Goal: Task Accomplishment & Management: Manage account settings

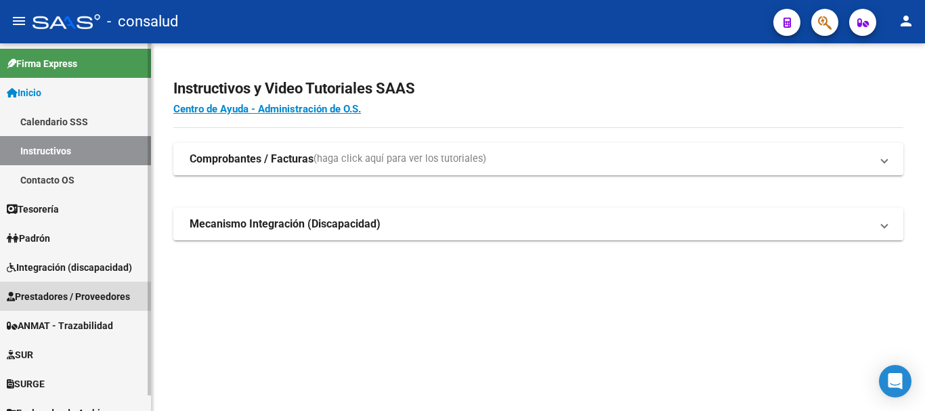
click at [79, 303] on span "Prestadores / Proveedores" at bounding box center [68, 296] width 123 height 15
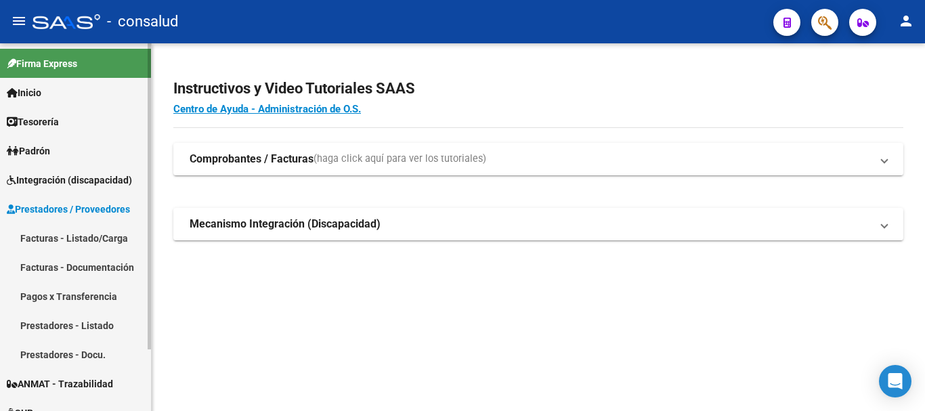
click at [83, 238] on link "Facturas - Listado/Carga" at bounding box center [75, 237] width 151 height 29
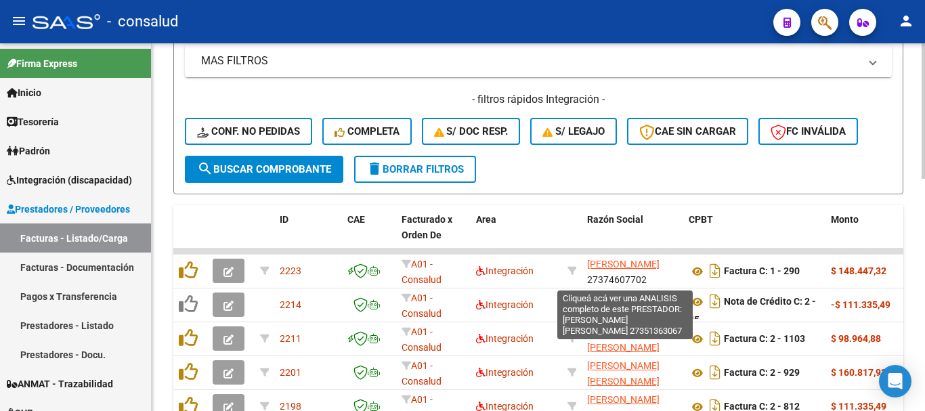
scroll to position [542, 0]
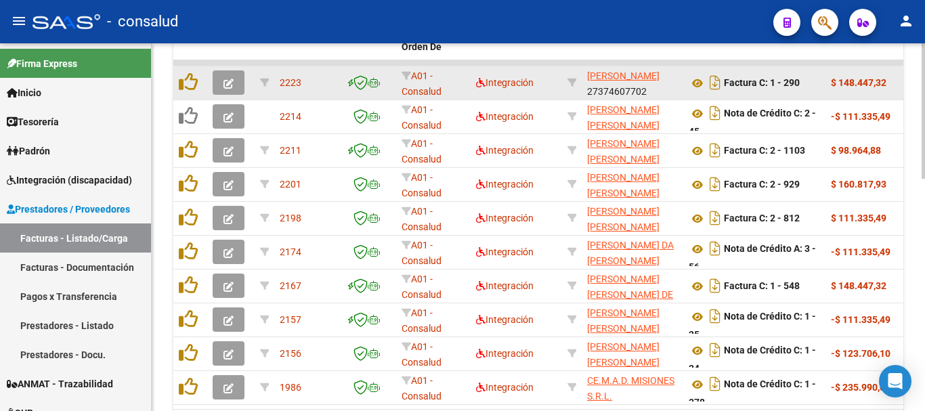
click at [230, 84] on icon "button" at bounding box center [228, 84] width 10 height 10
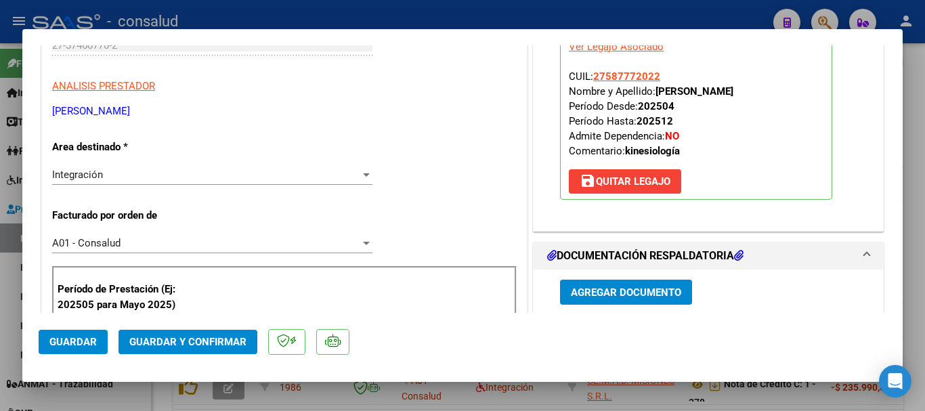
scroll to position [0, 0]
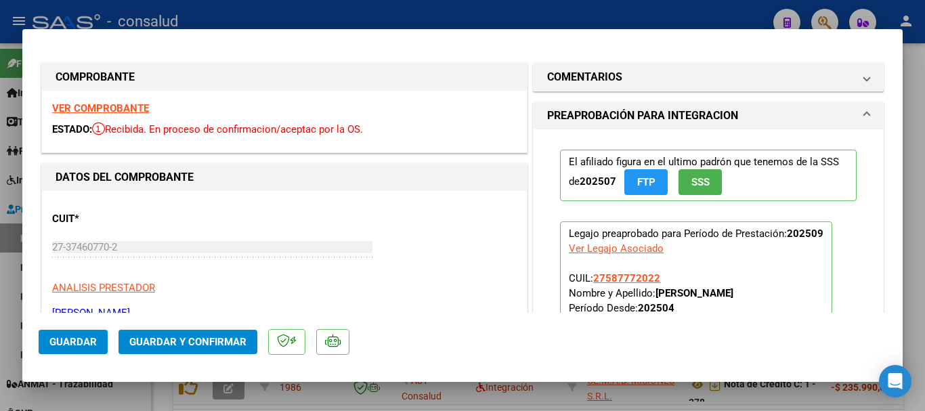
click at [112, 107] on strong "VER COMPROBANTE" at bounding box center [100, 108] width 97 height 12
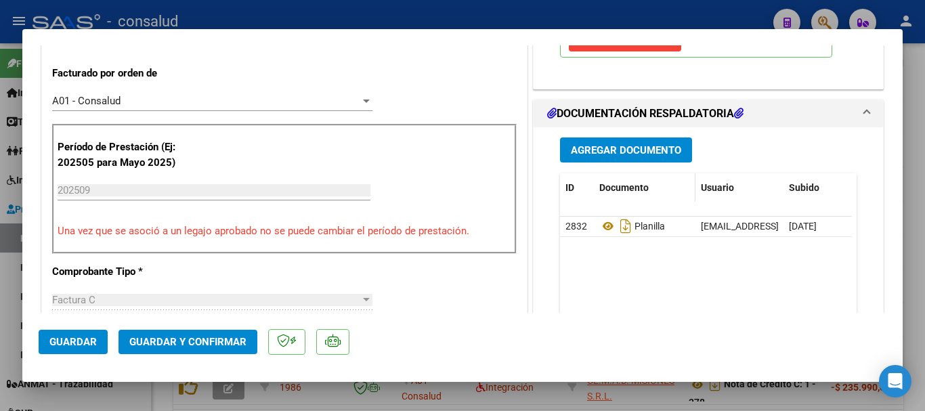
scroll to position [406, 0]
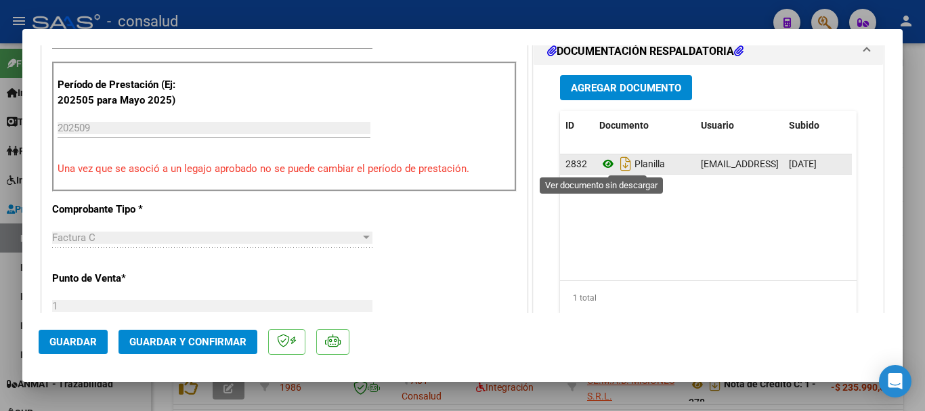
click at [602, 163] on icon at bounding box center [608, 164] width 18 height 16
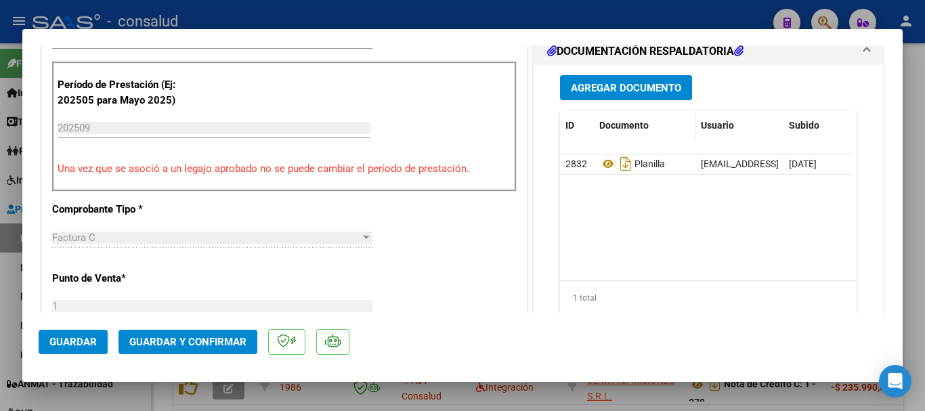
scroll to position [203, 0]
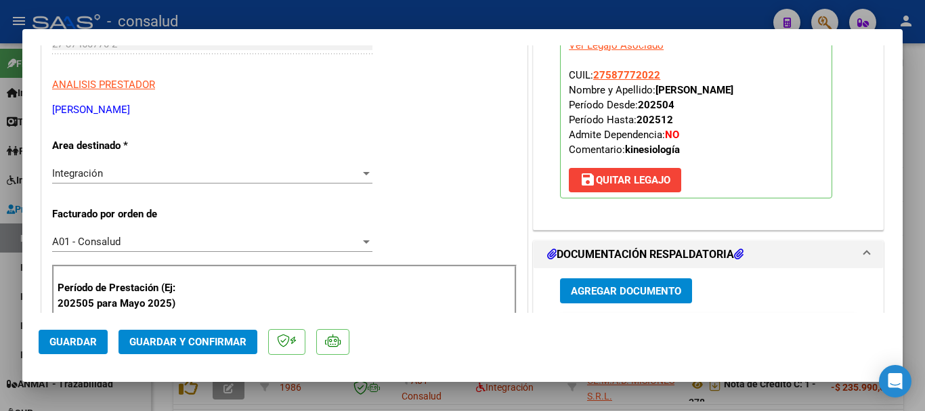
click at [609, 179] on span "save Quitar Legajo" at bounding box center [625, 180] width 91 height 12
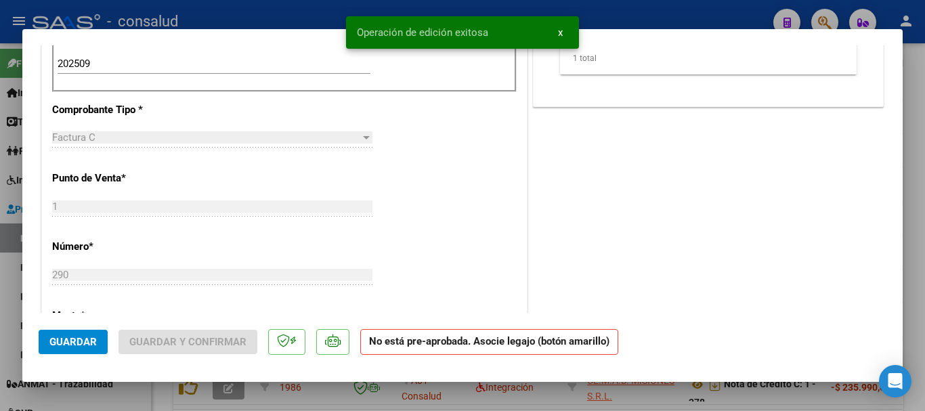
scroll to position [474, 0]
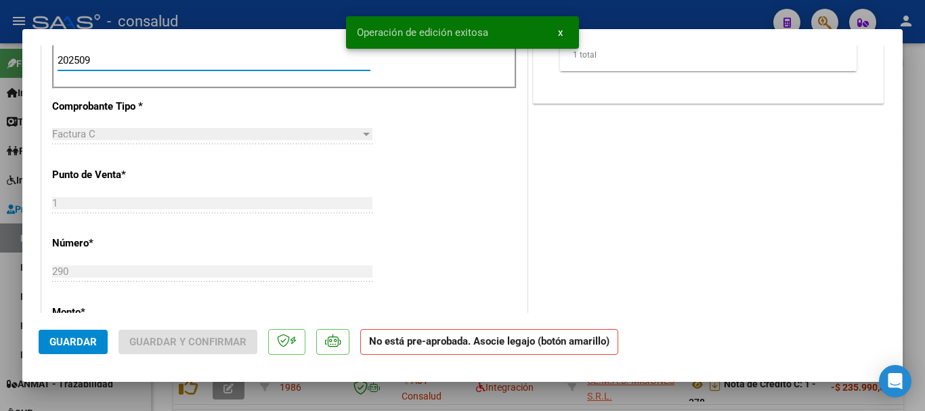
click at [165, 57] on input "202509" at bounding box center [214, 60] width 313 height 12
type input "202508"
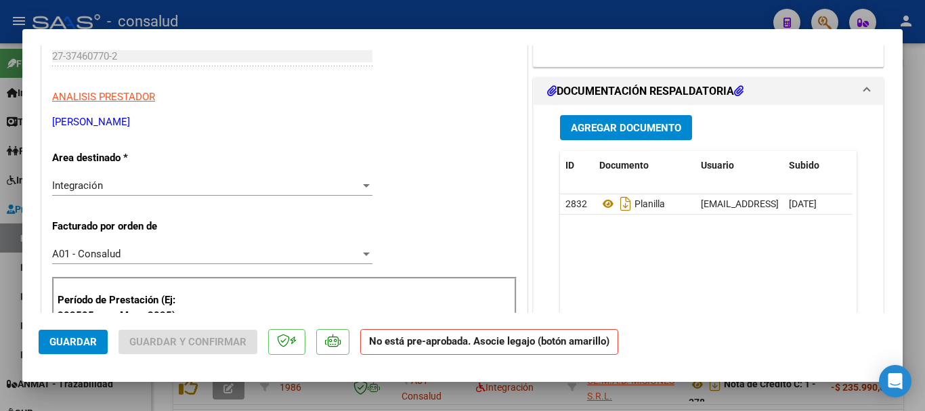
scroll to position [56, 0]
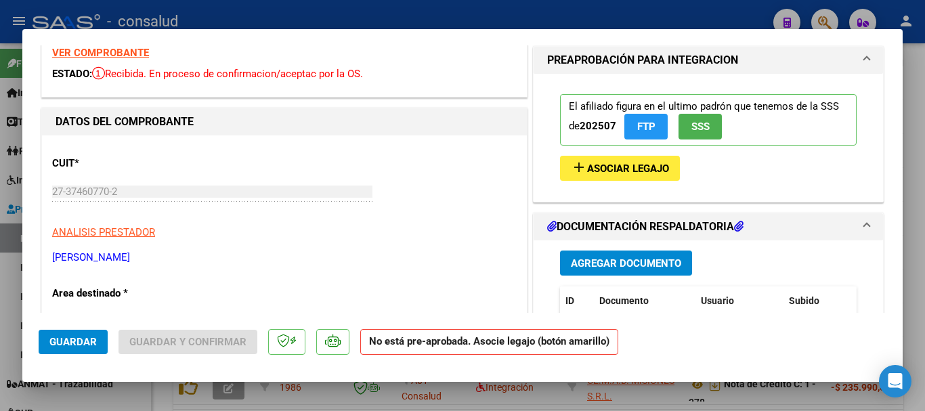
click at [619, 175] on button "add Asociar Legajo" at bounding box center [620, 168] width 120 height 25
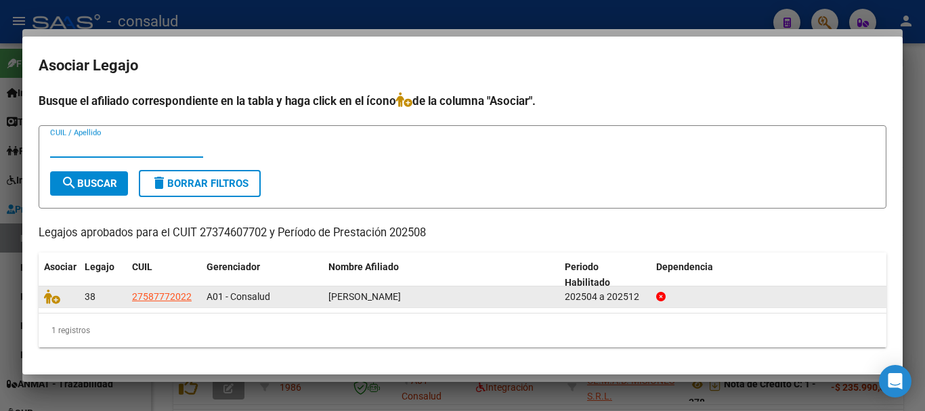
click at [53, 307] on datatable-body-cell at bounding box center [59, 296] width 41 height 21
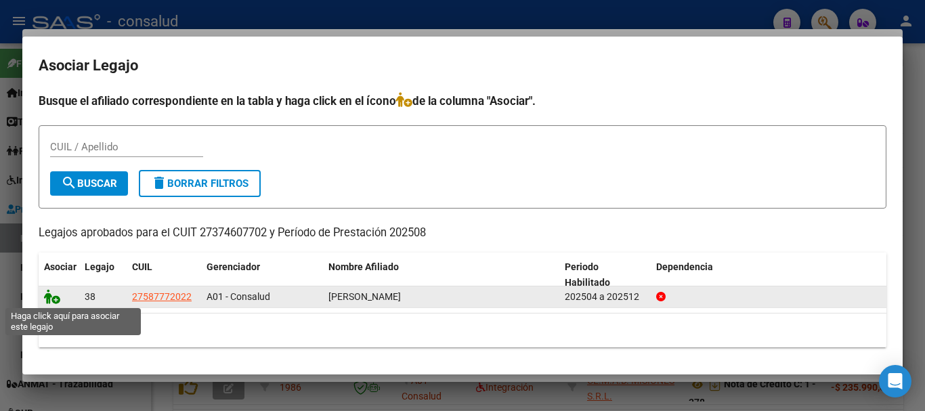
click at [51, 298] on icon at bounding box center [52, 296] width 16 height 15
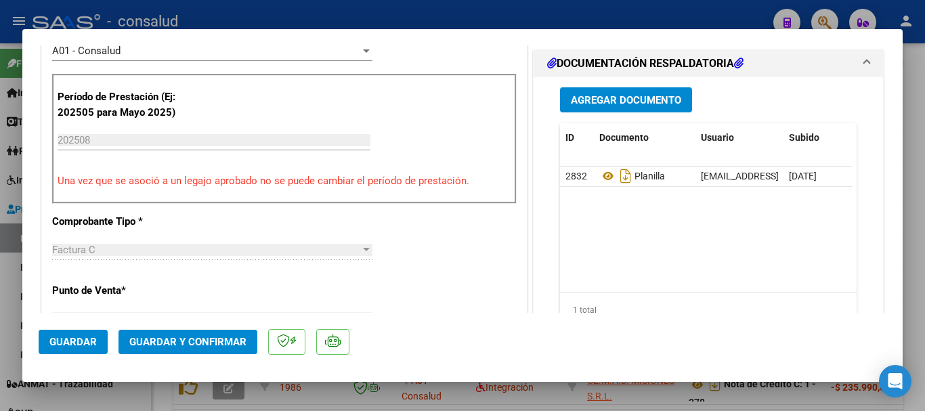
scroll to position [462, 0]
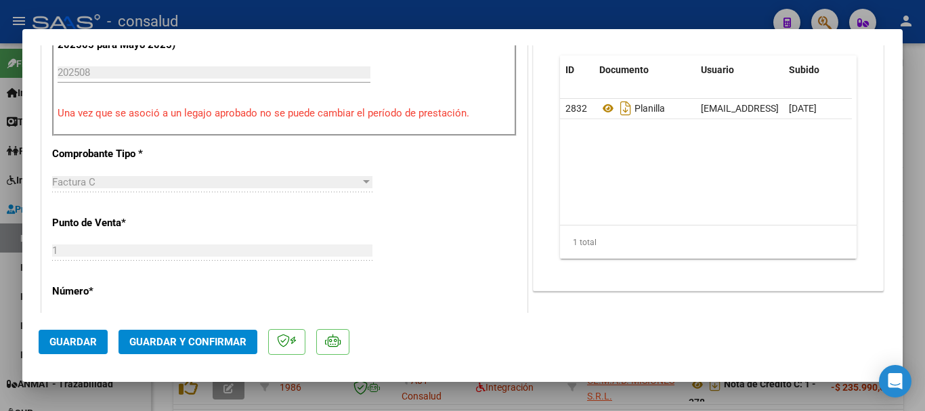
click at [209, 353] on button "Guardar y Confirmar" at bounding box center [187, 342] width 139 height 24
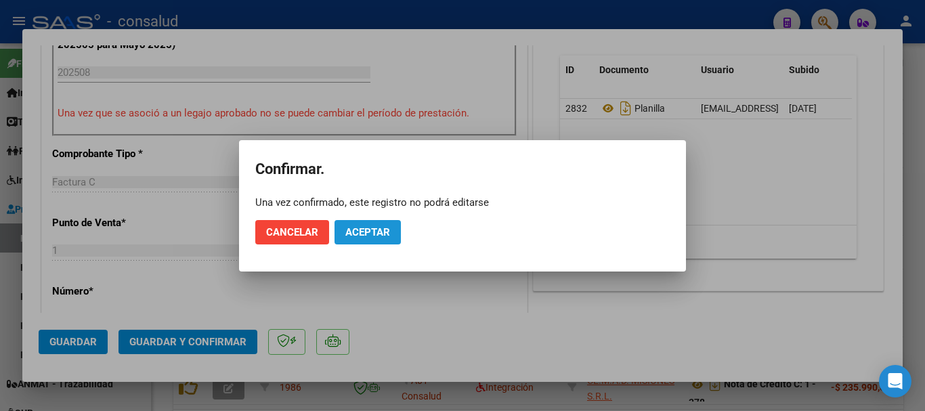
click at [357, 236] on span "Aceptar" at bounding box center [367, 232] width 45 height 12
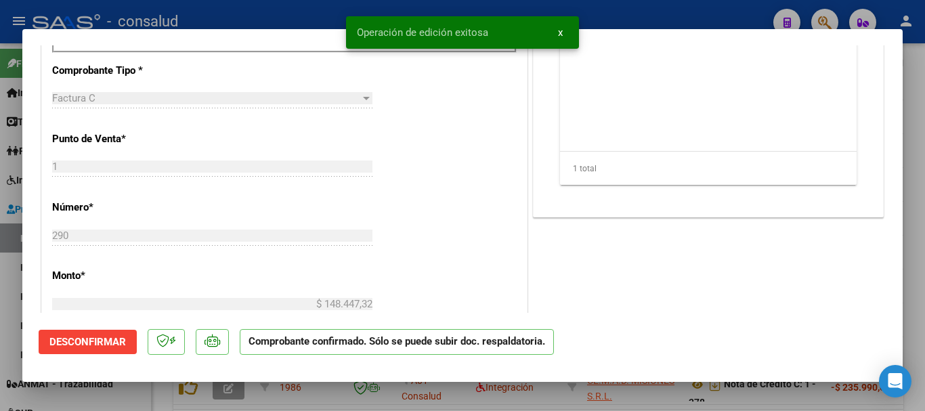
type input "$ 0,00"
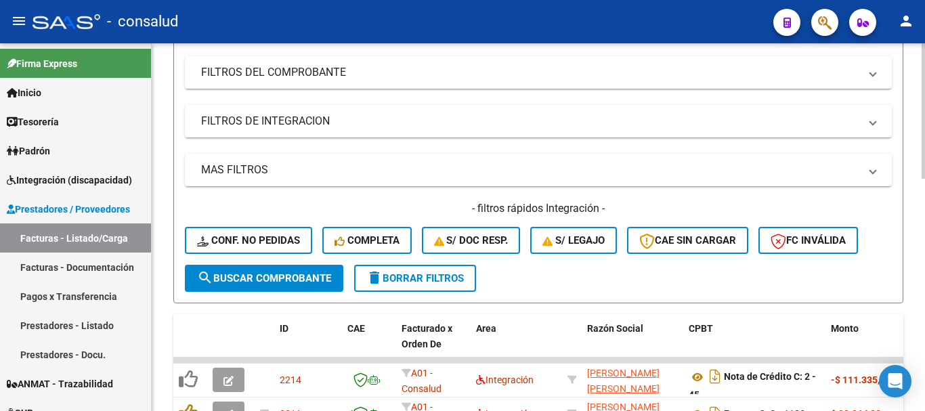
scroll to position [135, 0]
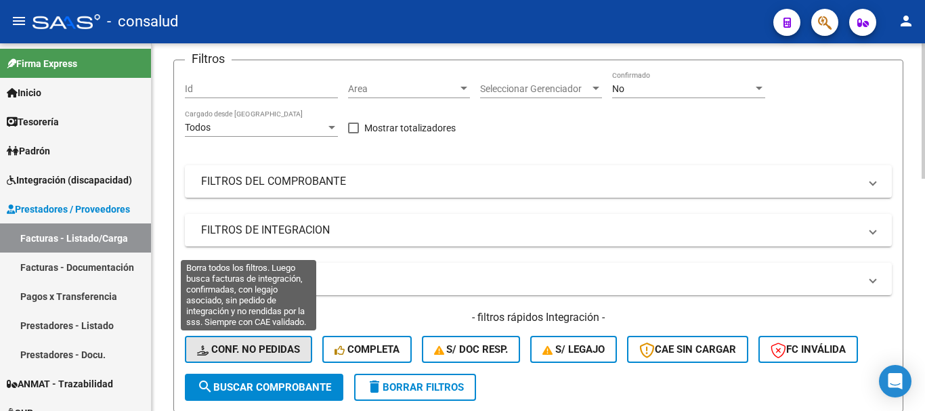
click at [261, 343] on span "Conf. no pedidas" at bounding box center [248, 349] width 103 height 12
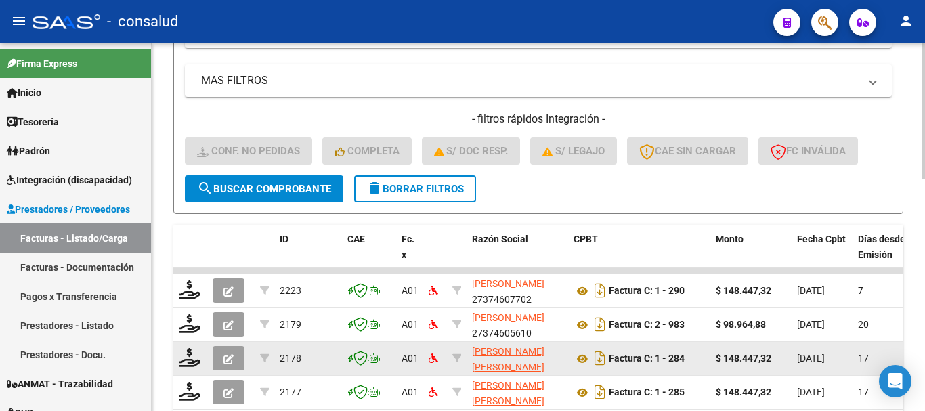
scroll to position [339, 0]
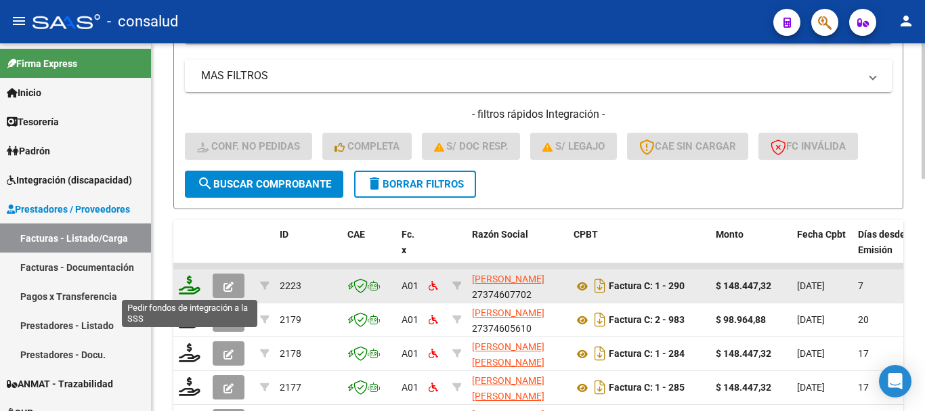
click at [183, 280] on icon at bounding box center [190, 285] width 22 height 19
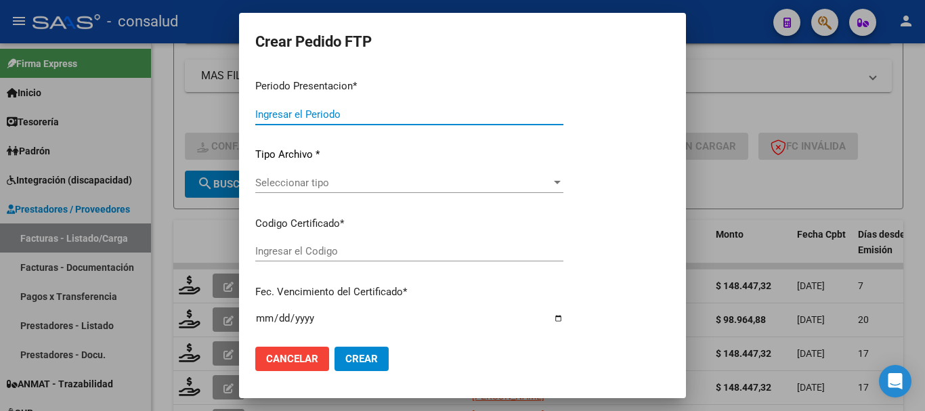
type input "202508"
type input "$ 148.447,32"
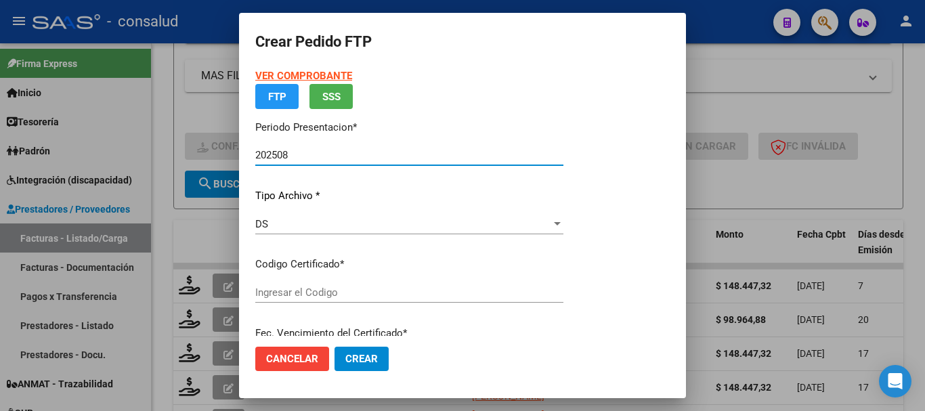
type input "0100058777202-20230213-20280213"
type input "[DATE]"
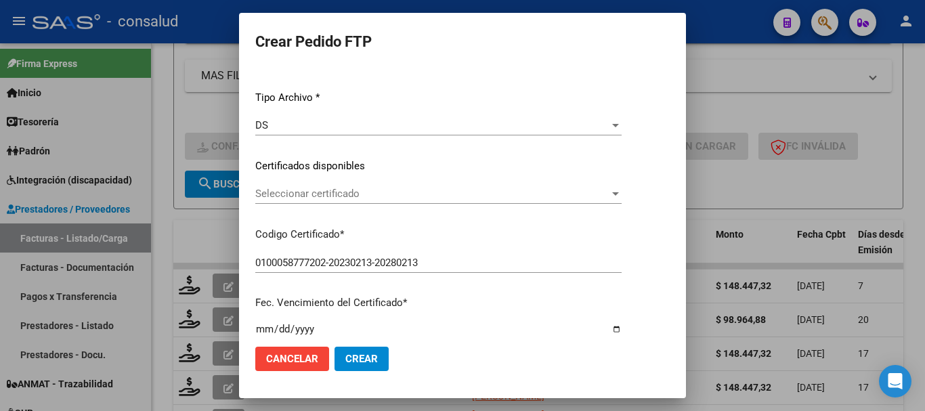
scroll to position [135, 0]
click at [326, 194] on span "Seleccionar certificado" at bounding box center [432, 192] width 354 height 12
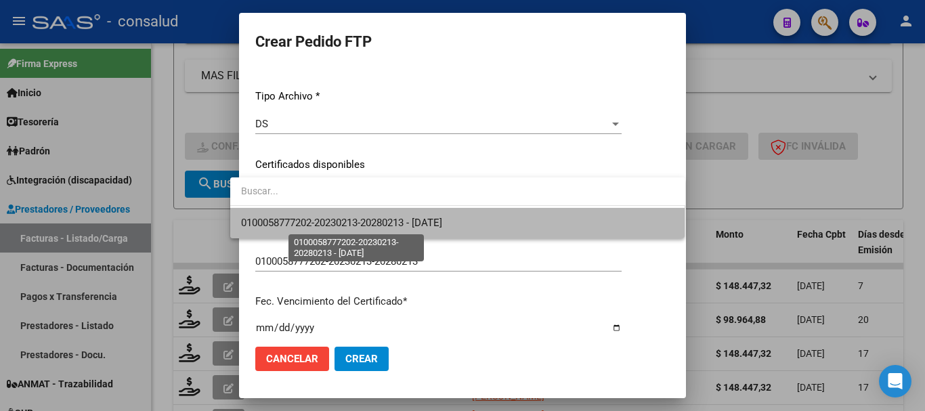
click at [331, 223] on span "0100058777202-20230213-20280213 - [DATE]" at bounding box center [341, 223] width 201 height 12
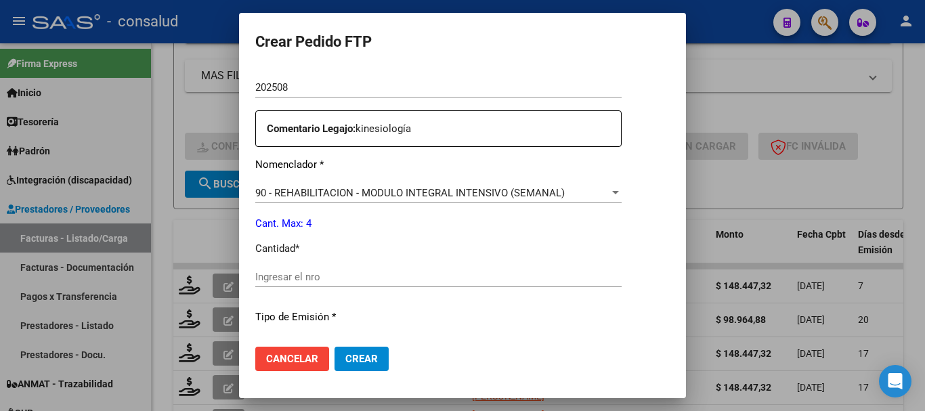
scroll to position [474, 0]
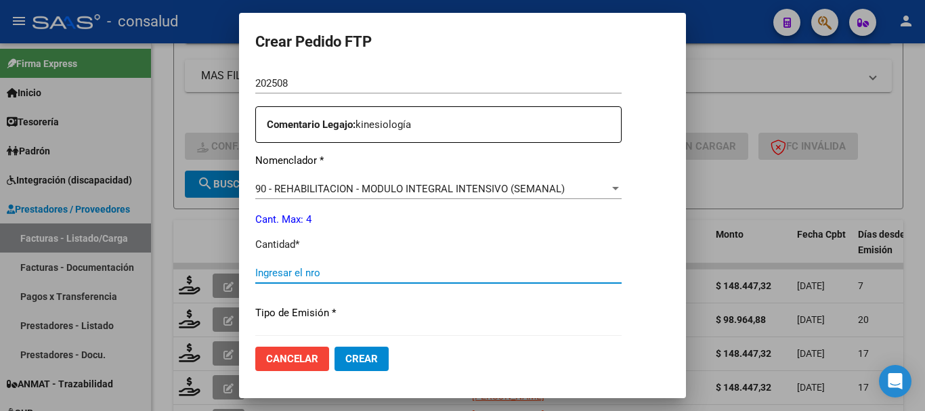
click at [336, 277] on input "Ingresar el nro" at bounding box center [438, 273] width 366 height 12
type input "4"
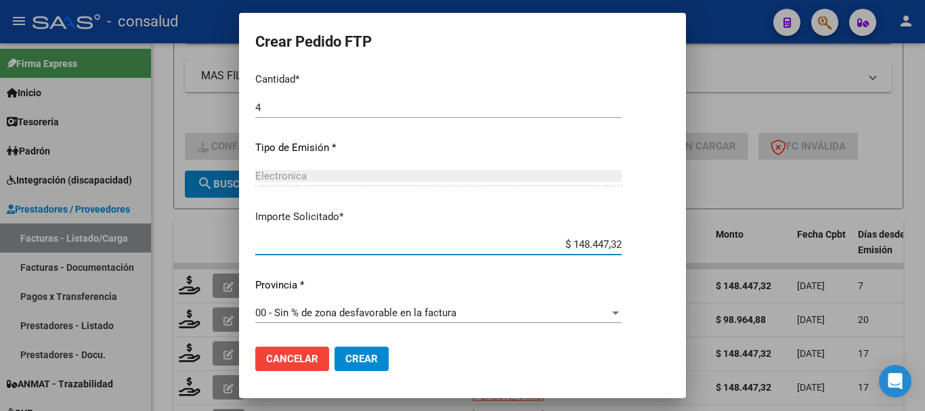
click at [364, 353] on button "Crear" at bounding box center [362, 359] width 54 height 24
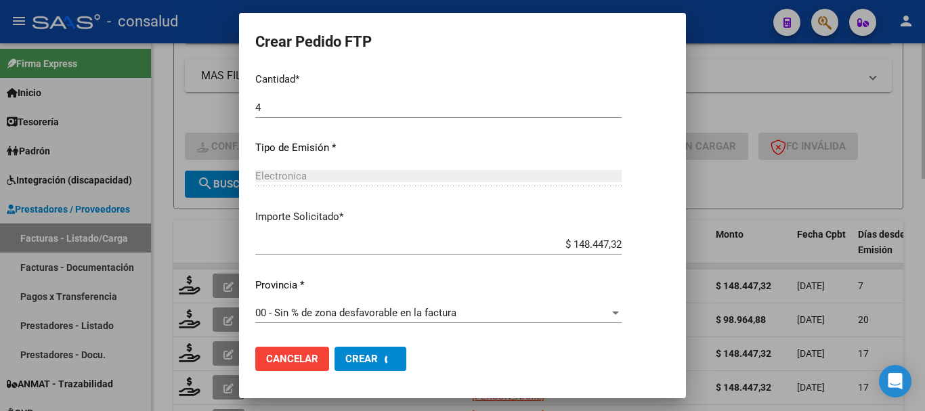
scroll to position [0, 0]
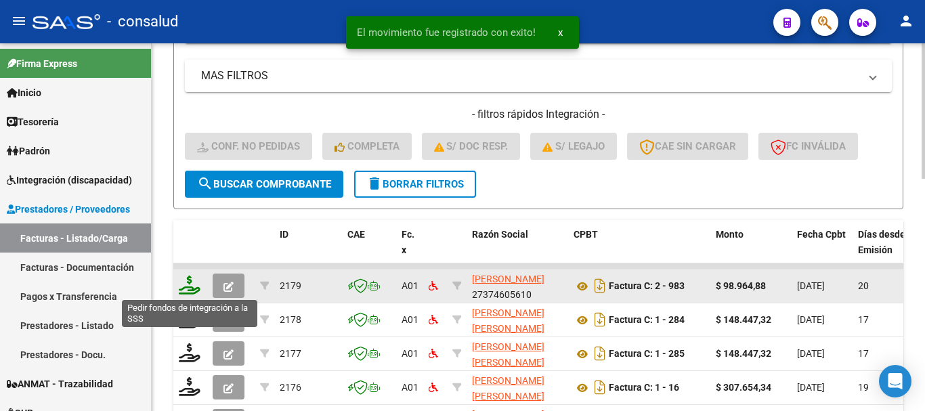
click at [194, 276] on icon at bounding box center [190, 285] width 22 height 19
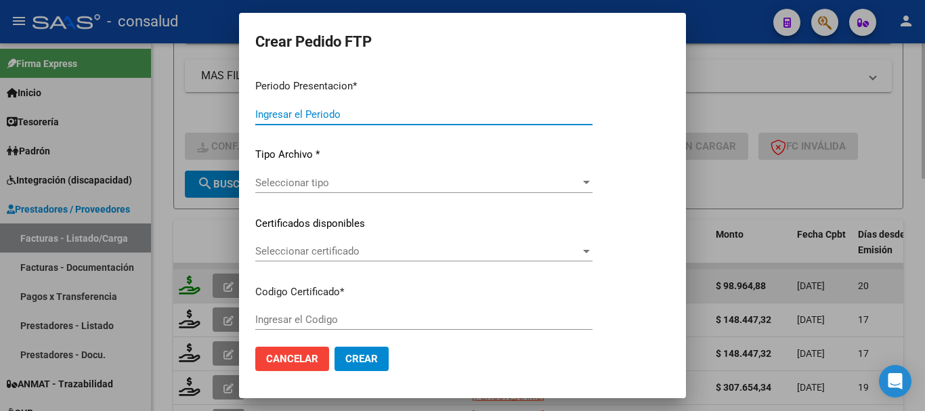
type input "202508"
type input "$ 98.964,88"
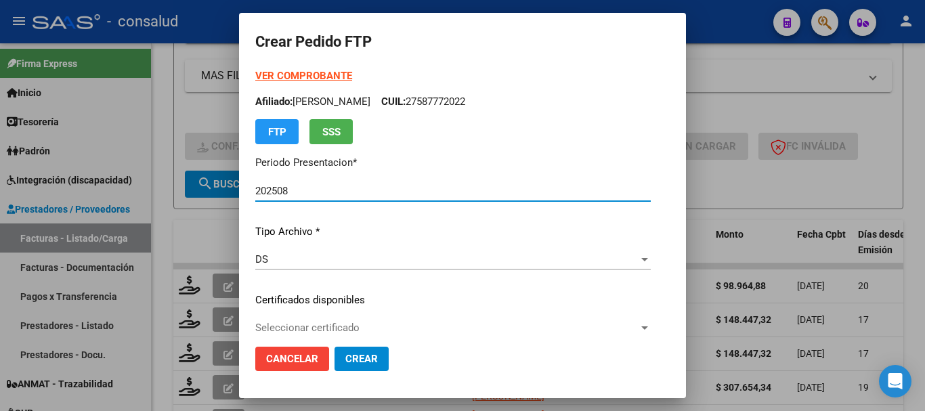
type input "0100053963541-20231219-20281219"
type input "2028-12-19"
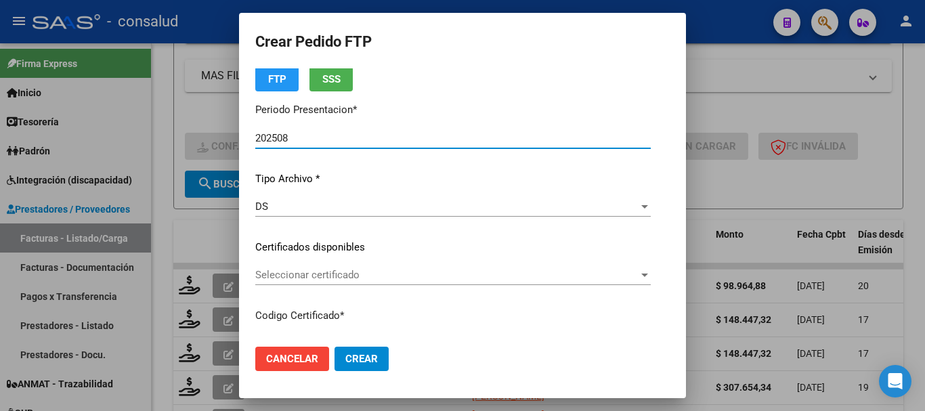
scroll to position [135, 0]
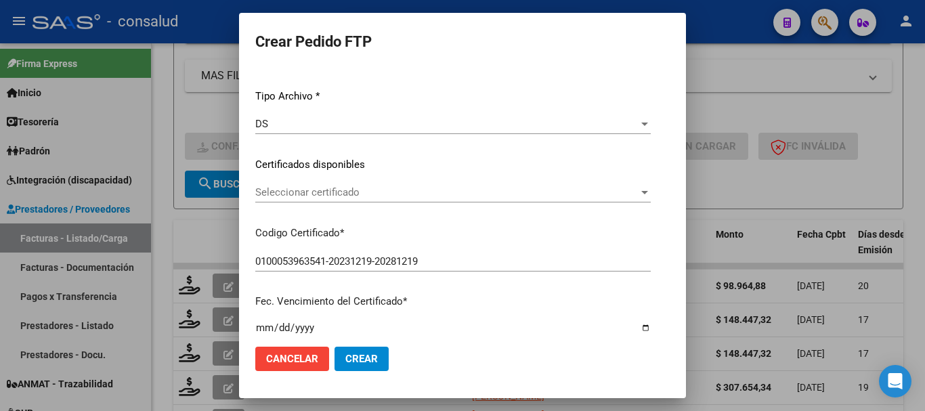
click at [304, 194] on span "Seleccionar certificado" at bounding box center [446, 192] width 383 height 12
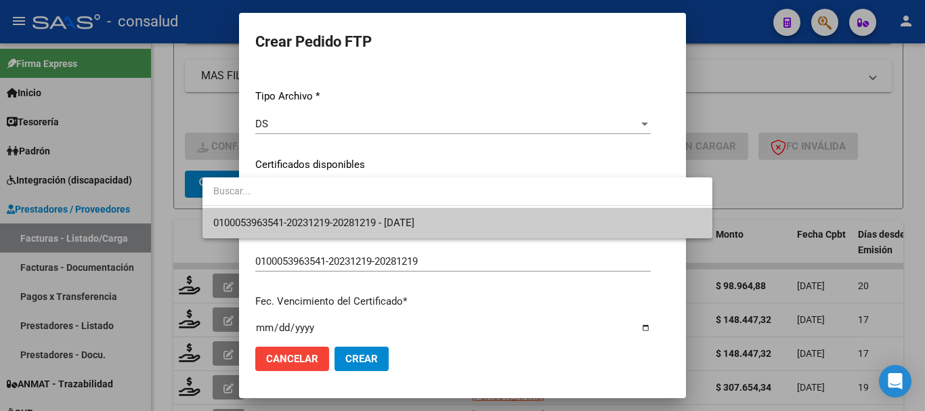
click at [311, 215] on span "0100053963541-20231219-20281219 - 2028-12-19" at bounding box center [457, 223] width 488 height 30
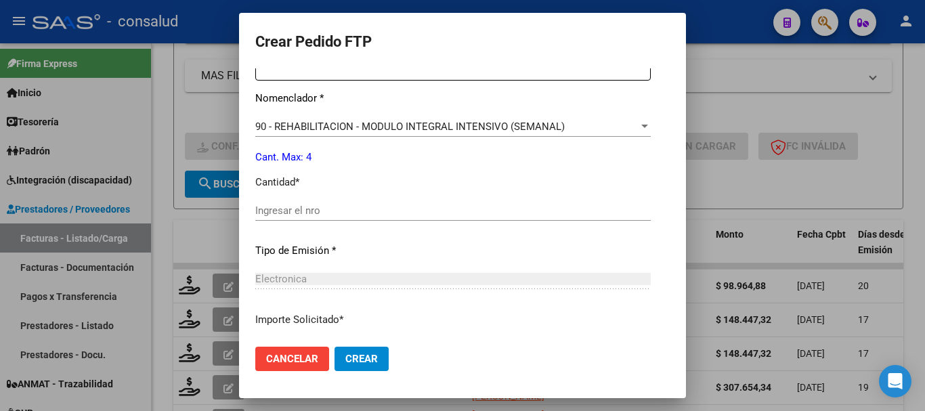
scroll to position [542, 0]
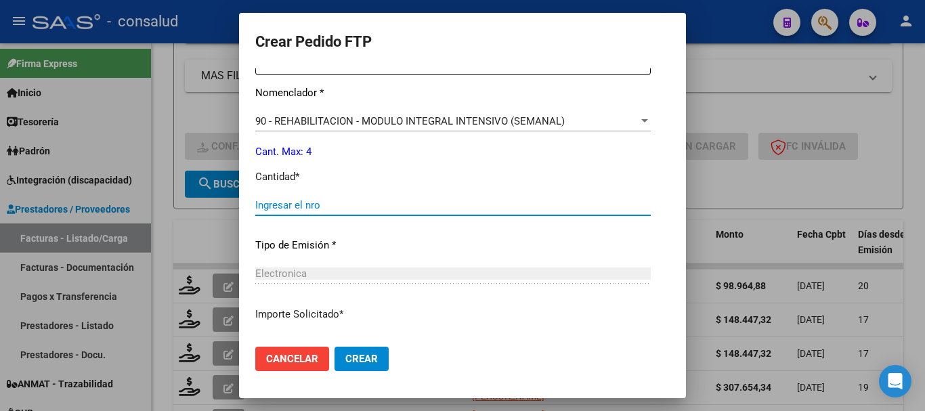
click at [345, 202] on input "Ingresar el nro" at bounding box center [452, 205] width 395 height 12
type input "4"
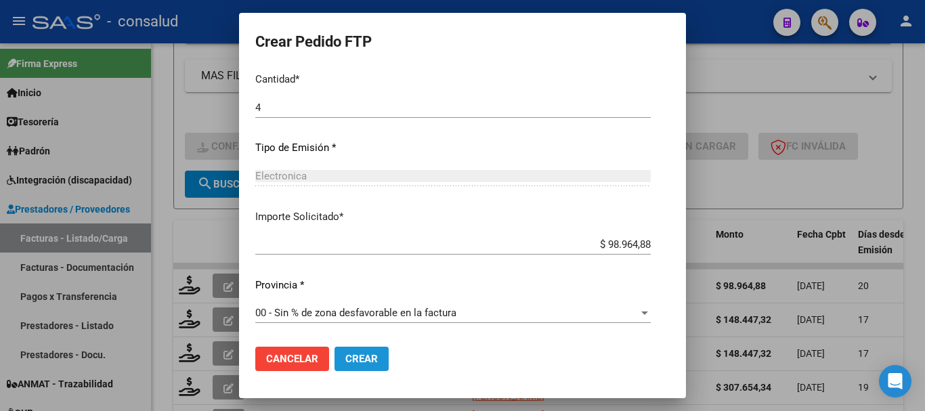
click at [345, 364] on span "Crear" at bounding box center [361, 359] width 33 height 12
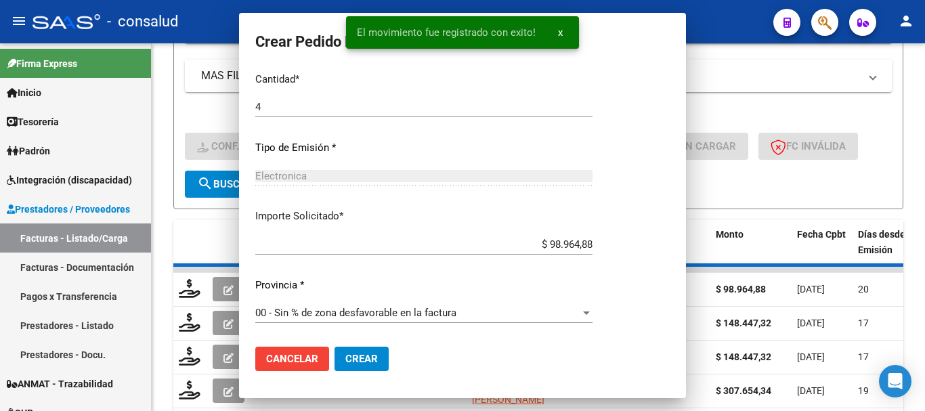
scroll to position [0, 0]
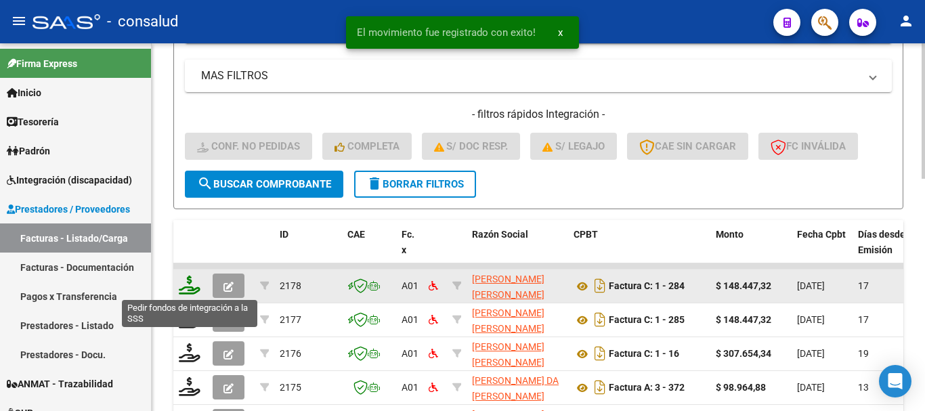
click at [184, 284] on icon at bounding box center [190, 285] width 22 height 19
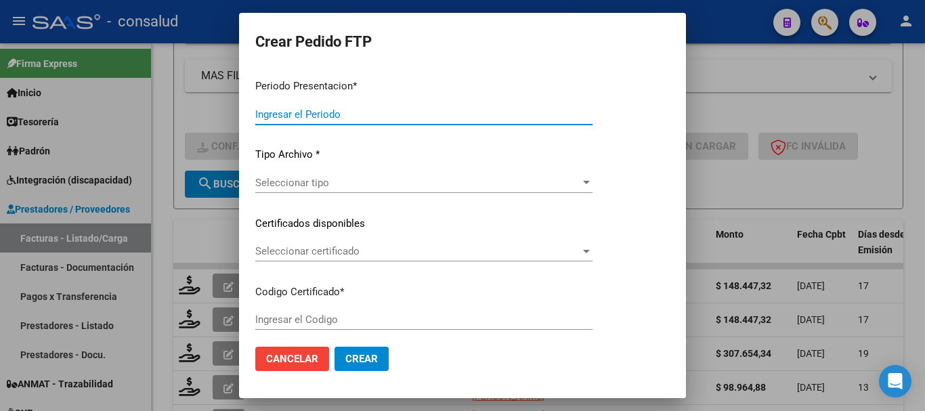
type input "202508"
type input "$ 148.447,32"
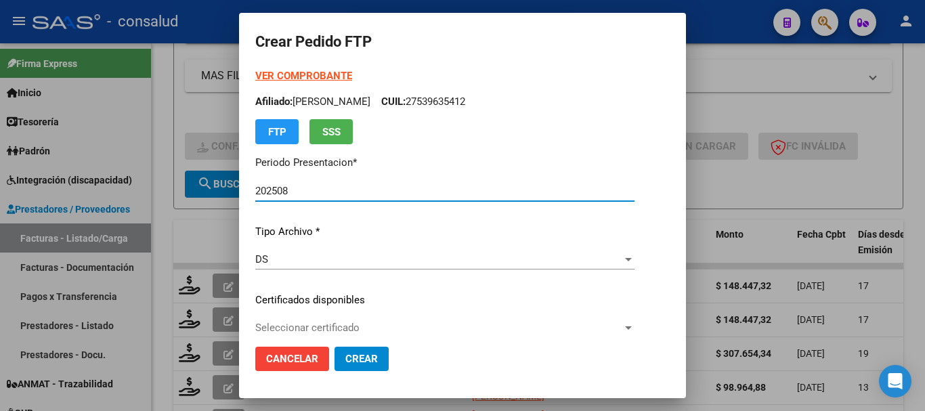
type input "0200058189494-20240625-20260625"
type input "2026-06-25"
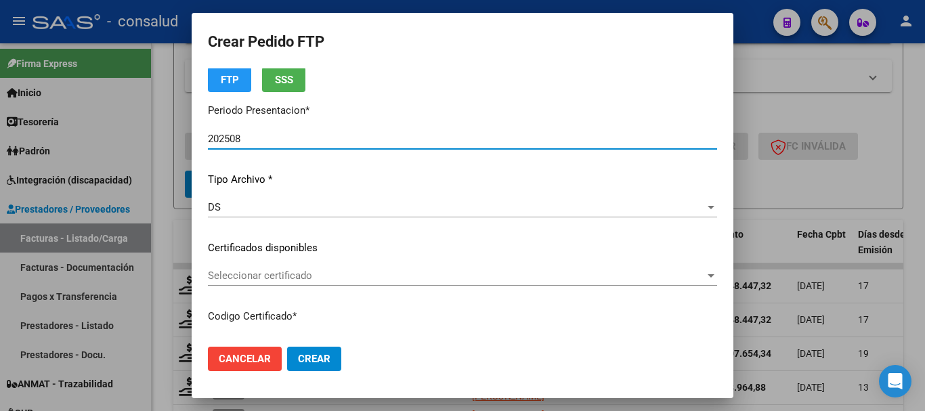
scroll to position [135, 0]
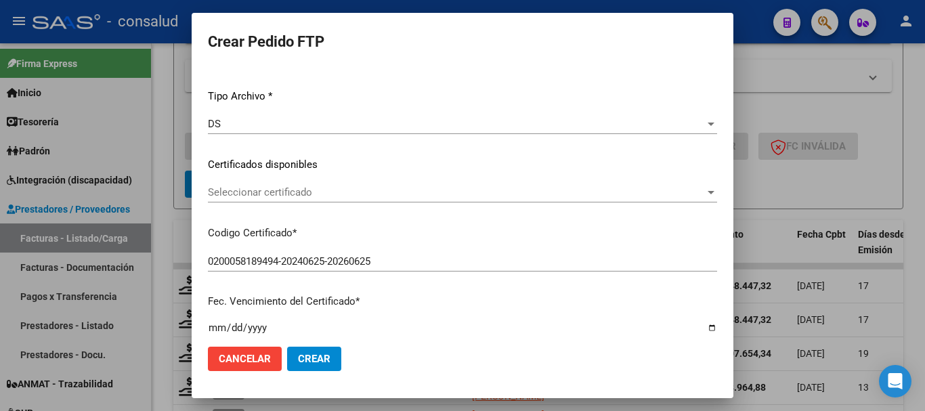
click at [332, 196] on span "Seleccionar certificado" at bounding box center [456, 192] width 497 height 12
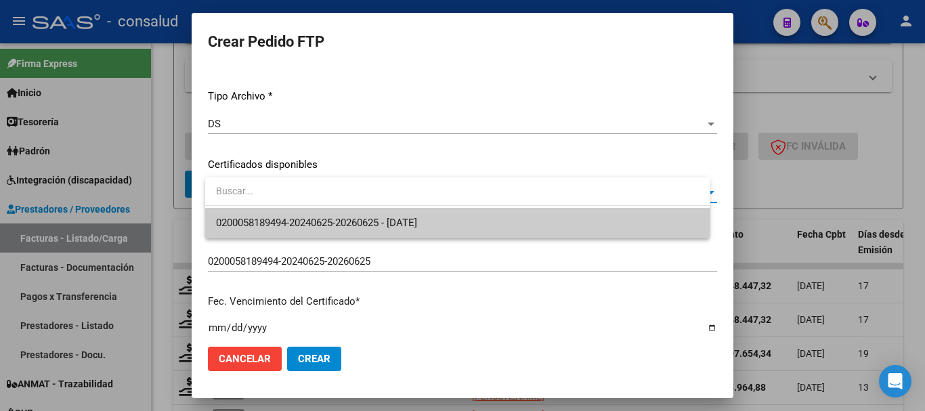
click at [336, 237] on span "0200058189494-20240625-20260625 - 2026-06-25" at bounding box center [457, 223] width 483 height 30
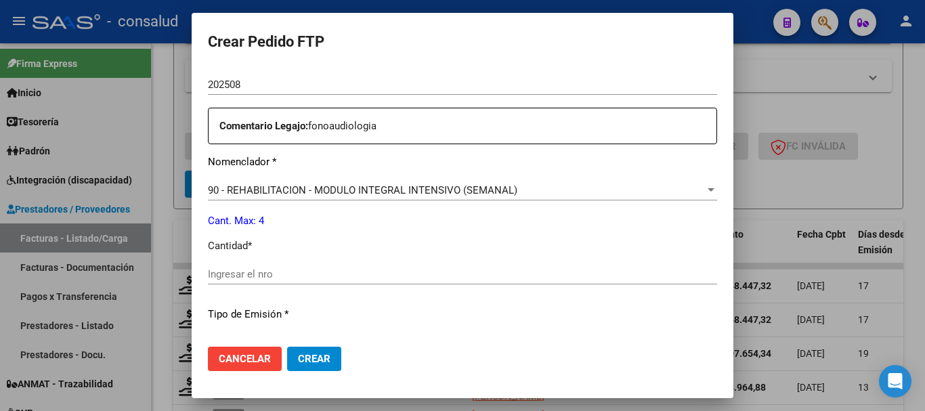
scroll to position [474, 0]
click at [285, 271] on input "Ingresar el nro" at bounding box center [462, 273] width 509 height 12
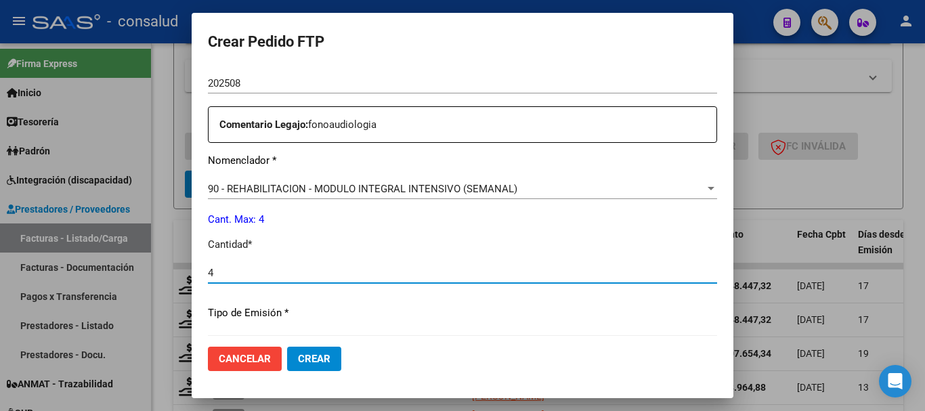
type input "4"
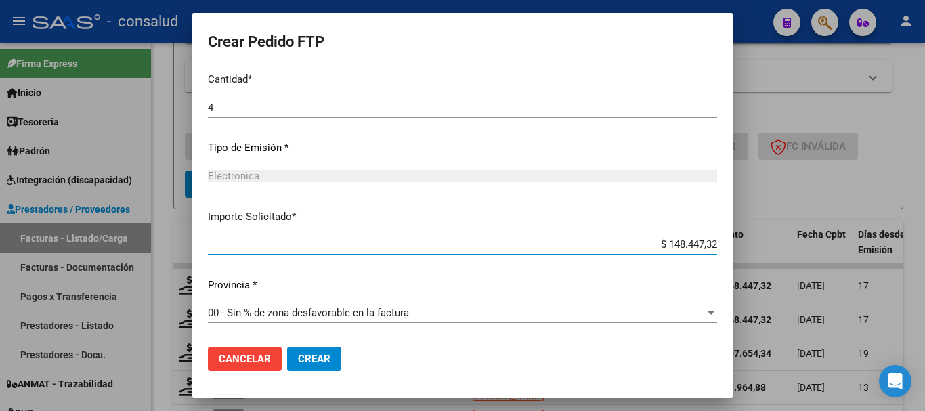
click at [318, 363] on span "Crear" at bounding box center [314, 359] width 33 height 12
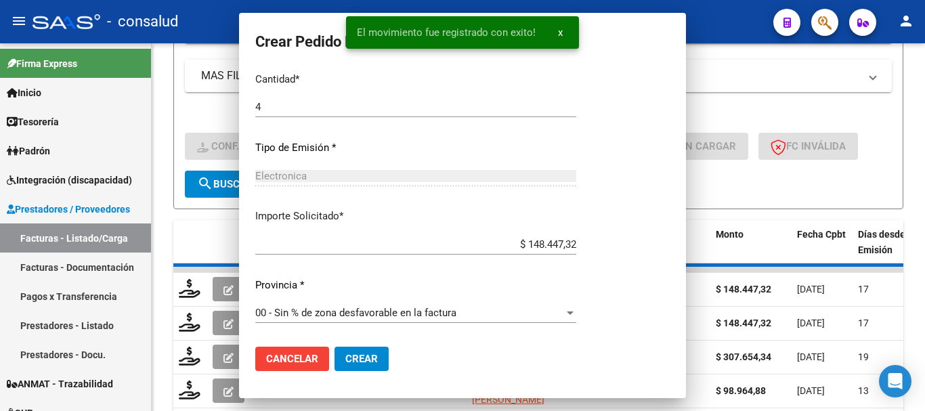
scroll to position [0, 0]
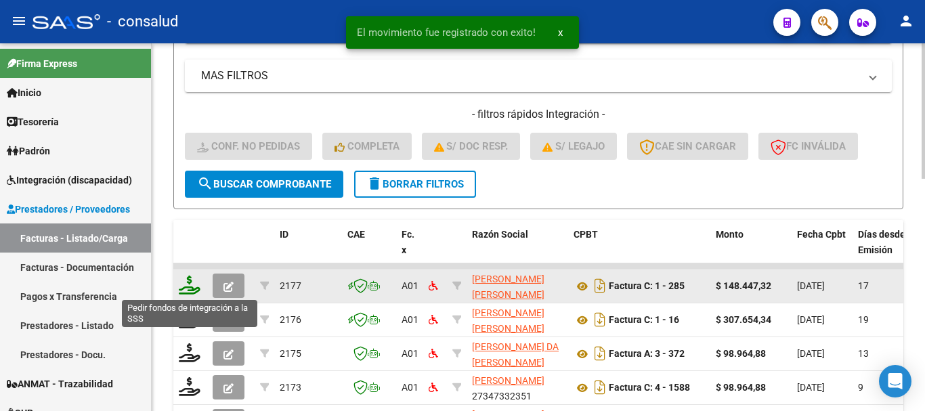
click at [196, 291] on icon at bounding box center [190, 285] width 22 height 19
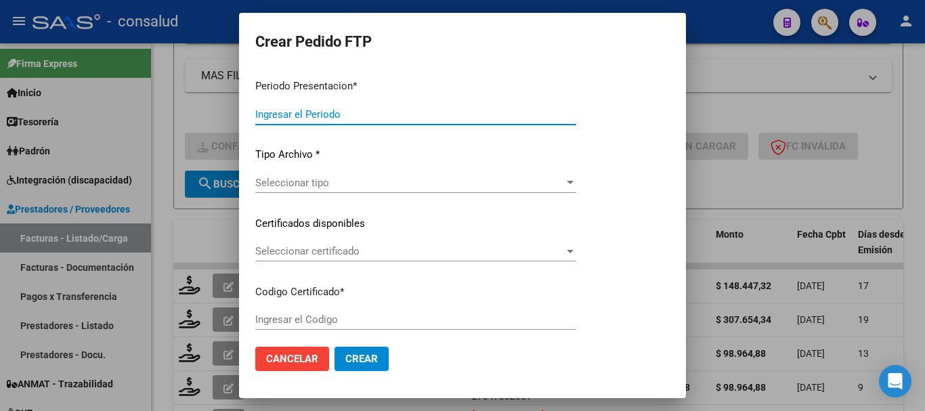
type input "202508"
type input "$ 148.447,32"
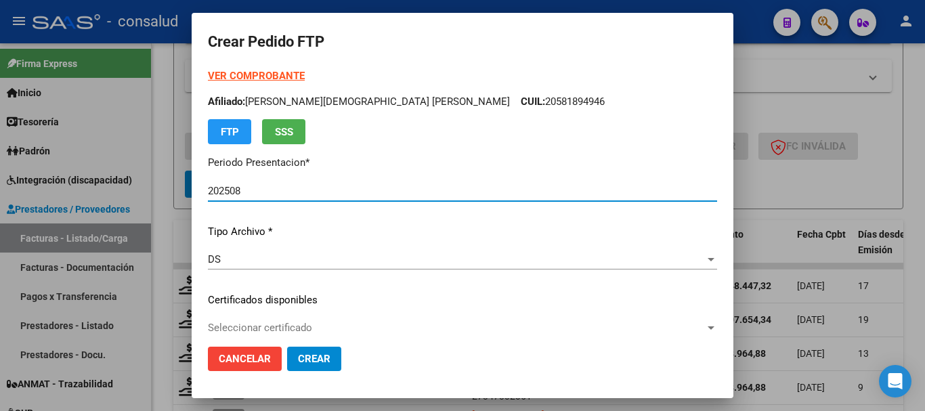
type input "0200058092730-20240506-20270506"
type input "2027-05-06"
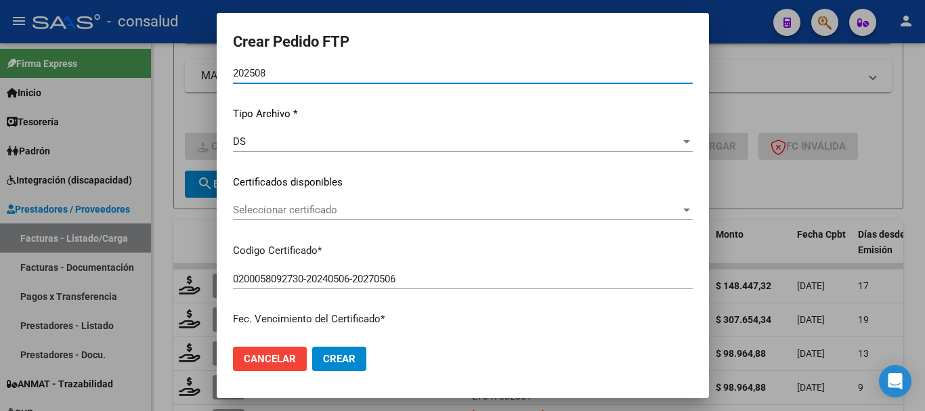
scroll to position [135, 0]
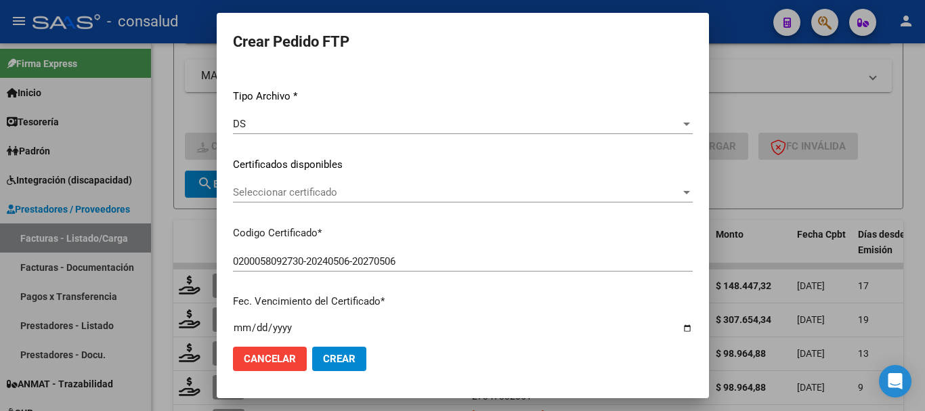
click at [343, 194] on span "Seleccionar certificado" at bounding box center [457, 192] width 448 height 12
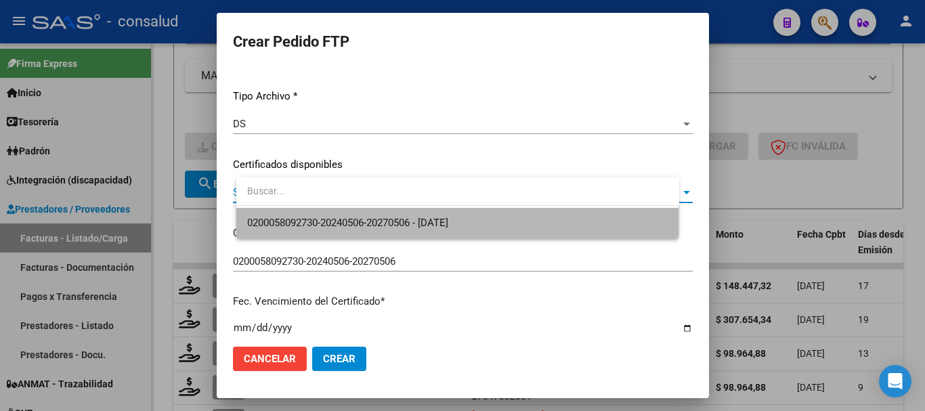
click at [353, 215] on span "0200058092730-20240506-20270506 - 2027-05-06" at bounding box center [457, 223] width 421 height 30
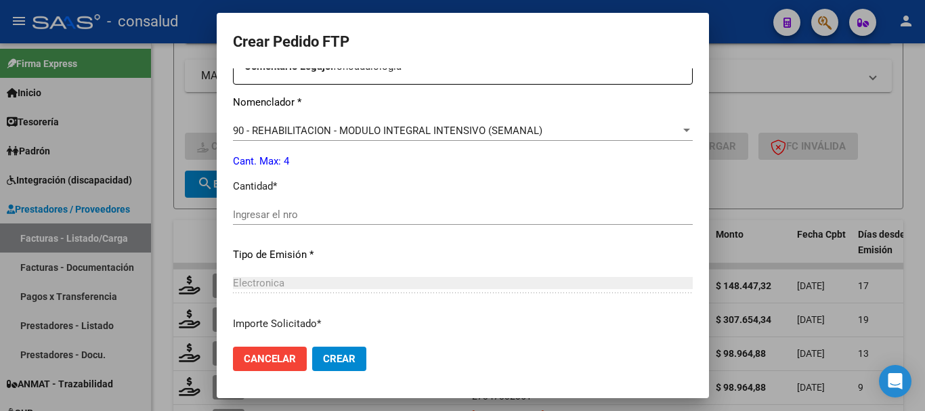
scroll to position [542, 0]
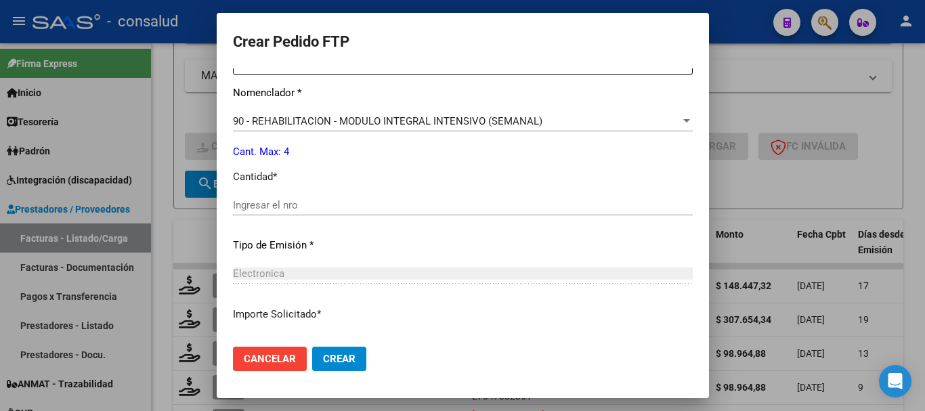
click at [344, 208] on input "Ingresar el nro" at bounding box center [463, 205] width 460 height 12
type input "4"
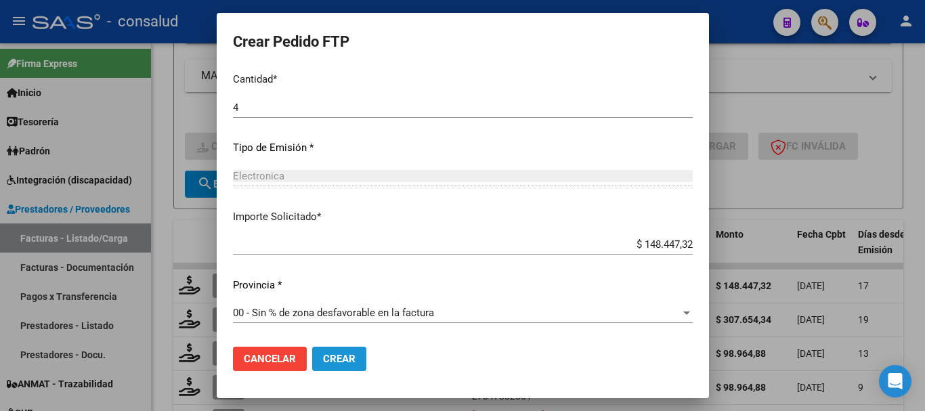
click at [353, 354] on span "Crear" at bounding box center [339, 359] width 33 height 12
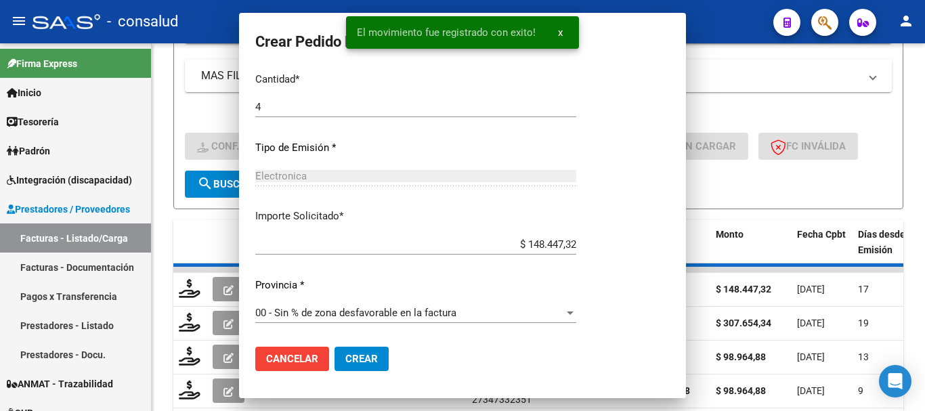
scroll to position [0, 0]
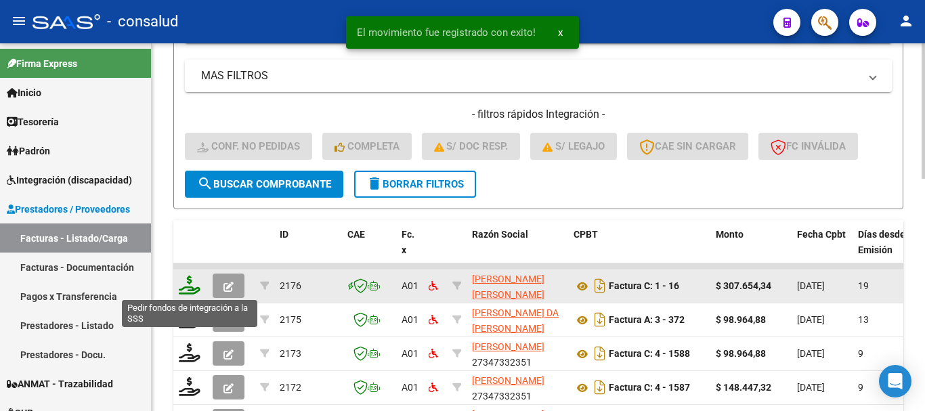
click at [187, 286] on icon at bounding box center [190, 285] width 22 height 19
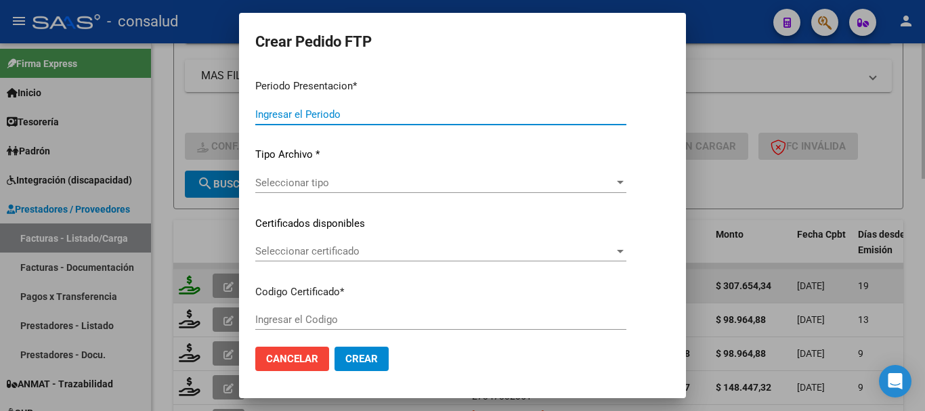
type input "202508"
type input "$ 307.654,34"
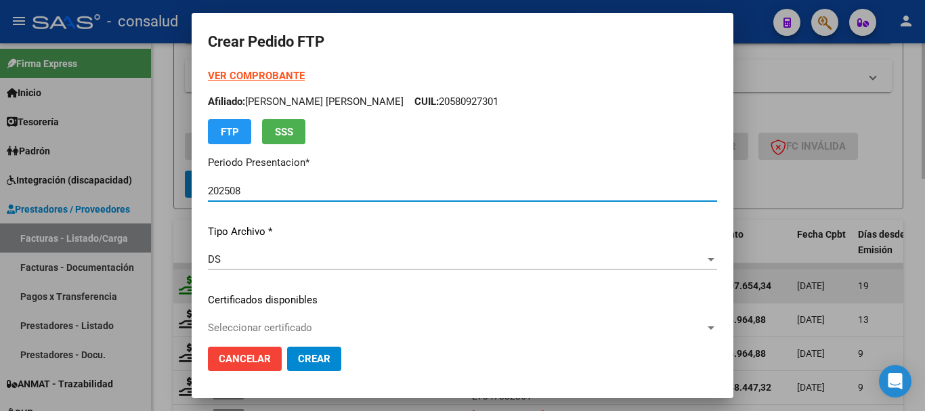
type input "0200058551987-20240912-20290912"
type input "2029-09-12"
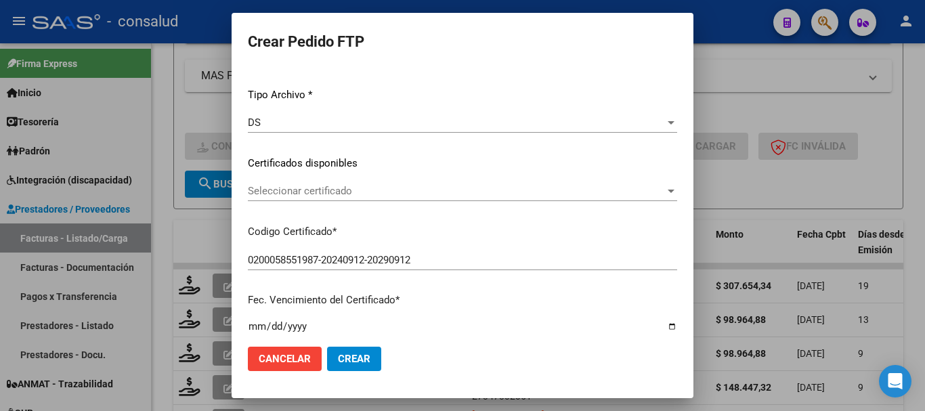
scroll to position [203, 0]
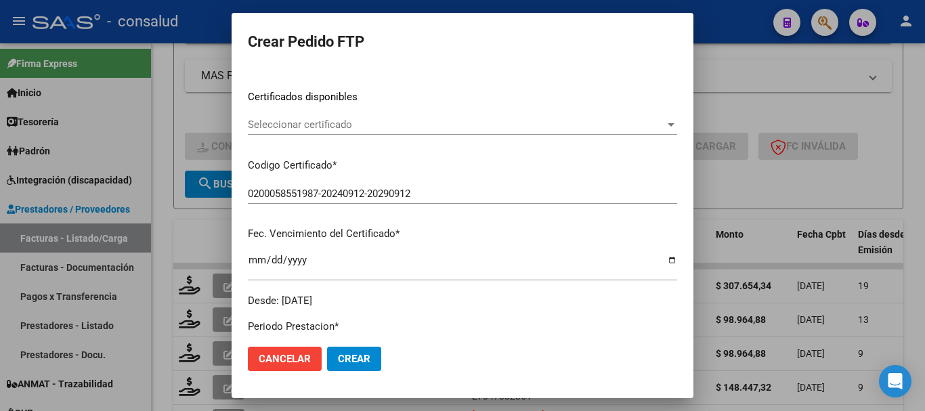
click at [366, 127] on span "Seleccionar certificado" at bounding box center [456, 124] width 417 height 12
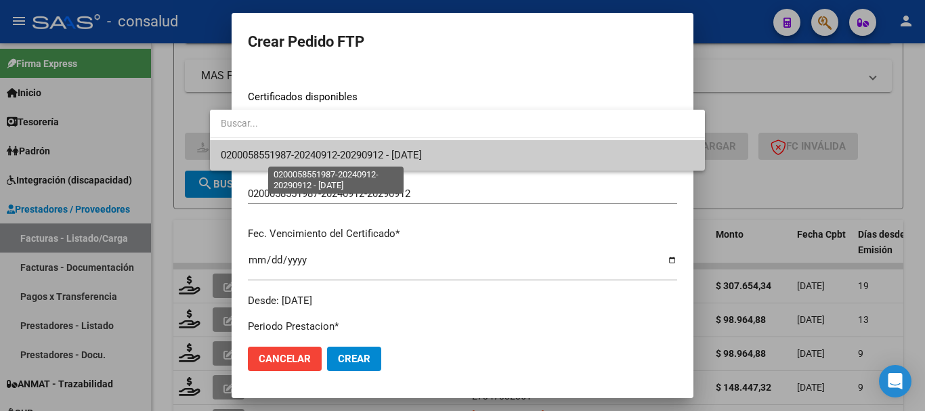
click at [372, 156] on span "0200058551987-20240912-20290912 - 2029-09-12" at bounding box center [321, 155] width 201 height 12
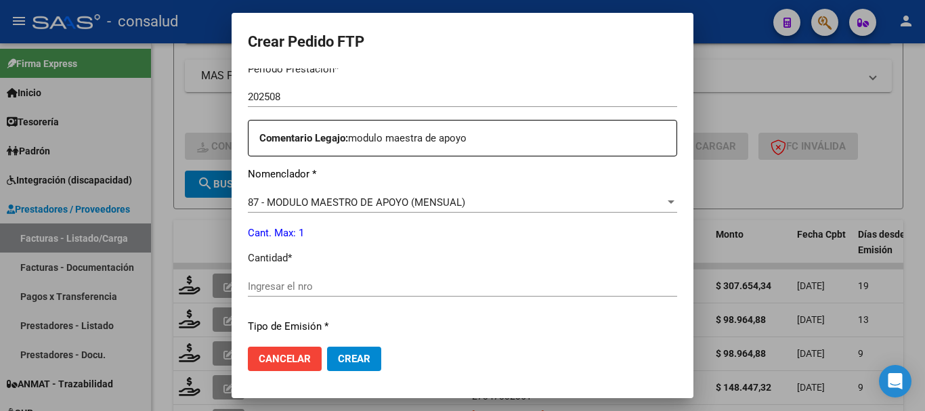
scroll to position [474, 0]
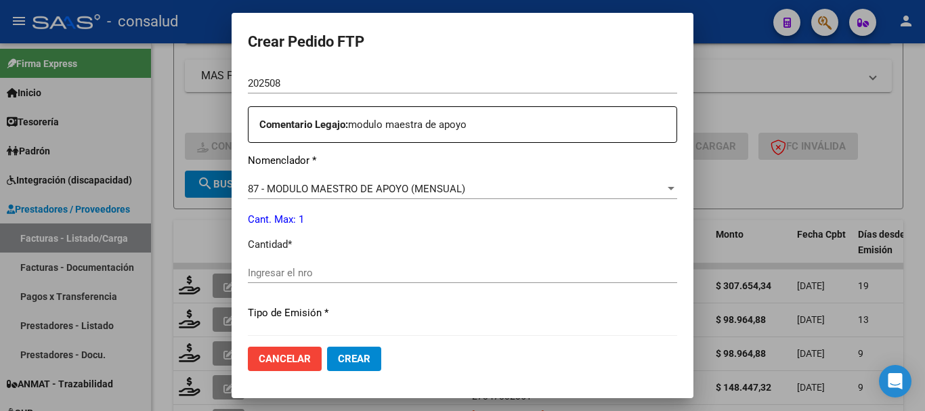
click at [350, 274] on input "Ingresar el nro" at bounding box center [462, 273] width 429 height 12
type input "1"
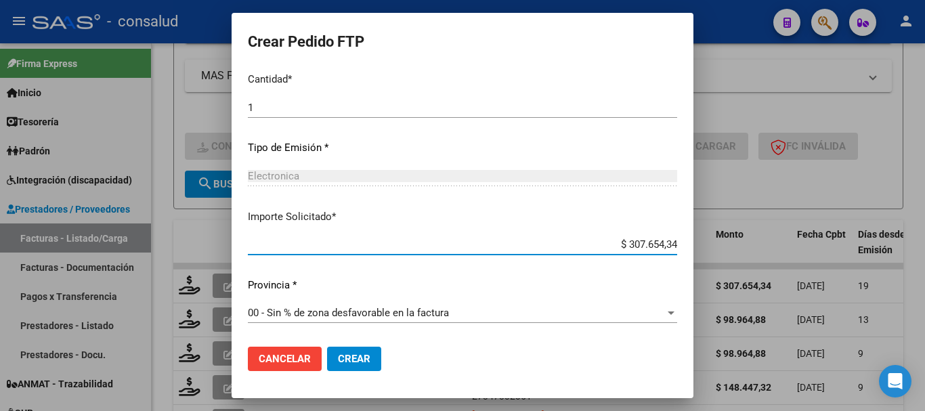
click at [338, 354] on span "Crear" at bounding box center [354, 359] width 33 height 12
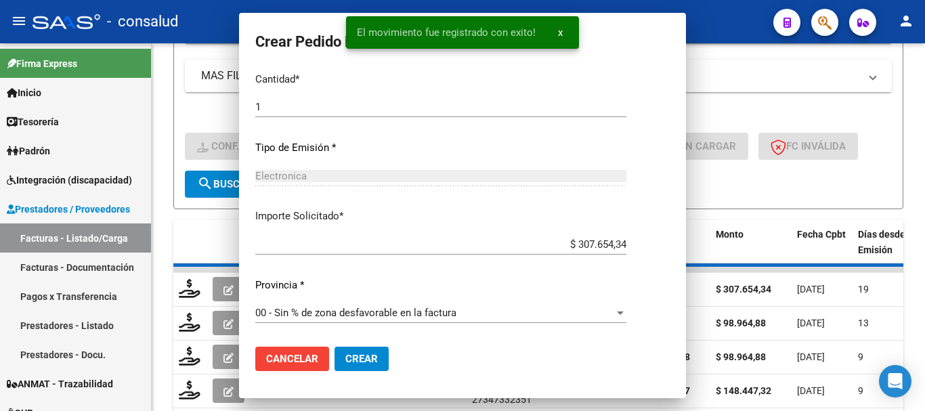
scroll to position [0, 0]
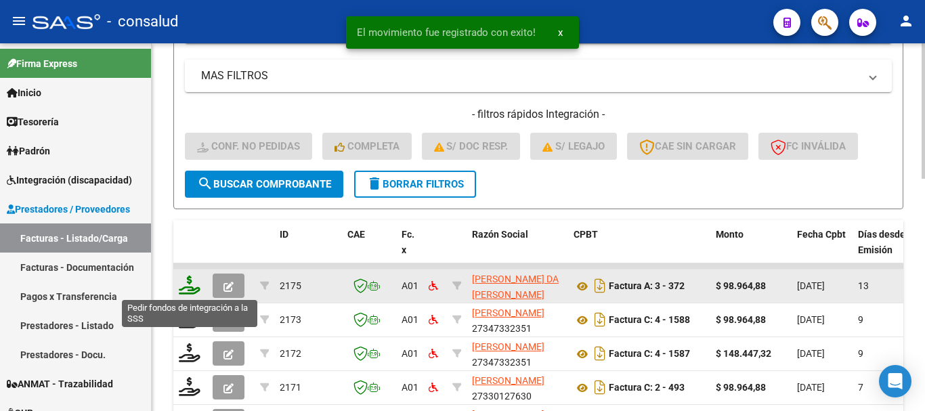
click at [196, 284] on icon at bounding box center [190, 285] width 22 height 19
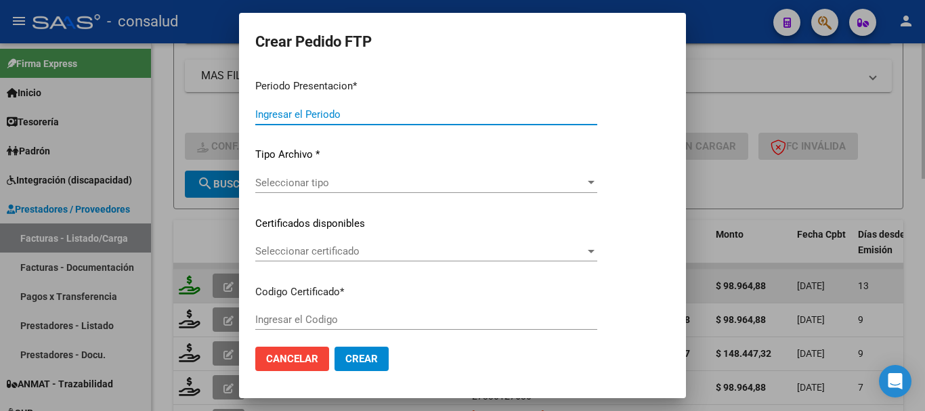
type input "202508"
type input "202507"
type input "$ 98.964,88"
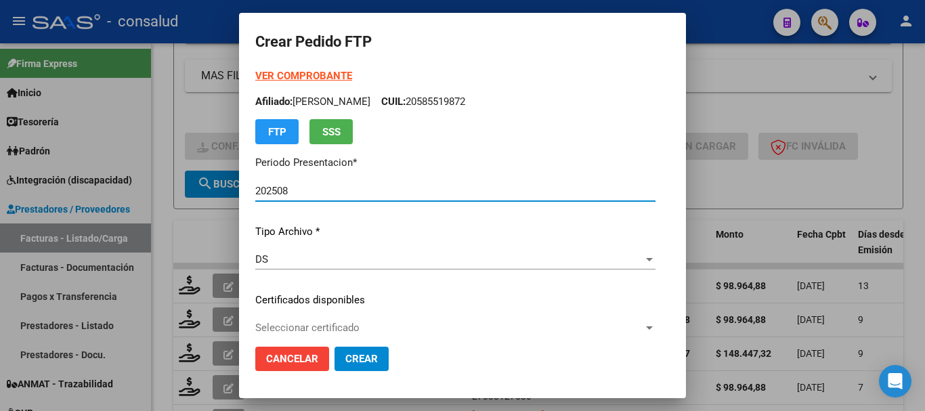
type input "0200041231634-20180522-20280522"
type input "[DATE]"
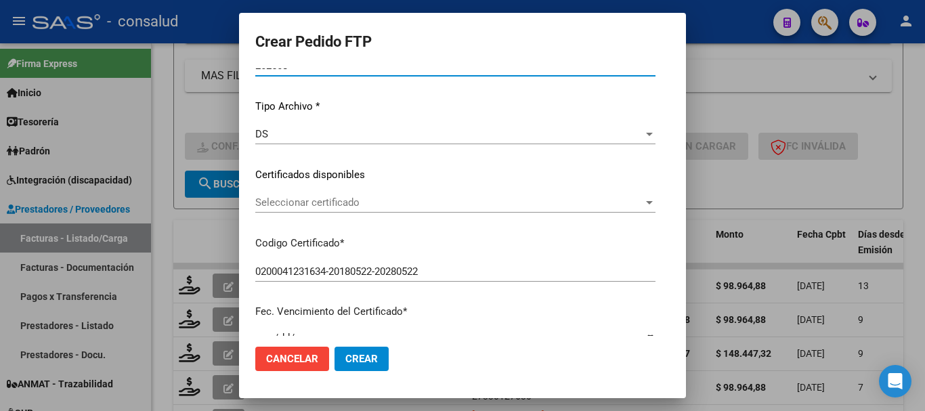
scroll to position [135, 0]
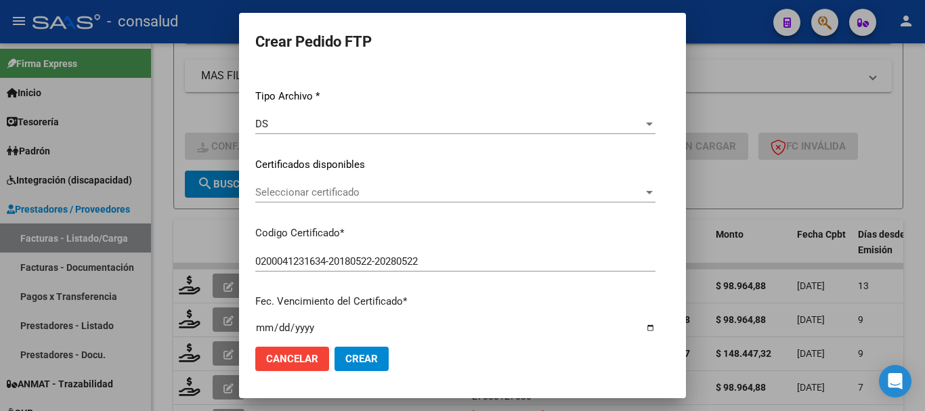
click at [320, 191] on span "Seleccionar certificado" at bounding box center [449, 192] width 388 height 12
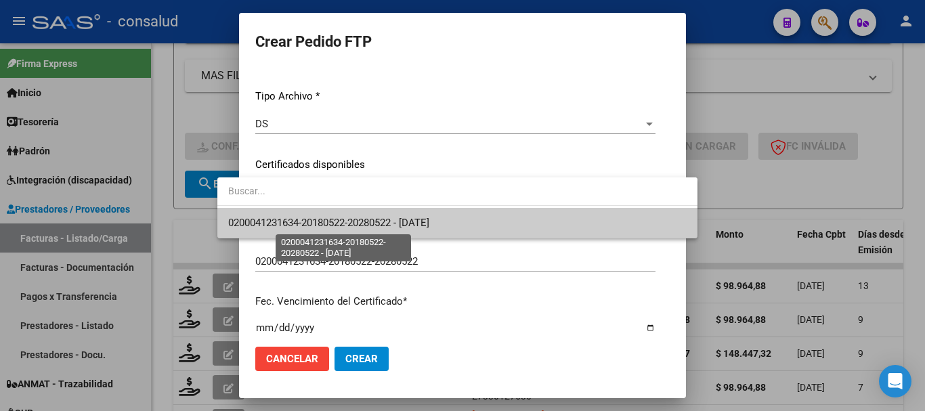
click at [326, 221] on span "0200041231634-20180522-20280522 - [DATE]" at bounding box center [328, 223] width 201 height 12
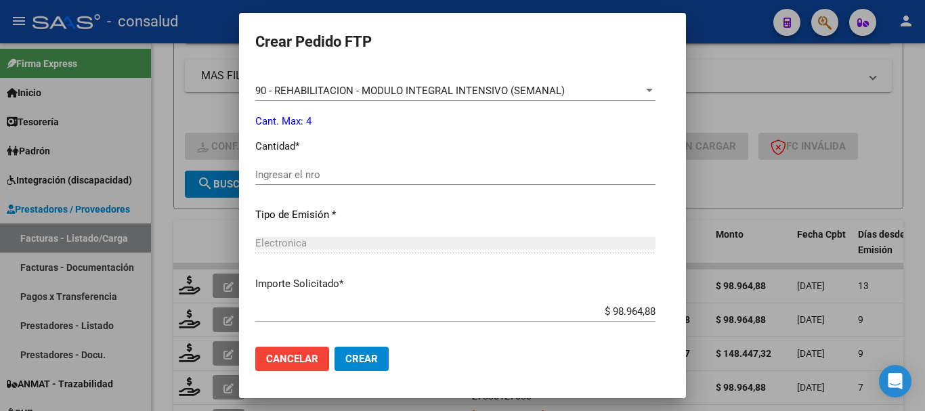
scroll to position [609, 0]
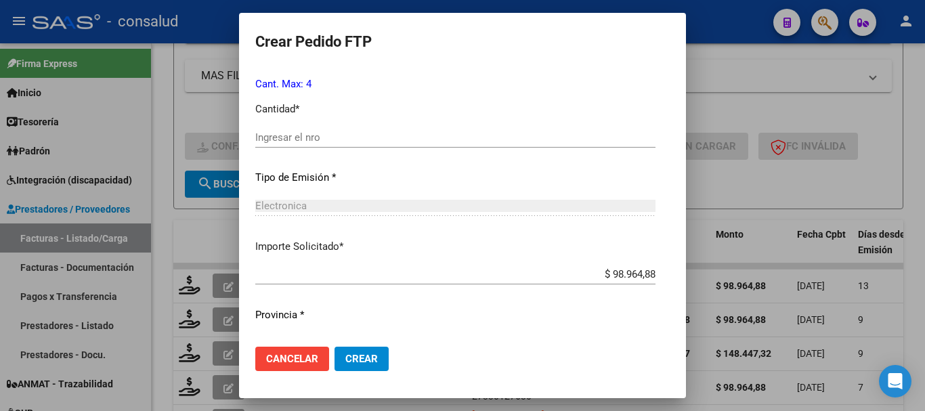
click at [295, 126] on div "Periodo Prestacion * 202507 Ingresar el Periodo Prestacion Comentario Legajo: t…" at bounding box center [455, 134] width 400 height 464
click at [301, 138] on input "Ingresar el nro" at bounding box center [455, 137] width 400 height 12
type input "4"
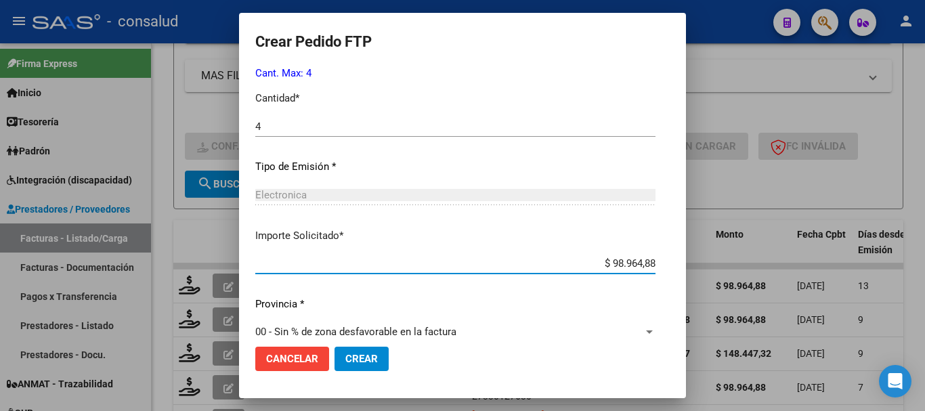
scroll to position [639, 0]
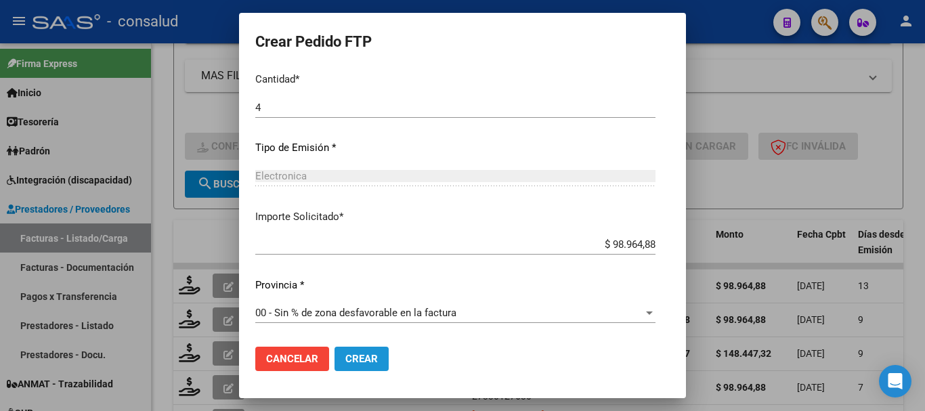
click at [339, 351] on button "Crear" at bounding box center [362, 359] width 54 height 24
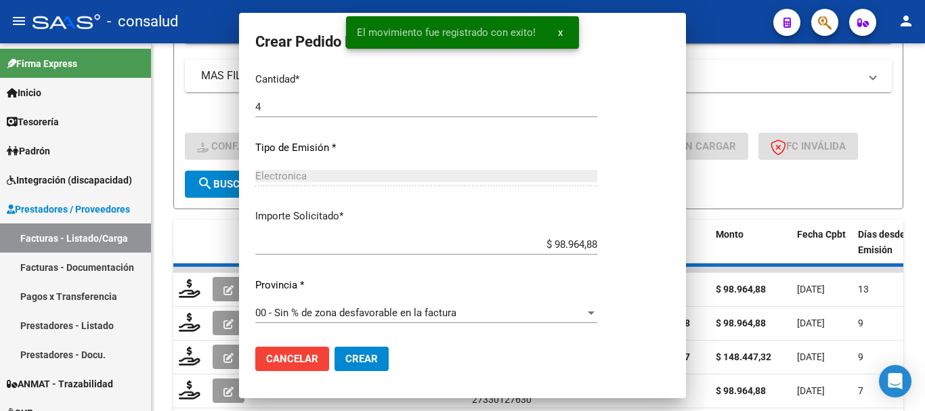
scroll to position [0, 0]
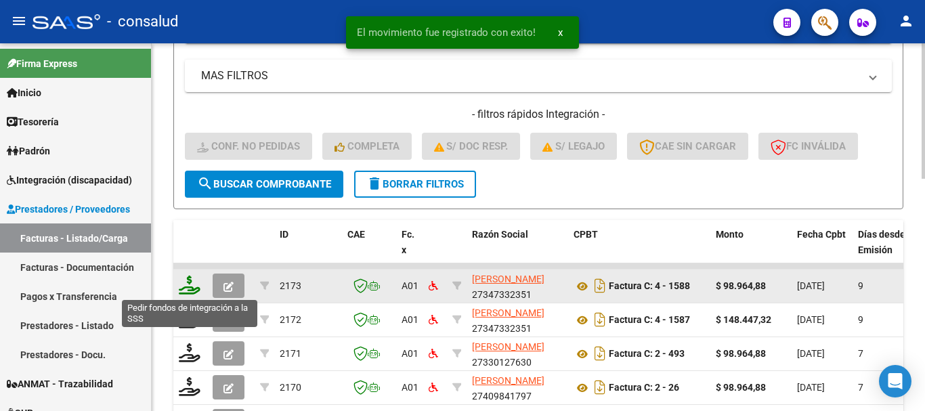
click at [191, 289] on icon at bounding box center [190, 285] width 22 height 19
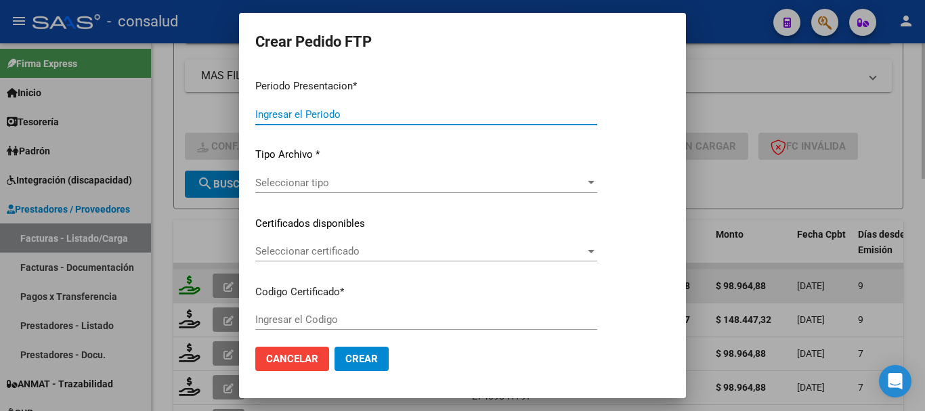
type input "202508"
type input "$ 98.964,88"
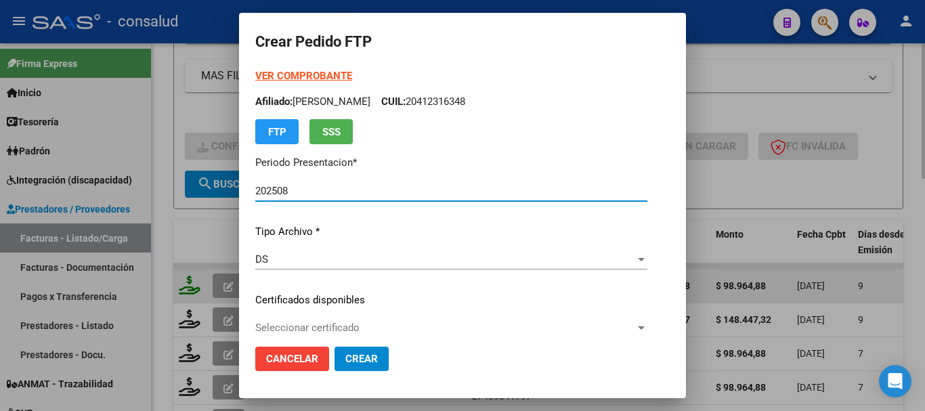
type input "0200058321982-20240629-20290629"
type input "2029-06-29"
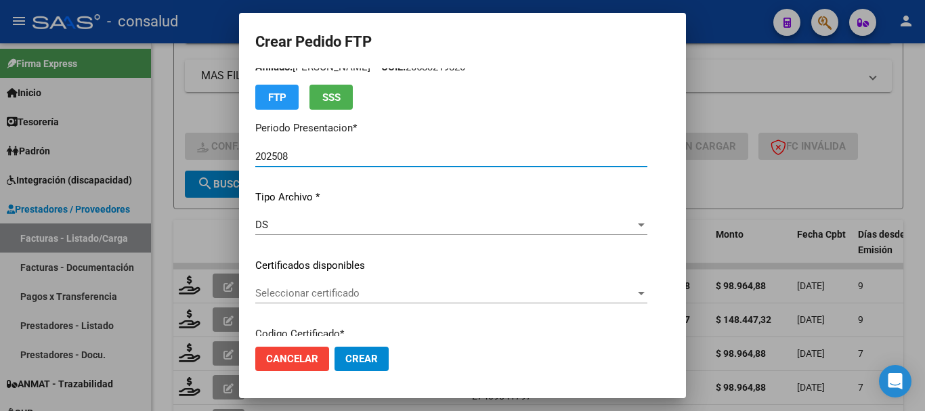
scroll to position [68, 0]
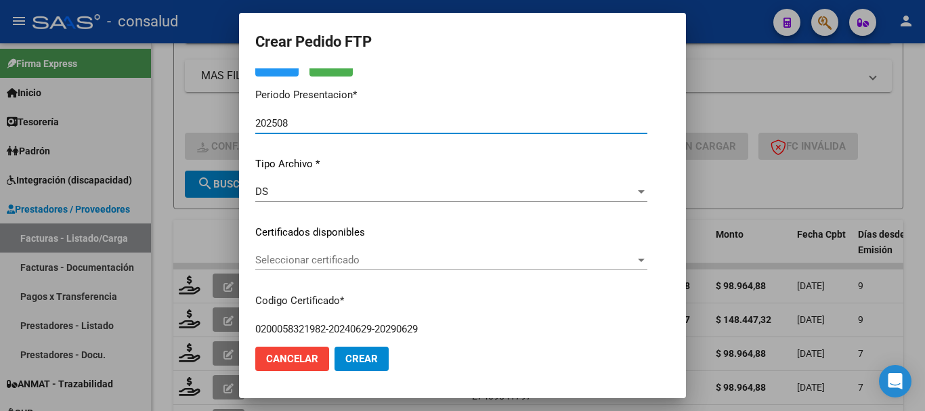
click at [349, 259] on span "Seleccionar certificado" at bounding box center [445, 260] width 380 height 12
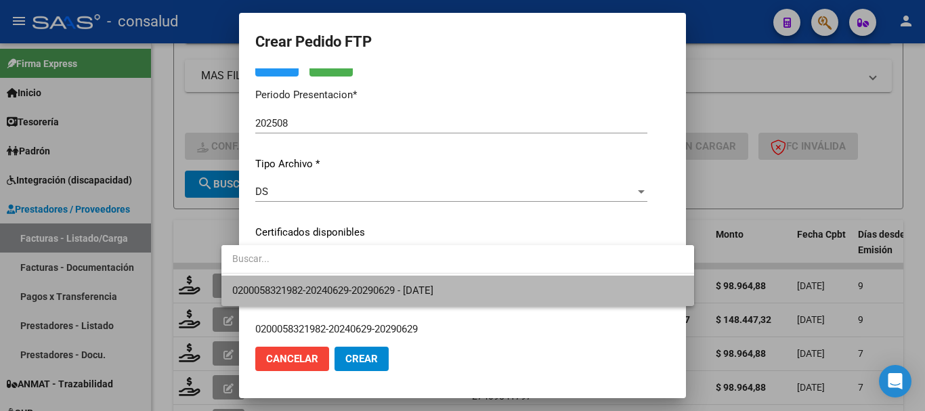
click at [366, 278] on span "0200058321982-20240629-20290629 - 2029-06-29" at bounding box center [457, 291] width 451 height 30
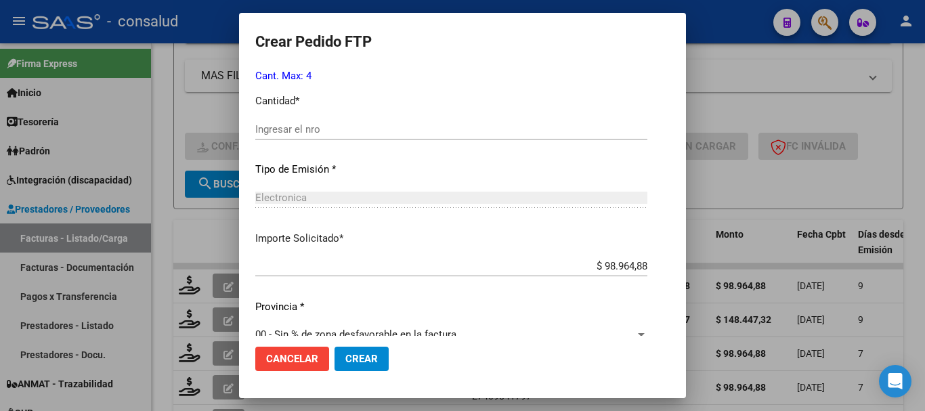
scroll to position [639, 0]
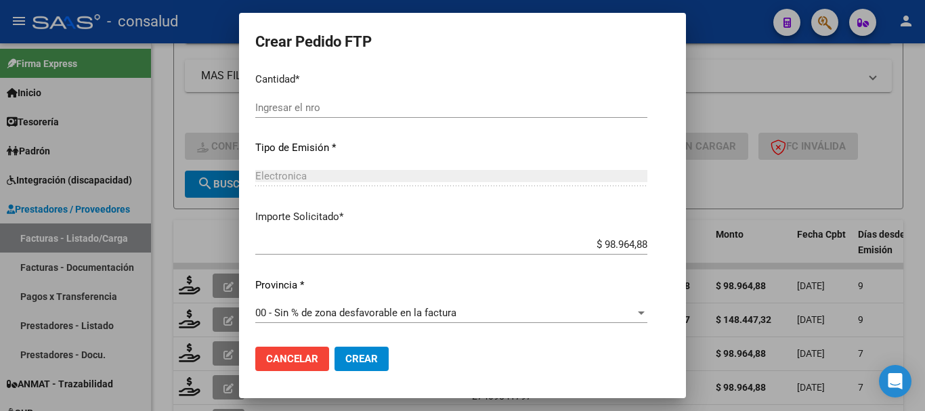
click at [369, 105] on input "Ingresar el nro" at bounding box center [451, 108] width 392 height 12
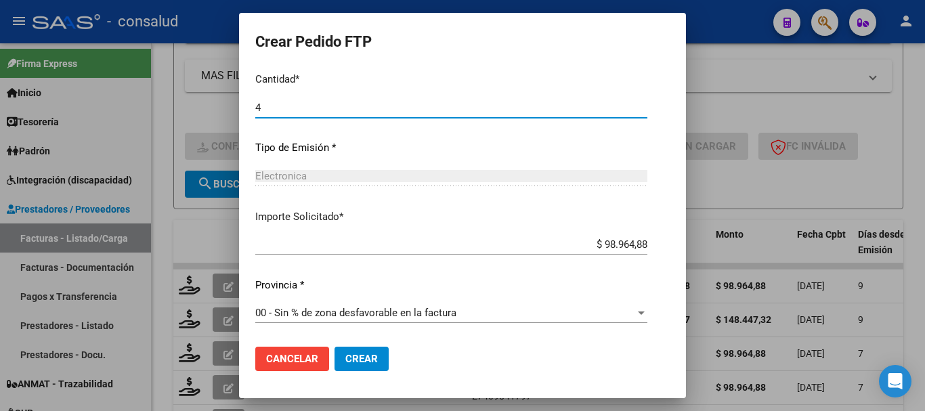
type input "4"
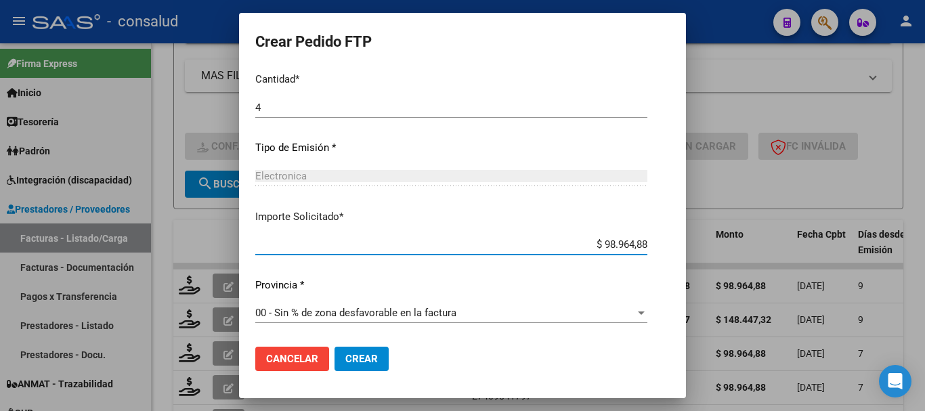
click at [345, 355] on span "Crear" at bounding box center [361, 359] width 33 height 12
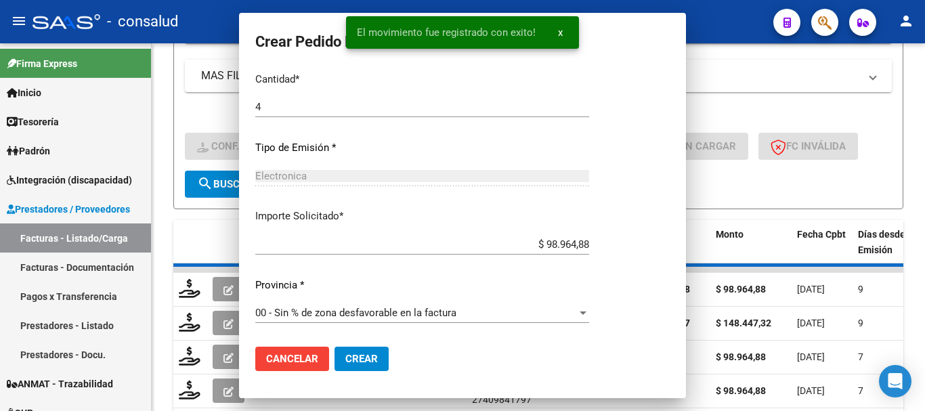
scroll to position [0, 0]
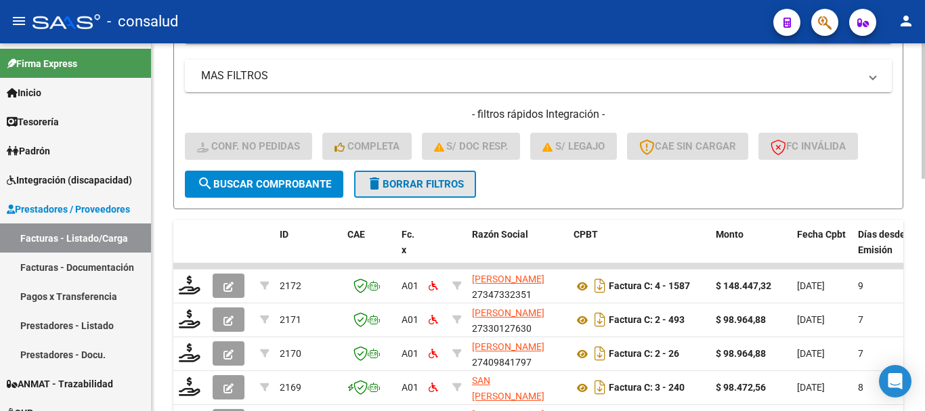
click at [432, 179] on span "delete Borrar Filtros" at bounding box center [415, 184] width 98 height 12
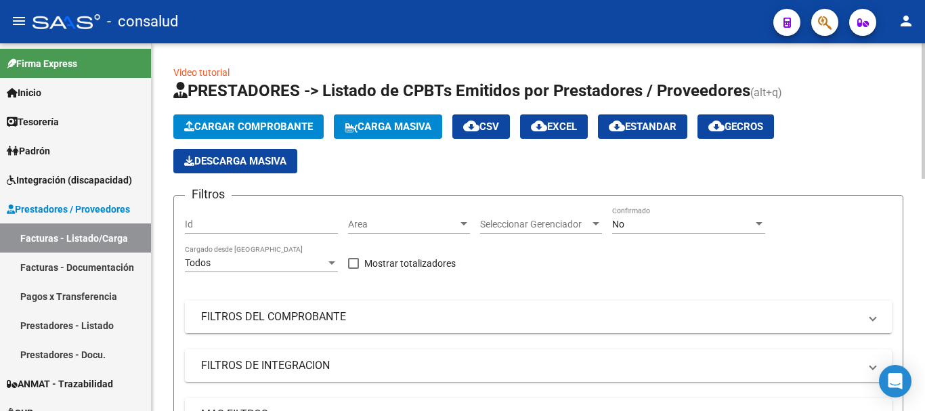
click at [356, 326] on mat-expansion-panel-header "FILTROS DEL COMPROBANTE" at bounding box center [538, 317] width 707 height 33
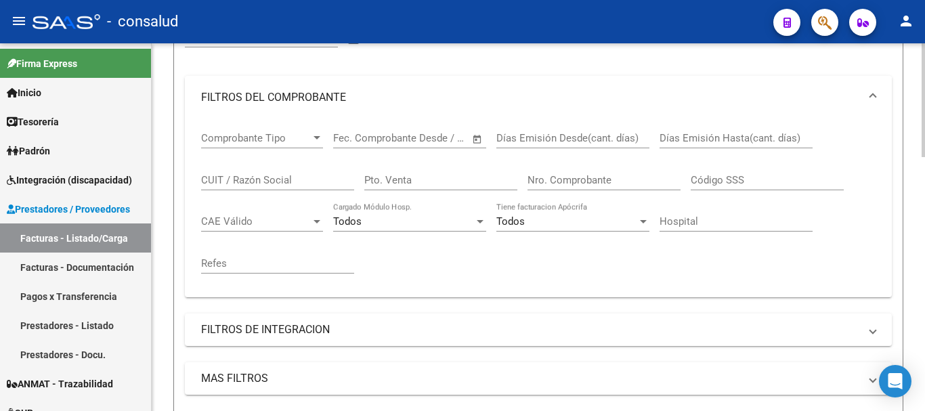
scroll to position [271, 0]
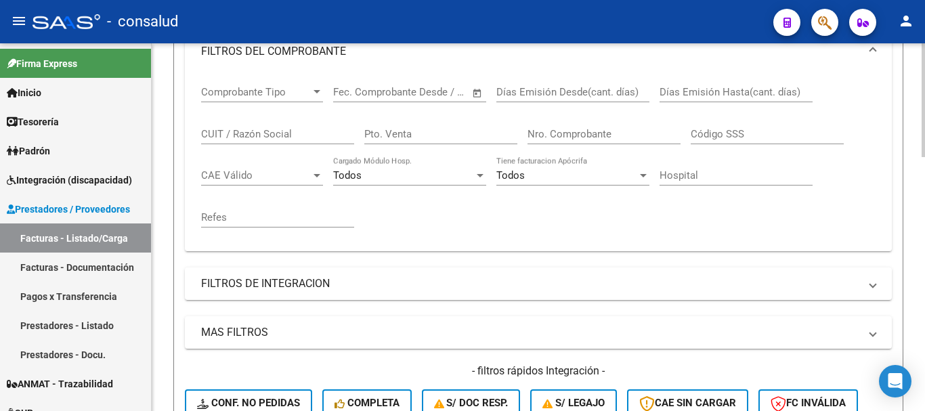
click at [302, 133] on input "CUIT / Razón Social" at bounding box center [277, 134] width 153 height 12
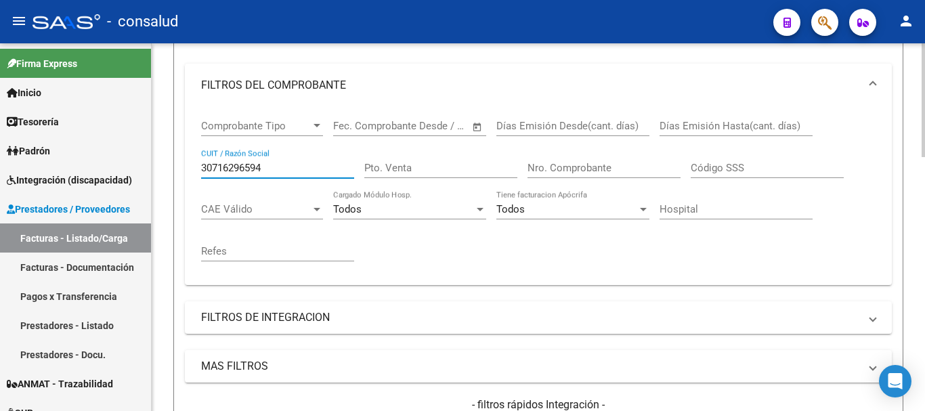
scroll to position [68, 0]
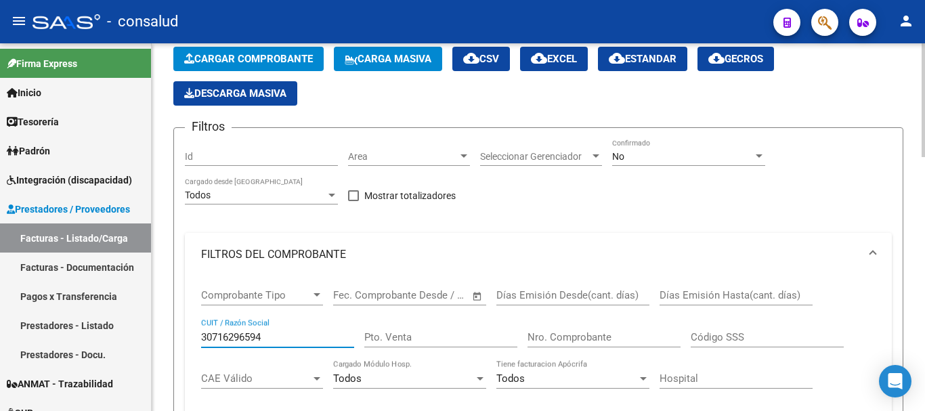
type input "30716296594"
click at [693, 161] on div "No" at bounding box center [682, 157] width 141 height 12
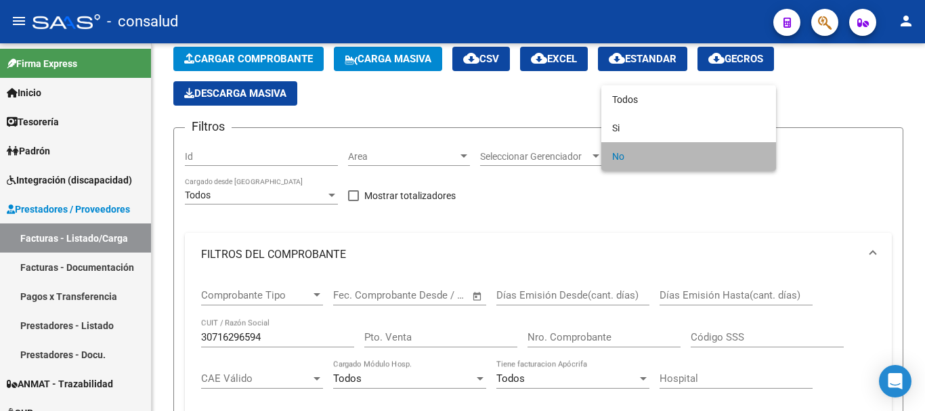
click at [693, 160] on span "No" at bounding box center [688, 156] width 153 height 28
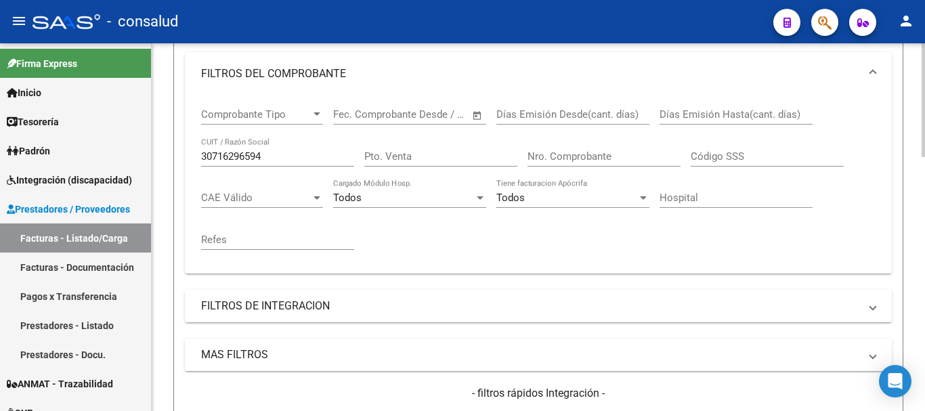
scroll to position [406, 0]
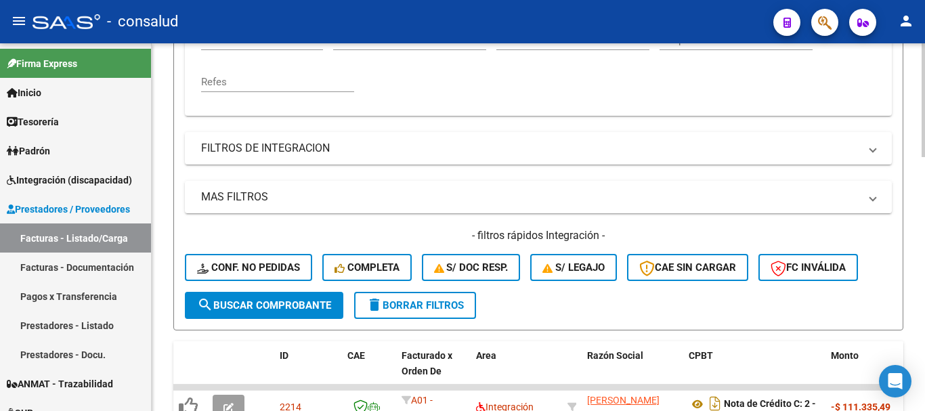
click at [299, 307] on span "search Buscar Comprobante" at bounding box center [264, 305] width 134 height 12
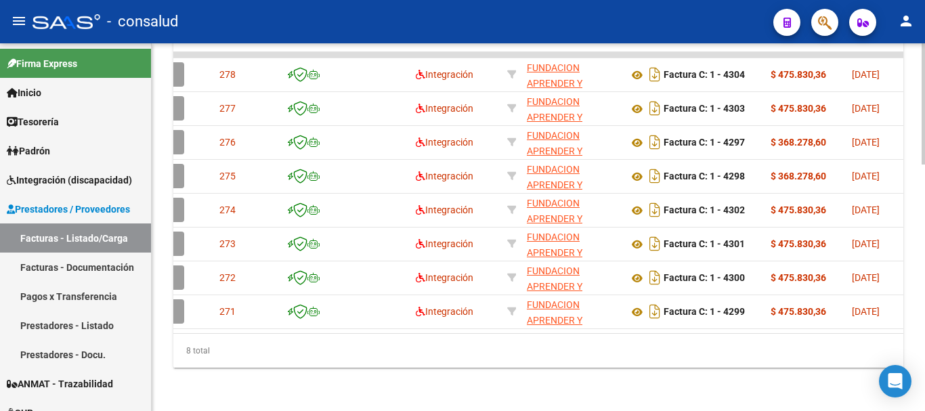
scroll to position [0, 0]
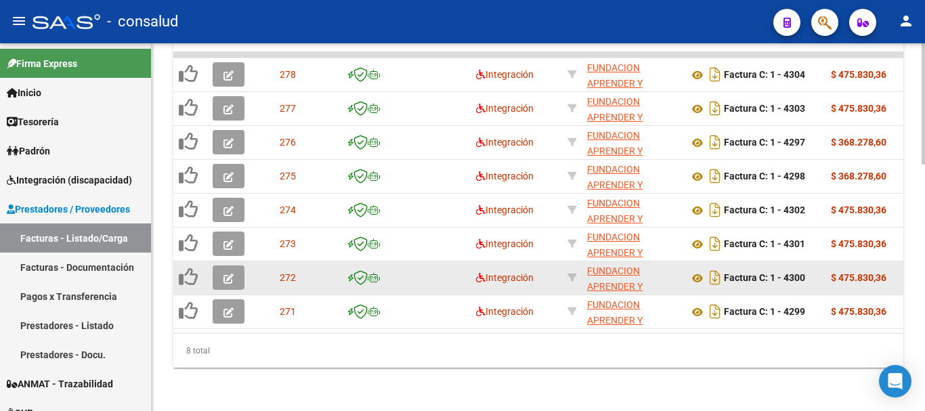
click at [235, 265] on button "button" at bounding box center [229, 277] width 32 height 24
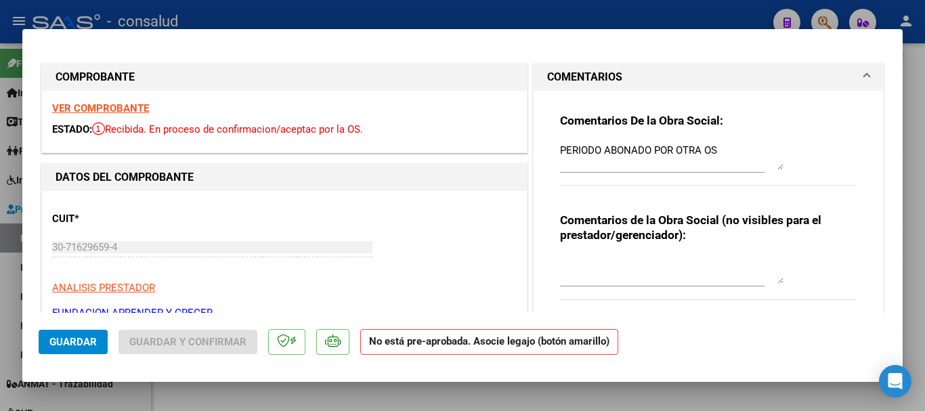
click at [68, 105] on strong "VER COMPROBANTE" at bounding box center [100, 108] width 97 height 12
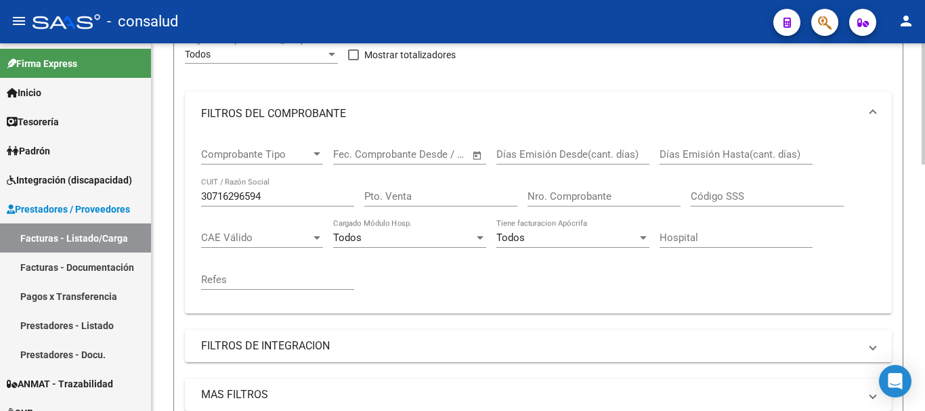
scroll to position [208, 0]
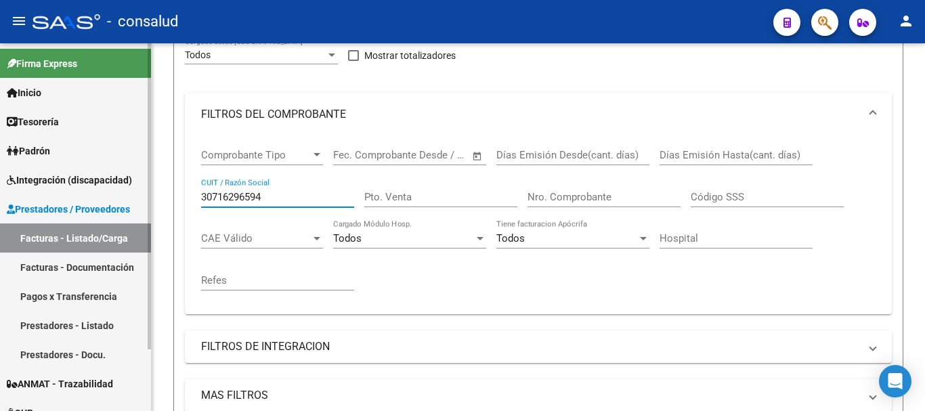
drag, startPoint x: 286, startPoint y: 199, endPoint x: 0, endPoint y: 192, distance: 285.8
click at [0, 194] on mat-sidenav-container "Firma Express Inicio Calendario SSS Instructivos Contacto OS Tesorería Extracto…" at bounding box center [462, 227] width 925 height 368
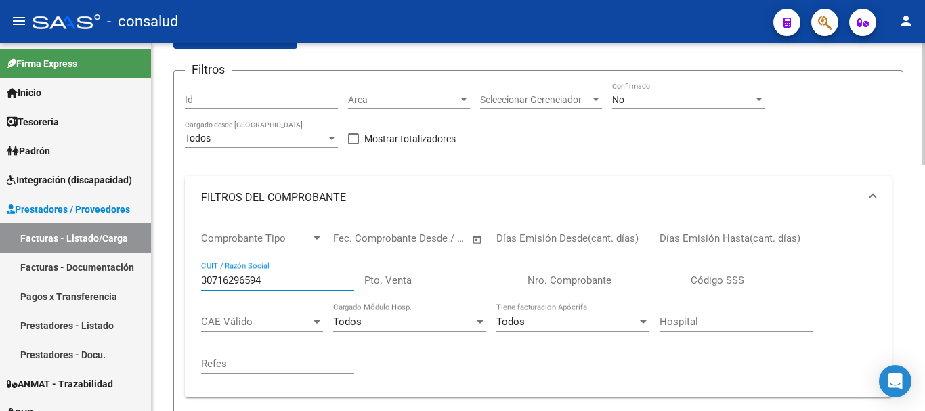
scroll to position [0, 0]
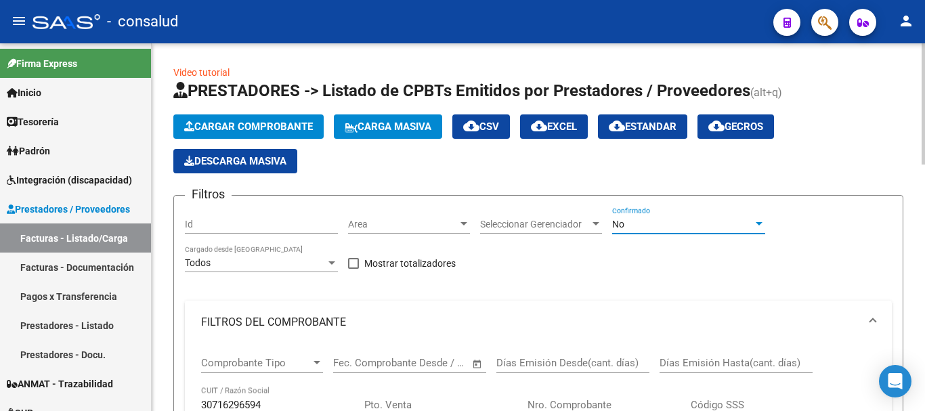
click at [660, 225] on div "No" at bounding box center [682, 225] width 141 height 12
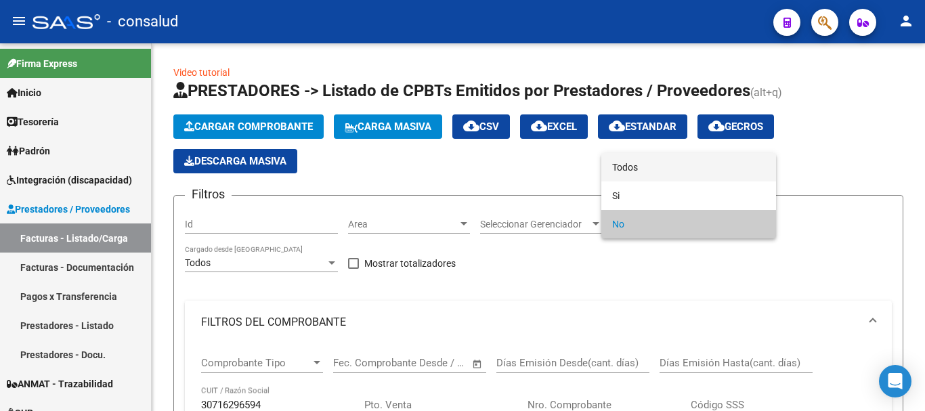
click at [666, 167] on span "Todos" at bounding box center [688, 167] width 153 height 28
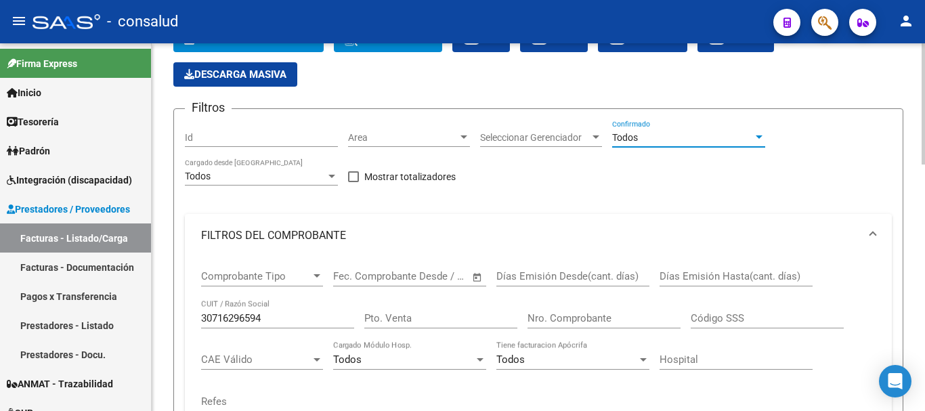
scroll to position [339, 0]
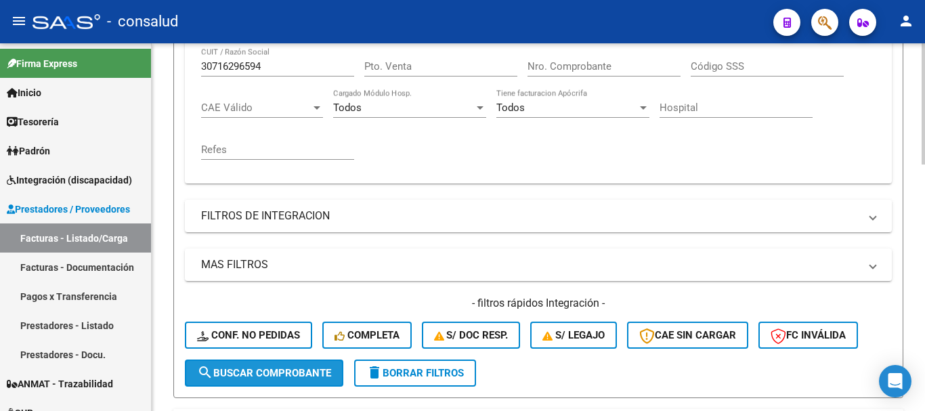
click at [251, 374] on span "search Buscar Comprobante" at bounding box center [264, 373] width 134 height 12
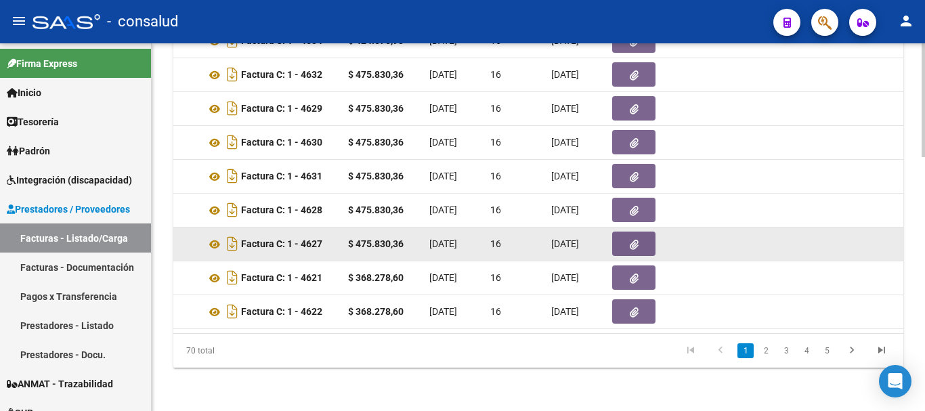
scroll to position [817, 0]
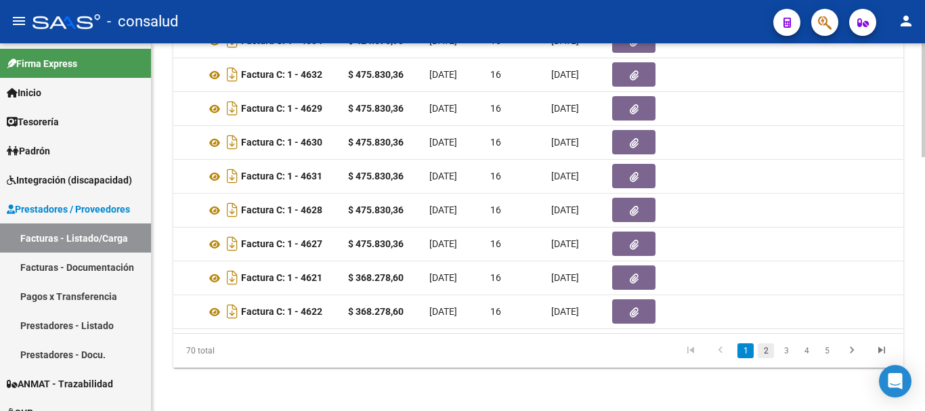
click at [767, 350] on link "2" at bounding box center [766, 350] width 16 height 15
click at [785, 348] on link "3" at bounding box center [786, 350] width 16 height 15
click at [810, 355] on link "4" at bounding box center [806, 350] width 16 height 15
click at [808, 345] on link "5" at bounding box center [806, 350] width 16 height 15
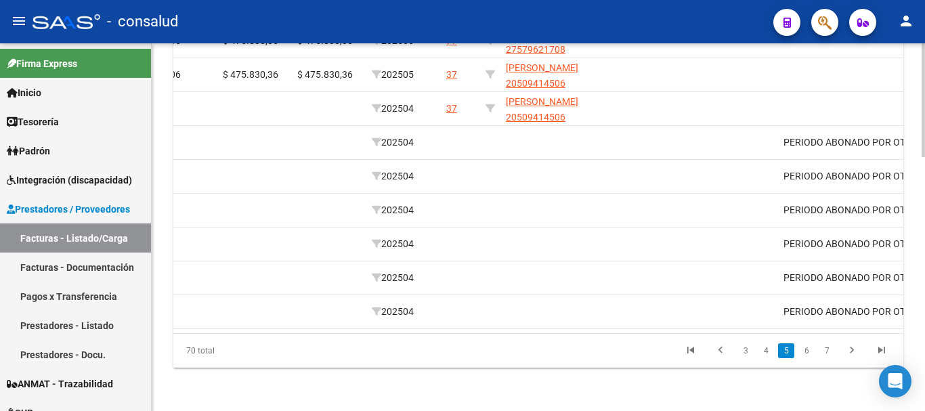
scroll to position [0, 0]
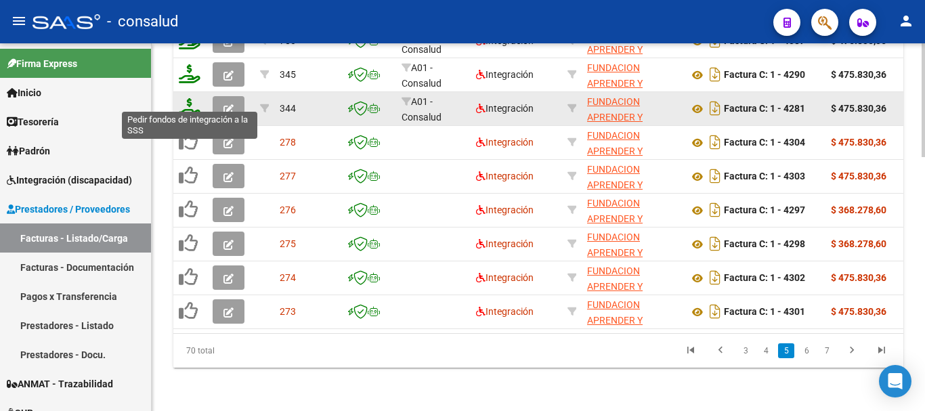
click at [184, 98] on icon at bounding box center [190, 107] width 22 height 19
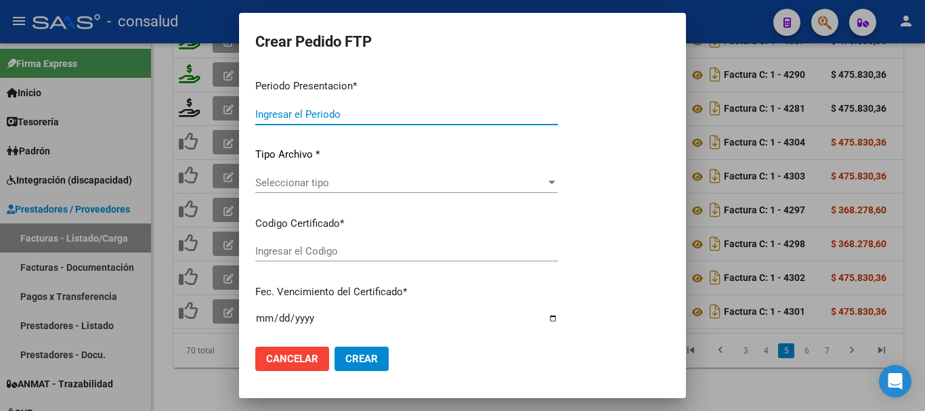
type input "202508"
type input "202504"
type input "$ 475.830,36"
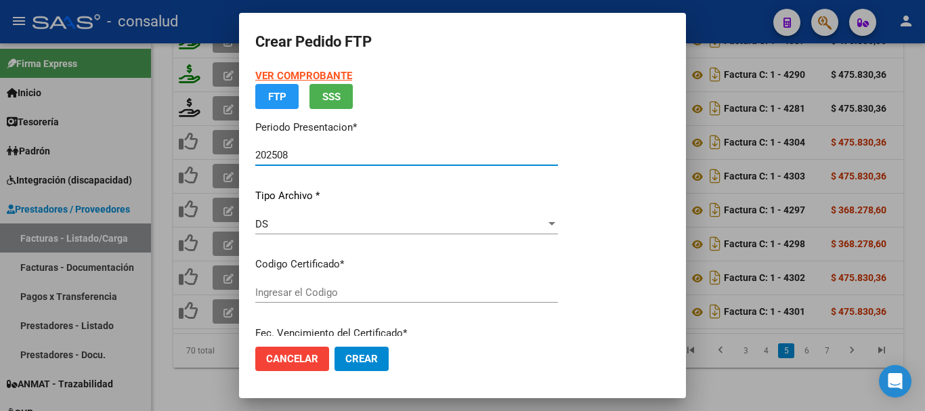
type input "0200050941450-20230828-20280828"
type input "2028-08-28"
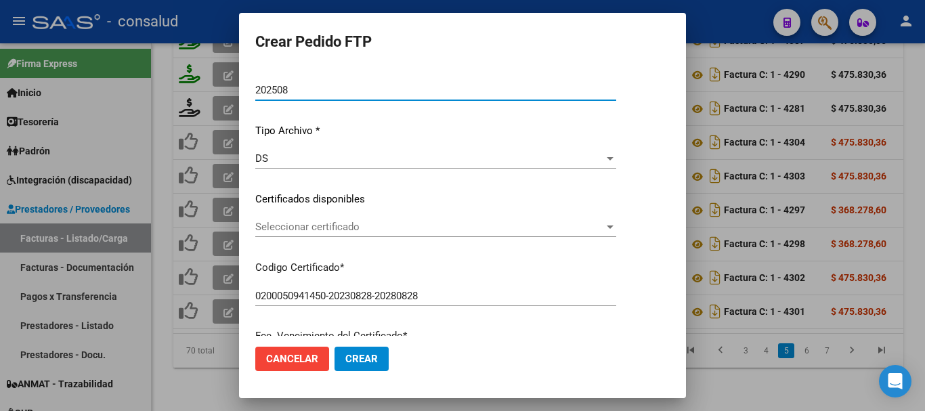
scroll to position [135, 0]
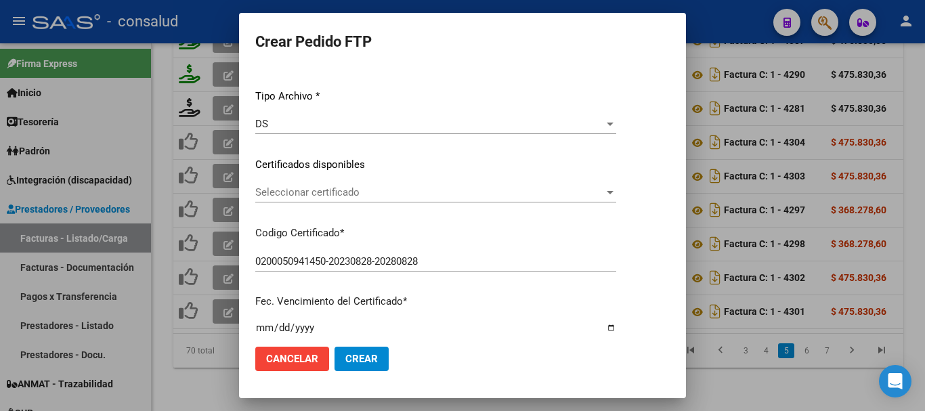
click at [298, 192] on span "Seleccionar certificado" at bounding box center [429, 192] width 349 height 12
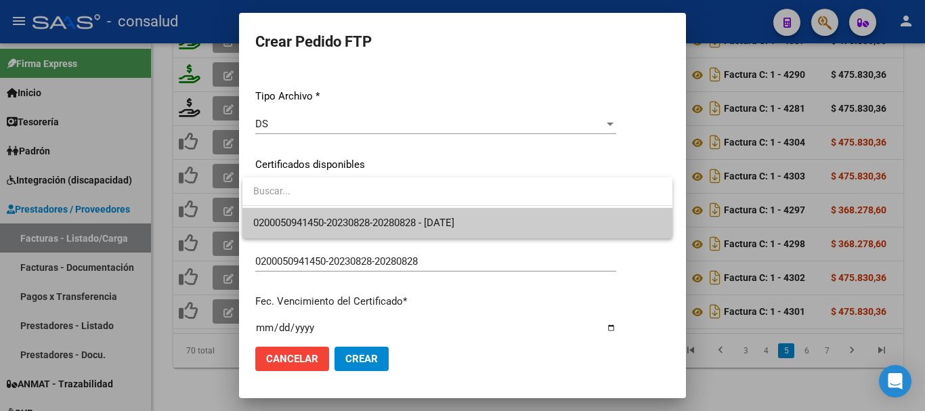
click at [302, 216] on span "0200050941450-20230828-20280828 - 2028-08-28" at bounding box center [457, 223] width 408 height 30
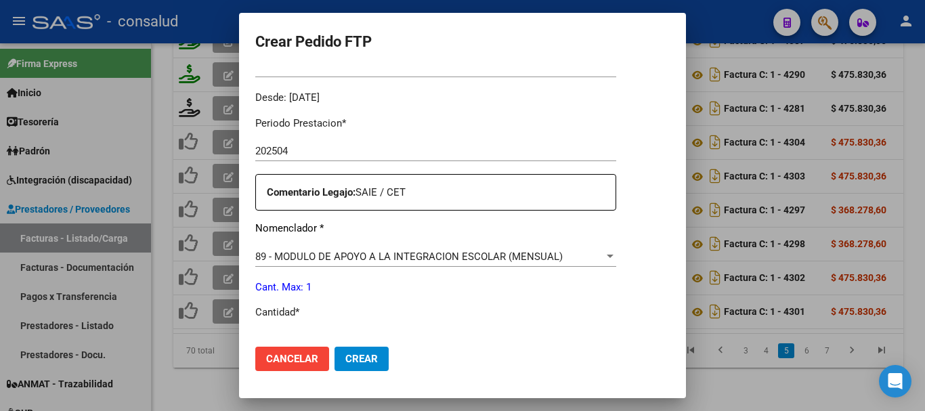
scroll to position [474, 0]
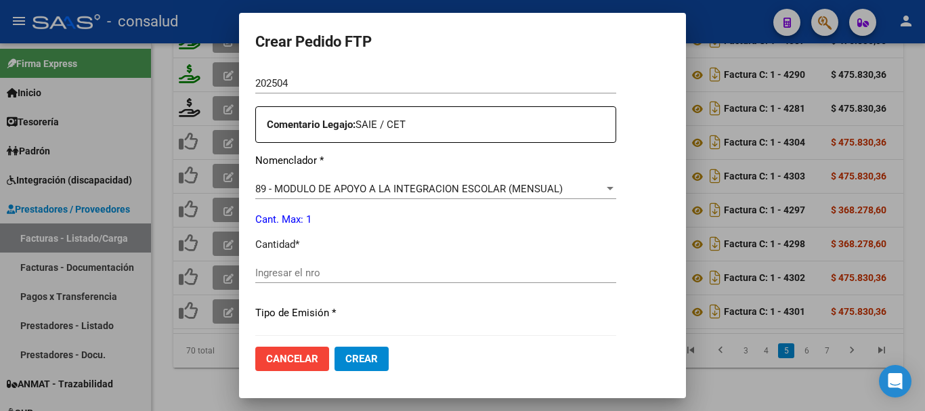
click at [400, 282] on div "Ingresar el nro" at bounding box center [435, 273] width 361 height 20
type input "1"
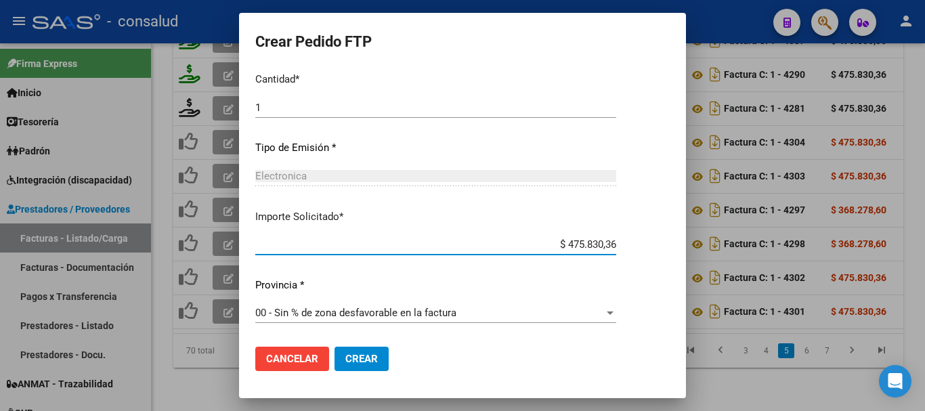
click at [362, 364] on span "Crear" at bounding box center [361, 359] width 33 height 12
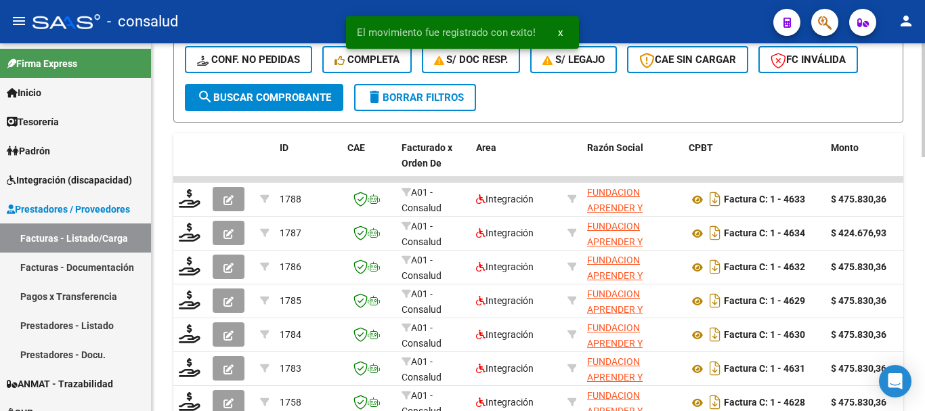
scroll to position [343, 0]
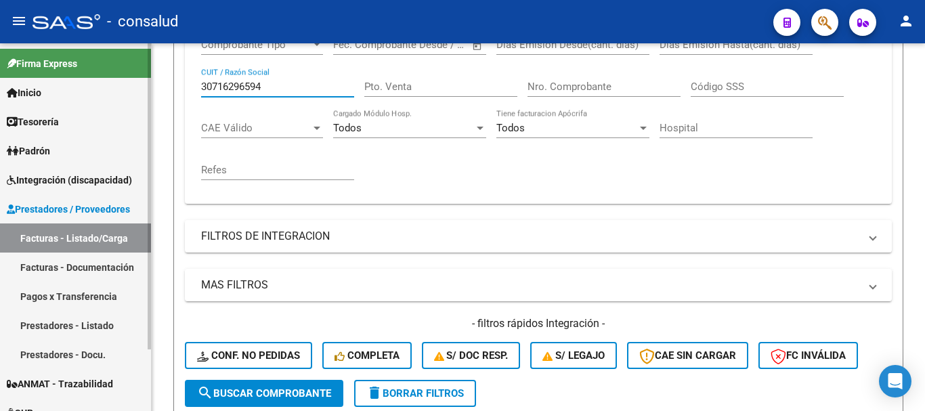
drag, startPoint x: 276, startPoint y: 60, endPoint x: 93, endPoint y: 58, distance: 182.2
click at [98, 54] on mat-sidenav-container "Firma Express Inicio Calendario SSS Instructivos Contacto OS Tesorería Extracto…" at bounding box center [462, 227] width 925 height 368
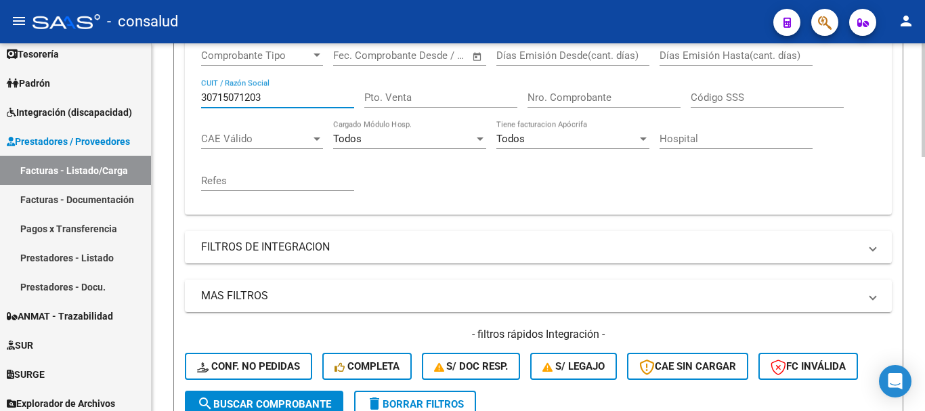
scroll to position [74, 0]
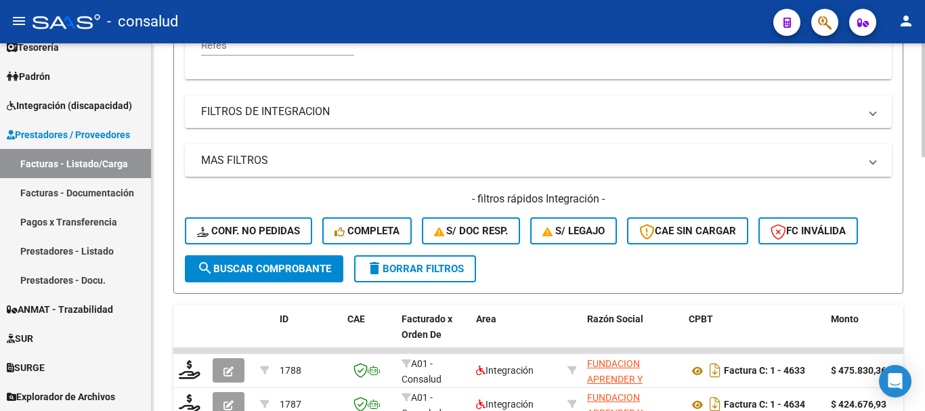
type input "30715071203"
click at [303, 276] on button "search Buscar Comprobante" at bounding box center [264, 268] width 158 height 27
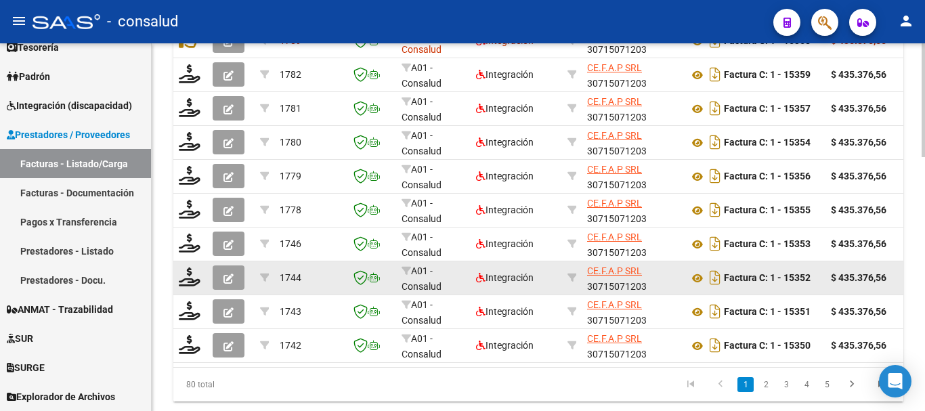
scroll to position [781, 0]
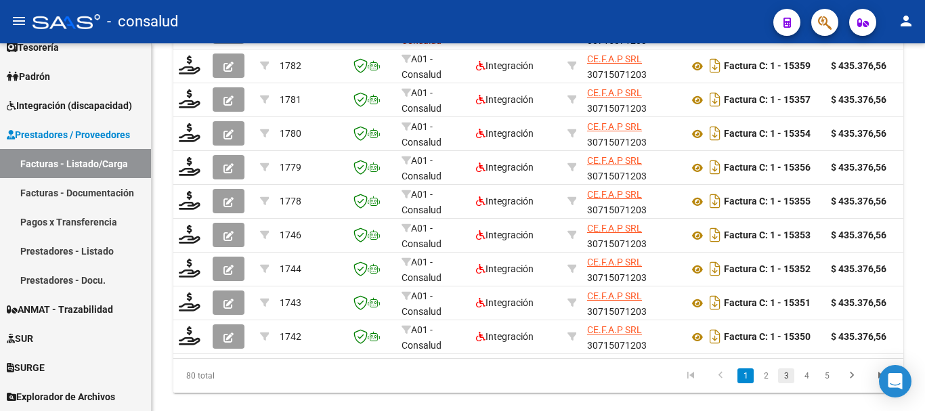
click at [785, 383] on link "3" at bounding box center [786, 375] width 16 height 15
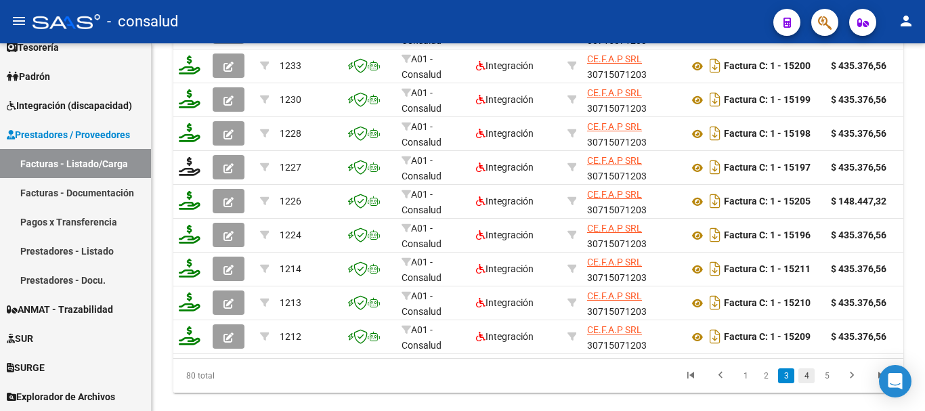
click at [808, 383] on link "4" at bounding box center [806, 375] width 16 height 15
click at [821, 383] on link "6" at bounding box center [827, 375] width 16 height 15
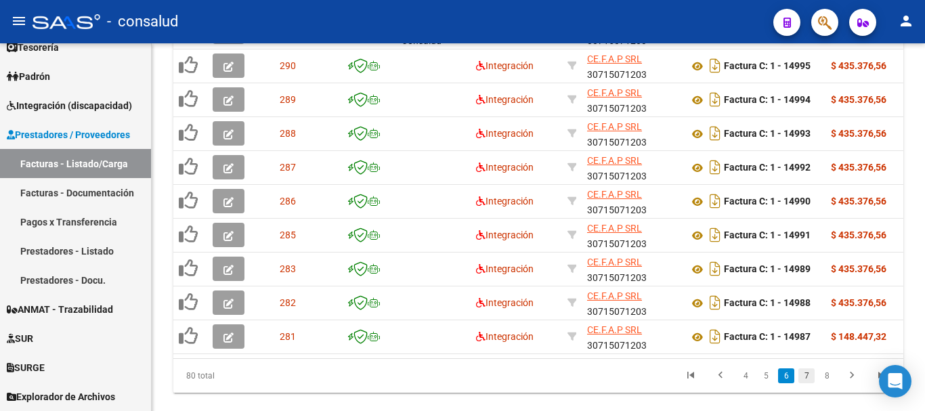
click at [808, 383] on link "7" at bounding box center [806, 375] width 16 height 15
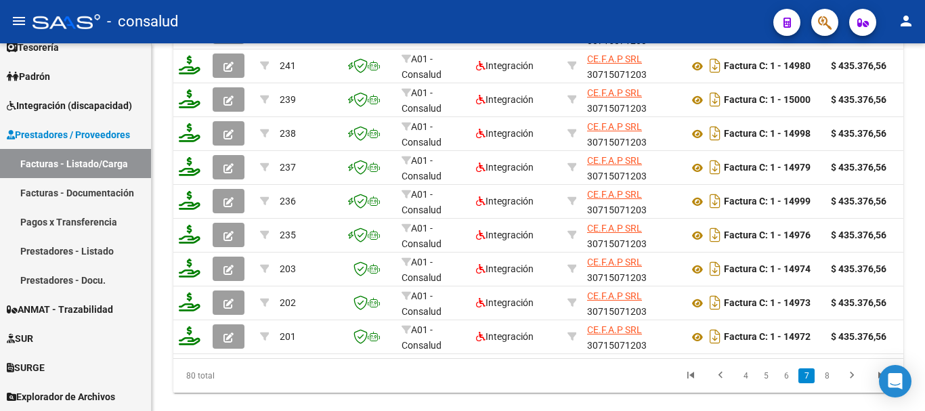
click at [828, 383] on link "8" at bounding box center [827, 375] width 16 height 15
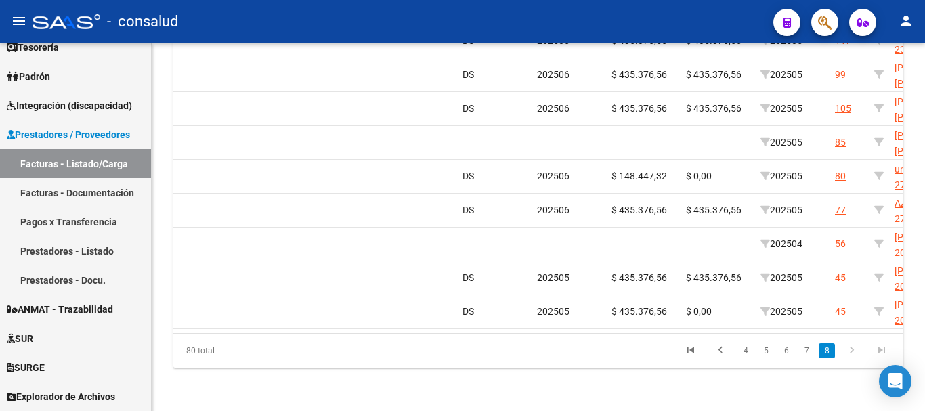
scroll to position [0, 1602]
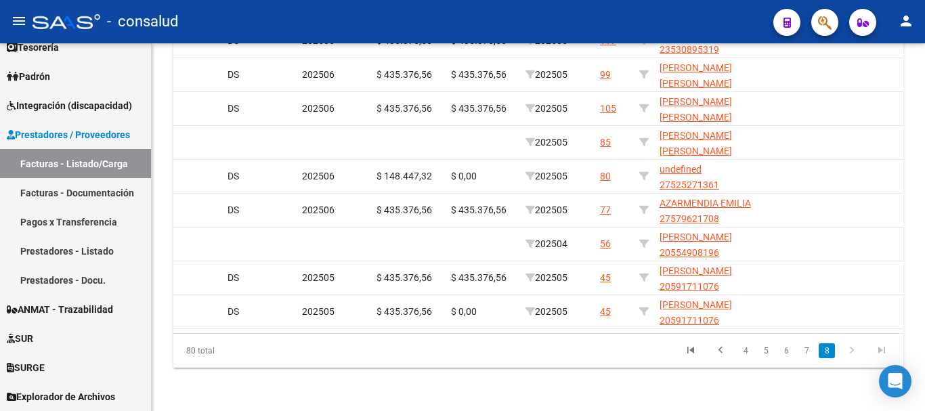
click at [637, 334] on div "80 total 4 5 6 7 8" at bounding box center [538, 351] width 730 height 34
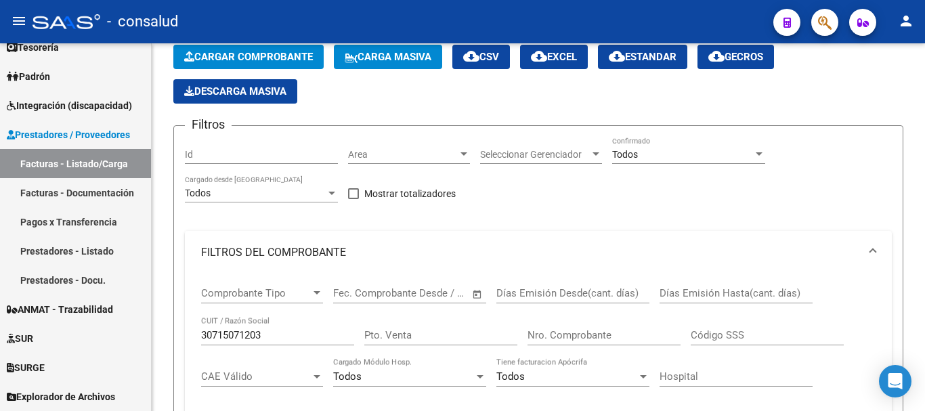
scroll to position [5, 0]
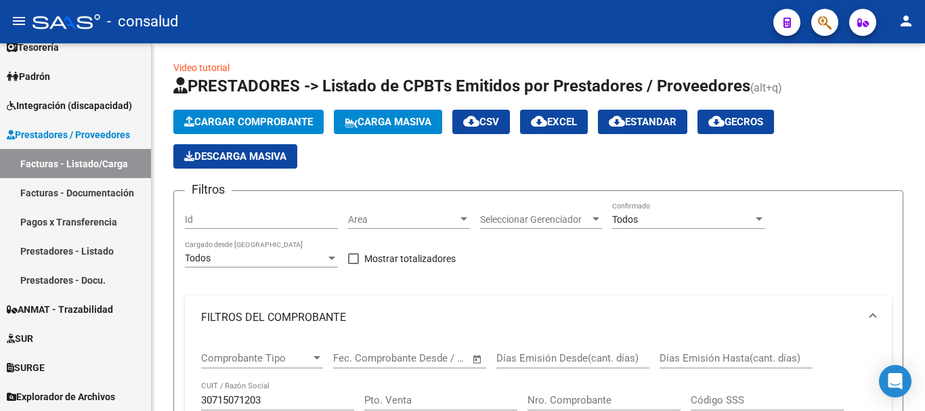
click at [651, 211] on div "Todos Confirmado" at bounding box center [688, 215] width 153 height 27
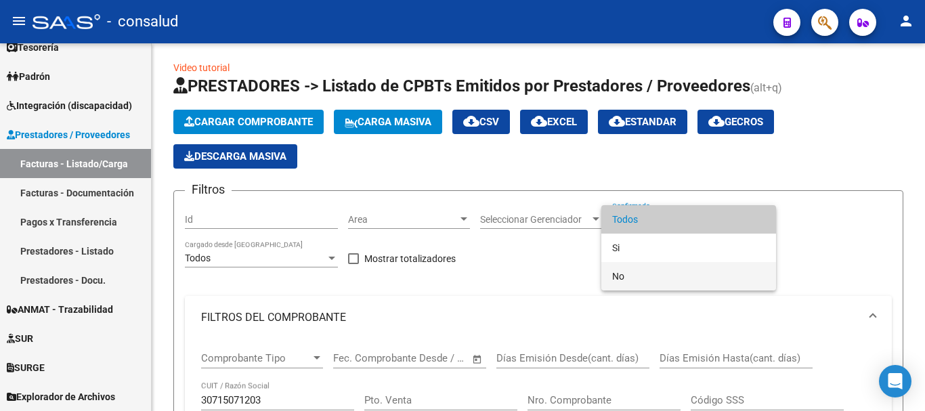
click at [650, 275] on span "No" at bounding box center [688, 276] width 153 height 28
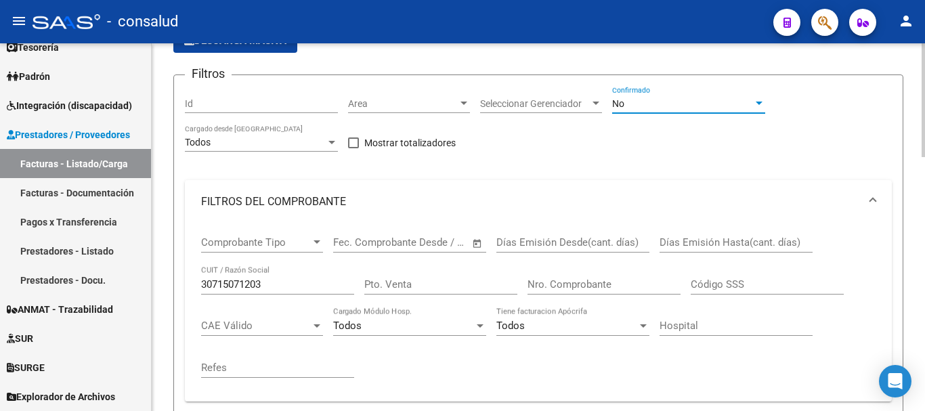
scroll to position [343, 0]
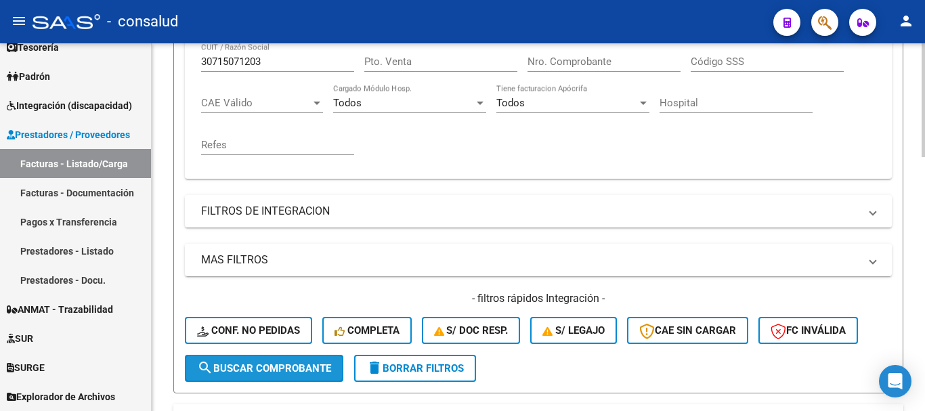
drag, startPoint x: 295, startPoint y: 362, endPoint x: 379, endPoint y: 378, distance: 85.4
click at [295, 362] on span "search Buscar Comprobante" at bounding box center [264, 368] width 134 height 12
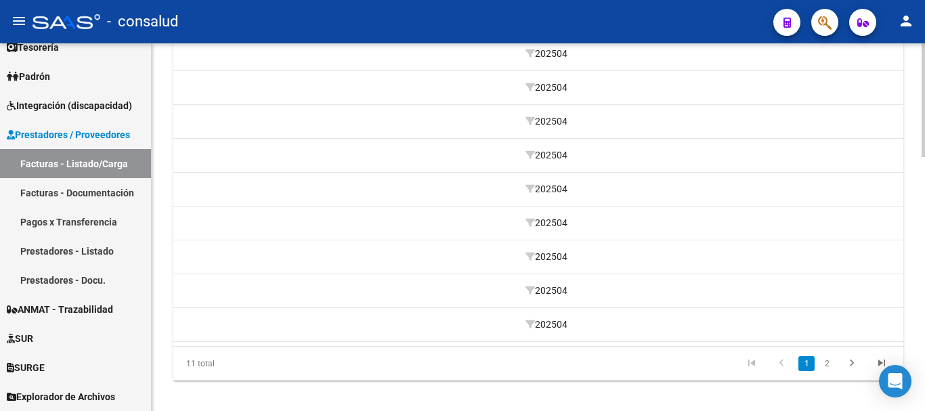
scroll to position [817, 0]
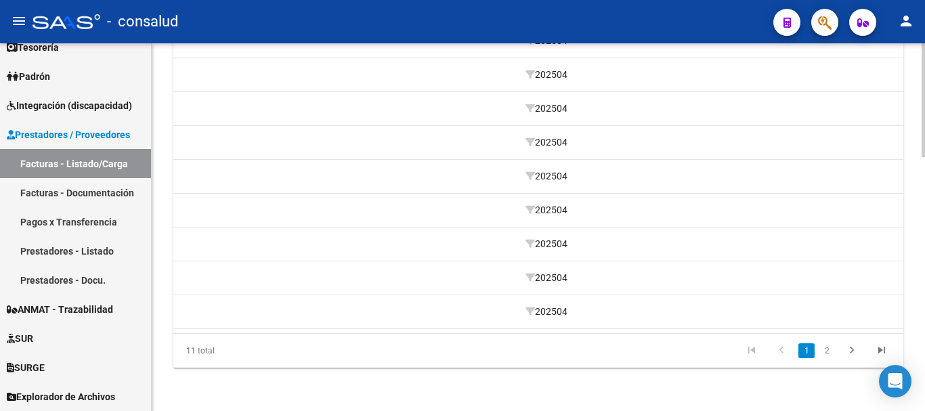
click at [826, 351] on link "2" at bounding box center [827, 350] width 16 height 15
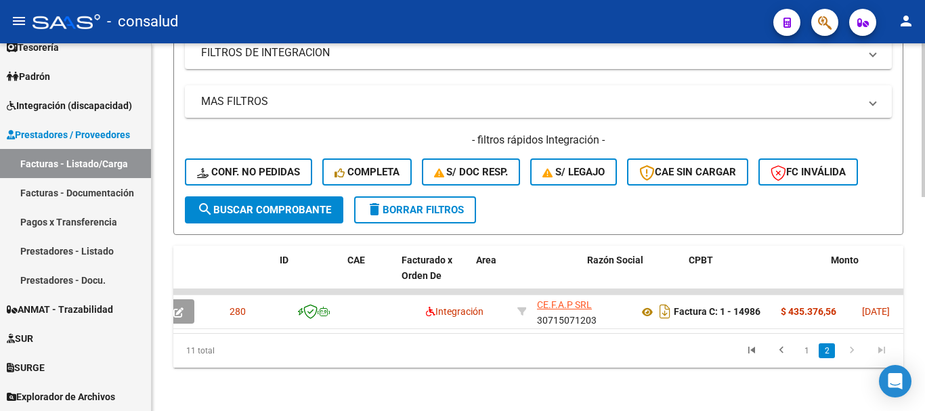
scroll to position [0, 0]
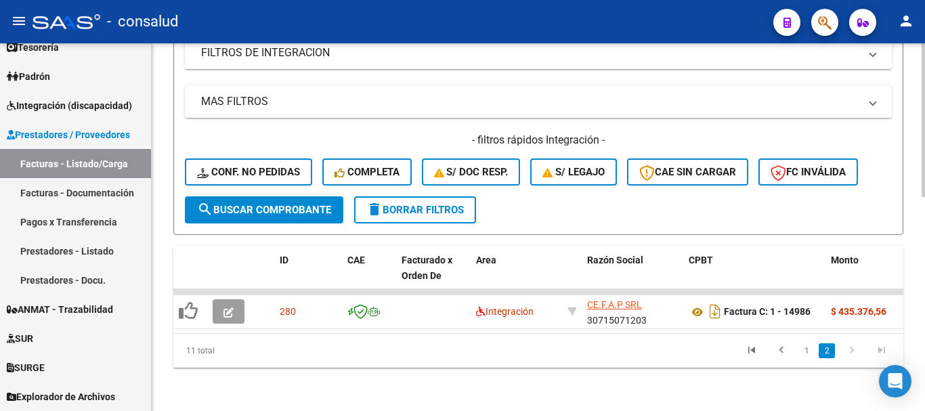
click at [775, 351] on icon "go to previous page" at bounding box center [782, 352] width 18 height 16
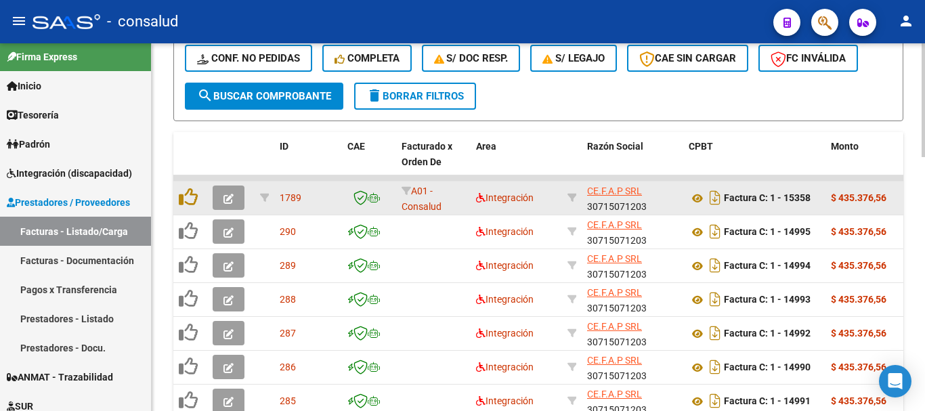
scroll to position [614, 0]
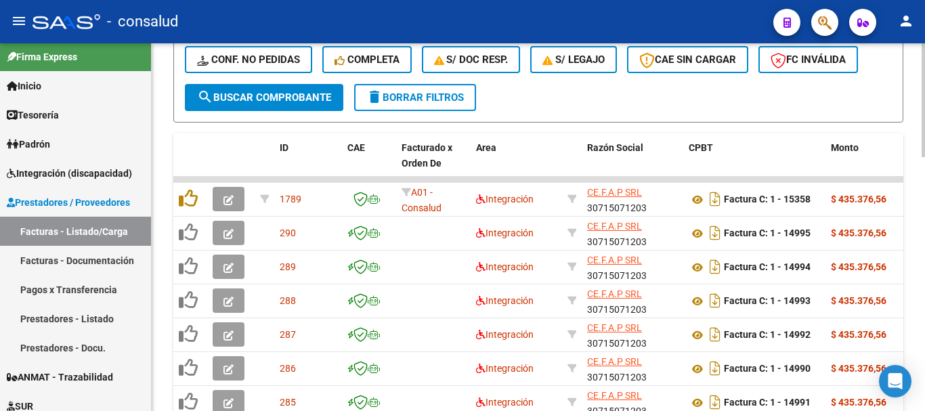
click at [392, 100] on span "delete Borrar Filtros" at bounding box center [415, 97] width 98 height 12
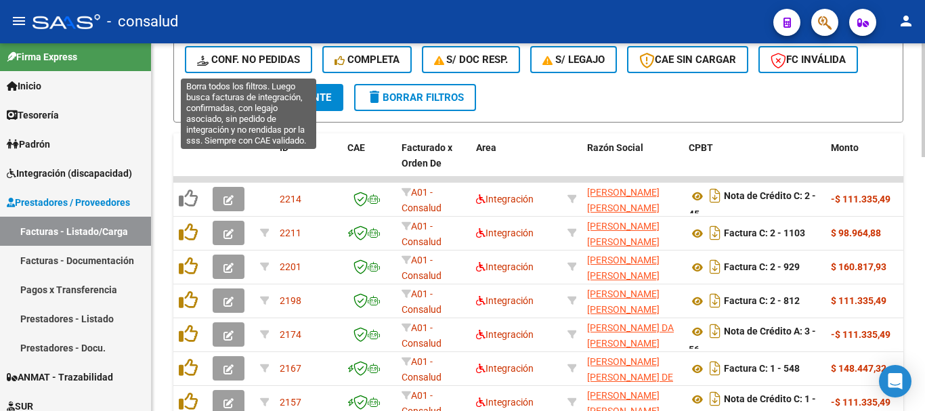
click at [264, 65] on span "Conf. no pedidas" at bounding box center [248, 59] width 103 height 12
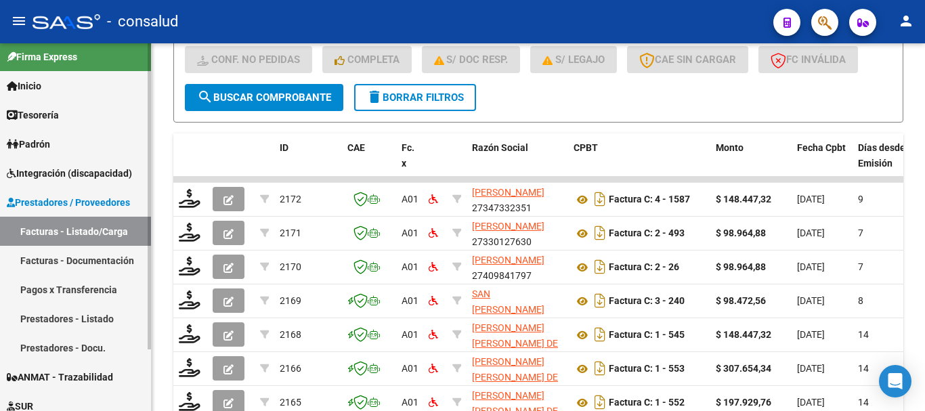
scroll to position [74, 0]
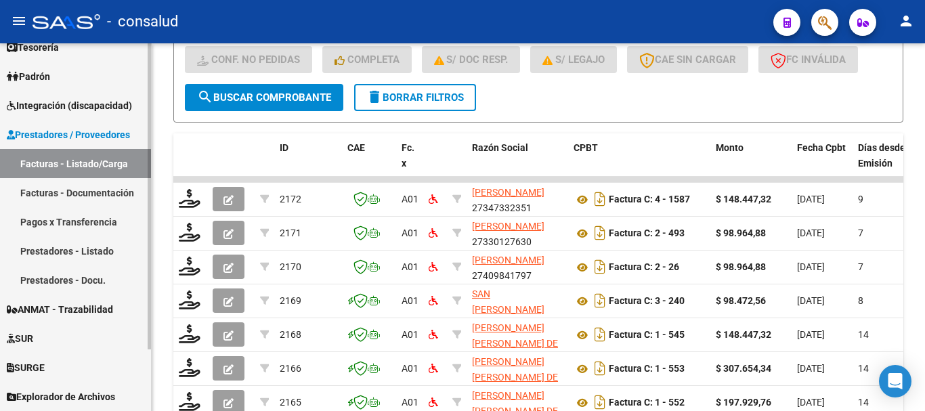
click at [100, 394] on span "Explorador de Archivos" at bounding box center [61, 396] width 108 height 15
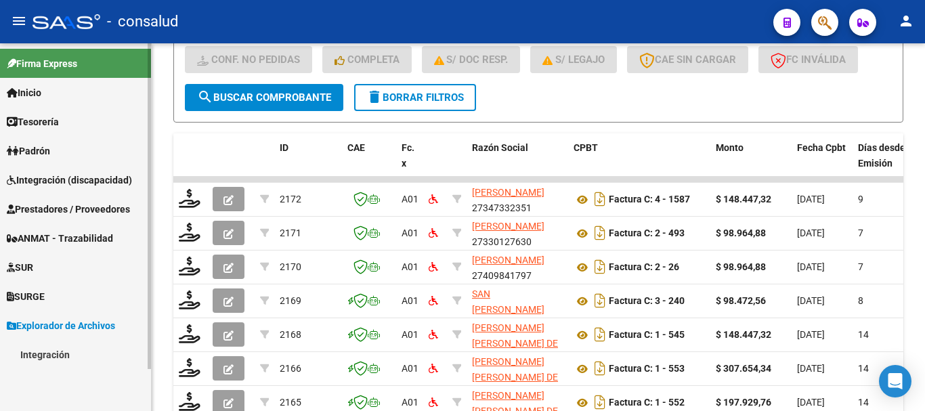
scroll to position [0, 0]
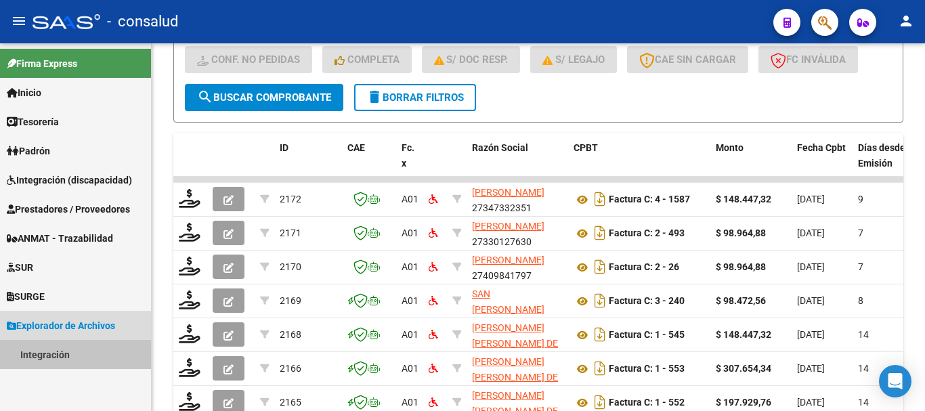
click at [102, 358] on link "Integración" at bounding box center [75, 354] width 151 height 29
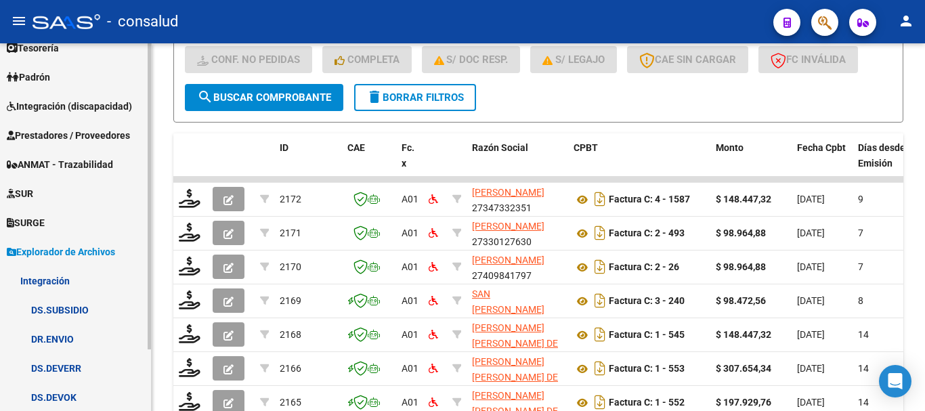
scroll to position [74, 0]
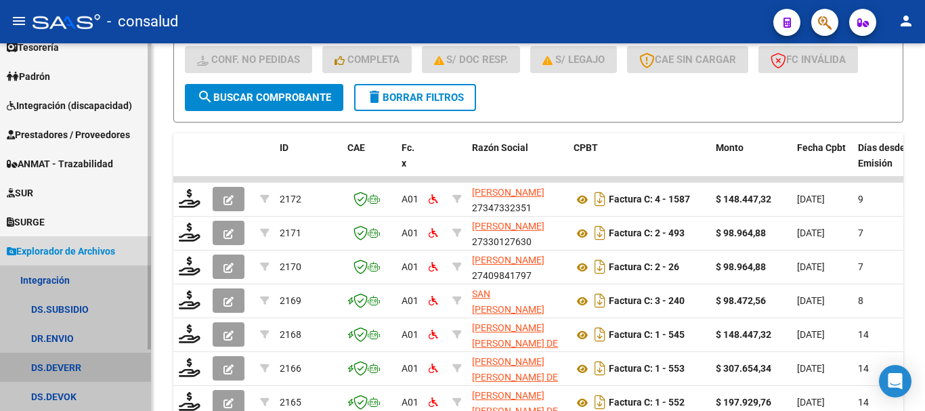
click at [104, 366] on link "DS.DEVERR" at bounding box center [75, 367] width 151 height 29
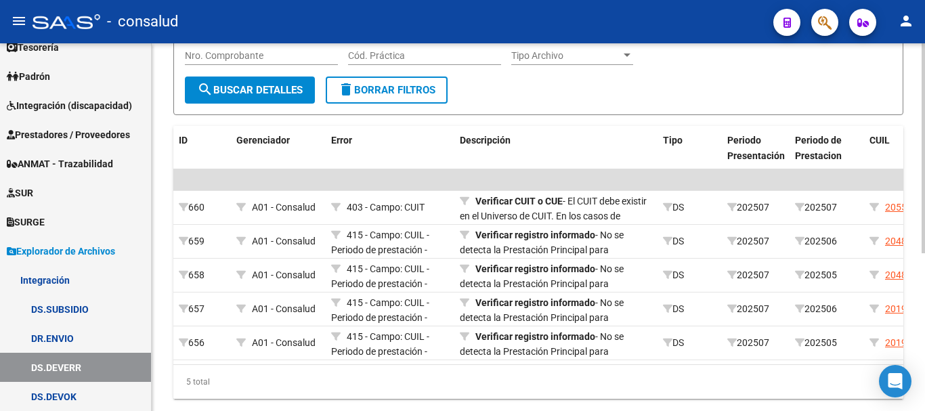
scroll to position [277, 0]
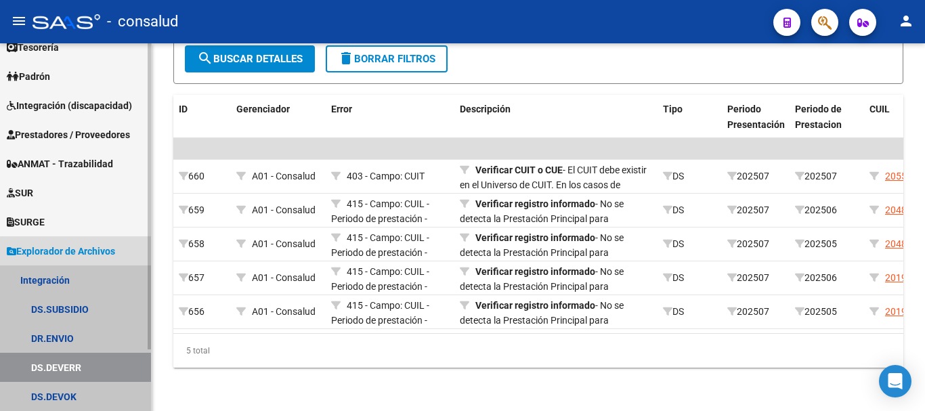
click at [84, 362] on link "DS.DEVERR" at bounding box center [75, 367] width 151 height 29
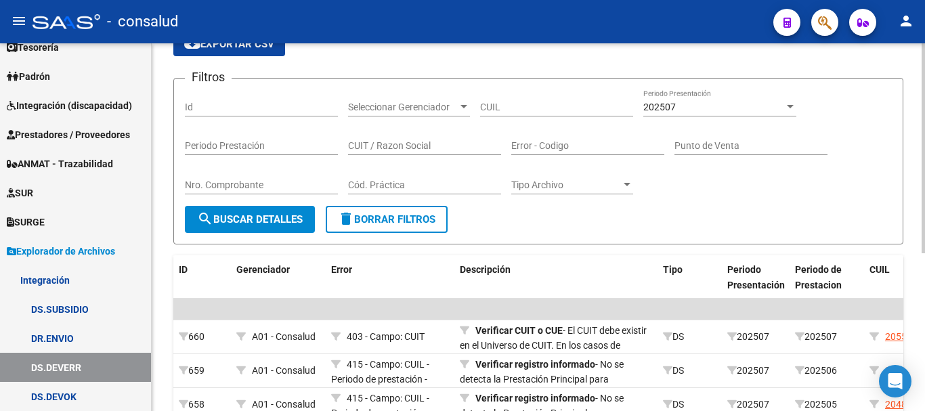
scroll to position [74, 0]
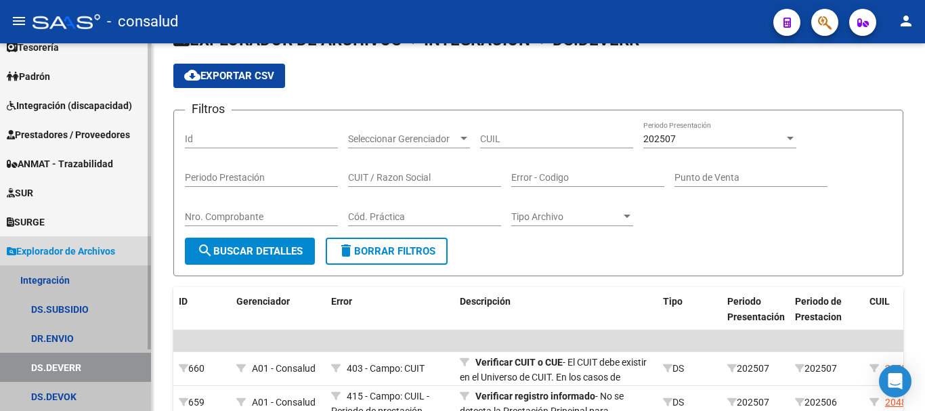
click at [60, 373] on link "DS.DEVERR" at bounding box center [75, 367] width 151 height 29
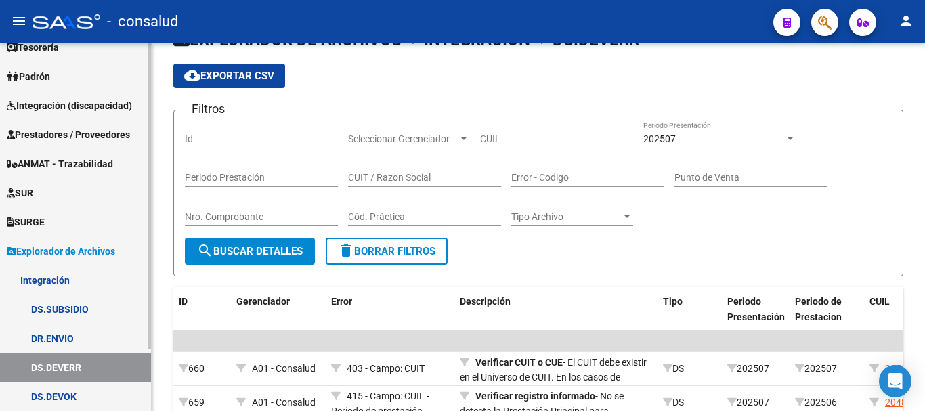
click at [93, 136] on span "Prestadores / Proveedores" at bounding box center [68, 134] width 123 height 15
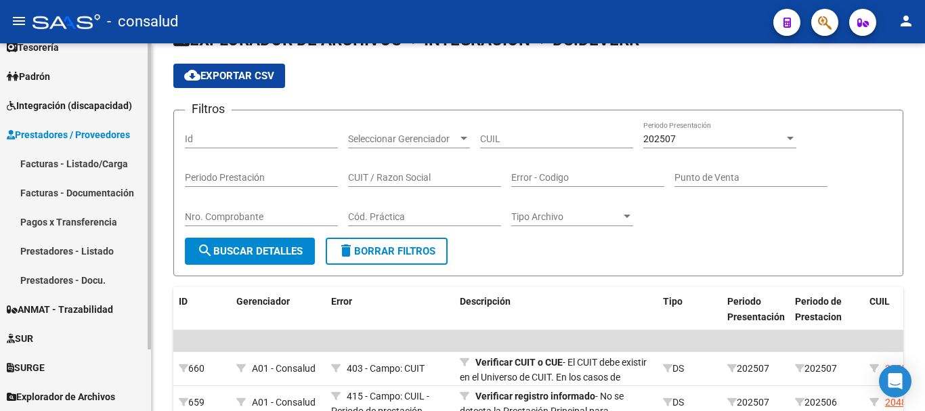
click at [91, 162] on link "Facturas - Listado/Carga" at bounding box center [75, 163] width 151 height 29
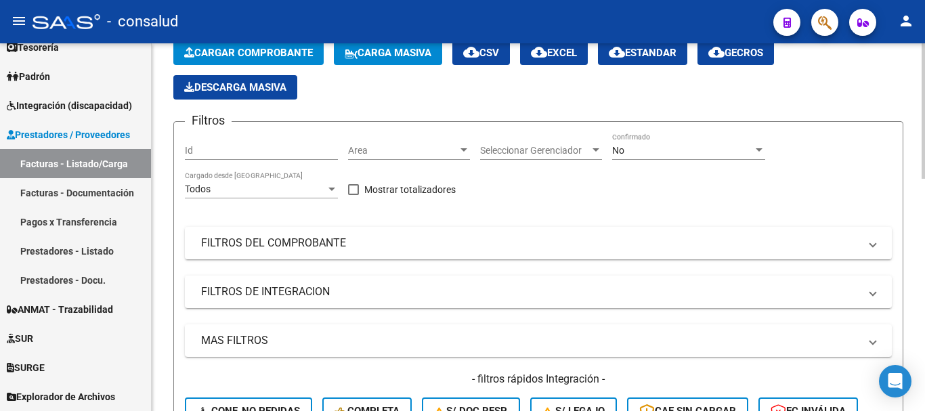
click at [288, 57] on span "Cargar Comprobante" at bounding box center [248, 53] width 129 height 12
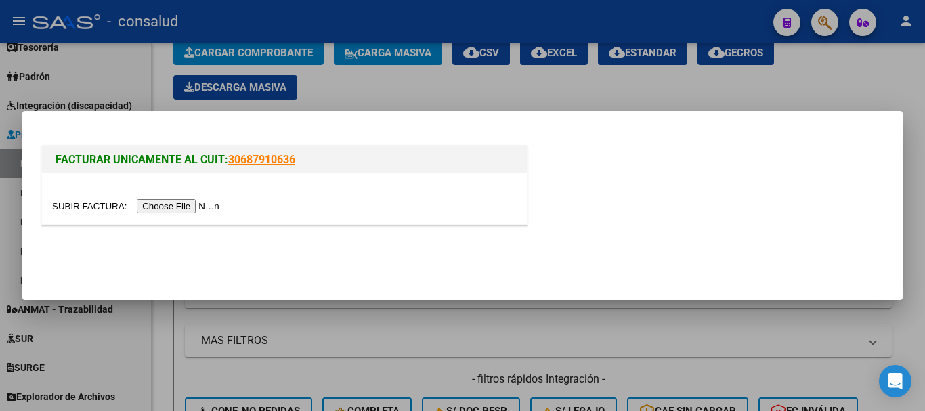
click at [184, 213] on input "file" at bounding box center [137, 206] width 171 height 14
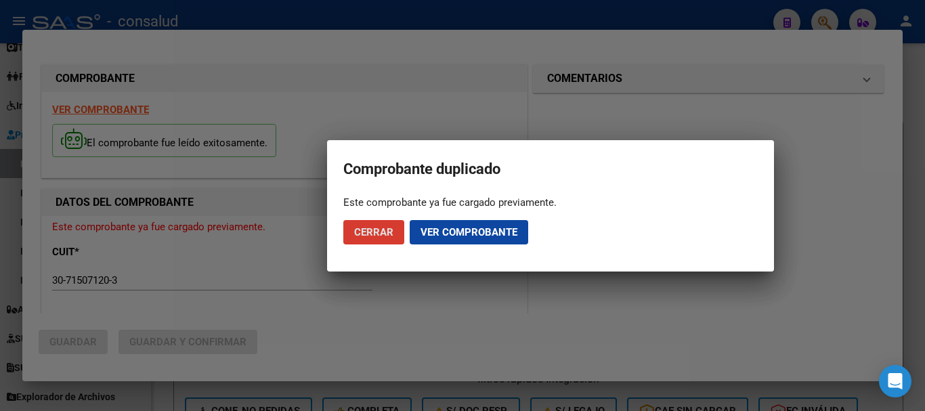
click at [435, 234] on span "Ver comprobante" at bounding box center [469, 232] width 97 height 12
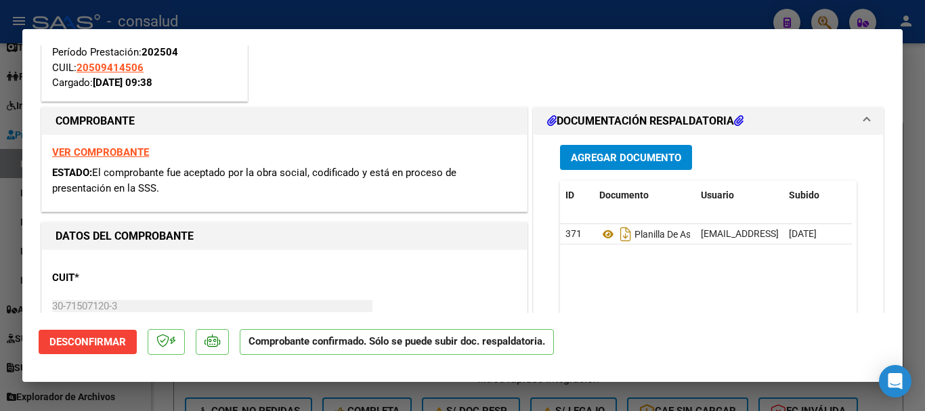
scroll to position [135, 0]
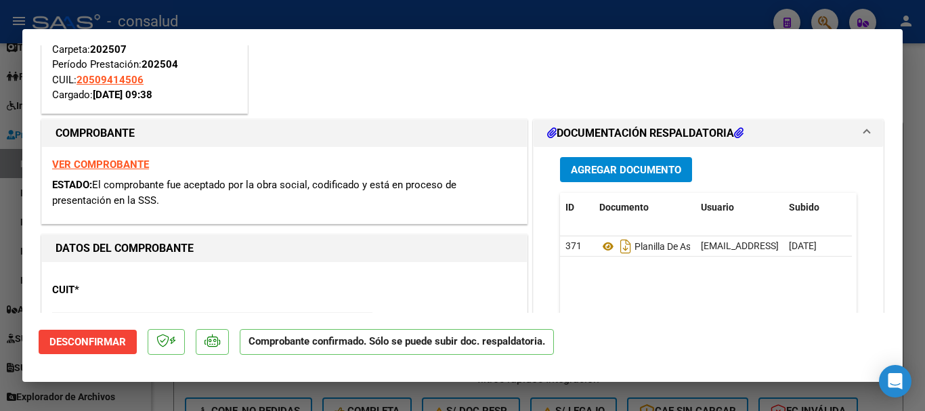
click at [78, 164] on strong "VER COMPROBANTE" at bounding box center [100, 164] width 97 height 12
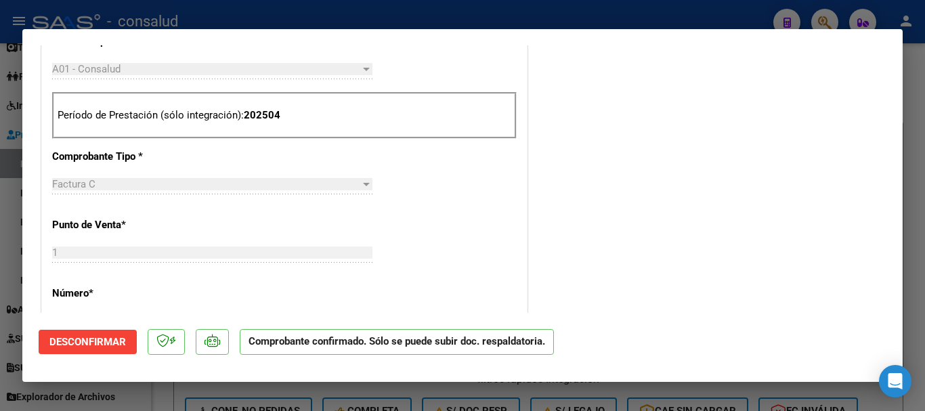
scroll to position [609, 0]
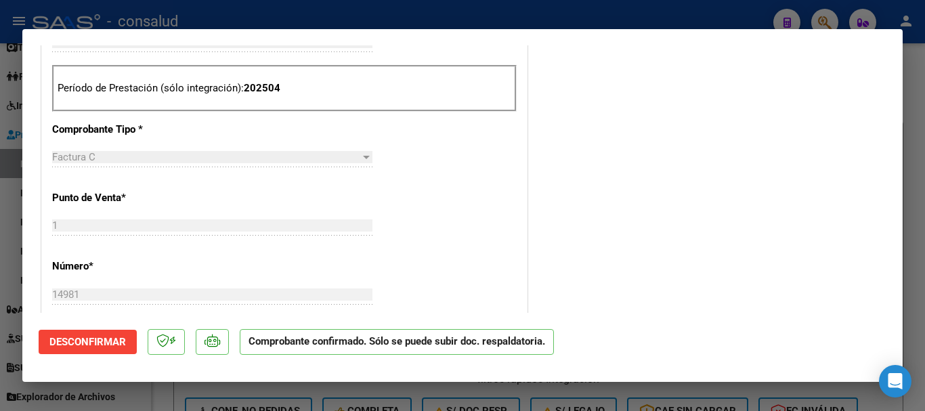
type input "$ 0,00"
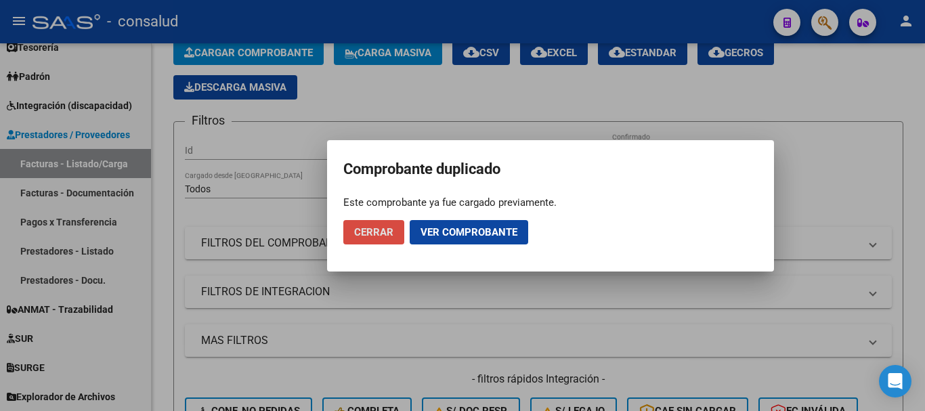
click at [374, 230] on span "Cerrar" at bounding box center [373, 232] width 39 height 12
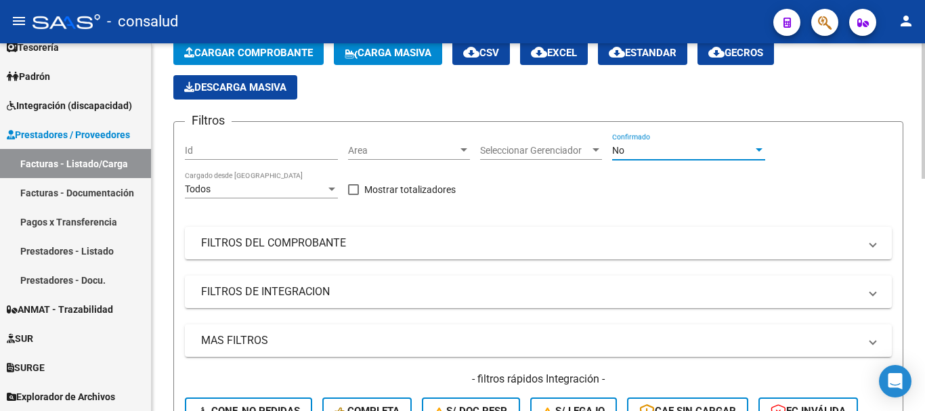
click at [687, 148] on div "No" at bounding box center [682, 151] width 141 height 12
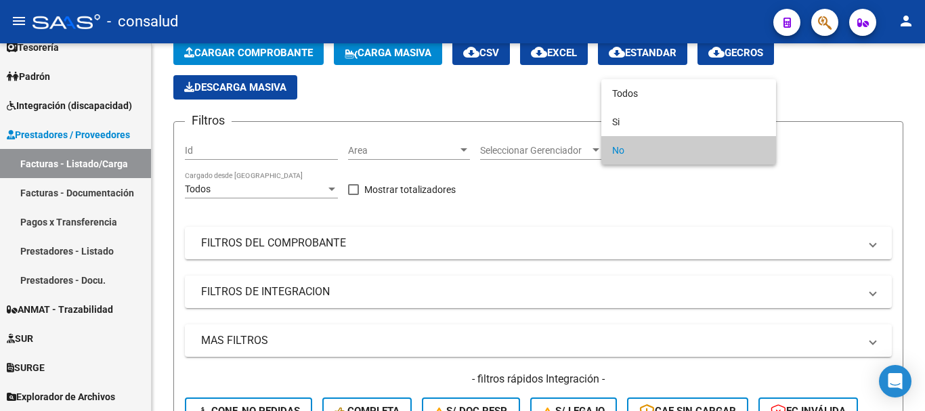
click at [362, 244] on div at bounding box center [462, 205] width 925 height 411
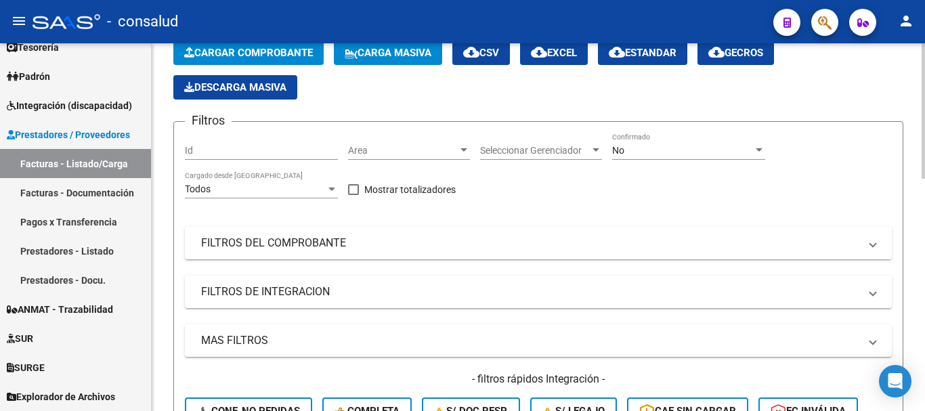
click at [287, 253] on mat-expansion-panel-header "FILTROS DEL COMPROBANTE" at bounding box center [538, 243] width 707 height 33
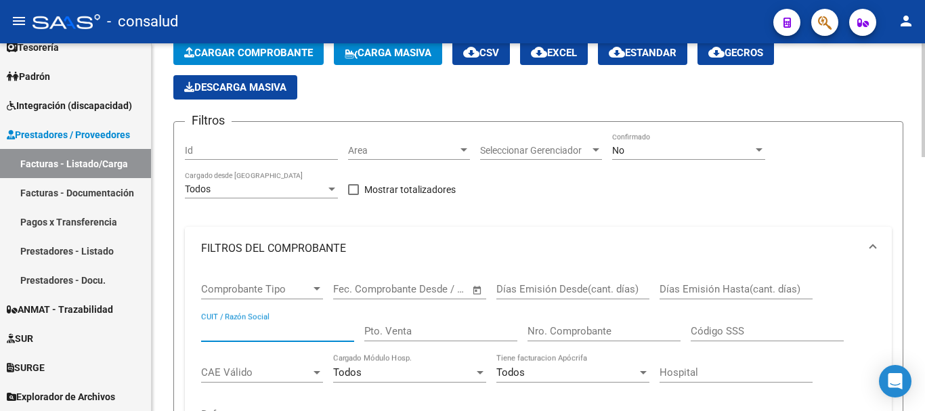
click at [257, 326] on input "CUIT / Razón Social" at bounding box center [277, 331] width 153 height 12
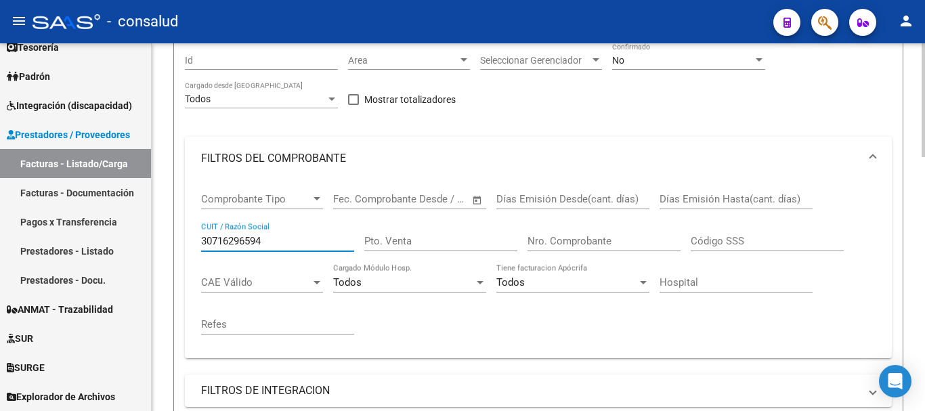
scroll to position [142, 0]
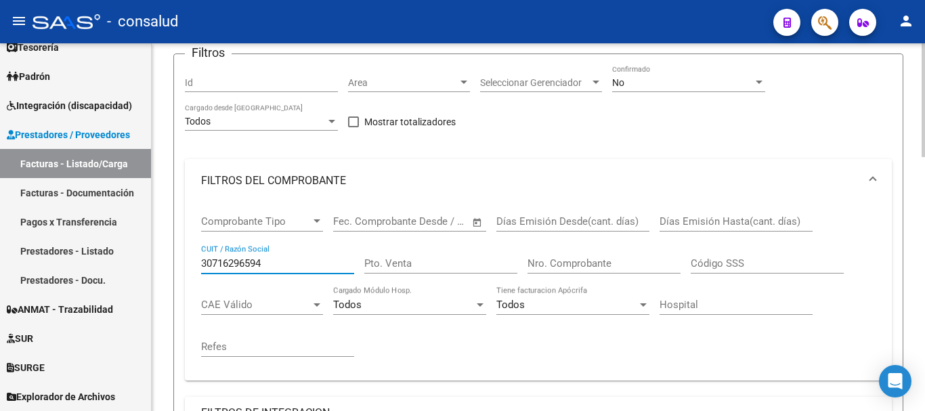
type input "30716296594"
click at [690, 98] on div "No Confirmado" at bounding box center [688, 84] width 153 height 39
click at [693, 88] on div "No" at bounding box center [682, 83] width 141 height 12
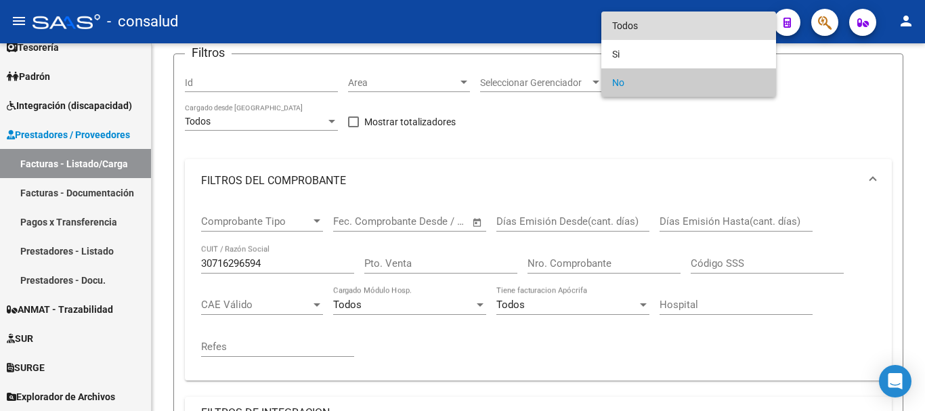
click at [692, 33] on span "Todos" at bounding box center [688, 26] width 153 height 28
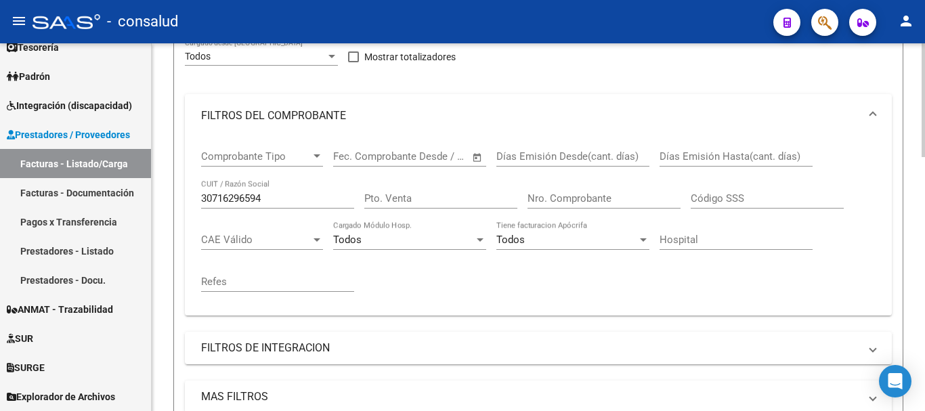
scroll to position [345, 0]
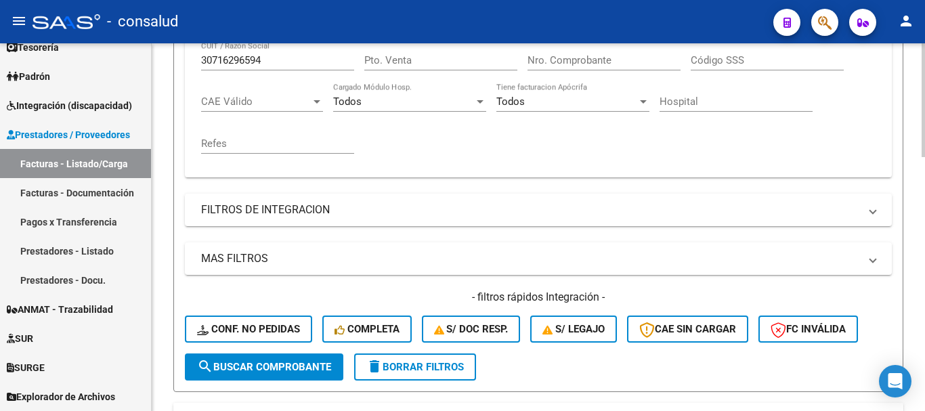
click at [265, 368] on span "search Buscar Comprobante" at bounding box center [264, 367] width 134 height 12
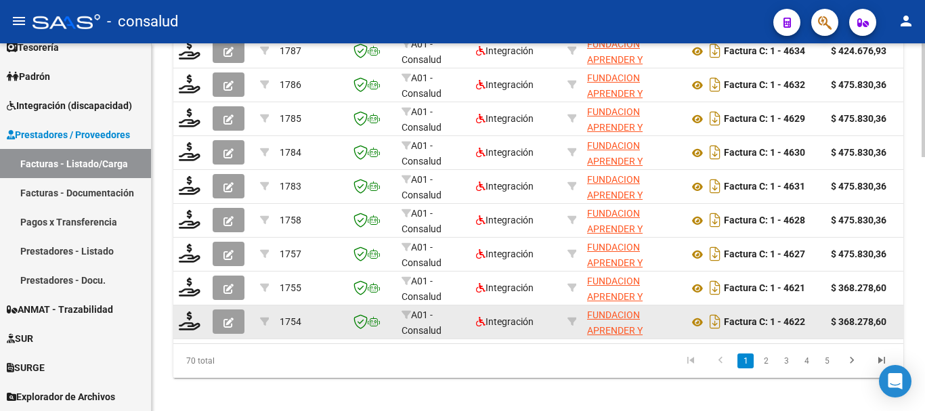
scroll to position [817, 0]
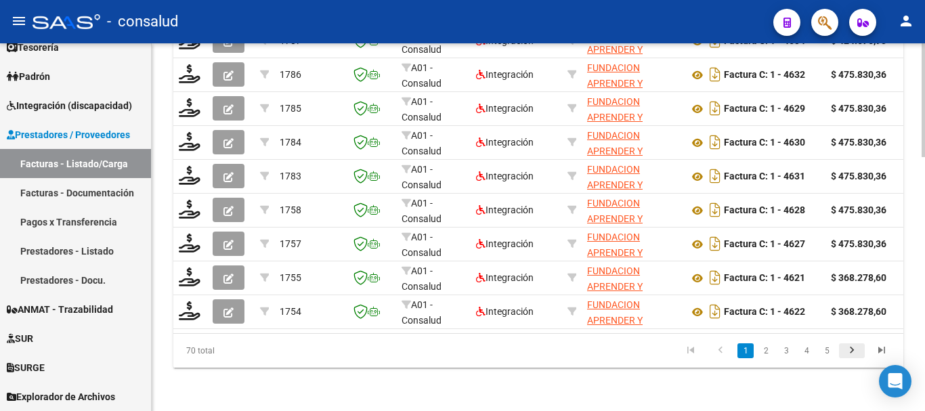
click at [853, 351] on icon "go to next page" at bounding box center [852, 352] width 18 height 16
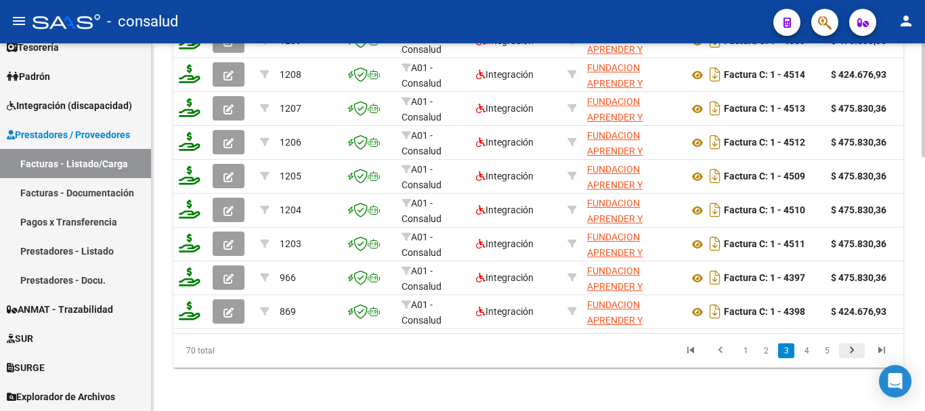
click at [853, 351] on icon "go to next page" at bounding box center [852, 352] width 18 height 16
click at [853, 350] on icon "go to next page" at bounding box center [852, 352] width 18 height 16
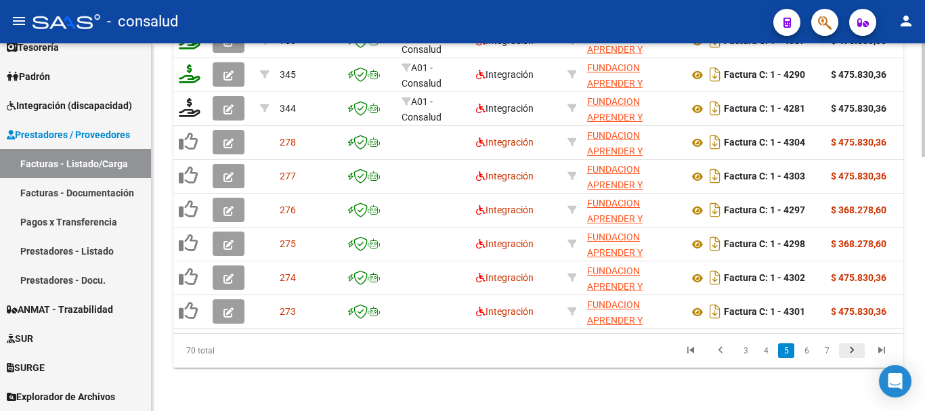
click at [853, 350] on icon "go to next page" at bounding box center [852, 352] width 18 height 16
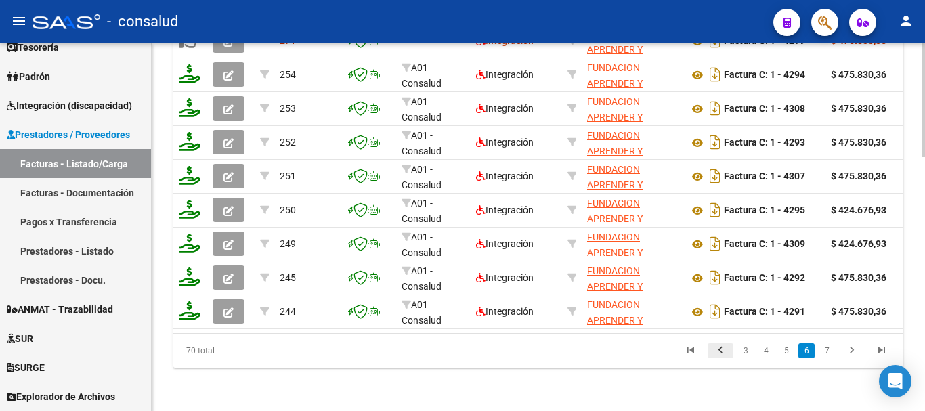
click at [725, 351] on icon "go to previous page" at bounding box center [721, 352] width 18 height 16
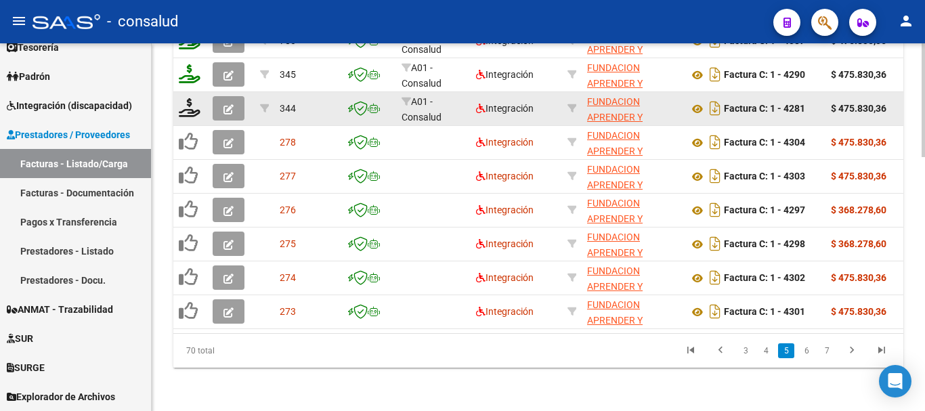
click at [225, 104] on icon "button" at bounding box center [228, 109] width 10 height 10
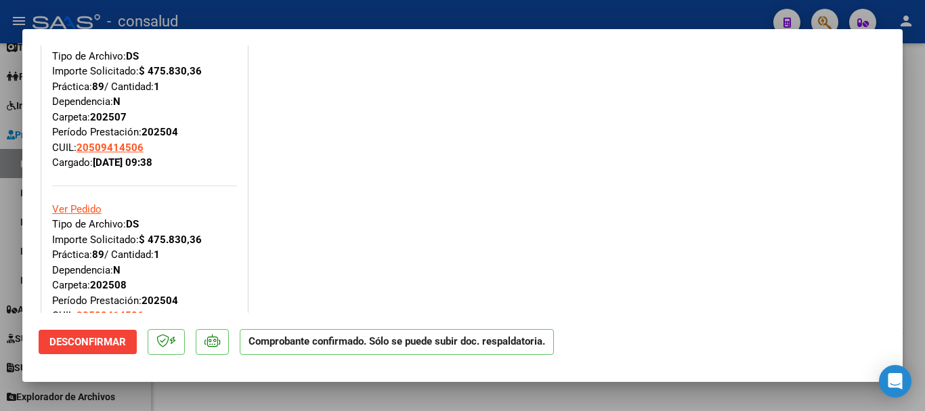
scroll to position [0, 0]
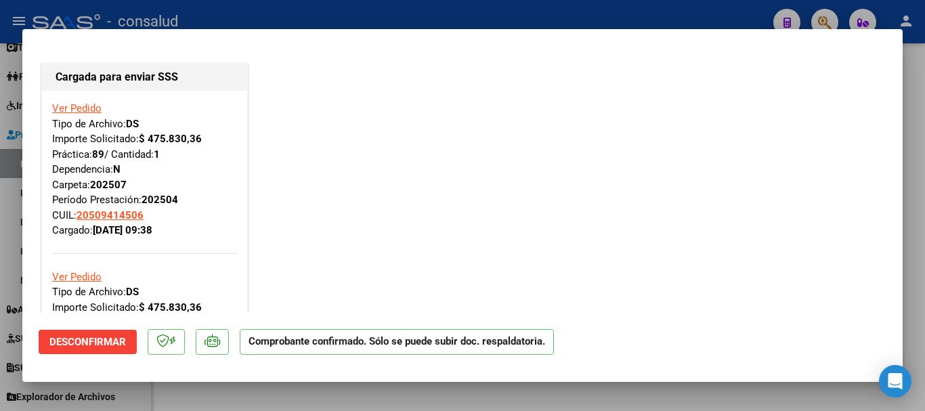
type input "$ 0,00"
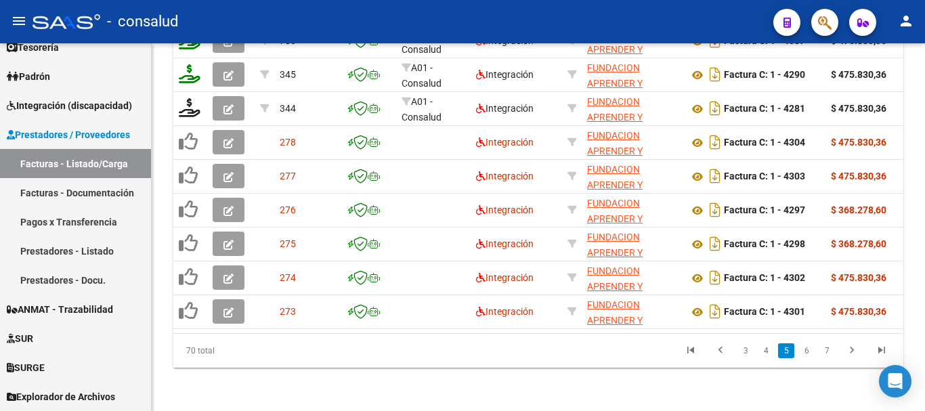
scroll to position [817, 0]
click at [897, 384] on icon "Open Intercom Messenger" at bounding box center [895, 381] width 16 height 18
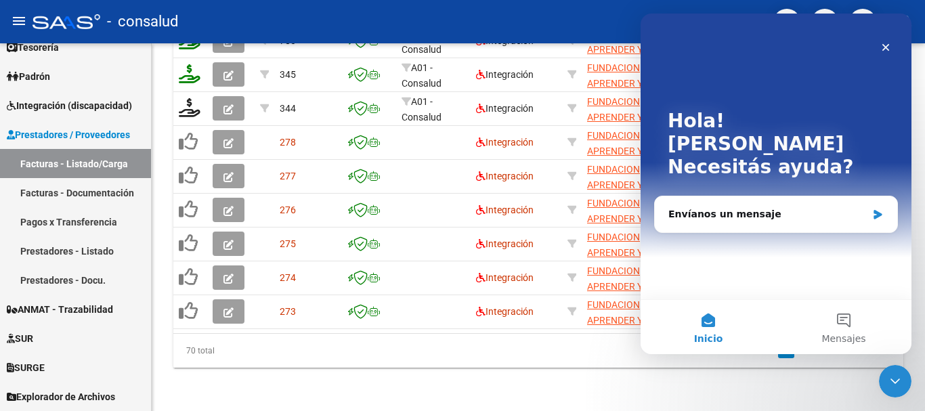
scroll to position [0, 0]
click at [832, 327] on button "Mensajes" at bounding box center [843, 327] width 135 height 54
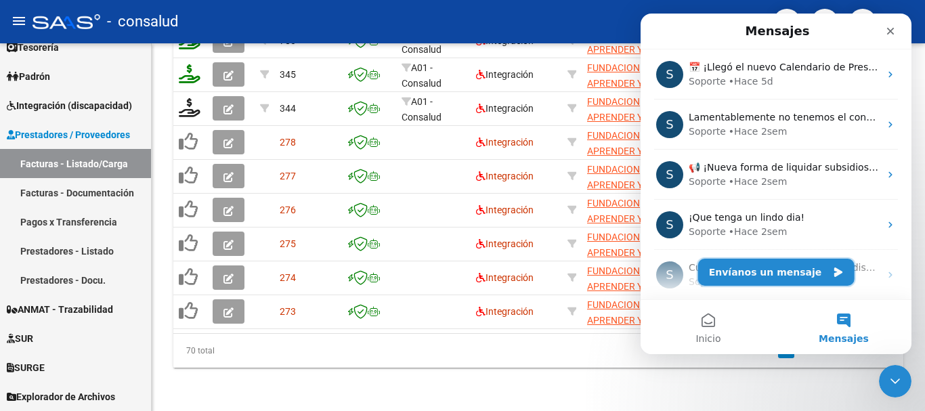
click at [784, 269] on button "Envíanos un mensaje" at bounding box center [776, 272] width 156 height 27
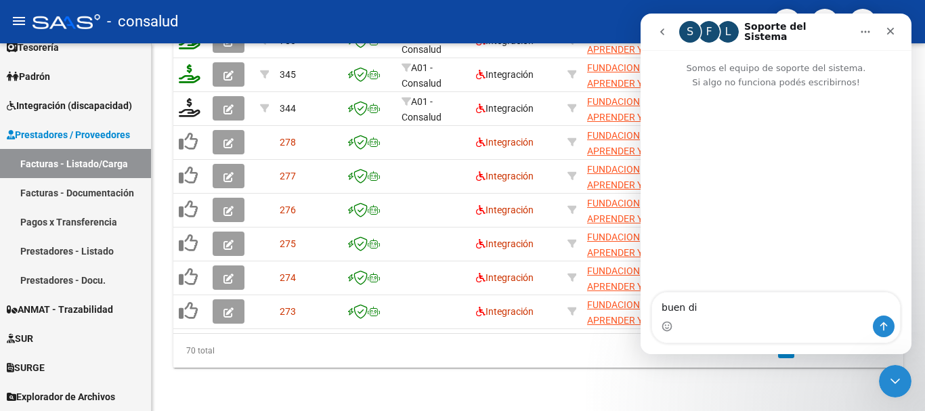
type textarea "buen dia"
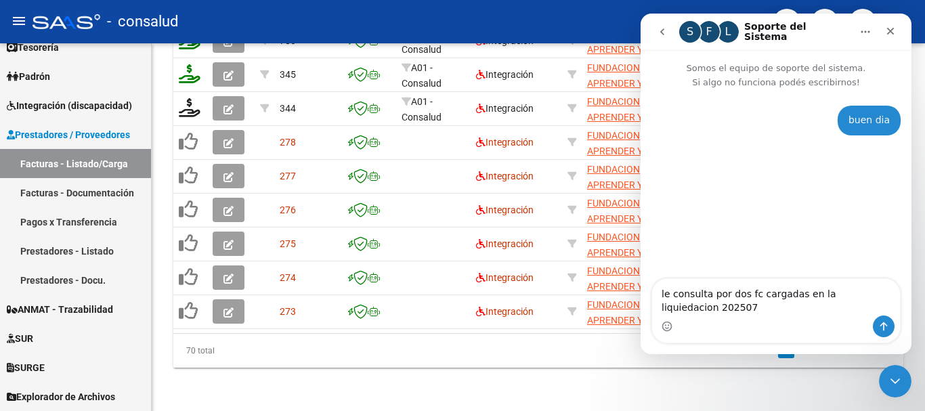
type textarea "le consulta por dos fc cargadas en la liquidación 202507"
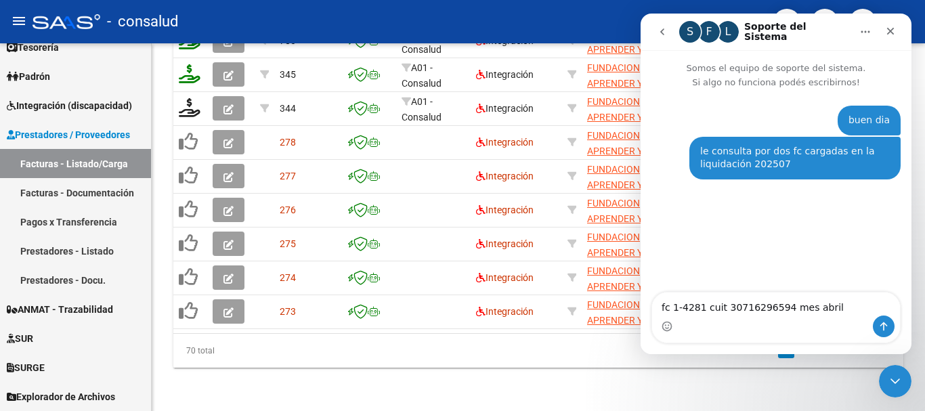
type textarea "fc 1-4281 cuit 30716296594 mes abril"
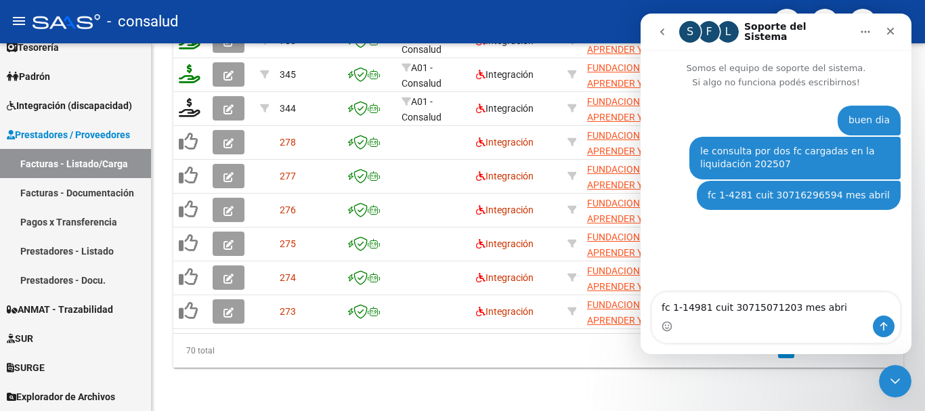
type textarea "fc 1-14981 cuit 30715071203 mes abril"
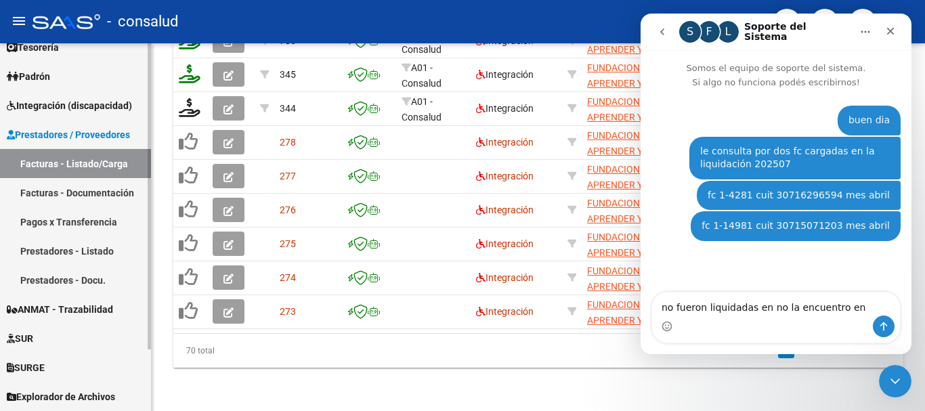
click at [74, 394] on span "Explorador de Archivos" at bounding box center [61, 396] width 108 height 15
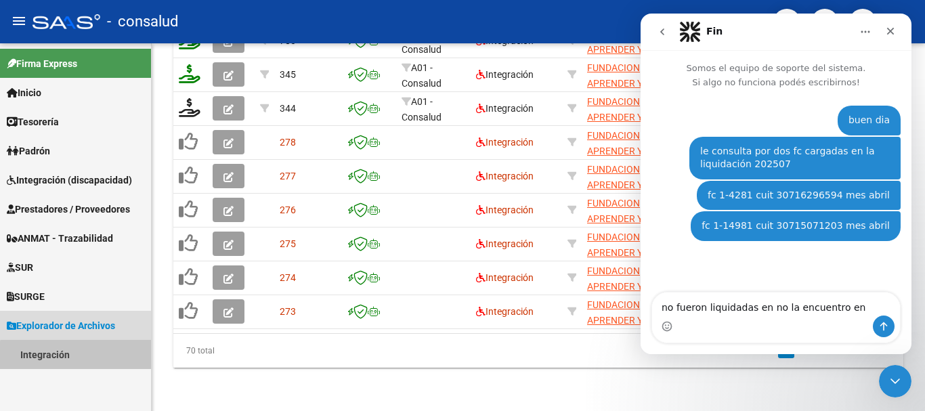
click at [77, 362] on link "Integración" at bounding box center [75, 354] width 151 height 29
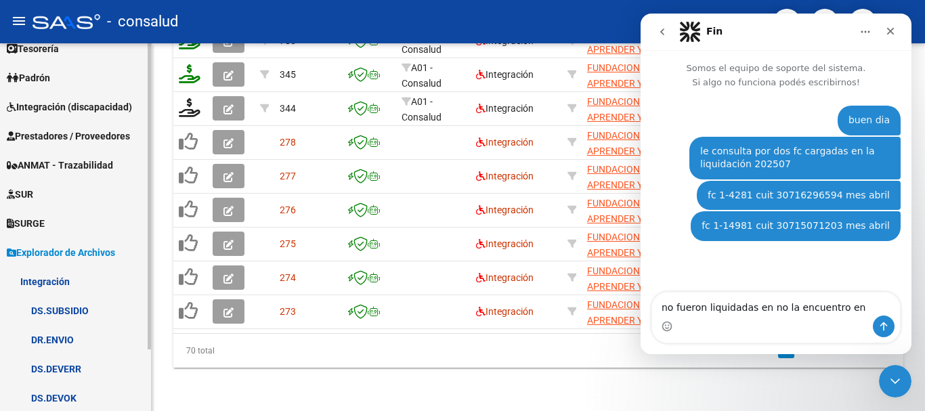
scroll to position [74, 0]
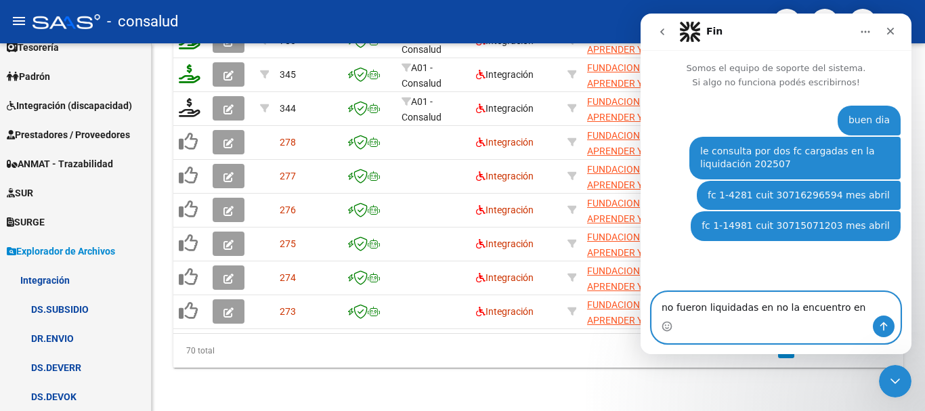
click at [856, 304] on textarea "no fueron liquidadas en no la encuentro en" at bounding box center [776, 304] width 248 height 23
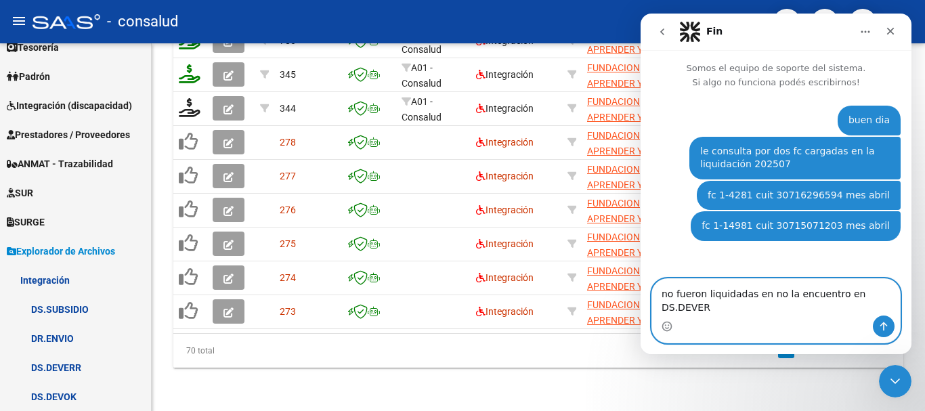
type textarea "no fueron liquidadas en no la encuentro en DS.DEVERR"
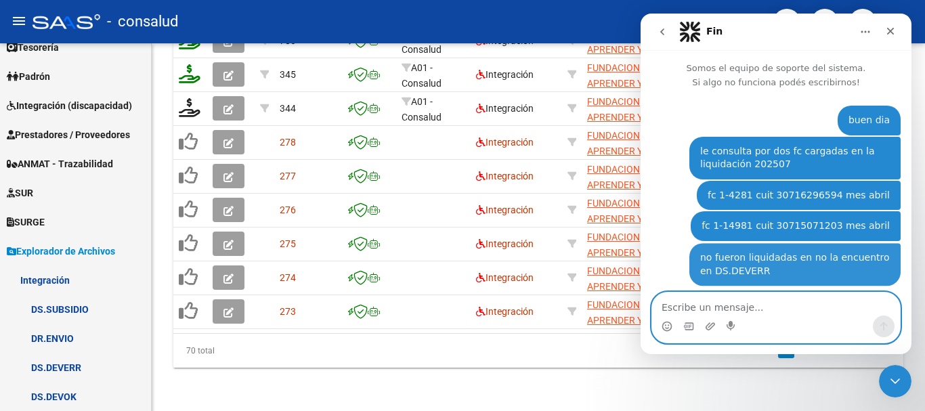
scroll to position [7, 0]
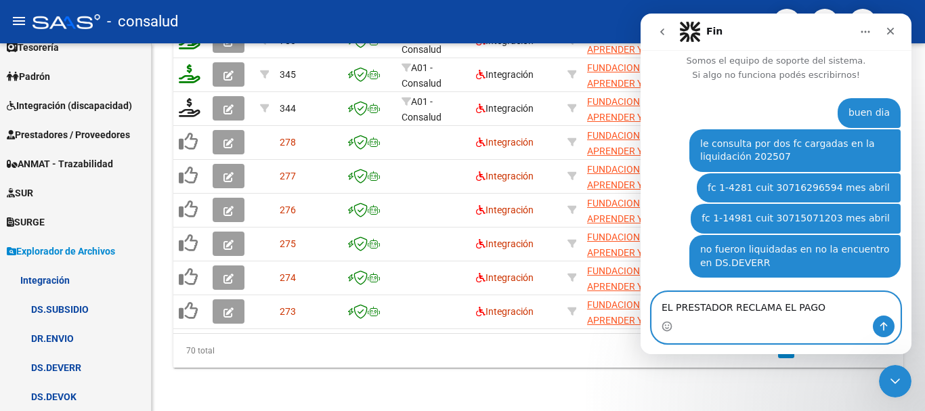
type textarea "EL PRESTADOR RECLAMA EL PAGO"
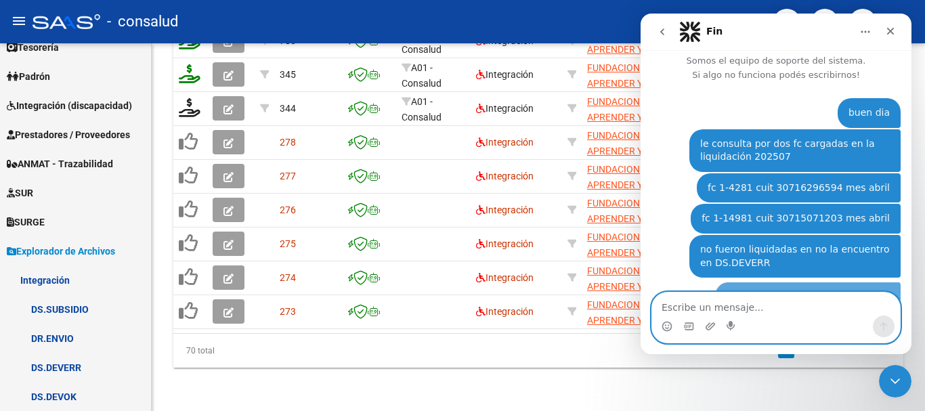
scroll to position [39, 0]
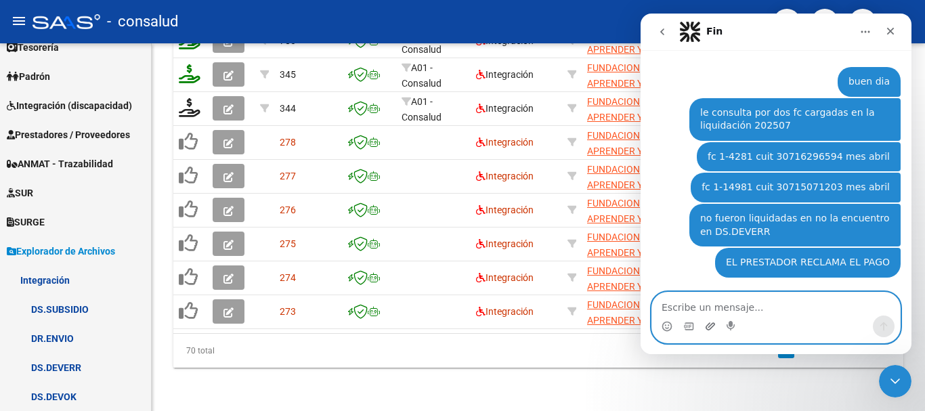
click at [710, 323] on icon "Adjuntar un archivo" at bounding box center [710, 326] width 11 height 11
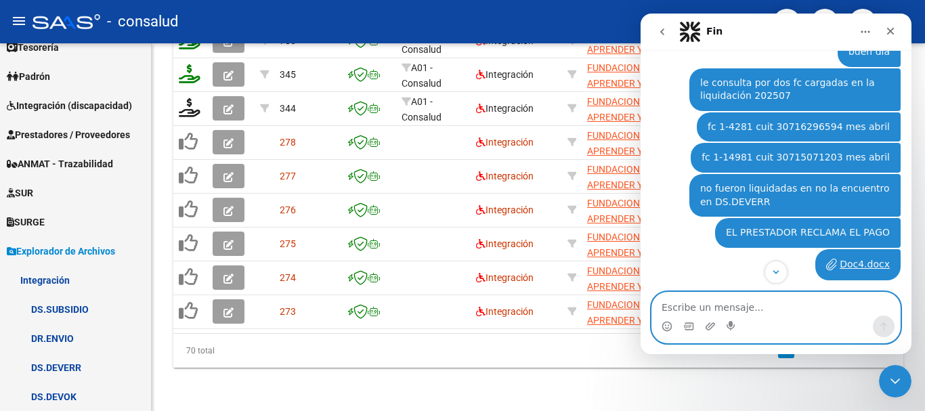
scroll to position [71, 0]
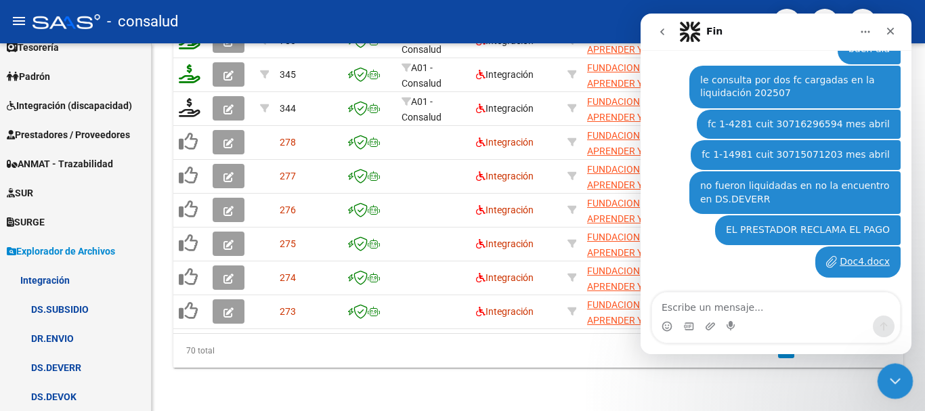
click at [885, 380] on icon "Cerrar Intercom Messenger" at bounding box center [893, 379] width 16 height 16
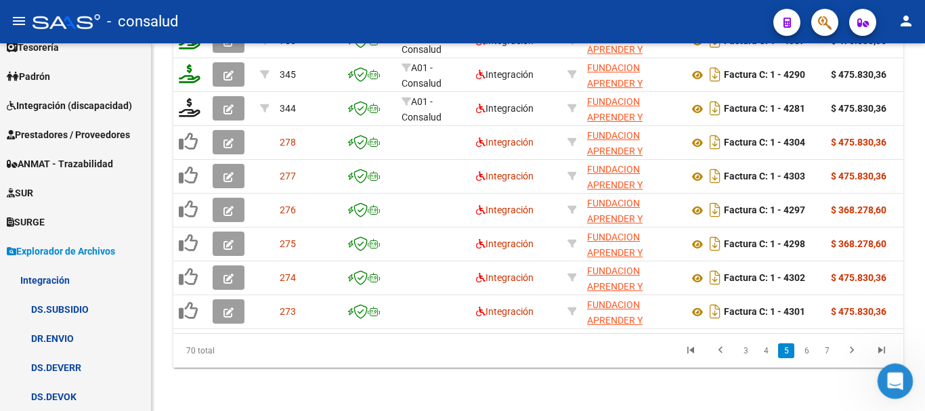
click at [886, 380] on icon "Abrir Intercom Messenger" at bounding box center [893, 379] width 22 height 22
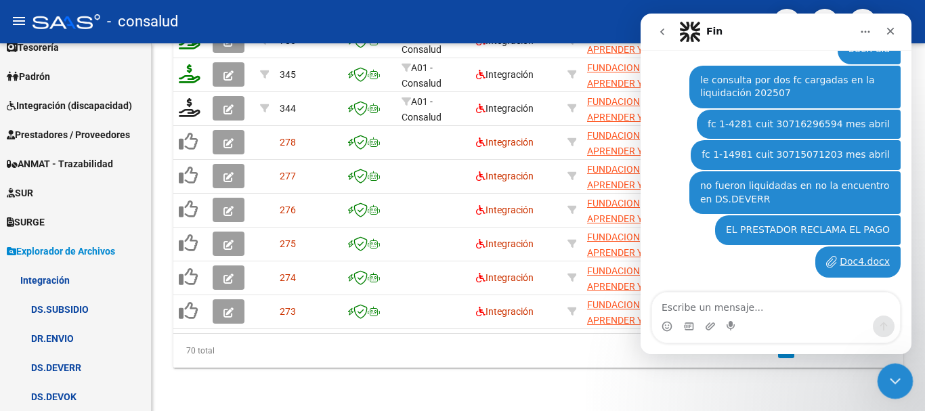
click at [886, 380] on icon "Cerrar Intercom Messenger" at bounding box center [893, 379] width 16 height 16
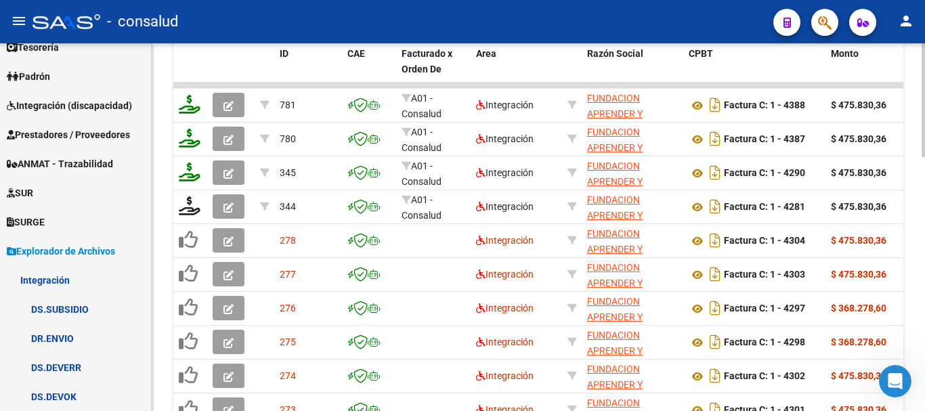
scroll to position [682, 0]
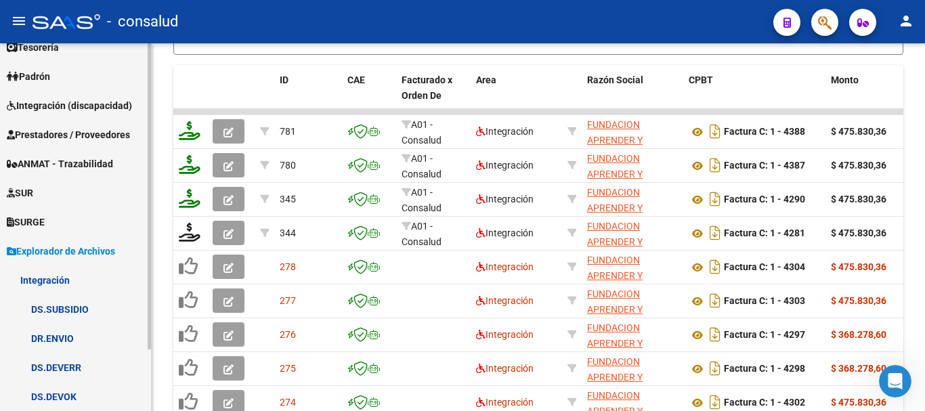
click at [74, 387] on link "DS.DEVOK" at bounding box center [75, 396] width 151 height 29
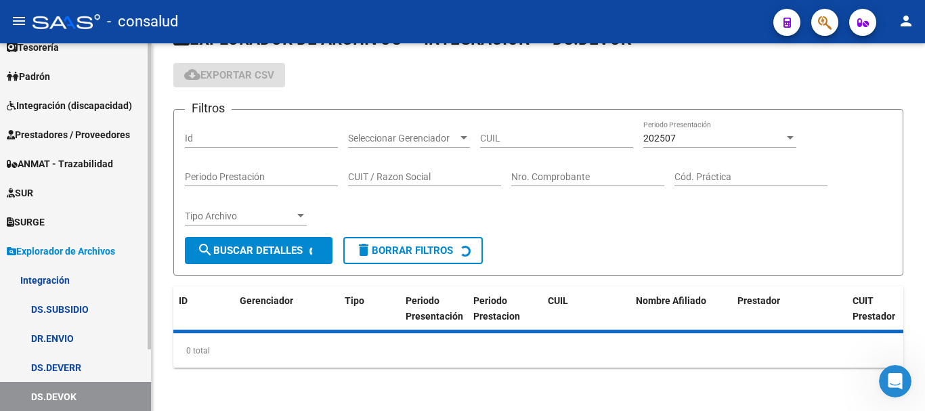
scroll to position [423, 0]
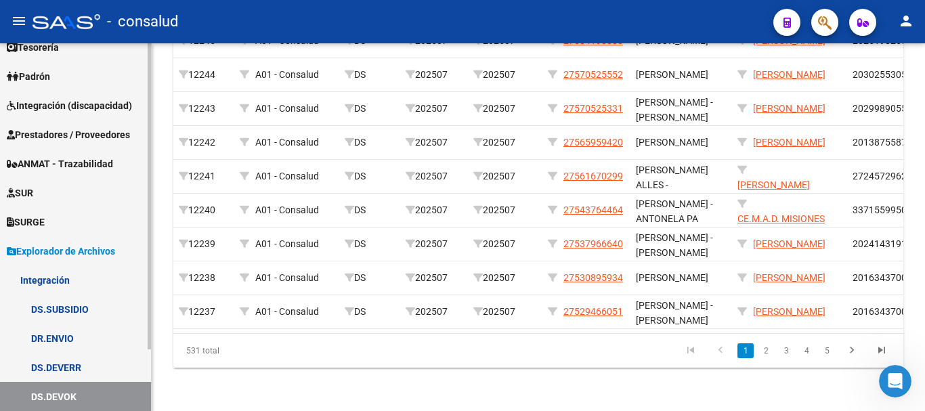
click at [78, 372] on link "DS.DEVERR" at bounding box center [75, 367] width 151 height 29
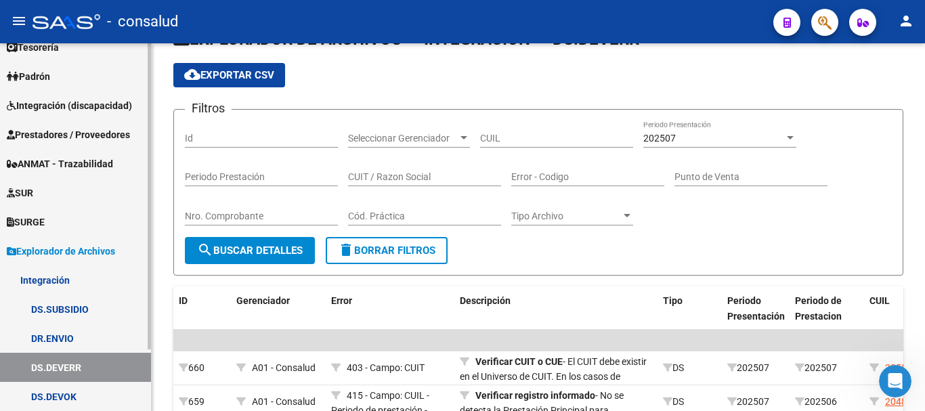
scroll to position [277, 0]
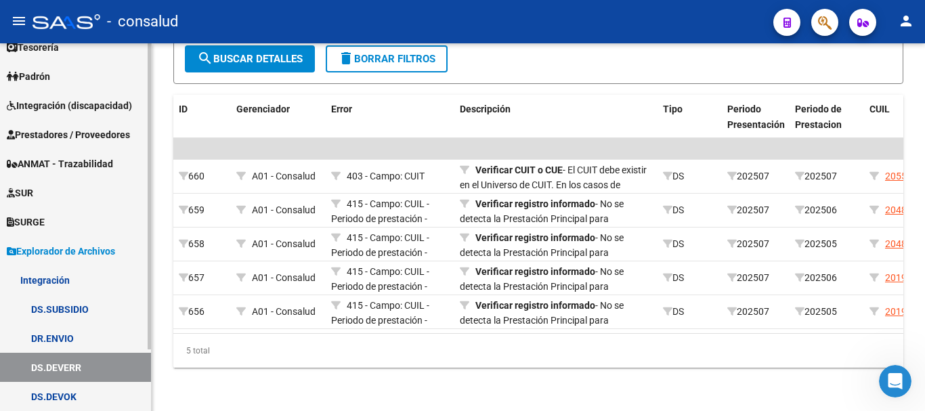
click at [84, 128] on span "Prestadores / Proveedores" at bounding box center [68, 134] width 123 height 15
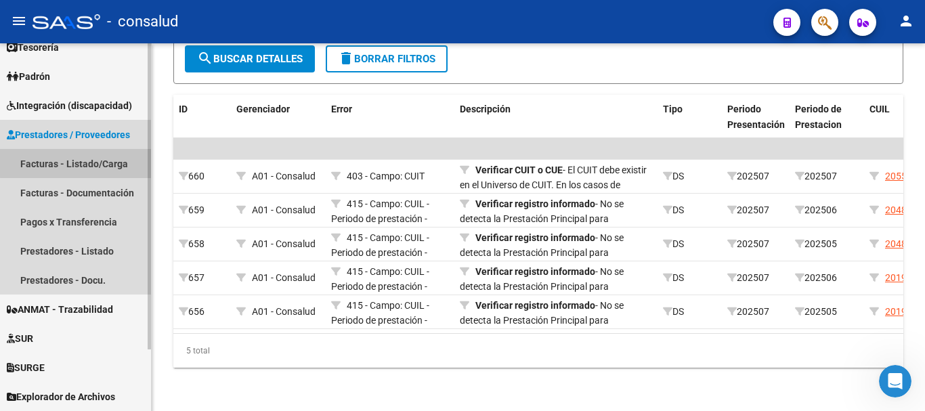
click at [83, 163] on link "Facturas - Listado/Carga" at bounding box center [75, 163] width 151 height 29
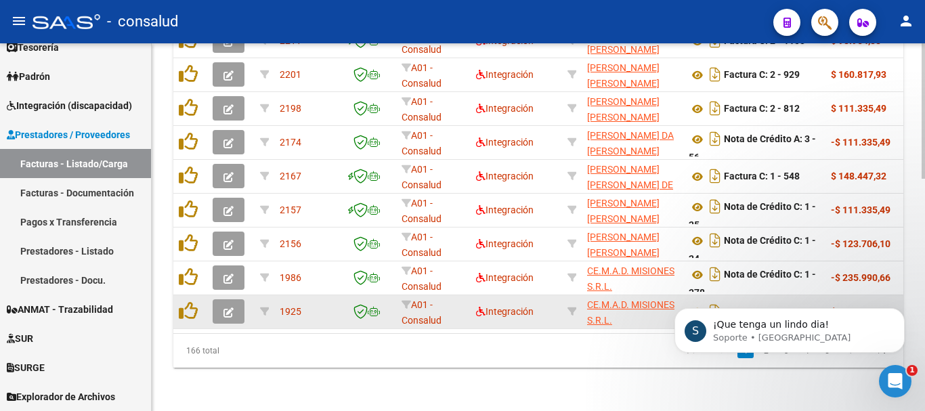
scroll to position [549, 0]
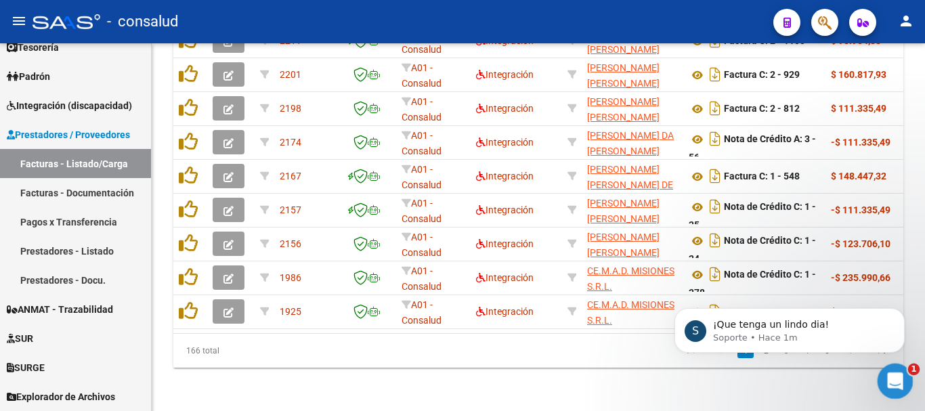
click at [892, 377] on icon "Abrir Intercom Messenger" at bounding box center [893, 379] width 22 height 22
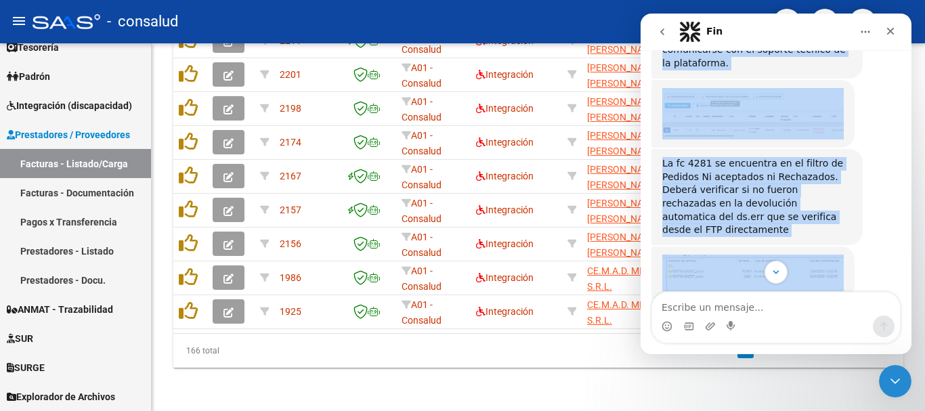
scroll to position [572, 0]
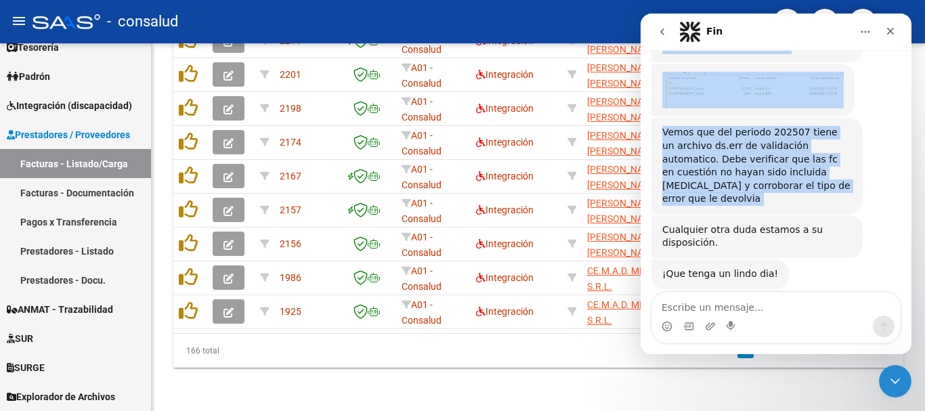
drag, startPoint x: 664, startPoint y: 192, endPoint x: 658, endPoint y: 199, distance: 9.2
copy div "Buenos dias, Muchas gracias por comunicarse con el soporte técnico de la plataf…"
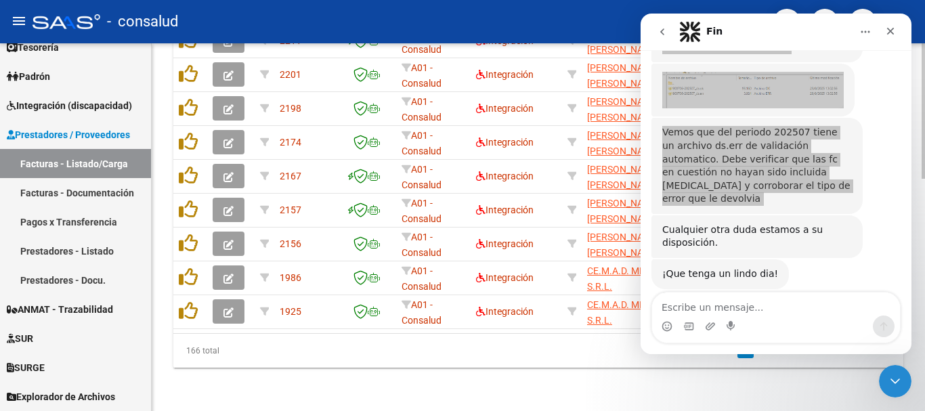
click at [897, 379] on icon "Cerrar Intercom Messenger" at bounding box center [893, 379] width 16 height 16
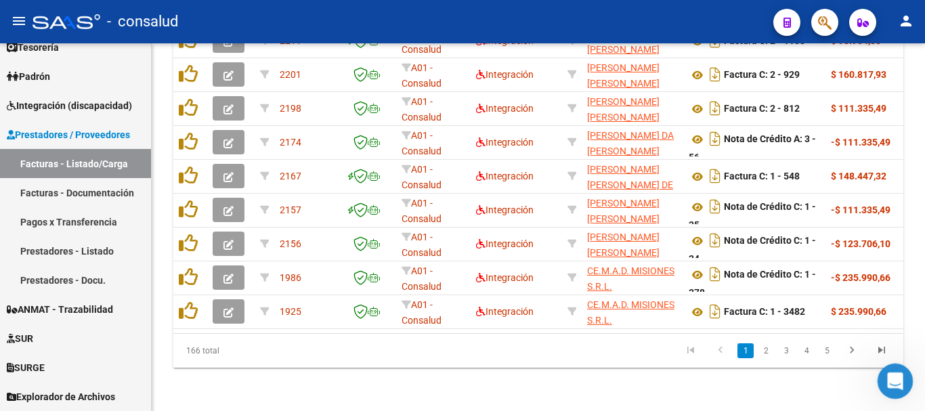
click at [895, 379] on icon "Abrir Intercom Messenger" at bounding box center [893, 379] width 22 height 22
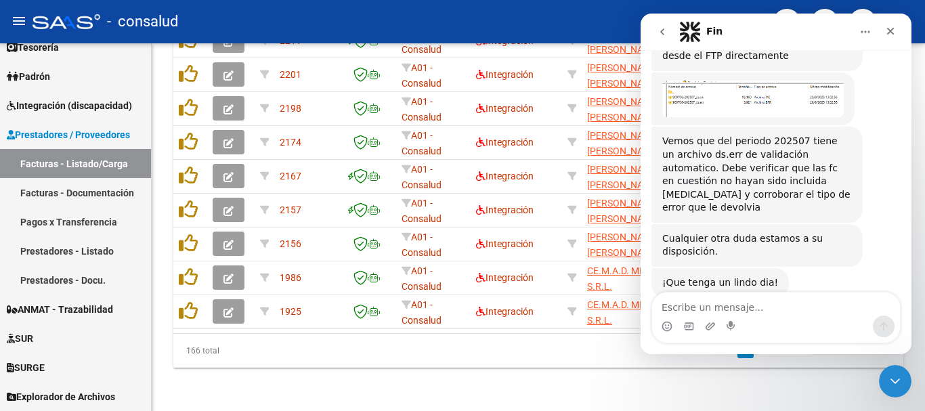
scroll to position [549, 0]
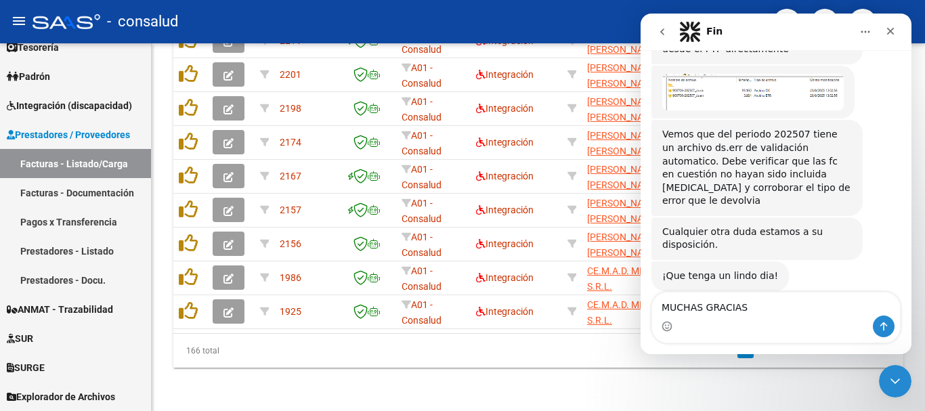
type textarea "MUCHAS GRACIAS"
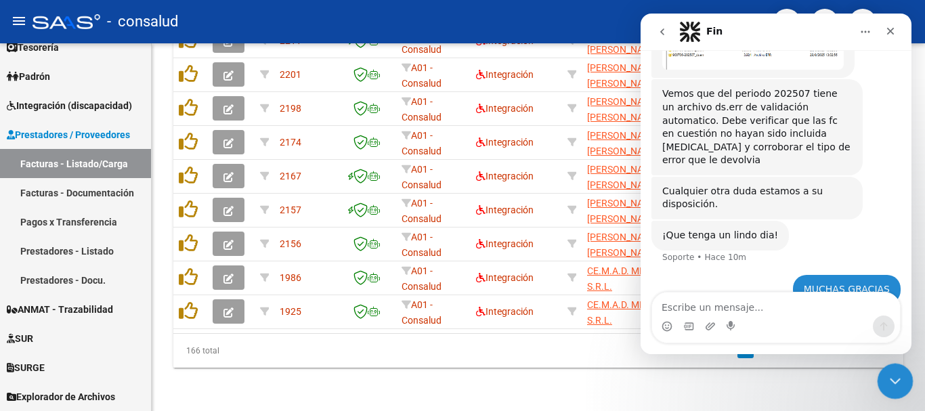
click at [886, 383] on icon "Cerrar Intercom Messenger" at bounding box center [893, 379] width 16 height 16
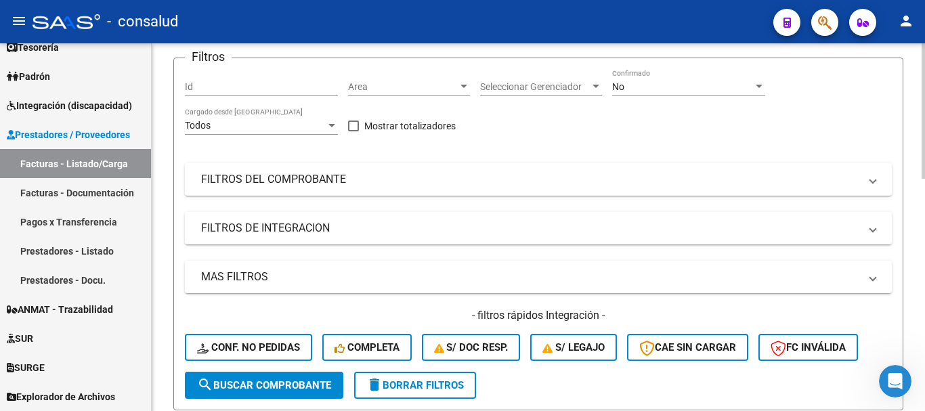
scroll to position [87, 0]
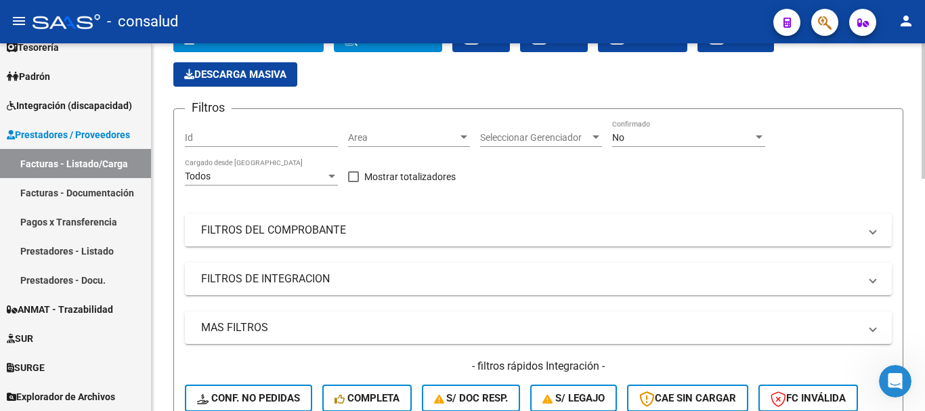
click at [344, 226] on mat-panel-title "FILTROS DEL COMPROBANTE" at bounding box center [530, 230] width 658 height 15
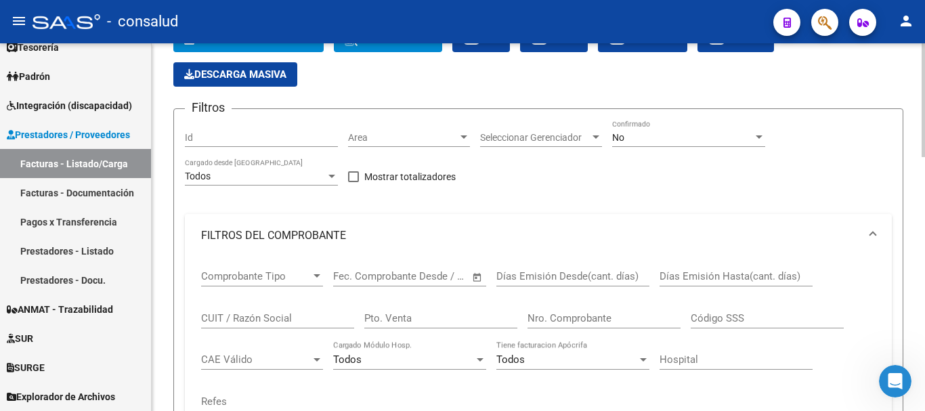
click at [251, 316] on input "CUIT / Razón Social" at bounding box center [277, 318] width 153 height 12
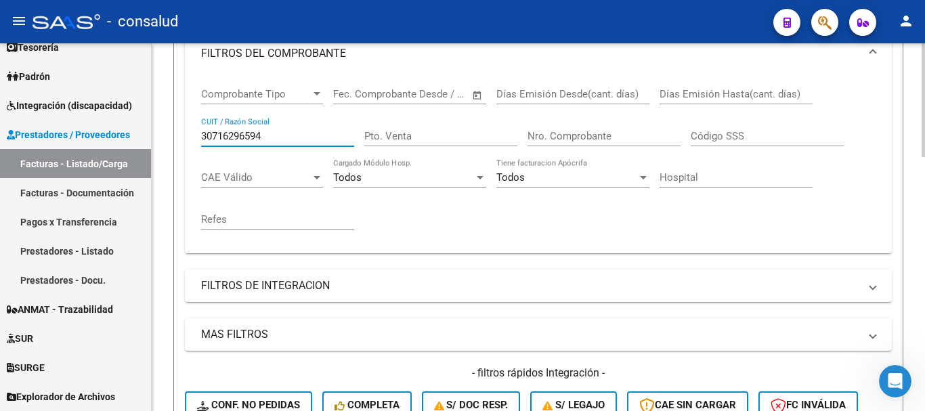
scroll to position [358, 0]
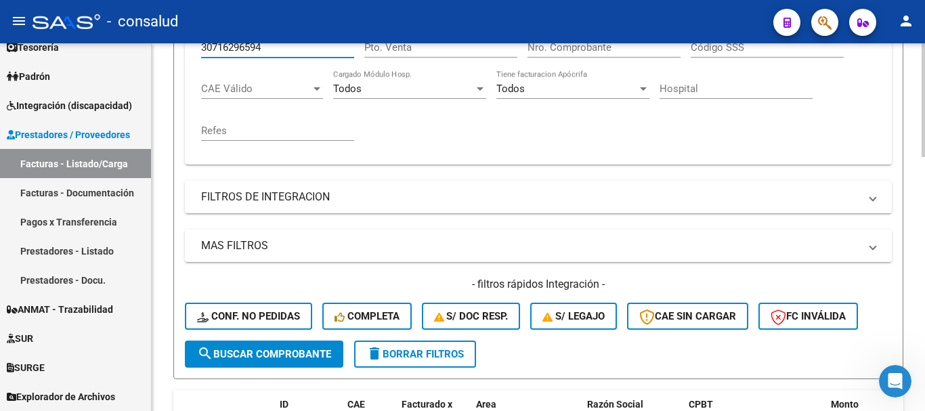
type input "30716296594"
click at [303, 355] on span "search Buscar Comprobante" at bounding box center [264, 354] width 134 height 12
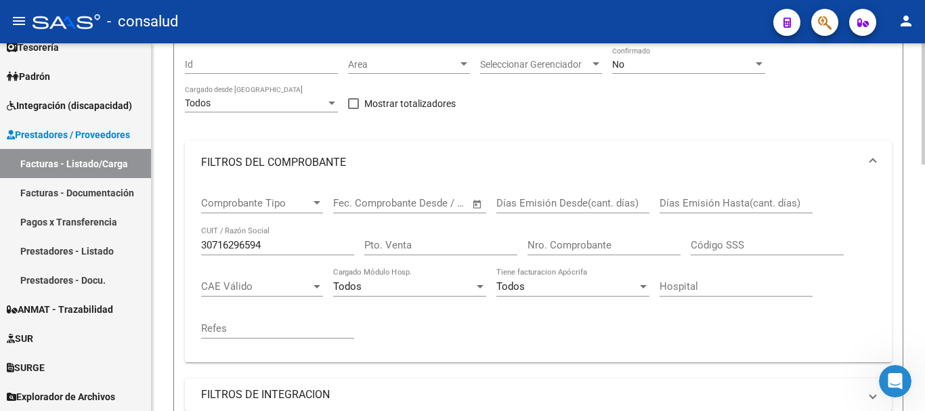
scroll to position [72, 0]
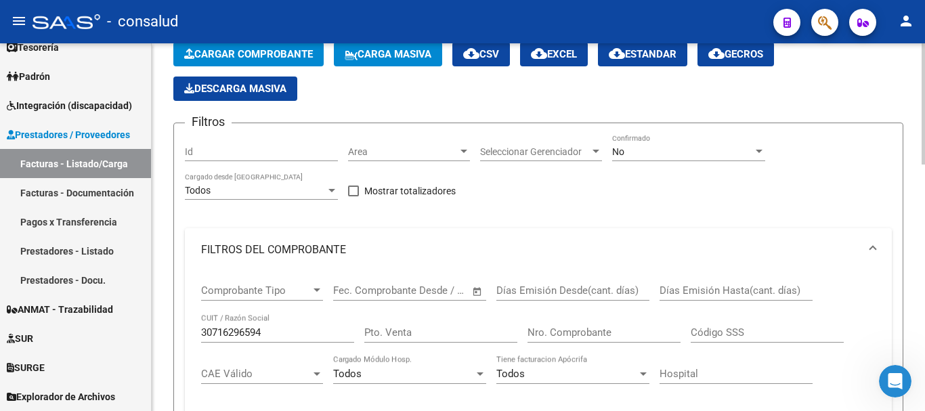
click at [718, 142] on div "No Confirmado" at bounding box center [688, 147] width 153 height 27
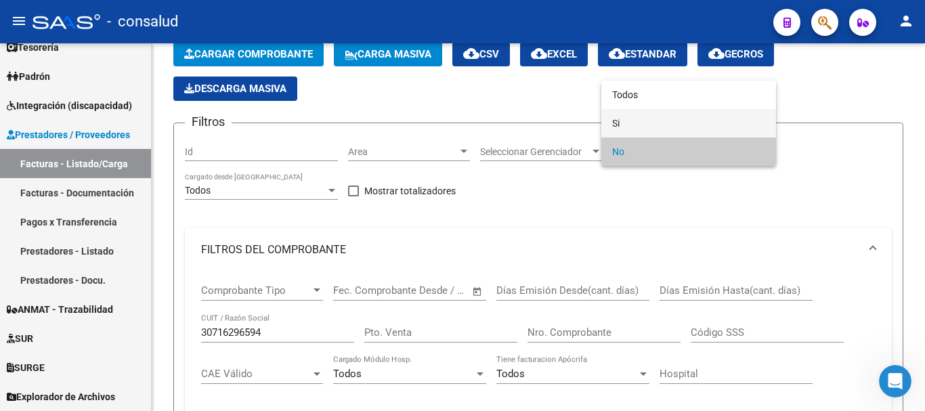
click at [715, 116] on span "Si" at bounding box center [688, 123] width 153 height 28
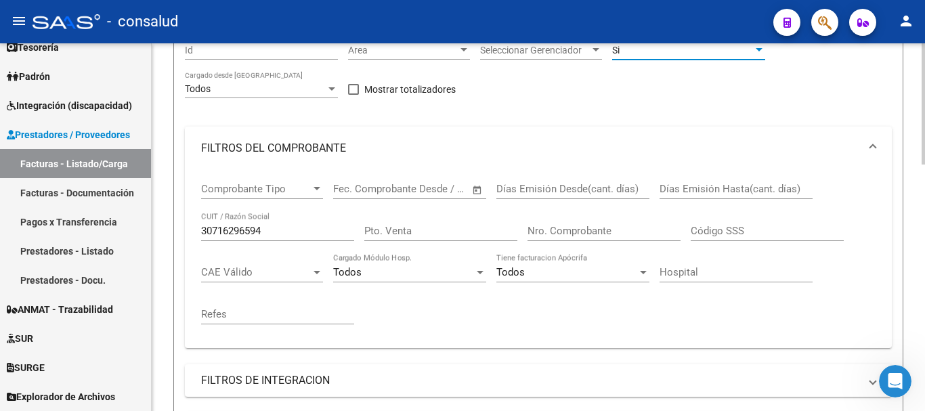
scroll to position [411, 0]
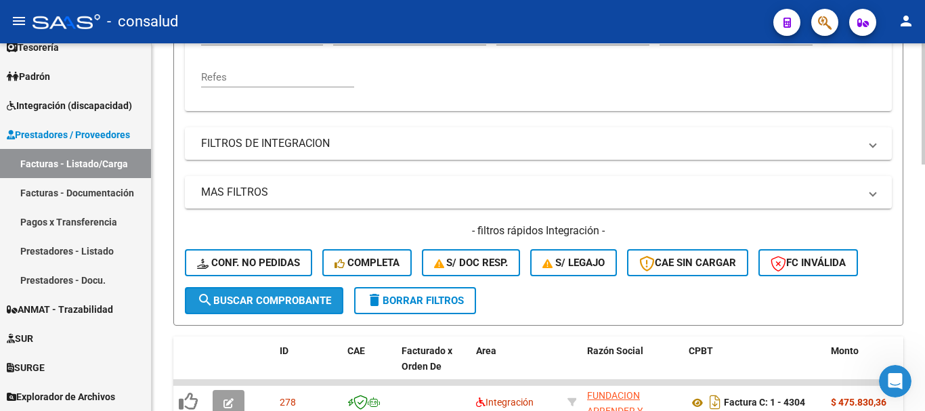
click at [292, 301] on span "search Buscar Comprobante" at bounding box center [264, 301] width 134 height 12
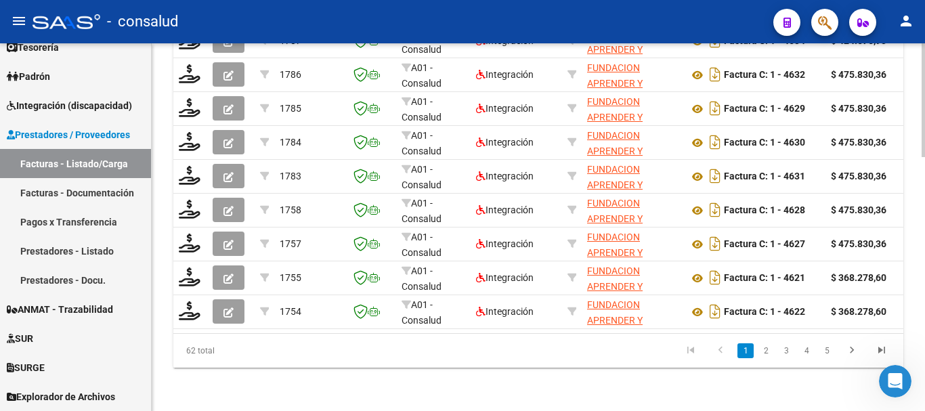
scroll to position [817, 0]
click at [821, 353] on link "5" at bounding box center [827, 350] width 16 height 15
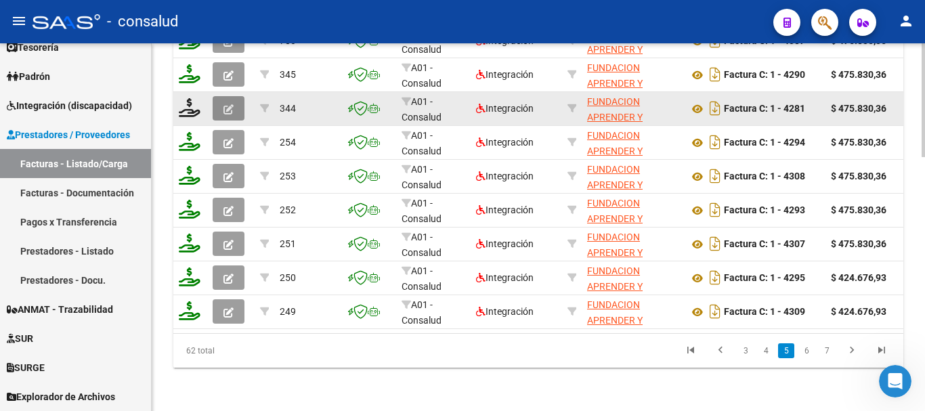
click at [234, 104] on button "button" at bounding box center [229, 108] width 32 height 24
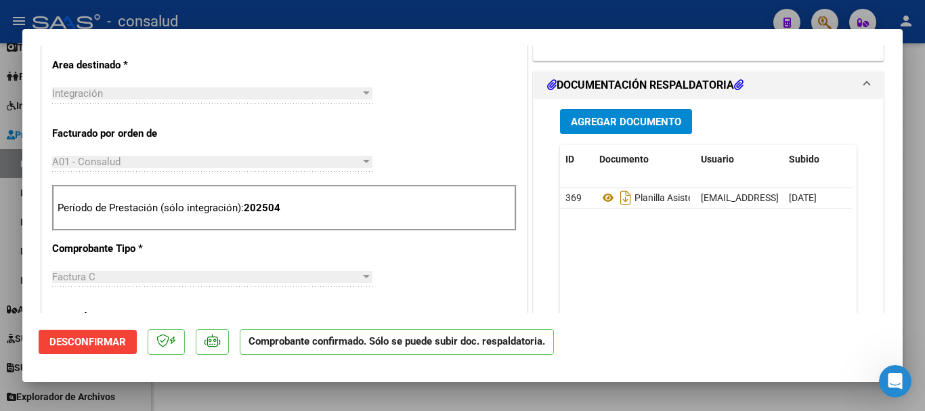
scroll to position [677, 0]
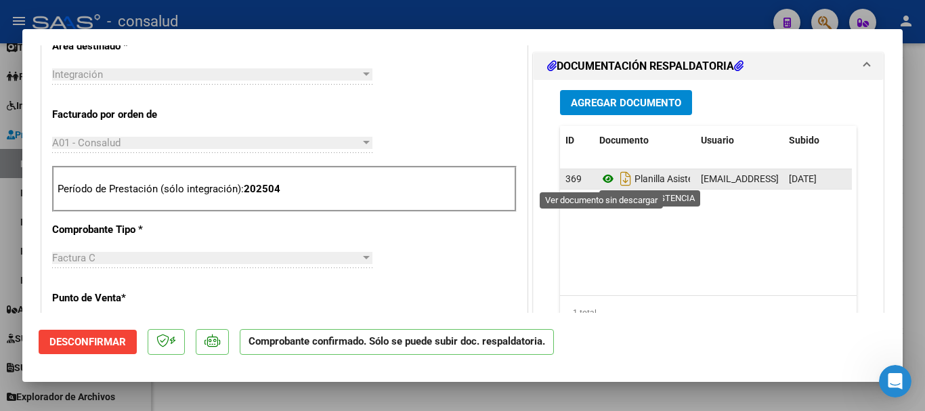
click at [606, 180] on icon at bounding box center [608, 179] width 18 height 16
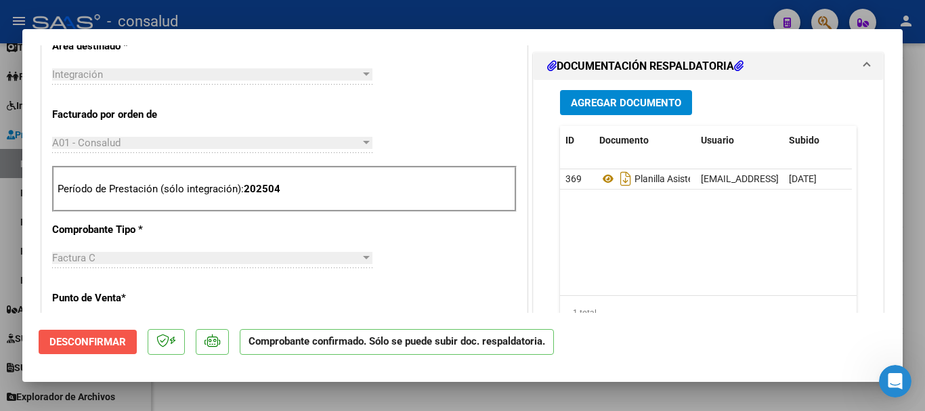
click at [85, 349] on button "Desconfirmar" at bounding box center [88, 342] width 98 height 24
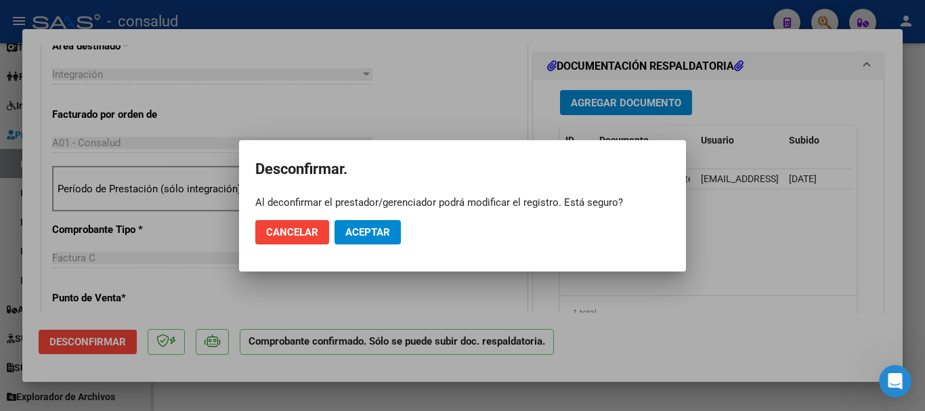
click at [679, 194] on mat-dialog-container "Desconfirmar. Al deconfirmar el prestador/gerenciador podrá modificar el regist…" at bounding box center [462, 205] width 447 height 131
click at [352, 231] on span "Aceptar" at bounding box center [367, 232] width 45 height 12
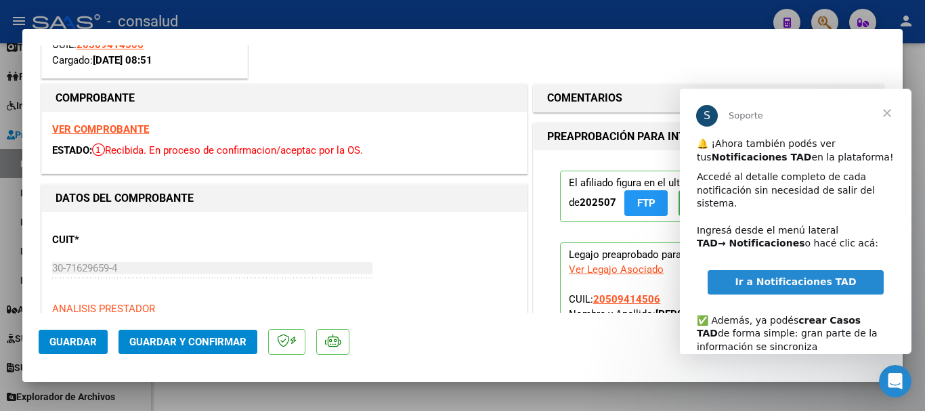
scroll to position [0, 0]
click at [894, 374] on icon "Abrir Intercom Messenger" at bounding box center [893, 379] width 22 height 22
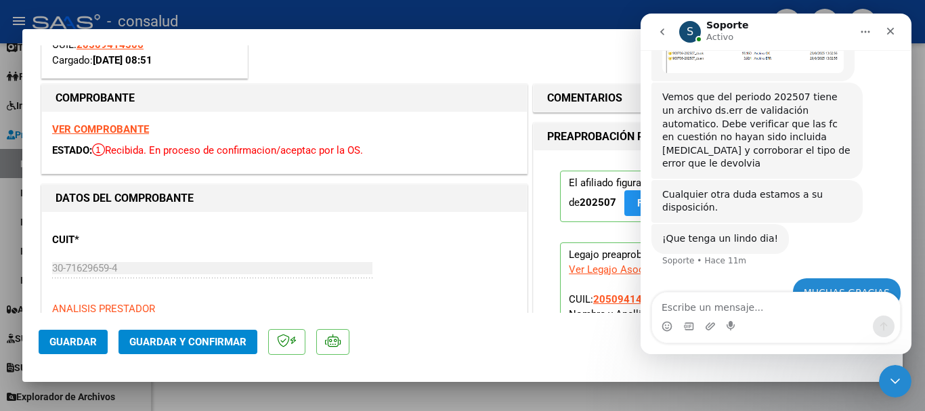
scroll to position [590, 0]
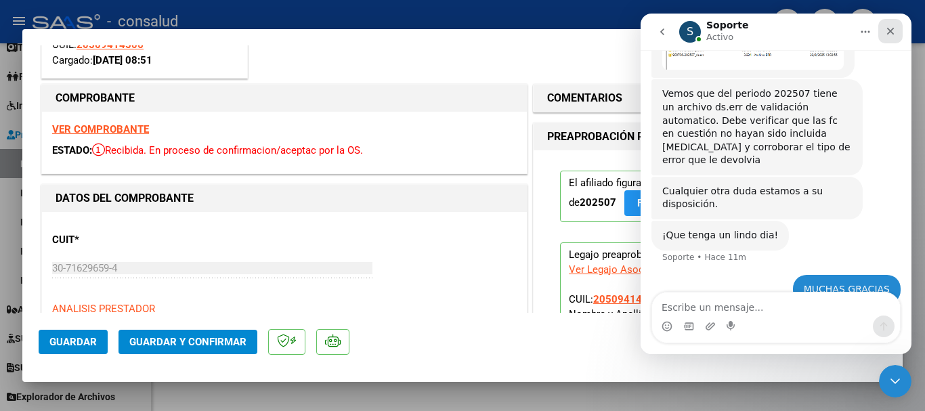
click at [890, 20] on div "Cerrar" at bounding box center [890, 31] width 24 height 24
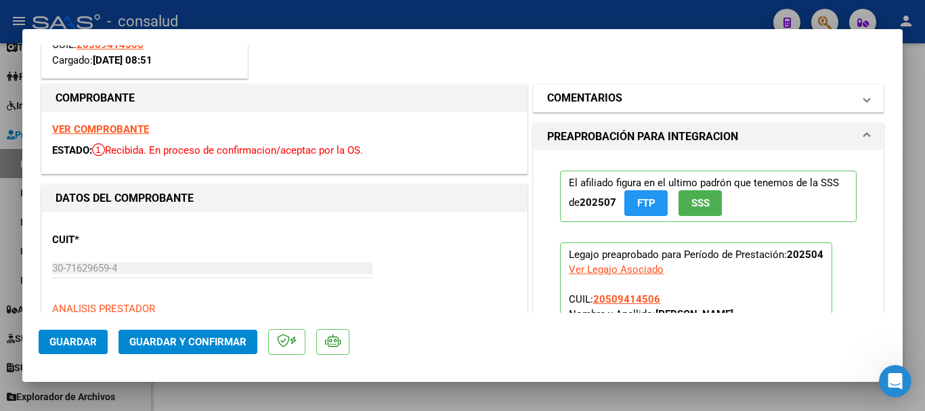
click at [651, 98] on mat-panel-title "COMENTARIOS" at bounding box center [700, 98] width 306 height 16
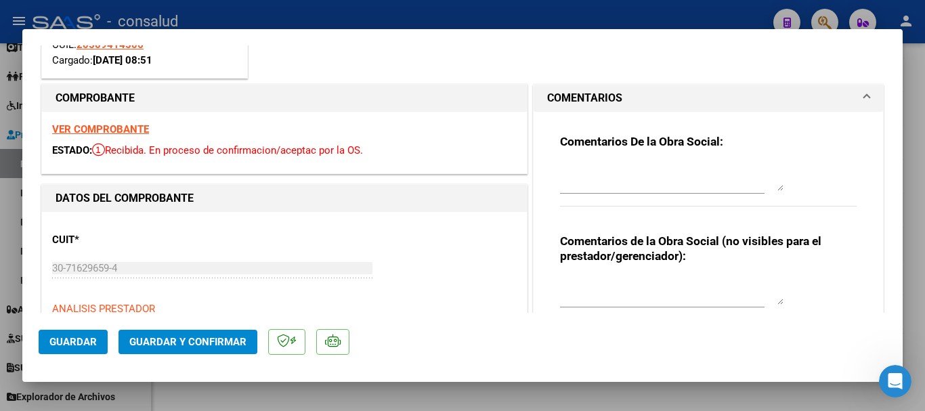
click at [607, 184] on textarea at bounding box center [671, 177] width 223 height 27
type textarea "PERIODO VENCIDO"
click at [56, 340] on span "Guardar" at bounding box center [72, 342] width 47 height 12
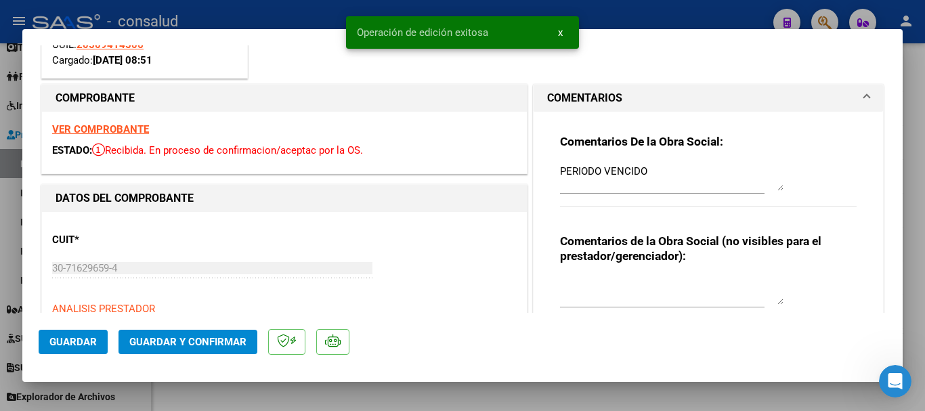
type input "$ 0,00"
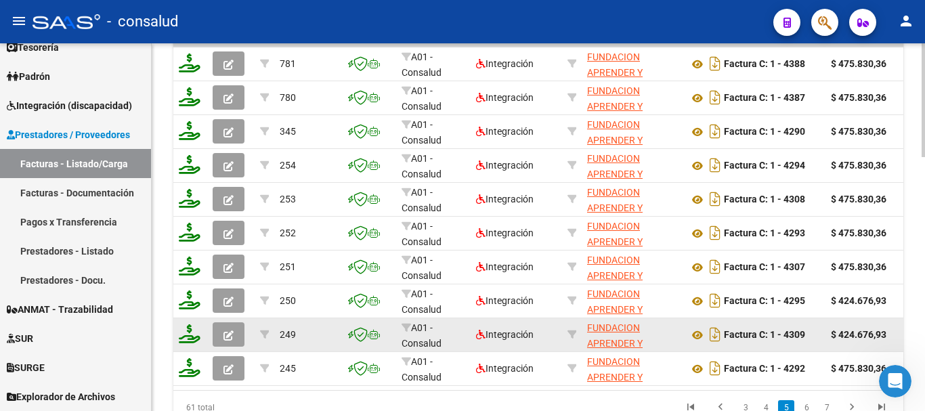
scroll to position [817, 0]
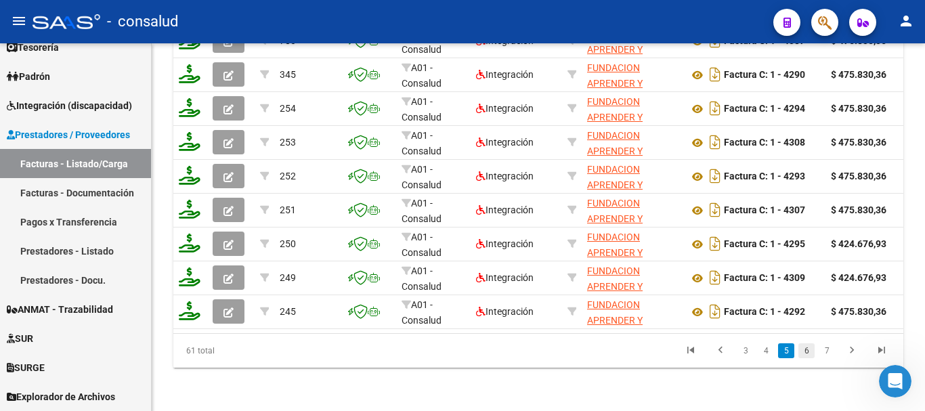
click at [806, 348] on link "6" at bounding box center [806, 350] width 16 height 15
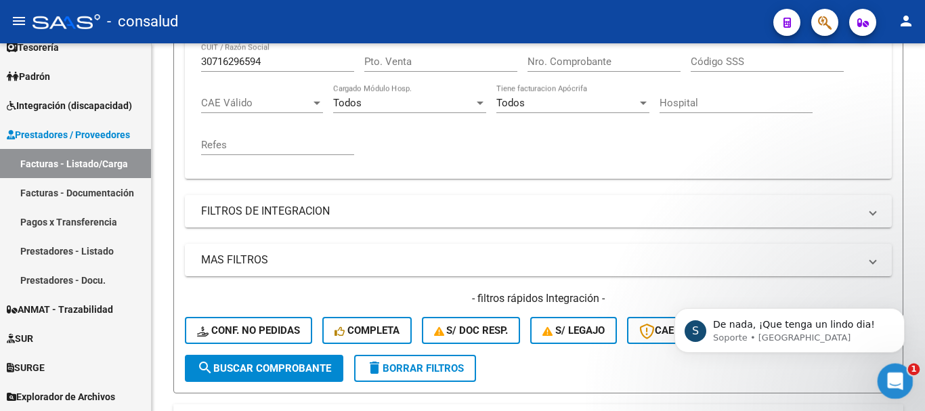
scroll to position [0, 0]
click at [892, 391] on div "Abrir Intercom Messenger" at bounding box center [893, 379] width 45 height 45
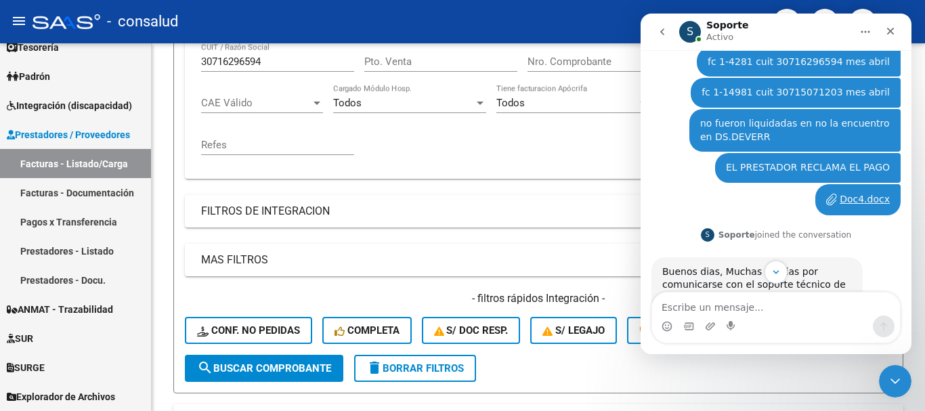
scroll to position [111, 0]
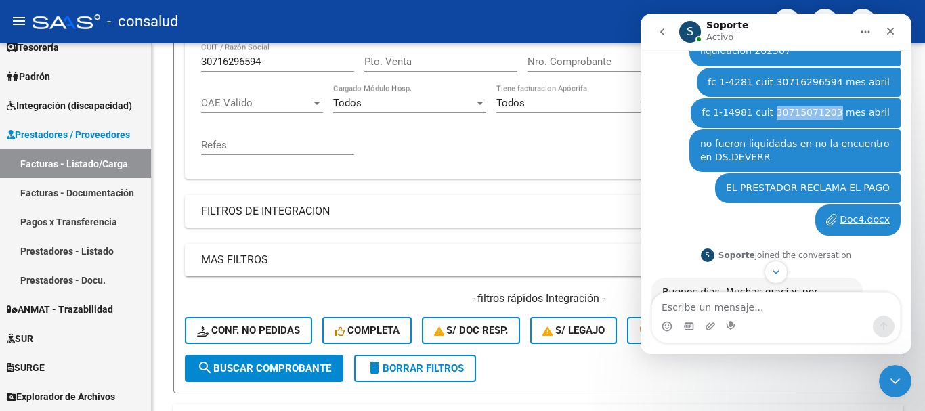
drag, startPoint x: 842, startPoint y: 113, endPoint x: 785, endPoint y: 110, distance: 56.3
click at [785, 110] on div "fc 1-14981 cuit 30715071203 mes abril" at bounding box center [796, 113] width 188 height 14
copy div "30715071203"
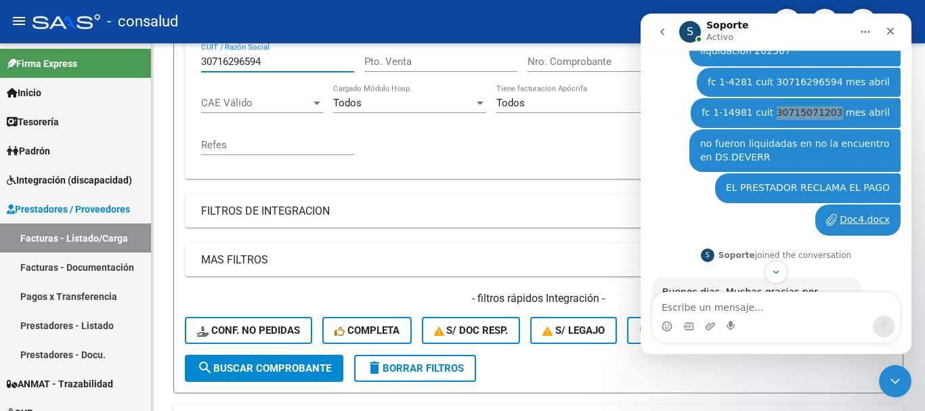
drag, startPoint x: 283, startPoint y: 62, endPoint x: 0, endPoint y: 39, distance: 284.0
click at [0, 39] on div "menu - consalud person Firma Express Inicio Calendario SSS Instructivos Contact…" at bounding box center [462, 205] width 925 height 411
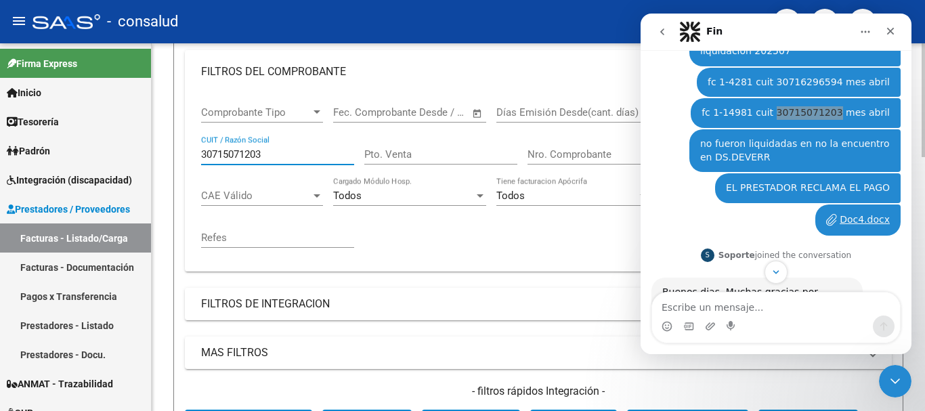
scroll to position [72, 0]
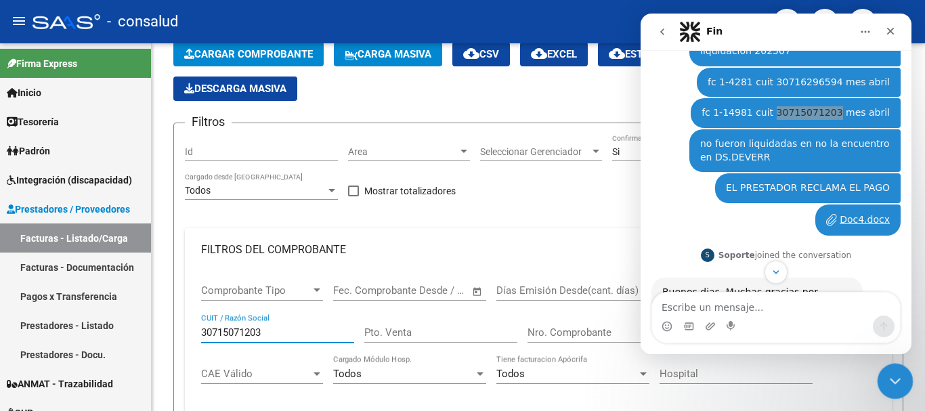
type input "30715071203"
click at [901, 374] on icon "Cerrar Intercom Messenger" at bounding box center [893, 379] width 16 height 16
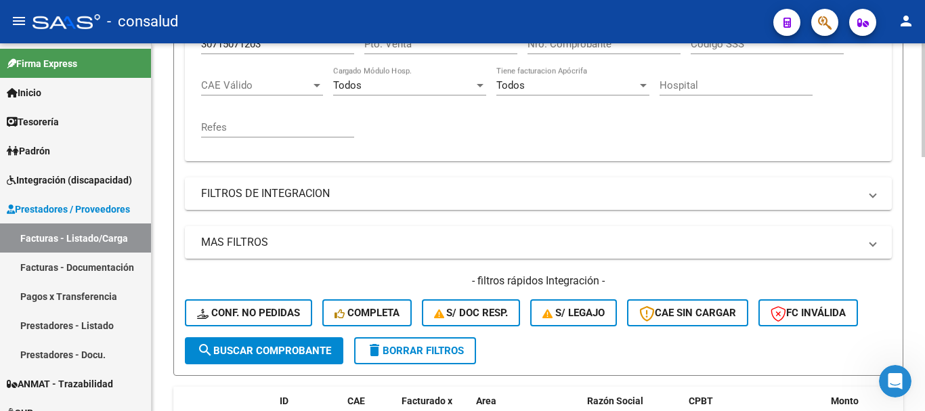
scroll to position [542, 0]
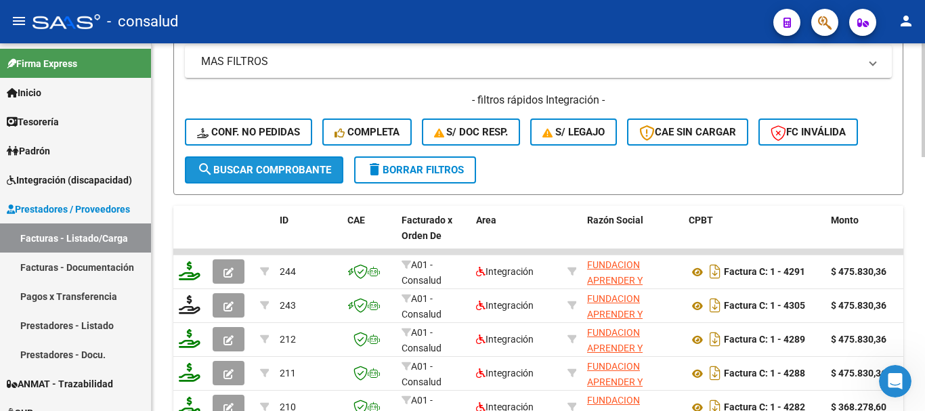
click at [248, 169] on span "search Buscar Comprobante" at bounding box center [264, 170] width 134 height 12
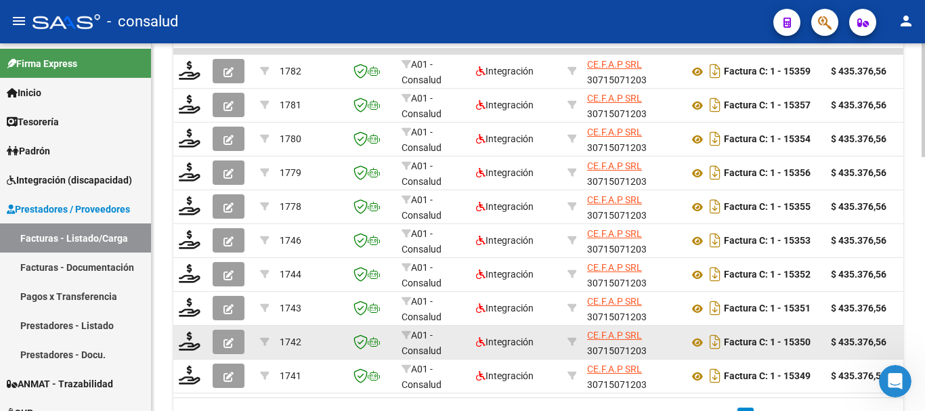
scroll to position [745, 0]
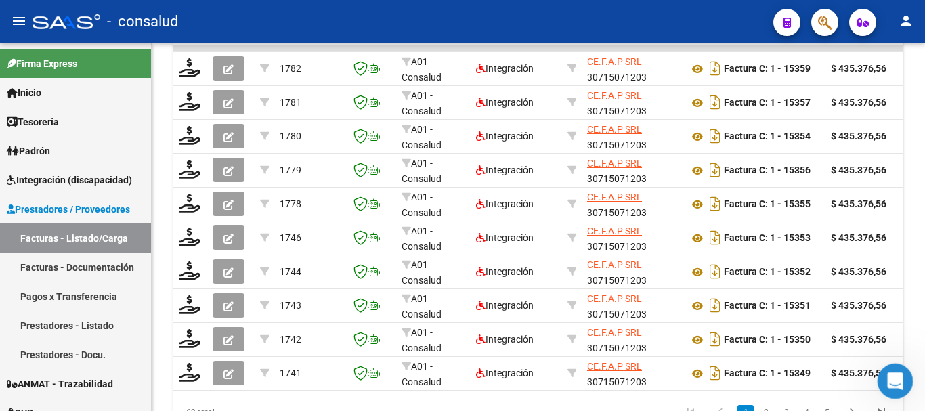
click at [892, 378] on icon "Abrir Intercom Messenger" at bounding box center [893, 379] width 22 height 22
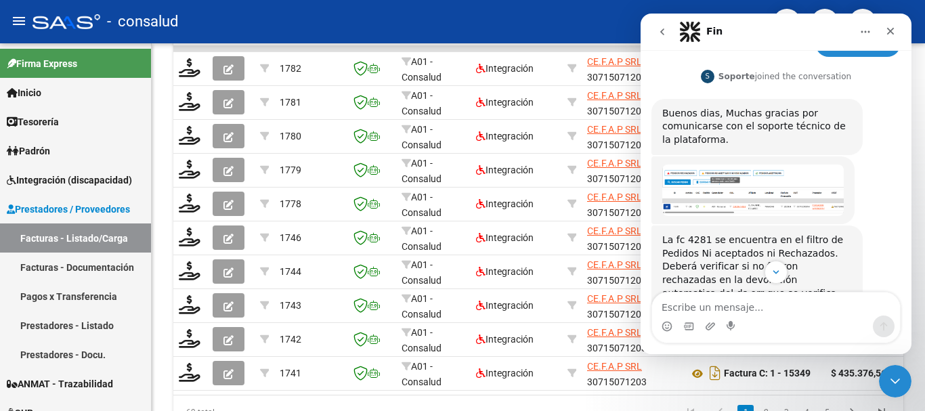
scroll to position [21, 0]
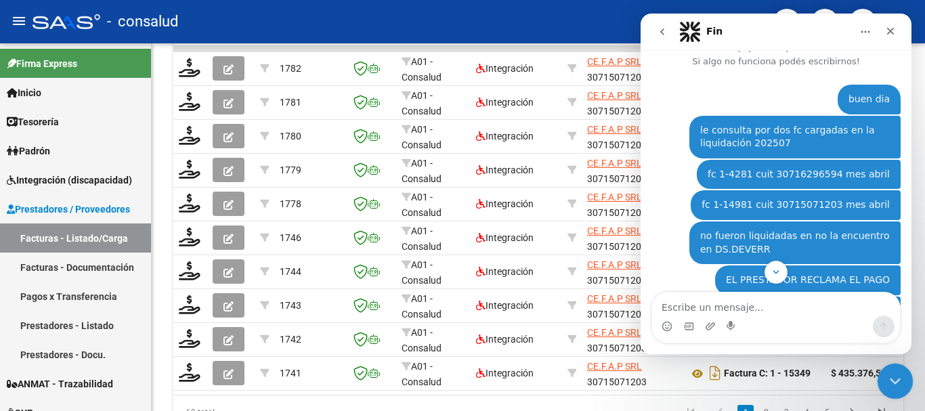
click at [887, 373] on icon "Cerrar Intercom Messenger" at bounding box center [893, 379] width 16 height 16
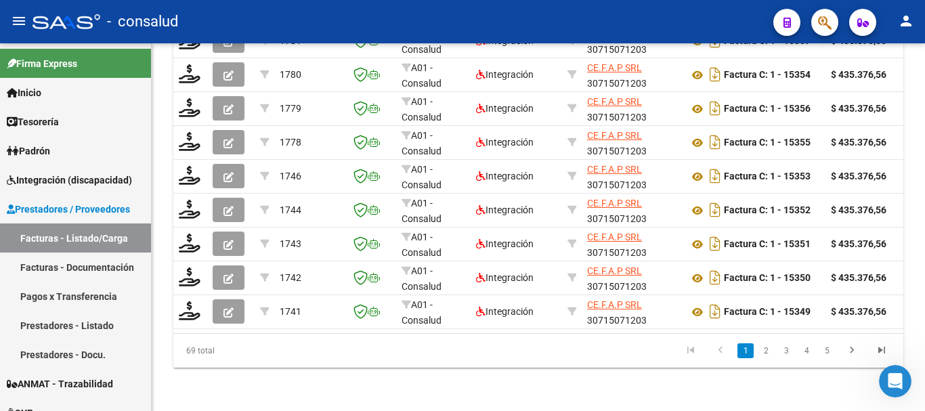
scroll to position [817, 0]
click at [788, 351] on link "3" at bounding box center [786, 350] width 16 height 15
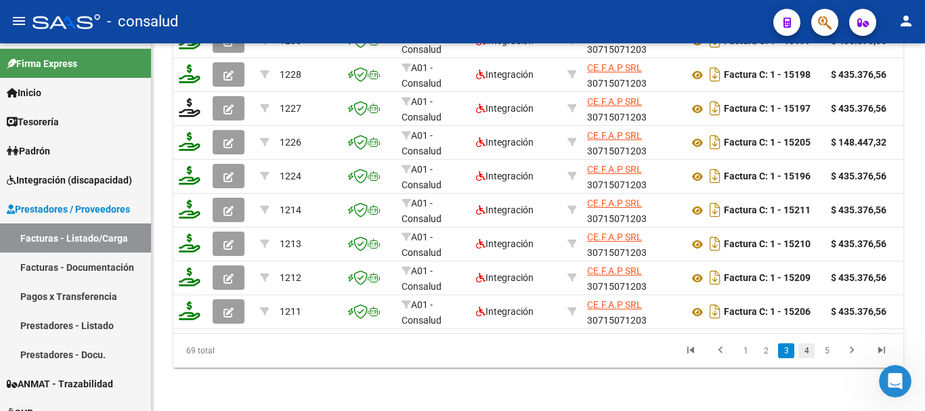
click at [809, 353] on link "4" at bounding box center [806, 350] width 16 height 15
click at [804, 347] on link "5" at bounding box center [806, 350] width 16 height 15
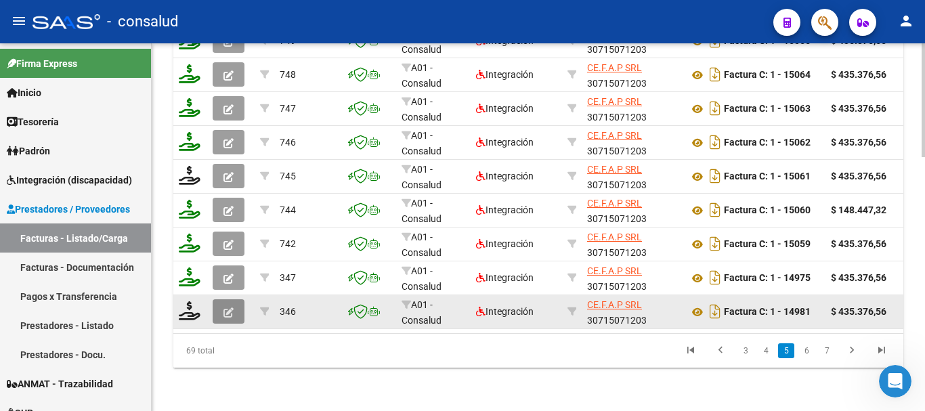
click at [228, 307] on icon "button" at bounding box center [228, 312] width 10 height 10
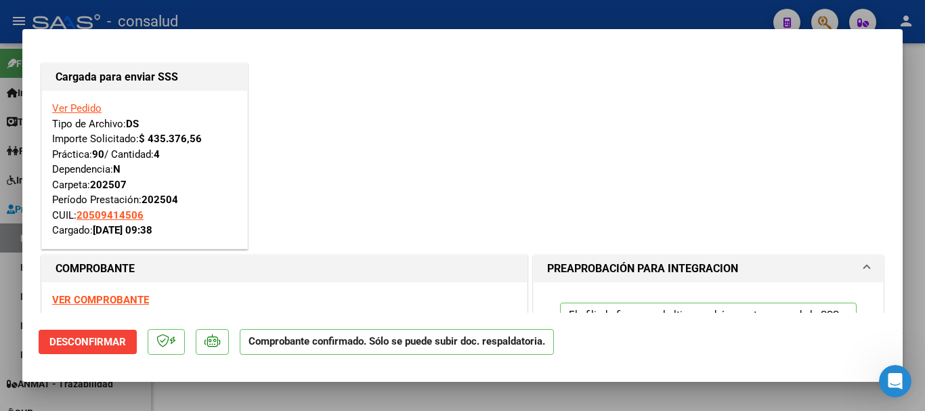
click at [70, 343] on span "Desconfirmar" at bounding box center [87, 342] width 77 height 12
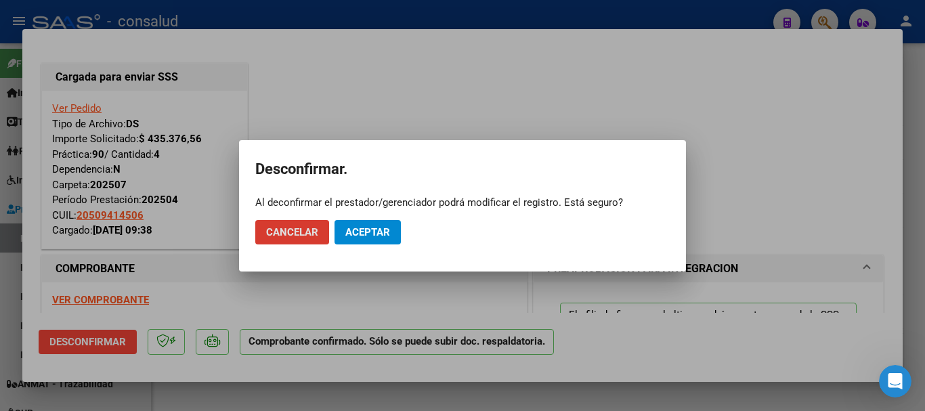
click at [374, 230] on span "Aceptar" at bounding box center [367, 232] width 45 height 12
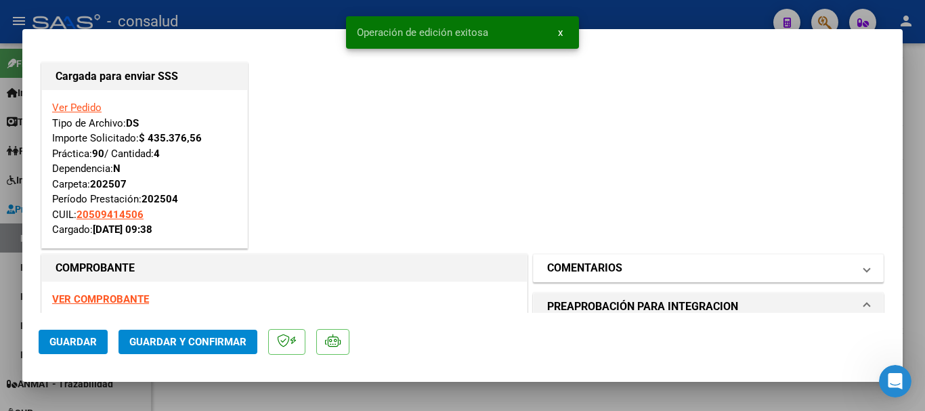
scroll to position [0, 0]
click at [565, 273] on h1 "COMENTARIOS" at bounding box center [584, 269] width 75 height 16
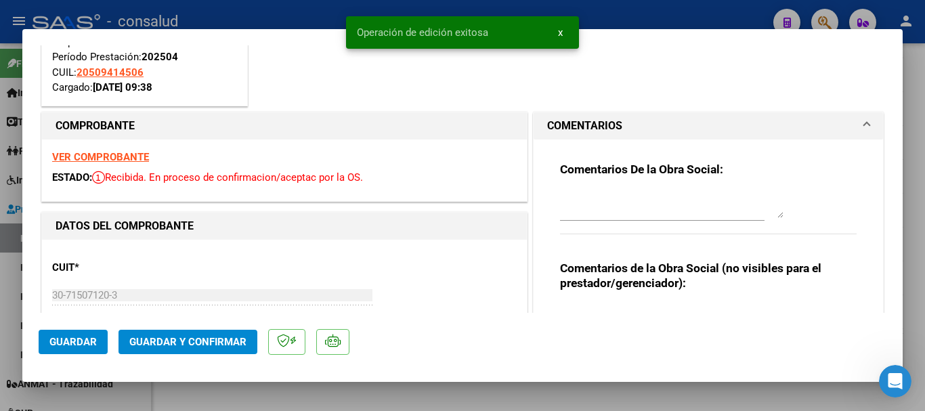
scroll to position [203, 0]
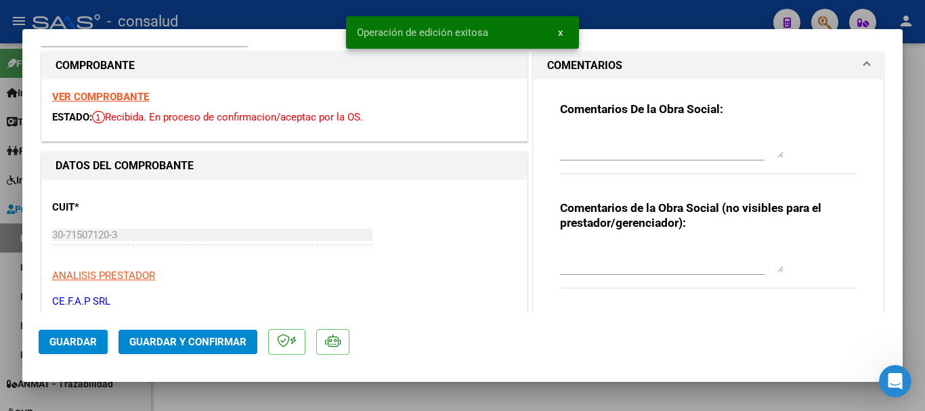
click at [569, 135] on textarea at bounding box center [671, 144] width 223 height 27
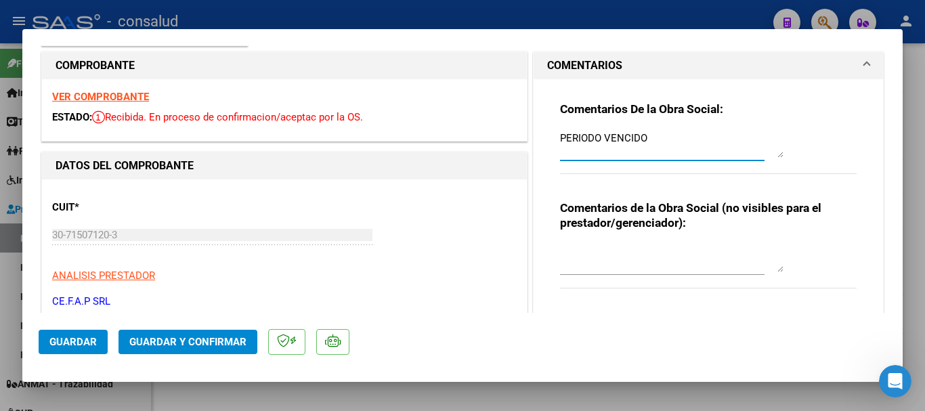
type textarea "PERIODO VENCIDO"
click at [57, 338] on span "Guardar" at bounding box center [72, 342] width 47 height 12
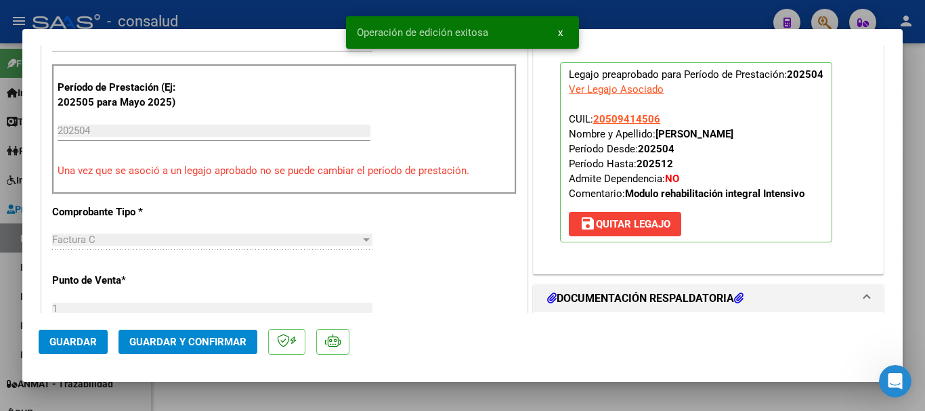
scroll to position [745, 0]
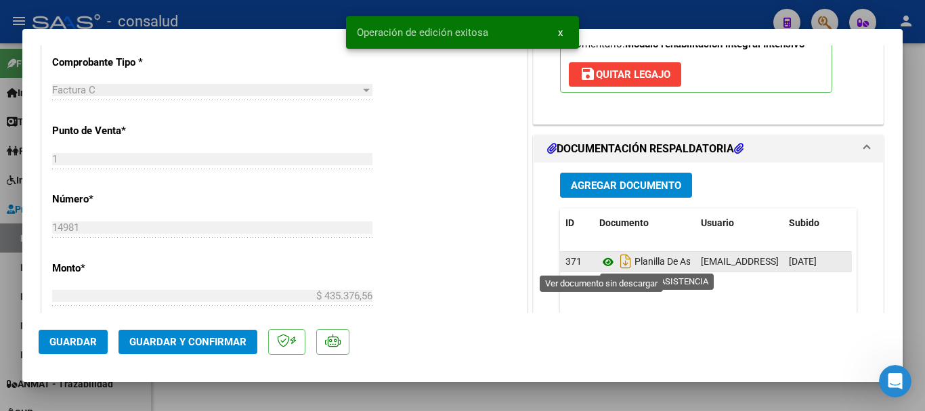
click at [605, 259] on icon at bounding box center [608, 262] width 18 height 16
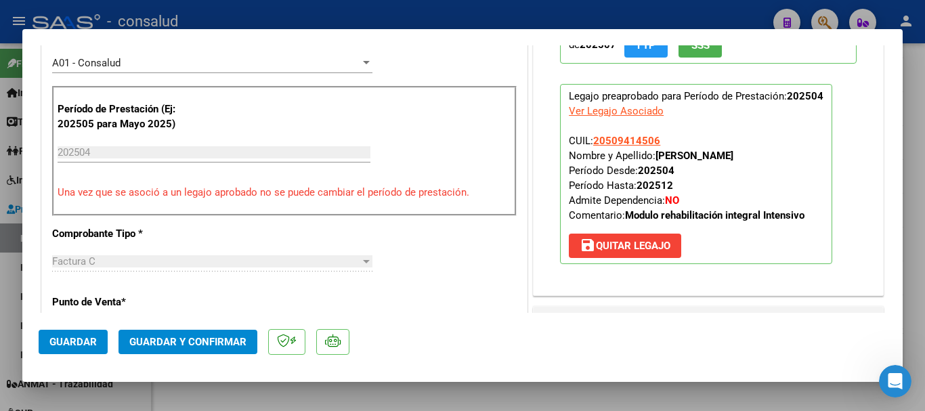
scroll to position [542, 0]
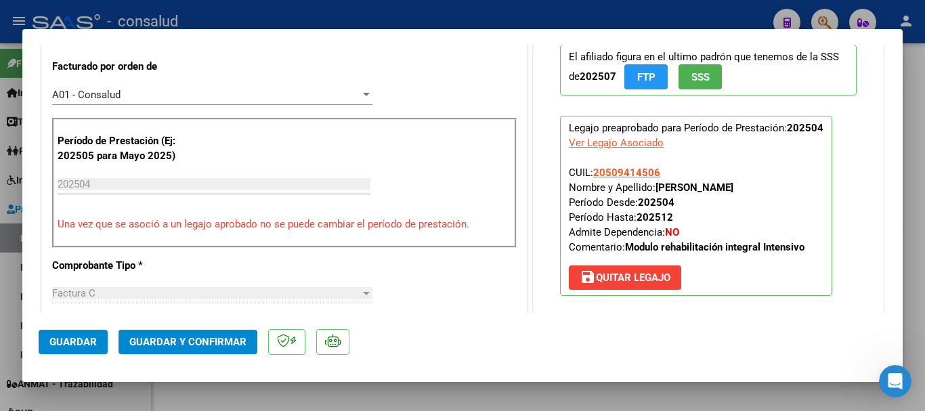
type input "$ 0,00"
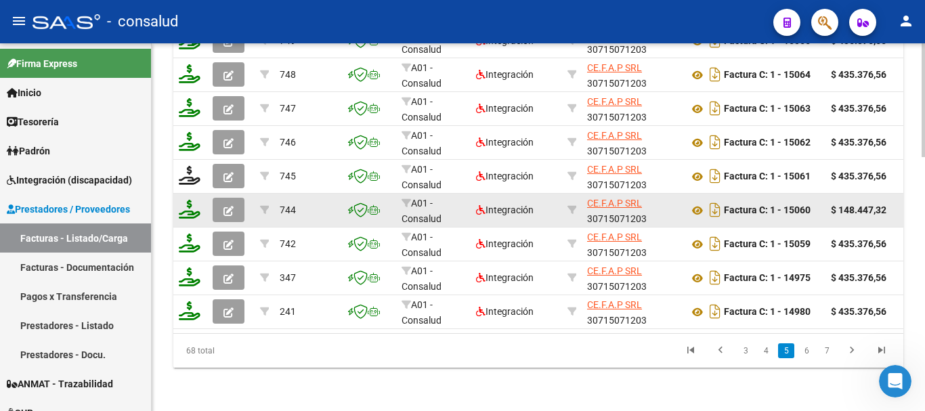
scroll to position [817, 0]
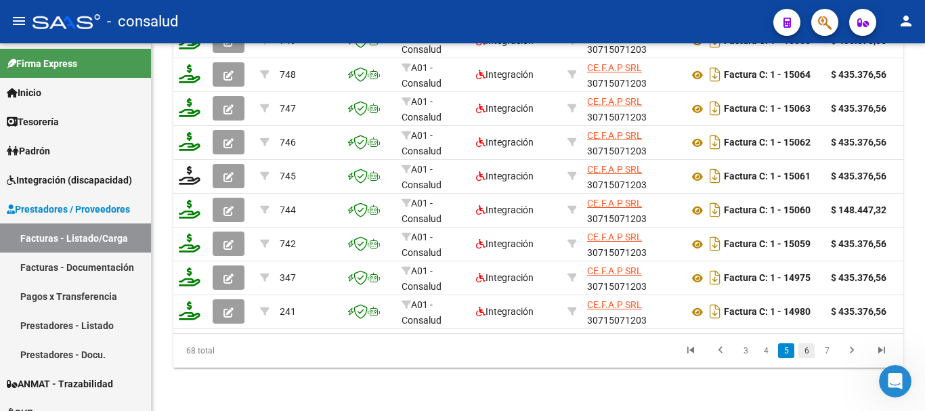
click at [808, 351] on link "6" at bounding box center [806, 350] width 16 height 15
click at [824, 351] on link "7" at bounding box center [827, 350] width 16 height 15
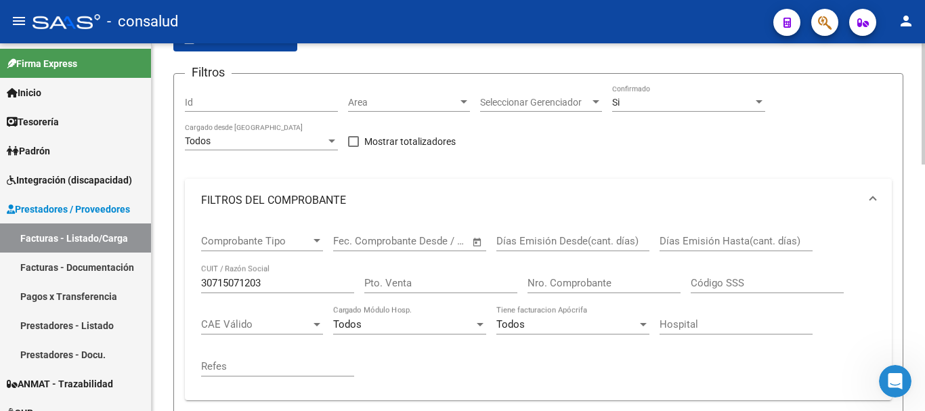
scroll to position [5, 0]
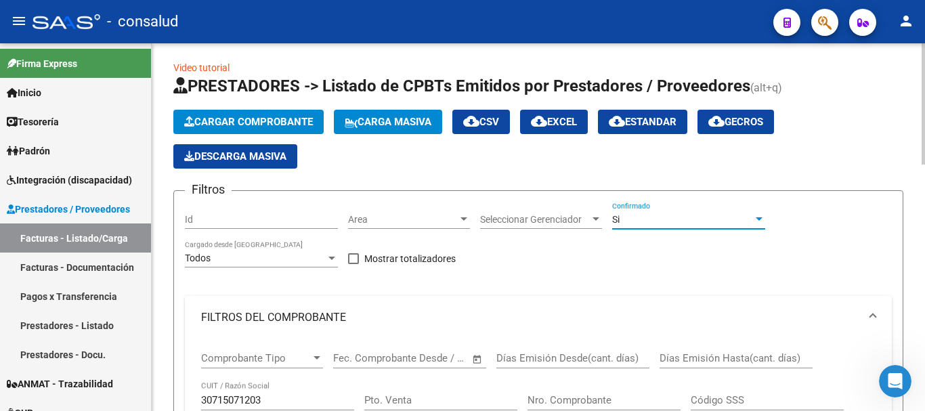
click at [685, 217] on div "Si" at bounding box center [682, 220] width 141 height 12
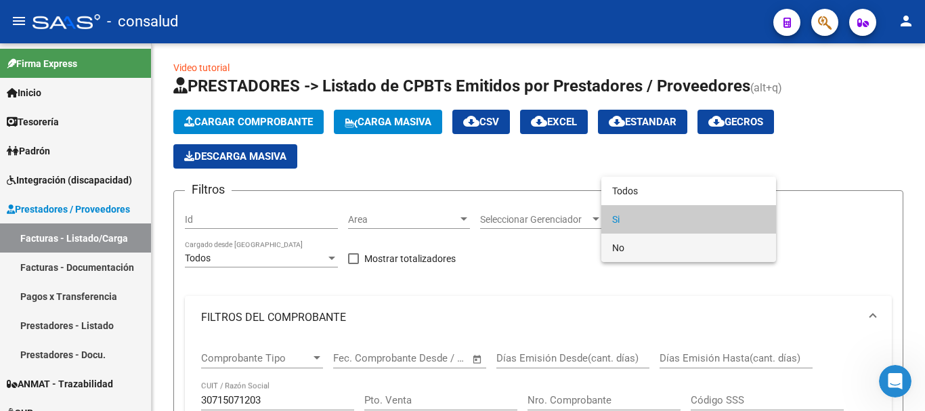
click at [668, 244] on span "No" at bounding box center [688, 248] width 153 height 28
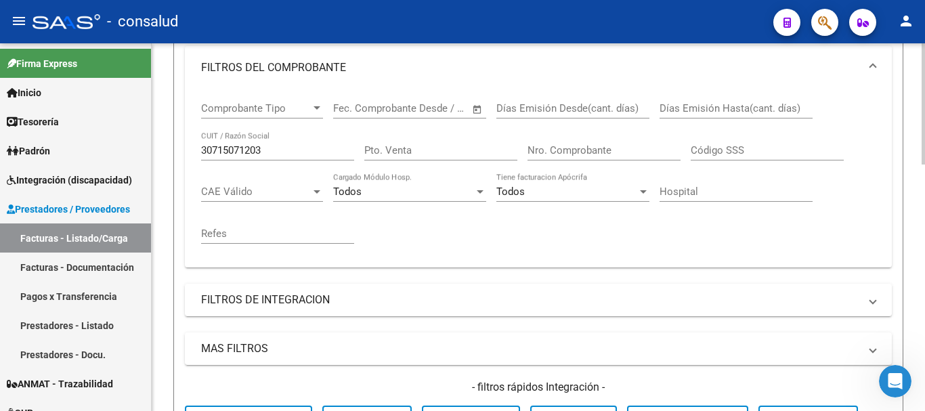
scroll to position [343, 0]
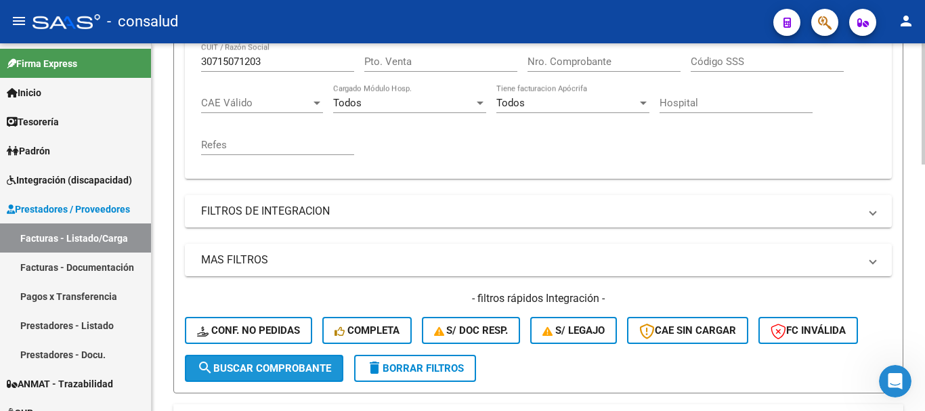
drag, startPoint x: 270, startPoint y: 371, endPoint x: 326, endPoint y: 374, distance: 55.6
click at [271, 370] on span "search Buscar Comprobante" at bounding box center [264, 368] width 134 height 12
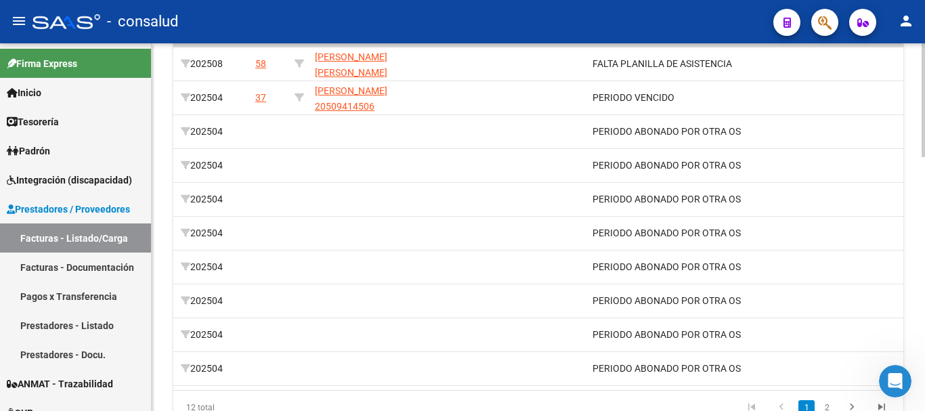
scroll to position [0, 0]
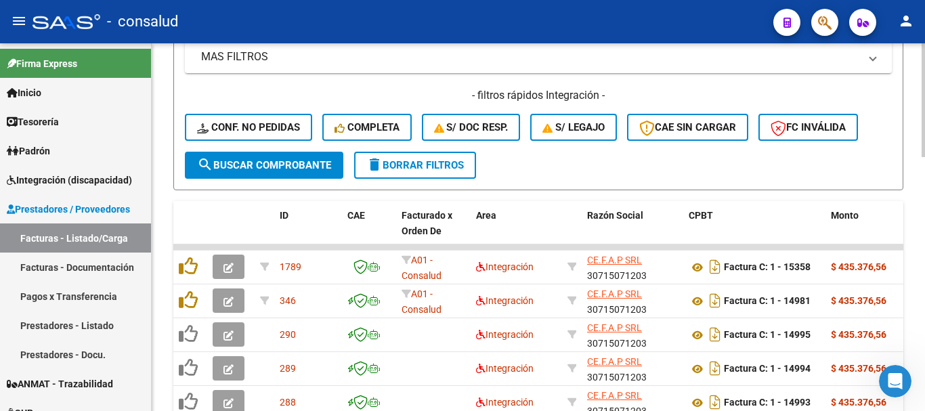
click at [450, 167] on span "delete Borrar Filtros" at bounding box center [415, 165] width 98 height 12
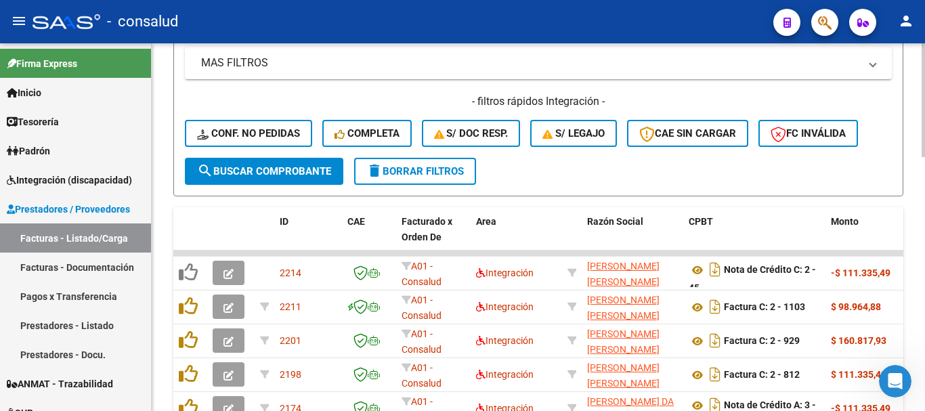
scroll to position [682, 0]
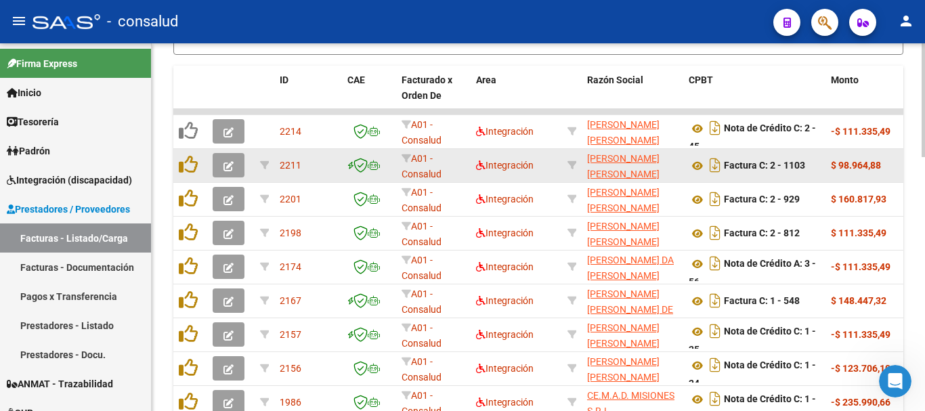
click at [234, 167] on button "button" at bounding box center [229, 165] width 32 height 24
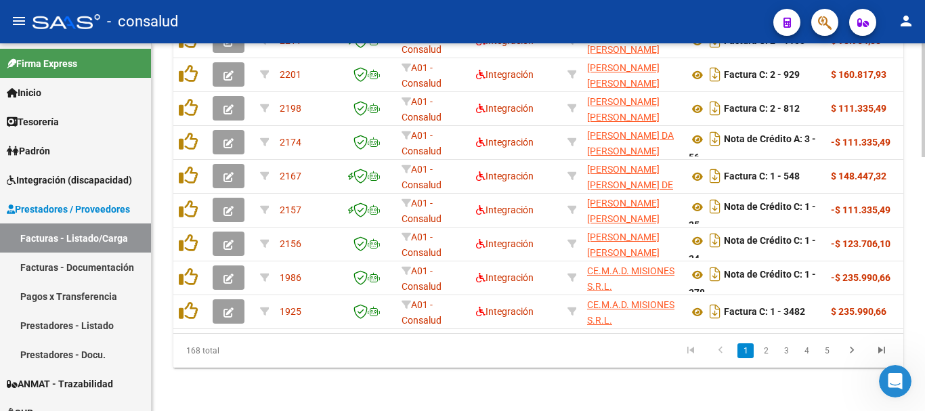
scroll to position [813, 0]
click at [72, 269] on link "Facturas - Documentación" at bounding box center [75, 267] width 151 height 29
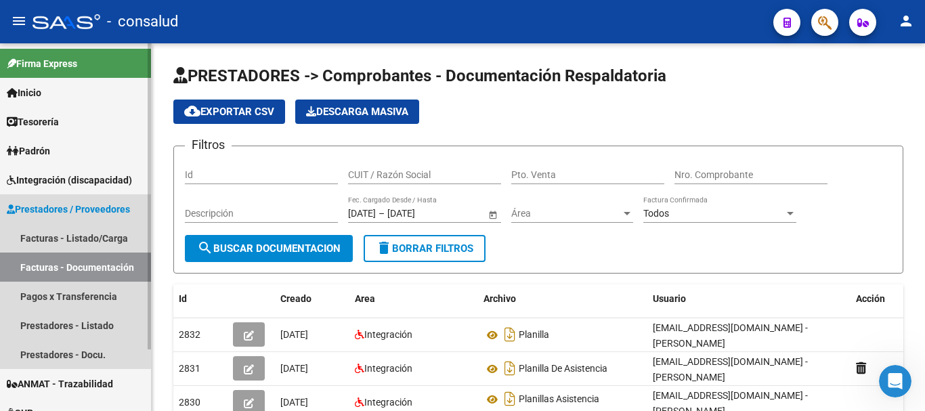
click at [72, 207] on span "Prestadores / Proveedores" at bounding box center [68, 209] width 123 height 15
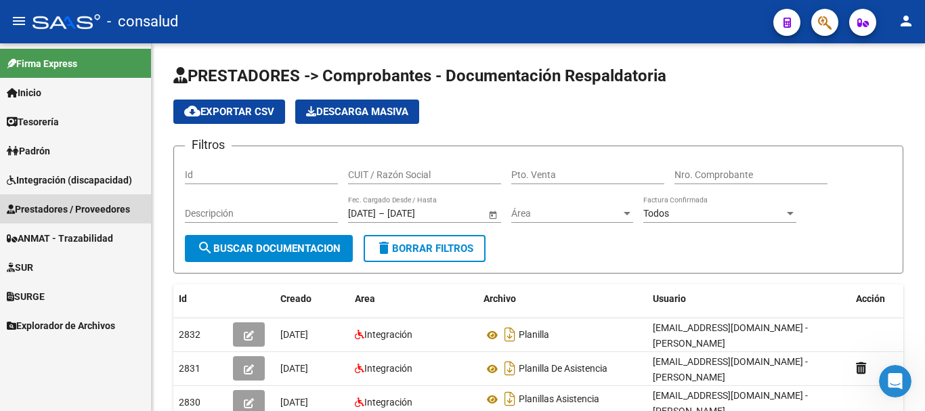
click at [74, 206] on span "Prestadores / Proveedores" at bounding box center [68, 209] width 123 height 15
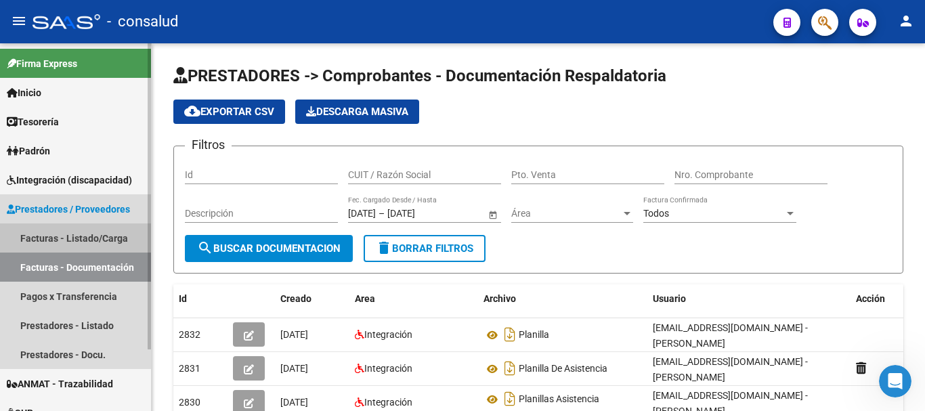
click at [79, 235] on link "Facturas - Listado/Carga" at bounding box center [75, 237] width 151 height 29
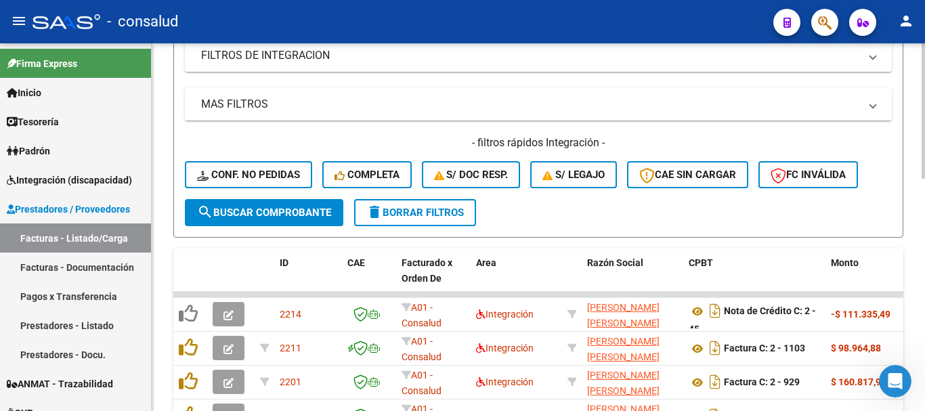
scroll to position [339, 0]
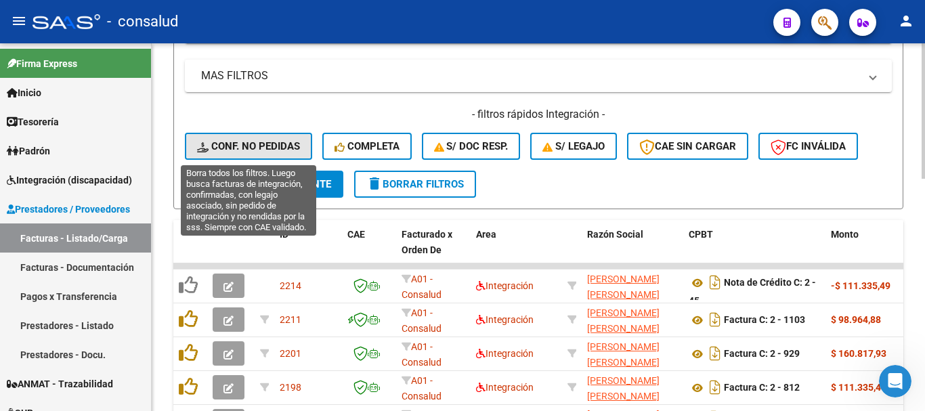
click at [272, 144] on span "Conf. no pedidas" at bounding box center [248, 146] width 103 height 12
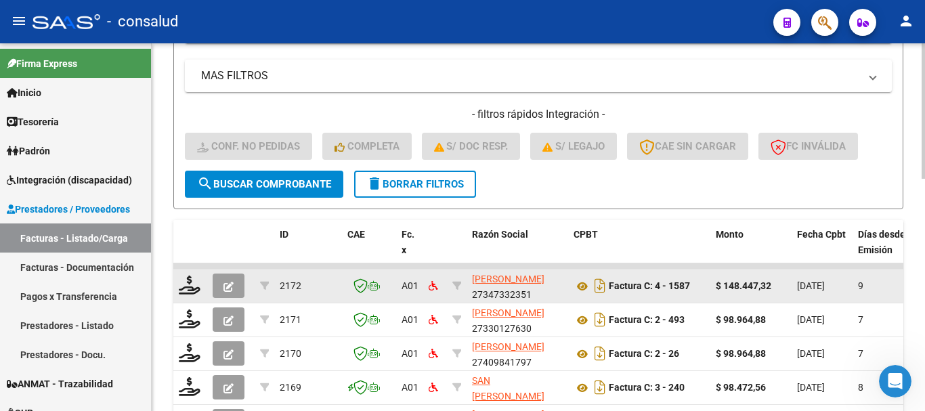
click at [178, 288] on datatable-body-cell at bounding box center [190, 285] width 34 height 33
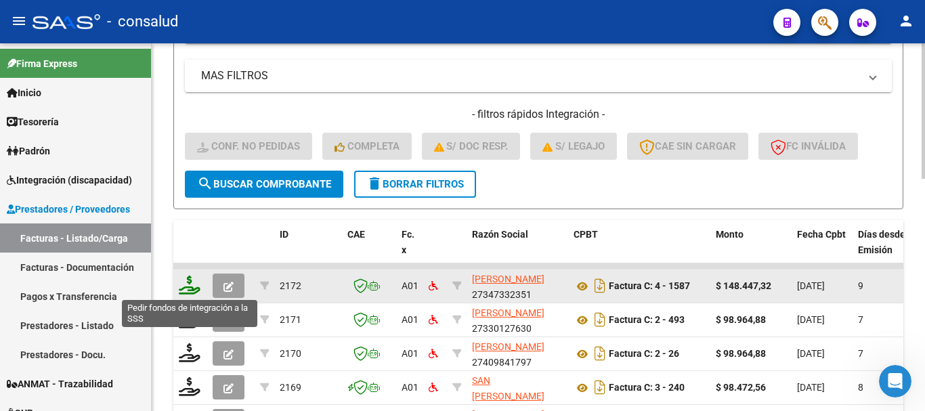
click at [186, 291] on icon at bounding box center [190, 285] width 22 height 19
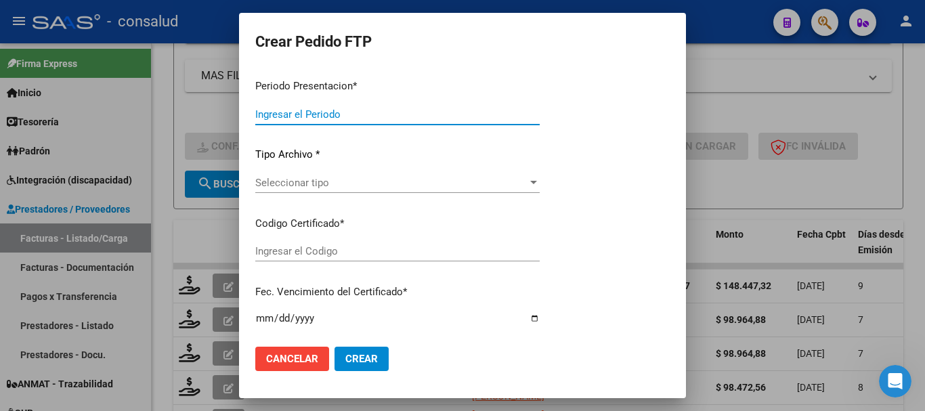
type input "202508"
type input "$ 148.447,32"
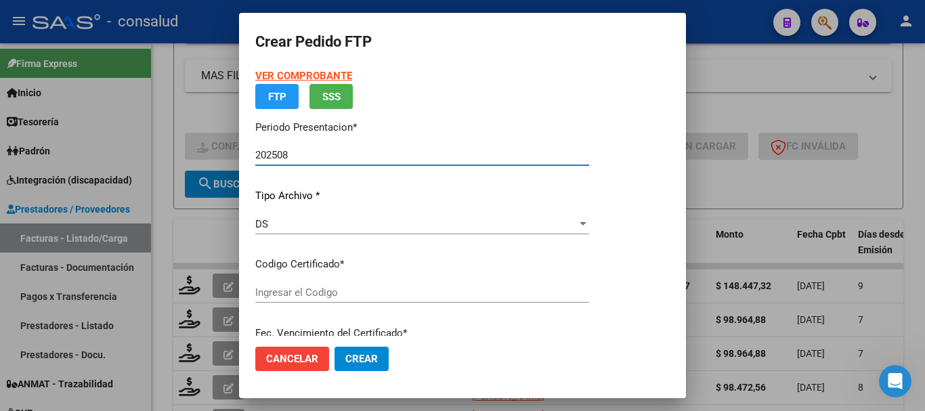
type input "0200050940609-20250212-20260212"
type input "2026-02-12"
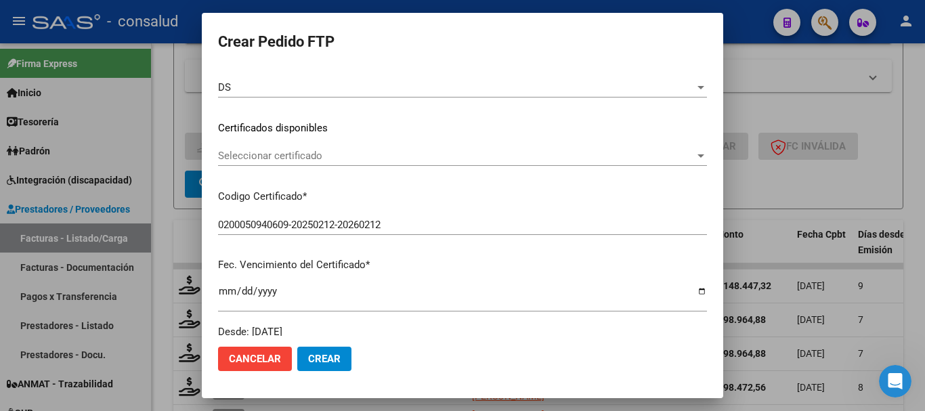
scroll to position [203, 0]
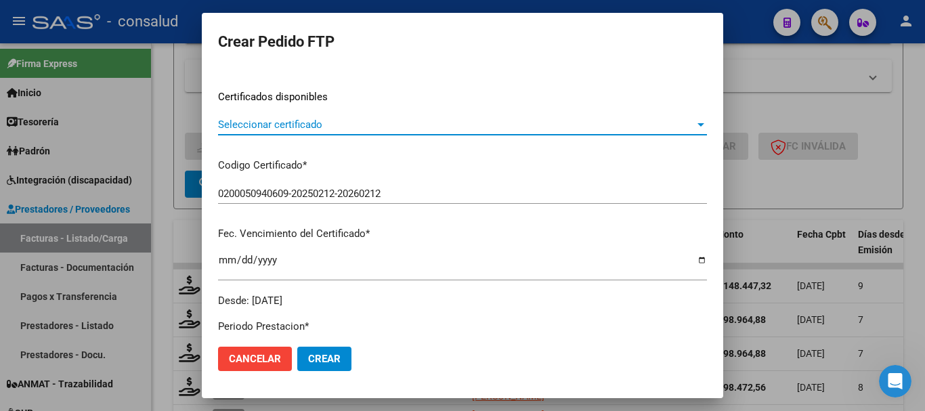
click at [311, 124] on span "Seleccionar certificado" at bounding box center [456, 124] width 477 height 12
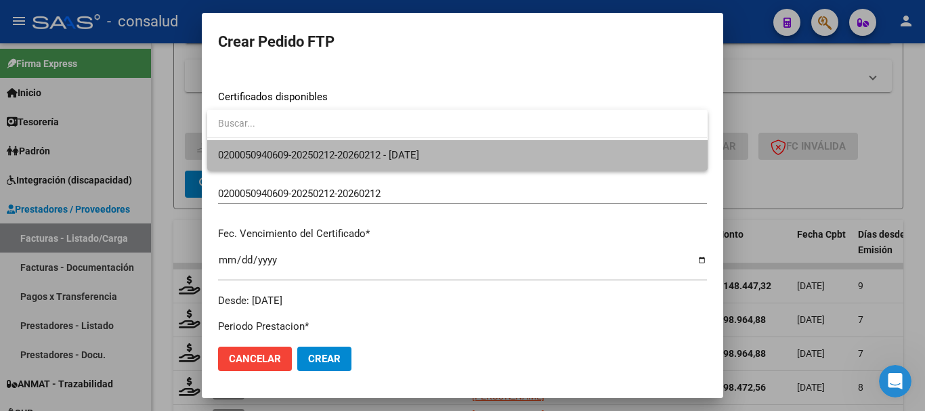
click at [318, 146] on span "0200050940609-20250212-20260212 - 2026-02-12" at bounding box center [457, 155] width 478 height 30
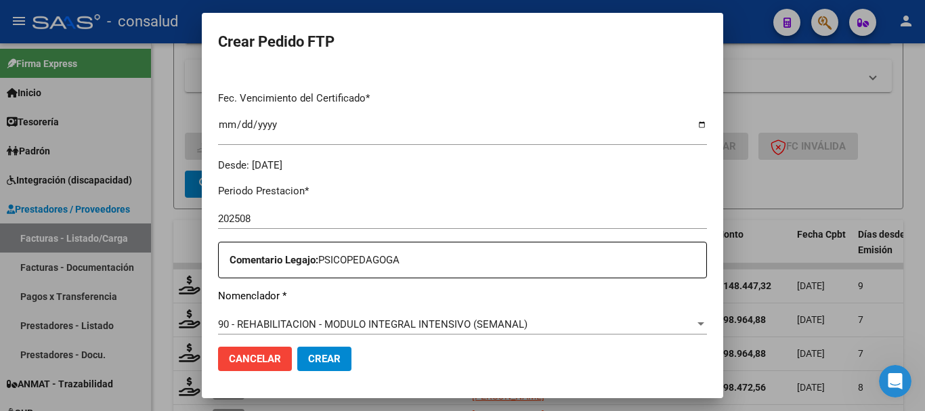
scroll to position [542, 0]
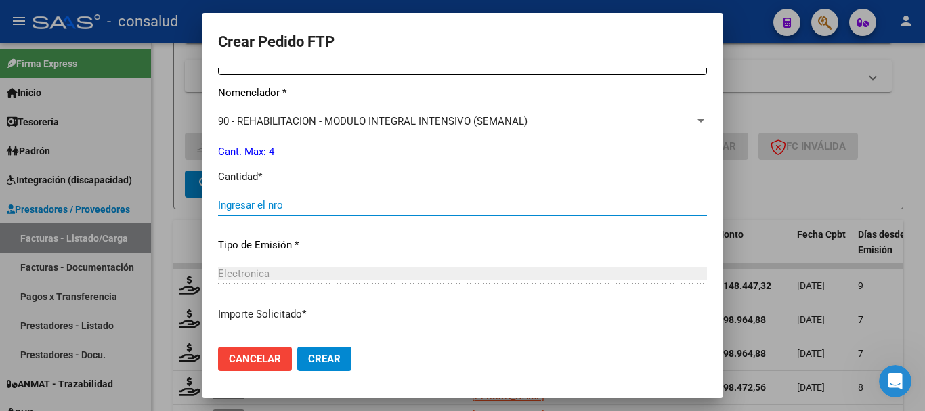
click at [372, 200] on input "Ingresar el nro" at bounding box center [462, 205] width 489 height 12
type input "4"
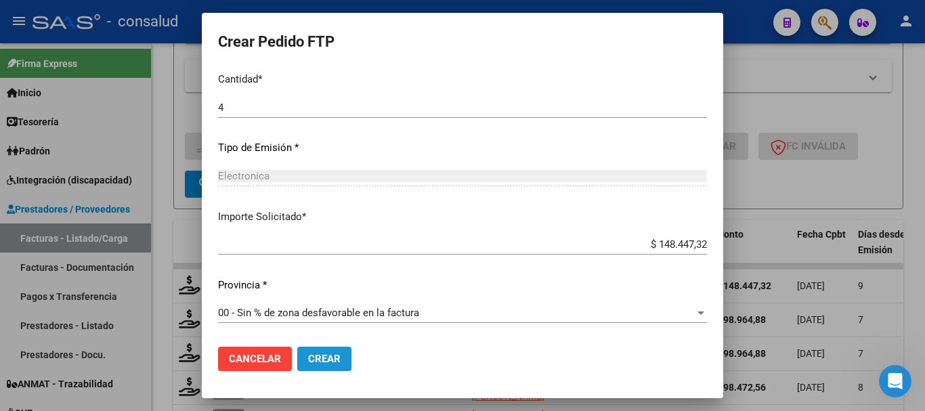
click at [335, 348] on button "Crear" at bounding box center [324, 359] width 54 height 24
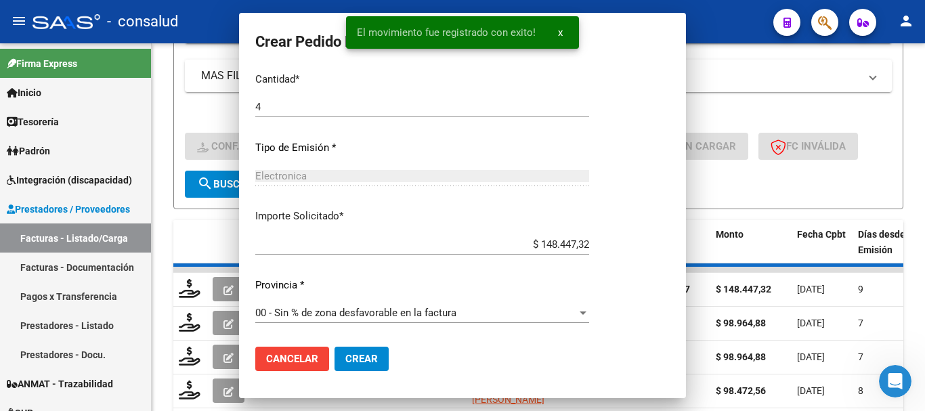
scroll to position [0, 0]
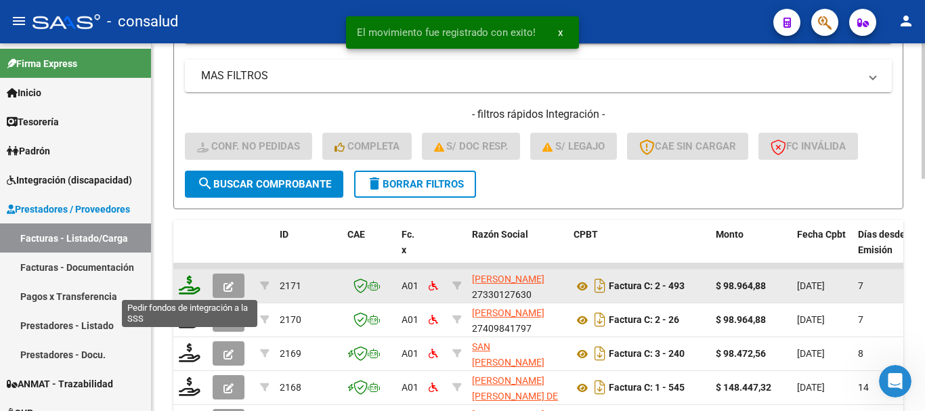
click at [184, 286] on icon at bounding box center [190, 285] width 22 height 19
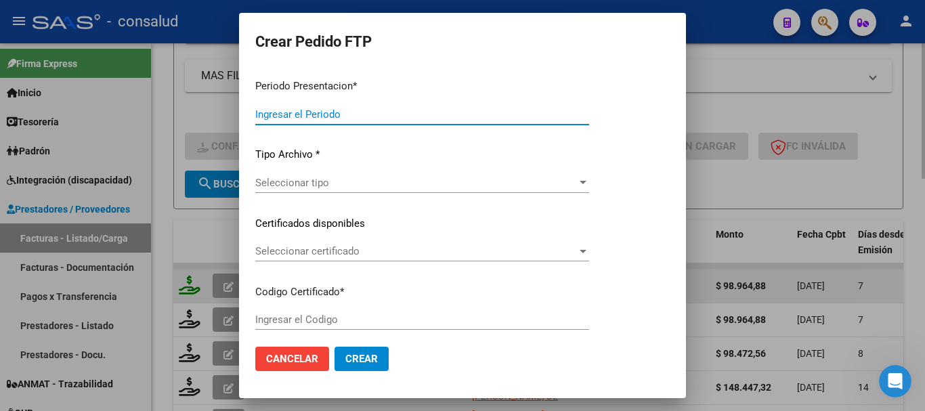
type input "202508"
type input "$ 98.964,88"
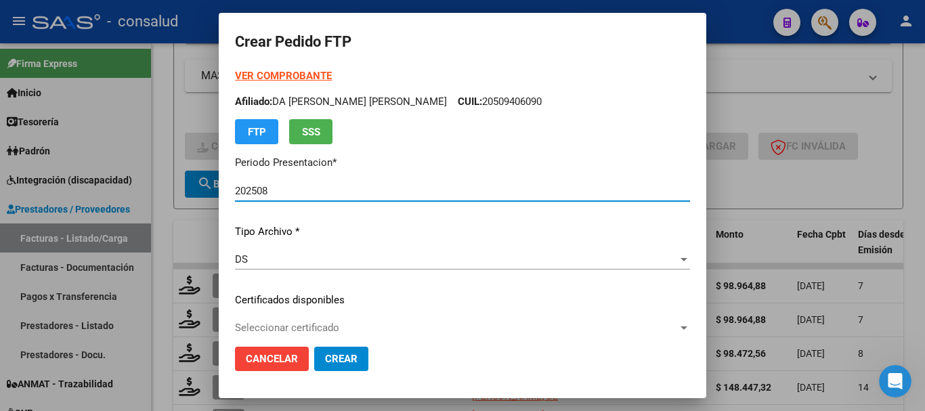
type input "0100052946605-20210225-20260225"
type input "2026-02-25"
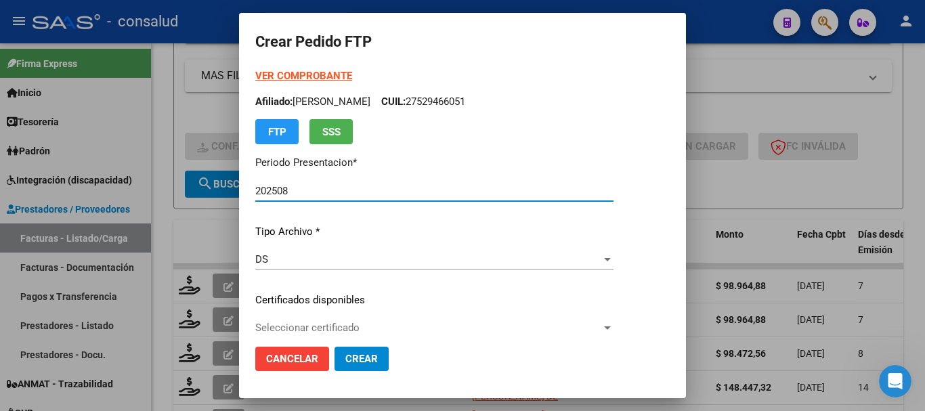
scroll to position [68, 0]
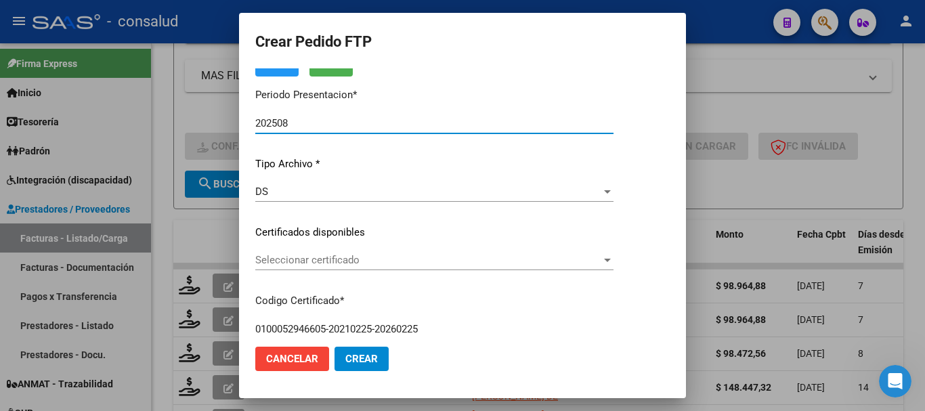
click at [320, 249] on div "VER COMPROBANTE ARCA Padrón Afiliado: MORAEZ CAMILA ITATI CUIL: 27529466051 FTP…" at bounding box center [434, 222] width 358 height 443
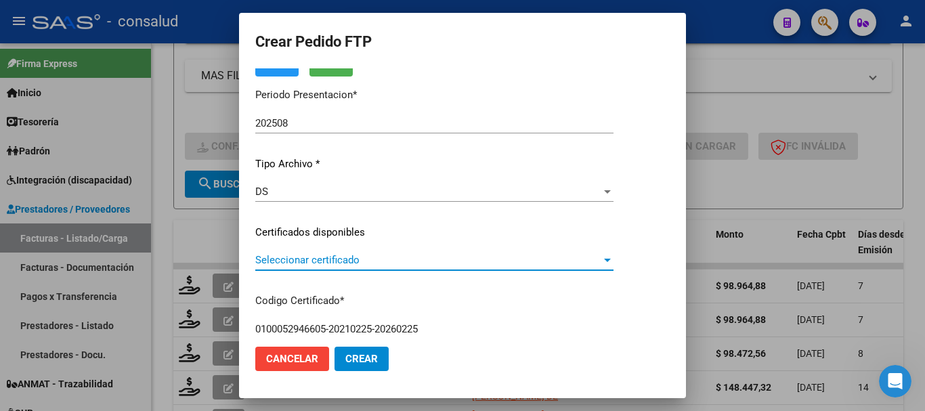
click at [333, 261] on span "Seleccionar certificado" at bounding box center [428, 260] width 346 height 12
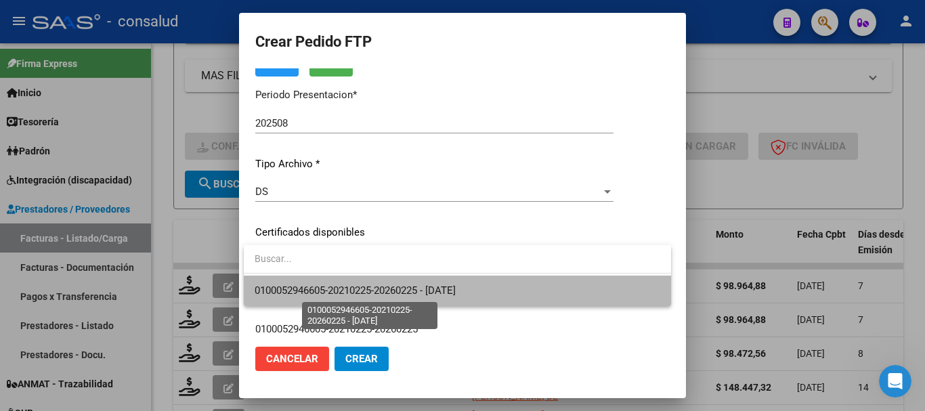
click at [345, 286] on span "0100052946605-20210225-20260225 - 2026-02-25" at bounding box center [355, 290] width 201 height 12
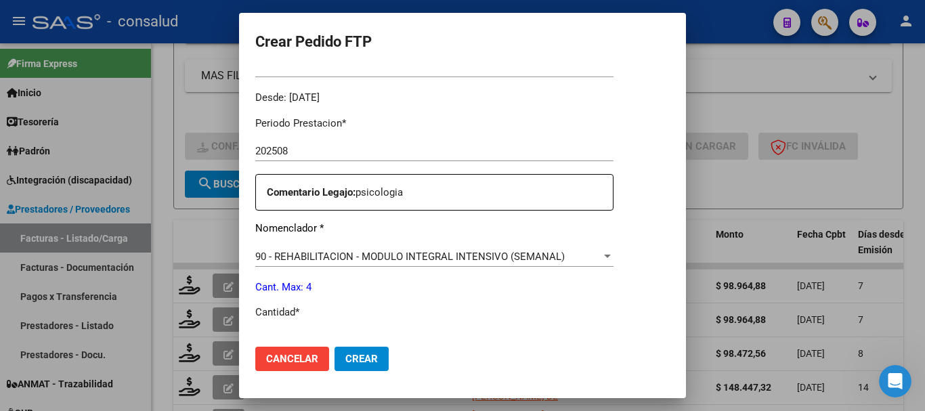
scroll to position [542, 0]
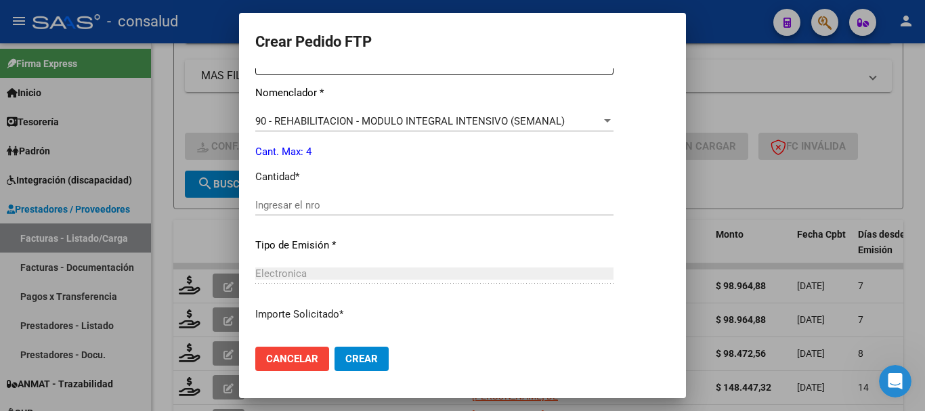
click at [322, 206] on input "Ingresar el nro" at bounding box center [434, 205] width 358 height 12
type input "4"
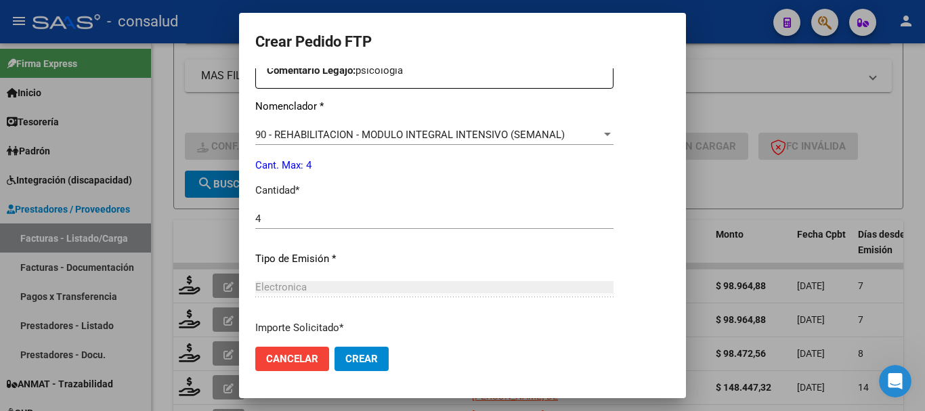
scroll to position [639, 0]
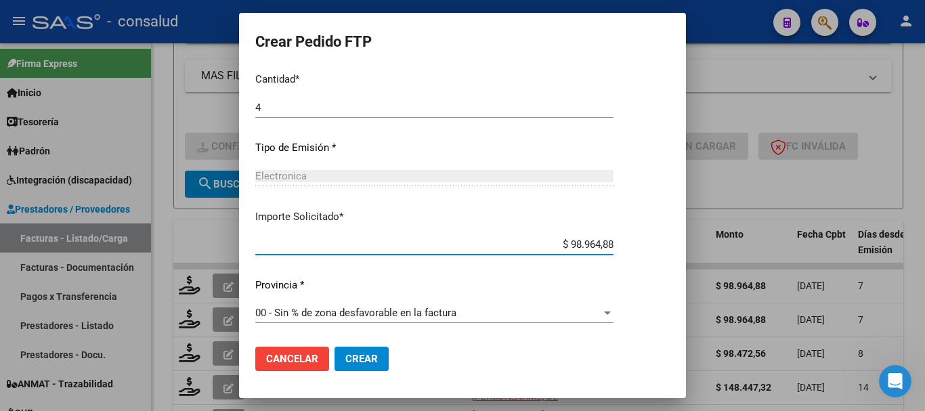
click at [352, 366] on button "Crear" at bounding box center [362, 359] width 54 height 24
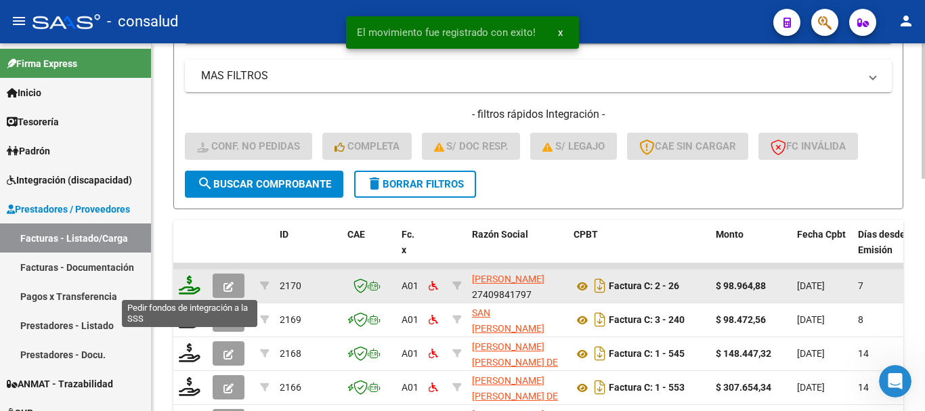
click at [195, 286] on icon at bounding box center [190, 285] width 22 height 19
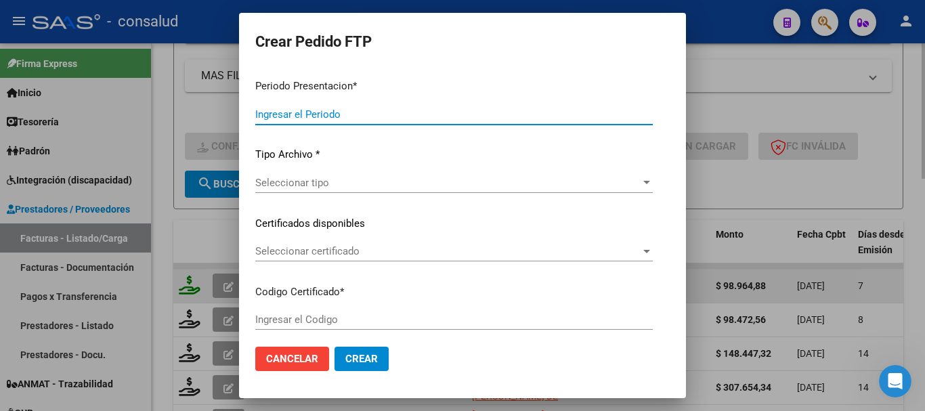
type input "202508"
type input "$ 98.964,88"
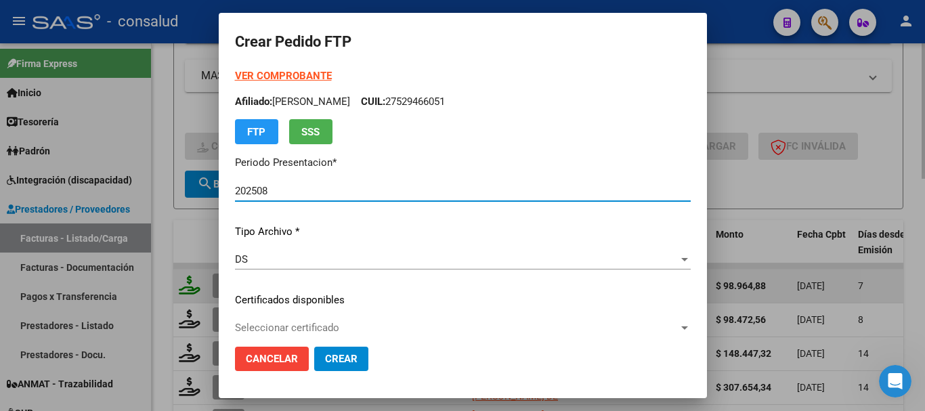
type input "0200041231634-20180522-20280522"
type input "[DATE]"
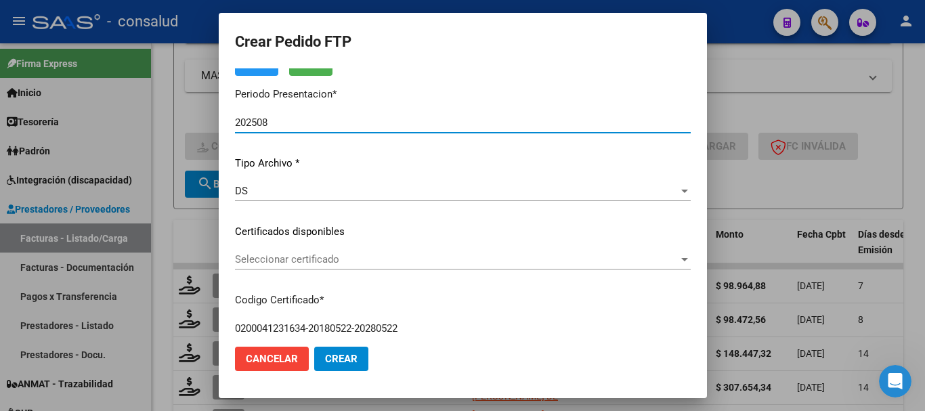
scroll to position [135, 0]
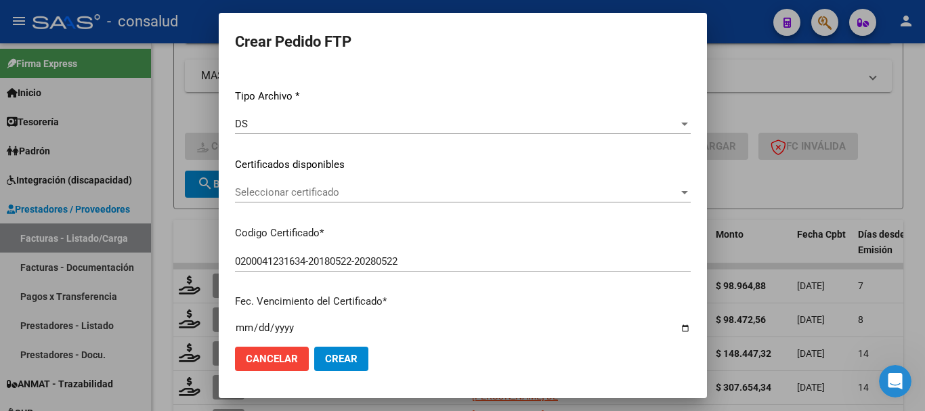
click at [346, 199] on div "Seleccionar certificado Seleccionar certificado" at bounding box center [463, 192] width 456 height 20
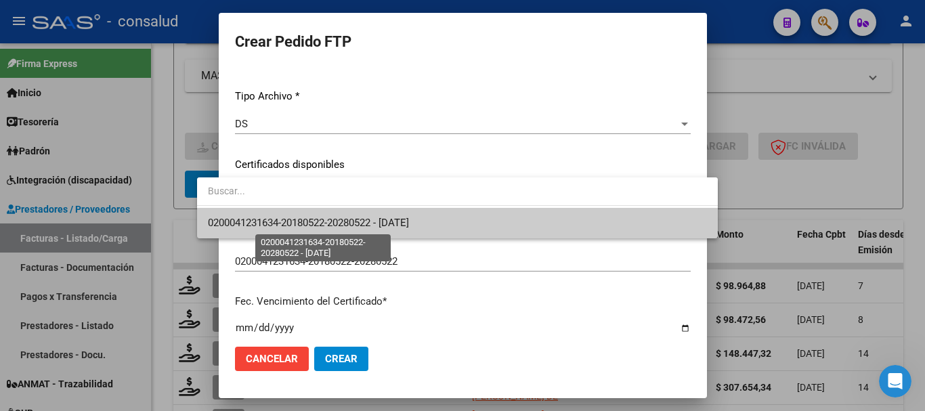
click at [361, 220] on span "0200041231634-20180522-20280522 - [DATE]" at bounding box center [308, 223] width 201 height 12
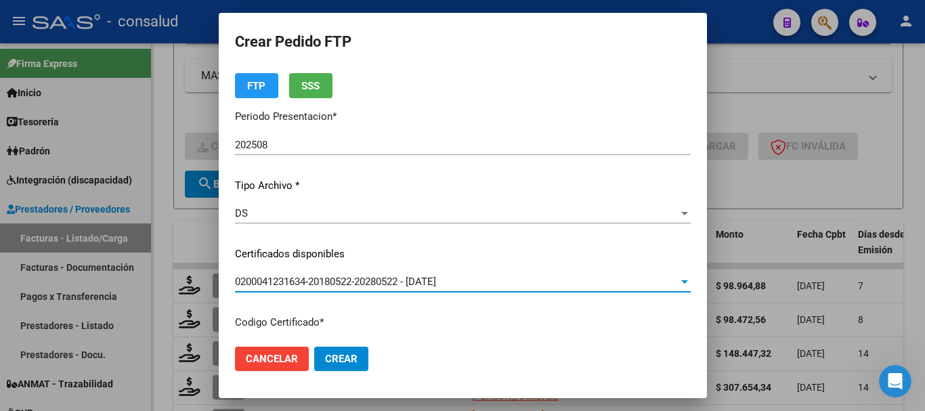
scroll to position [0, 0]
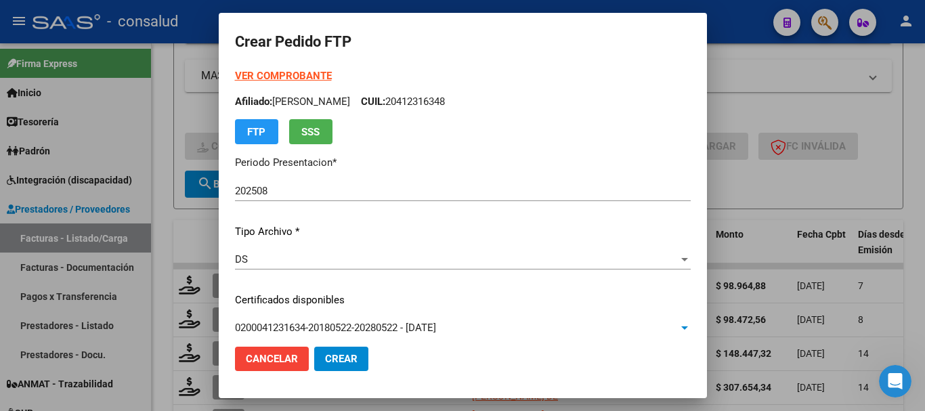
click at [248, 81] on strong "VER COMPROBANTE" at bounding box center [283, 76] width 97 height 12
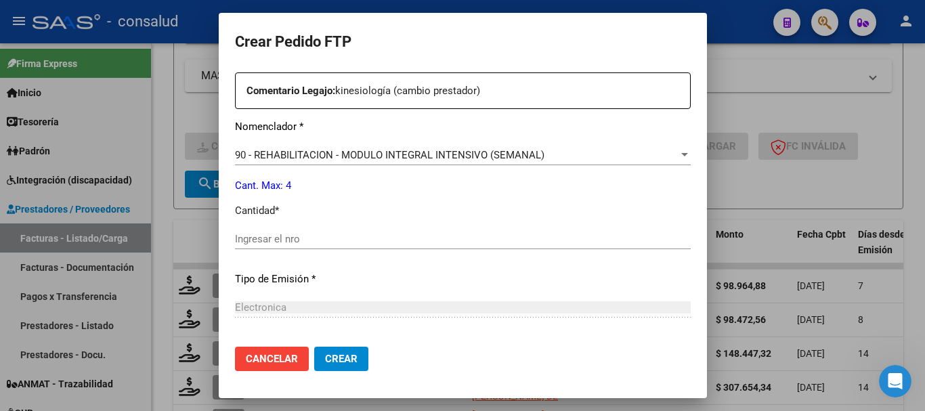
scroll to position [542, 0]
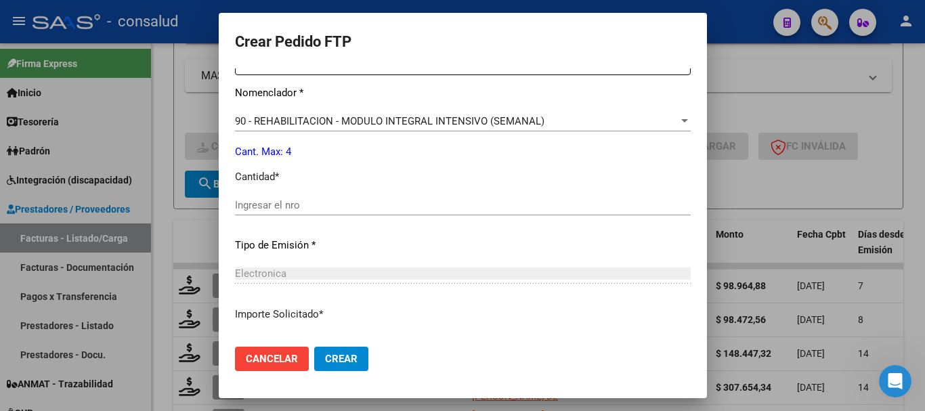
click at [279, 205] on input "Ingresar el nro" at bounding box center [463, 205] width 456 height 12
type input "4"
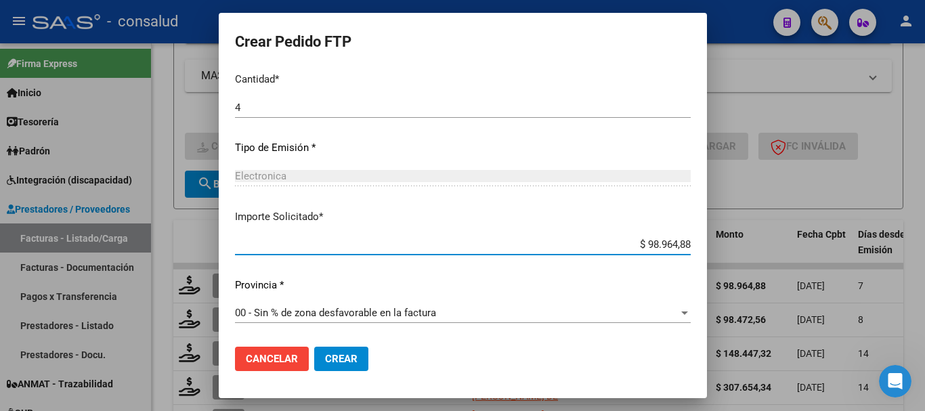
click at [318, 367] on button "Crear" at bounding box center [341, 359] width 54 height 24
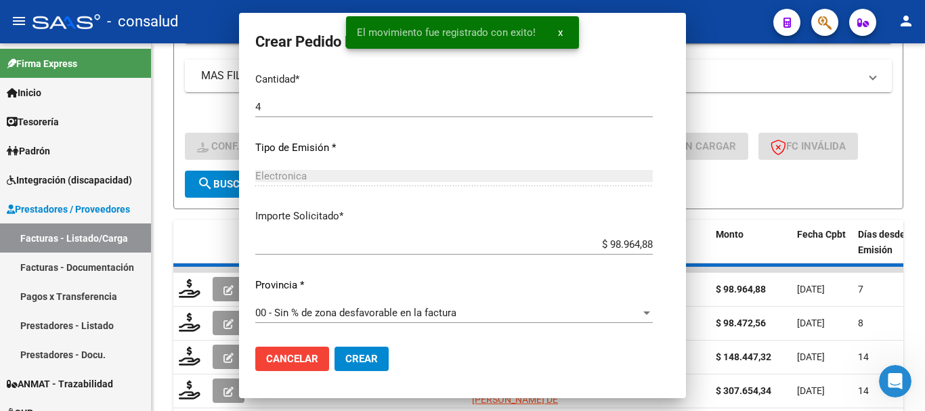
scroll to position [0, 0]
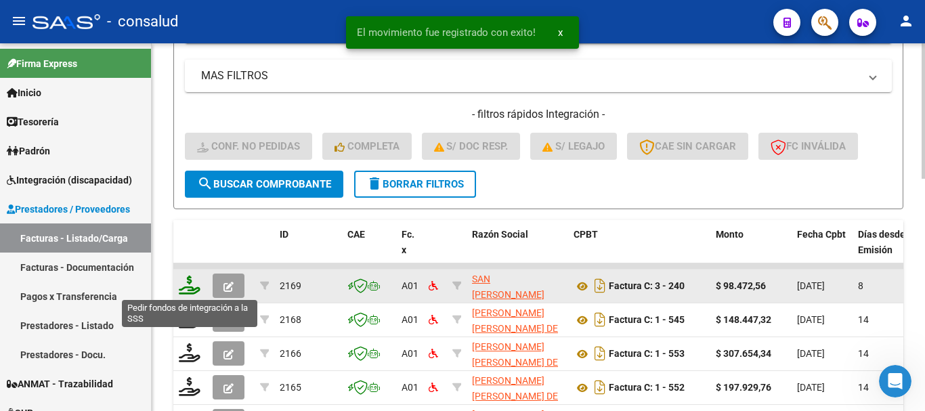
click at [188, 285] on icon at bounding box center [190, 285] width 22 height 19
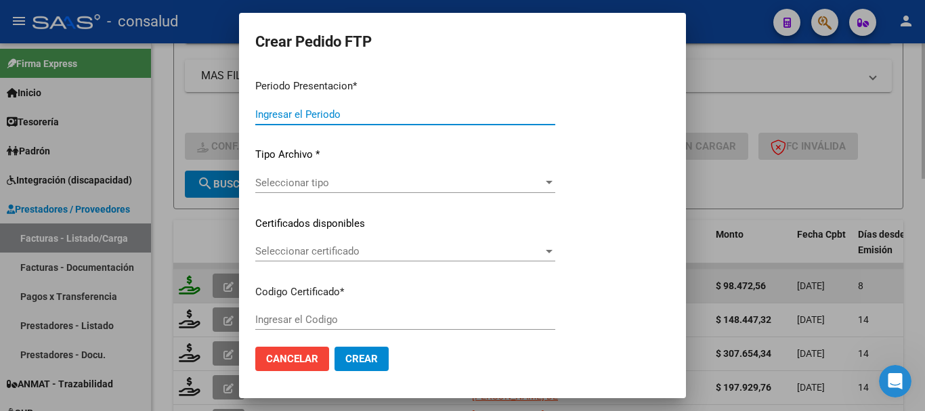
type input "202508"
type input "$ 98.472,56"
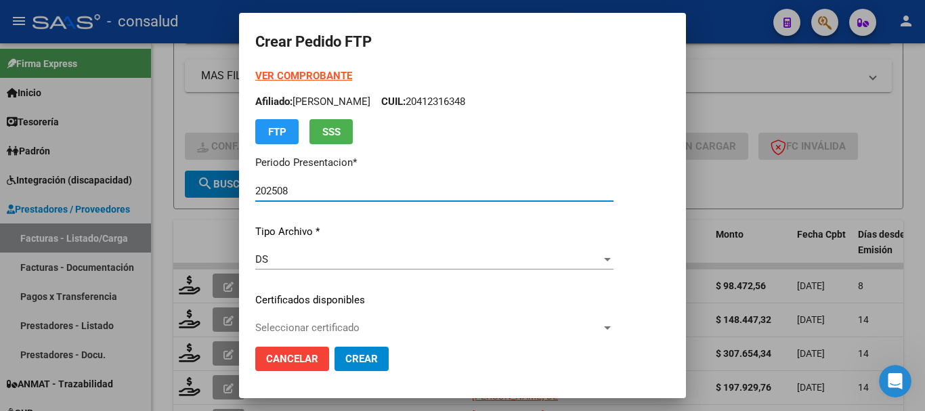
type input "0100052523542-20191031-20251031"
type input "[DATE]"
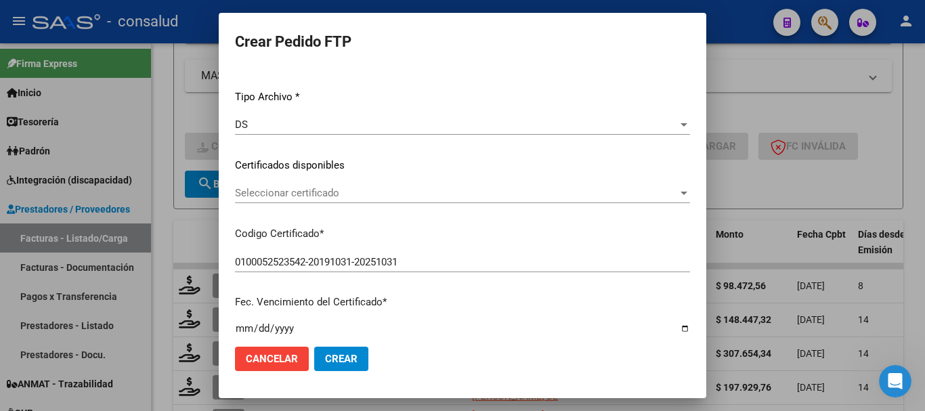
scroll to position [135, 0]
click at [425, 194] on span "Seleccionar certificado" at bounding box center [456, 192] width 443 height 12
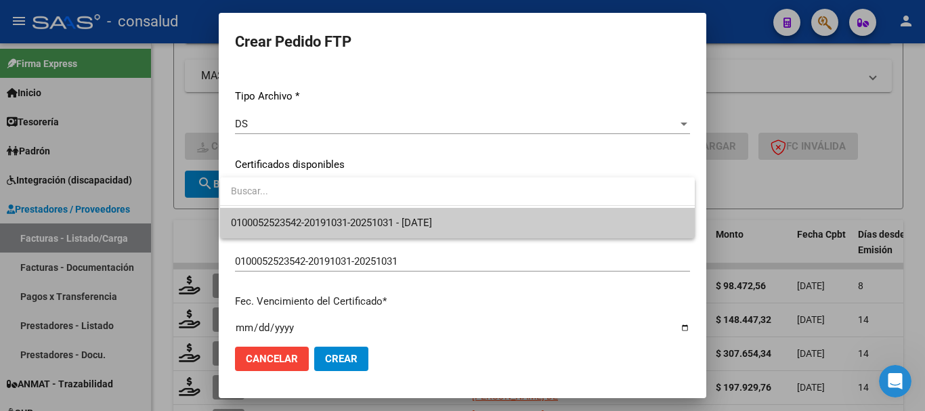
click at [431, 230] on span "0100052523542-20191031-20251031 - [DATE]" at bounding box center [457, 223] width 453 height 30
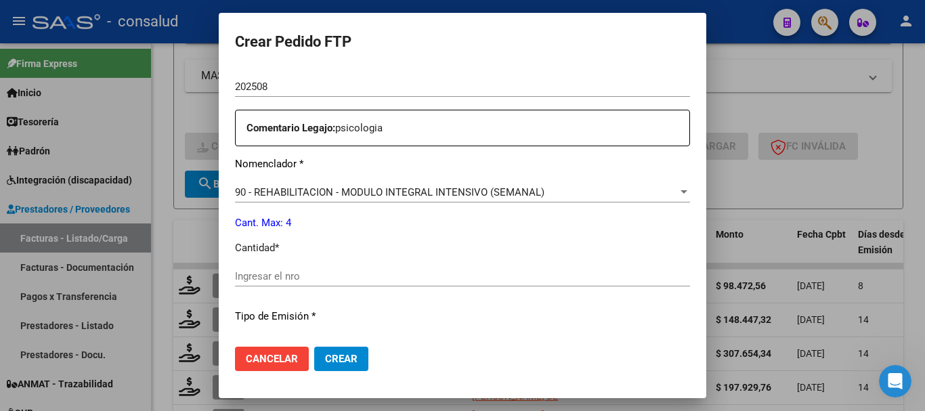
scroll to position [474, 0]
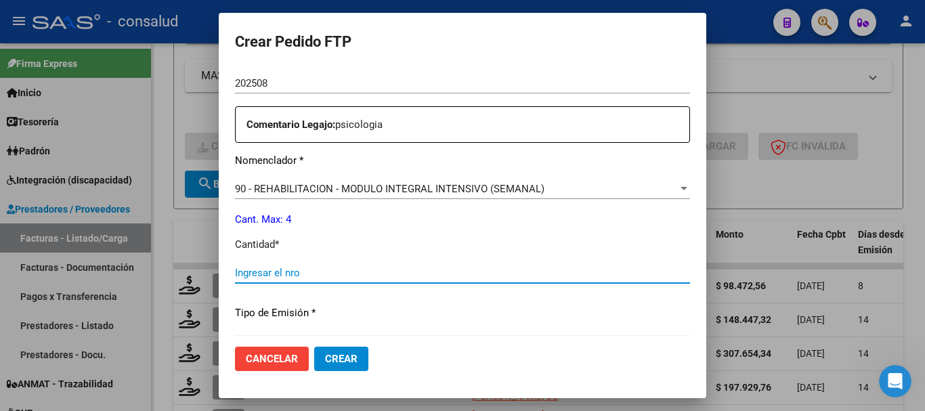
click at [332, 270] on input "Ingresar el nro" at bounding box center [462, 273] width 455 height 12
type input "4"
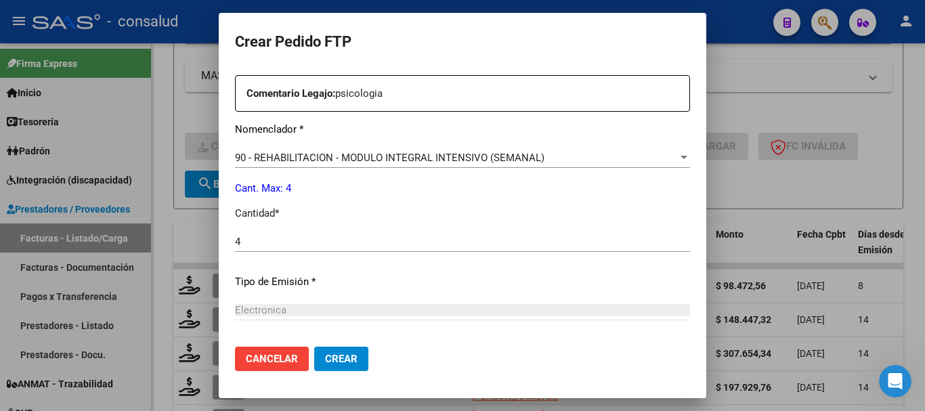
scroll to position [639, 0]
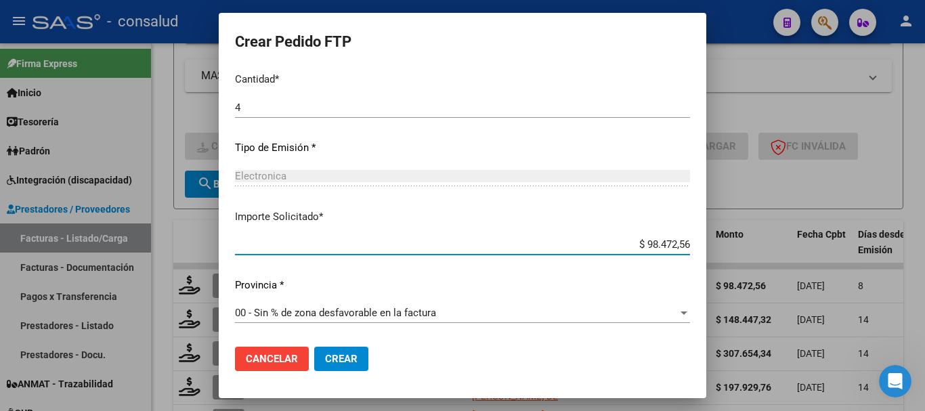
click at [339, 351] on button "Crear" at bounding box center [341, 359] width 54 height 24
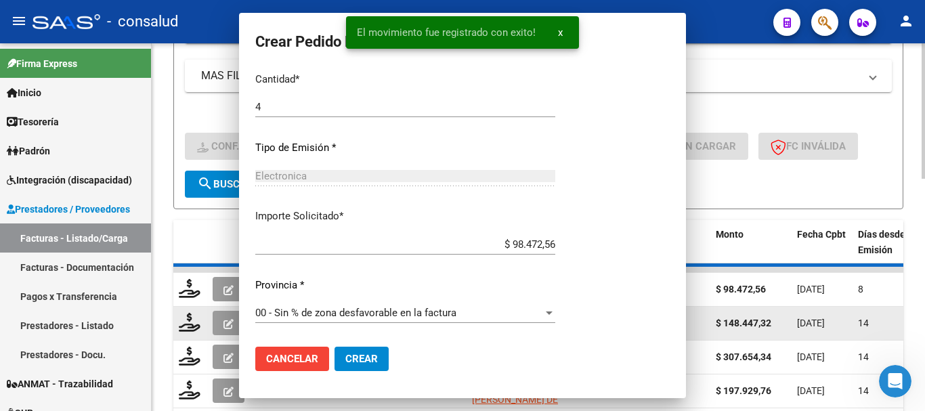
scroll to position [0, 0]
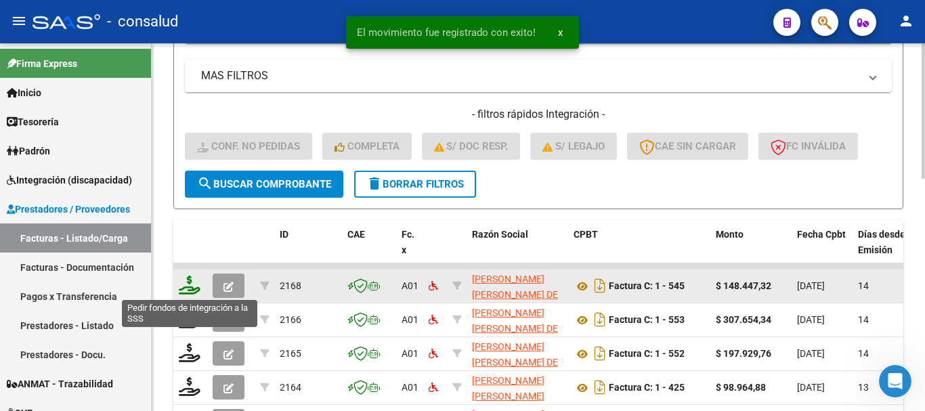
click at [186, 276] on icon at bounding box center [190, 285] width 22 height 19
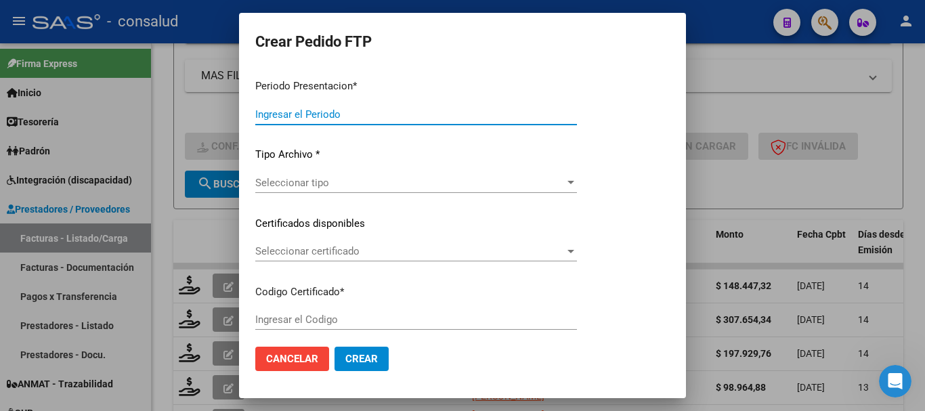
type input "202508"
type input "$ 148.447,32"
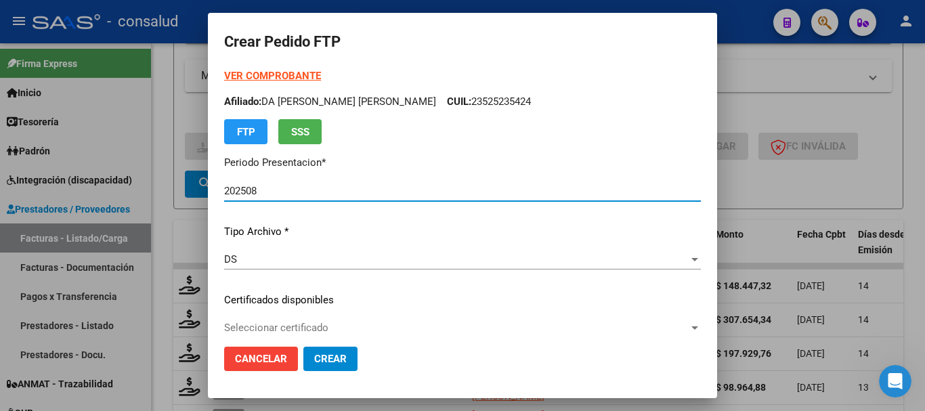
type input "020005504918820220418-20270418"
type input "2027-04-18"
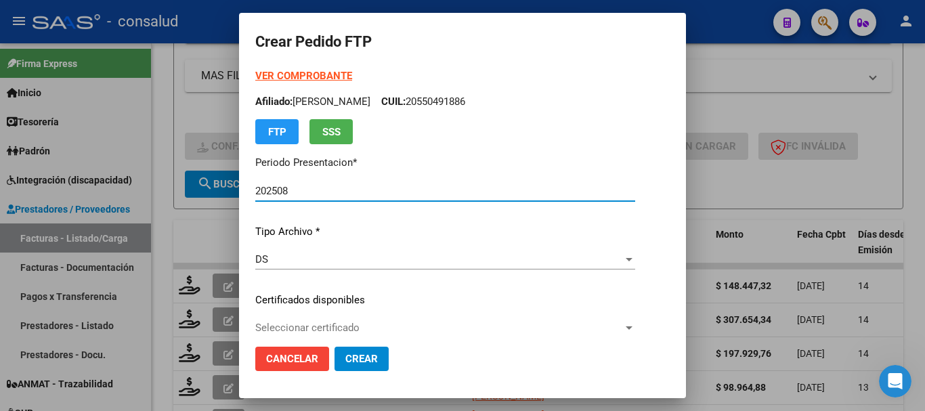
scroll to position [68, 0]
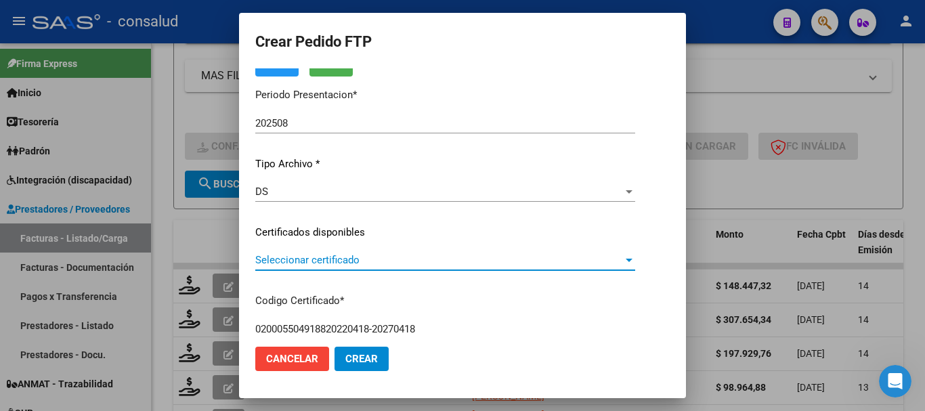
click at [429, 259] on span "Seleccionar certificado" at bounding box center [439, 260] width 368 height 12
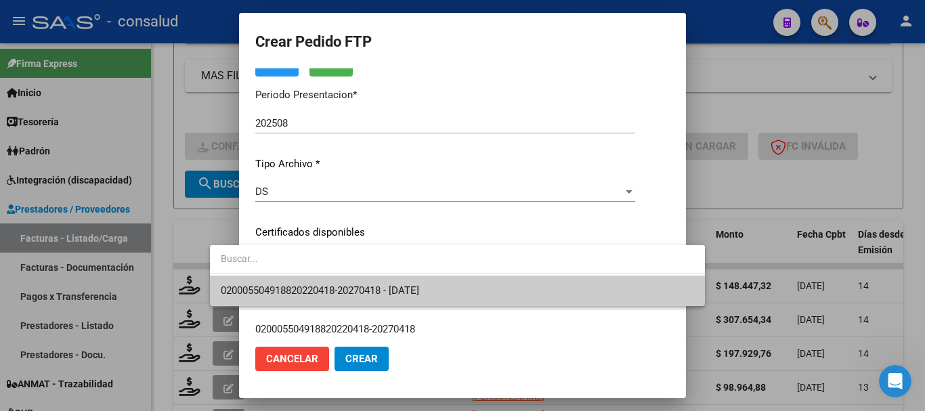
click at [419, 289] on span "020005504918820220418-20270418 - 2027-04-18" at bounding box center [320, 290] width 198 height 12
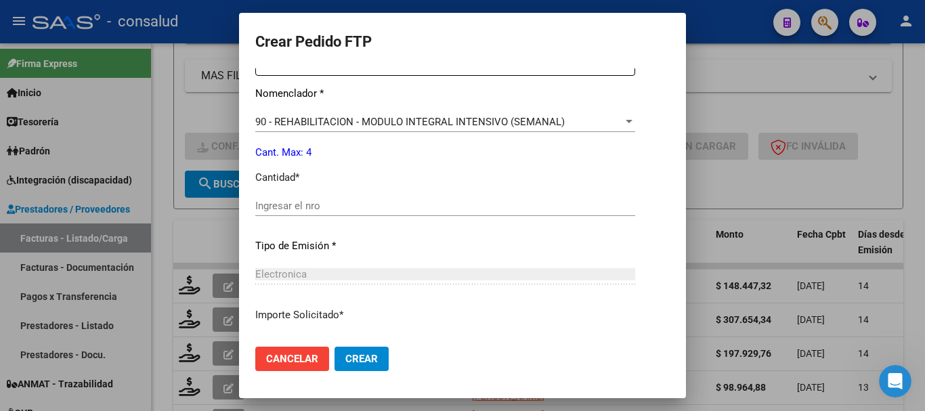
scroll to position [542, 0]
click at [303, 204] on input "Ingresar el nro" at bounding box center [445, 205] width 380 height 12
type input "4"
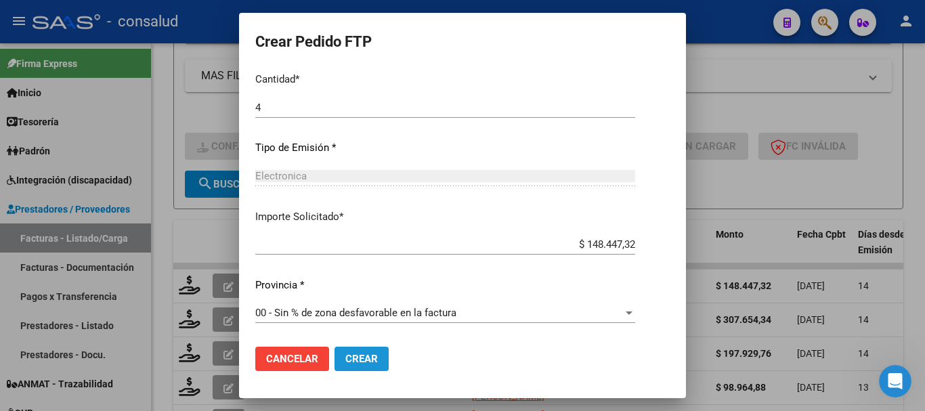
click at [345, 353] on span "Crear" at bounding box center [361, 359] width 33 height 12
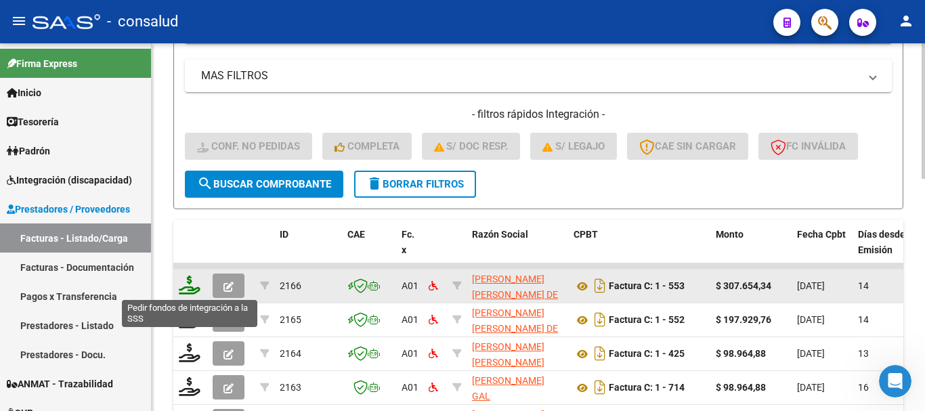
click at [183, 289] on icon at bounding box center [190, 285] width 22 height 19
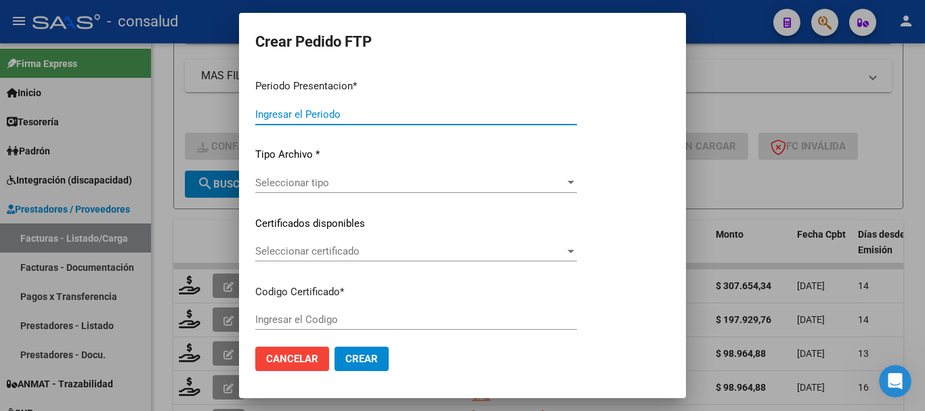
type input "202508"
type input "$ 307.654,34"
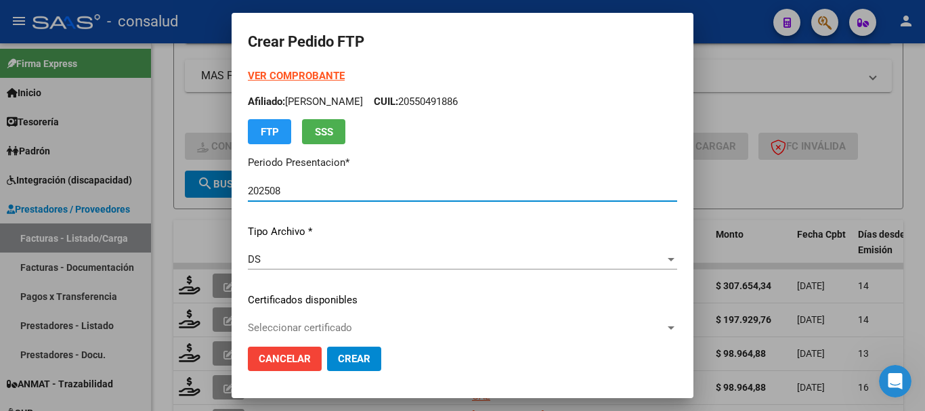
type input "0200055911328-20240805-20270805"
type input "[DATE]"
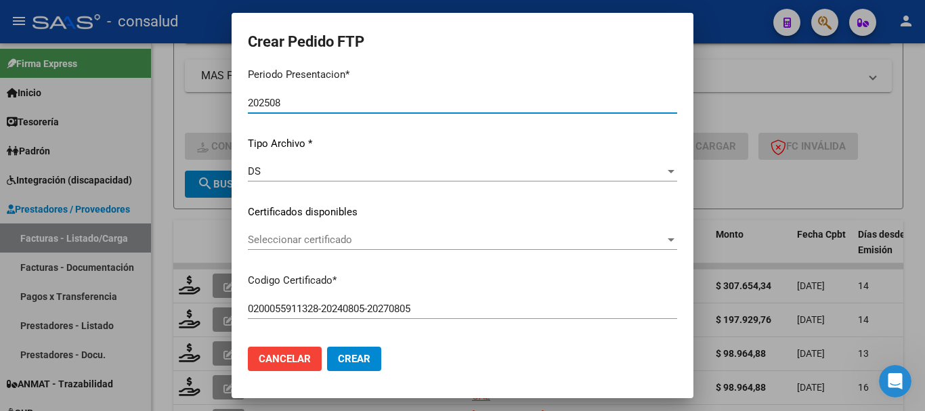
scroll to position [135, 0]
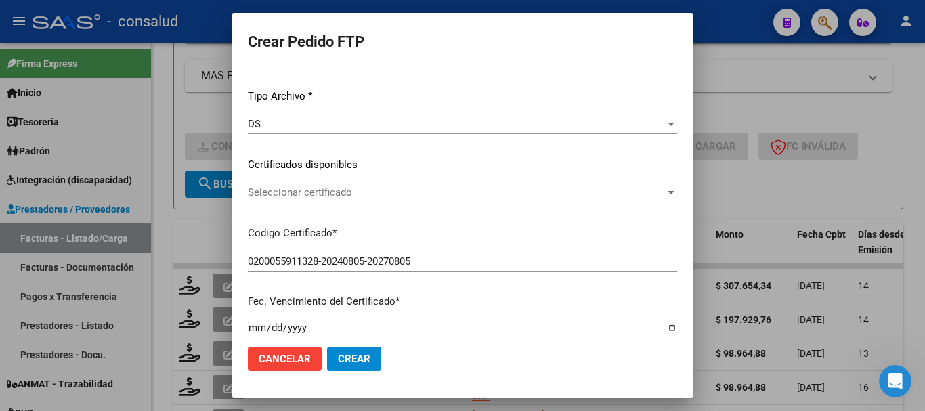
click at [370, 195] on span "Seleccionar certificado" at bounding box center [456, 192] width 417 height 12
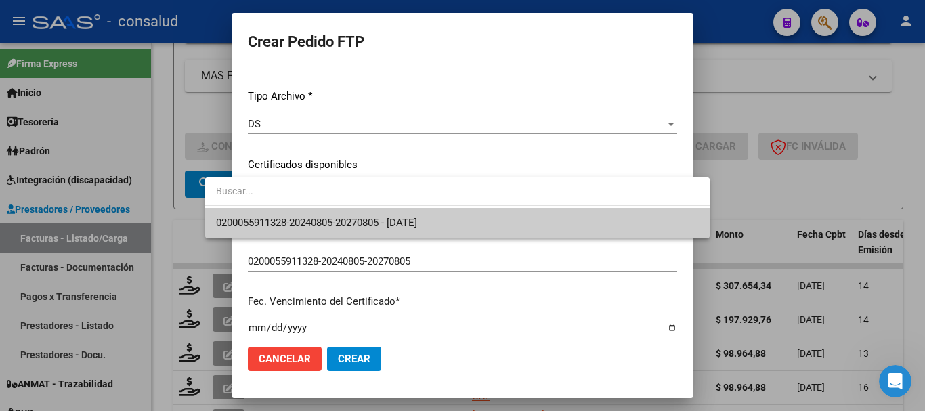
click at [375, 213] on span "0200055911328-20240805-20270805 - [DATE]" at bounding box center [457, 223] width 483 height 30
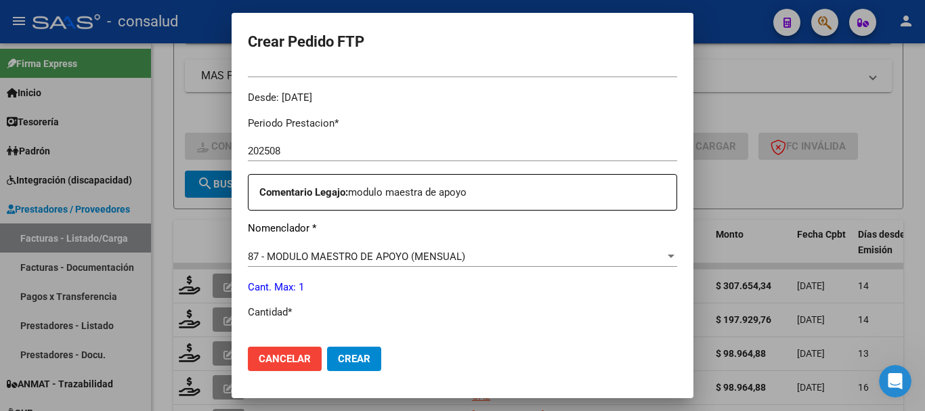
scroll to position [474, 0]
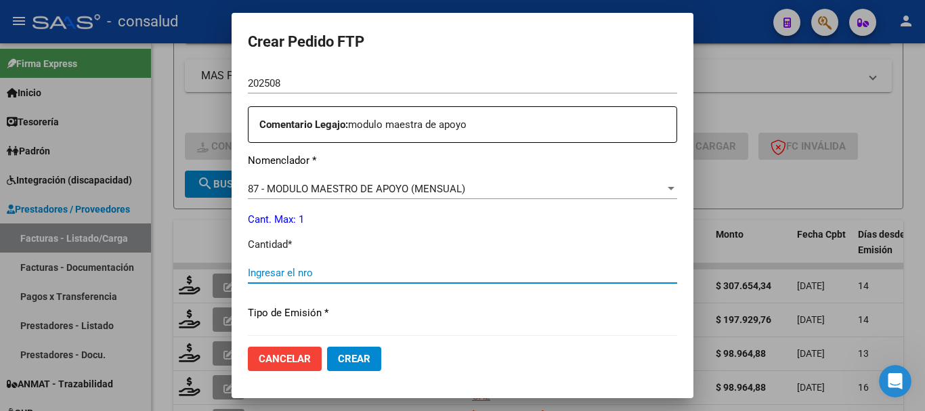
click at [385, 275] on input "Ingresar el nro" at bounding box center [462, 273] width 429 height 12
type input "1"
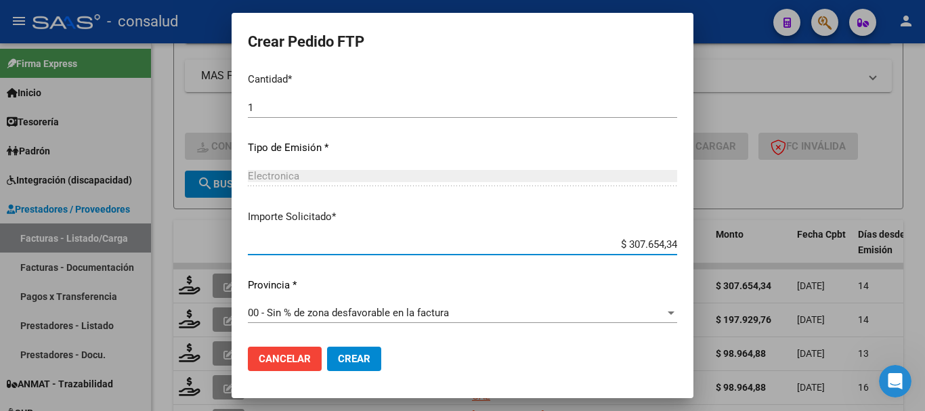
click at [329, 365] on button "Crear" at bounding box center [354, 359] width 54 height 24
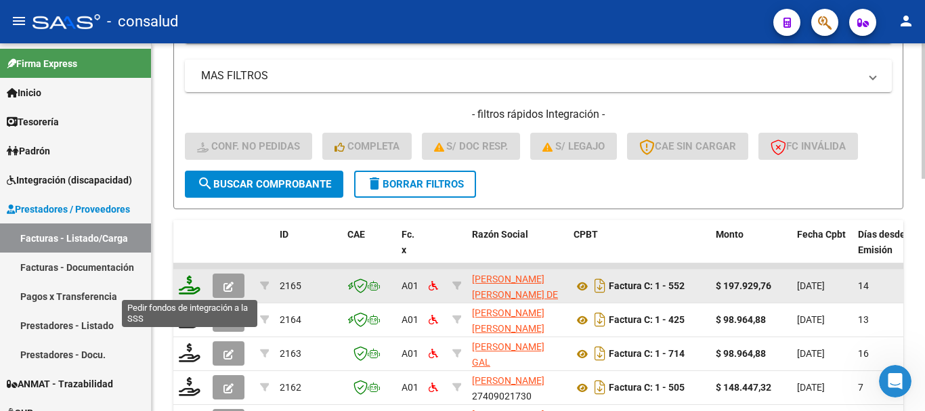
click at [187, 286] on icon at bounding box center [190, 285] width 22 height 19
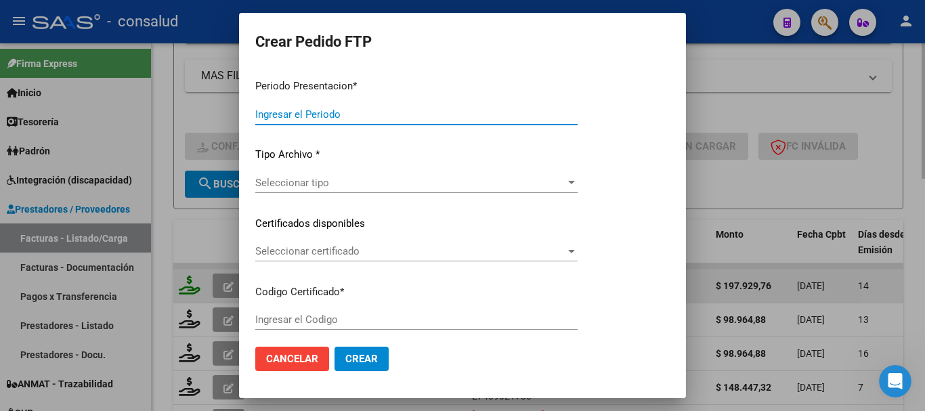
type input "202508"
type input "$ 197.929,76"
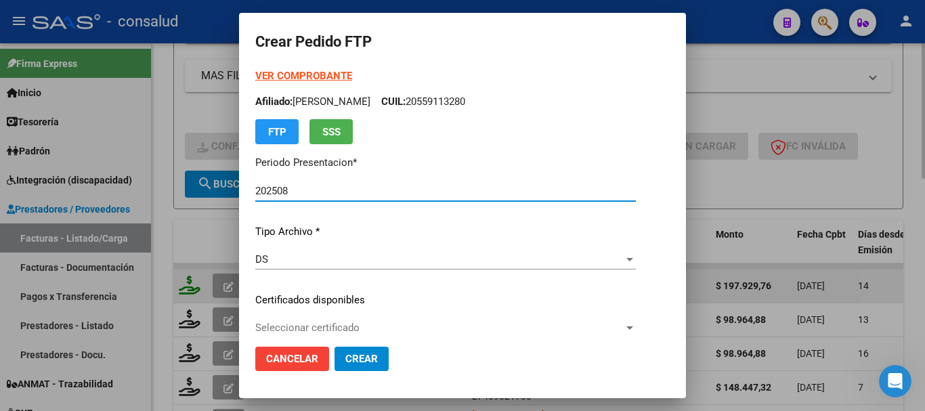
type input "0100053796664-20230331-20330331"
type input "2033-03-31"
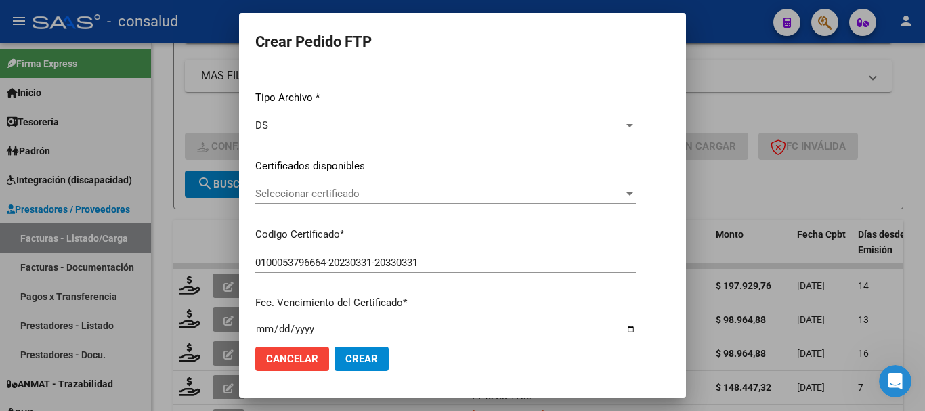
scroll to position [135, 0]
click at [446, 196] on span "Seleccionar certificado" at bounding box center [439, 192] width 368 height 12
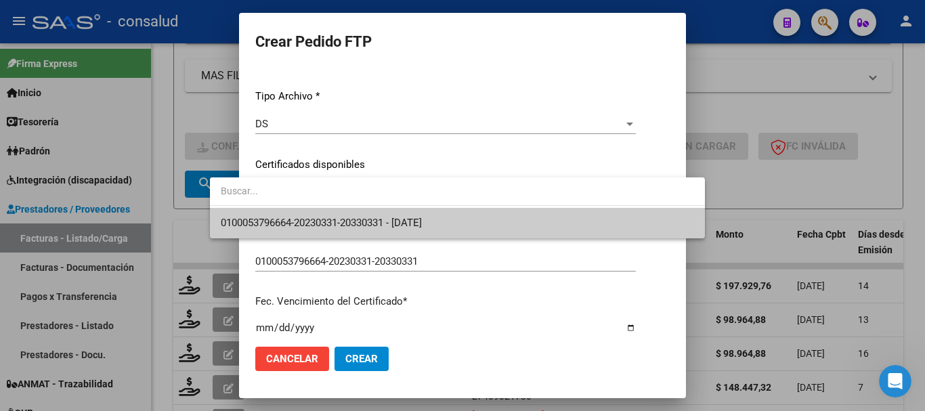
click at [455, 221] on span "0100053796664-20230331-20330331 - 2033-03-31" at bounding box center [457, 223] width 473 height 30
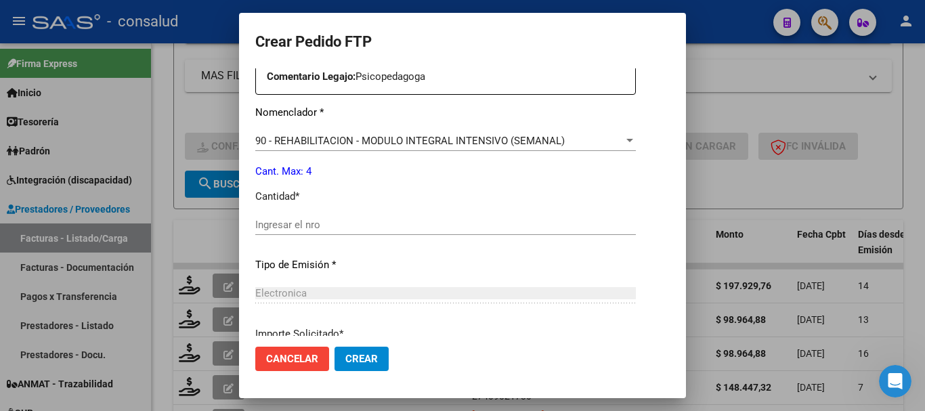
scroll to position [504, 0]
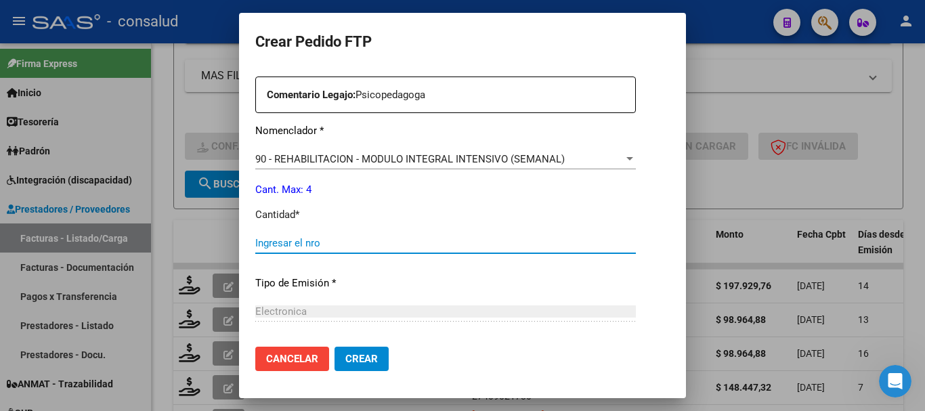
click at [337, 239] on input "Ingresar el nro" at bounding box center [445, 243] width 381 height 12
type input "4"
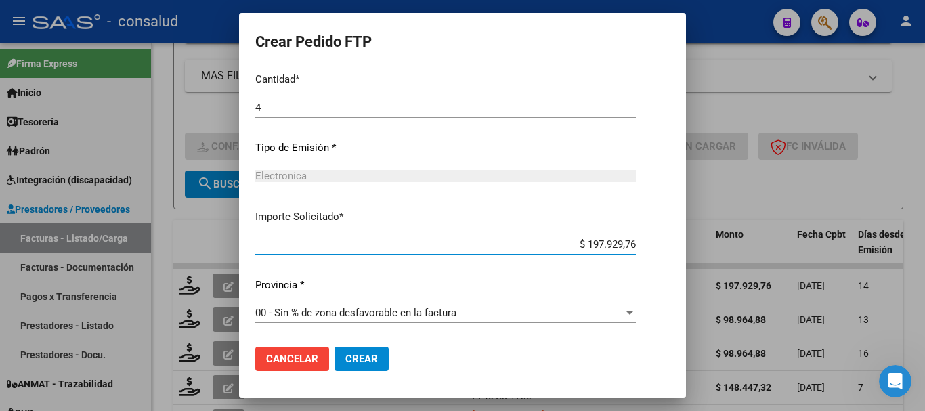
click at [345, 357] on span "Crear" at bounding box center [361, 359] width 33 height 12
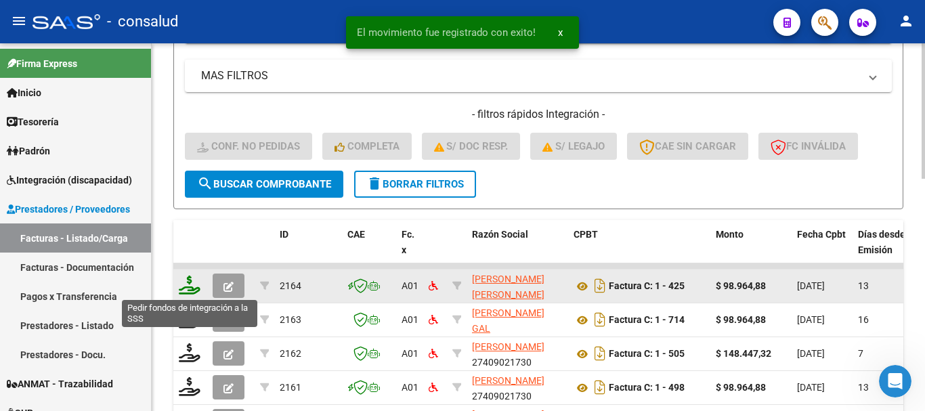
click at [189, 288] on icon at bounding box center [190, 285] width 22 height 19
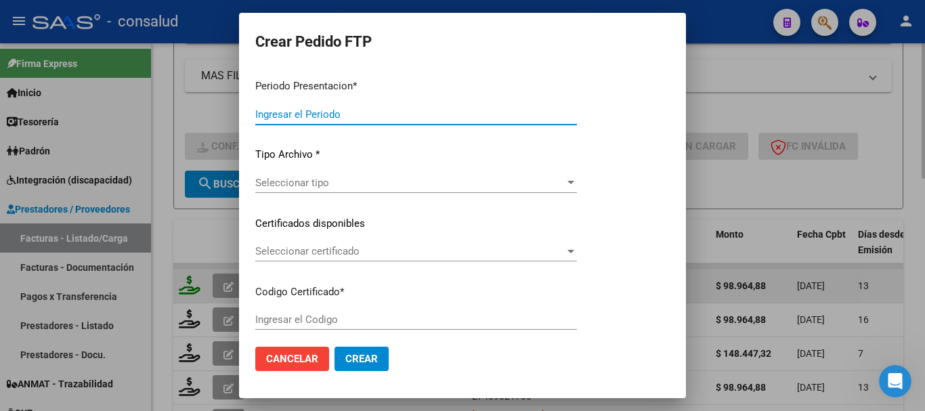
type input "202508"
type input "$ 98.964,88"
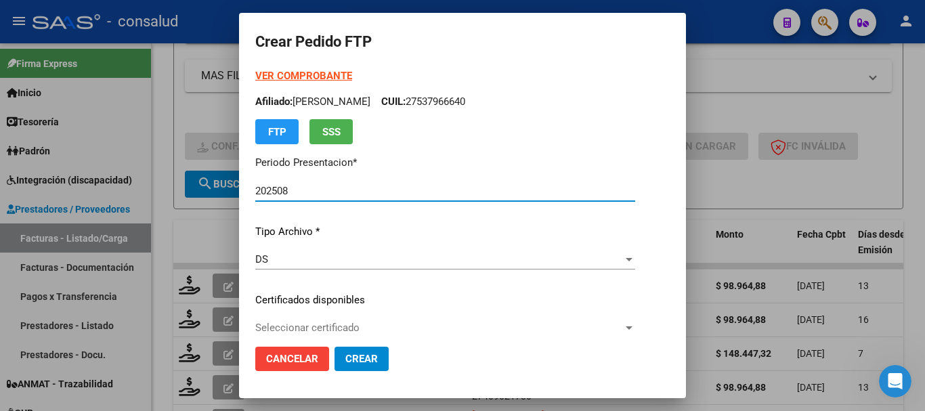
type input "0200049390553-20220516-20270516"
type input "[DATE]"
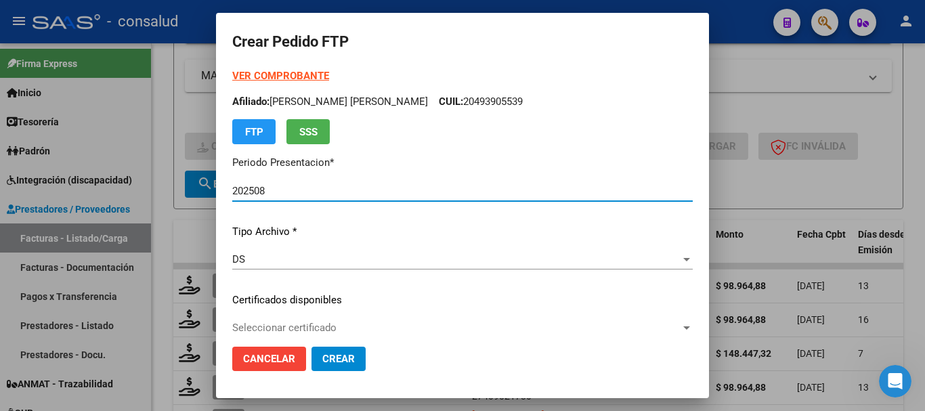
scroll to position [135, 0]
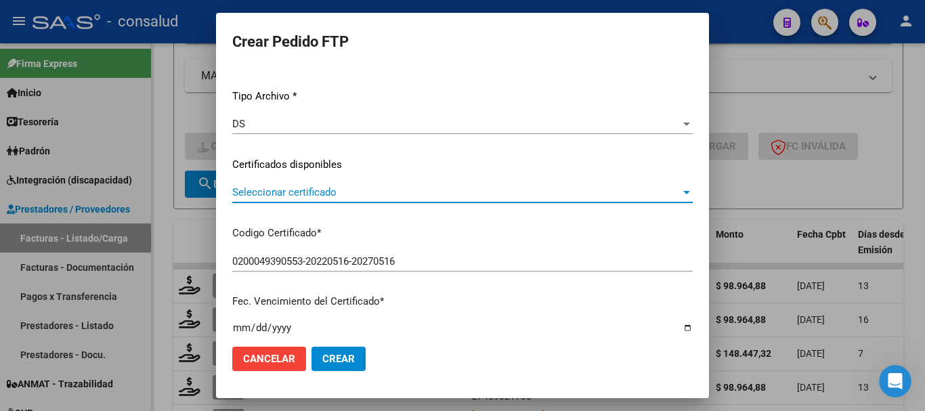
click at [330, 193] on span "Seleccionar certificado" at bounding box center [456, 192] width 448 height 12
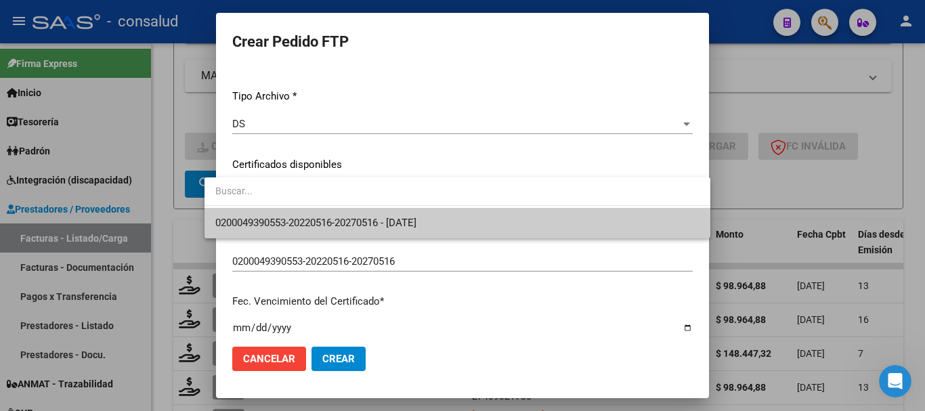
click at [336, 211] on span "0200049390553-20220516-20270516 - [DATE]" at bounding box center [457, 223] width 484 height 30
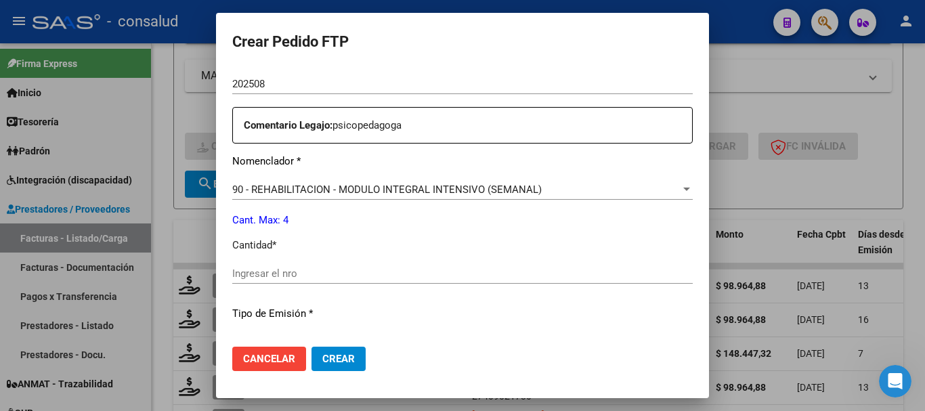
scroll to position [474, 0]
click at [337, 272] on input "Ingresar el nro" at bounding box center [462, 273] width 460 height 12
type input "4"
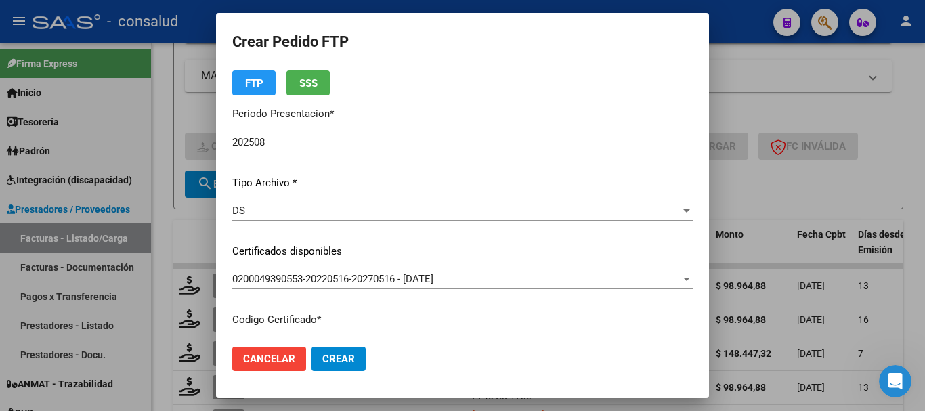
scroll to position [0, 0]
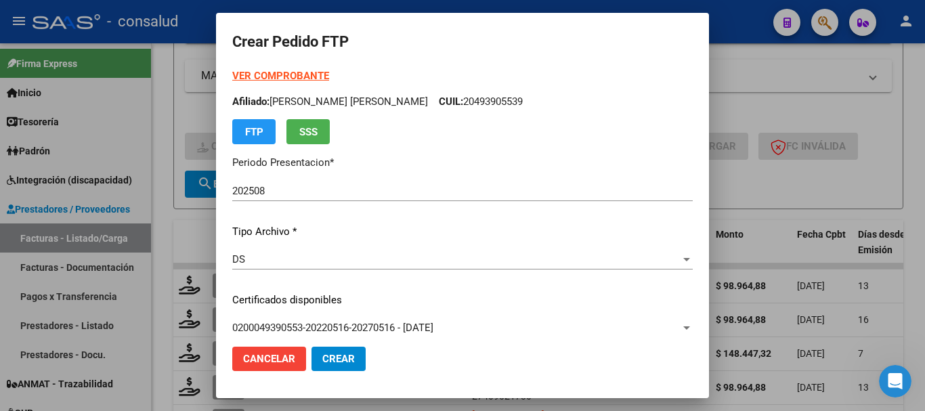
click at [285, 74] on strong "VER COMPROBANTE" at bounding box center [280, 76] width 97 height 12
click at [322, 360] on span "Crear" at bounding box center [338, 359] width 33 height 12
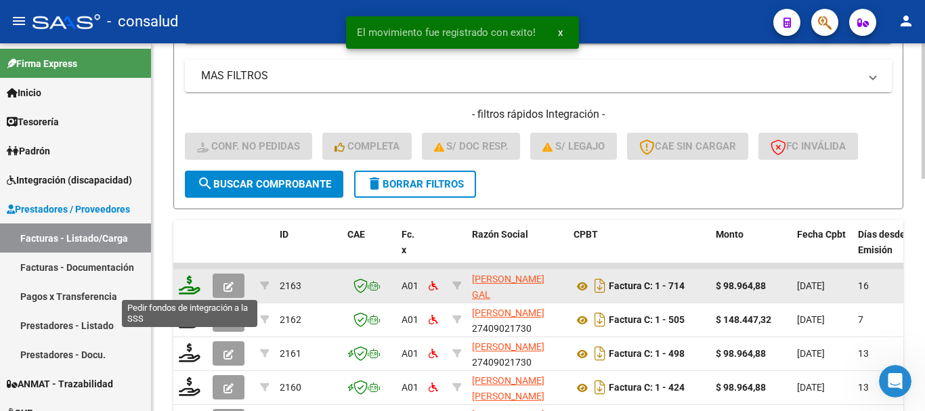
click at [195, 286] on icon at bounding box center [190, 285] width 22 height 19
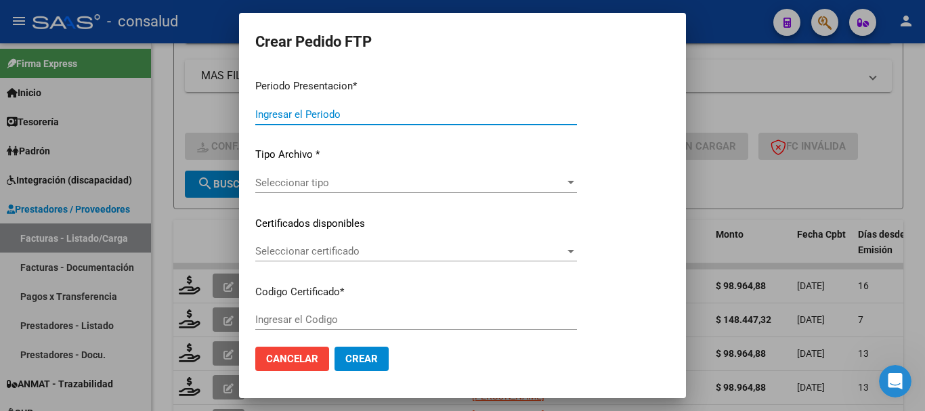
type input "202508"
type input "$ 98.964,88"
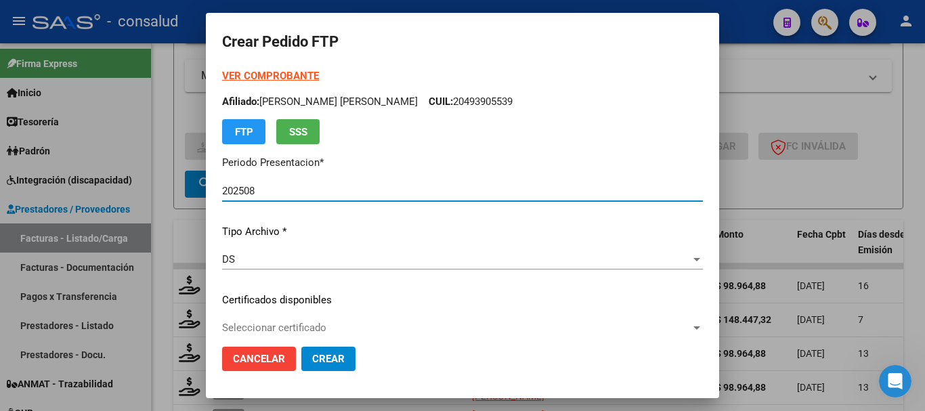
type input "0100057052555-20250127-20350127"
type input "[DATE]"
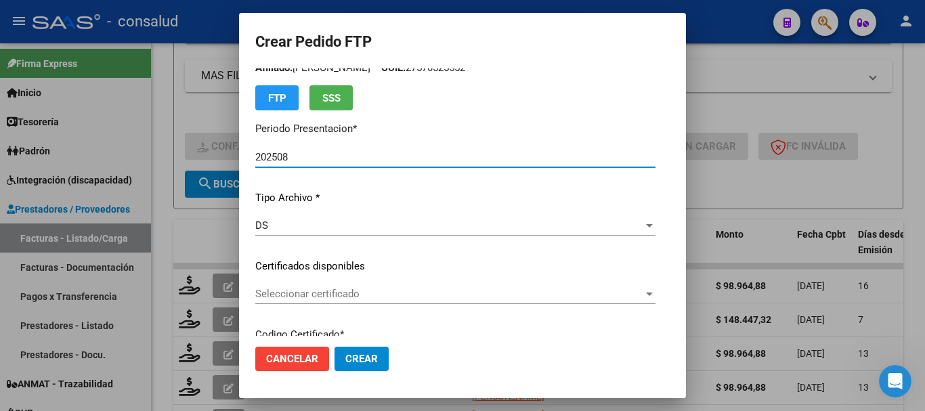
scroll to position [68, 0]
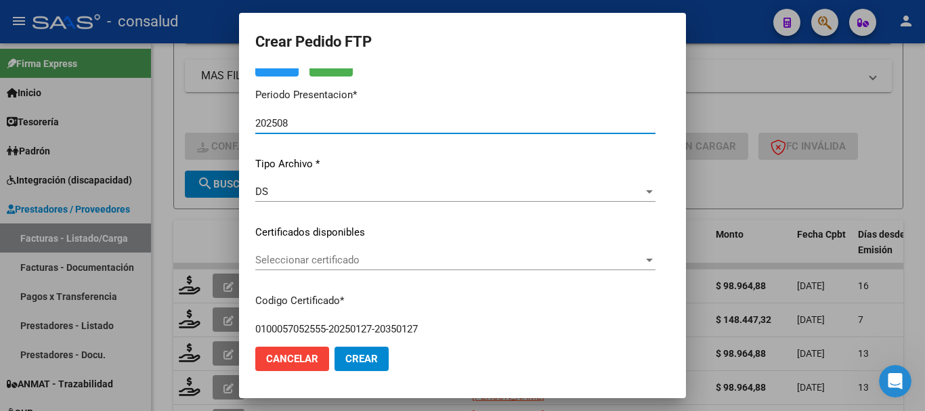
click at [311, 267] on div "Seleccionar certificado Seleccionar certificado" at bounding box center [455, 260] width 400 height 20
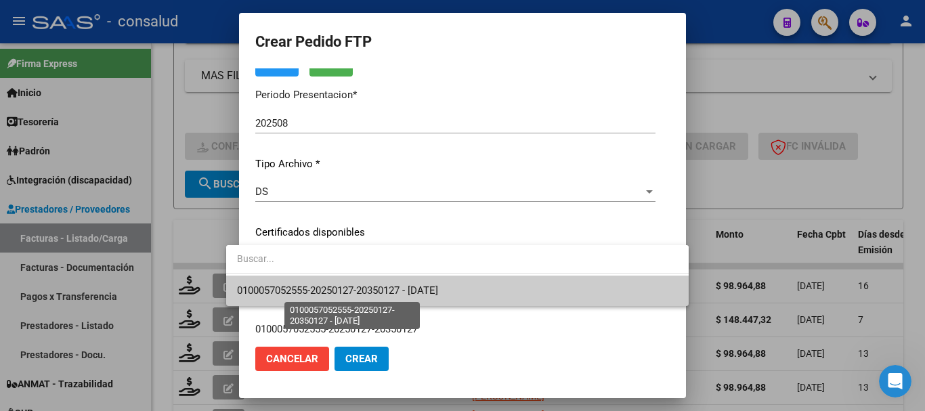
click at [311, 290] on span "0100057052555-20250127-20350127 - [DATE]" at bounding box center [337, 290] width 201 height 12
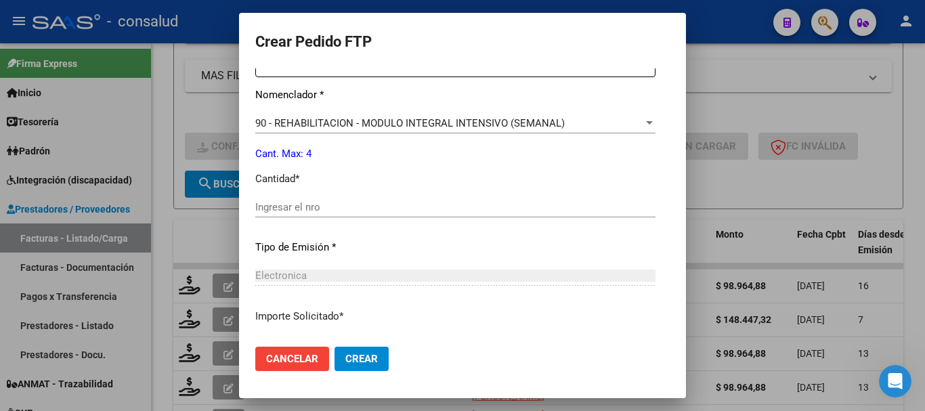
scroll to position [542, 0]
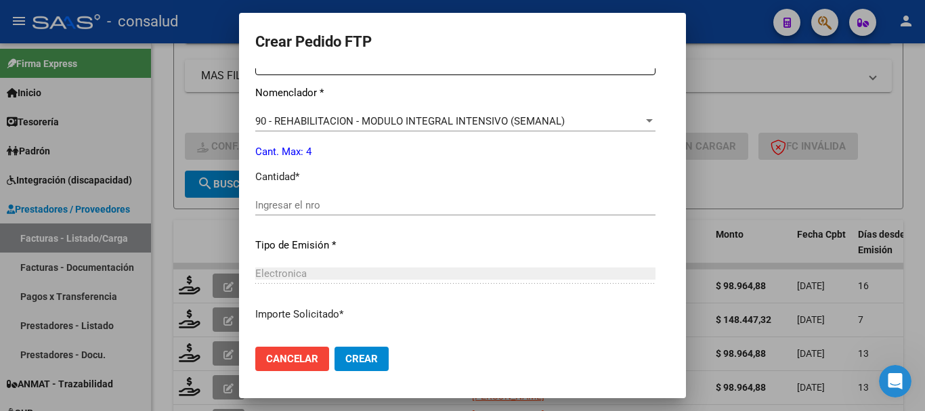
click at [346, 206] on input "Ingresar el nro" at bounding box center [455, 205] width 400 height 12
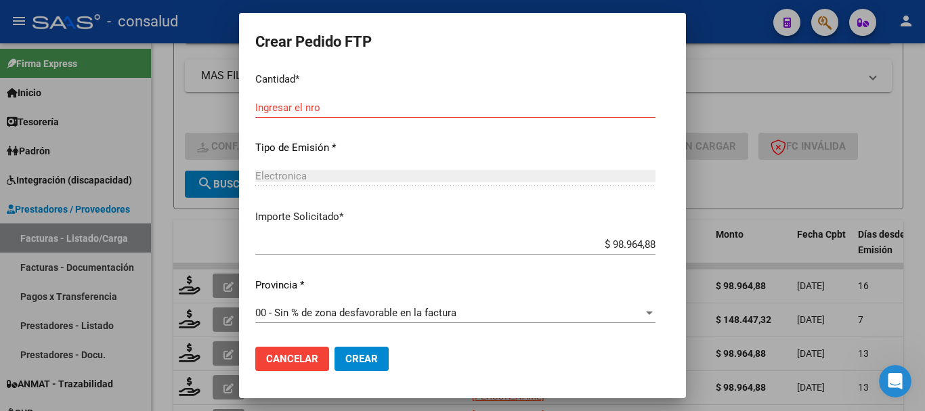
drag, startPoint x: 314, startPoint y: 95, endPoint x: 311, endPoint y: 111, distance: 16.6
click at [314, 98] on div "Periodo Prestacion * 202508 Ingresar el Periodo Prestacion Comentario Legajo: t…" at bounding box center [455, 105] width 400 height 464
click at [311, 112] on input "Ingresar el nro" at bounding box center [455, 108] width 400 height 12
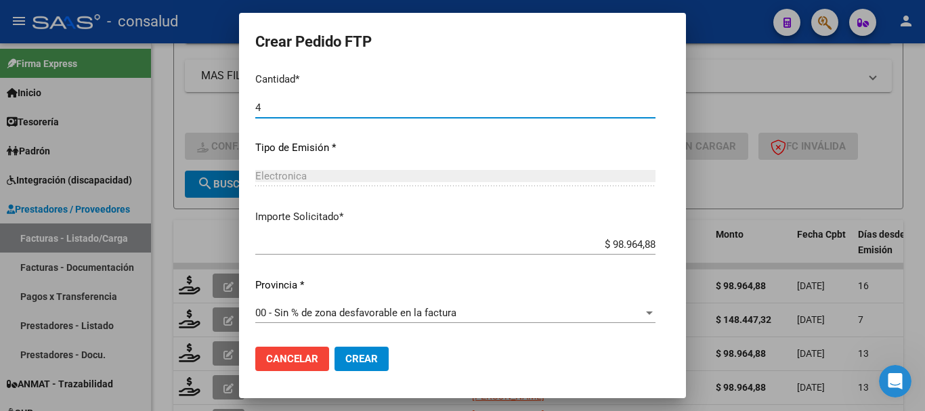
type input "4"
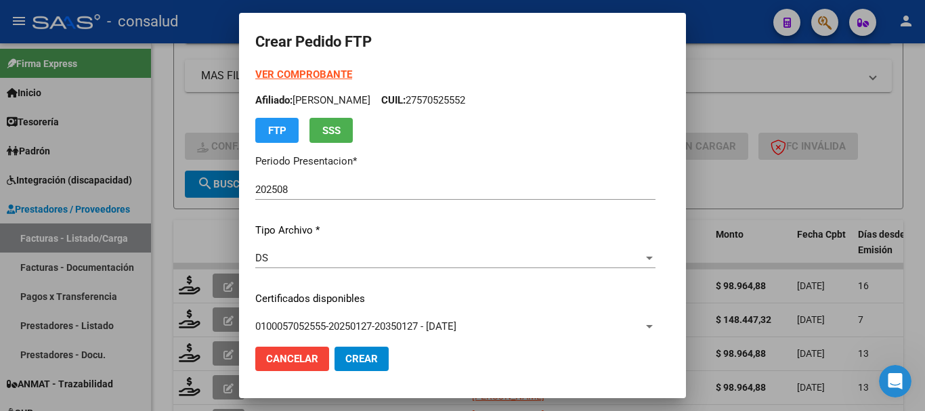
scroll to position [0, 0]
click at [358, 362] on span "Crear" at bounding box center [361, 359] width 33 height 12
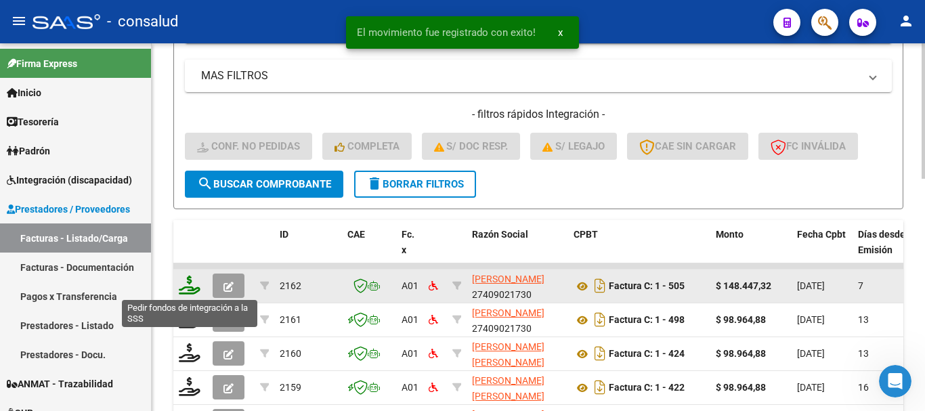
click at [190, 287] on icon at bounding box center [190, 285] width 22 height 19
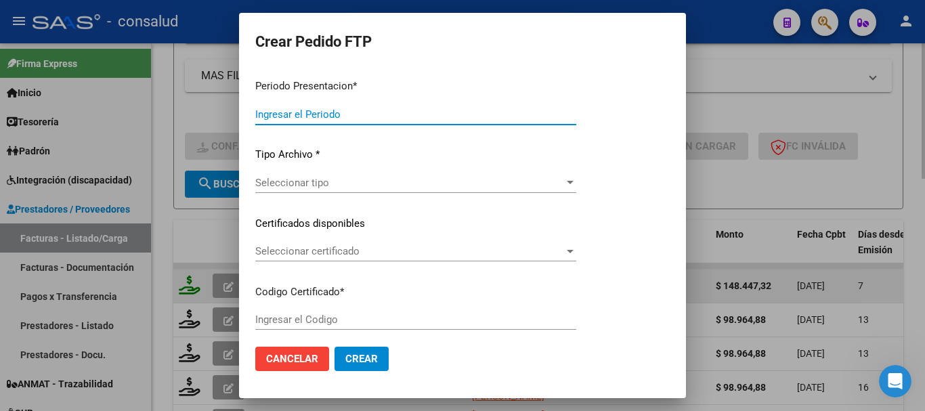
type input "202508"
type input "$ 148.447,32"
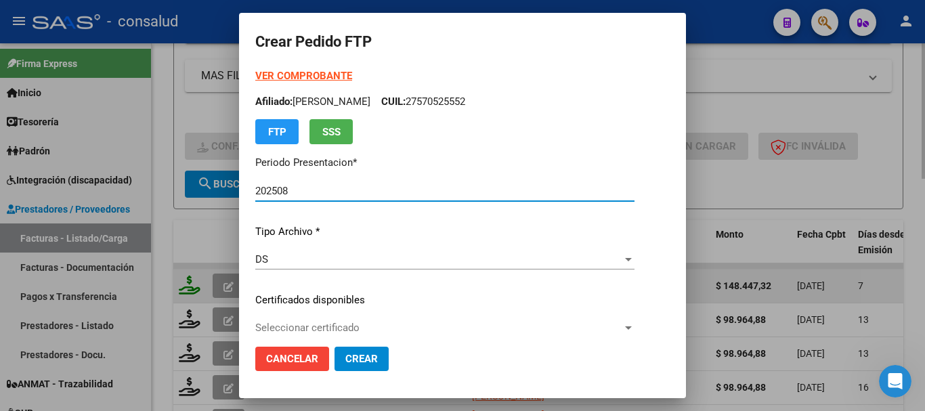
type input "0100058777202-20230213-20280213"
type input "[DATE]"
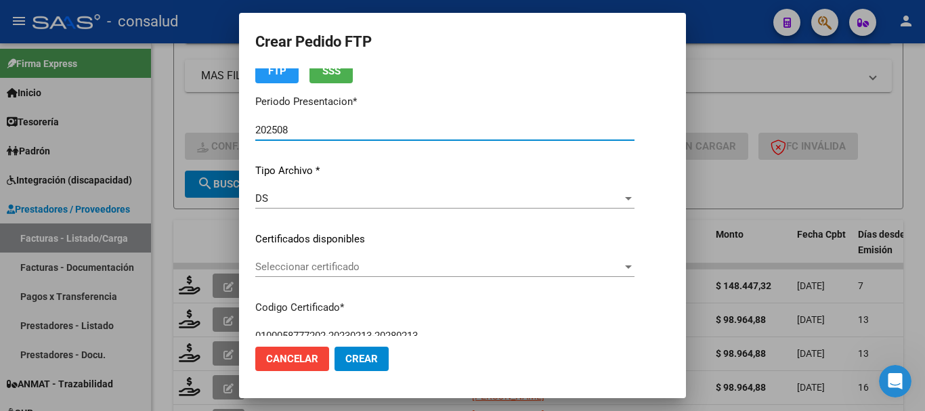
scroll to position [135, 0]
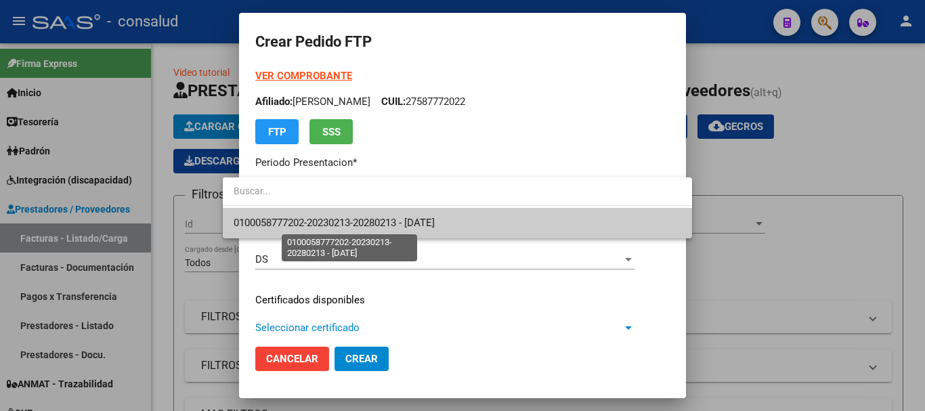
click at [435, 223] on span "0100058777202-20230213-20280213 - [DATE]" at bounding box center [334, 223] width 201 height 12
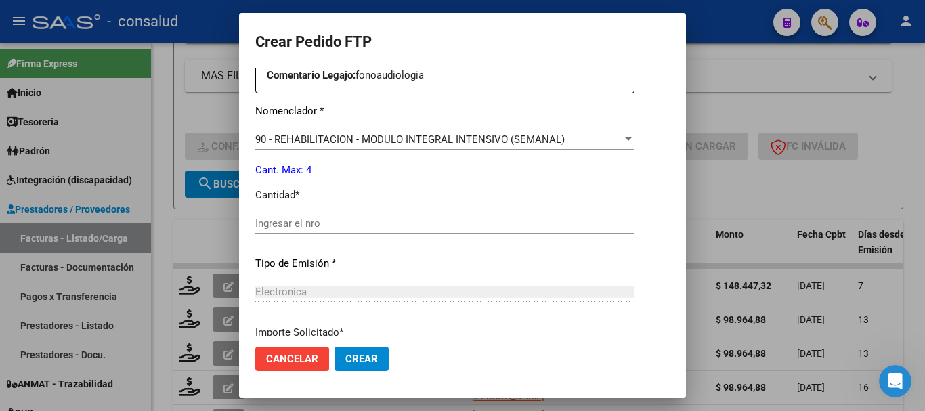
scroll to position [542, 0]
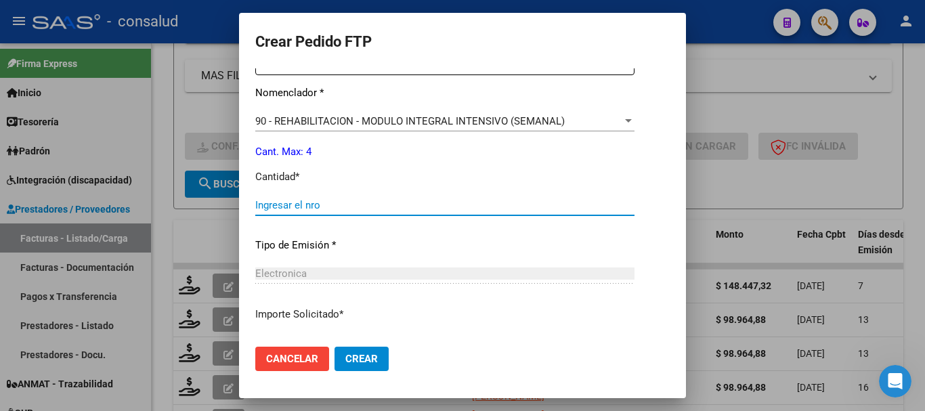
click at [444, 201] on input "Ingresar el nro" at bounding box center [444, 205] width 379 height 12
type input "4"
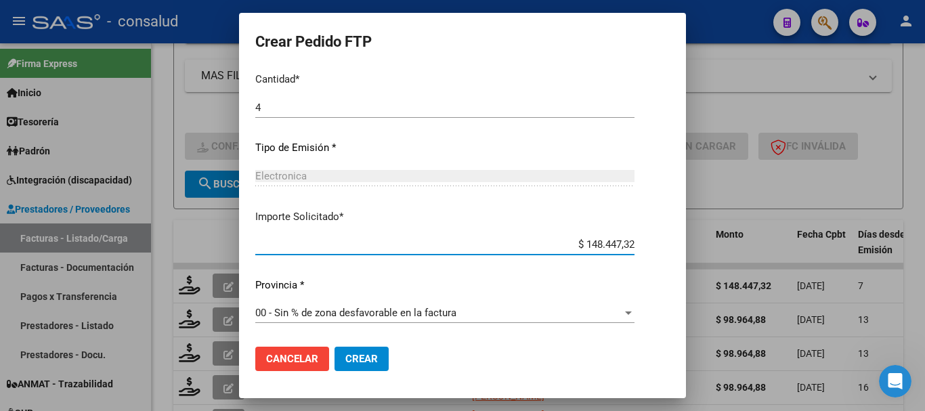
click at [348, 362] on span "Crear" at bounding box center [361, 359] width 33 height 12
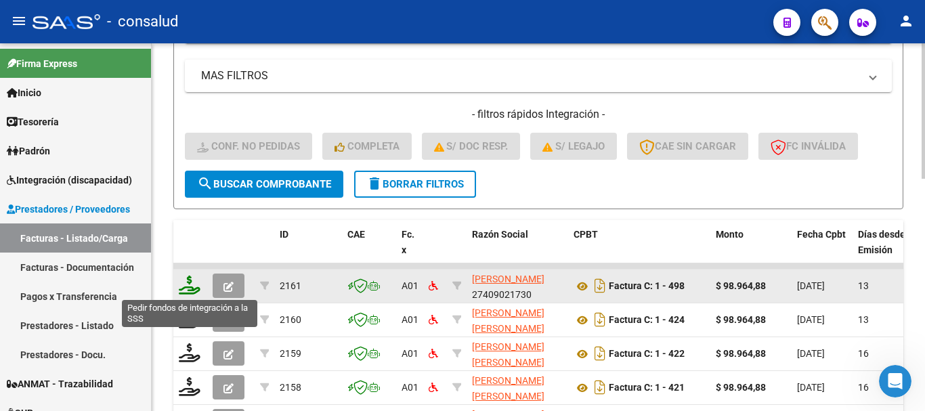
click at [187, 287] on icon at bounding box center [190, 285] width 22 height 19
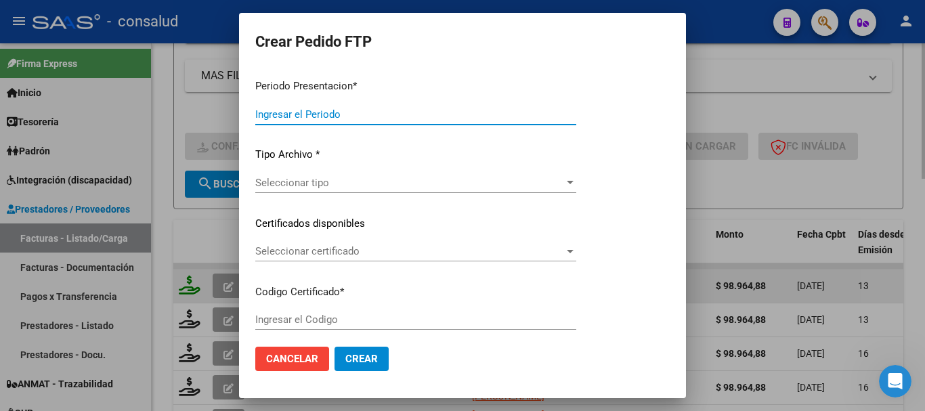
type input "202508"
type input "$ 98.964,88"
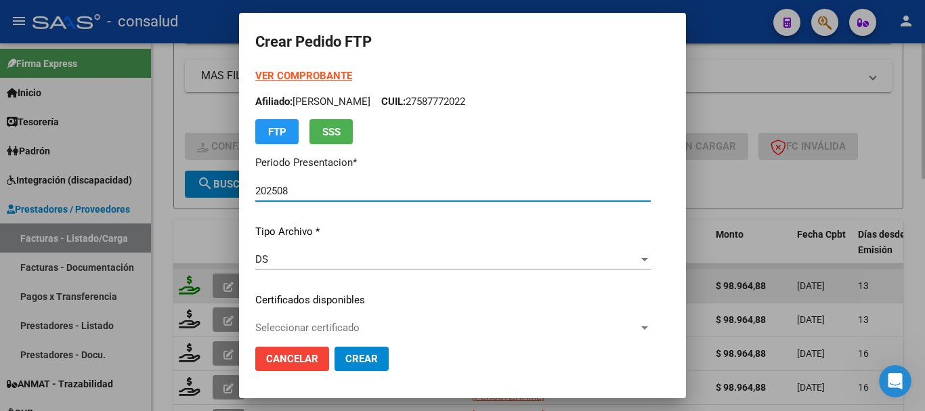
type input "0200055618033-20231121-20281121"
type input "[DATE]"
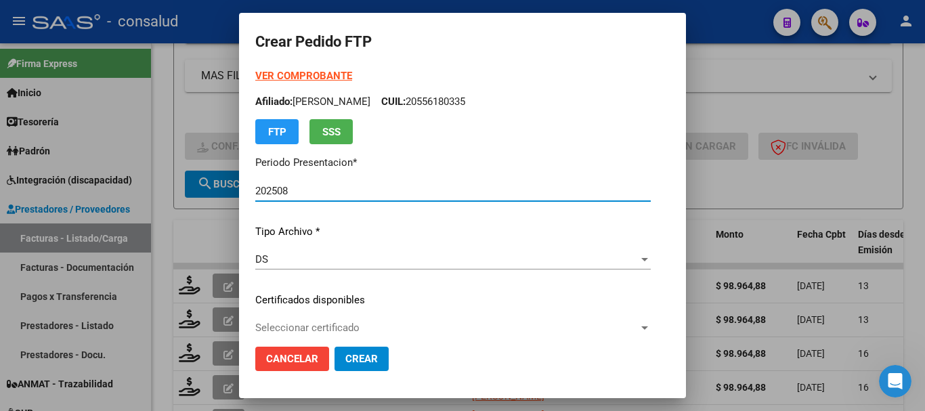
scroll to position [68, 0]
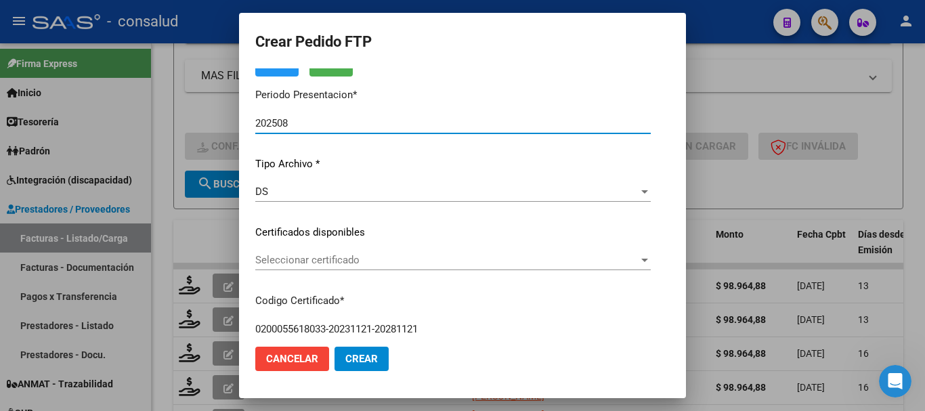
click at [315, 259] on span "Seleccionar certificado" at bounding box center [446, 260] width 383 height 12
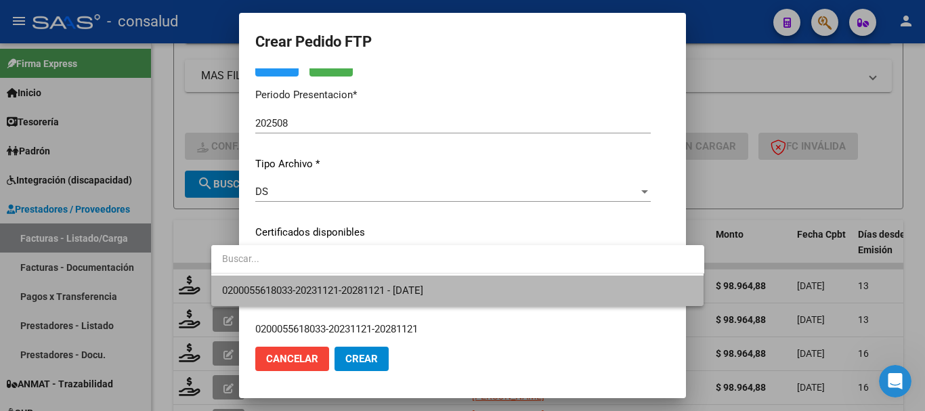
click at [322, 279] on span "0200055618033-20231121-20281121 - [DATE]" at bounding box center [457, 291] width 471 height 30
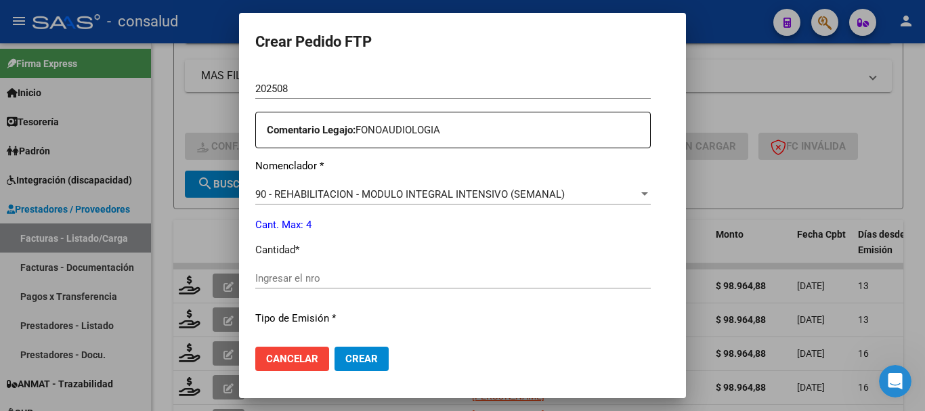
scroll to position [474, 0]
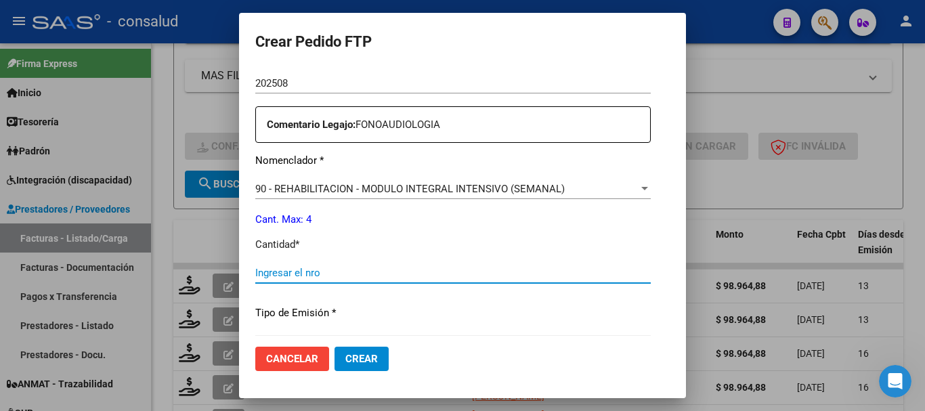
click at [326, 273] on input "Ingresar el nro" at bounding box center [452, 273] width 395 height 12
type input "4"
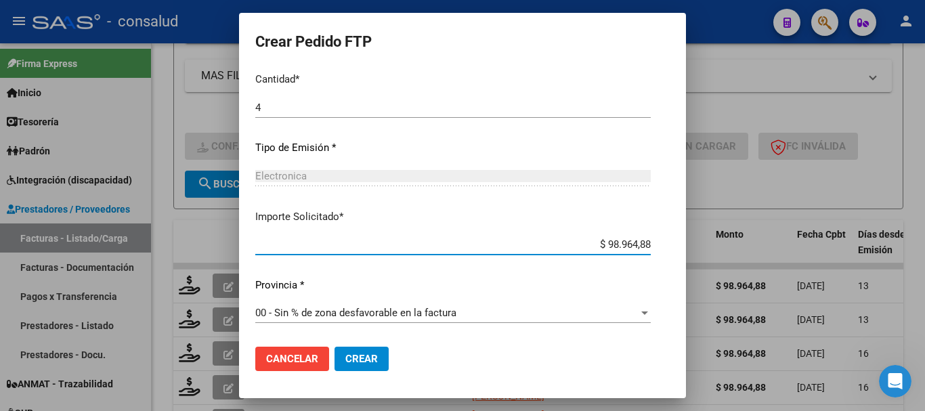
click at [345, 355] on span "Crear" at bounding box center [361, 359] width 33 height 12
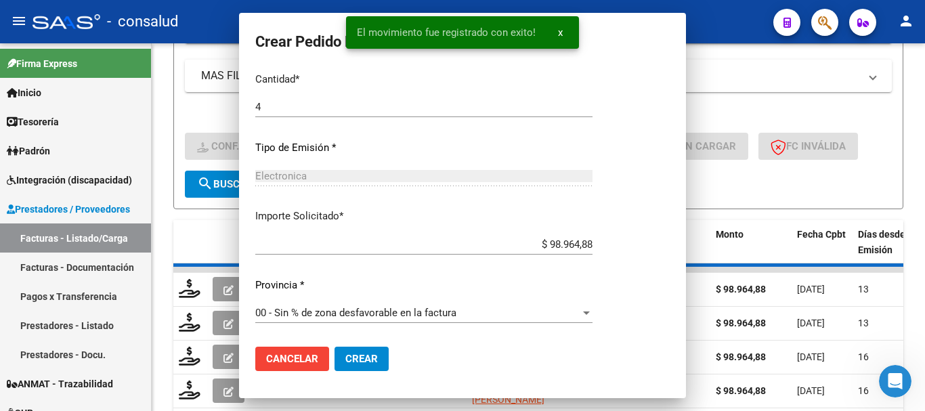
scroll to position [0, 0]
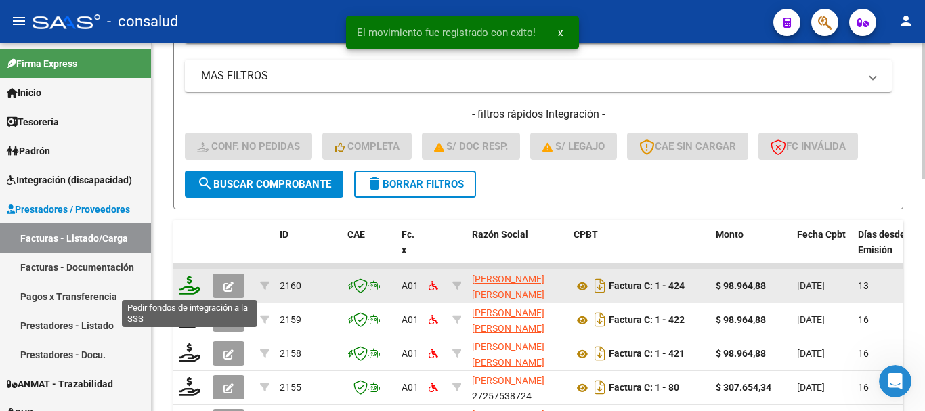
click at [186, 288] on icon at bounding box center [190, 285] width 22 height 19
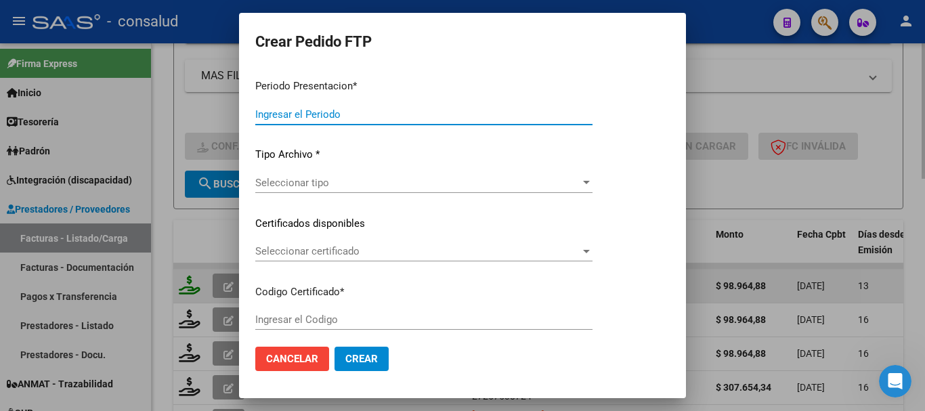
type input "202508"
type input "$ 98.964,88"
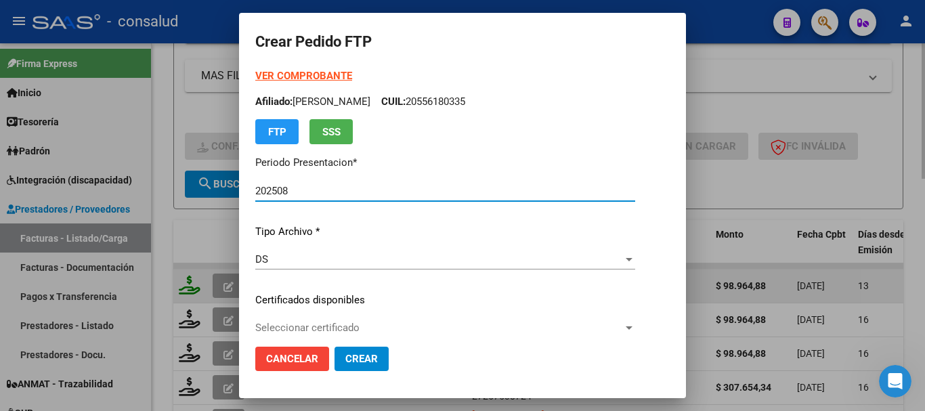
type input "0200041231634-20180522-20280522"
type input "[DATE]"
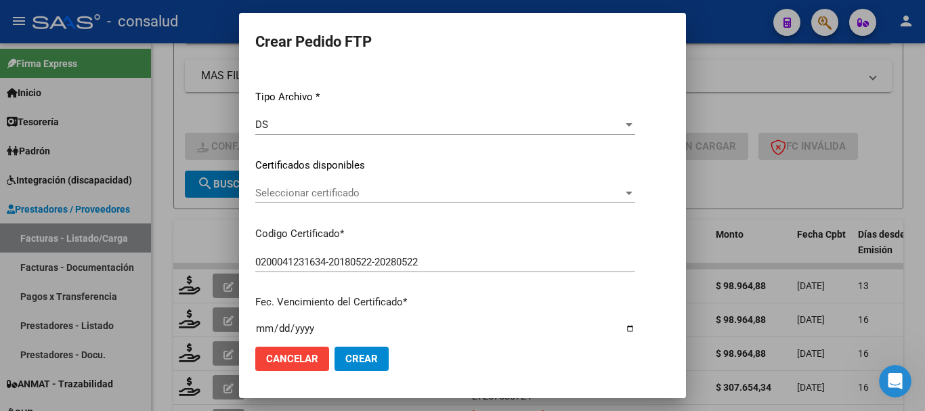
scroll to position [135, 0]
drag, startPoint x: 364, startPoint y: 181, endPoint x: 365, endPoint y: 188, distance: 6.9
click at [364, 181] on div "VER COMPROBANTE ARCA Padrón Afiliado: [PERSON_NAME]: 20412316348 FTP SSS Period…" at bounding box center [445, 154] width 380 height 443
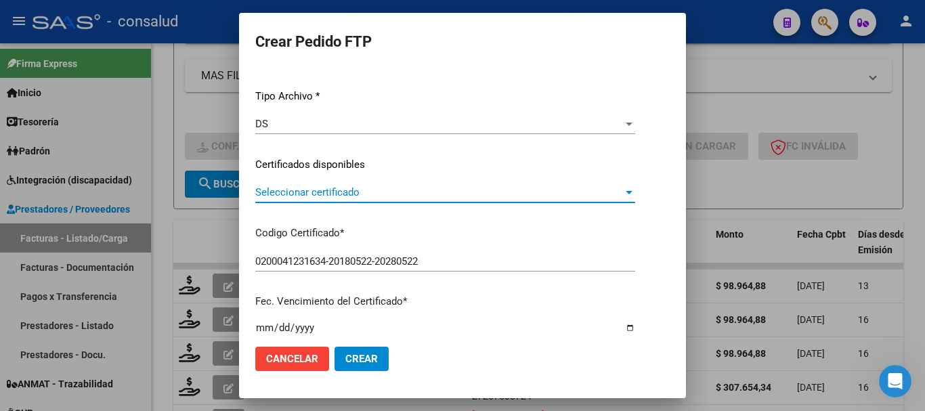
click at [368, 194] on span "Seleccionar certificado" at bounding box center [439, 192] width 368 height 12
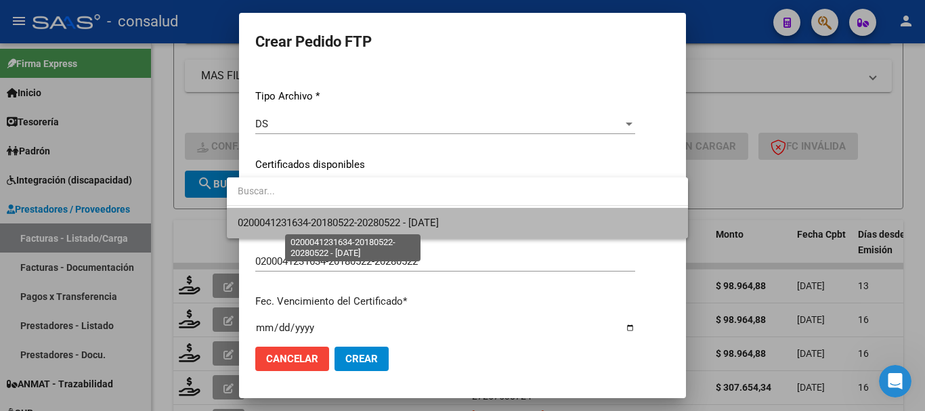
drag, startPoint x: 402, startPoint y: 221, endPoint x: 402, endPoint y: 228, distance: 6.8
click at [402, 220] on span "0200041231634-20180522-20280522 - [DATE]" at bounding box center [338, 223] width 201 height 12
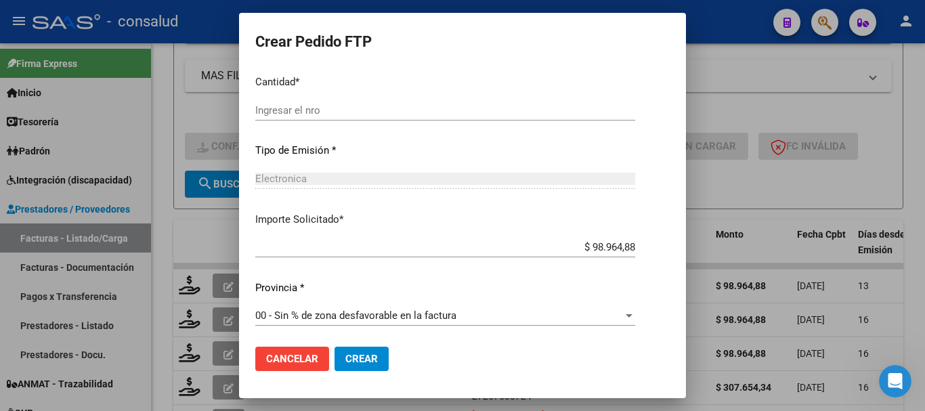
scroll to position [639, 0]
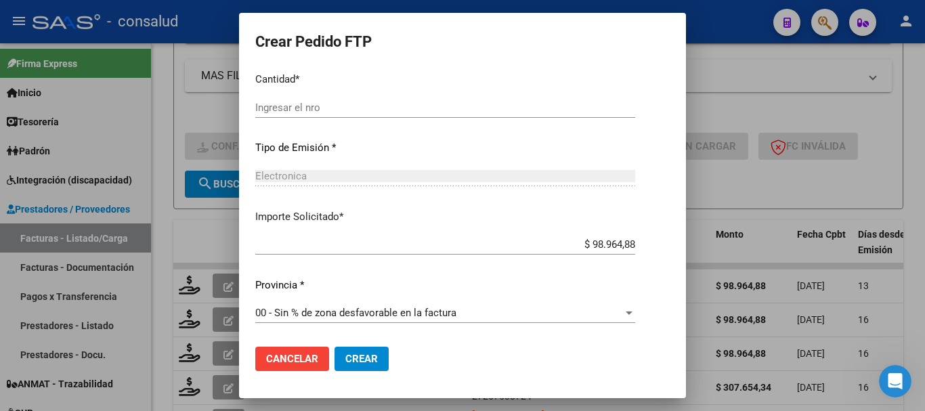
click at [285, 108] on input "Ingresar el nro" at bounding box center [445, 108] width 380 height 12
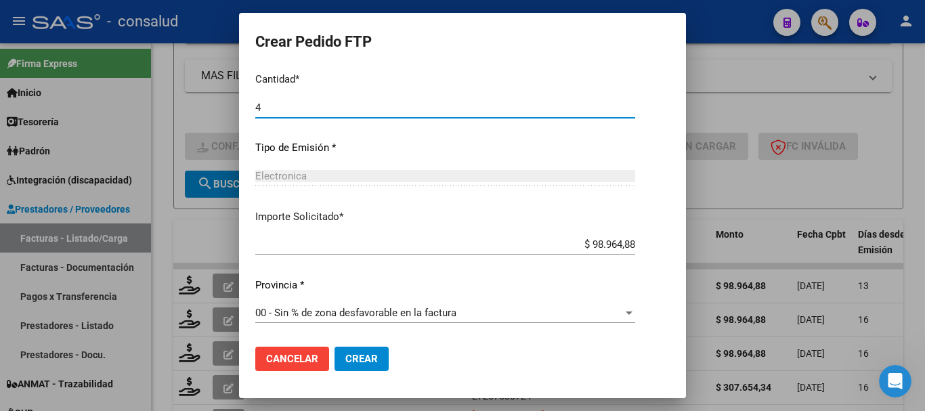
type input "4"
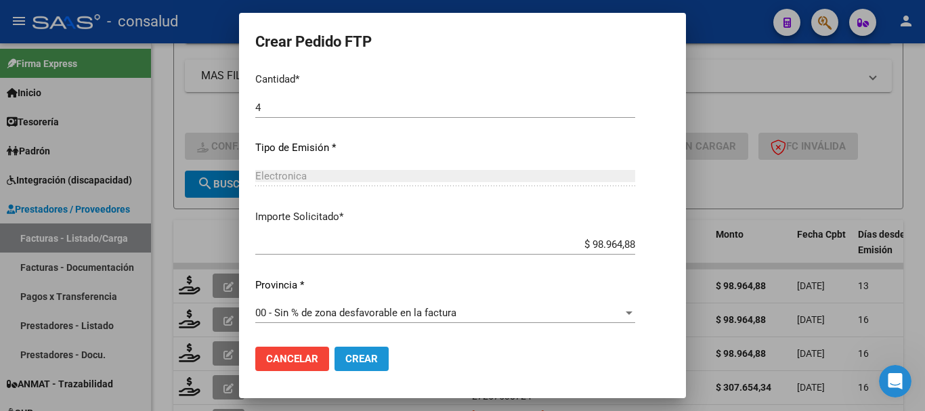
click at [353, 362] on span "Crear" at bounding box center [361, 359] width 33 height 12
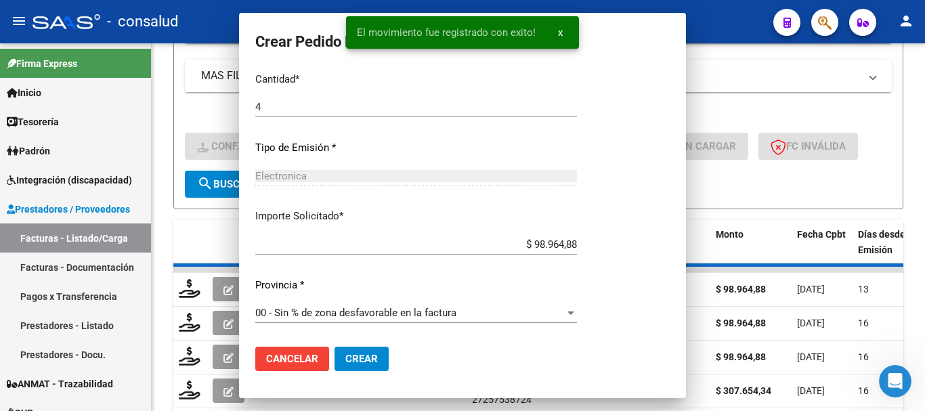
scroll to position [0, 0]
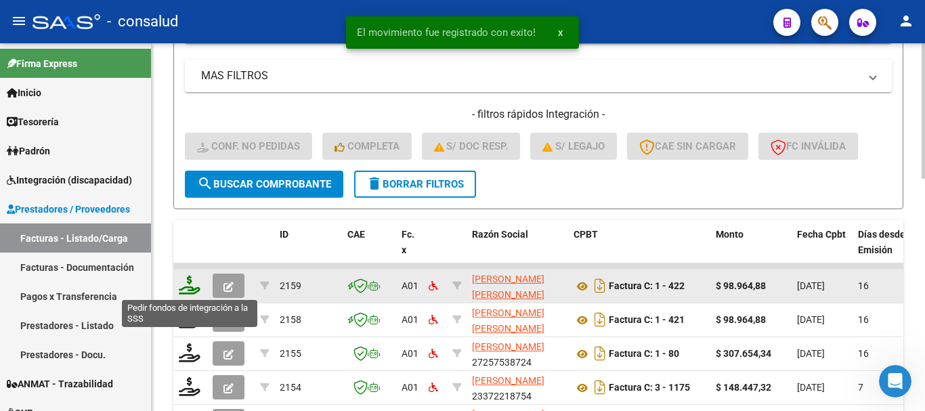
click at [184, 286] on icon at bounding box center [190, 285] width 22 height 19
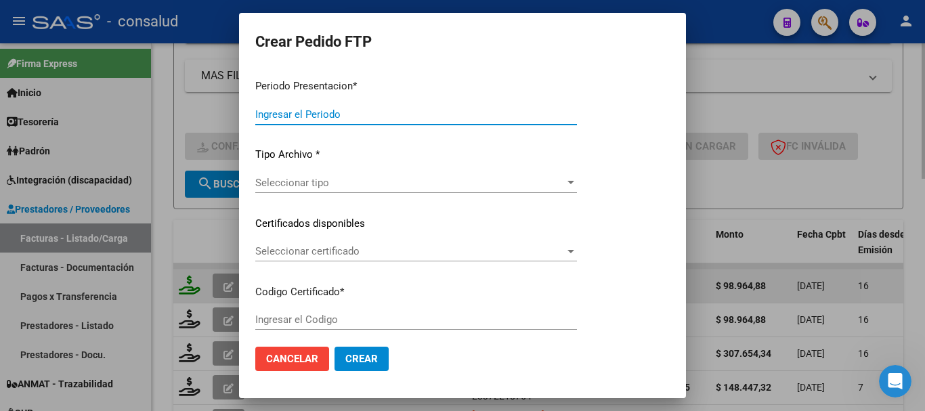
type input "202508"
type input "202507"
type input "$ 98.964,88"
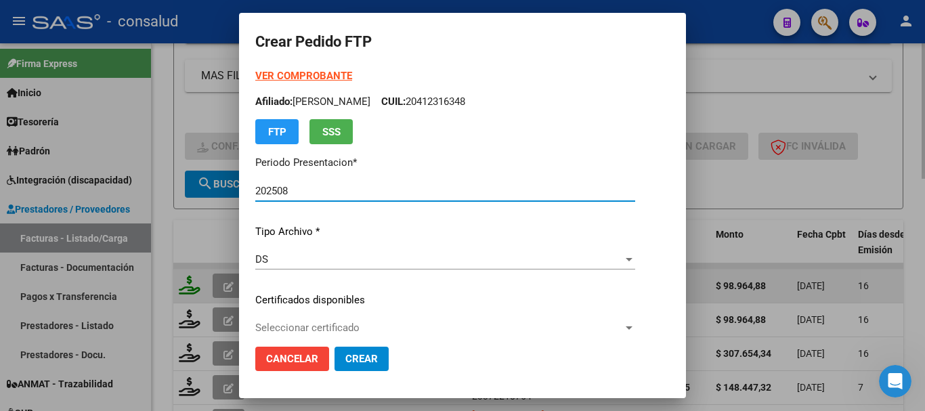
type input "0200041231634-20180522-20280522"
type input "[DATE]"
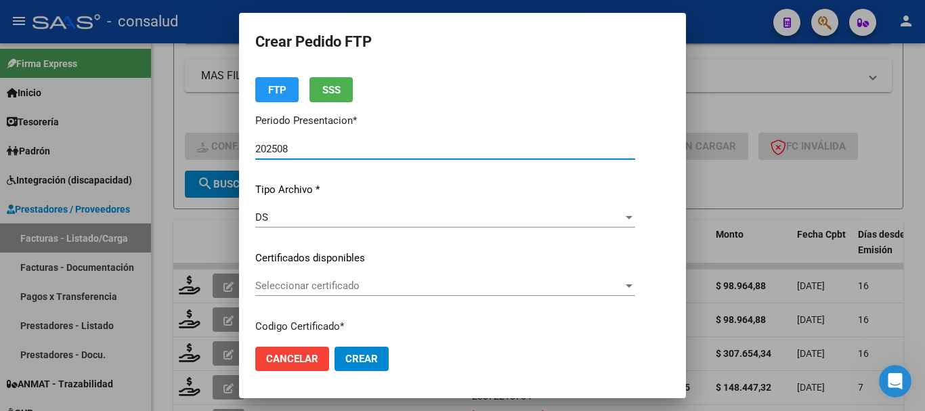
scroll to position [135, 0]
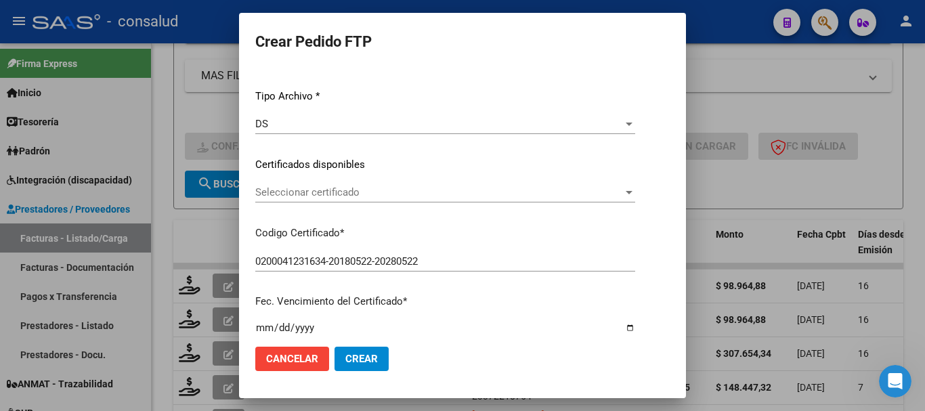
click at [391, 191] on span "Seleccionar certificado" at bounding box center [439, 192] width 368 height 12
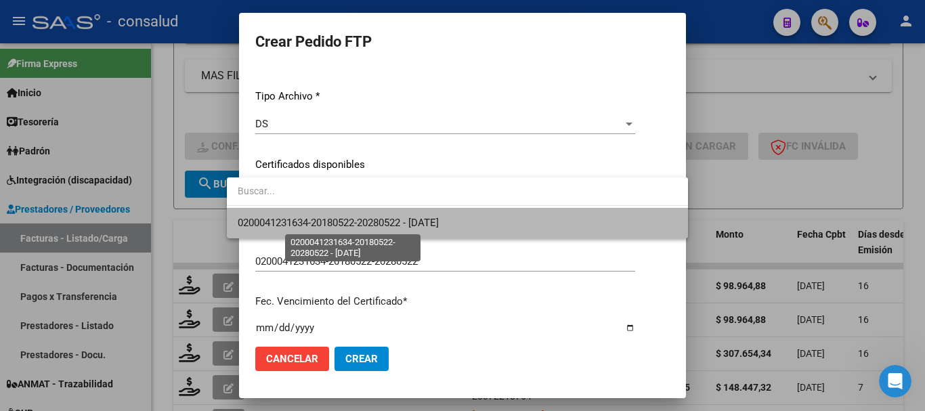
click at [409, 228] on span "0200041231634-20180522-20280522 - [DATE]" at bounding box center [338, 223] width 201 height 12
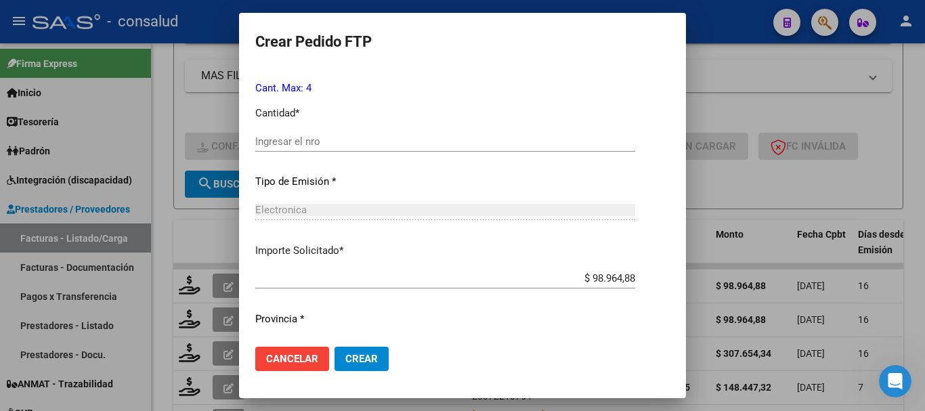
scroll to position [609, 0]
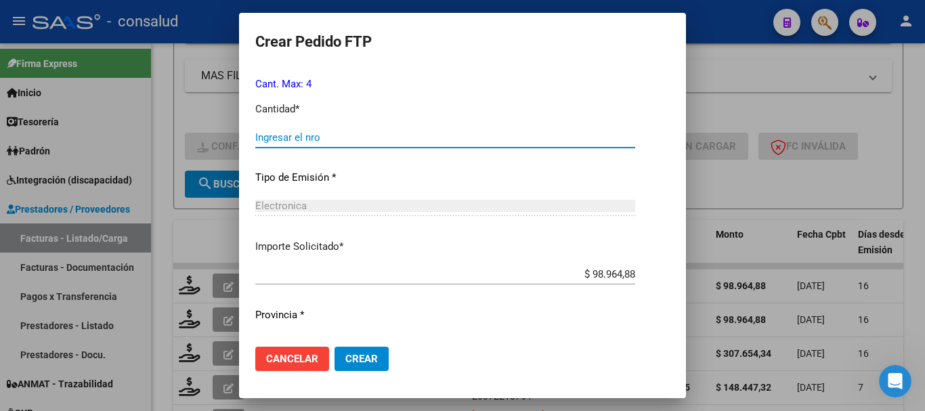
click at [327, 132] on input "Ingresar el nro" at bounding box center [445, 137] width 380 height 12
type input "4"
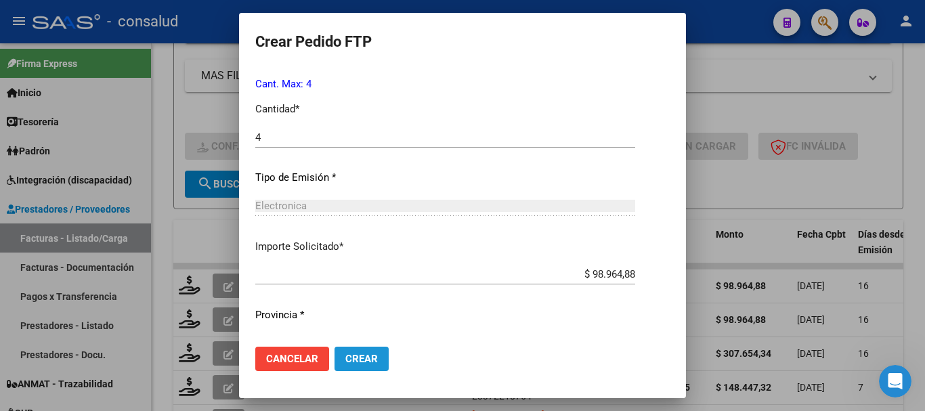
click at [345, 363] on span "Crear" at bounding box center [361, 359] width 33 height 12
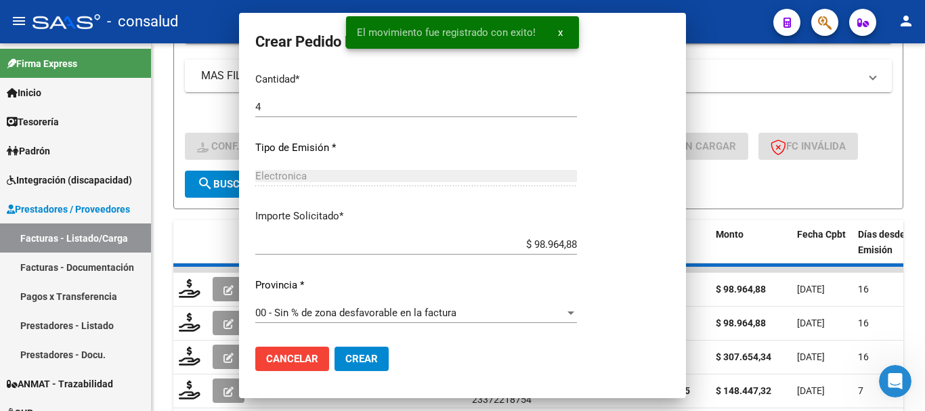
scroll to position [0, 0]
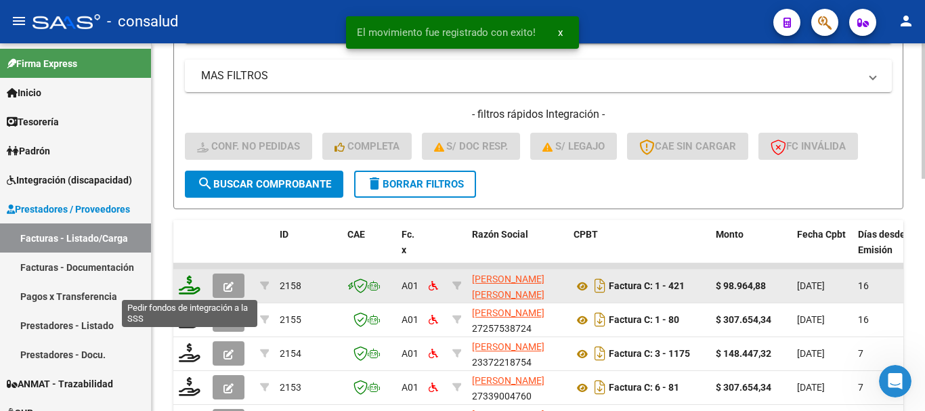
click at [185, 288] on icon at bounding box center [190, 285] width 22 height 19
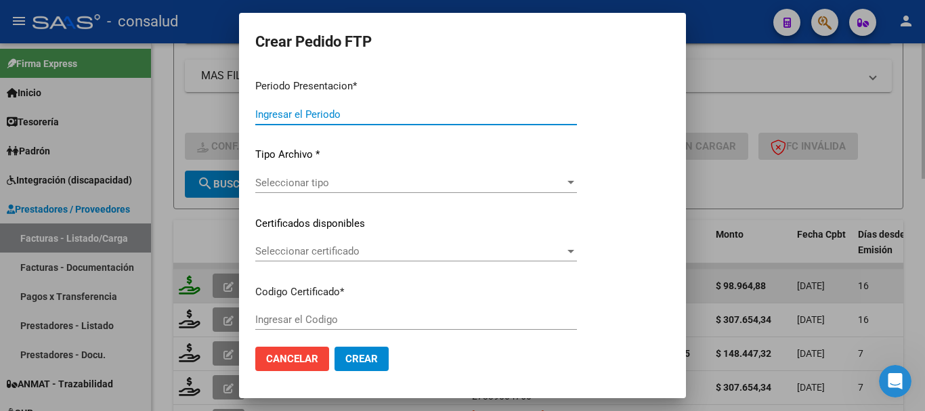
type input "202508"
type input "202507"
type input "$ 98.964,88"
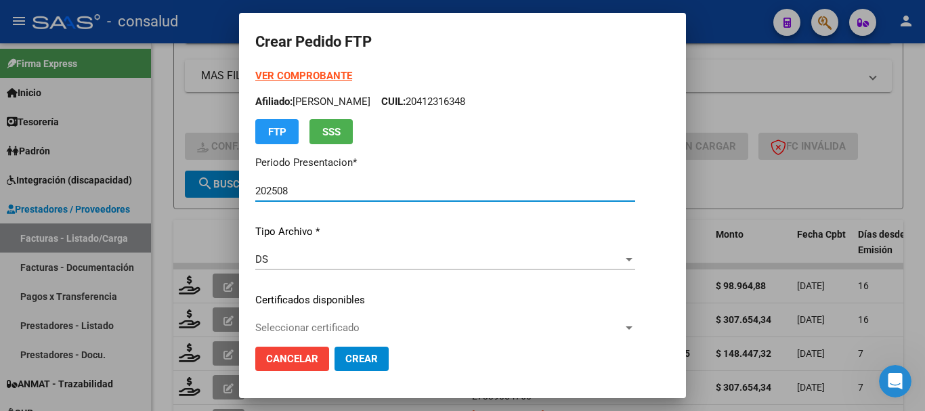
type input "0200049390553-20220516-20270516"
type input "[DATE]"
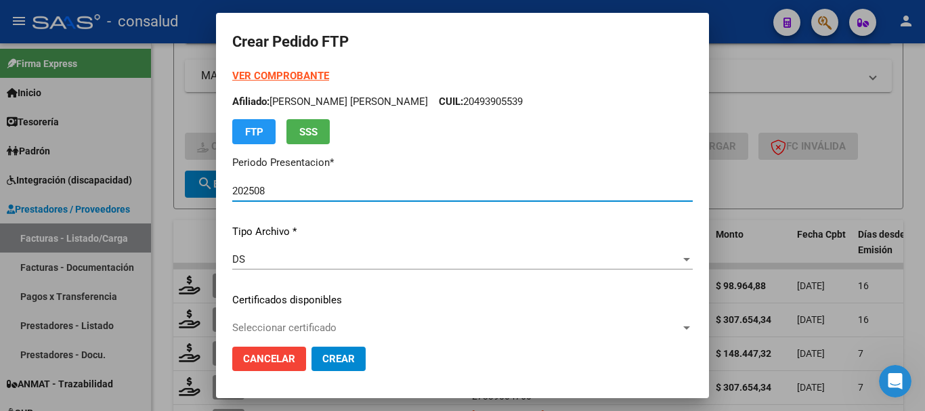
scroll to position [68, 0]
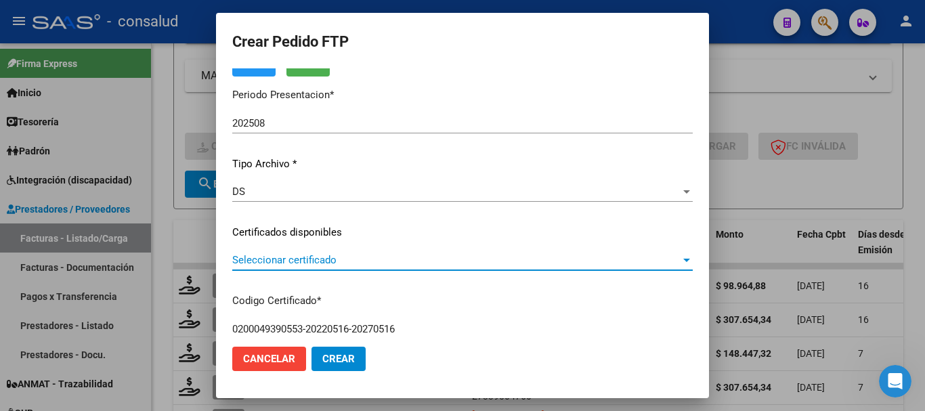
click at [438, 255] on span "Seleccionar certificado" at bounding box center [456, 260] width 448 height 12
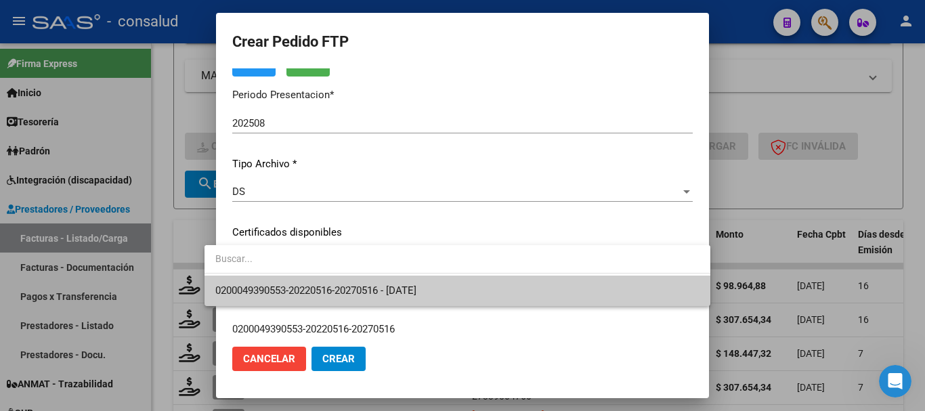
click at [452, 284] on span "0200049390553-20220516-20270516 - [DATE]" at bounding box center [457, 291] width 484 height 30
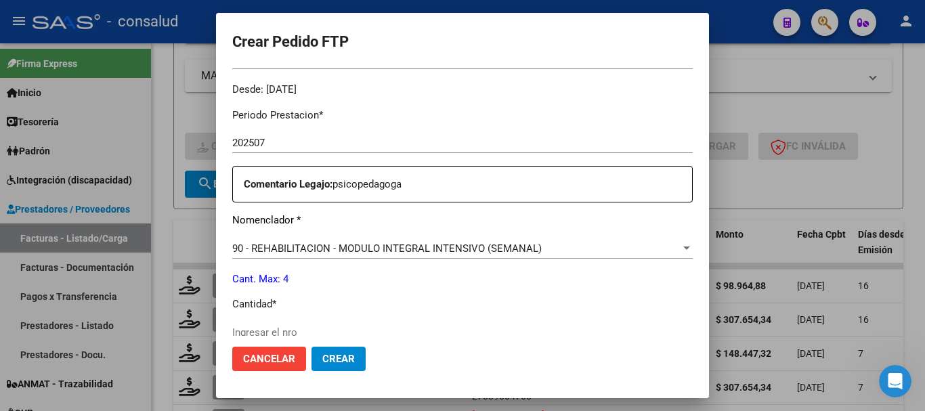
scroll to position [542, 0]
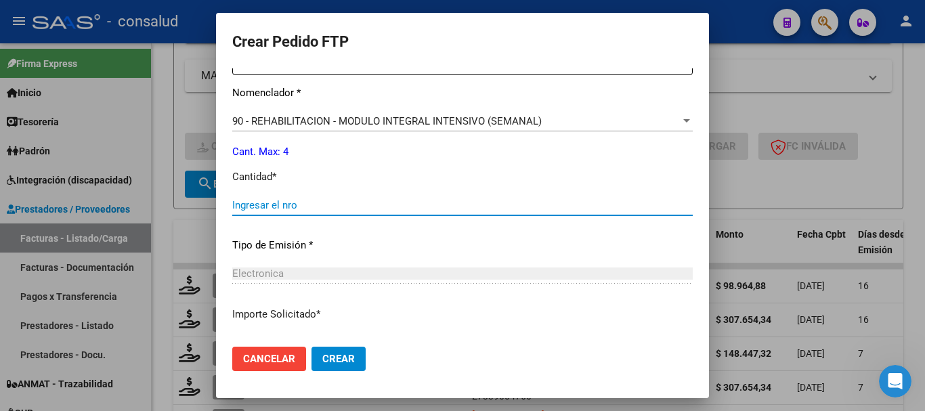
click at [311, 204] on input "Ingresar el nro" at bounding box center [462, 205] width 460 height 12
type input "4"
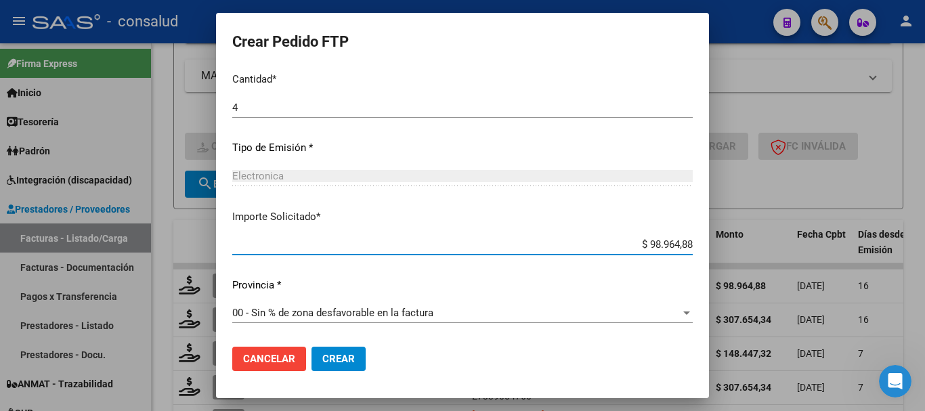
click at [322, 355] on span "Crear" at bounding box center [338, 359] width 33 height 12
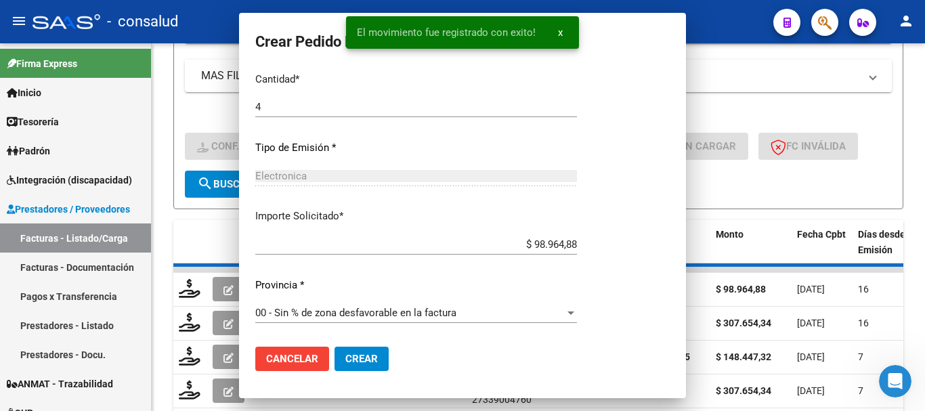
scroll to position [563, 0]
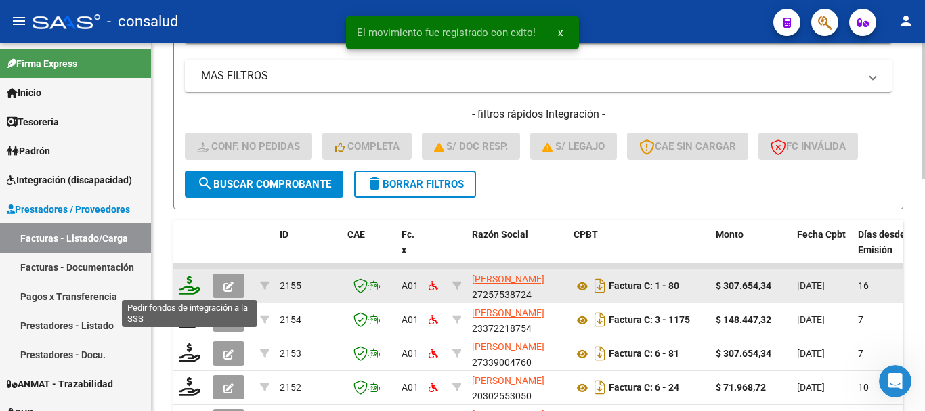
click at [192, 282] on icon at bounding box center [190, 285] width 22 height 19
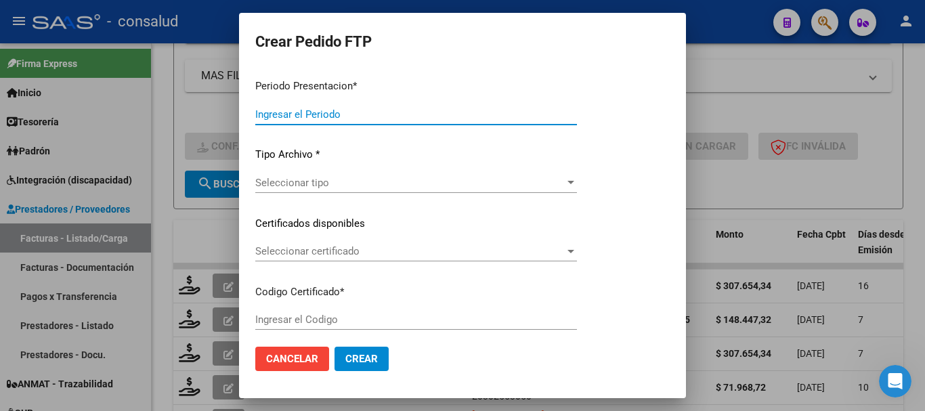
type input "202508"
type input "$ 307.654,34"
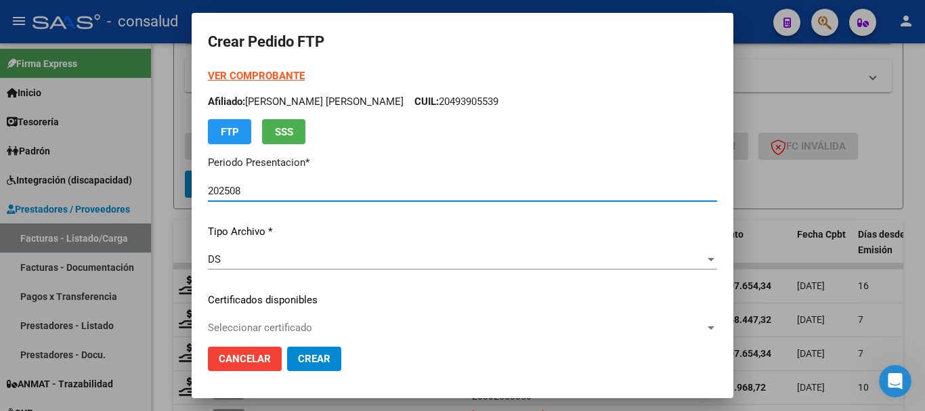
type input "0200052173025-20250527-20400527"
type input "[DATE]"
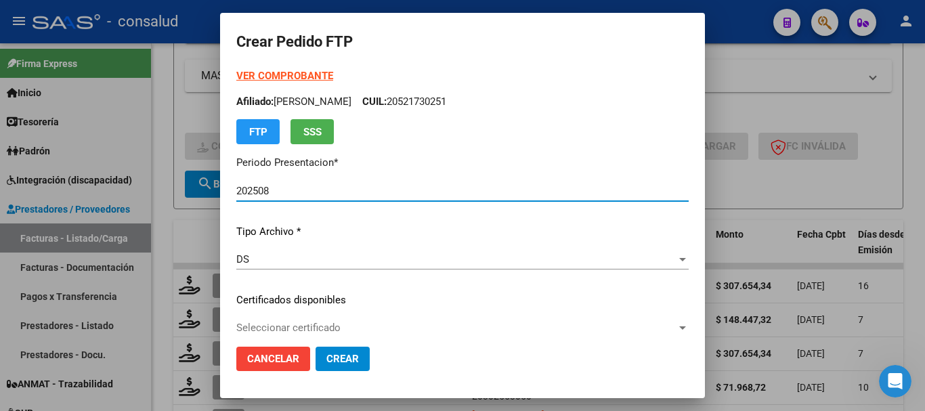
scroll to position [135, 0]
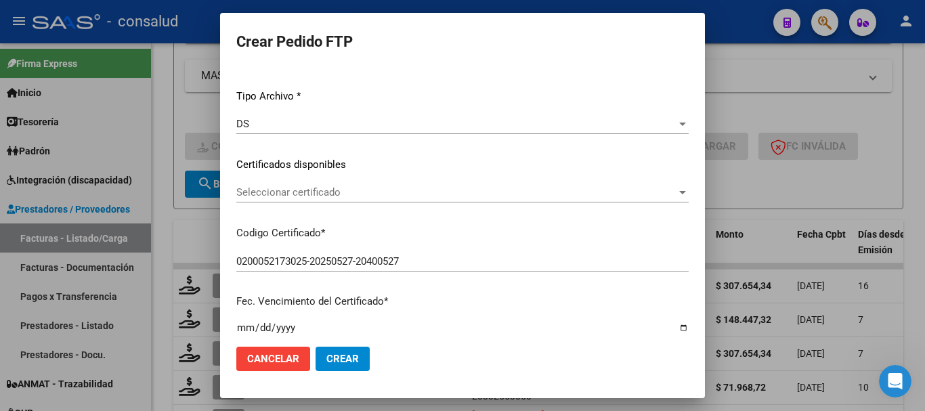
drag, startPoint x: 327, startPoint y: 176, endPoint x: 332, endPoint y: 196, distance: 21.0
click at [328, 181] on div "VER COMPROBANTE ARCA Padrón Afiliado: [PERSON_NAME] CUIL: 20521730251 FTP SSS P…" at bounding box center [462, 154] width 452 height 443
click at [335, 198] on span "Seleccionar certificado" at bounding box center [456, 192] width 440 height 12
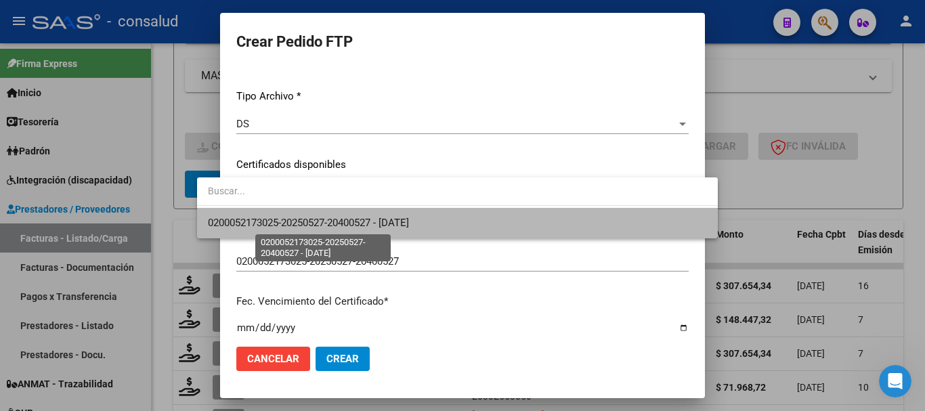
click at [349, 218] on span "0200052173025-20250527-20400527 - [DATE]" at bounding box center [308, 223] width 201 height 12
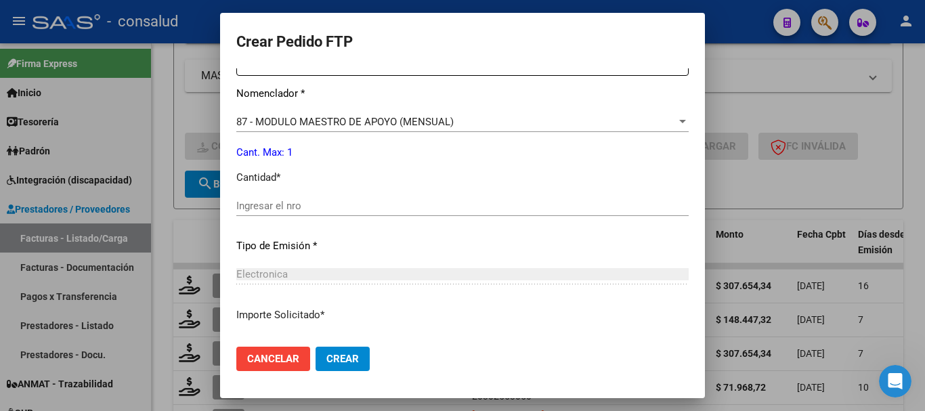
scroll to position [542, 0]
click at [330, 201] on input "Ingresar el nro" at bounding box center [462, 205] width 452 height 12
type input "1"
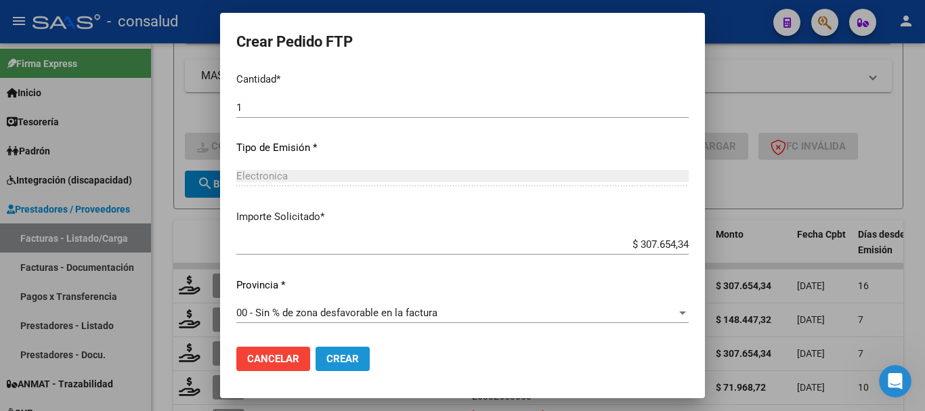
click at [326, 356] on span "Crear" at bounding box center [342, 359] width 33 height 12
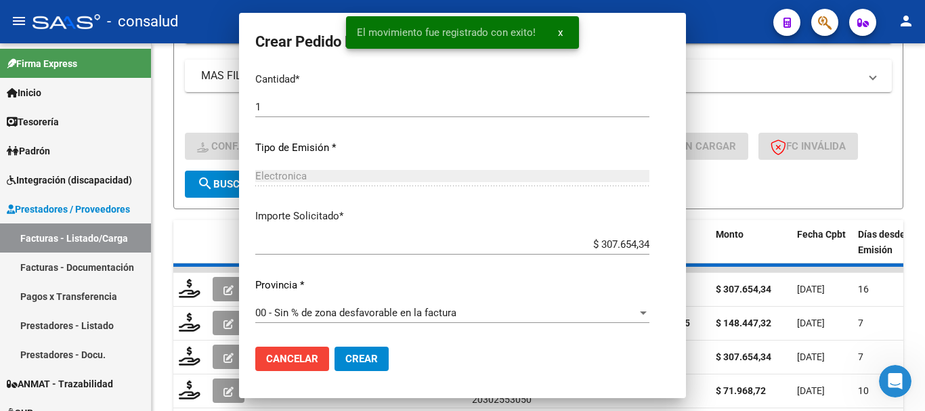
scroll to position [0, 0]
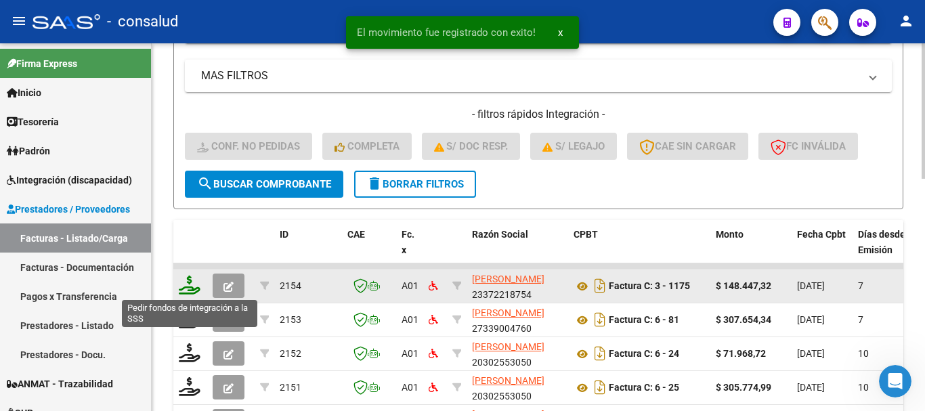
click at [182, 290] on icon at bounding box center [190, 285] width 22 height 19
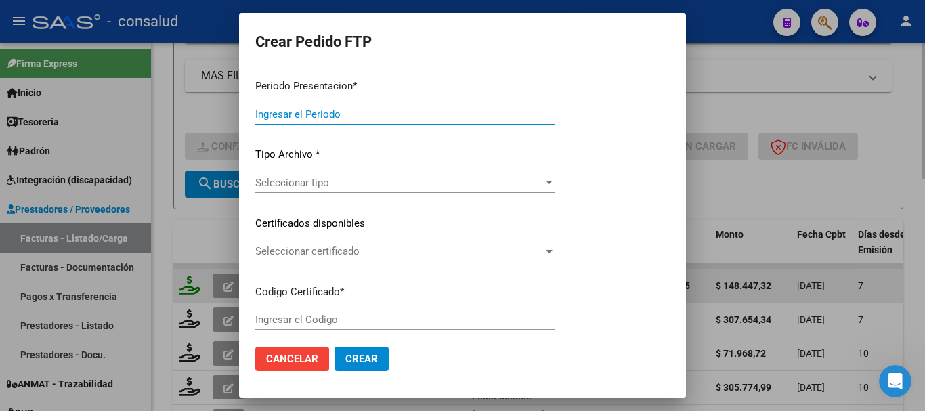
type input "202508"
type input "$ 148.447,32"
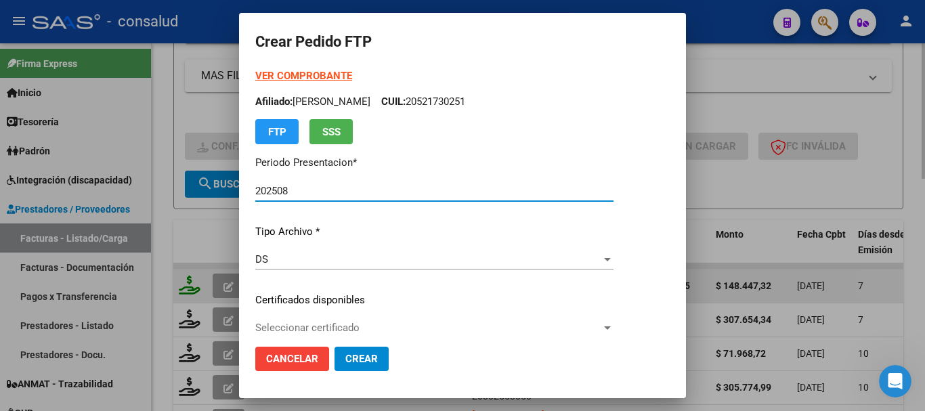
type input "0200048356193-20240503-20390503"
type input "[DATE]"
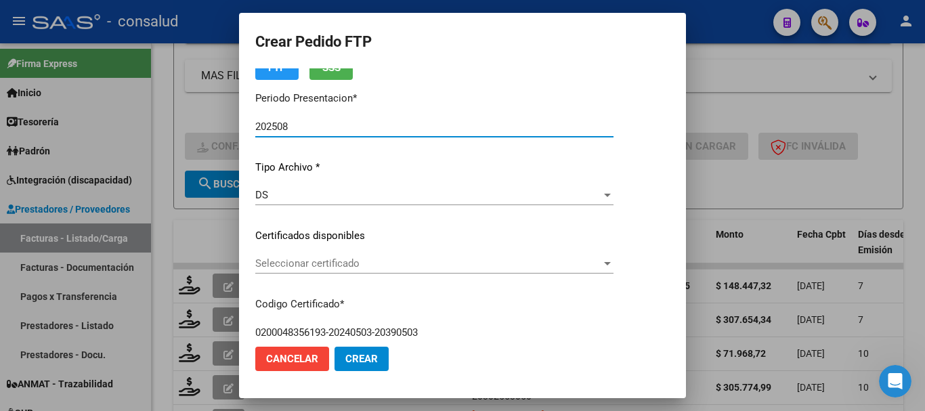
scroll to position [135, 0]
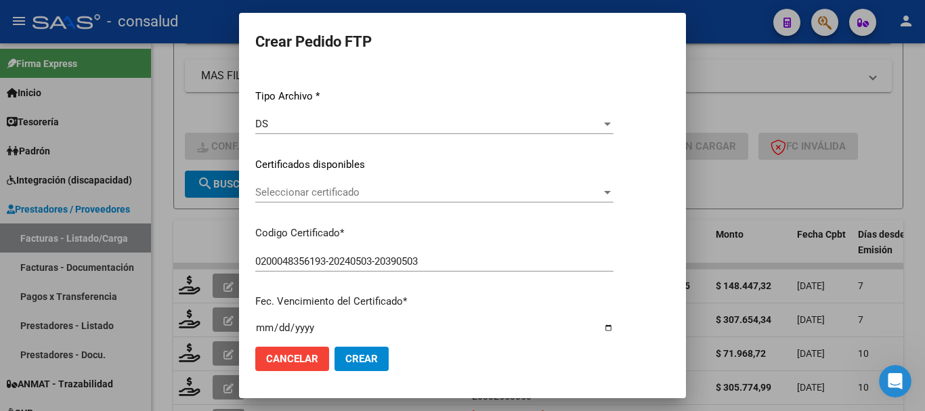
click at [425, 192] on span "Seleccionar certificado" at bounding box center [428, 192] width 346 height 12
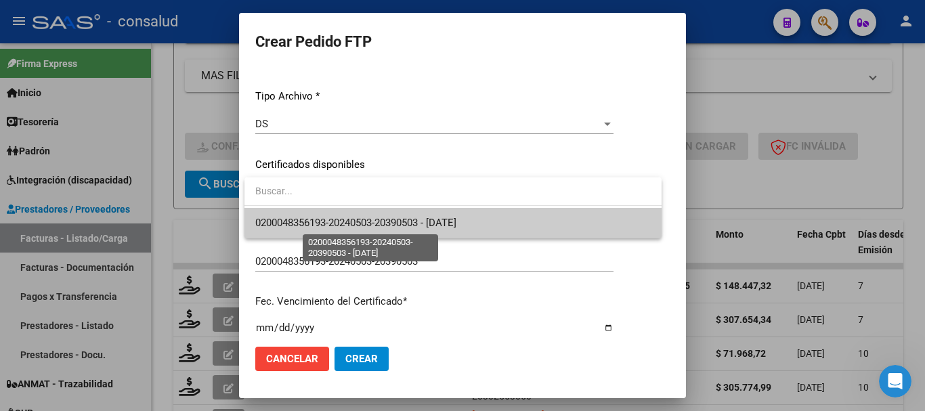
click at [431, 219] on span "0200048356193-20240503-20390503 - [DATE]" at bounding box center [355, 223] width 201 height 12
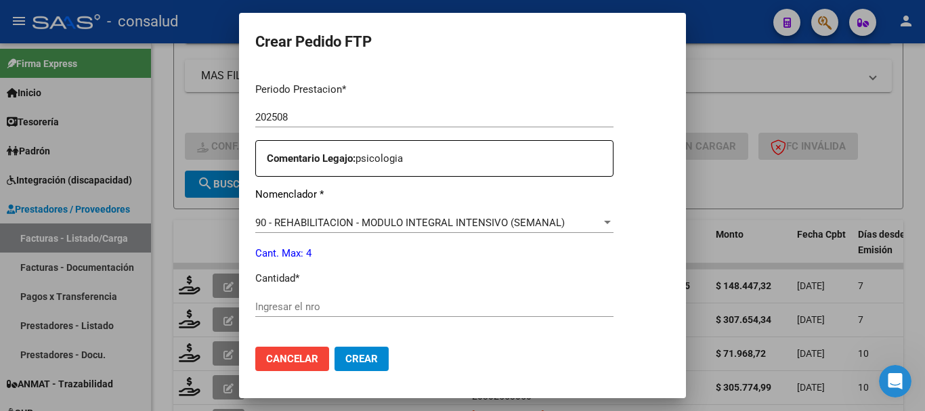
scroll to position [474, 0]
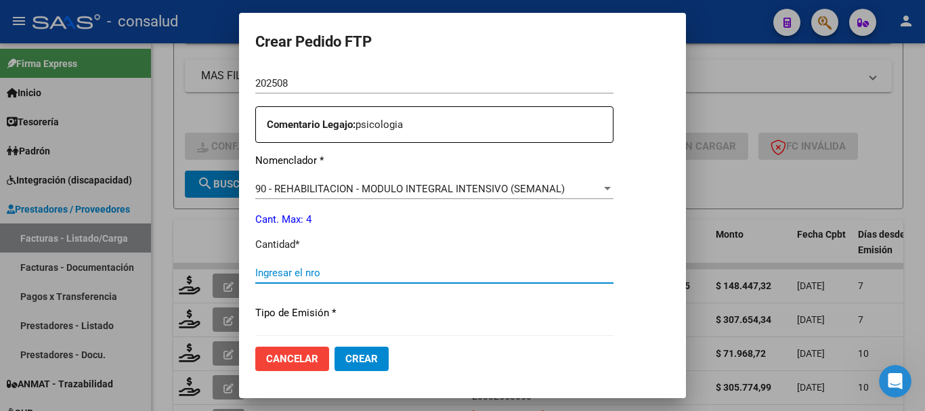
click at [389, 268] on input "Ingresar el nro" at bounding box center [434, 273] width 358 height 12
type input "4"
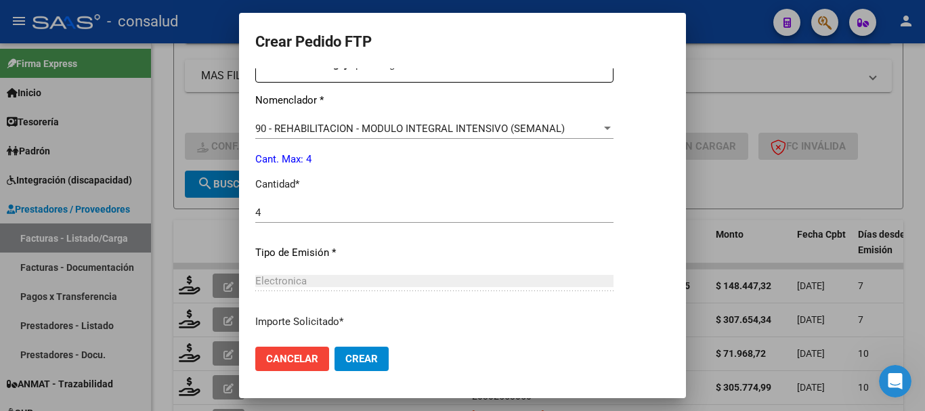
scroll to position [639, 0]
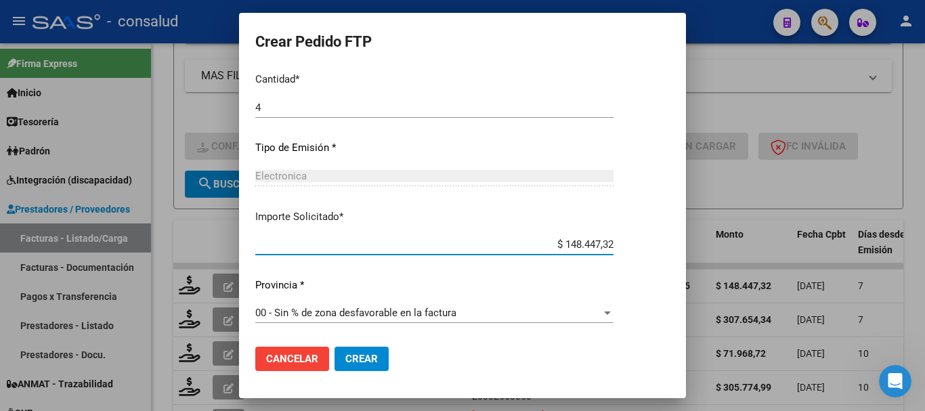
click at [353, 362] on span "Crear" at bounding box center [361, 359] width 33 height 12
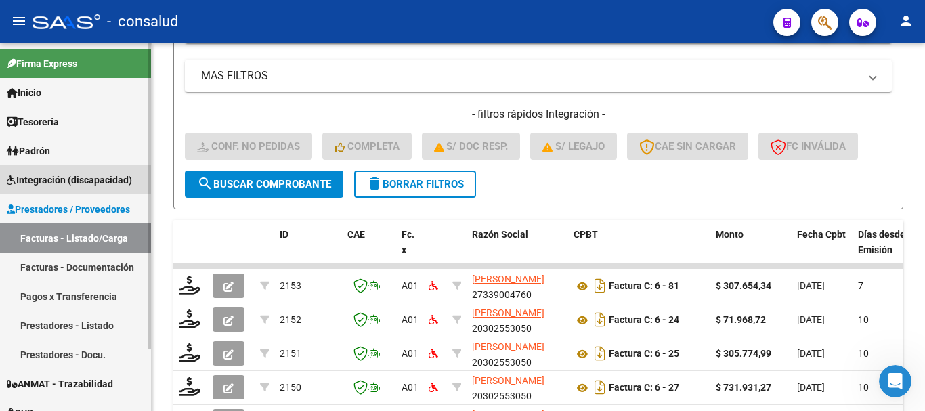
click at [100, 175] on span "Integración (discapacidad)" at bounding box center [69, 180] width 125 height 15
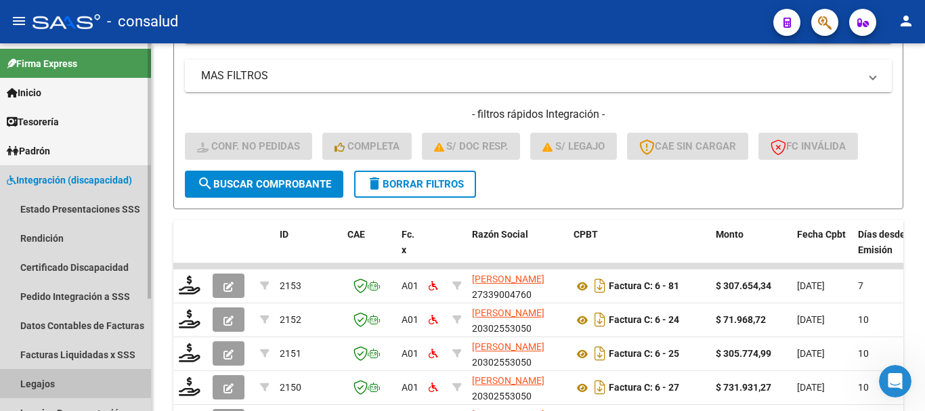
click at [80, 373] on link "Legajos" at bounding box center [75, 383] width 151 height 29
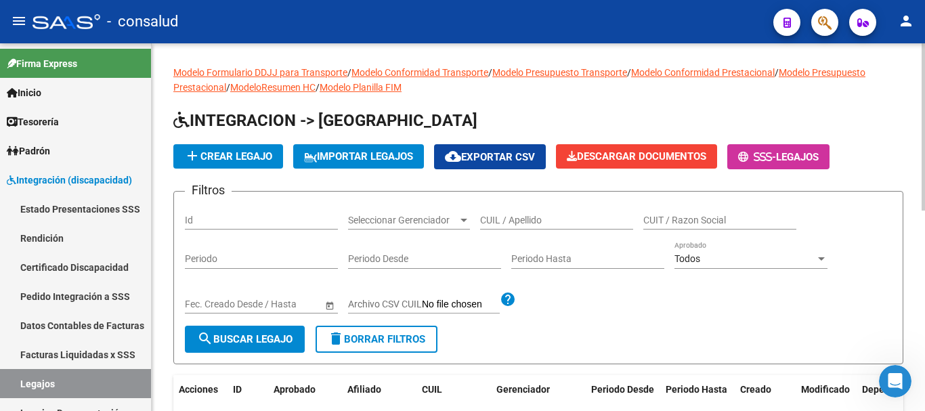
click at [542, 223] on input "CUIL / Apellido" at bounding box center [556, 221] width 153 height 12
type input "[PERSON_NAME]"
click at [240, 332] on button "search Buscar Legajo" at bounding box center [245, 339] width 120 height 27
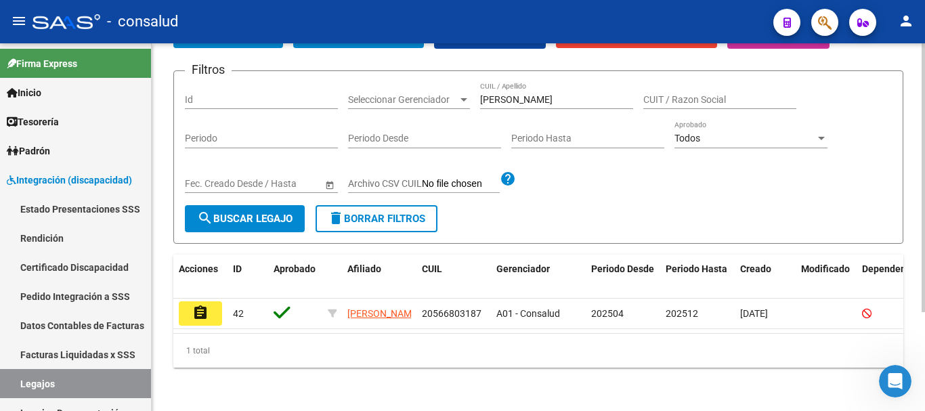
scroll to position [135, 0]
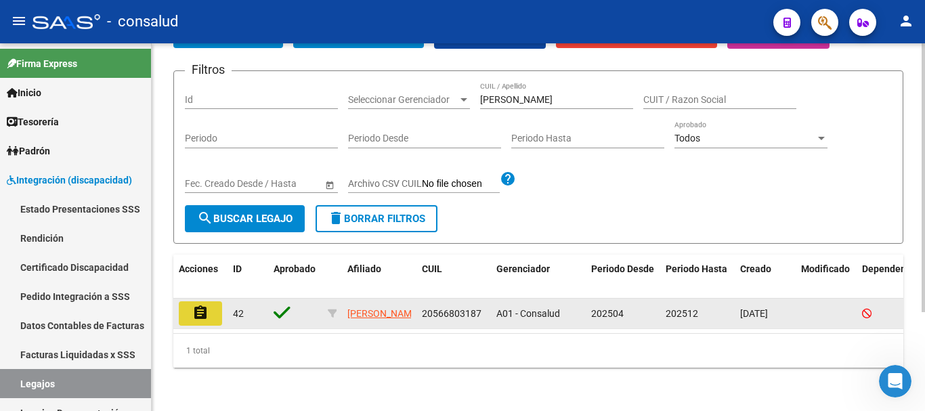
click at [203, 307] on mat-icon "assignment" at bounding box center [200, 313] width 16 height 16
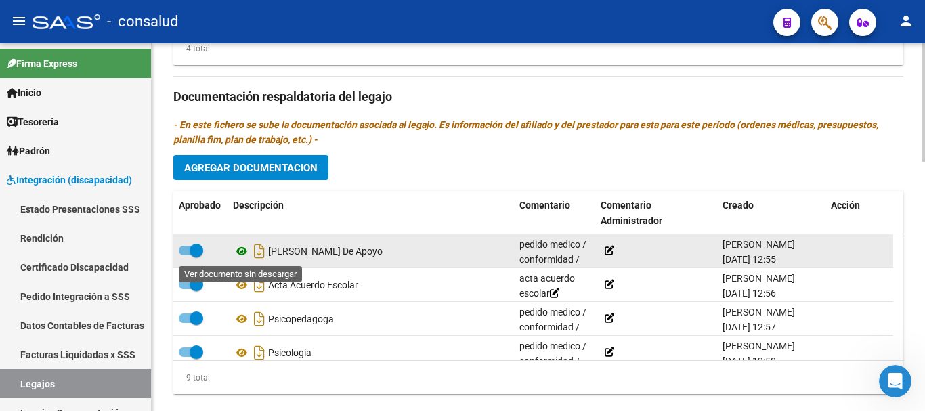
click at [240, 253] on icon at bounding box center [242, 251] width 18 height 16
click at [243, 247] on icon at bounding box center [242, 251] width 18 height 16
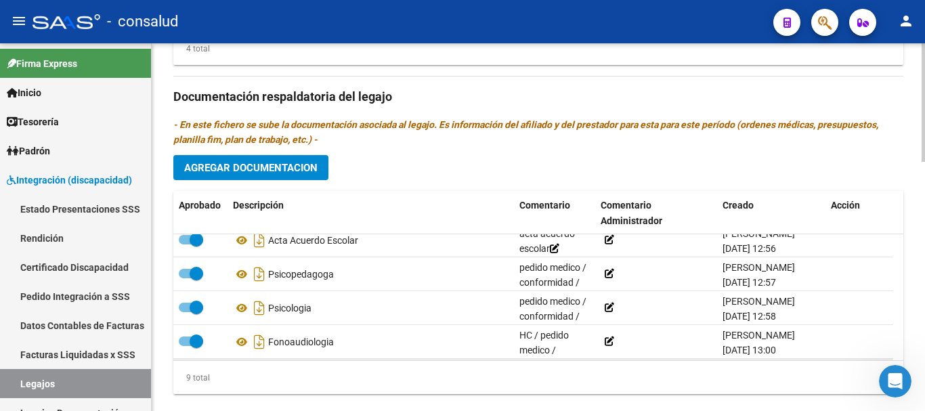
scroll to position [68, 0]
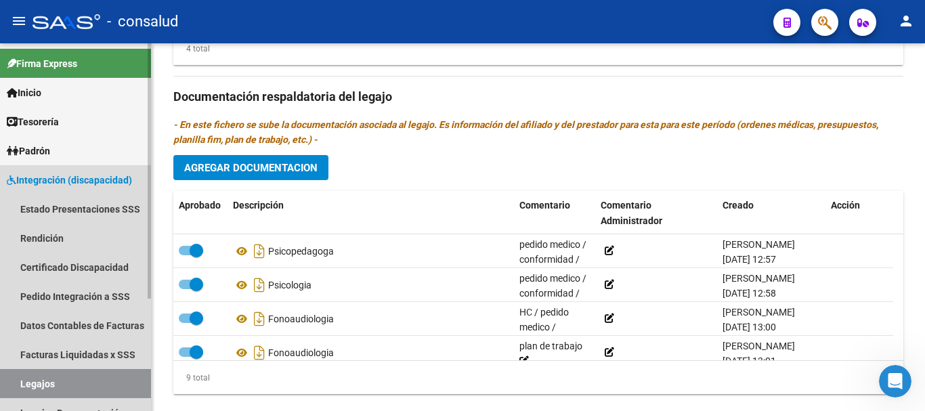
click at [40, 381] on link "Legajos" at bounding box center [75, 383] width 151 height 29
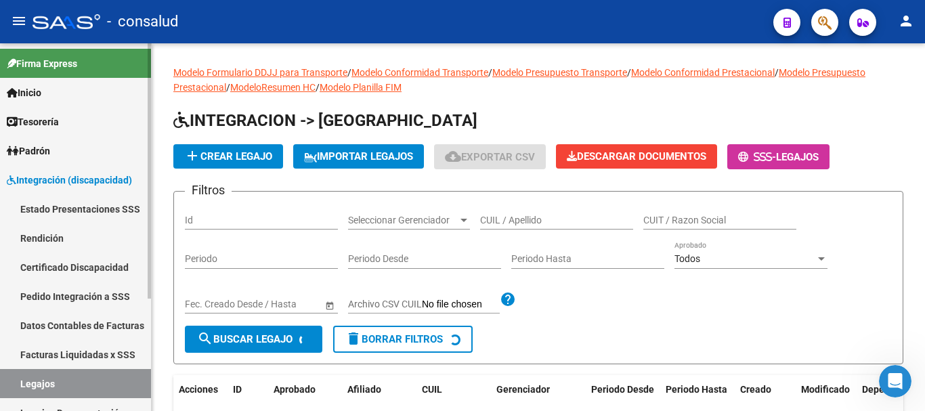
click at [64, 185] on span "Integración (discapacidad)" at bounding box center [69, 180] width 125 height 15
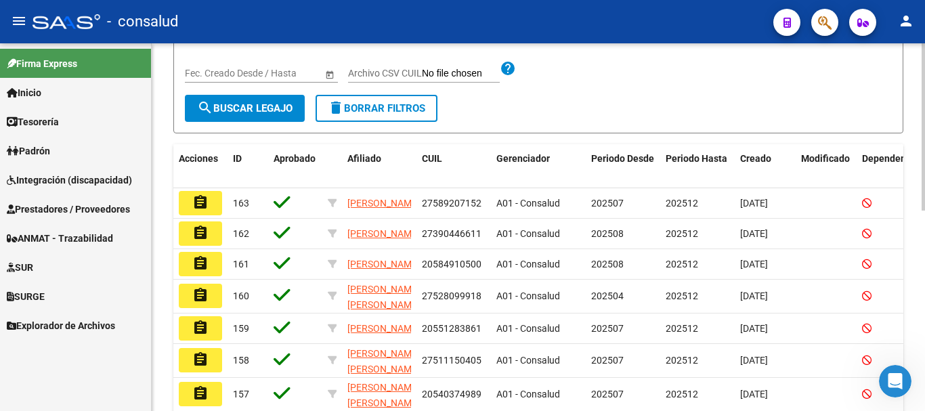
scroll to position [271, 0]
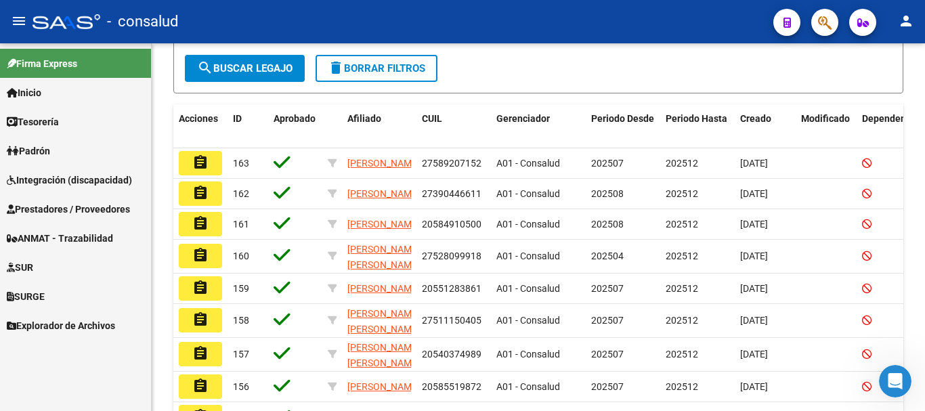
click at [81, 204] on span "Prestadores / Proveedores" at bounding box center [68, 209] width 123 height 15
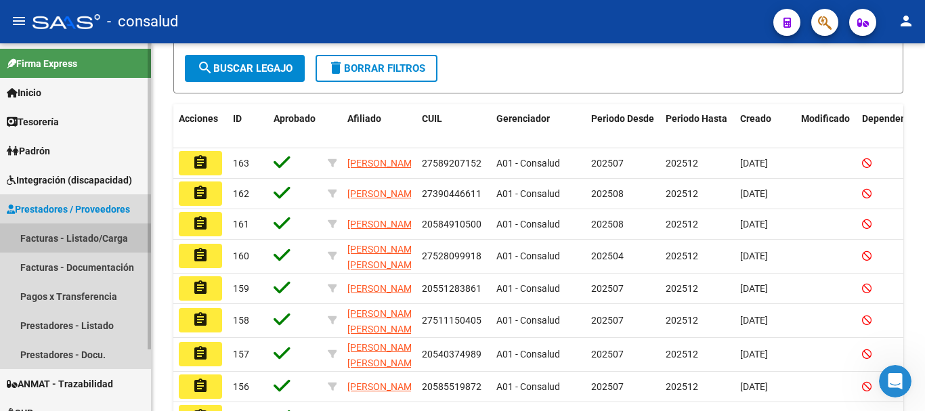
click at [83, 241] on link "Facturas - Listado/Carga" at bounding box center [75, 237] width 151 height 29
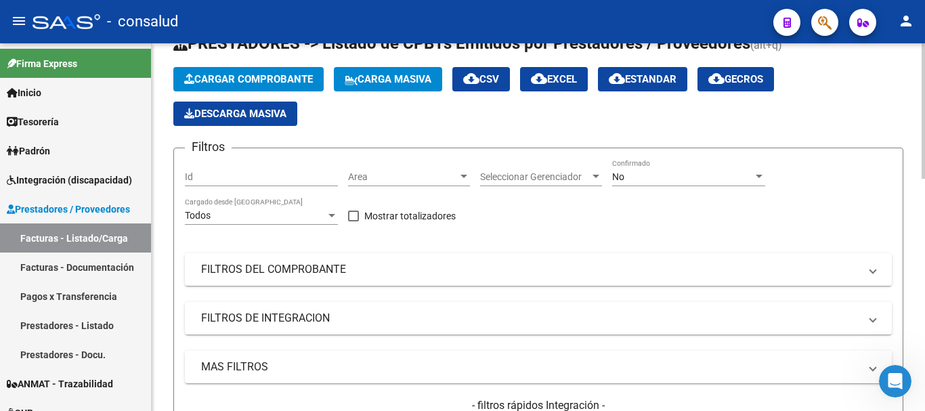
scroll to position [135, 0]
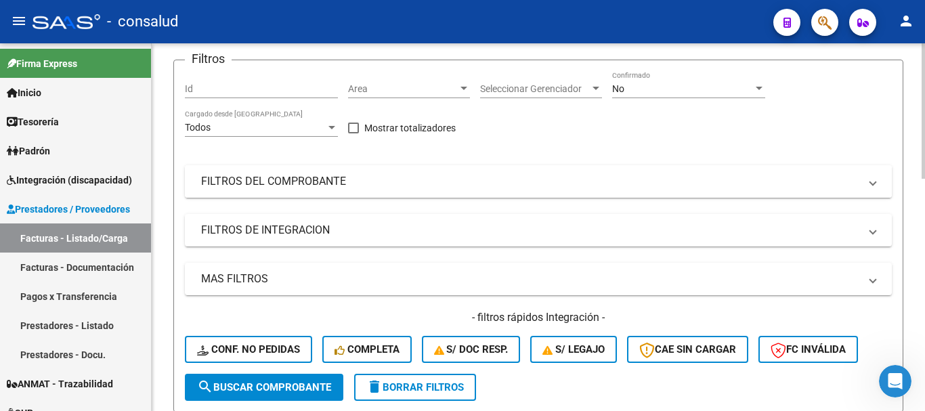
click at [381, 186] on mat-panel-title "FILTROS DEL COMPROBANTE" at bounding box center [530, 181] width 658 height 15
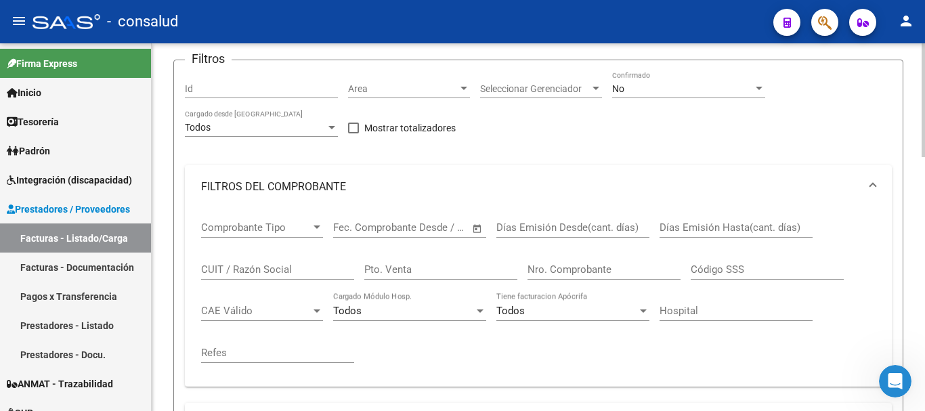
click at [249, 268] on input "CUIT / Razón Social" at bounding box center [277, 269] width 153 height 12
type input "23182968749"
click at [700, 95] on div "No Confirmado" at bounding box center [688, 84] width 153 height 27
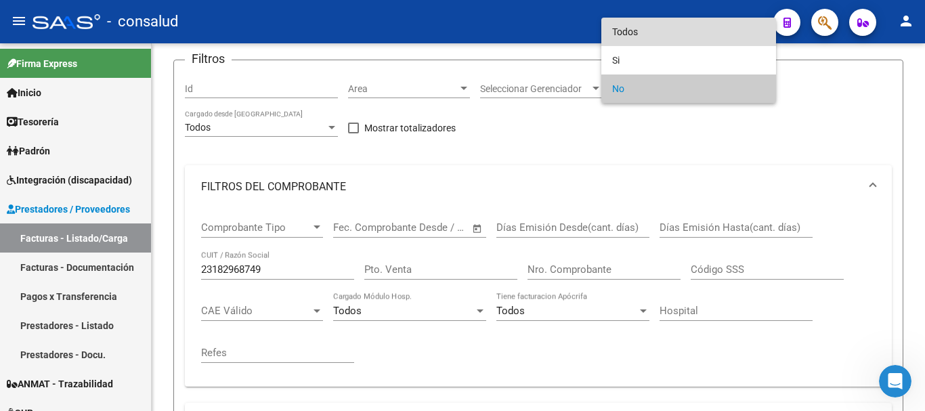
click at [685, 27] on span "Todos" at bounding box center [688, 32] width 153 height 28
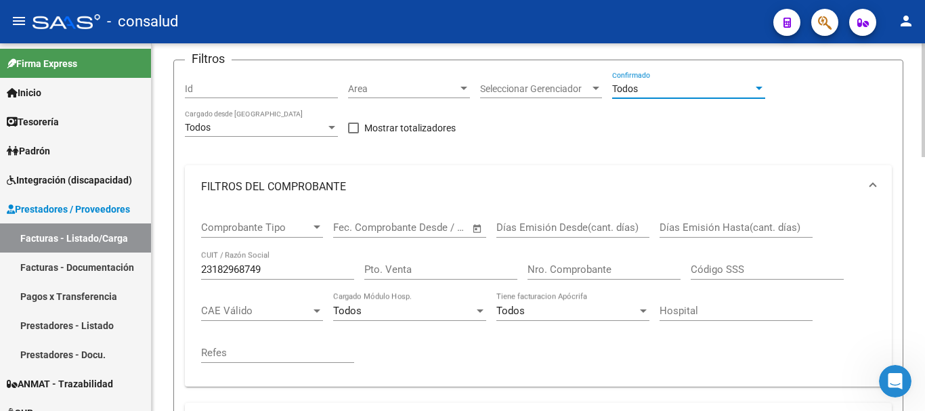
click at [678, 85] on div "Todos" at bounding box center [682, 89] width 141 height 12
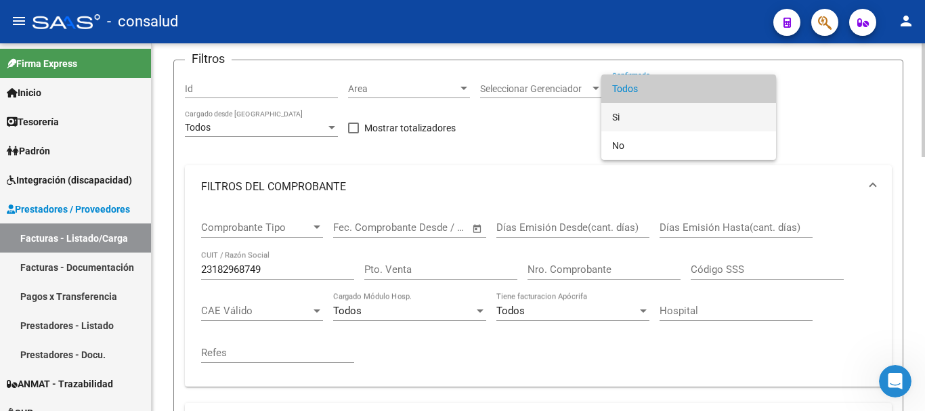
click at [674, 111] on span "Si" at bounding box center [688, 117] width 153 height 28
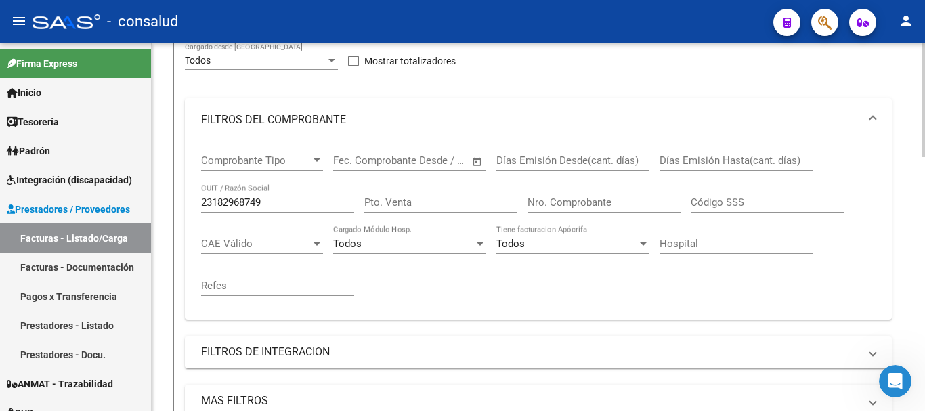
scroll to position [339, 0]
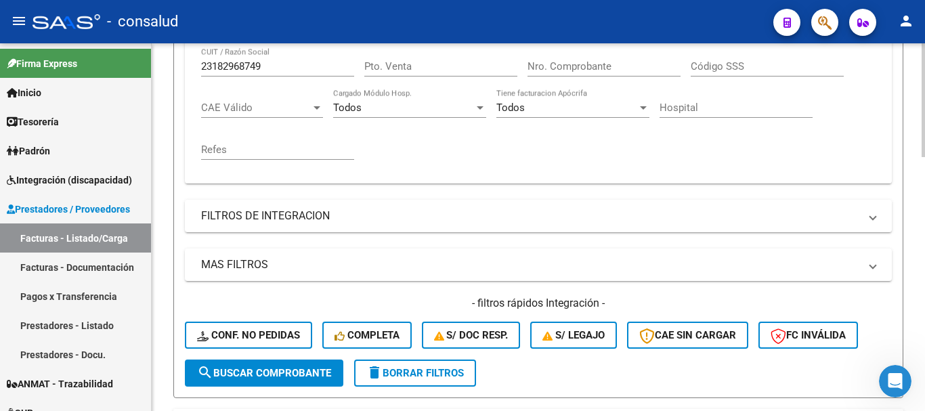
click at [269, 369] on span "search Buscar Comprobante" at bounding box center [264, 373] width 134 height 12
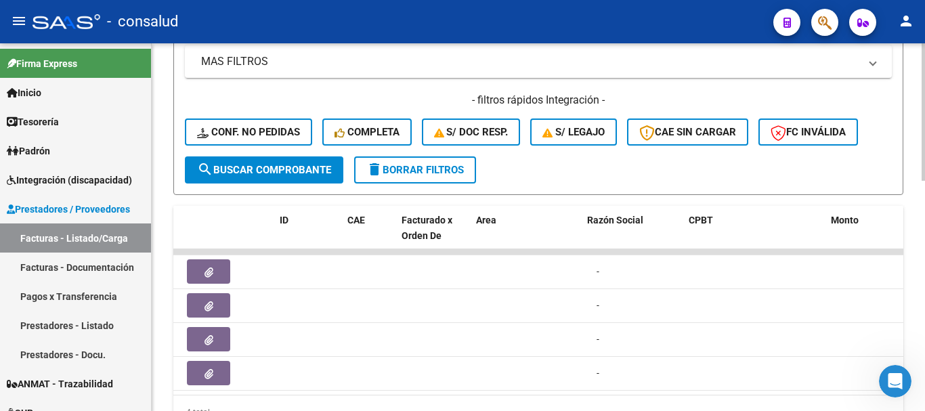
scroll to position [0, 0]
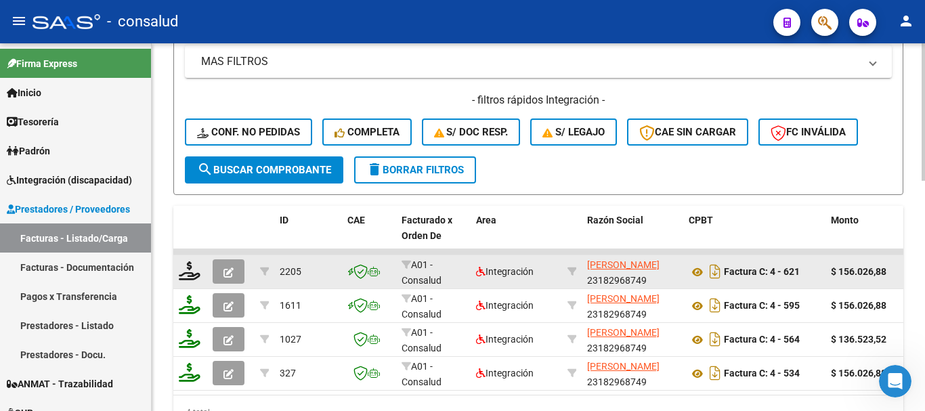
click at [230, 272] on icon "button" at bounding box center [228, 272] width 10 height 10
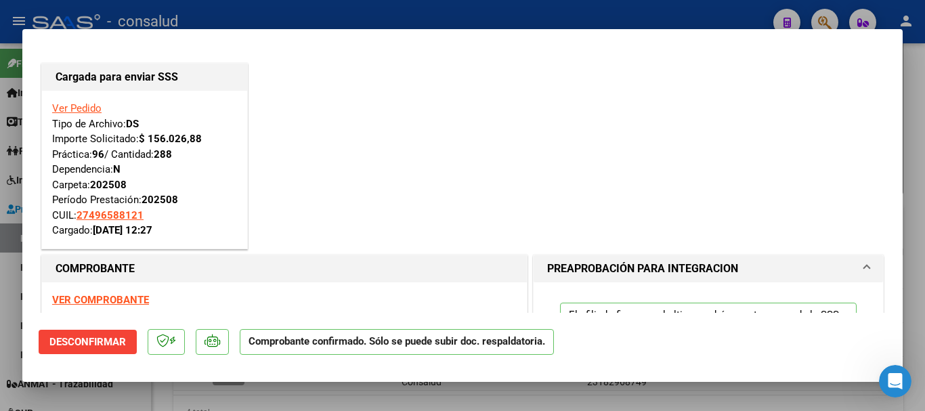
type input "$ 0,00"
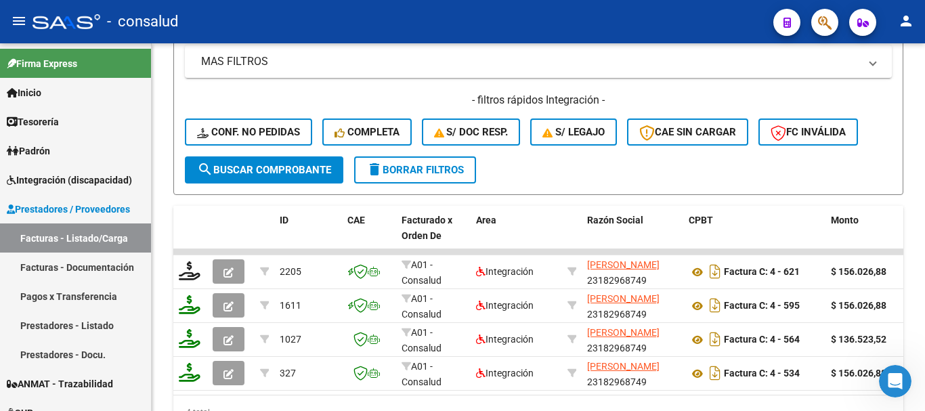
scroll to position [542, 0]
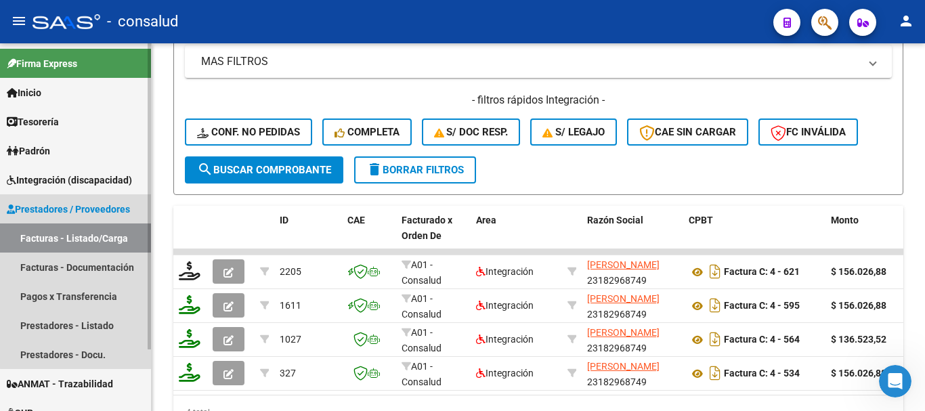
click at [98, 225] on link "Facturas - Listado/Carga" at bounding box center [75, 237] width 151 height 29
click at [102, 234] on link "Facturas - Listado/Carga" at bounding box center [75, 237] width 151 height 29
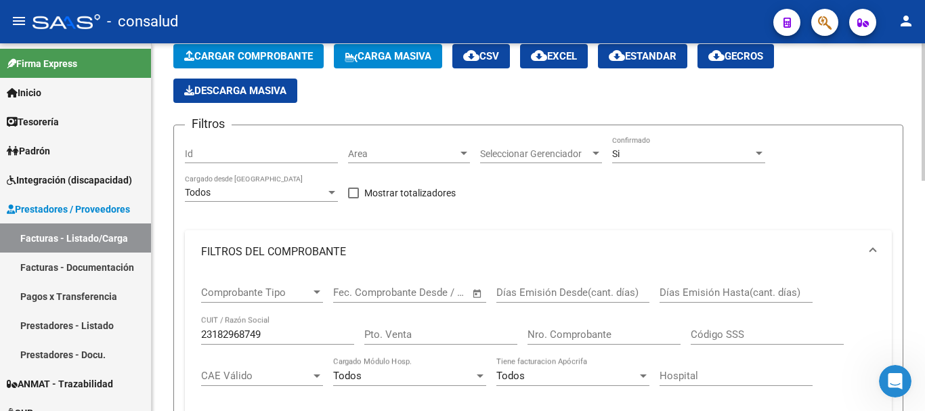
scroll to position [68, 0]
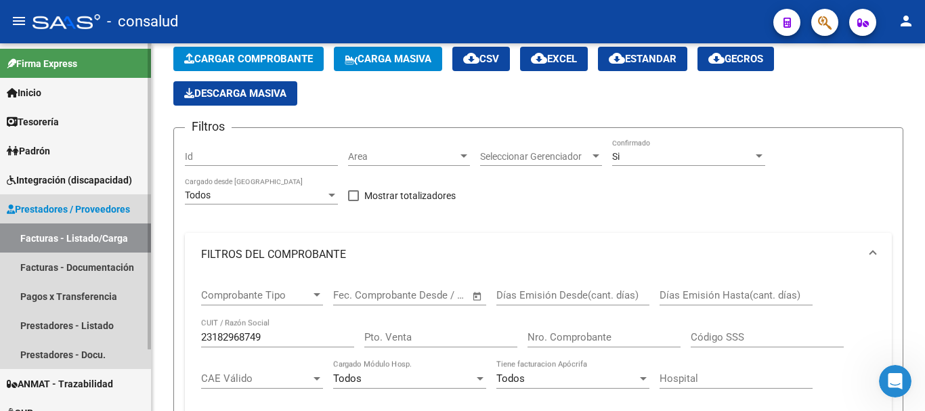
click at [58, 230] on link "Facturas - Listado/Carga" at bounding box center [75, 237] width 151 height 29
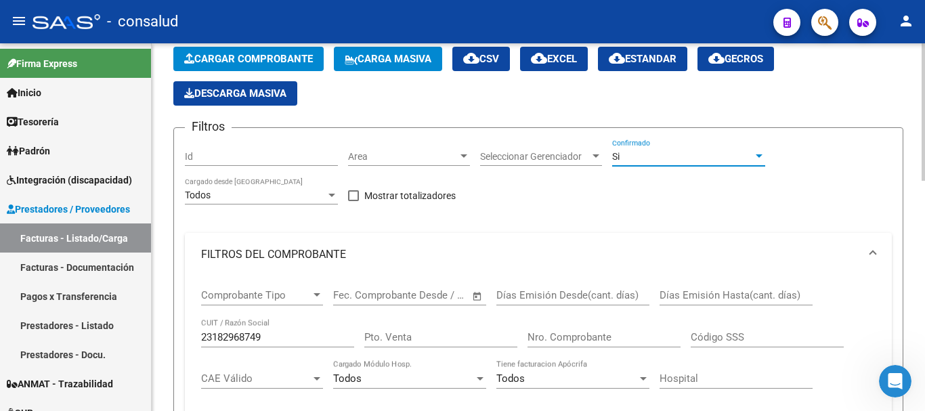
click at [664, 154] on div "Si" at bounding box center [682, 157] width 141 height 12
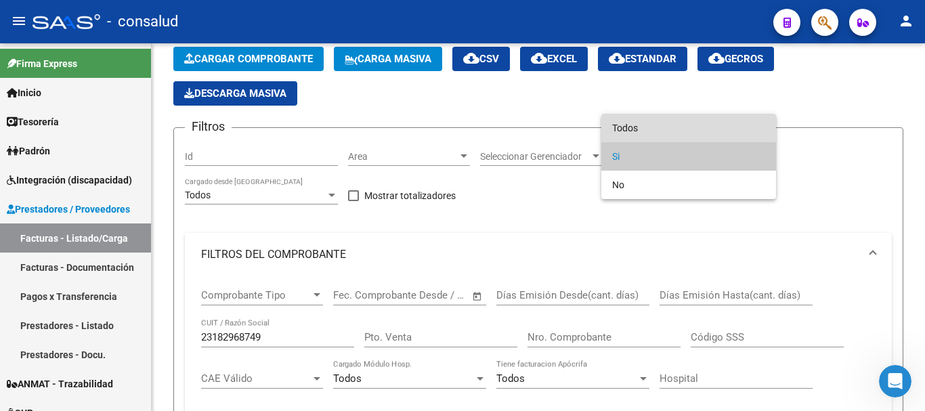
click at [664, 132] on span "Todos" at bounding box center [688, 128] width 153 height 28
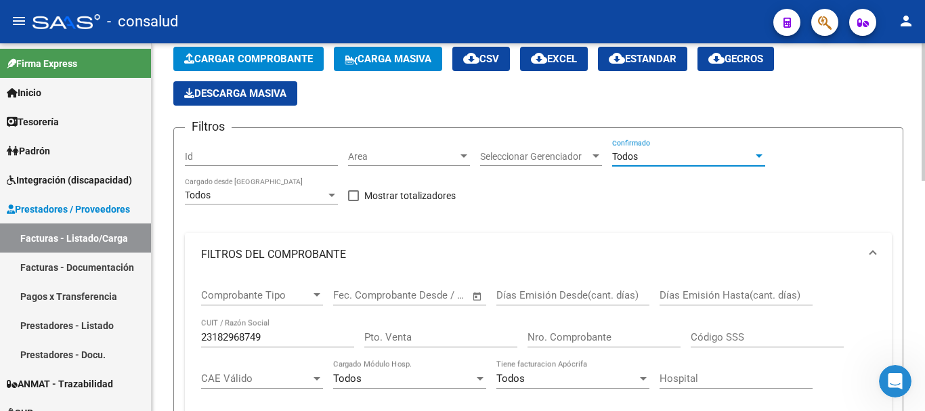
scroll to position [406, 0]
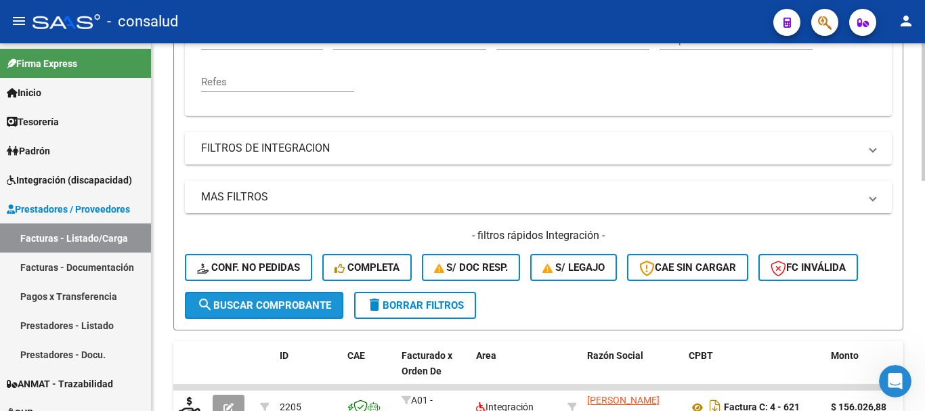
click at [269, 299] on span "search Buscar Comprobante" at bounding box center [264, 305] width 134 height 12
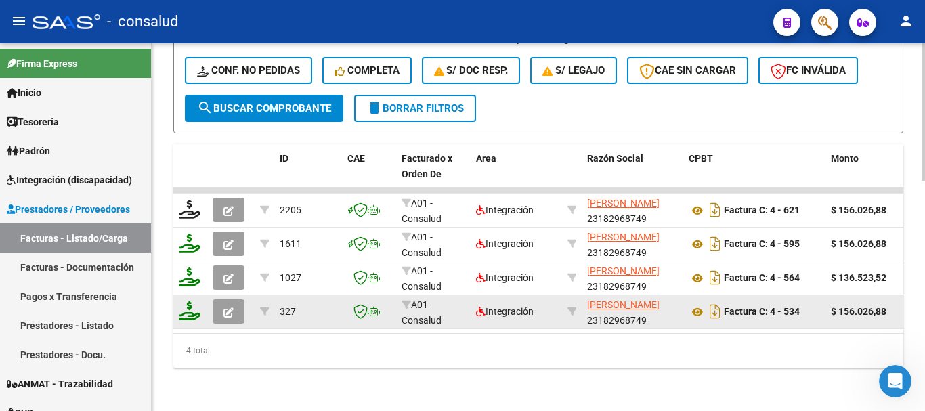
scroll to position [614, 0]
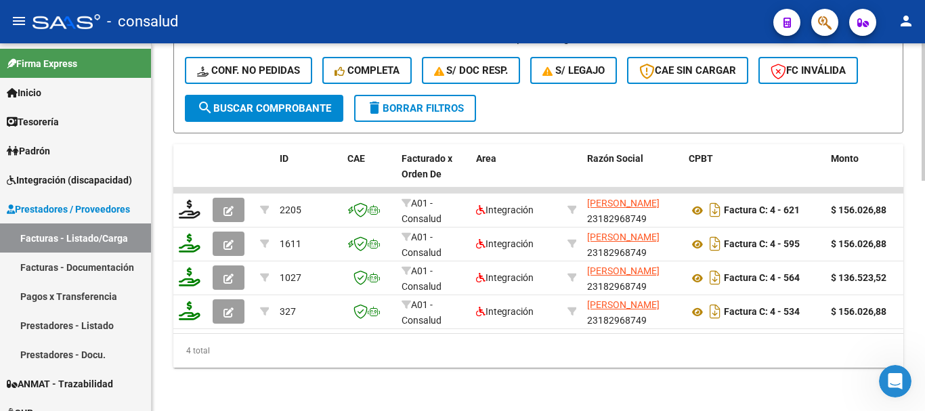
click at [435, 102] on span "delete Borrar Filtros" at bounding box center [415, 108] width 98 height 12
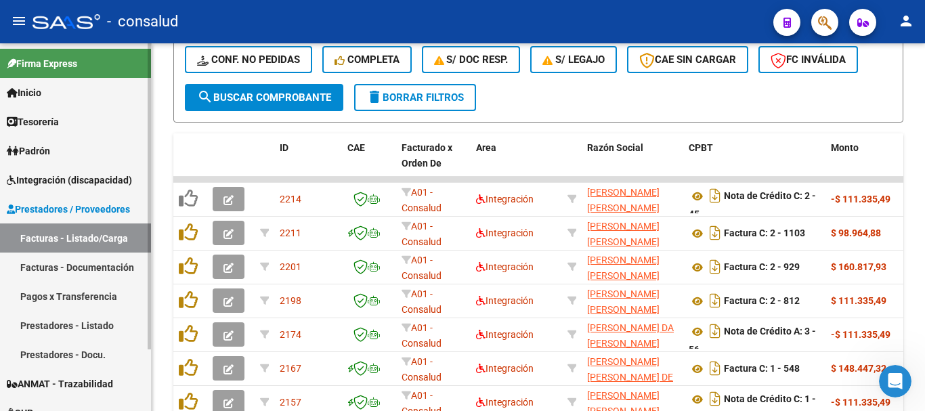
click at [46, 177] on span "Integración (discapacidad)" at bounding box center [69, 180] width 125 height 15
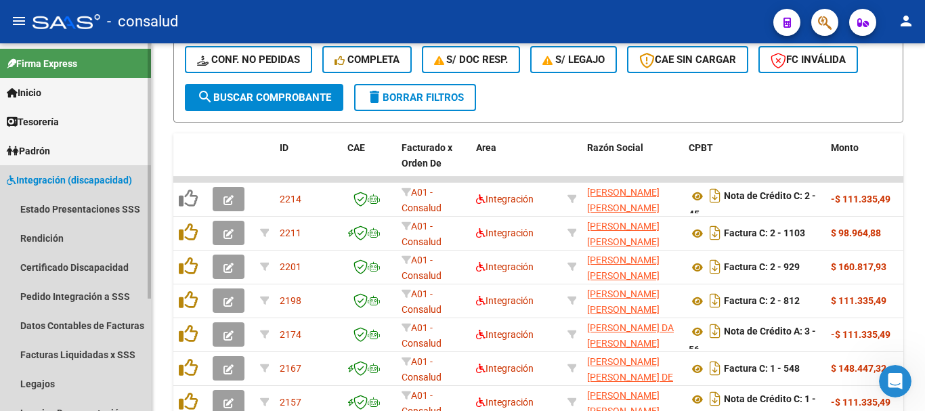
click at [47, 177] on span "Integración (discapacidad)" at bounding box center [69, 180] width 125 height 15
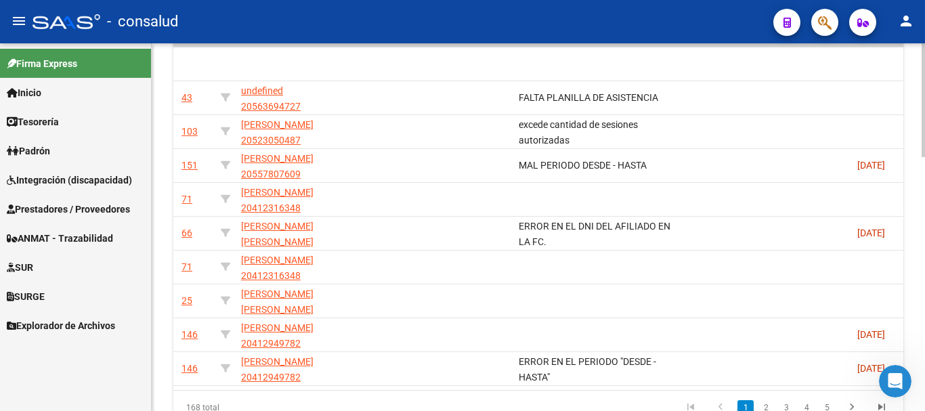
scroll to position [0, 2027]
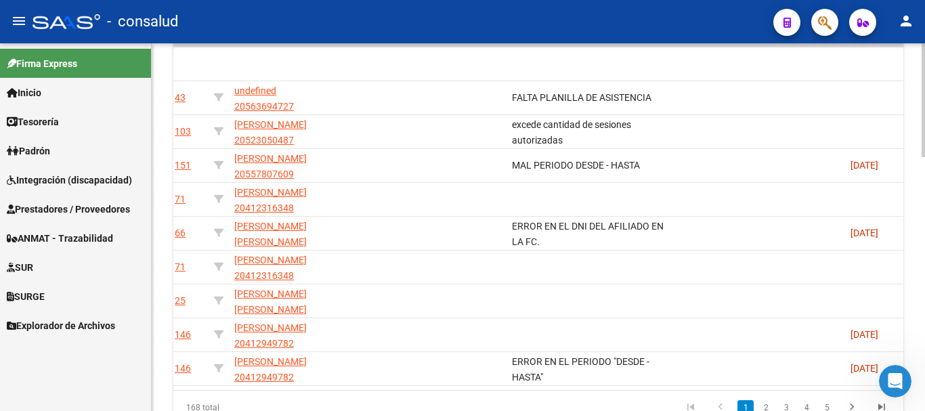
click at [720, 389] on datatable-body "2214 A01 - Consalud Integración [PERSON_NAME] [PERSON_NAME] 27351363067 Nota de…" at bounding box center [538, 215] width 730 height 349
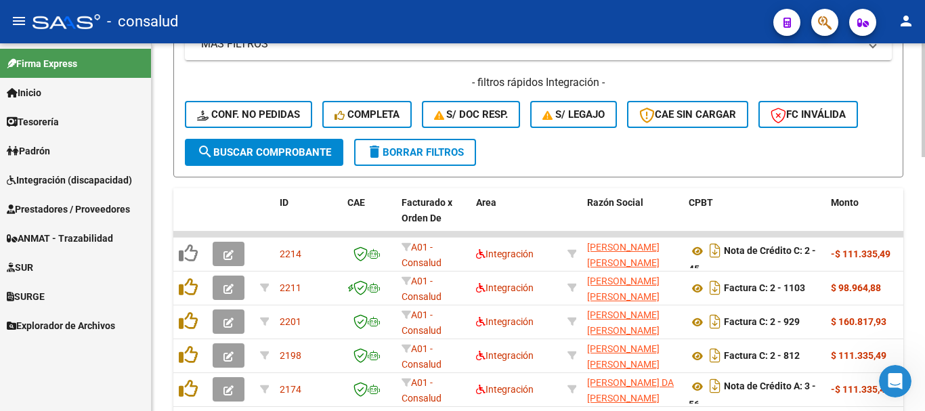
scroll to position [546, 0]
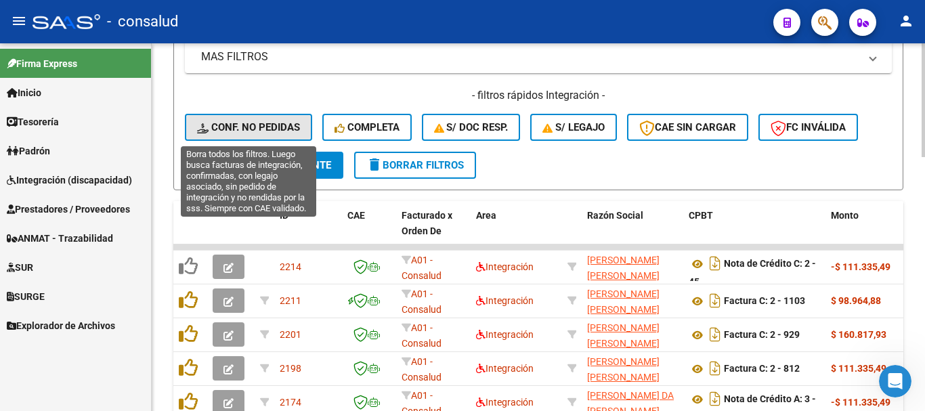
click at [240, 125] on span "Conf. no pedidas" at bounding box center [248, 127] width 103 height 12
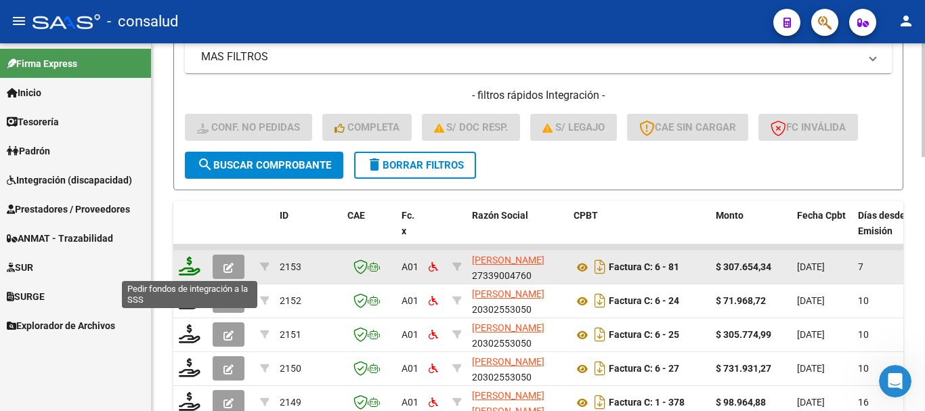
click at [186, 272] on icon at bounding box center [190, 266] width 22 height 19
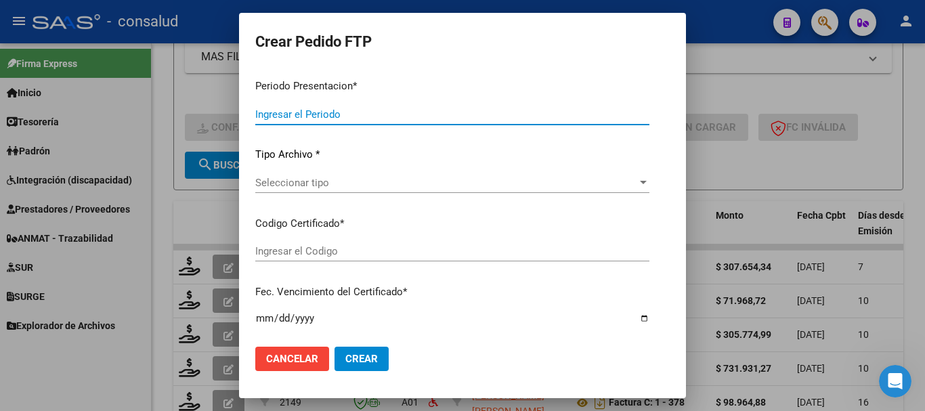
type input "202508"
type input "$ 307.654,34"
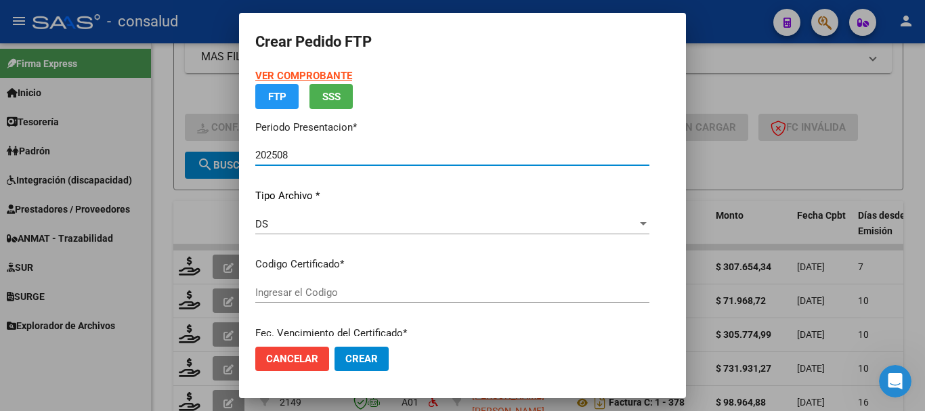
type input "0200054074891-20221003-20291003"
type input "[DATE]"
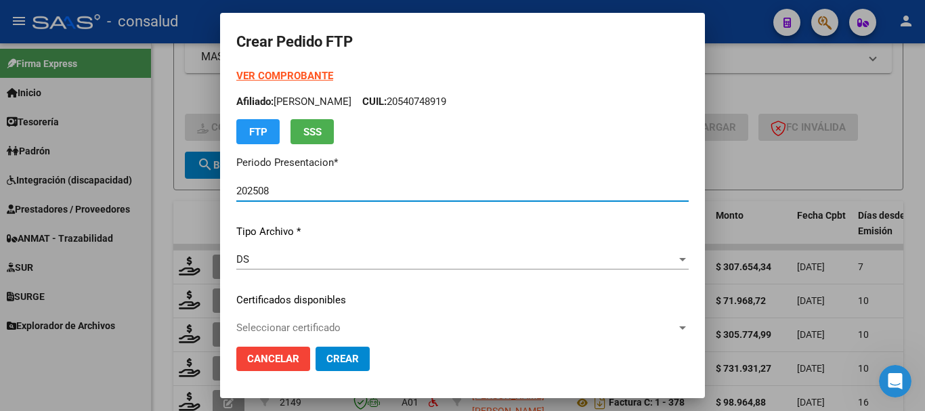
scroll to position [135, 0]
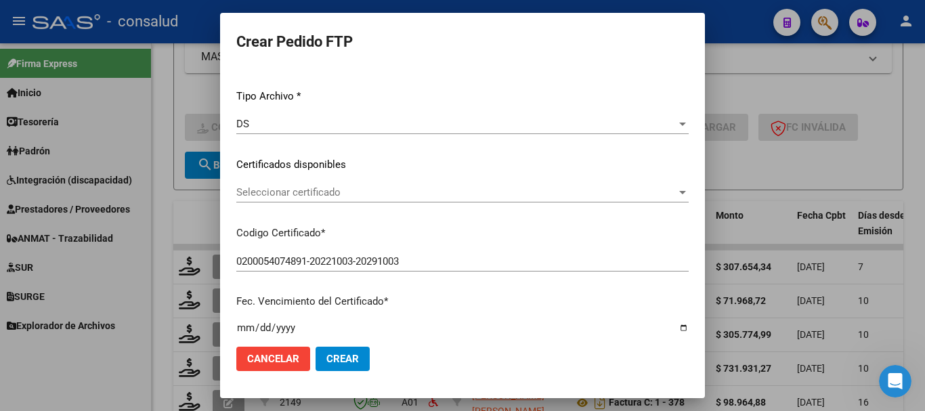
click at [304, 192] on span "Seleccionar certificado" at bounding box center [456, 192] width 440 height 12
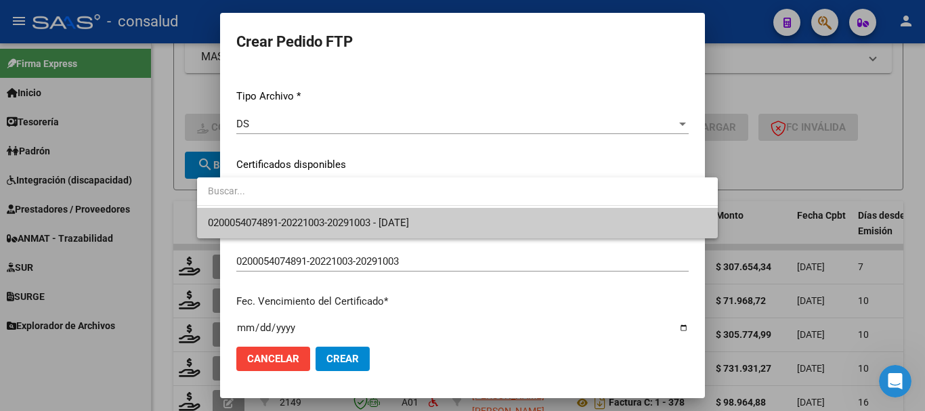
click at [313, 213] on span "0200054074891-20221003-20291003 - [DATE]" at bounding box center [457, 223] width 499 height 30
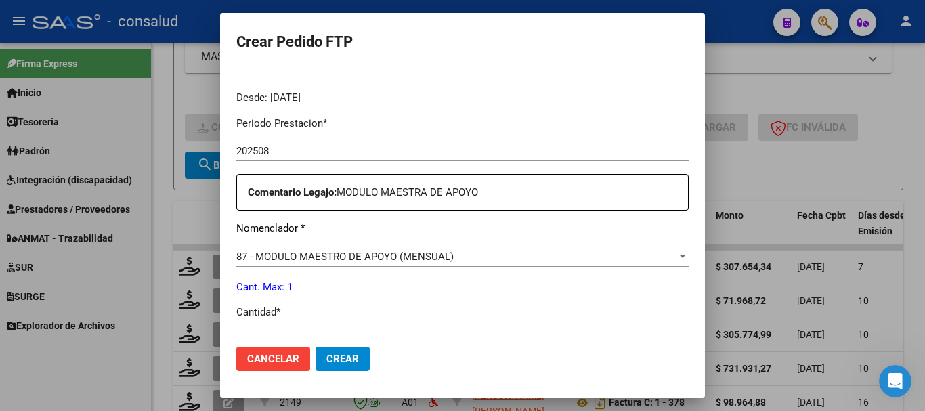
scroll to position [542, 0]
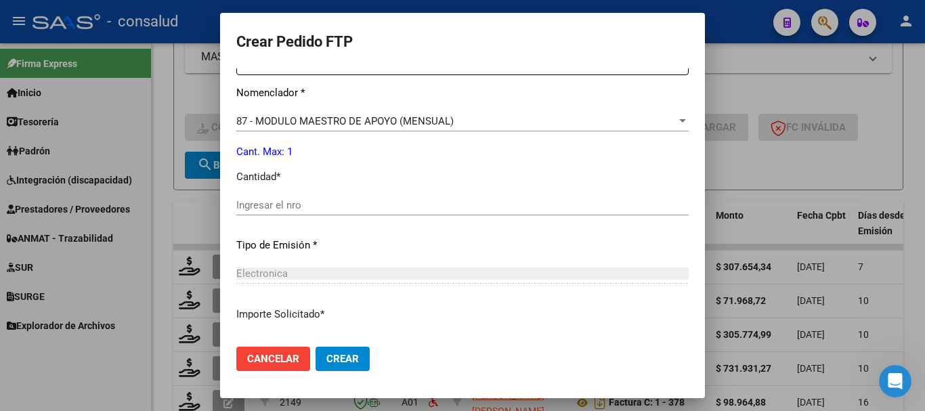
click at [310, 199] on input "Ingresar el nro" at bounding box center [462, 205] width 452 height 12
type input "1"
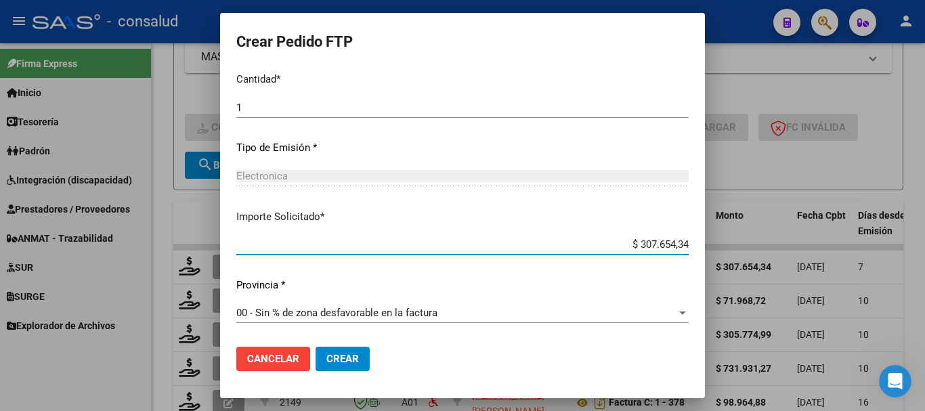
click at [326, 353] on span "Crear" at bounding box center [342, 359] width 33 height 12
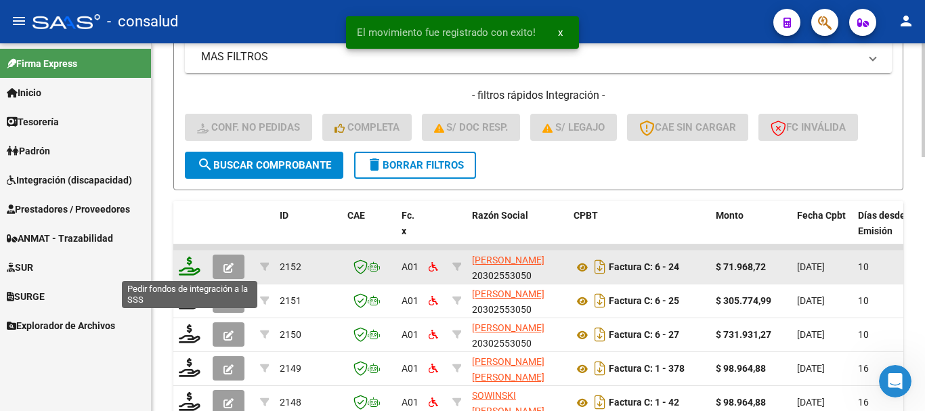
click at [181, 273] on icon at bounding box center [190, 266] width 22 height 19
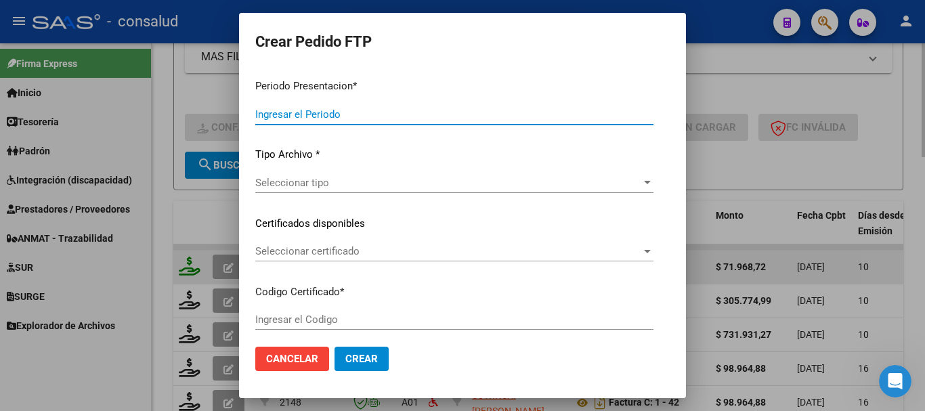
type input "202508"
type input "$ 71.968,72"
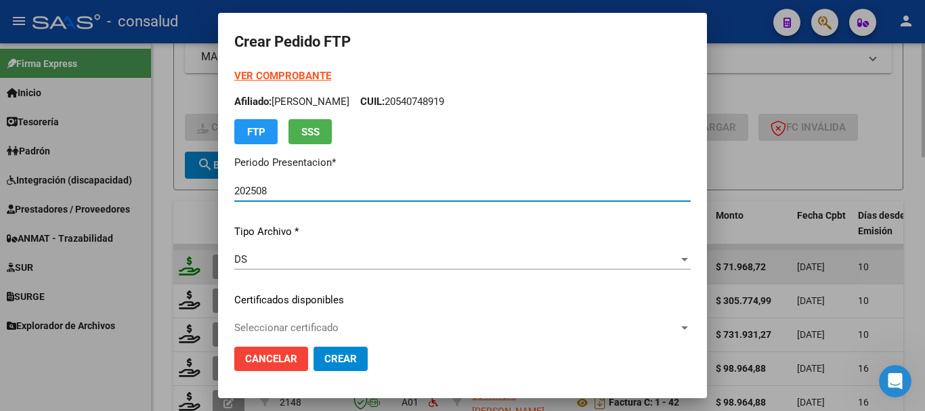
type input "0100053364796-20230315-20330315"
type input "[DATE]"
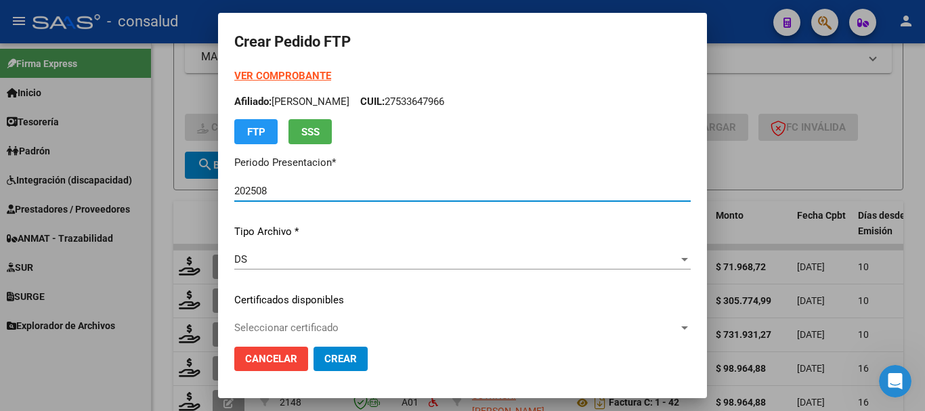
scroll to position [68, 0]
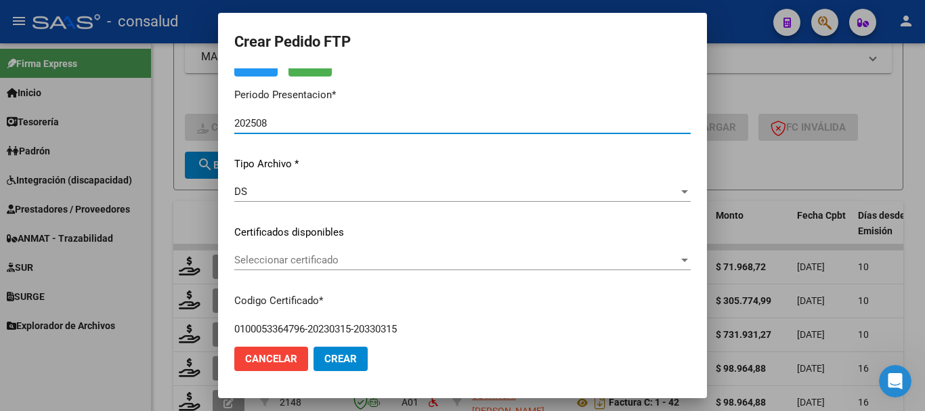
click at [244, 258] on span "Seleccionar certificado" at bounding box center [456, 260] width 444 height 12
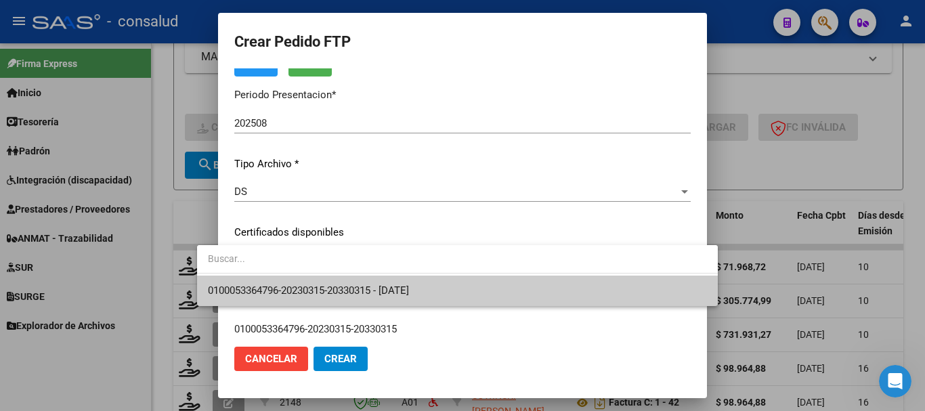
click at [251, 276] on span "0100053364796-20230315-20330315 - [DATE]" at bounding box center [457, 291] width 499 height 30
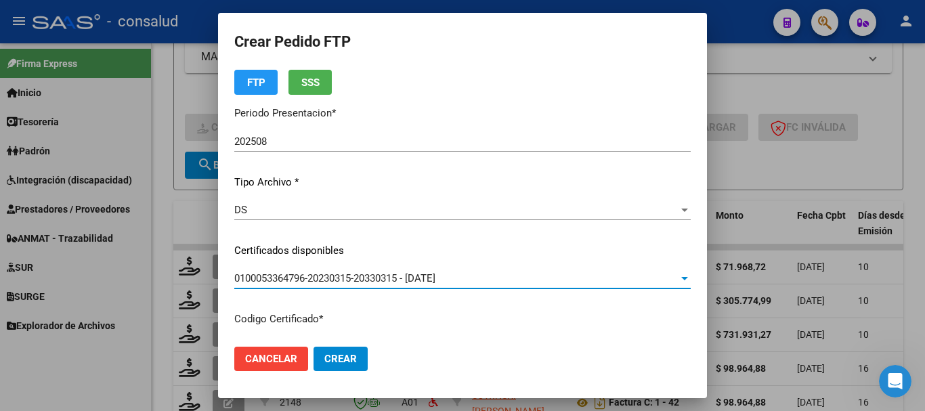
scroll to position [0, 0]
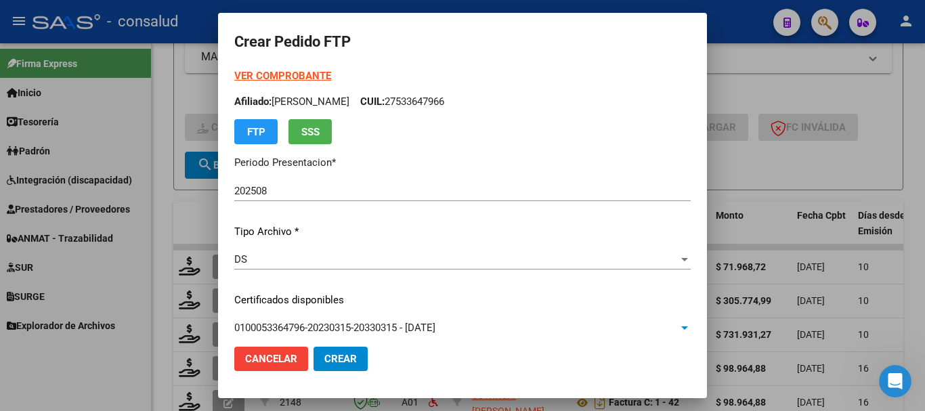
click at [235, 76] on strong "VER COMPROBANTE" at bounding box center [282, 76] width 97 height 12
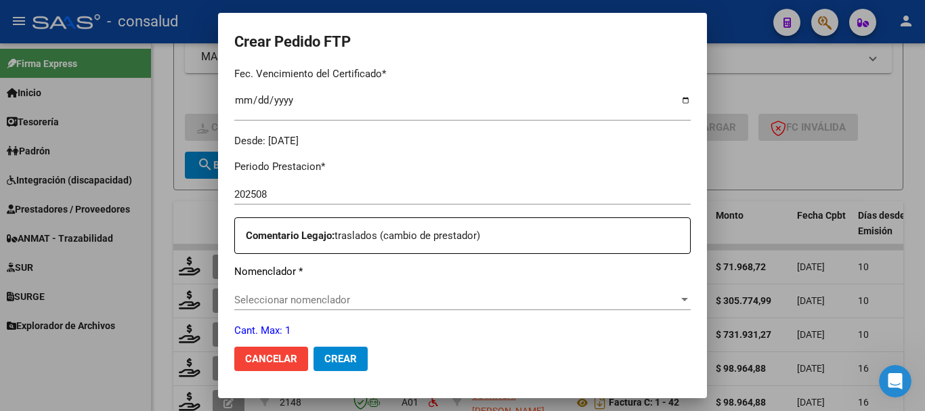
scroll to position [406, 0]
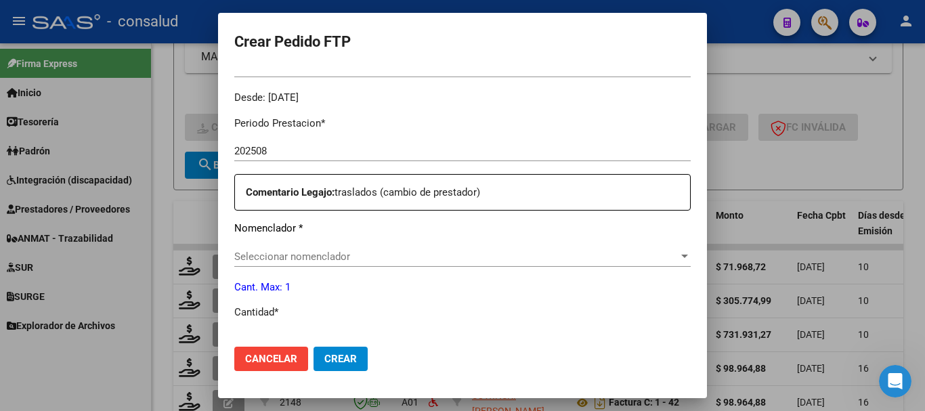
click at [294, 241] on div "Periodo Prestacion * 202508 Ingresar el Periodo Prestacion Comentario Legajo: t…" at bounding box center [462, 338] width 456 height 464
click at [293, 261] on span "Seleccionar nomenclador" at bounding box center [456, 257] width 444 height 12
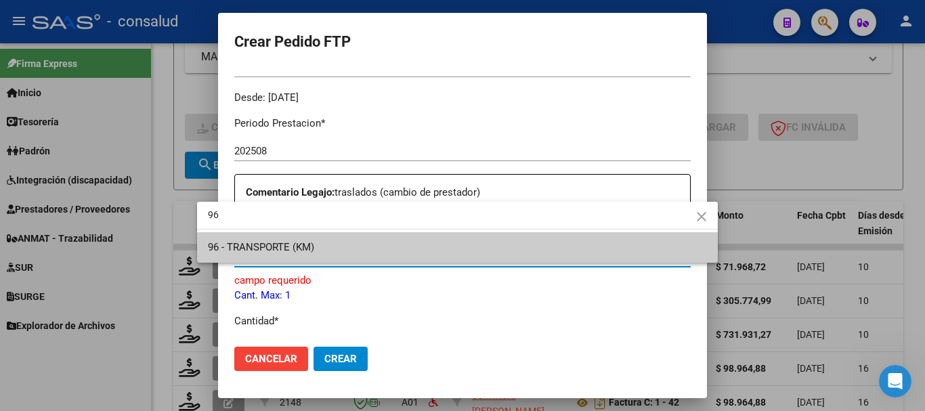
type input "96"
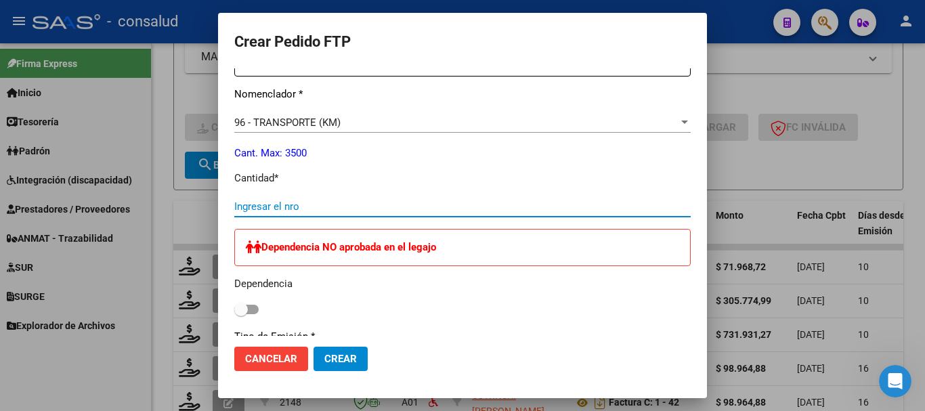
scroll to position [620, 0]
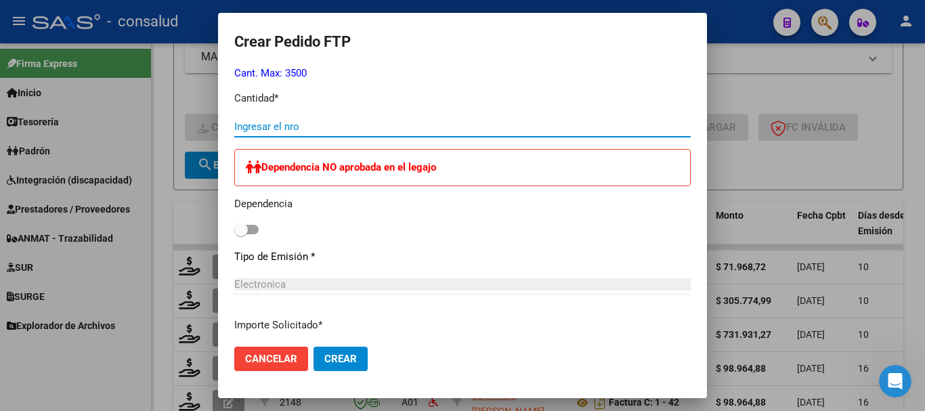
click at [234, 230] on span at bounding box center [246, 229] width 24 height 9
click at [240, 234] on input "checkbox" at bounding box center [240, 234] width 1 height 1
checkbox input "true"
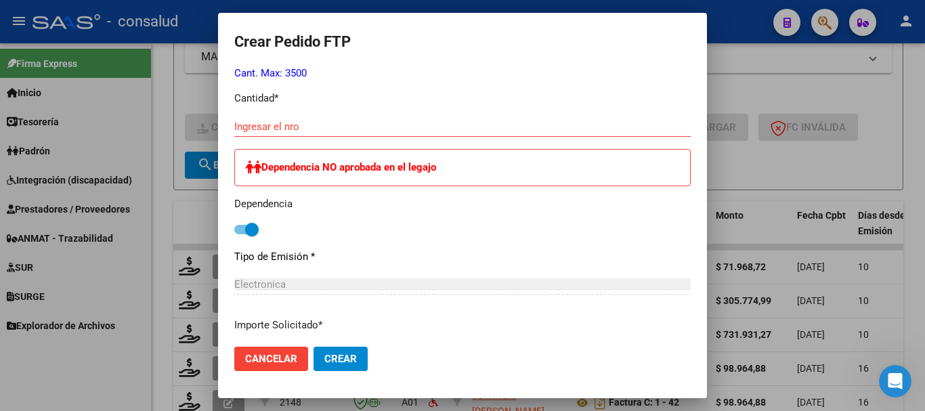
click at [241, 137] on div "Ingresar el nro" at bounding box center [462, 132] width 456 height 33
click at [245, 130] on input "Ingresar el nro" at bounding box center [462, 127] width 456 height 12
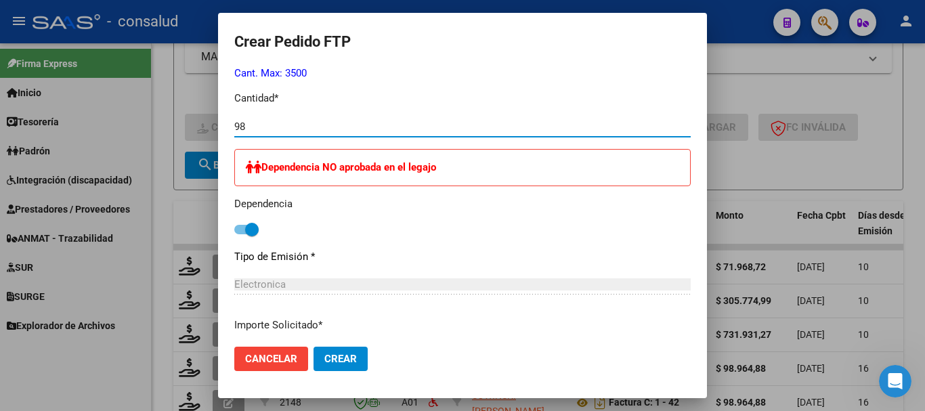
type input "98"
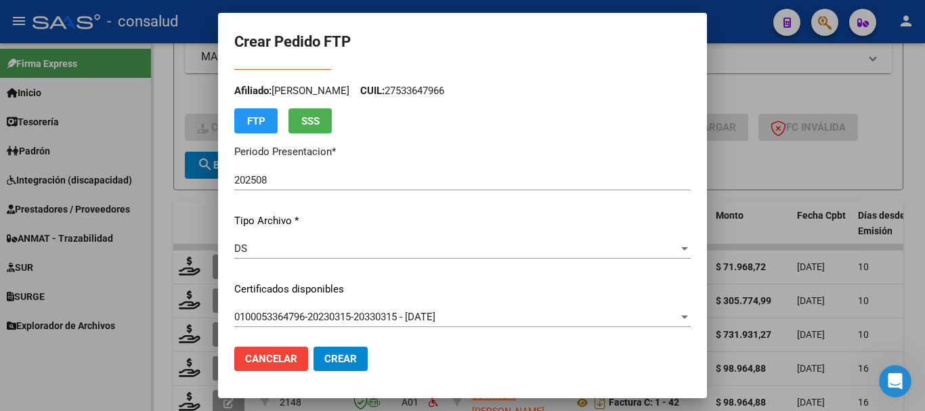
scroll to position [0, 0]
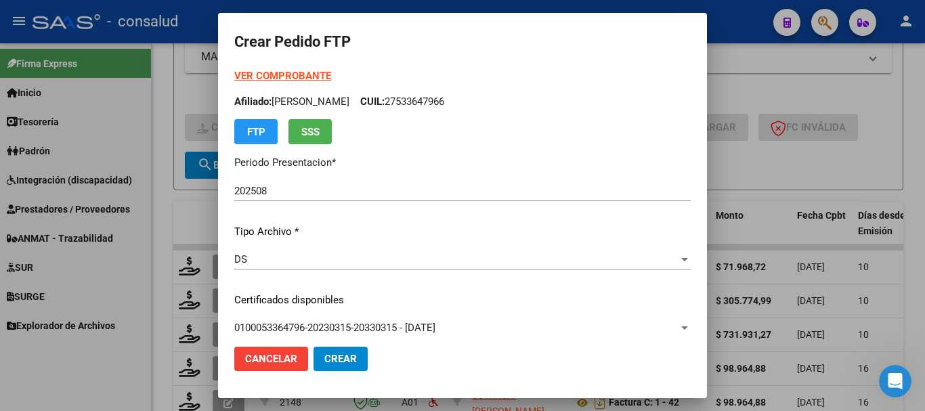
click at [234, 71] on strong "VER COMPROBANTE" at bounding box center [282, 76] width 97 height 12
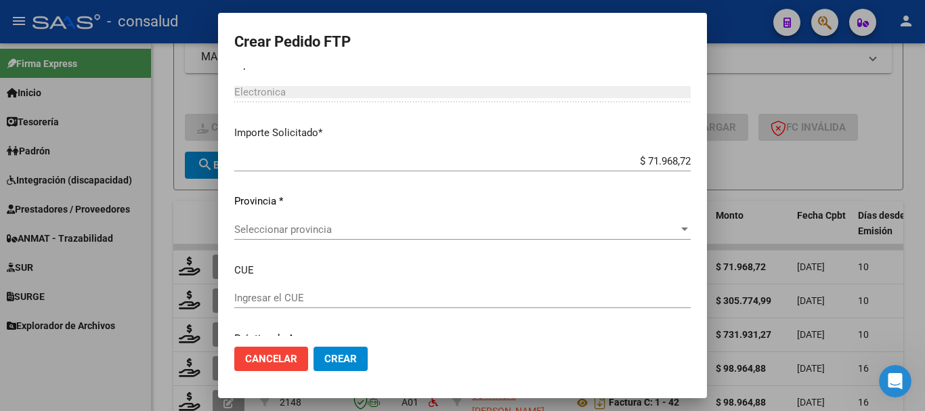
scroll to position [866, 0]
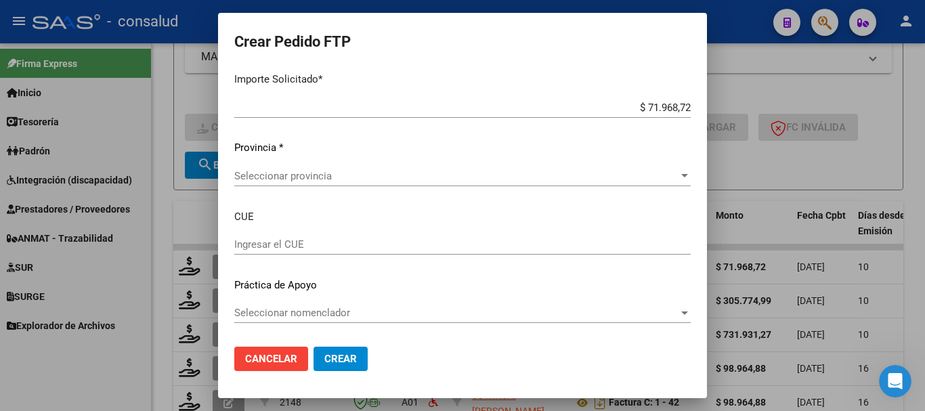
click at [346, 175] on span "Seleccionar provincia" at bounding box center [456, 176] width 444 height 12
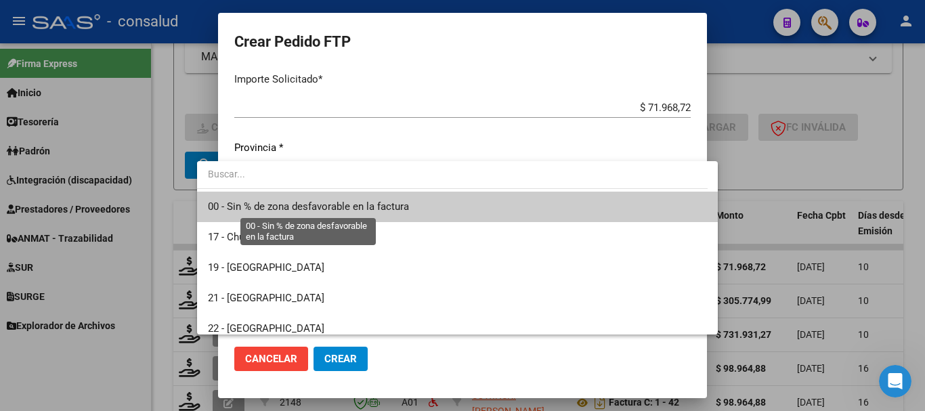
click at [352, 202] on span "00 - Sin % de zona desfavorable en la factura" at bounding box center [308, 206] width 201 height 12
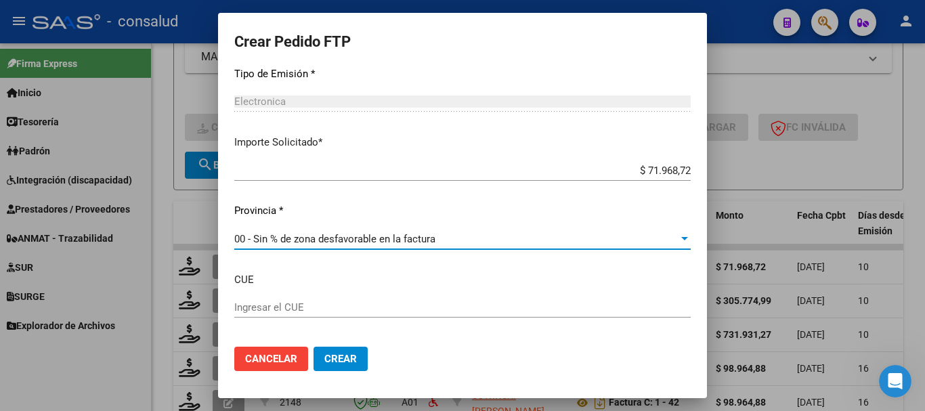
scroll to position [663, 0]
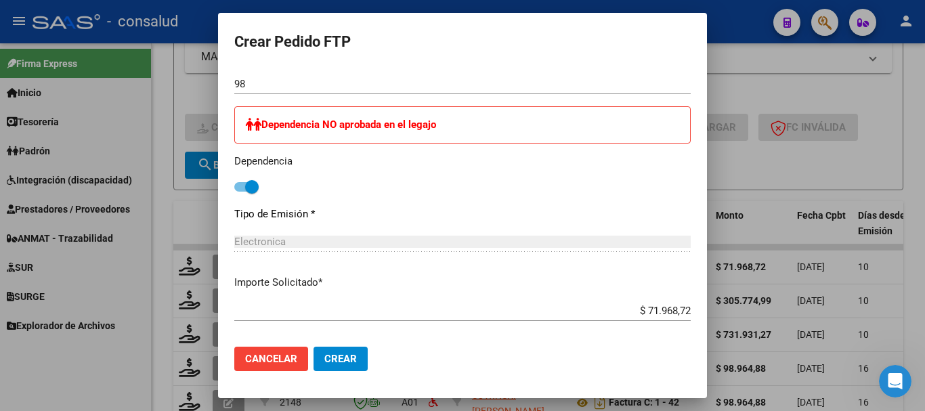
click at [218, 189] on mat-dialog-content "VER COMPROBANTE ARCA Padrón Afiliado: [PERSON_NAME] CUIL: 27533647966 FTP SSS P…" at bounding box center [462, 201] width 489 height 267
click at [234, 190] on span at bounding box center [246, 186] width 24 height 9
click at [240, 192] on input "checkbox" at bounding box center [240, 192] width 1 height 1
checkbox input "false"
click at [245, 360] on span "Cancelar" at bounding box center [271, 359] width 52 height 12
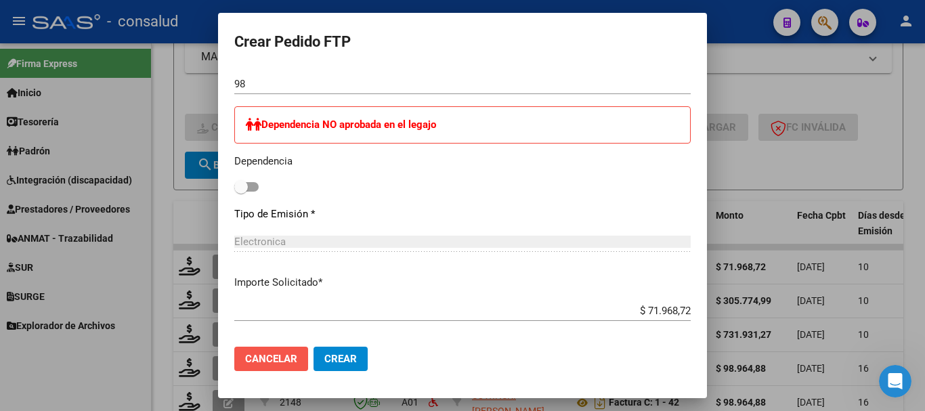
scroll to position [586, 0]
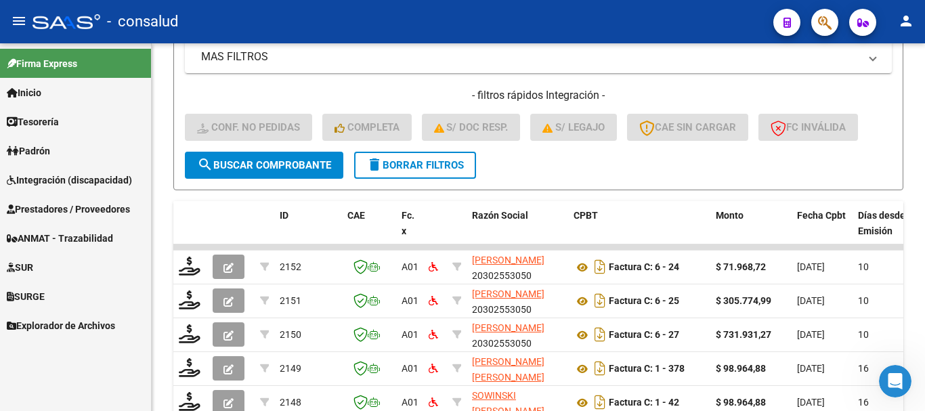
click at [62, 185] on span "Integración (discapacidad)" at bounding box center [69, 180] width 125 height 15
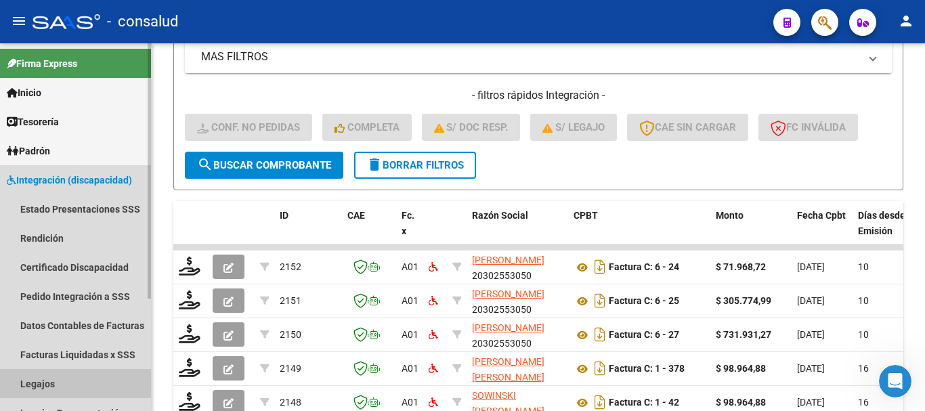
click at [67, 381] on link "Legajos" at bounding box center [75, 383] width 151 height 29
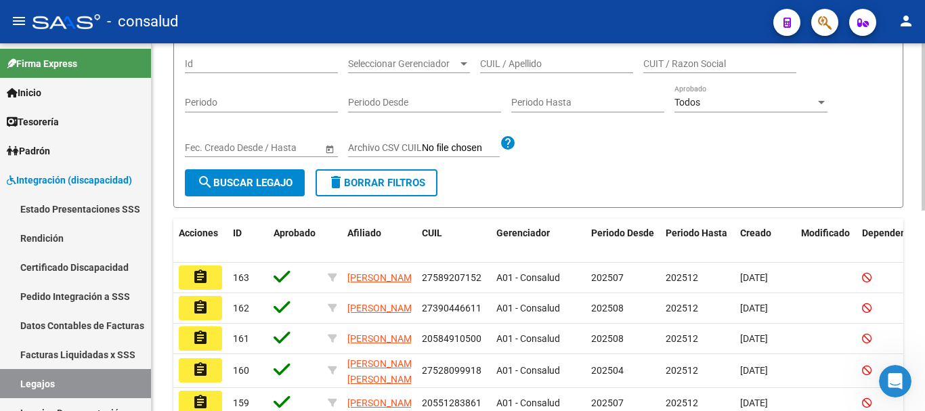
scroll to position [34, 0]
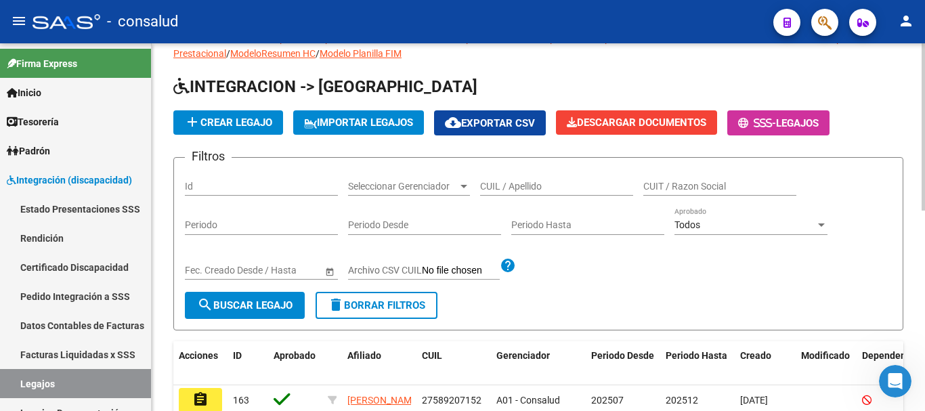
click at [552, 195] on div "CUIL / Apellido" at bounding box center [556, 182] width 153 height 27
click at [553, 186] on input "CUIL / Apellido" at bounding box center [556, 187] width 153 height 12
type input "KERBER"
click at [244, 301] on span "search Buscar Legajo" at bounding box center [244, 305] width 95 height 12
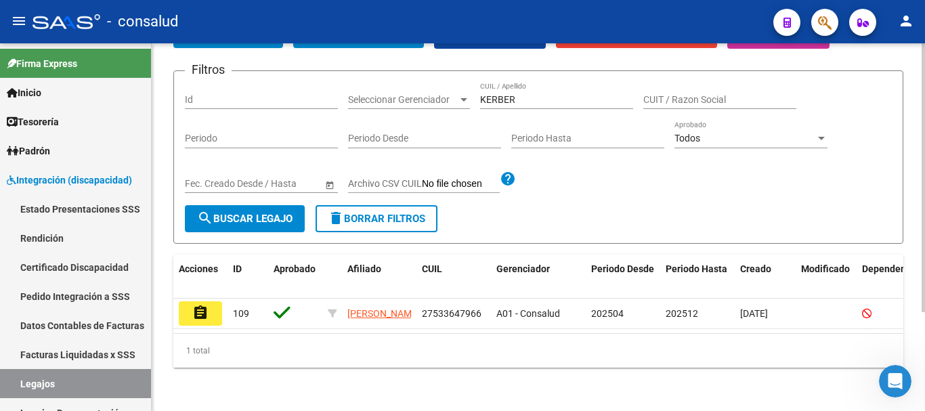
scroll to position [135, 0]
click at [194, 305] on mat-icon "assignment" at bounding box center [200, 313] width 16 height 16
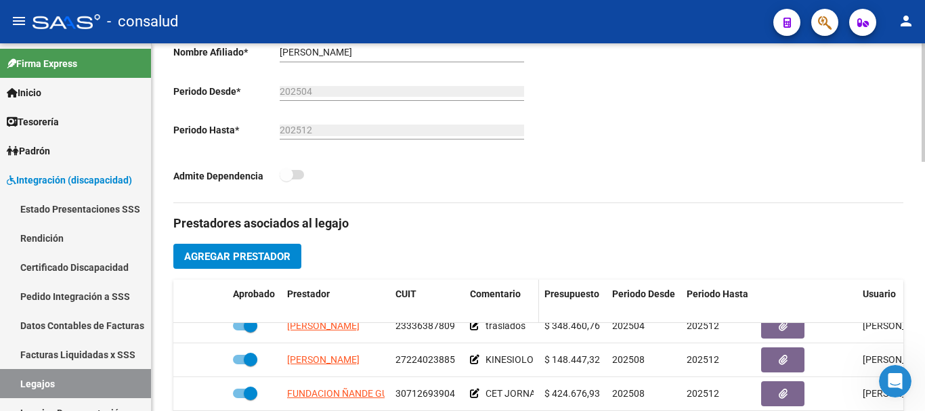
scroll to position [299, 0]
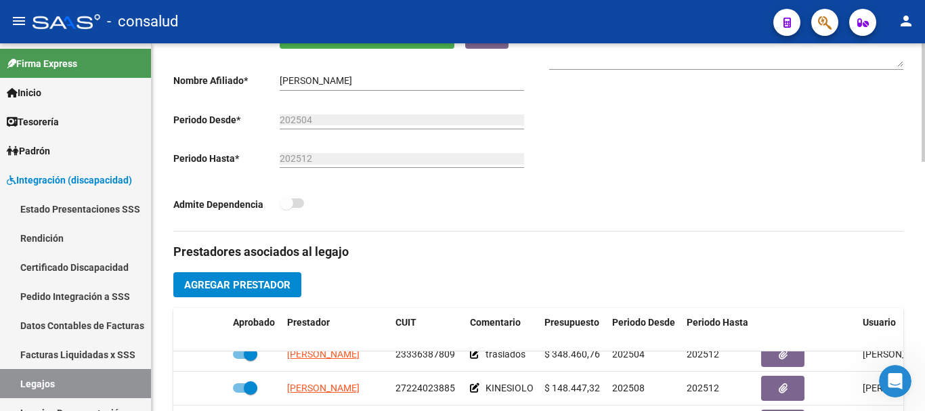
click at [300, 201] on span at bounding box center [292, 202] width 24 height 9
click at [299, 207] on span at bounding box center [292, 202] width 24 height 9
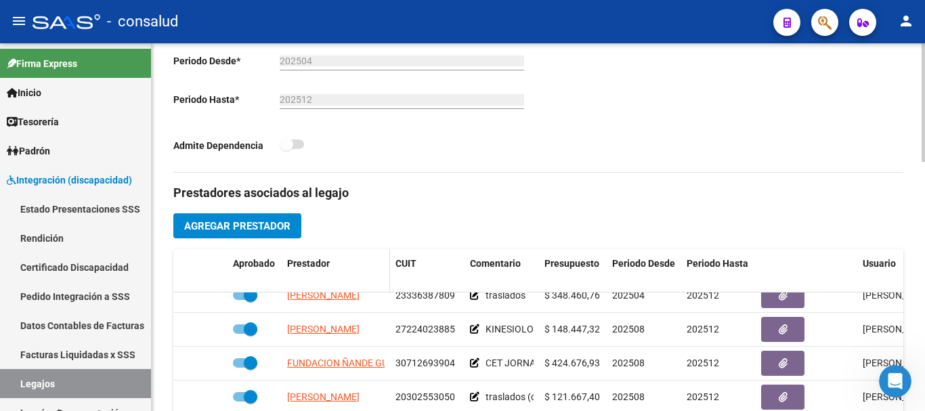
scroll to position [366, 0]
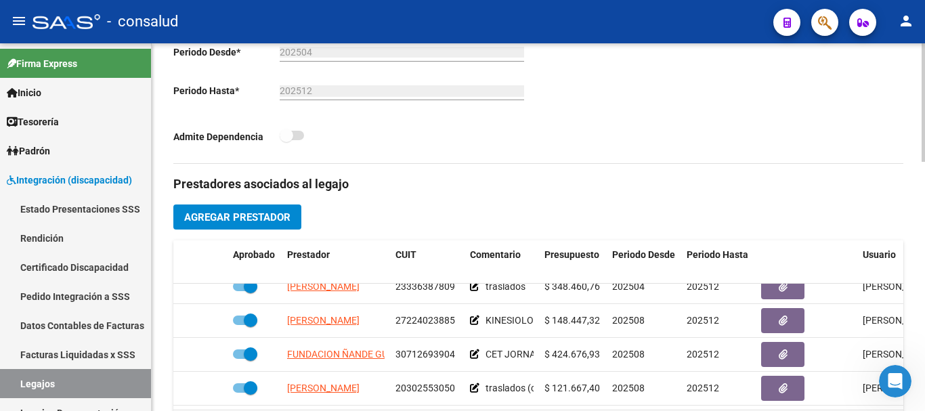
click at [298, 137] on span at bounding box center [292, 135] width 24 height 9
click at [286, 136] on span at bounding box center [287, 136] width 14 height 14
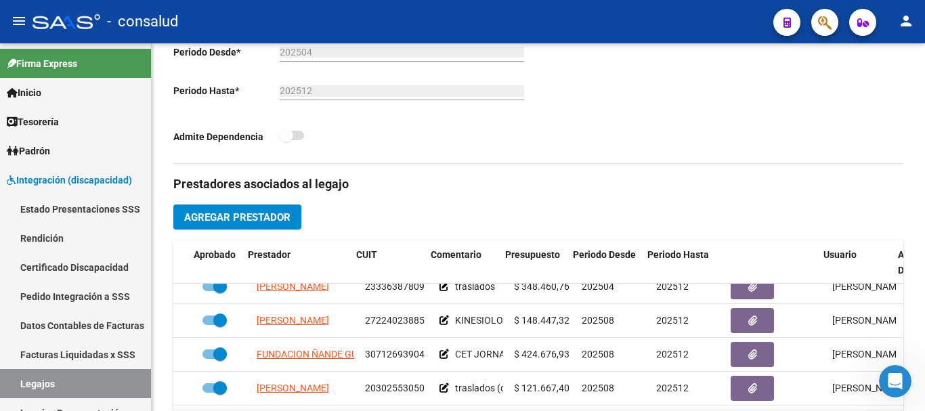
scroll to position [126, 113]
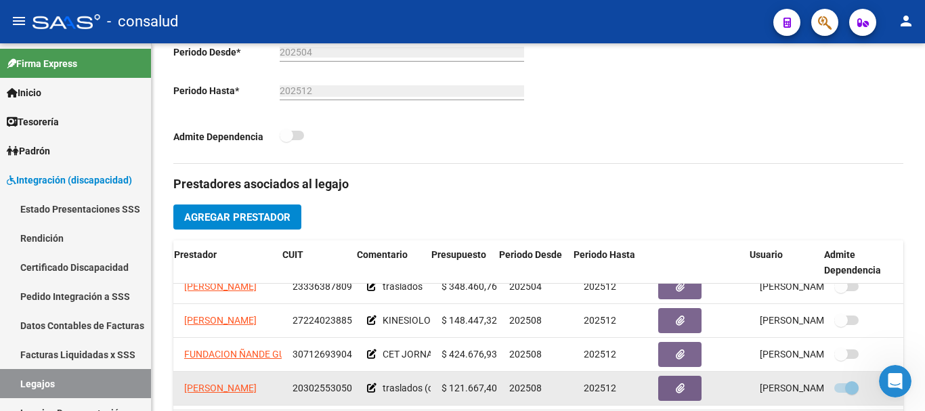
click at [614, 393] on datatable-body-cell "202512" at bounding box center [615, 388] width 74 height 33
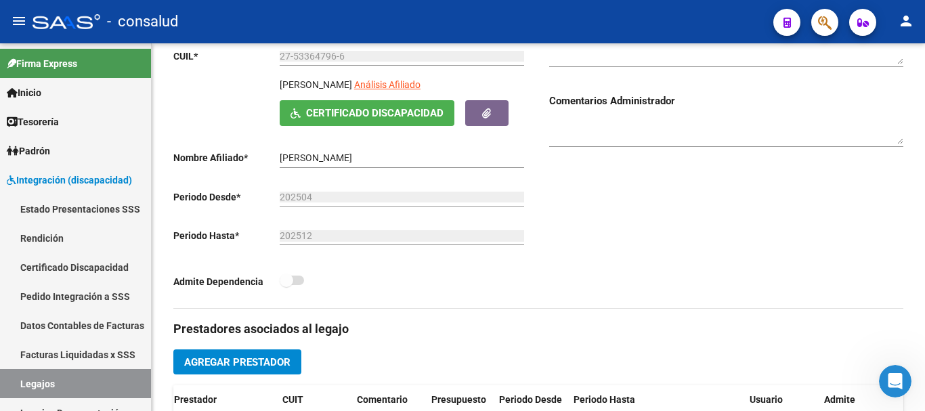
scroll to position [163, 0]
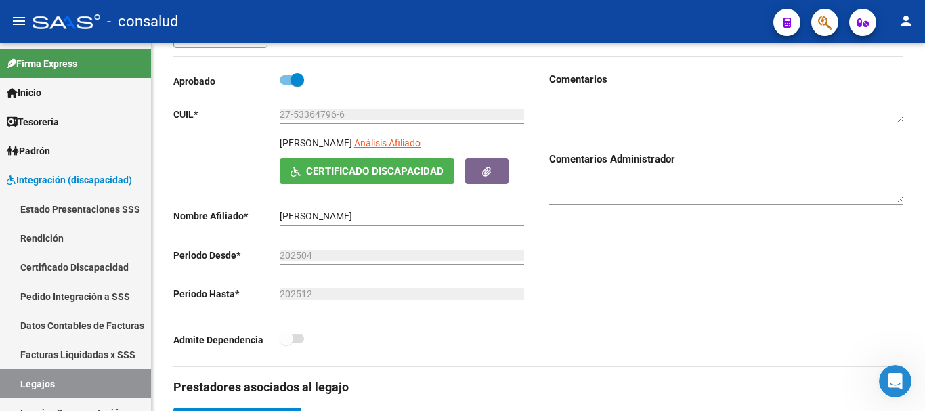
click at [284, 79] on span at bounding box center [292, 79] width 24 height 9
click at [286, 85] on input "checkbox" at bounding box center [286, 85] width 1 height 1
checkbox input "false"
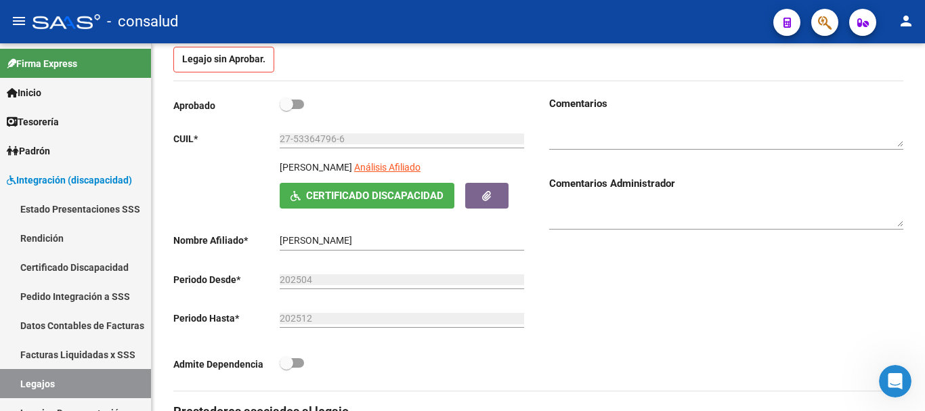
scroll to position [188, 0]
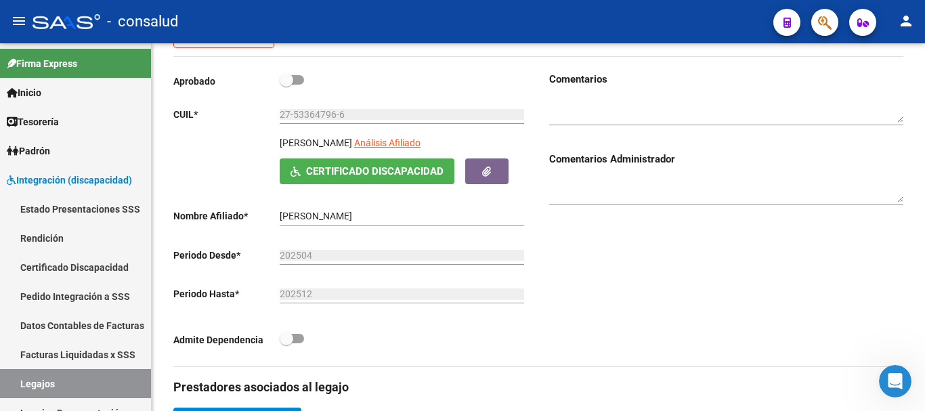
click at [295, 339] on span at bounding box center [292, 338] width 24 height 9
click at [286, 343] on input "checkbox" at bounding box center [286, 343] width 1 height 1
checkbox input "true"
click at [304, 75] on div "Aprobado" at bounding box center [350, 84] width 354 height 25
click at [301, 79] on span at bounding box center [292, 79] width 24 height 9
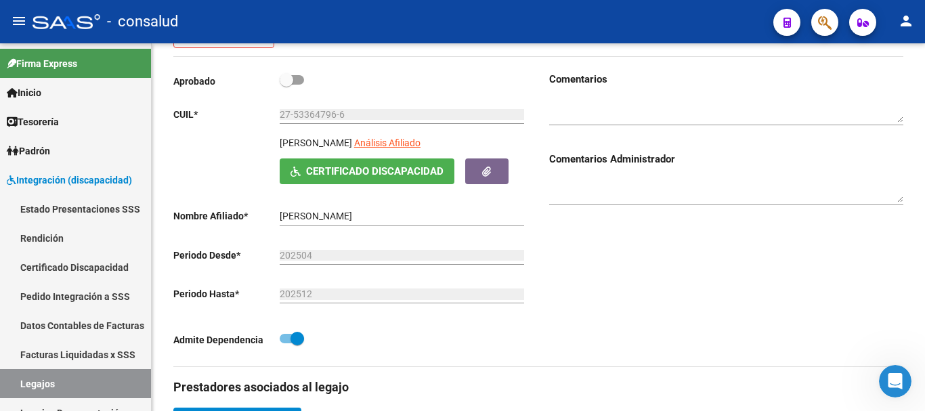
click at [286, 85] on input "checkbox" at bounding box center [286, 85] width 1 height 1
checkbox input "true"
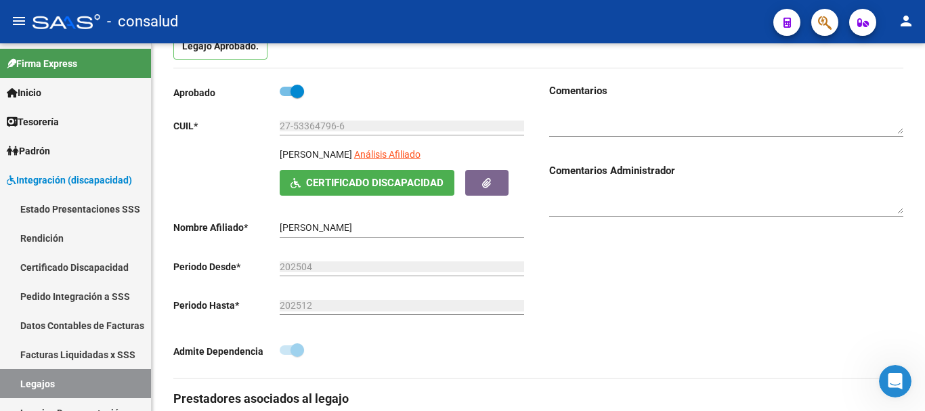
scroll to position [0, 0]
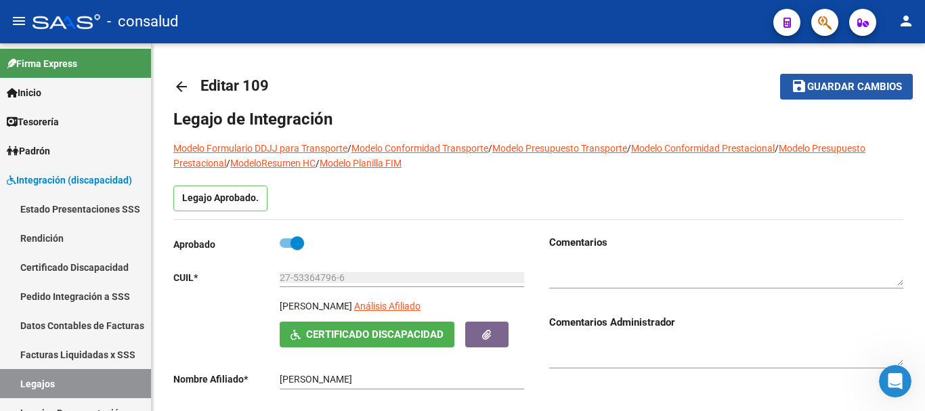
click at [822, 79] on button "save Guardar cambios" at bounding box center [846, 86] width 133 height 25
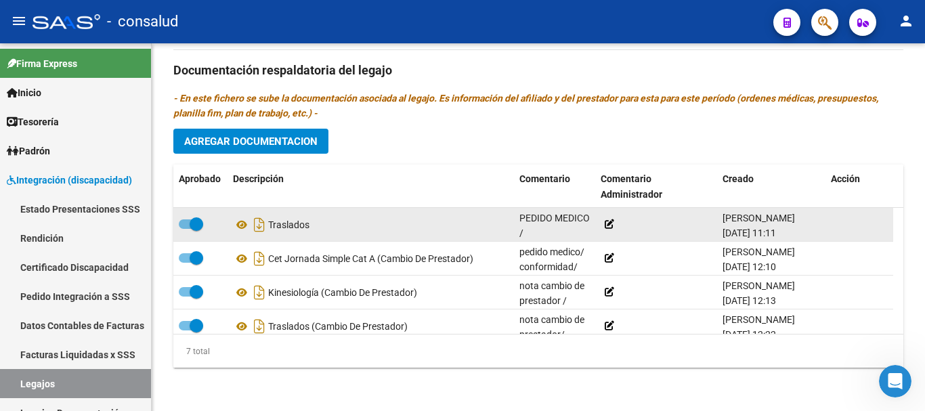
scroll to position [116, 0]
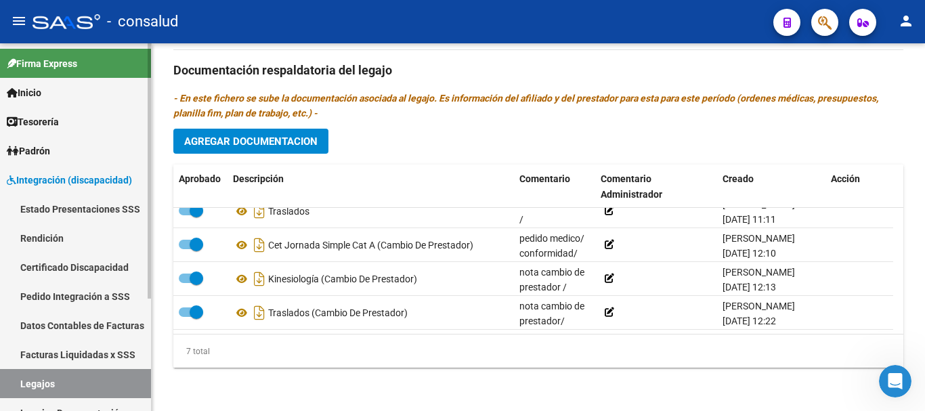
click at [68, 381] on link "Legajos" at bounding box center [75, 383] width 151 height 29
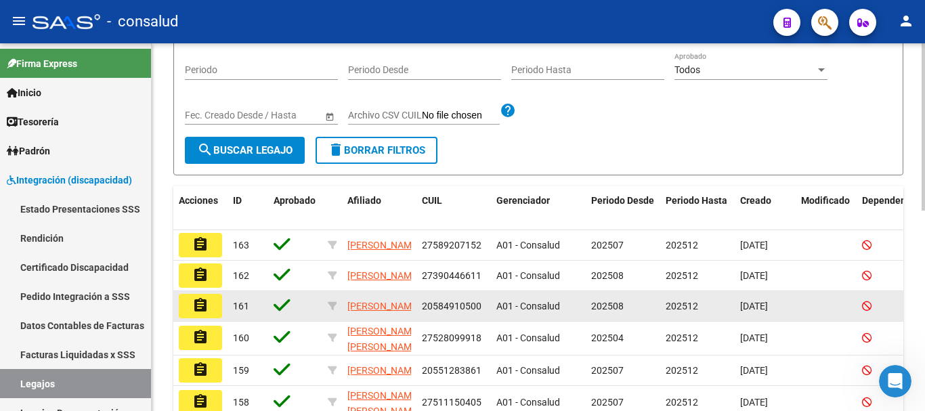
scroll to position [203, 0]
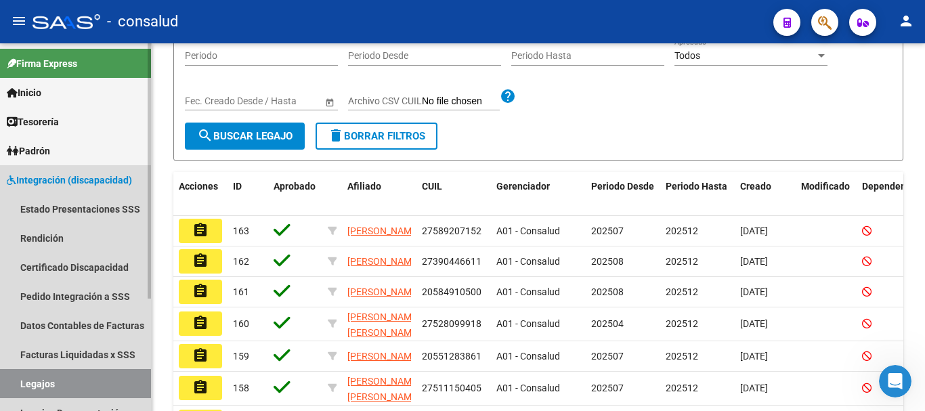
click at [98, 179] on span "Integración (discapacidad)" at bounding box center [69, 180] width 125 height 15
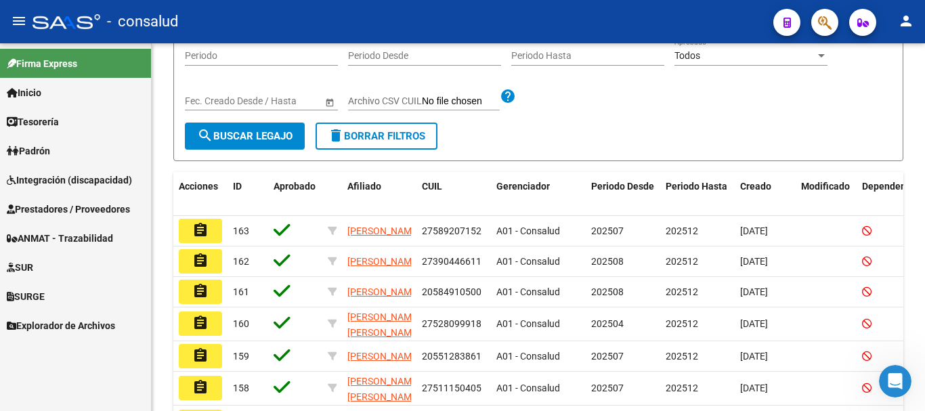
click at [98, 209] on span "Prestadores / Proveedores" at bounding box center [68, 209] width 123 height 15
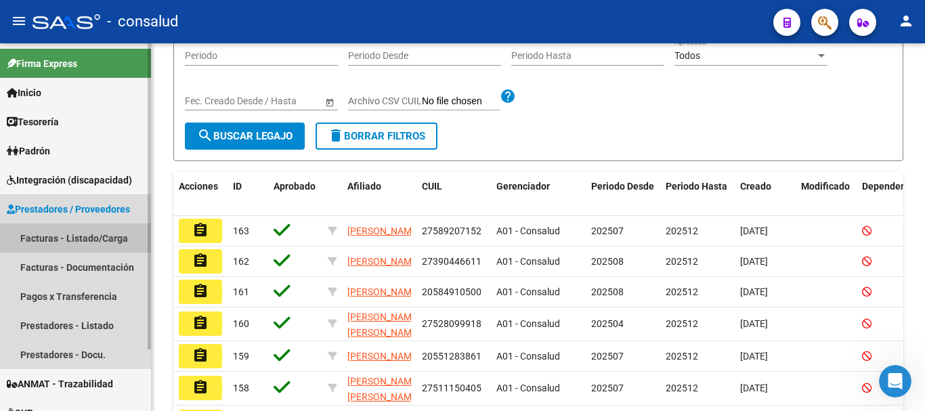
click at [88, 231] on link "Facturas - Listado/Carga" at bounding box center [75, 237] width 151 height 29
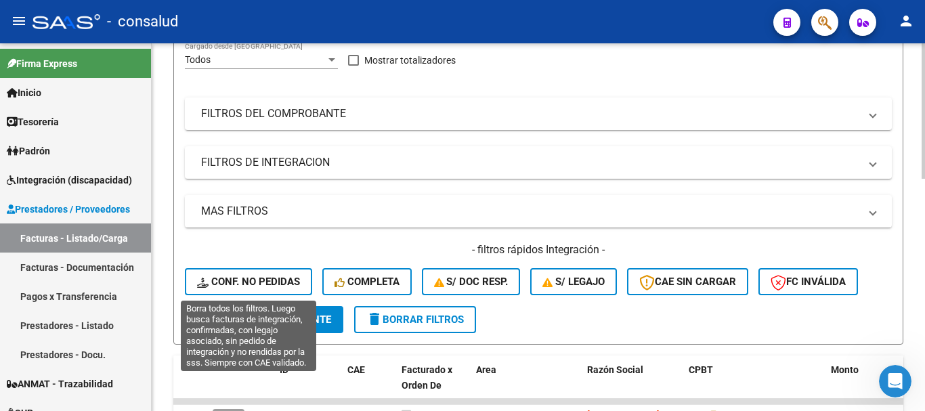
click at [223, 278] on span "Conf. no pedidas" at bounding box center [248, 282] width 103 height 12
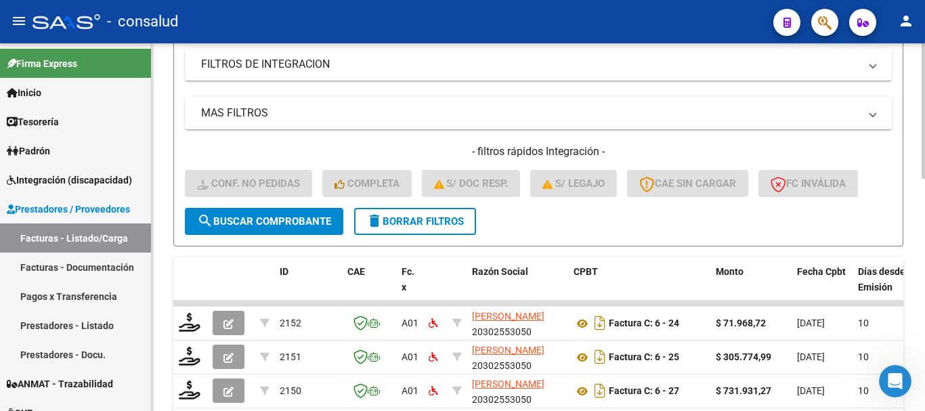
scroll to position [339, 0]
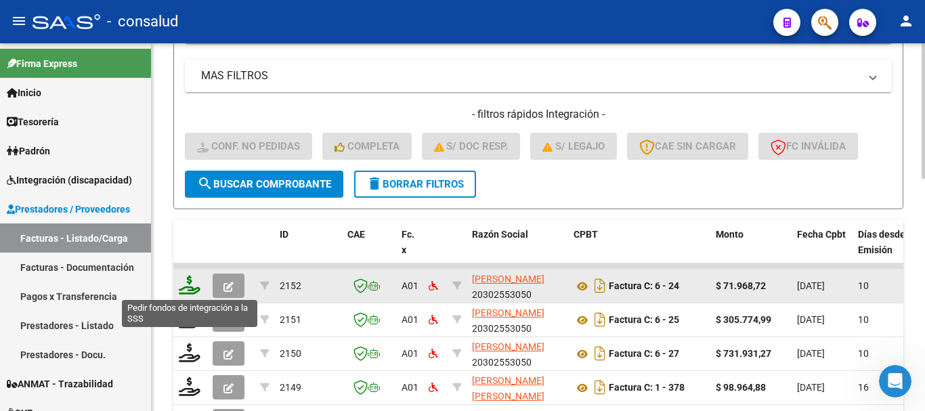
click at [185, 286] on icon at bounding box center [190, 285] width 22 height 19
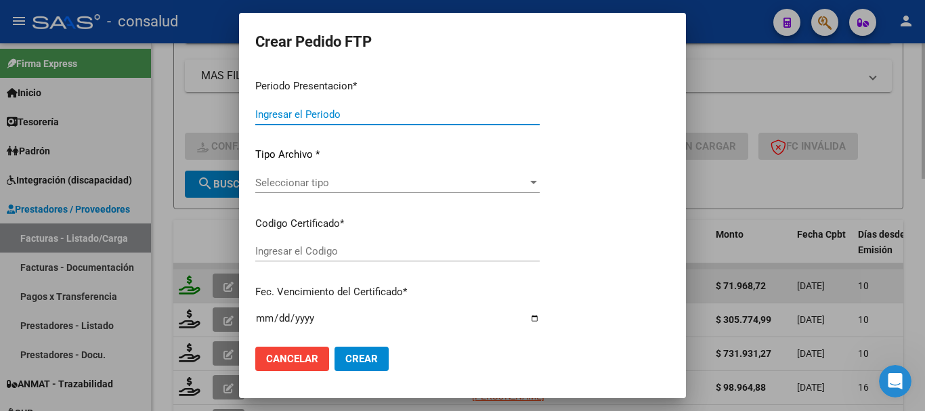
type input "202508"
type input "$ 71.968,72"
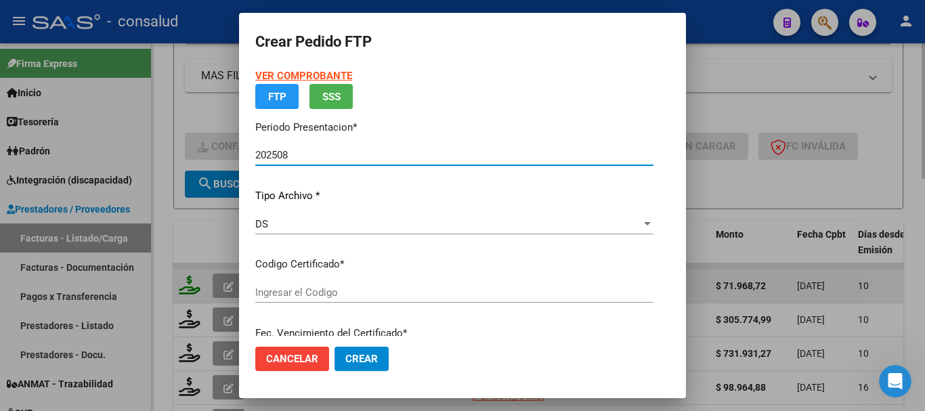
type input "0100053364796-20230315-20330315"
type input "[DATE]"
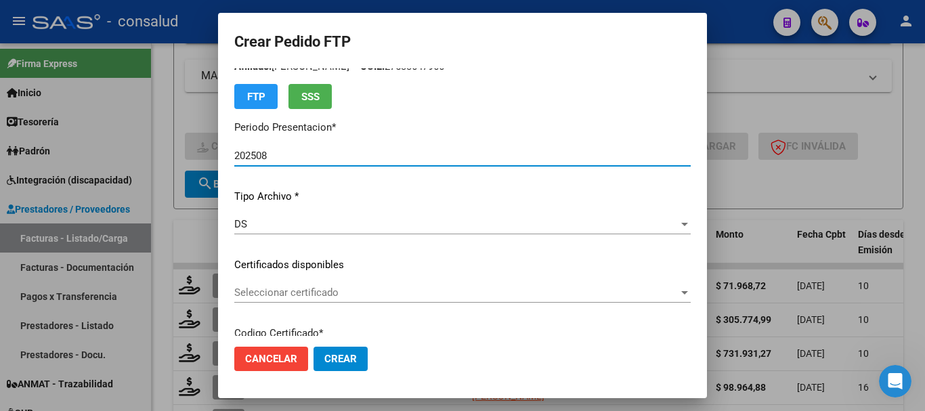
scroll to position [135, 0]
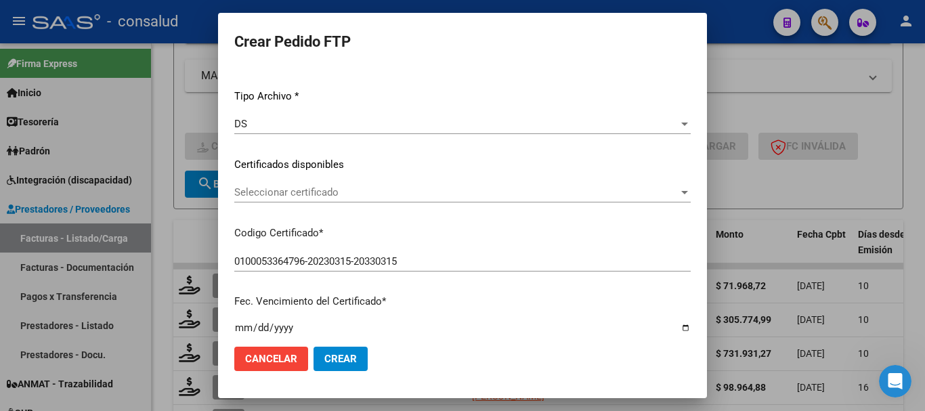
click at [281, 194] on span "Seleccionar certificado" at bounding box center [456, 192] width 444 height 12
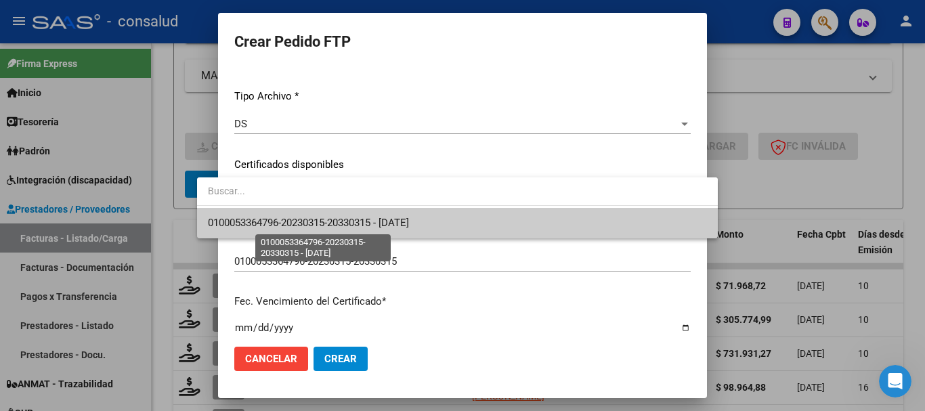
click at [286, 217] on span "0100053364796-20230315-20330315 - [DATE]" at bounding box center [308, 223] width 201 height 12
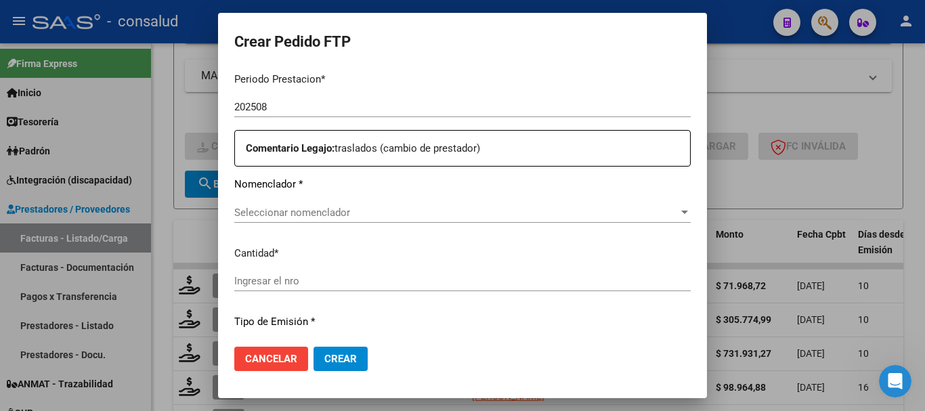
scroll to position [474, 0]
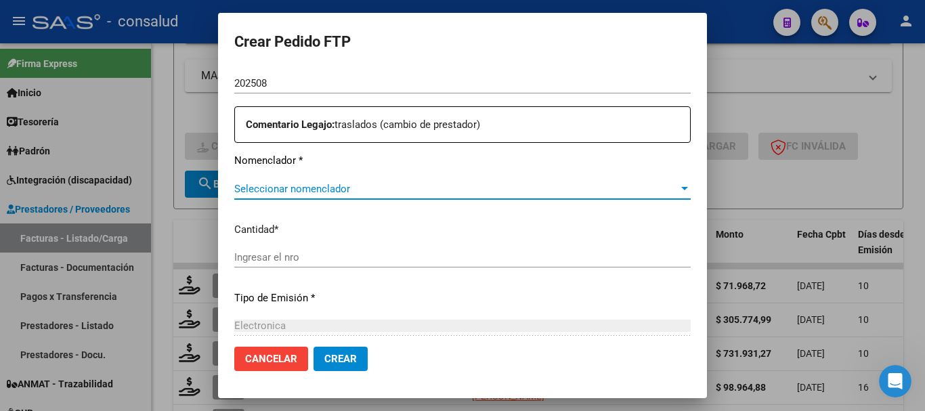
click at [294, 188] on span "Seleccionar nomenclador" at bounding box center [456, 189] width 444 height 12
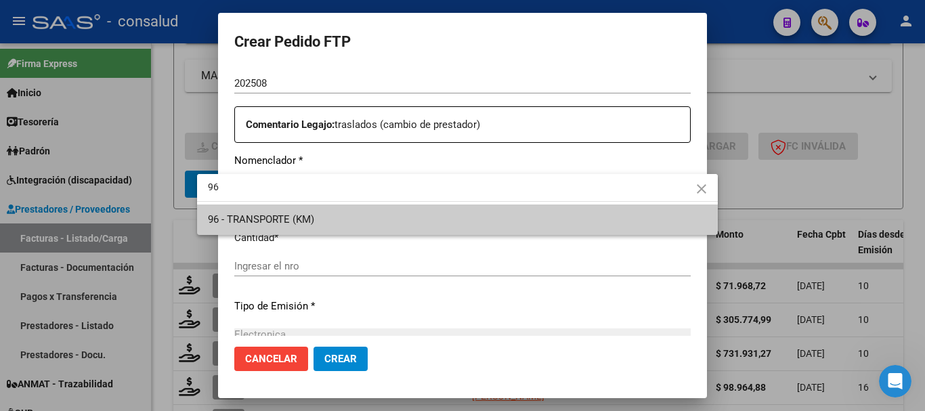
type input "96"
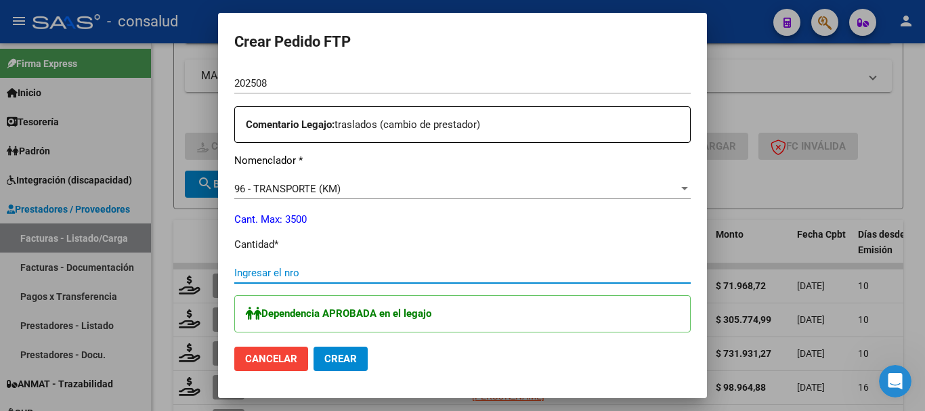
click at [323, 274] on input "Ingresar el nro" at bounding box center [462, 273] width 456 height 12
type input "98"
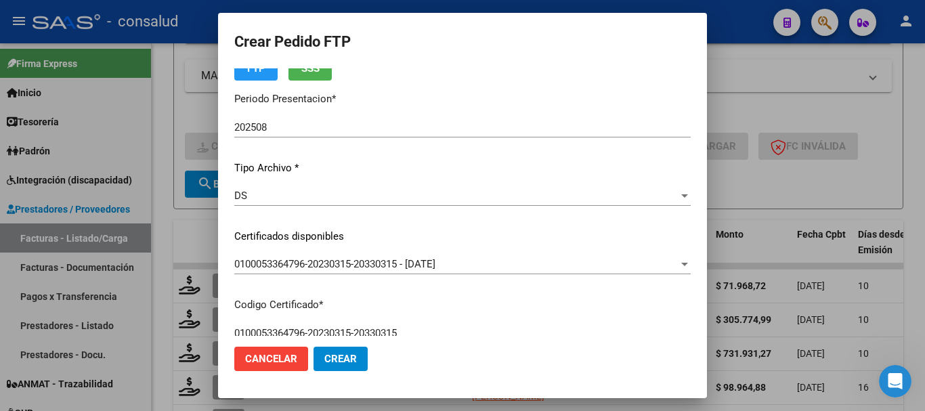
scroll to position [0, 0]
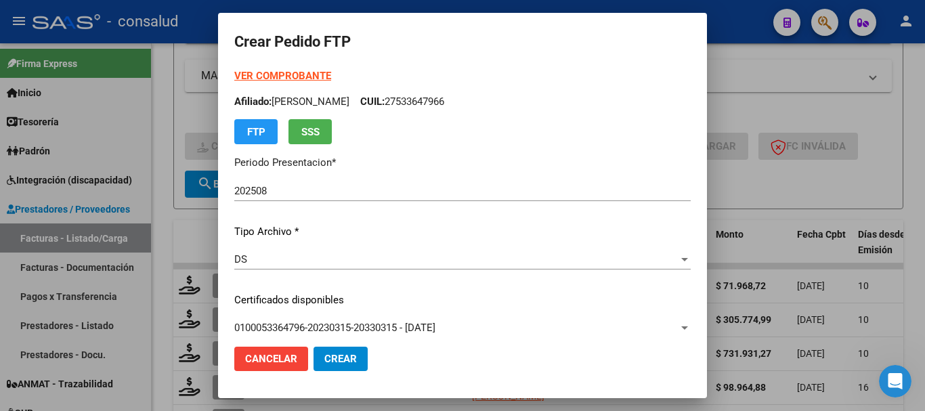
click at [258, 76] on strong "VER COMPROBANTE" at bounding box center [282, 76] width 97 height 12
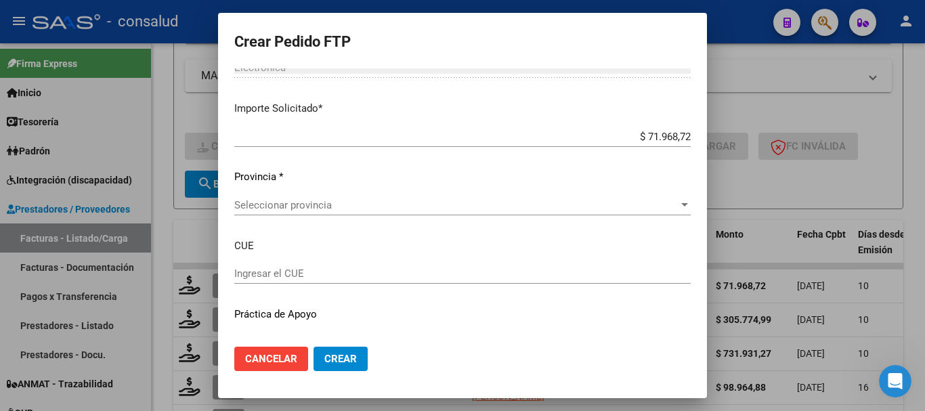
scroll to position [866, 0]
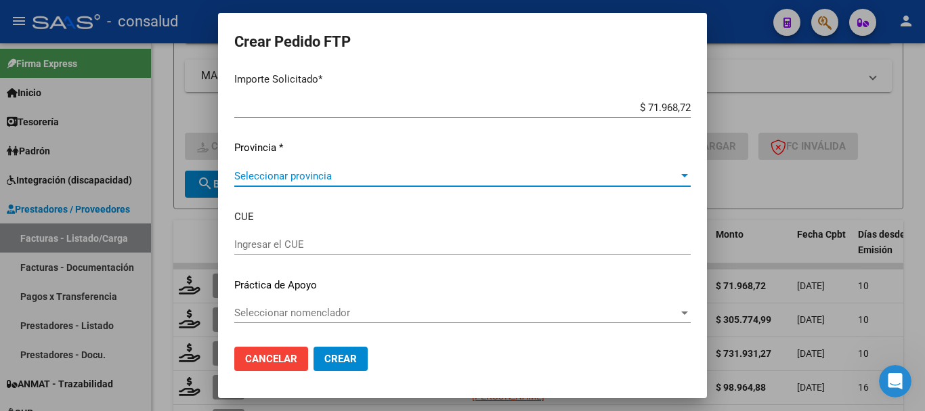
click at [296, 178] on span "Seleccionar provincia" at bounding box center [456, 176] width 444 height 12
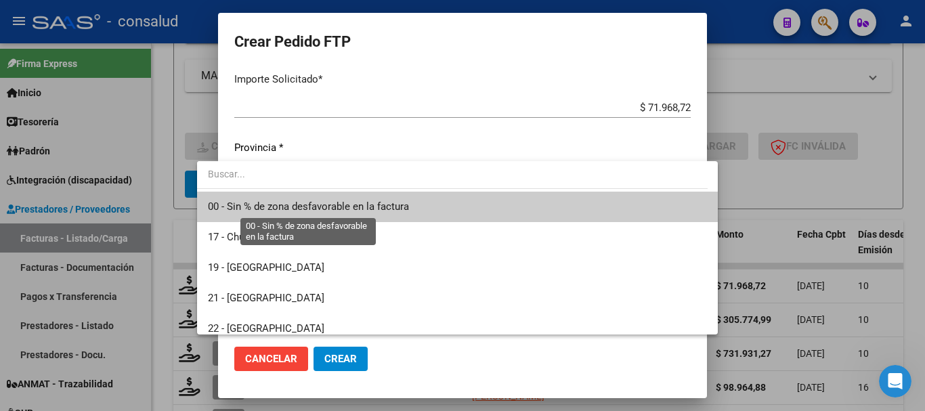
click at [301, 211] on span "00 - Sin % de zona desfavorable en la factura" at bounding box center [308, 206] width 201 height 12
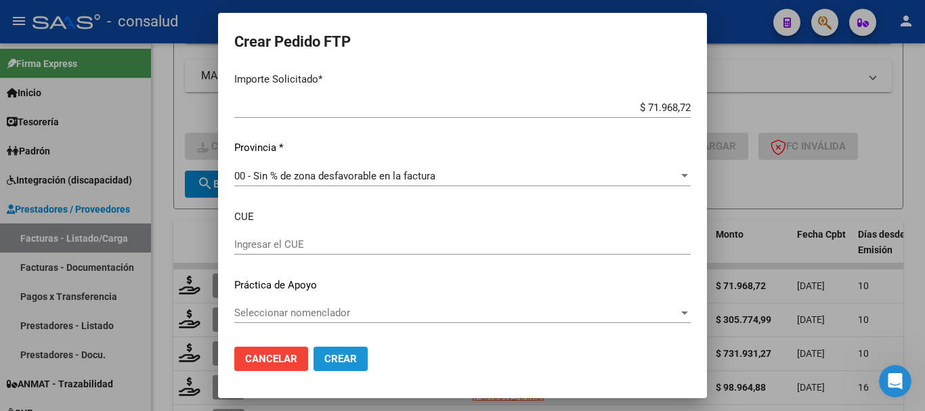
click at [328, 370] on button "Crear" at bounding box center [341, 359] width 54 height 24
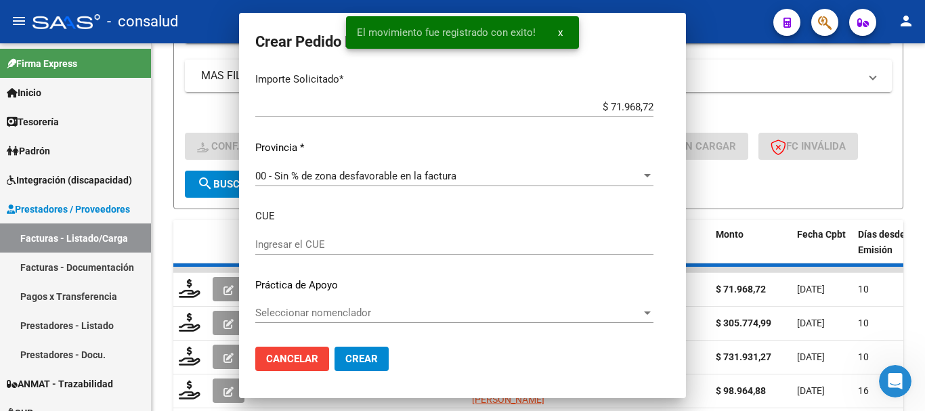
scroll to position [0, 0]
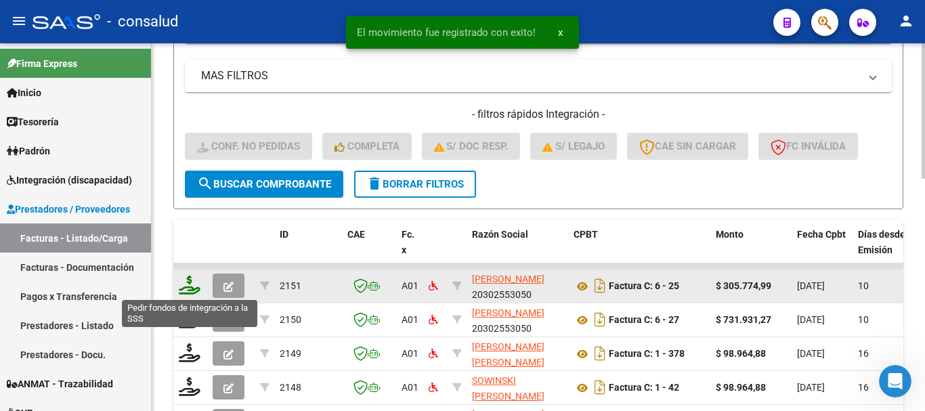
click at [180, 283] on icon at bounding box center [190, 285] width 22 height 19
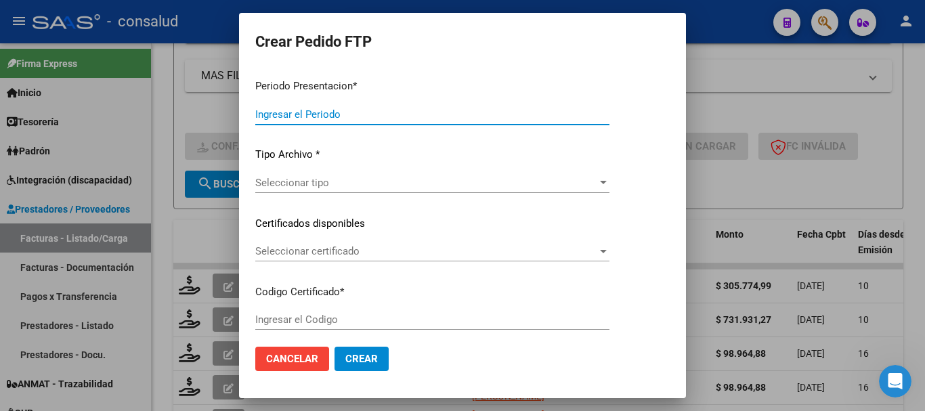
type input "202508"
type input "$ 305.774,99"
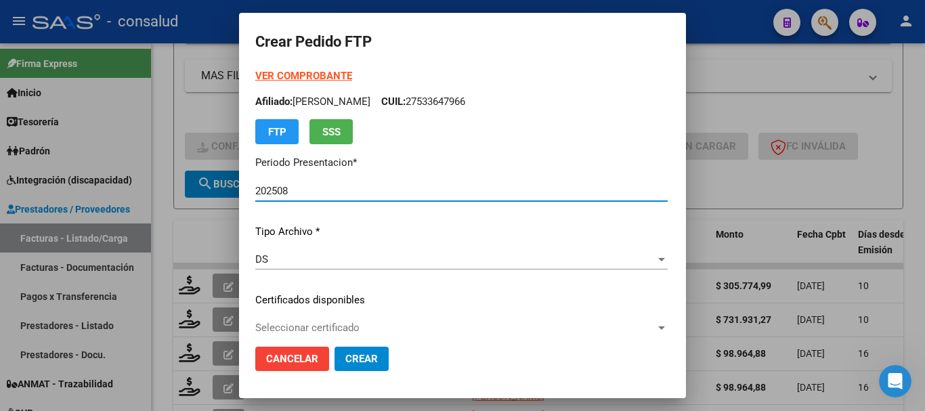
type input "0100057052555-20250127-20350127"
type input "[DATE]"
type input "540104800"
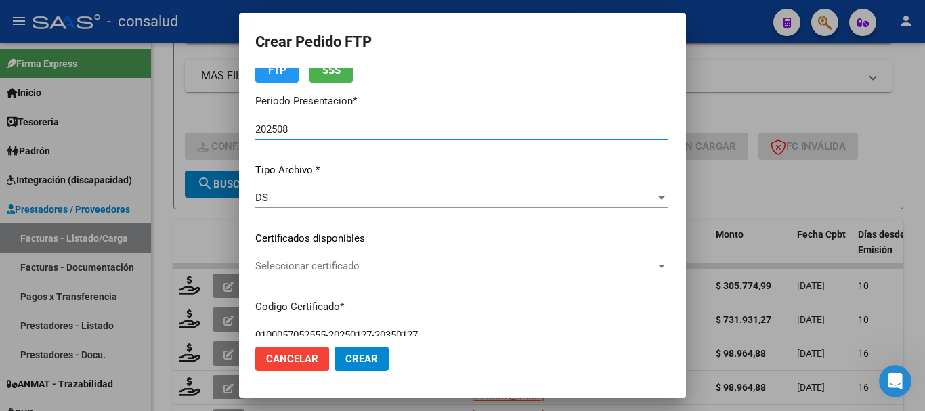
scroll to position [135, 0]
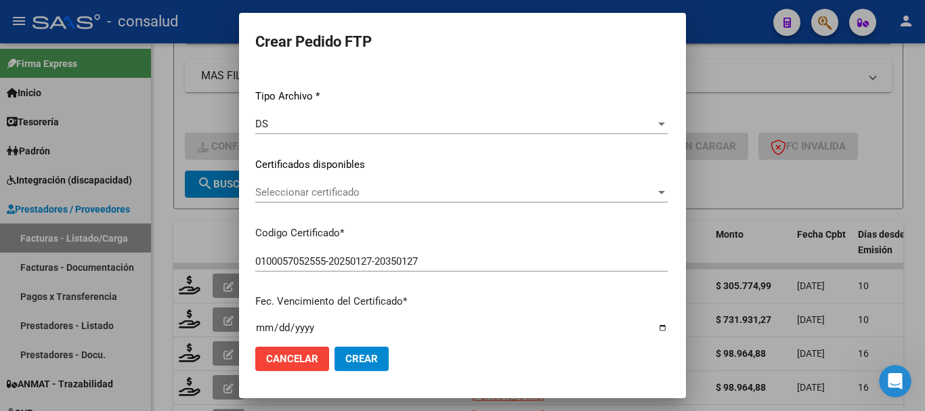
click at [343, 192] on span "Seleccionar certificado" at bounding box center [455, 192] width 400 height 12
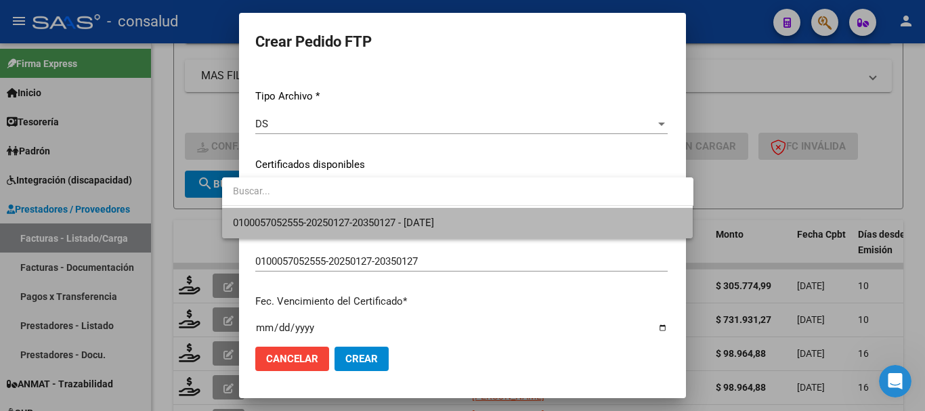
click at [350, 216] on span "0100057052555-20250127-20350127 - [DATE]" at bounding box center [458, 223] width 450 height 30
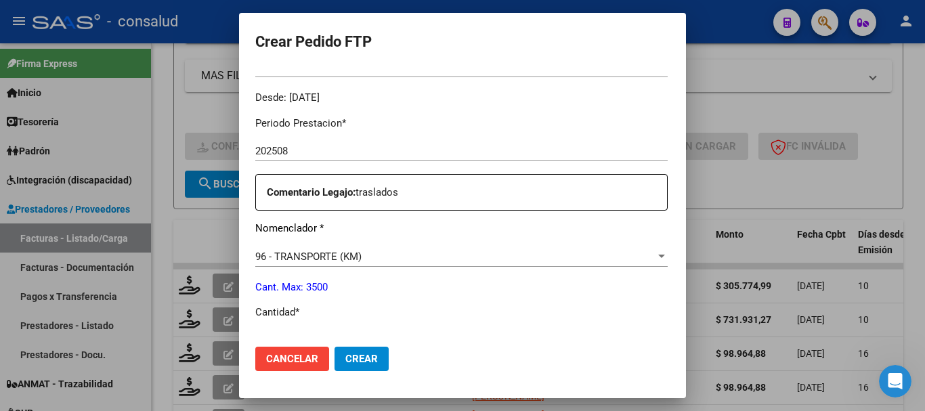
scroll to position [474, 0]
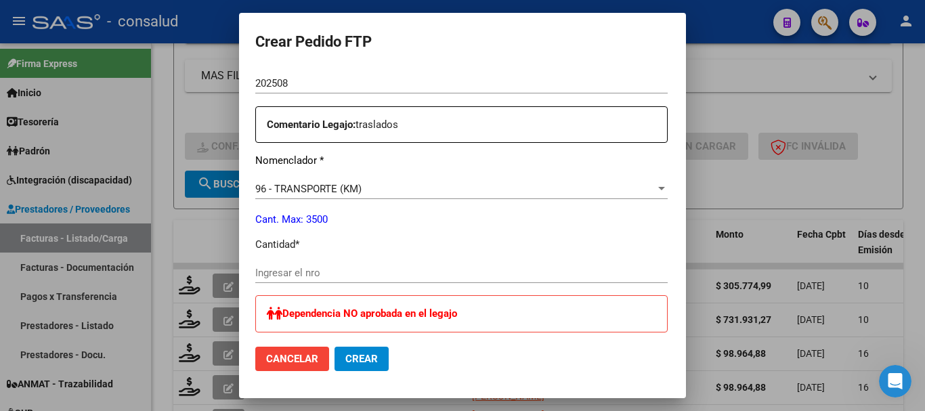
click at [383, 265] on div "Ingresar el nro" at bounding box center [461, 273] width 412 height 20
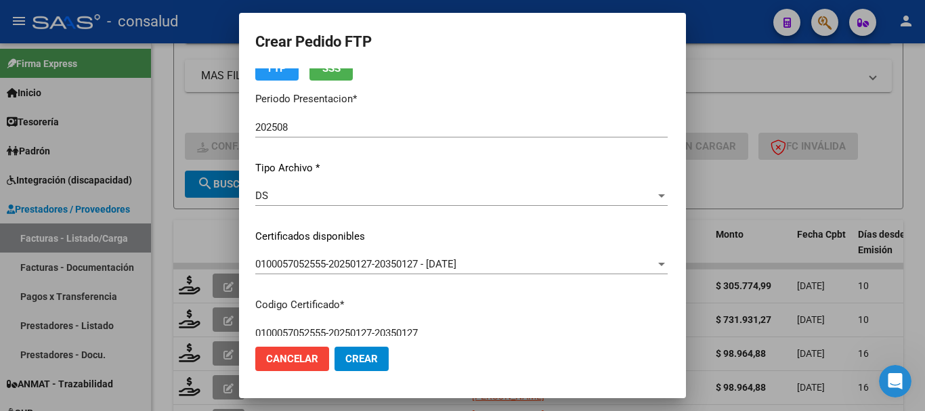
scroll to position [0, 0]
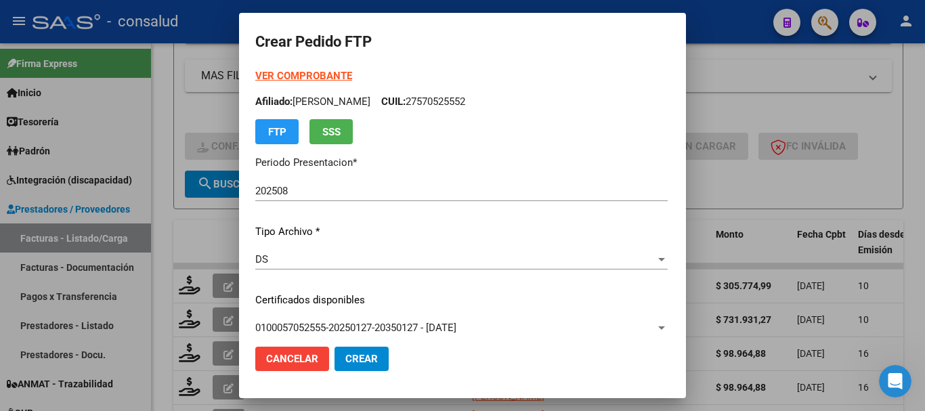
click at [282, 77] on strong "VER COMPROBANTE" at bounding box center [303, 76] width 97 height 12
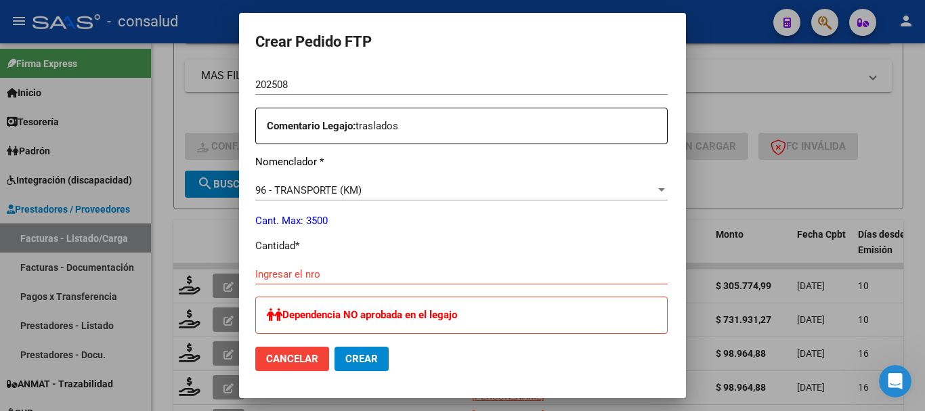
scroll to position [474, 0]
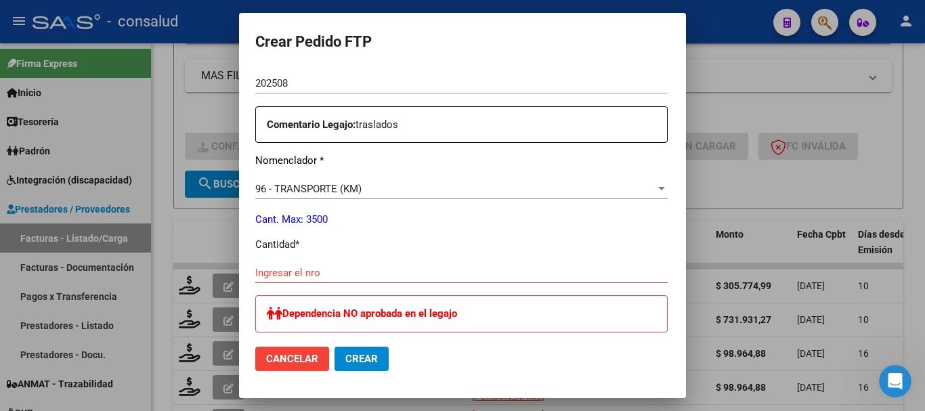
click at [273, 279] on div "Ingresar el nro" at bounding box center [461, 273] width 412 height 20
type input "564"
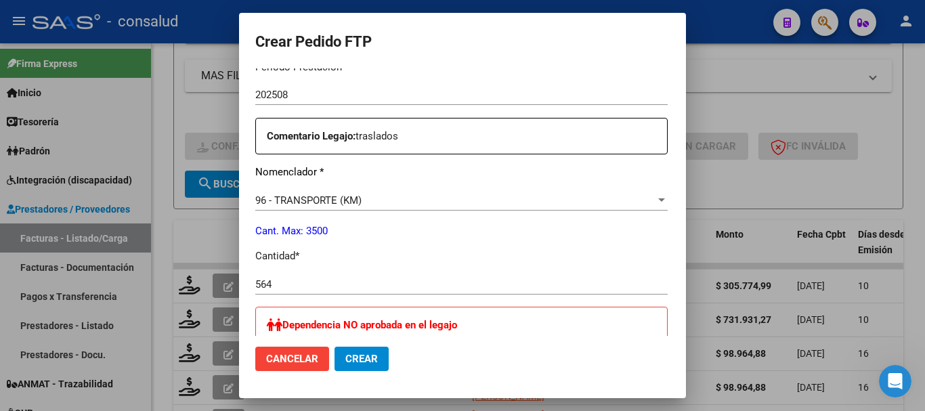
scroll to position [392, 0]
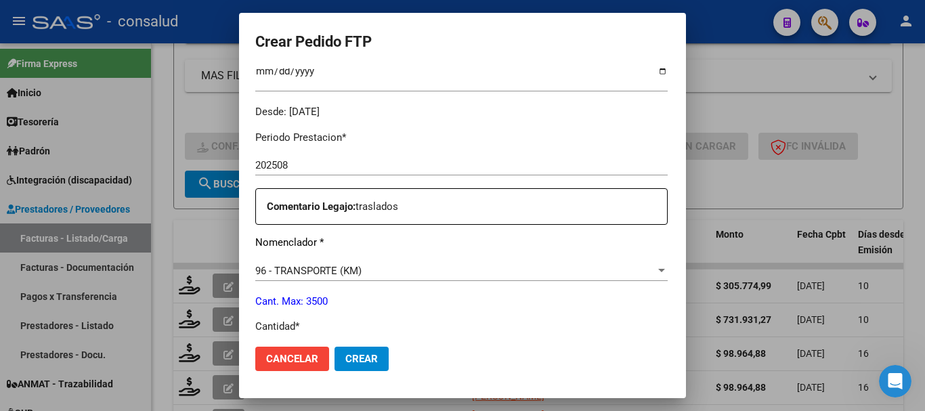
click at [345, 359] on span "Crear" at bounding box center [361, 359] width 33 height 12
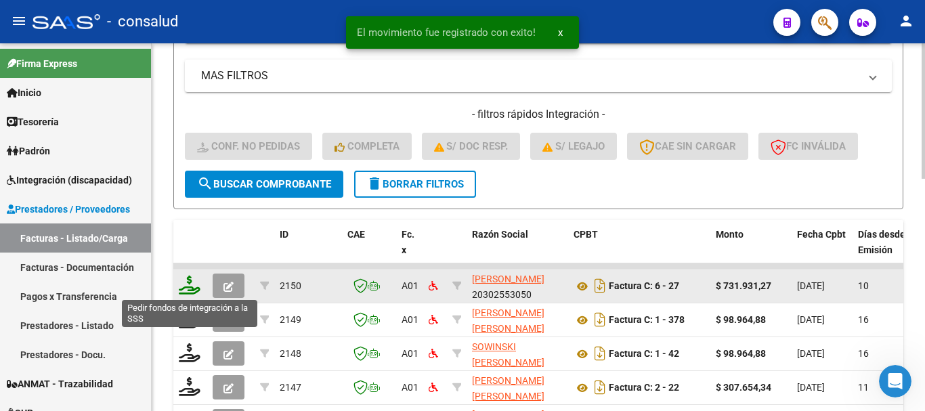
click at [194, 286] on icon at bounding box center [190, 285] width 22 height 19
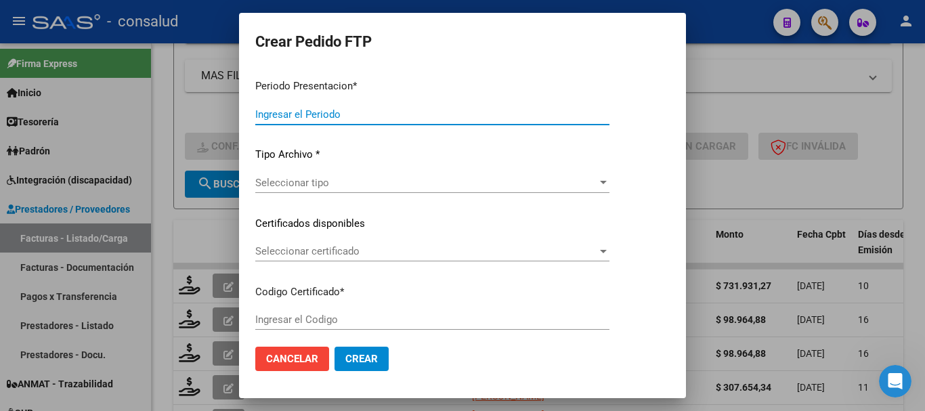
type input "202508"
type input "$ 731.931,27"
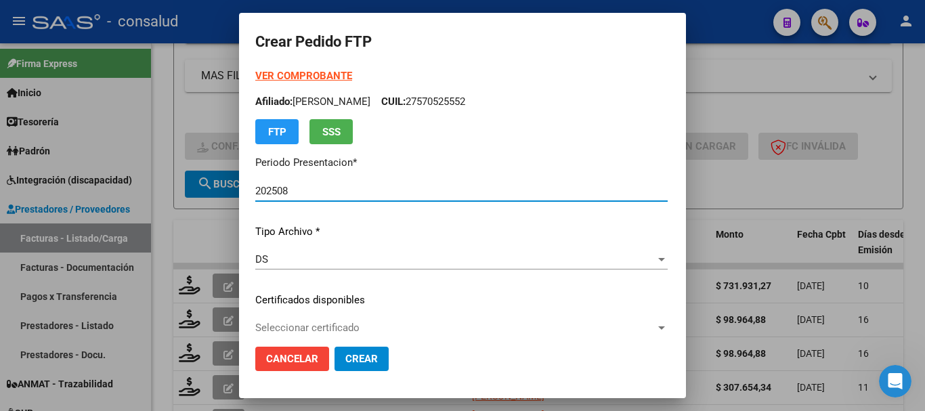
type input "0200058778680-20231113-20281113"
type input "[DATE]"
type input "540083200"
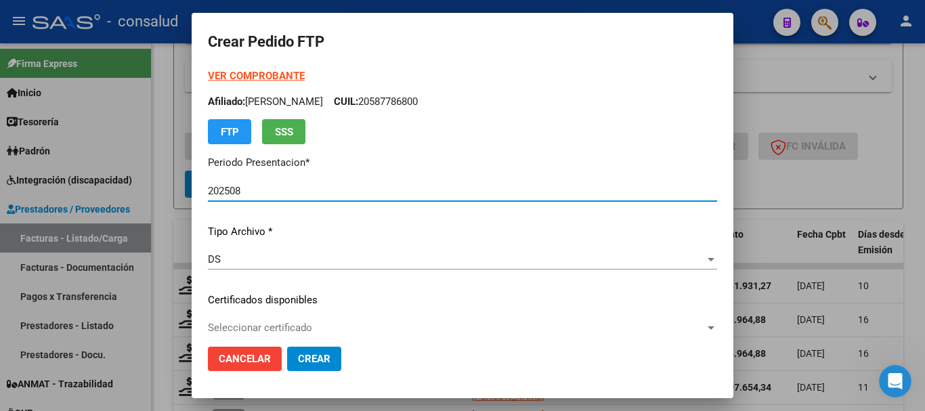
scroll to position [68, 0]
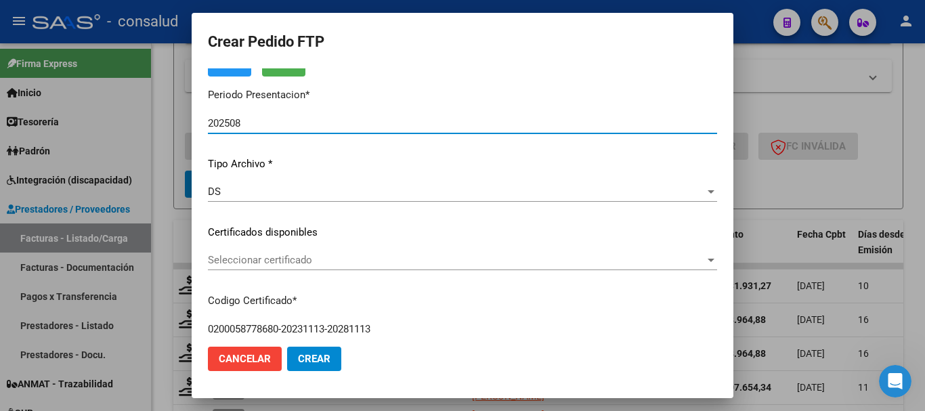
click at [362, 263] on span "Seleccionar certificado" at bounding box center [456, 260] width 497 height 12
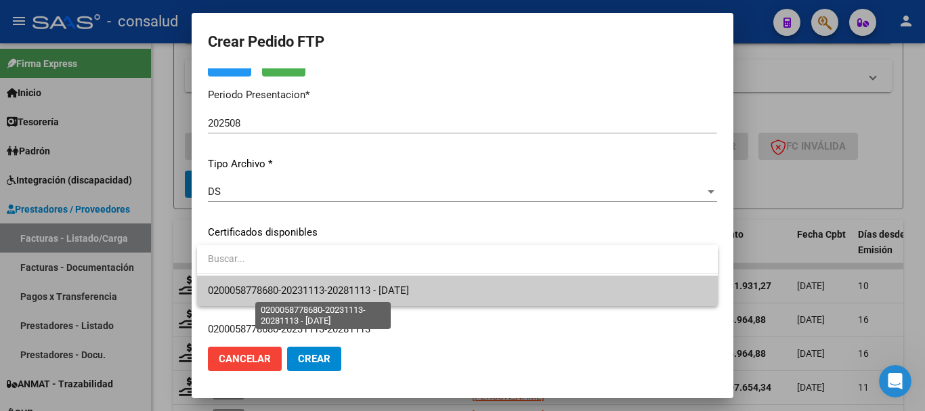
click at [376, 290] on span "0200058778680-20231113-20281113 - [DATE]" at bounding box center [308, 290] width 201 height 12
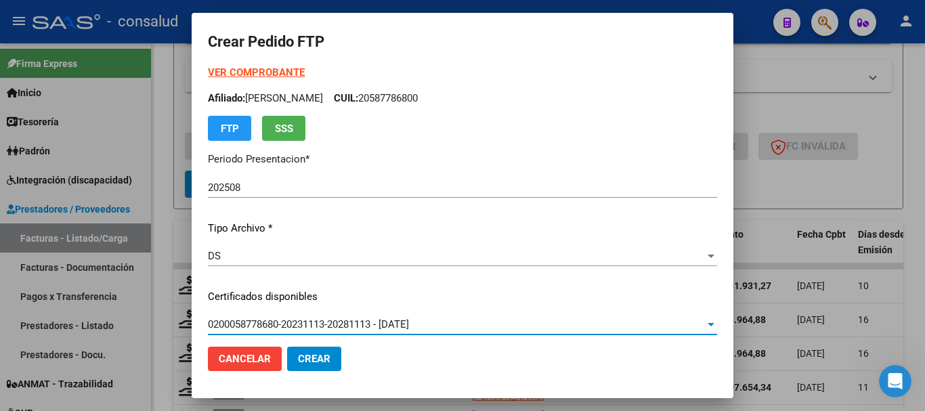
scroll to position [0, 0]
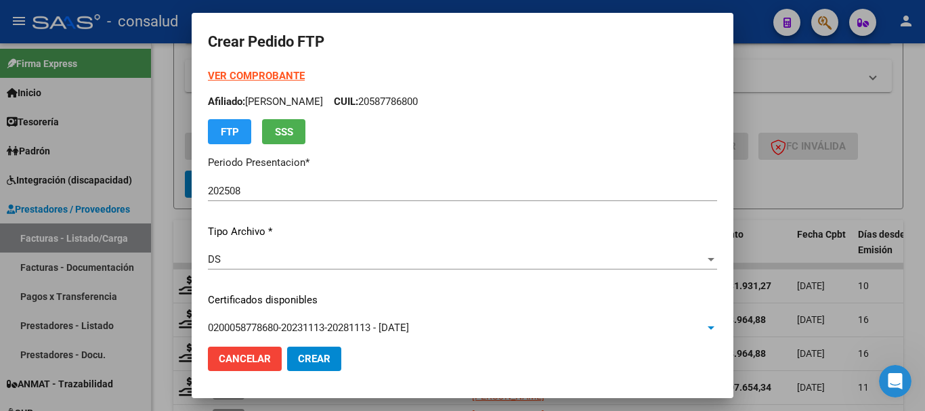
click at [218, 68] on div "VER COMPROBANTE ARCA Padrón Afiliado: [PERSON_NAME]: 20587786800 FTP SSS" at bounding box center [462, 106] width 509 height 76
click at [228, 74] on strong "VER COMPROBANTE" at bounding box center [256, 76] width 97 height 12
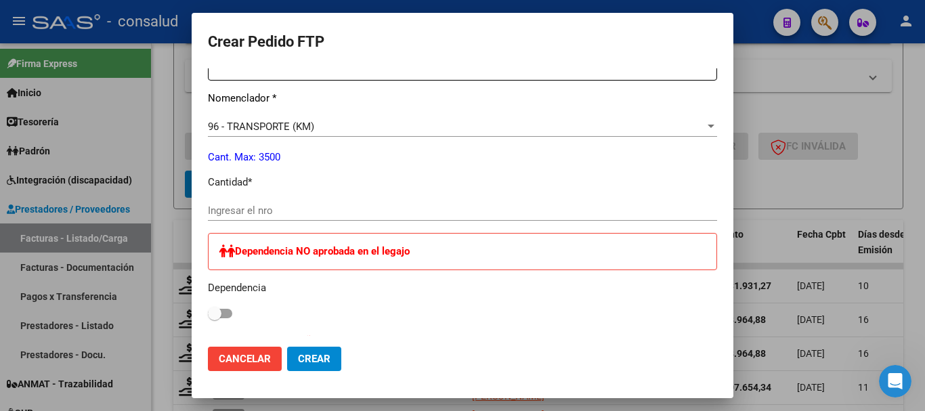
scroll to position [542, 0]
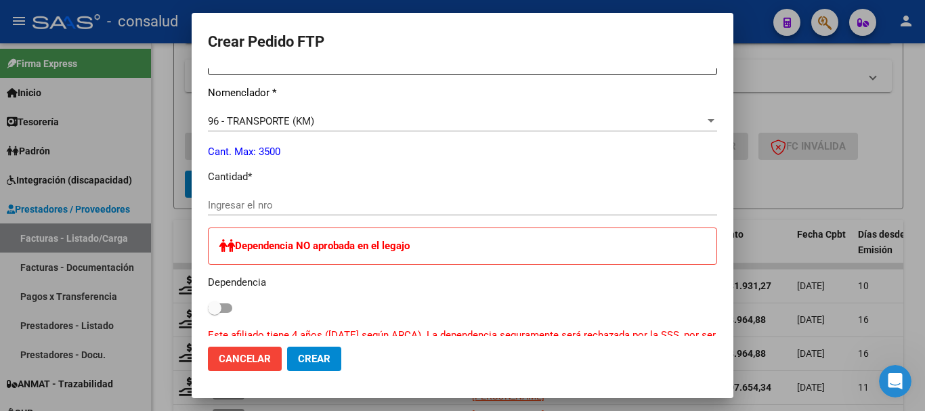
click at [277, 200] on input "Ingresar el nro" at bounding box center [462, 205] width 509 height 12
type input "1351"
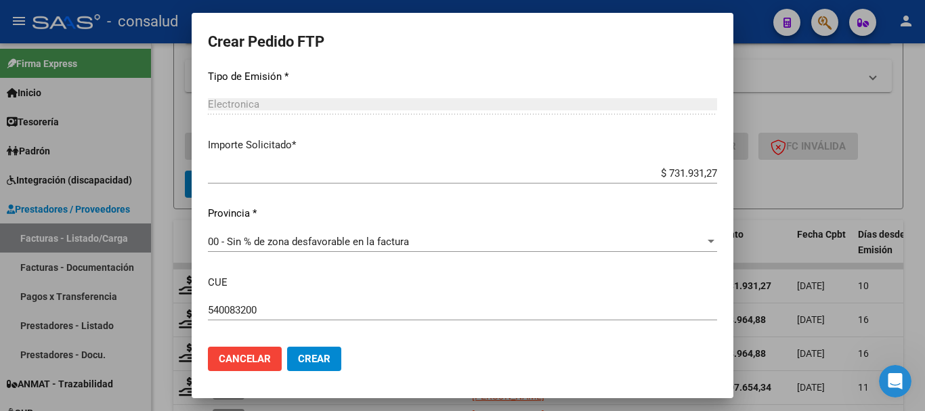
scroll to position [907, 0]
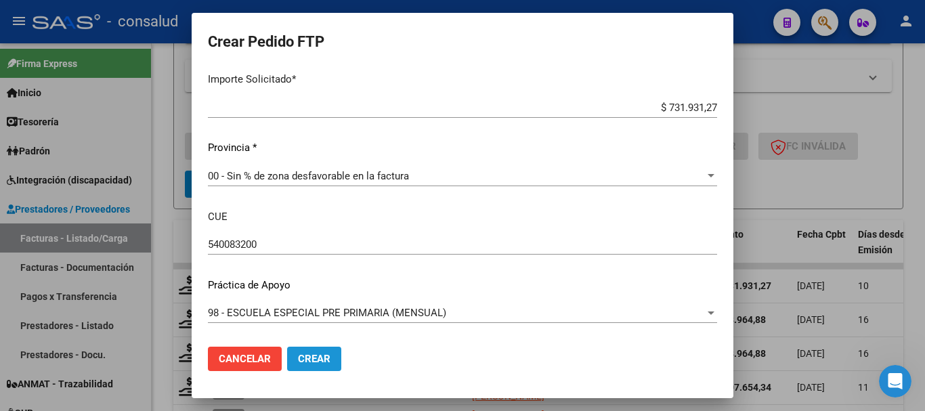
click at [311, 358] on span "Crear" at bounding box center [314, 359] width 33 height 12
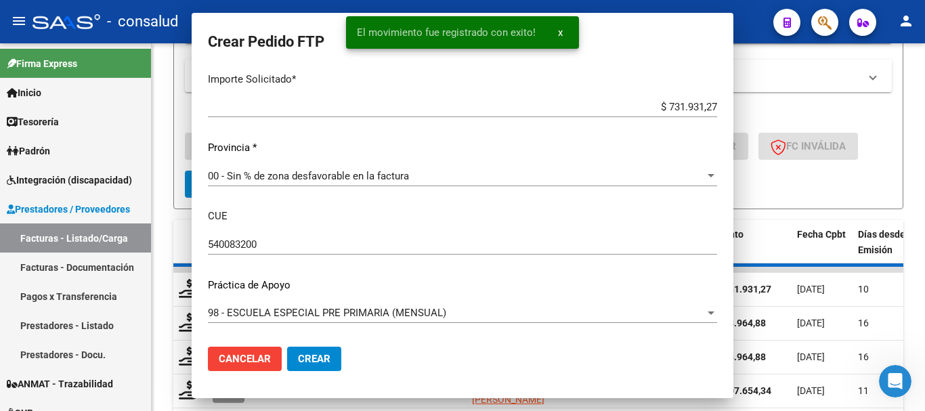
scroll to position [0, 0]
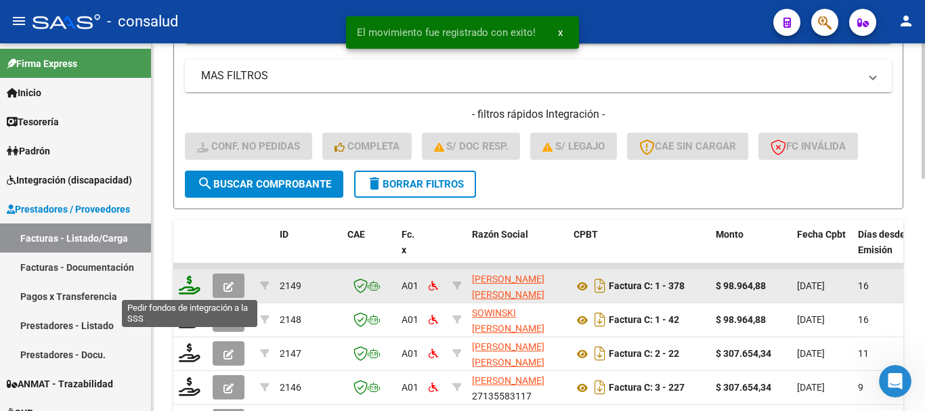
click at [188, 290] on icon at bounding box center [190, 285] width 22 height 19
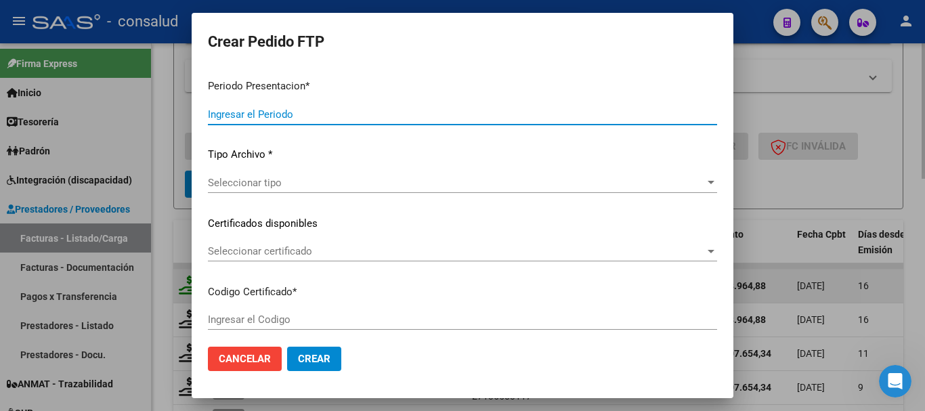
type input "202508"
type input "$ 98.964,88"
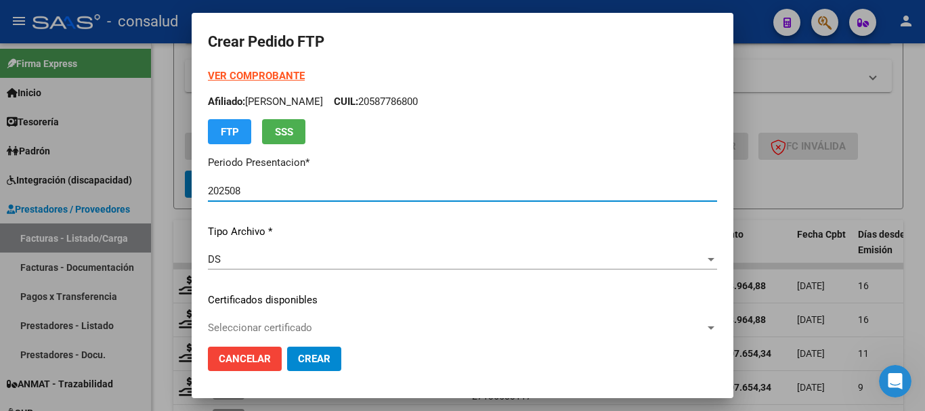
type input "0200050819190-20191205-20251205"
type input "[DATE]"
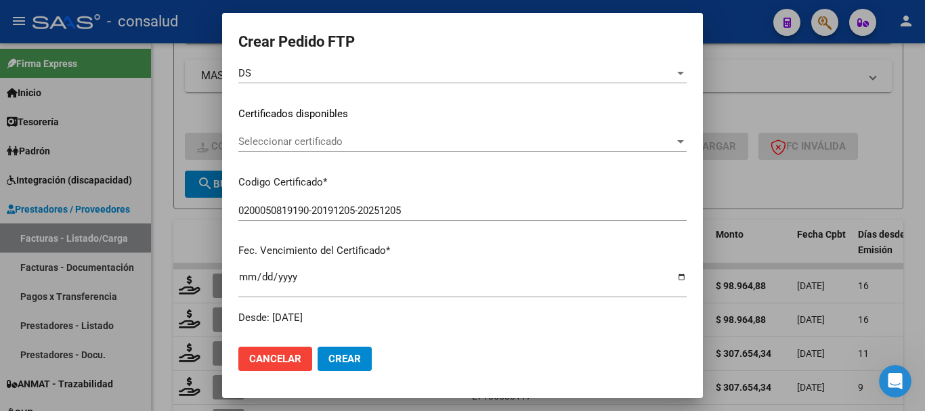
scroll to position [203, 0]
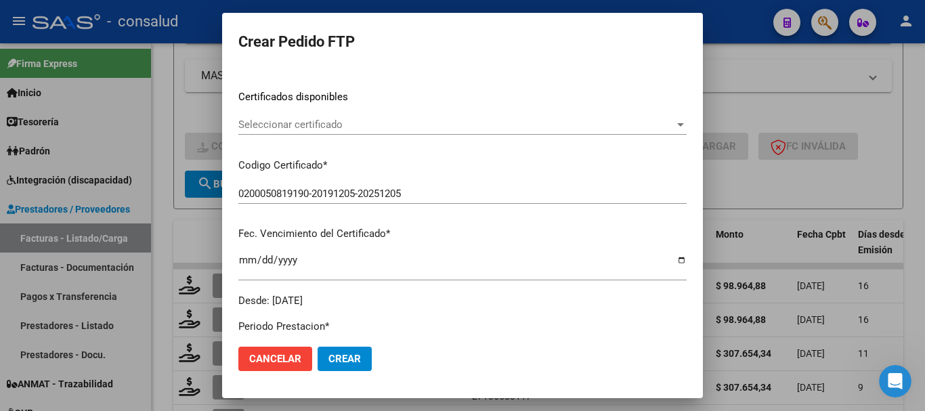
click at [344, 117] on div "Seleccionar certificado Seleccionar certificado" at bounding box center [462, 124] width 448 height 20
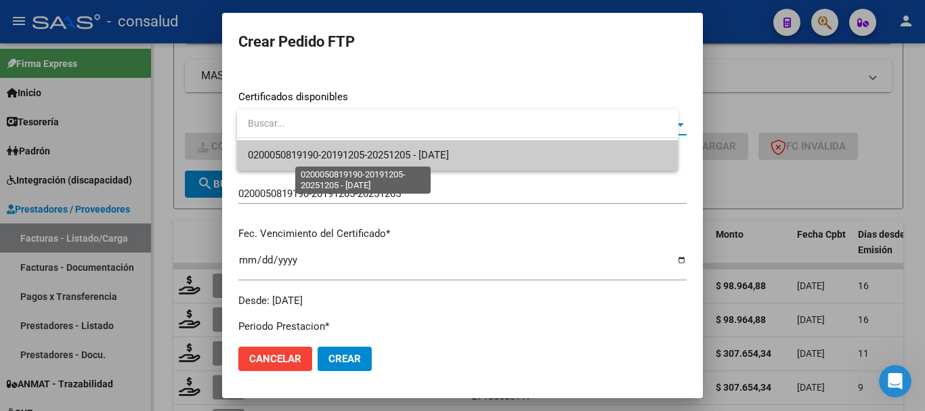
click at [349, 155] on span "0200050819190-20191205-20251205 - [DATE]" at bounding box center [348, 155] width 201 height 12
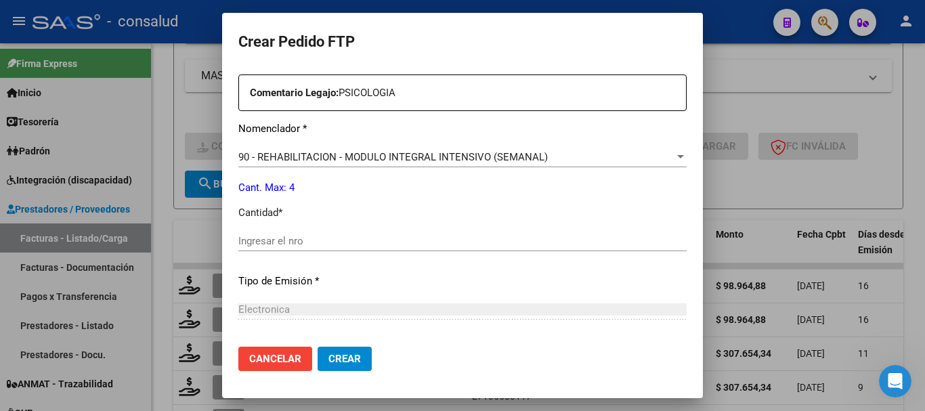
scroll to position [542, 0]
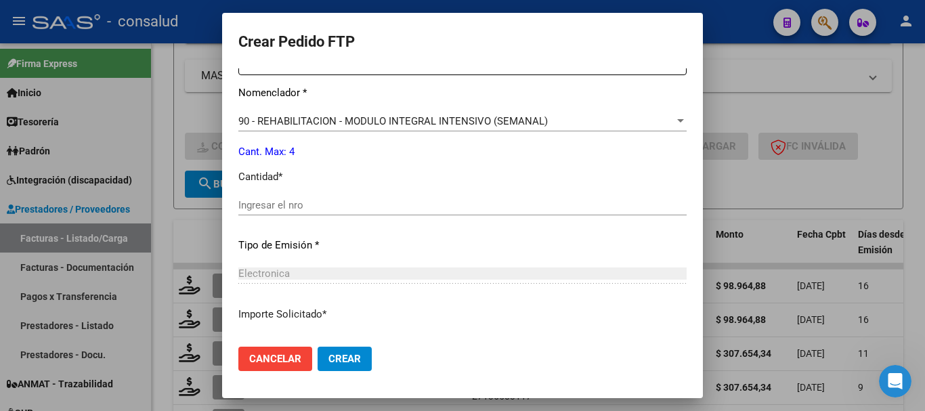
click at [328, 203] on input "Ingresar el nro" at bounding box center [462, 205] width 448 height 12
type input "4"
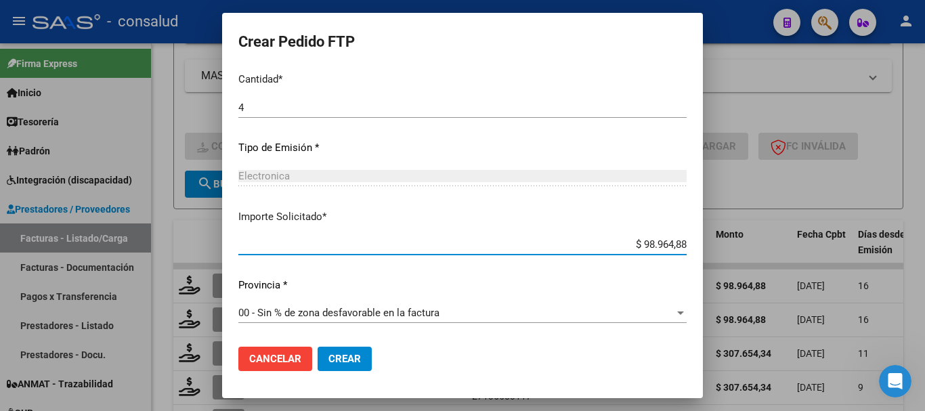
click at [351, 358] on span "Crear" at bounding box center [344, 359] width 33 height 12
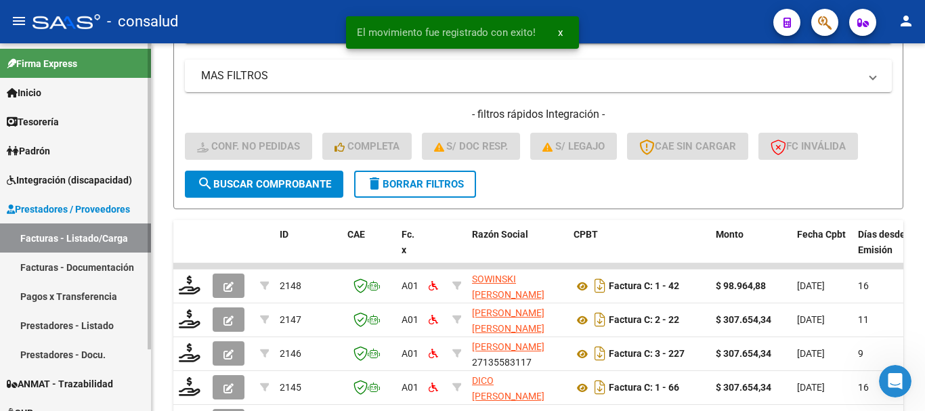
click at [43, 177] on span "Integración (discapacidad)" at bounding box center [69, 180] width 125 height 15
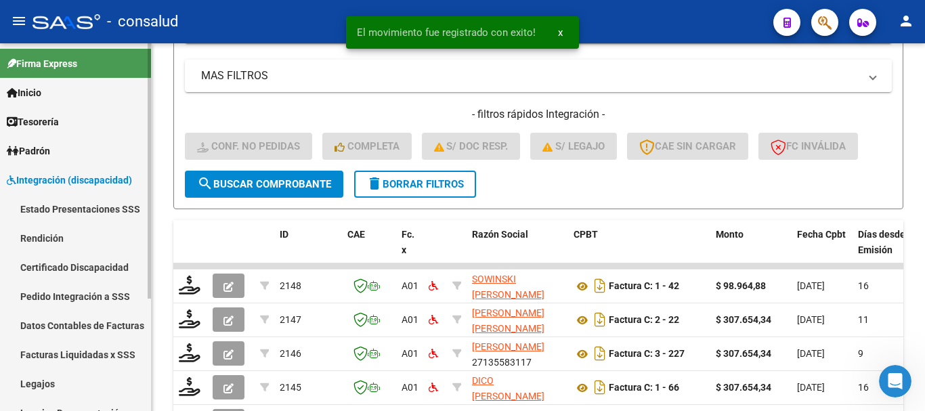
click at [70, 383] on link "Legajos" at bounding box center [75, 383] width 151 height 29
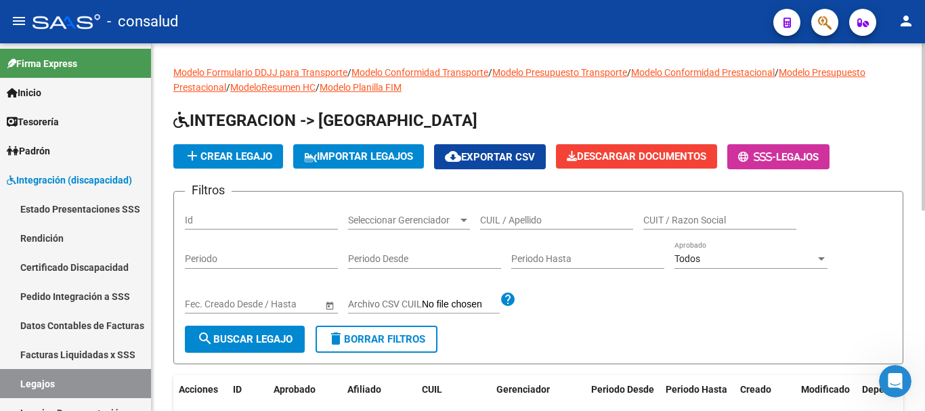
click at [600, 217] on input "CUIL / Apellido" at bounding box center [556, 221] width 153 height 12
type input "OSUNA"
click at [254, 349] on button "search Buscar Legajo" at bounding box center [245, 339] width 120 height 27
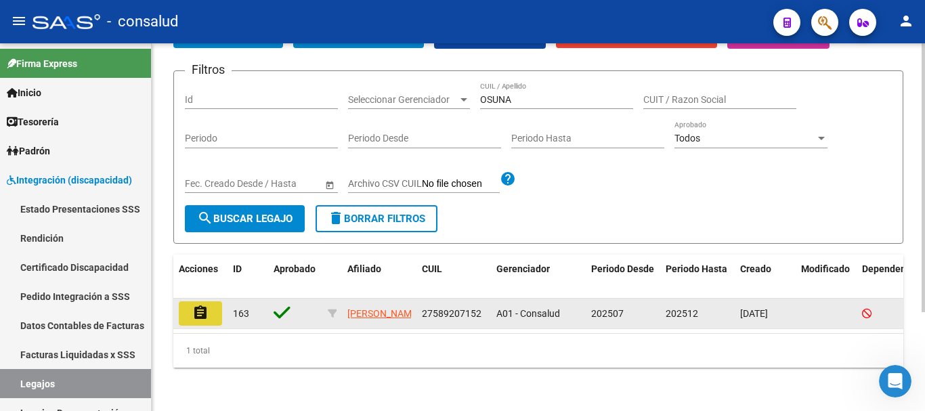
click at [188, 301] on button "assignment" at bounding box center [200, 313] width 43 height 24
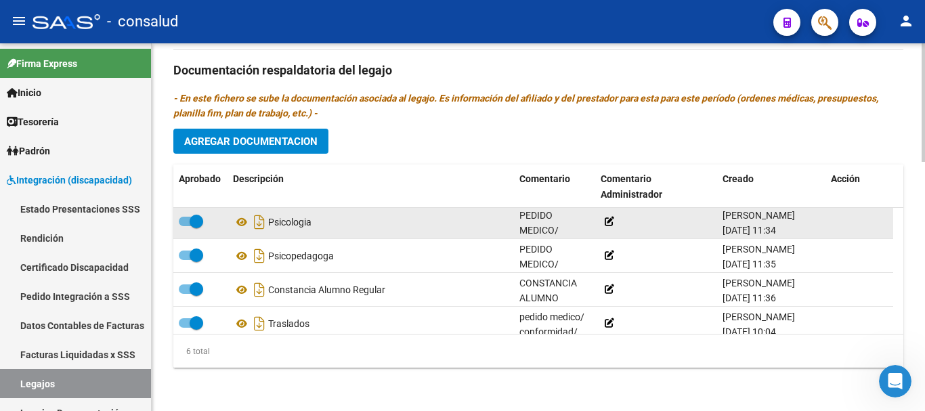
scroll to position [82, 0]
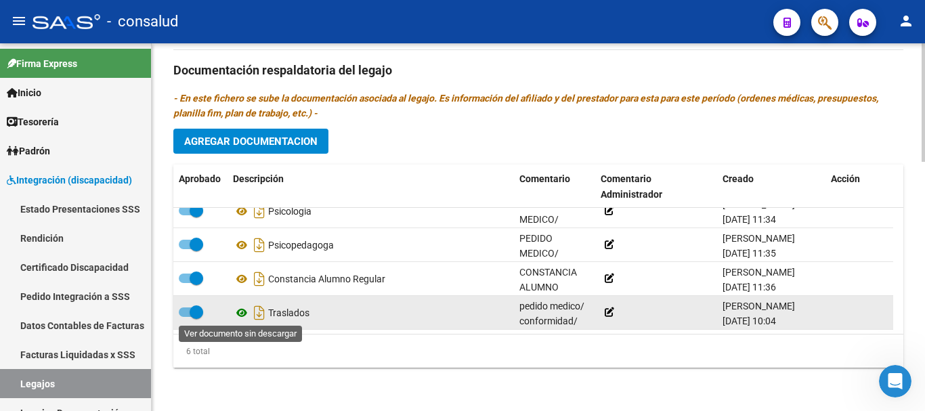
click at [238, 312] on icon at bounding box center [242, 313] width 18 height 16
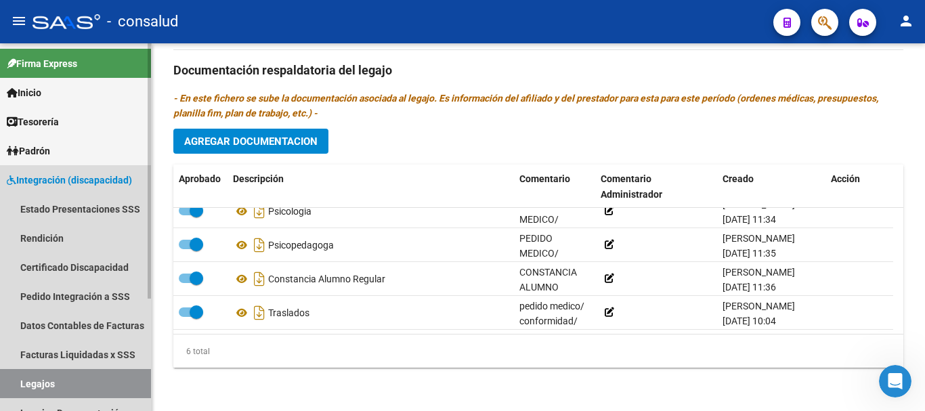
click at [109, 385] on link "Legajos" at bounding box center [75, 383] width 151 height 29
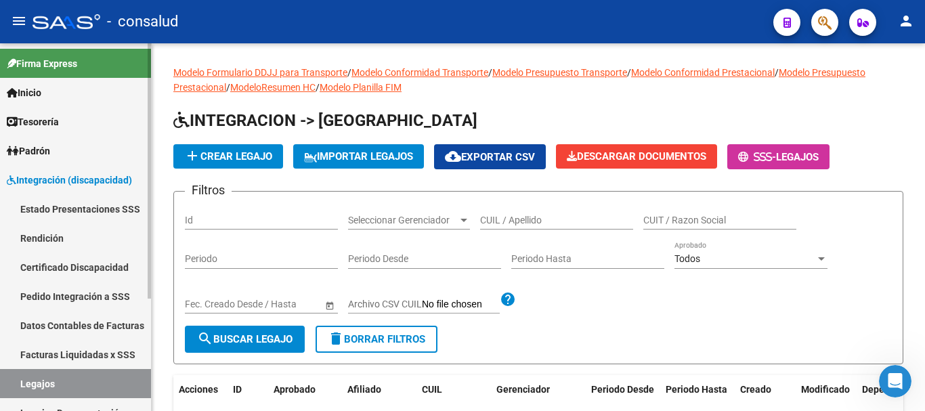
click at [105, 184] on span "Integración (discapacidad)" at bounding box center [69, 180] width 125 height 15
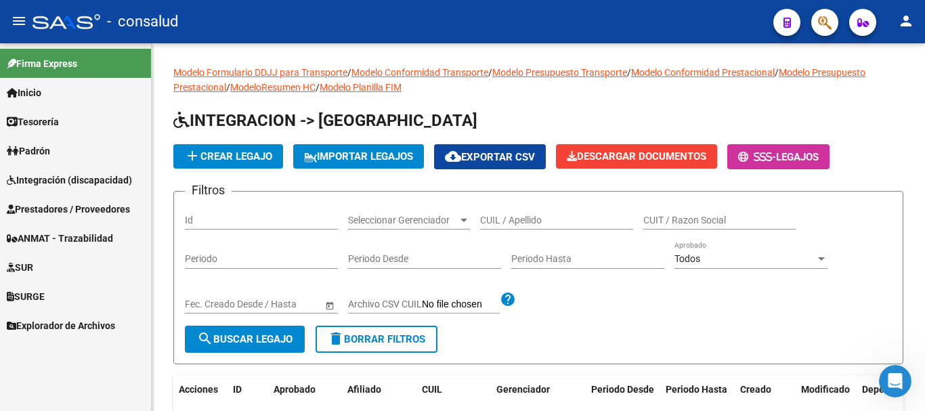
click at [104, 209] on span "Prestadores / Proveedores" at bounding box center [68, 209] width 123 height 15
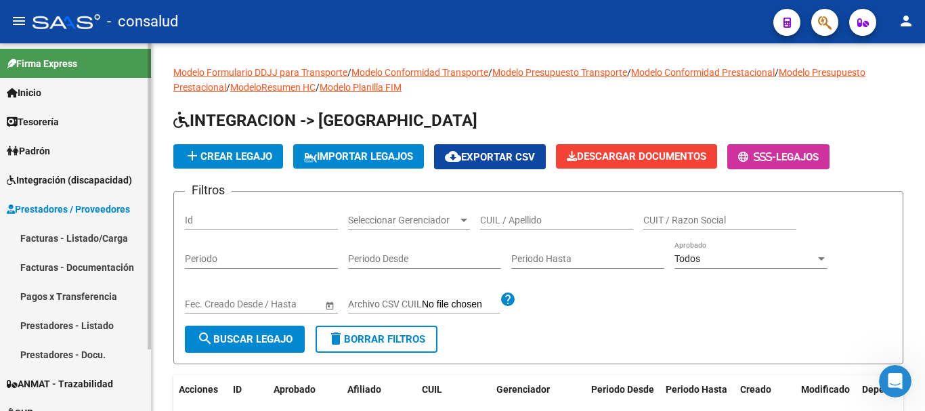
click at [99, 234] on link "Facturas - Listado/Carga" at bounding box center [75, 237] width 151 height 29
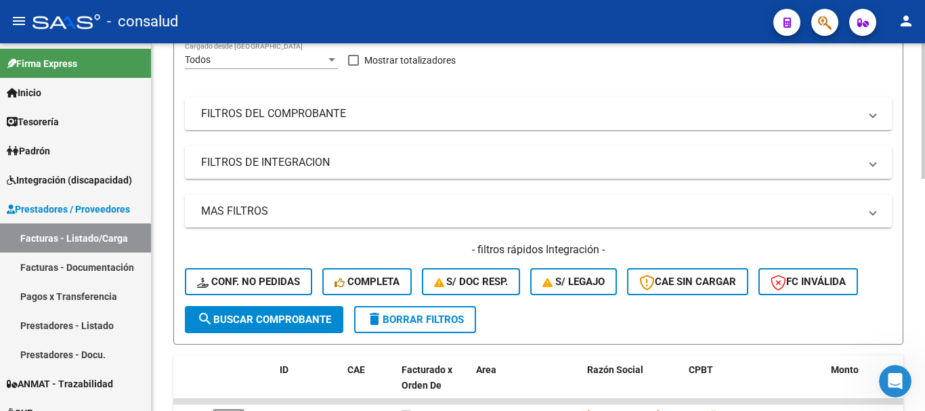
scroll to position [271, 0]
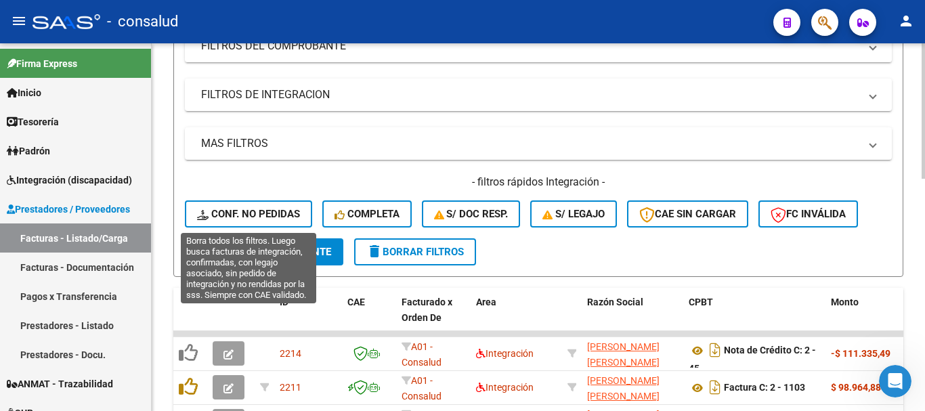
drag, startPoint x: 257, startPoint y: 203, endPoint x: 255, endPoint y: 212, distance: 9.0
click at [257, 203] on button "Conf. no pedidas" at bounding box center [248, 213] width 127 height 27
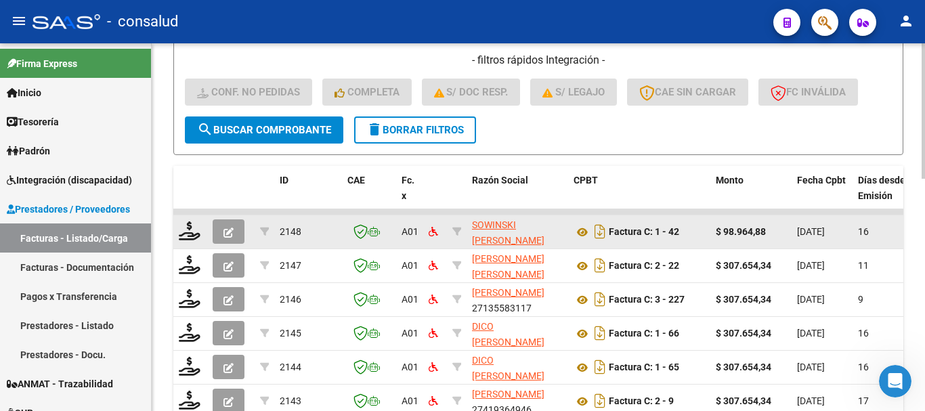
scroll to position [406, 0]
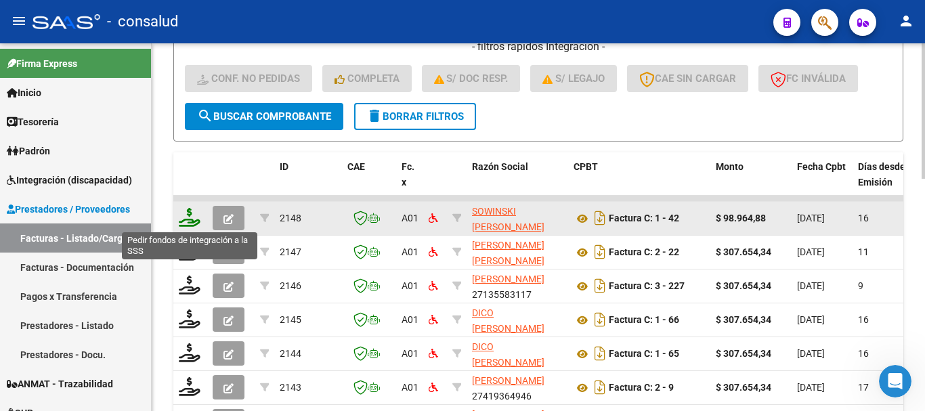
click at [187, 218] on icon at bounding box center [190, 217] width 22 height 19
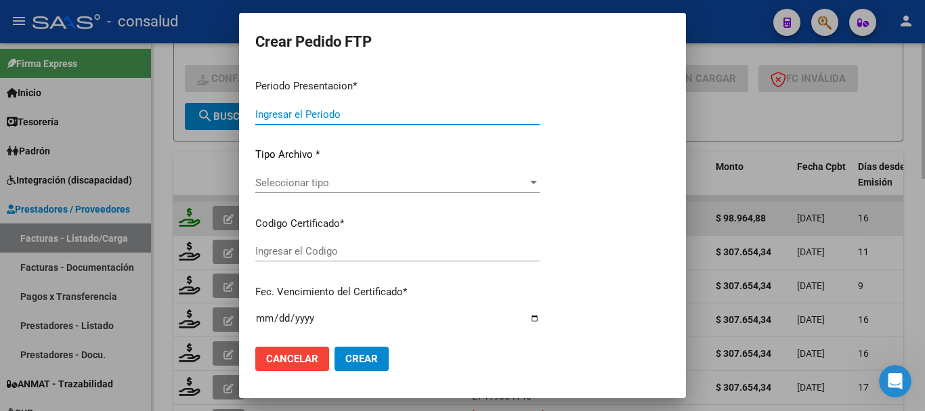
type input "202508"
type input "$ 98.964,88"
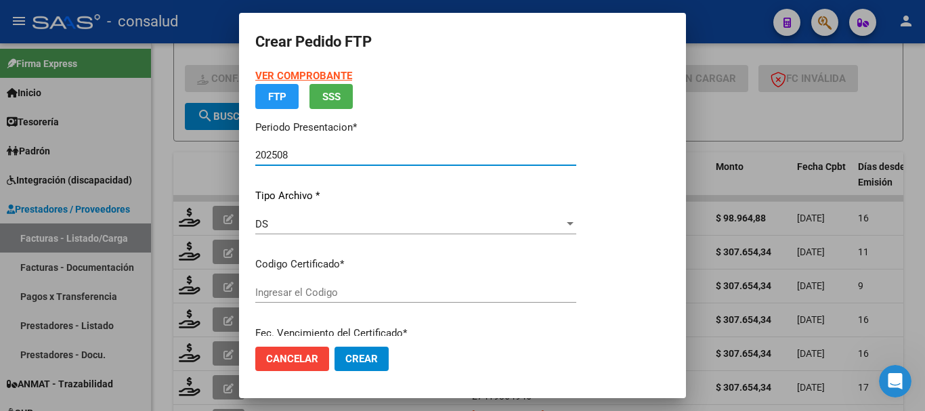
type input "0200055911328-20240805-20270805"
type input "[DATE]"
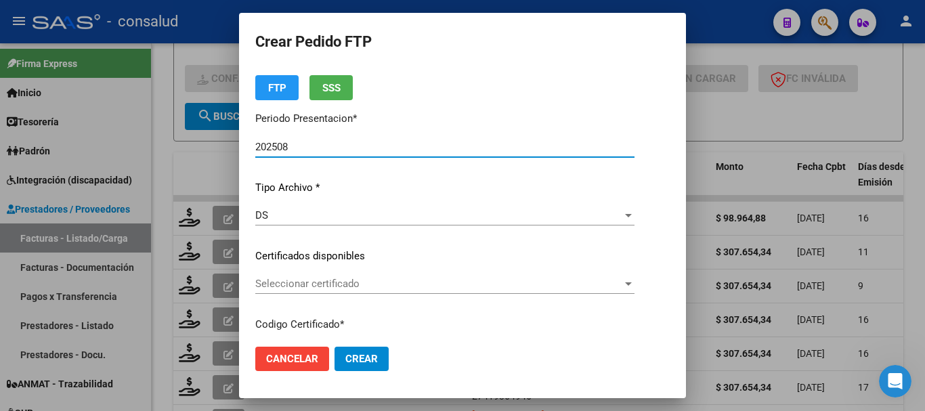
scroll to position [68, 0]
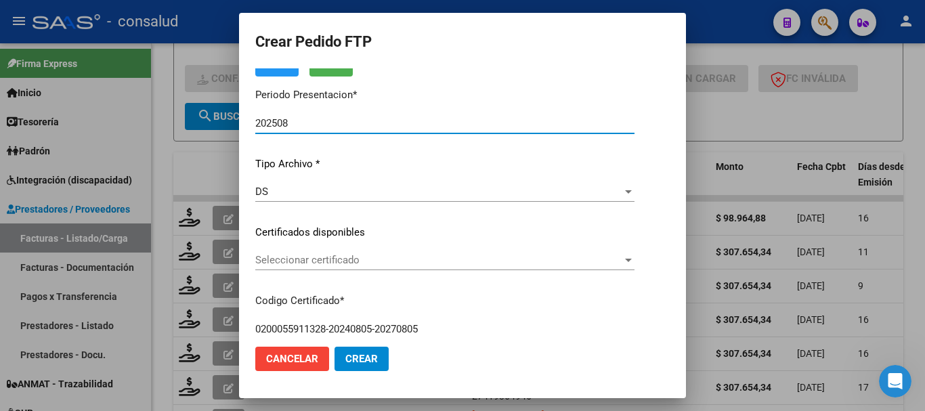
click at [366, 261] on span "Seleccionar certificado" at bounding box center [438, 260] width 367 height 12
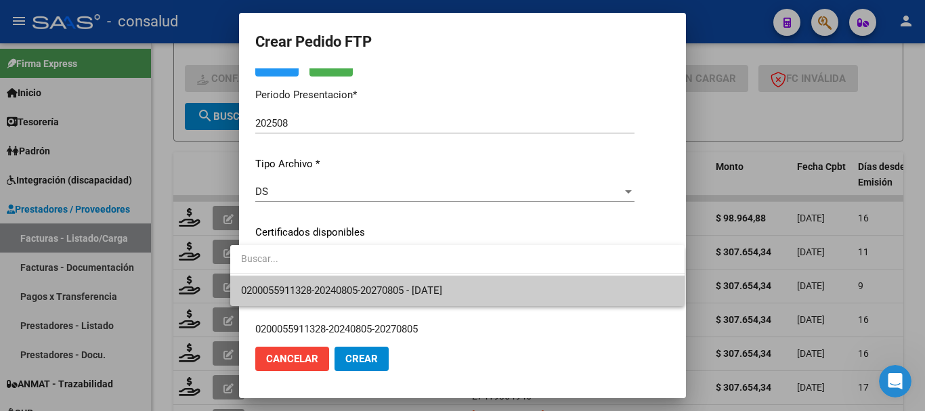
click at [385, 284] on span "0200055911328-20240805-20270805 - [DATE]" at bounding box center [341, 290] width 201 height 12
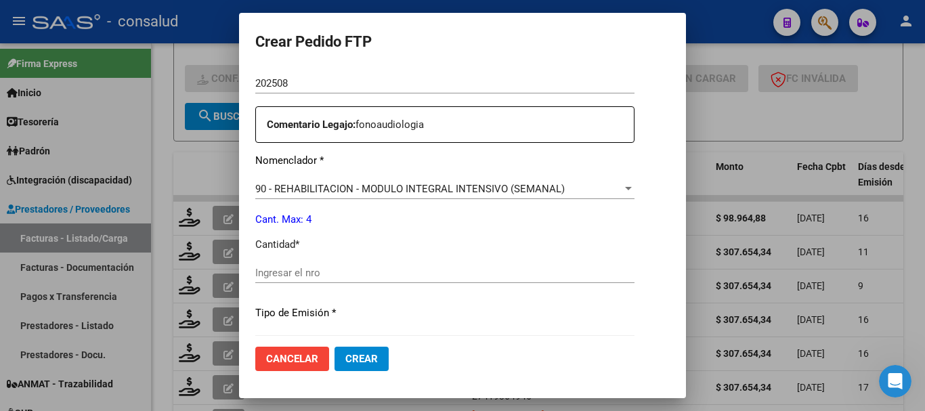
scroll to position [542, 0]
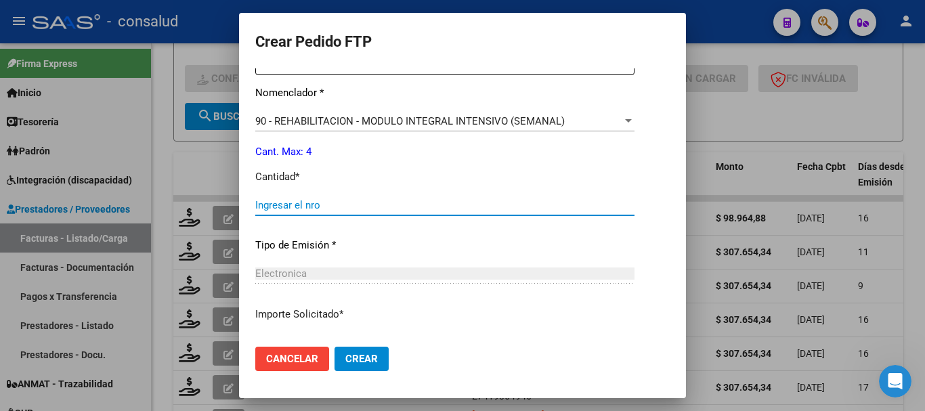
click at [374, 200] on input "Ingresar el nro" at bounding box center [444, 205] width 379 height 12
type input "4"
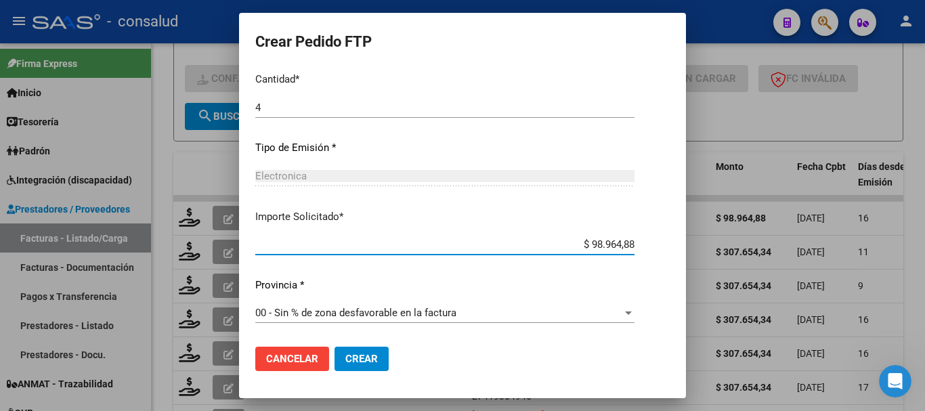
click at [349, 369] on button "Crear" at bounding box center [362, 359] width 54 height 24
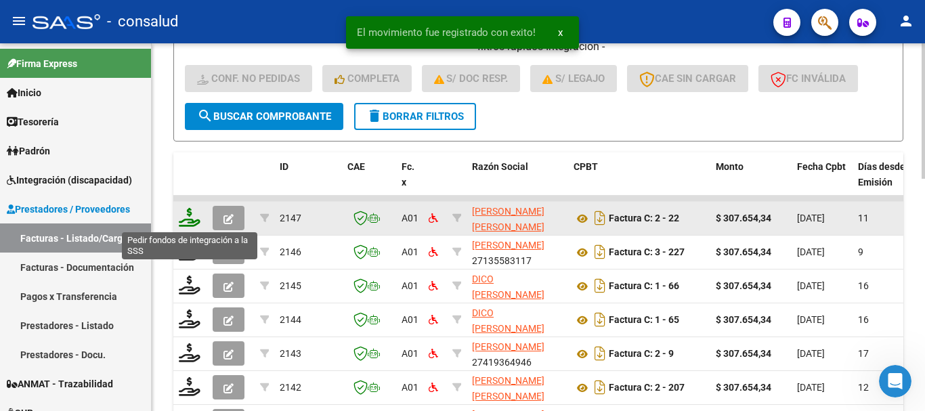
click at [192, 217] on icon at bounding box center [190, 217] width 22 height 19
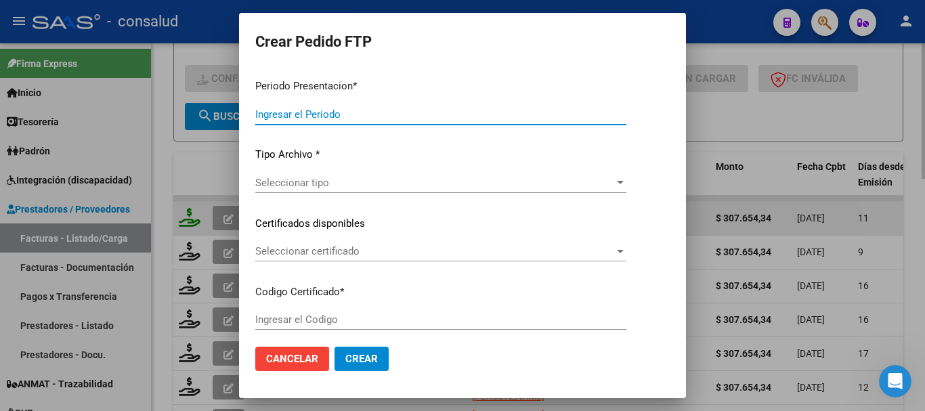
type input "202508"
type input "$ 307.654,34"
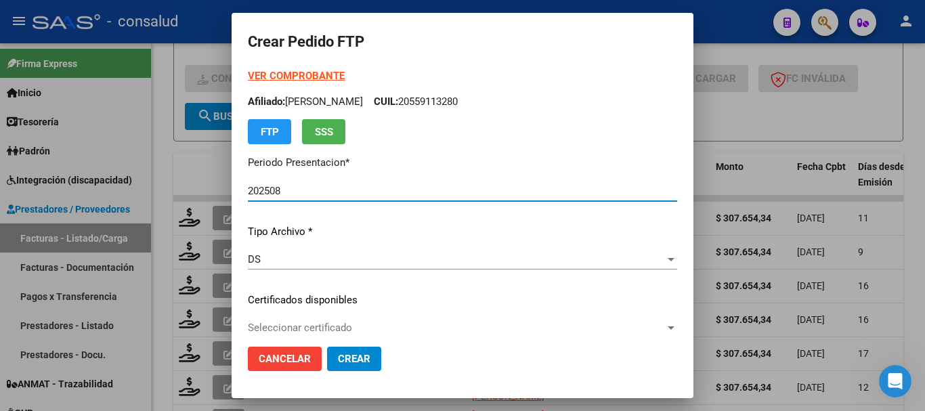
type input "020005486675420240206-20290206"
type input "[DATE]"
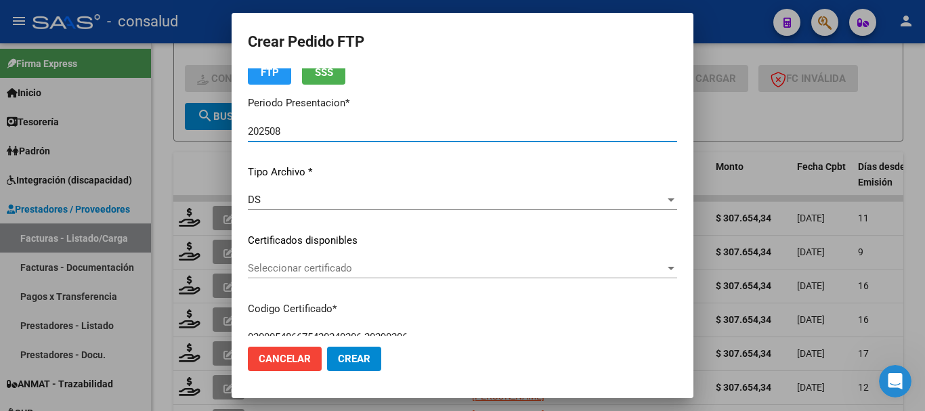
scroll to position [135, 0]
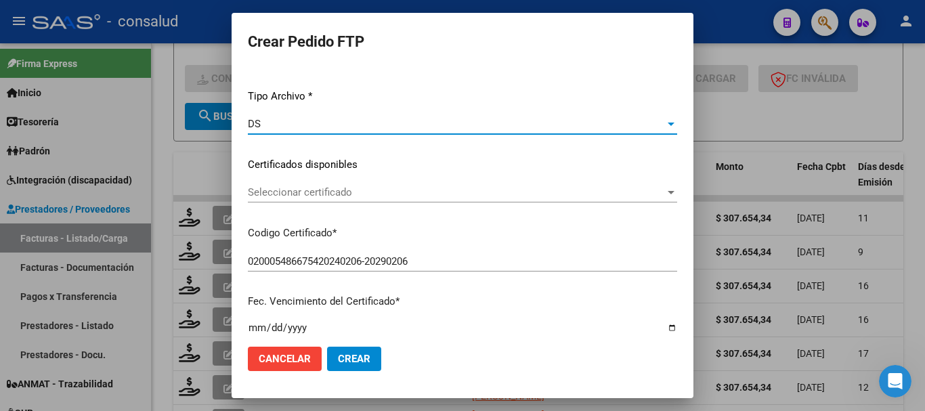
click at [366, 121] on div "DS" at bounding box center [456, 124] width 417 height 12
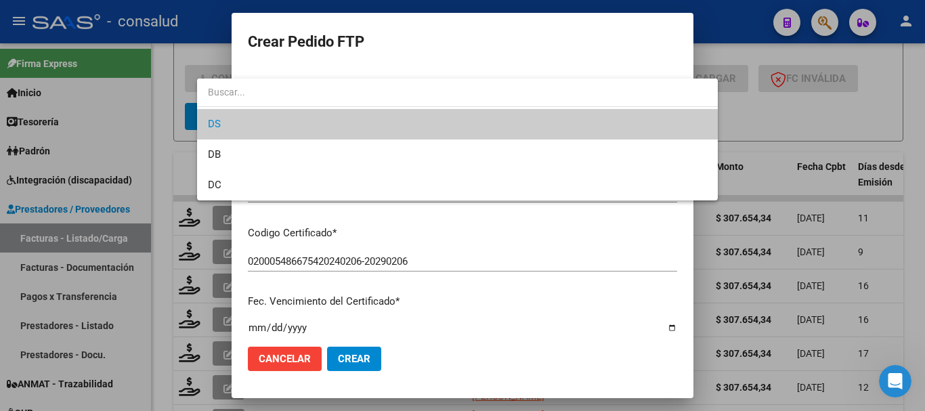
click at [374, 126] on span "DS" at bounding box center [457, 124] width 499 height 30
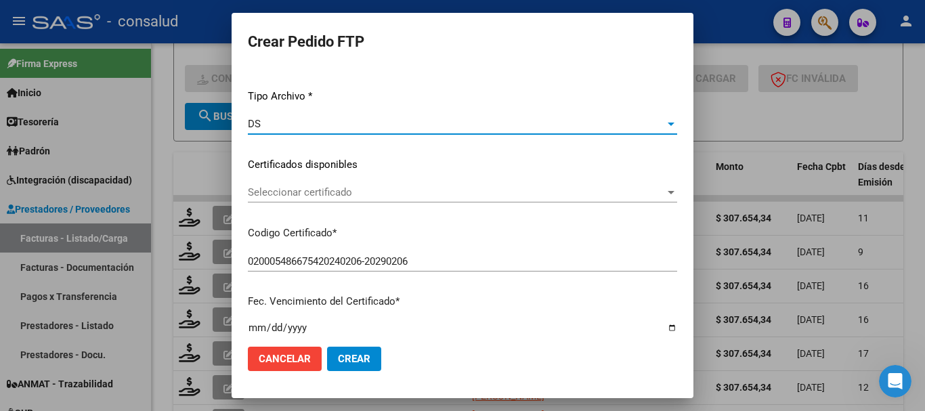
click at [378, 194] on span "Seleccionar certificado" at bounding box center [456, 192] width 417 height 12
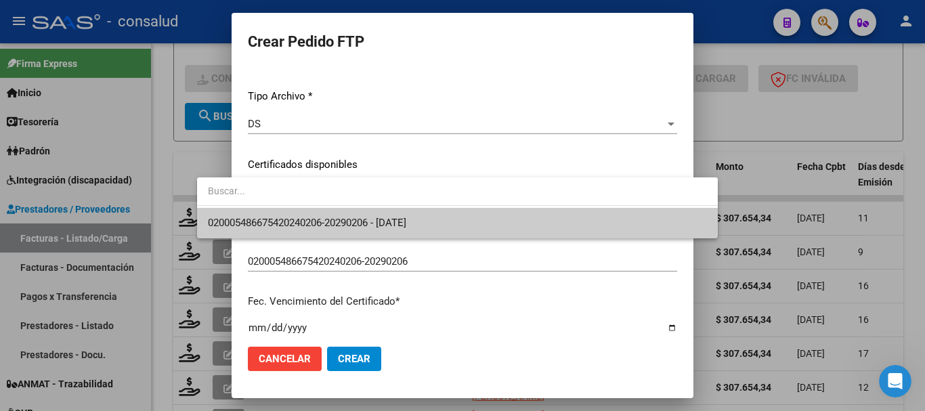
click at [385, 217] on span "020005486675420240206-20290206 - [DATE]" at bounding box center [307, 223] width 198 height 12
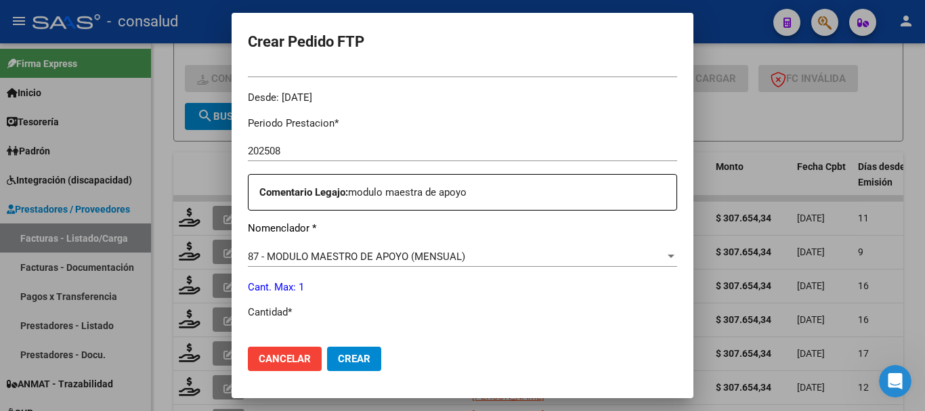
scroll to position [474, 0]
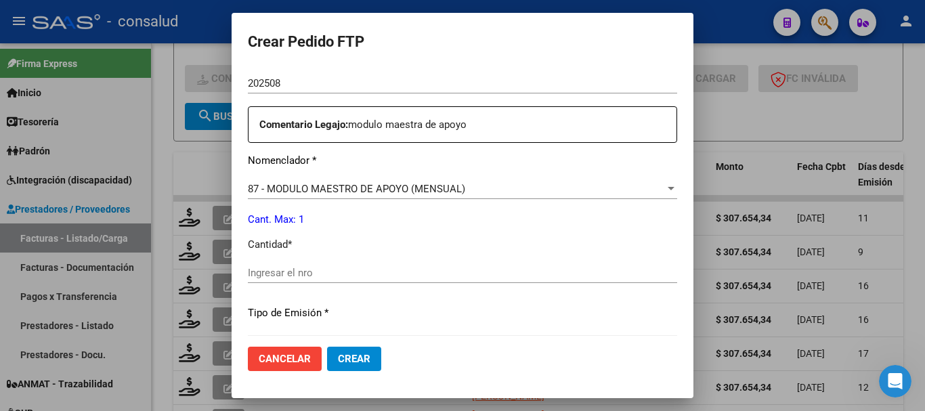
click at [267, 277] on input "Ingresar el nro" at bounding box center [462, 273] width 429 height 12
type input "1"
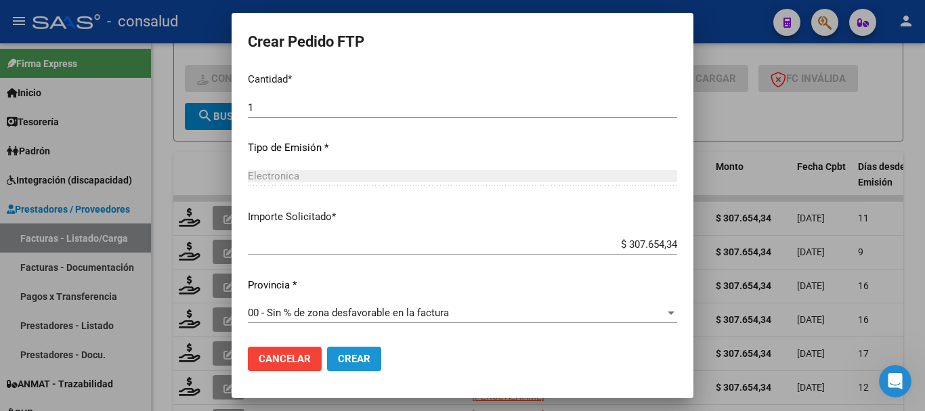
click at [338, 358] on span "Crear" at bounding box center [354, 359] width 33 height 12
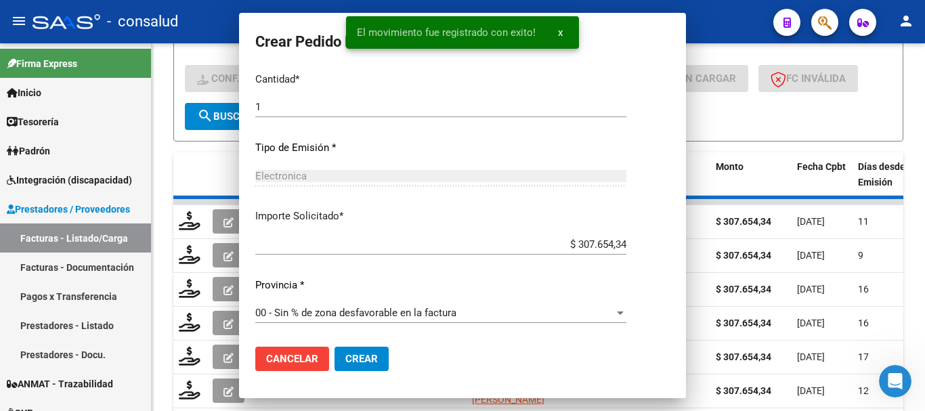
scroll to position [0, 0]
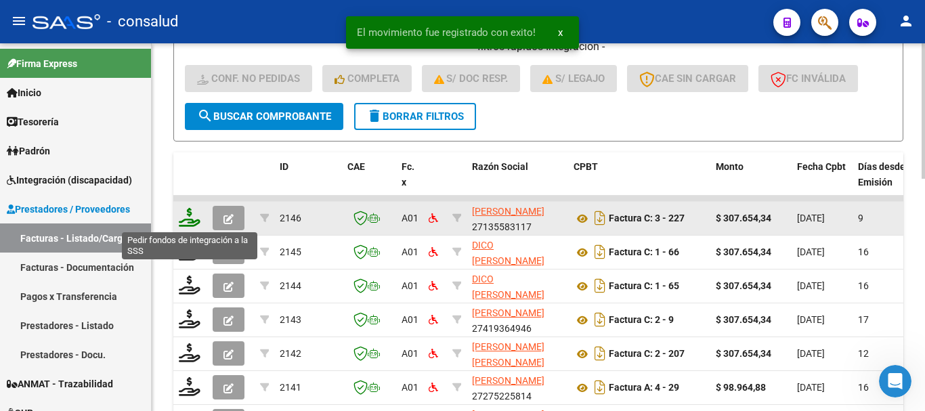
click at [188, 220] on icon at bounding box center [190, 217] width 22 height 19
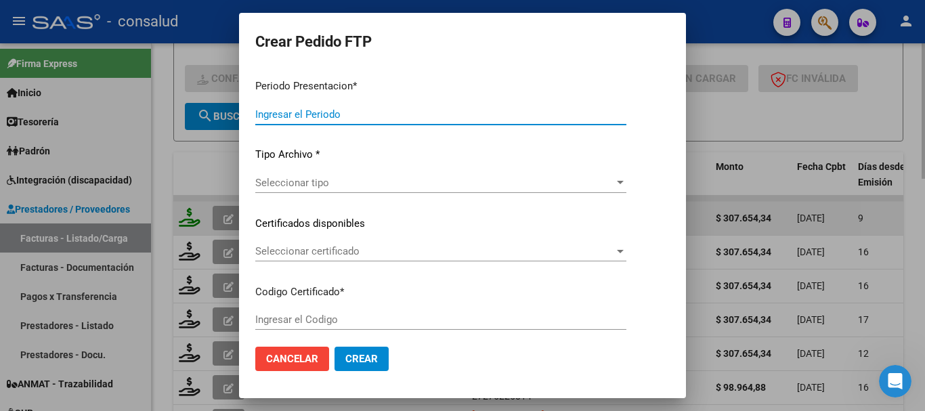
type input "202508"
type input "$ 307.654,34"
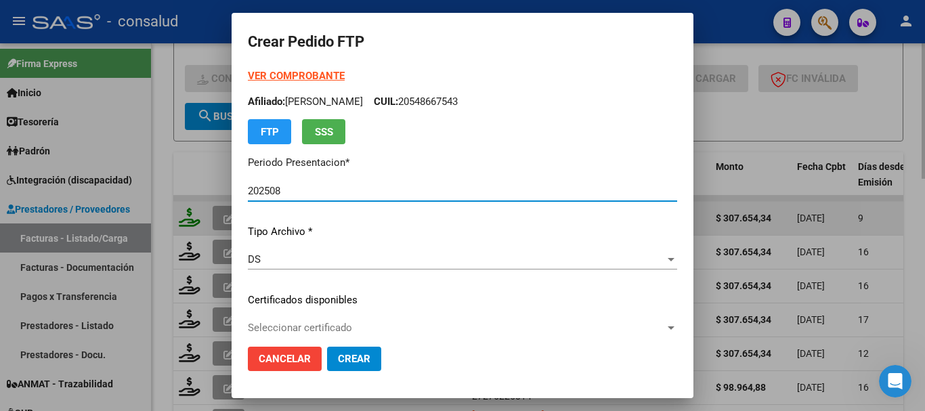
type input "0200055046508-20221031-20251031"
type input "[DATE]"
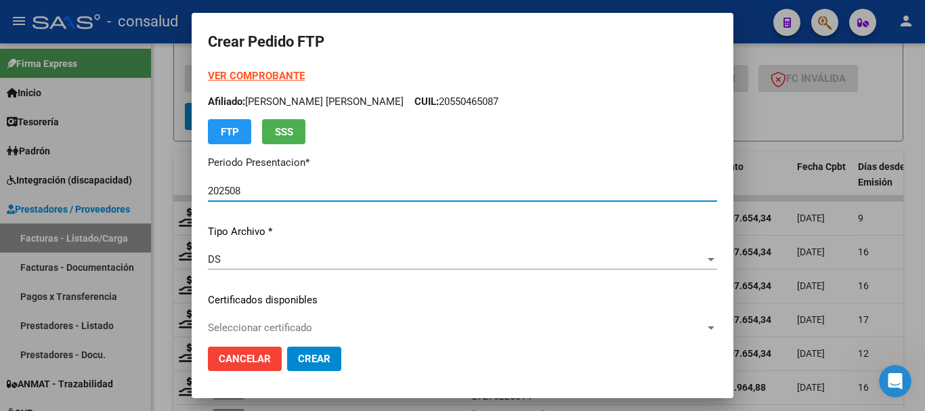
scroll to position [68, 0]
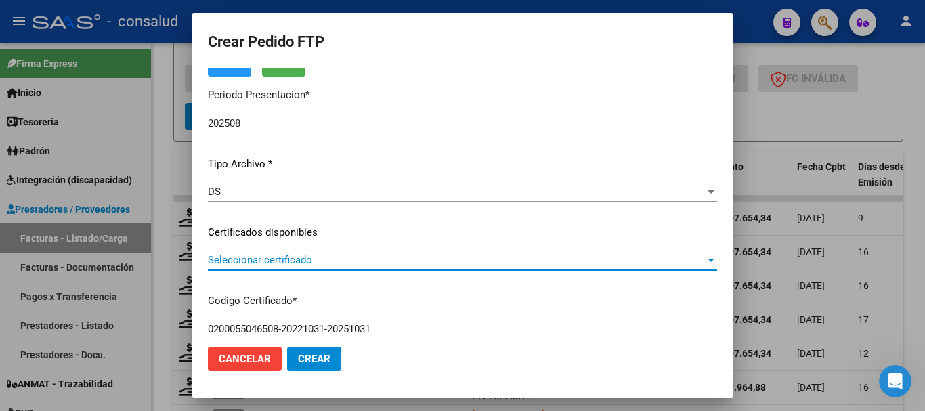
click at [306, 257] on span "Seleccionar certificado" at bounding box center [456, 260] width 497 height 12
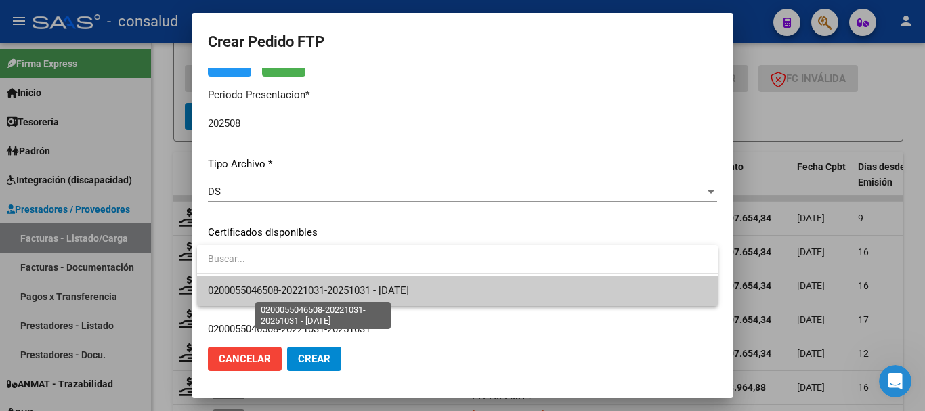
click at [317, 295] on span "0200055046508-20221031-20251031 - [DATE]" at bounding box center [308, 290] width 201 height 12
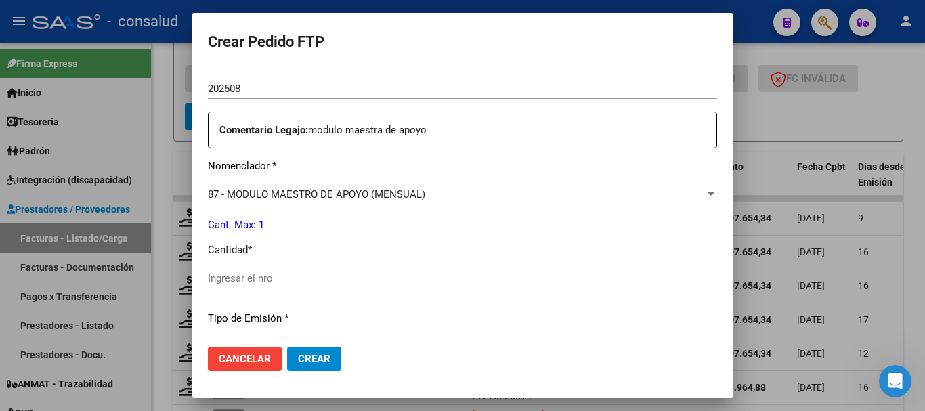
scroll to position [474, 0]
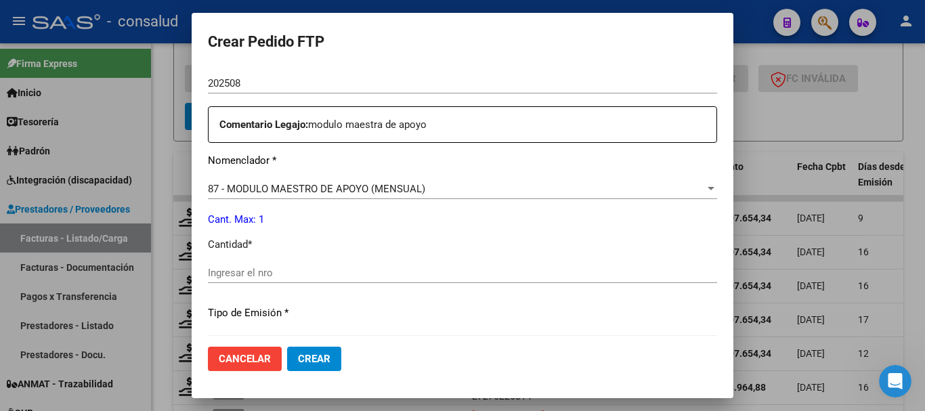
click at [314, 264] on div "Ingresar el nro" at bounding box center [462, 273] width 509 height 20
type input "1"
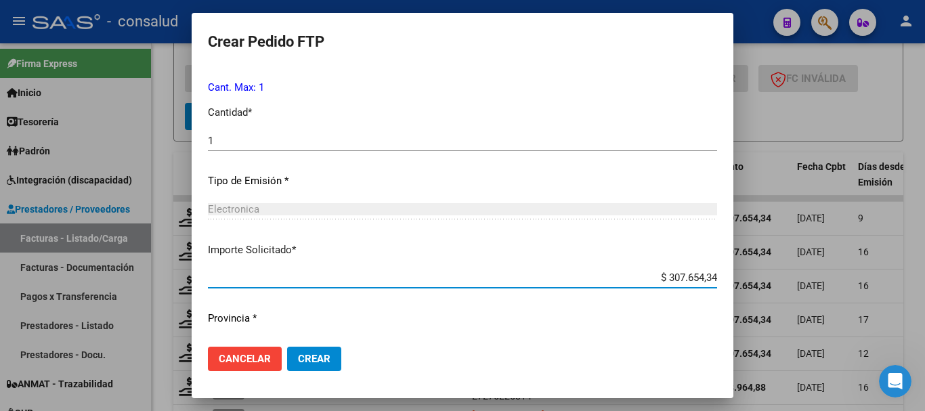
scroll to position [639, 0]
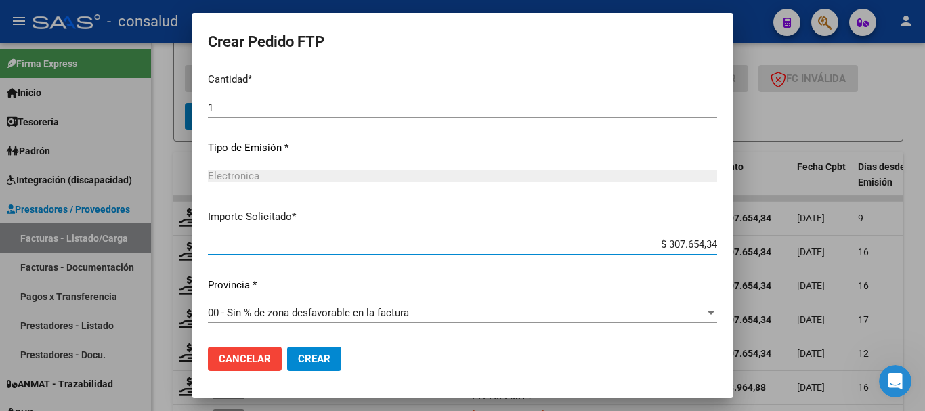
click at [307, 364] on span "Crear" at bounding box center [314, 359] width 33 height 12
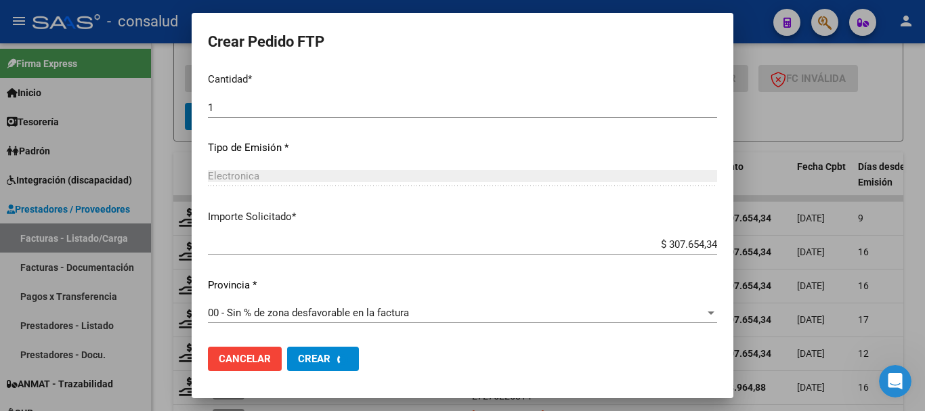
scroll to position [0, 0]
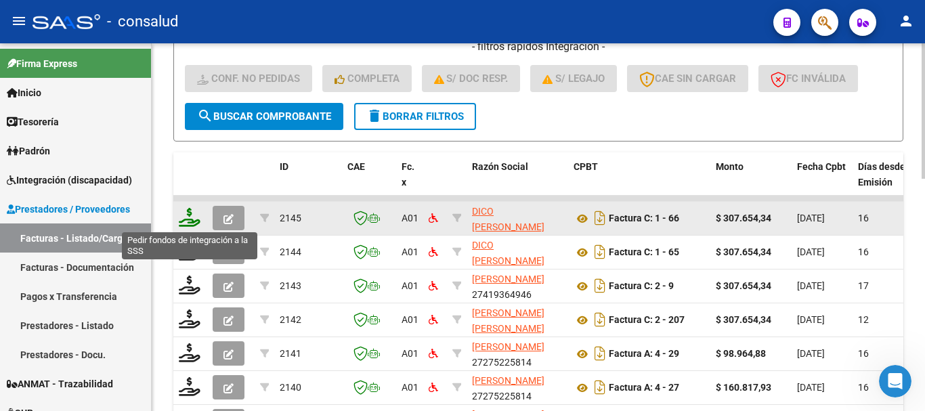
click at [184, 217] on icon at bounding box center [190, 217] width 22 height 19
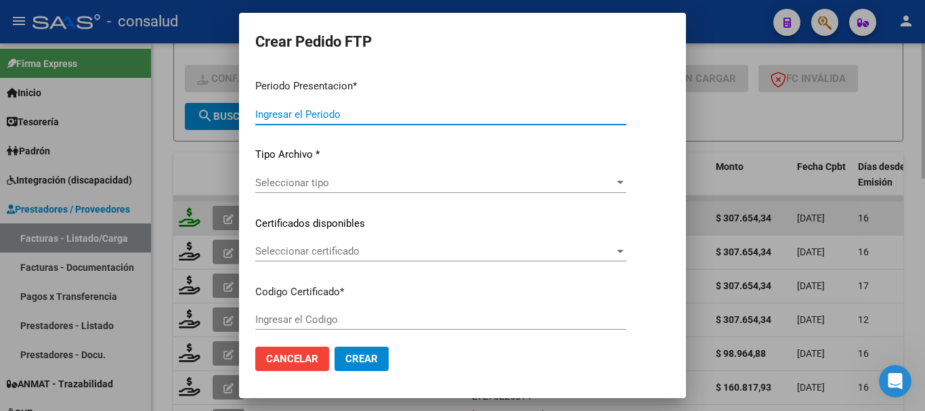
type input "202508"
type input "$ 307.654,34"
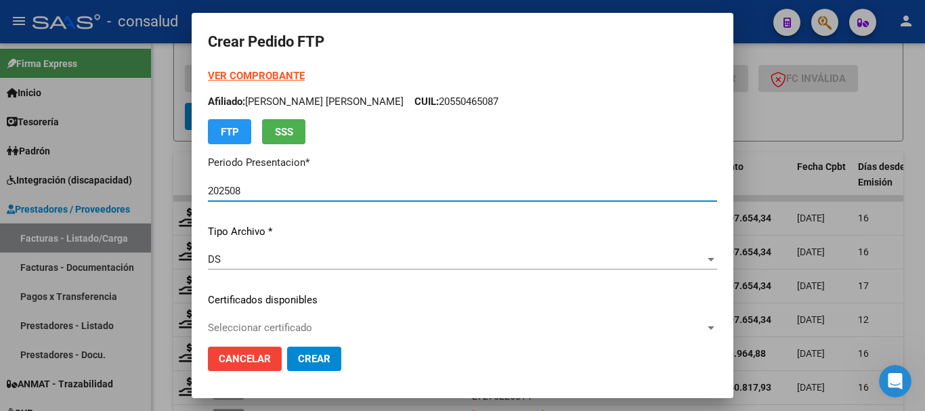
type input "0200049941851-20250328-20300328"
type input "[DATE]"
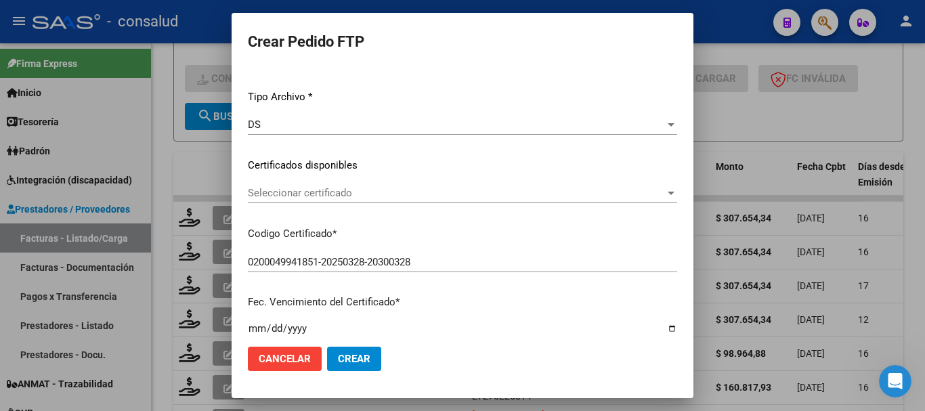
scroll to position [135, 0]
click at [273, 191] on span "Seleccionar certificado" at bounding box center [456, 192] width 417 height 12
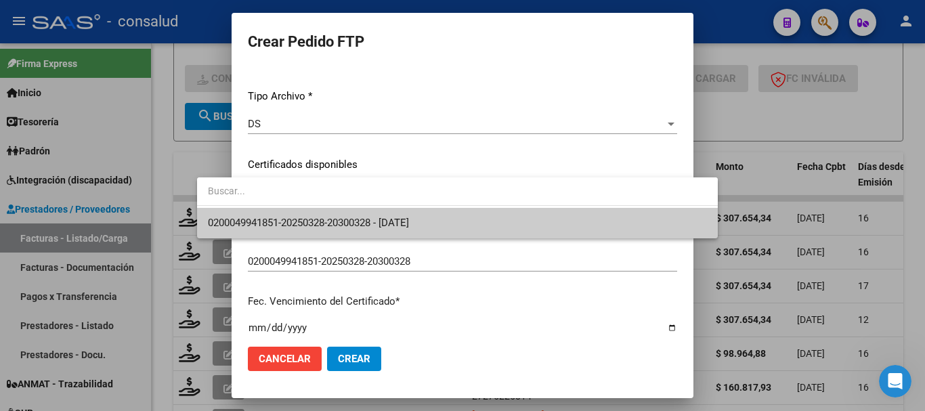
click at [276, 214] on span "0200049941851-20250328-20300328 - [DATE]" at bounding box center [457, 223] width 499 height 30
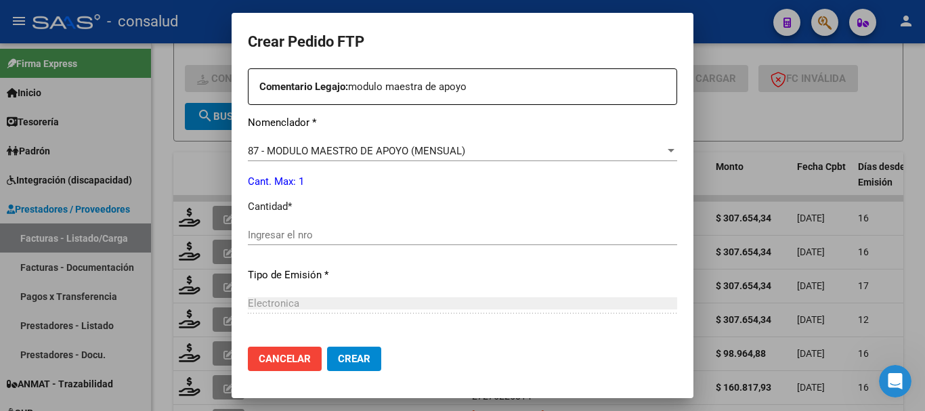
scroll to position [542, 0]
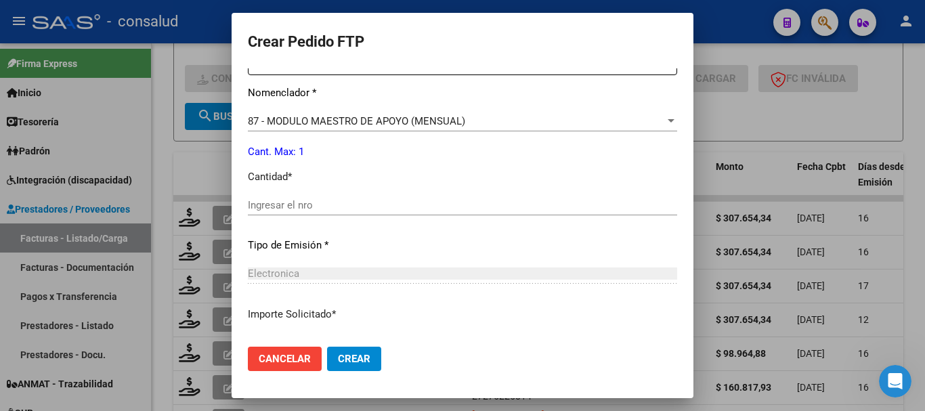
click at [263, 209] on input "Ingresar el nro" at bounding box center [462, 205] width 429 height 12
type input "1"
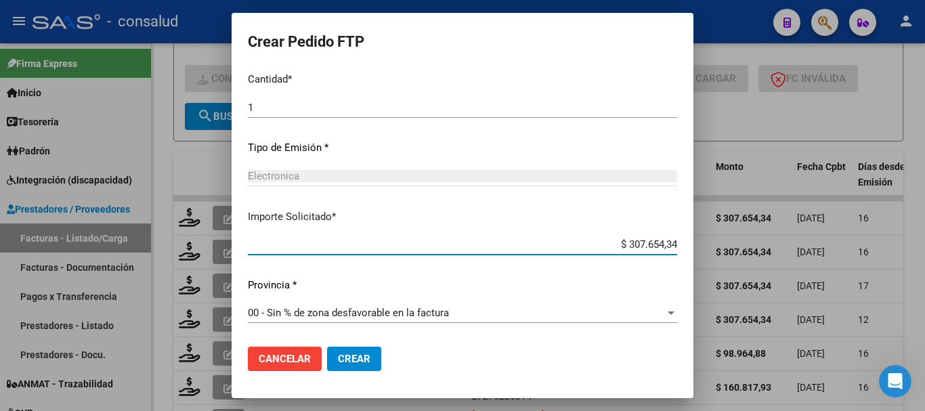
click at [327, 351] on button "Crear" at bounding box center [354, 359] width 54 height 24
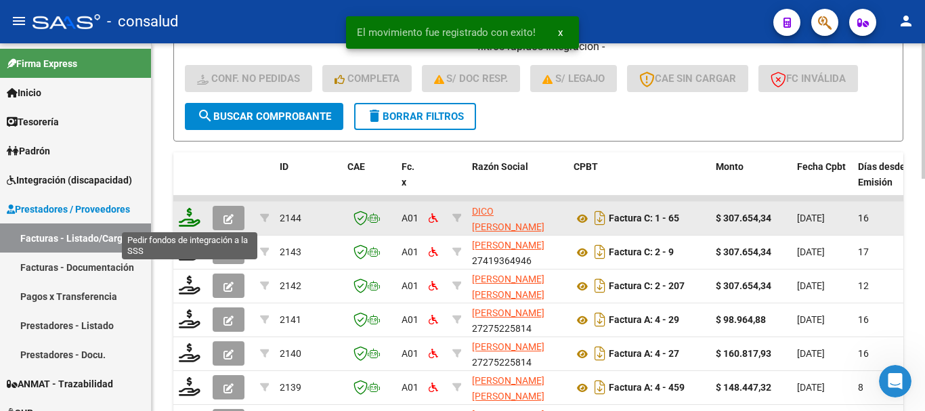
click at [190, 217] on icon at bounding box center [190, 217] width 22 height 19
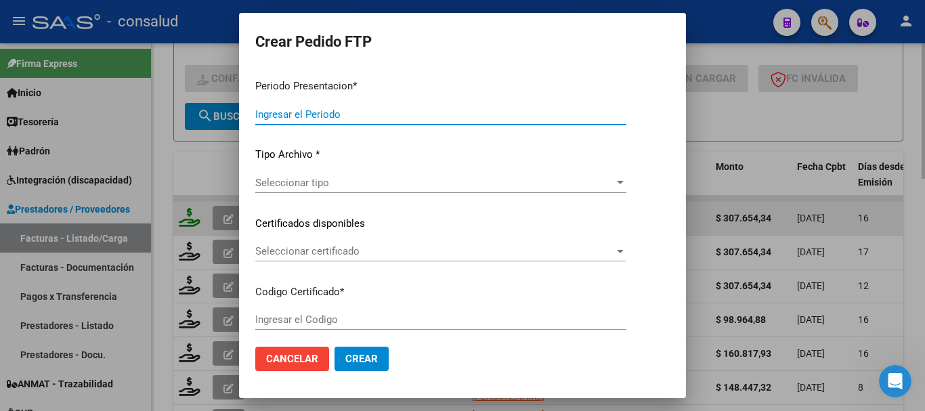
type input "202508"
type input "$ 307.654,34"
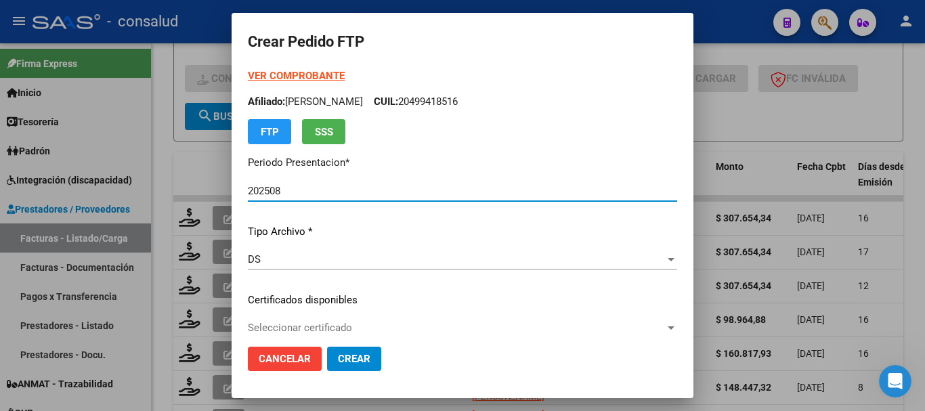
type input "0200054534904-20211103-20261103"
type input "[DATE]"
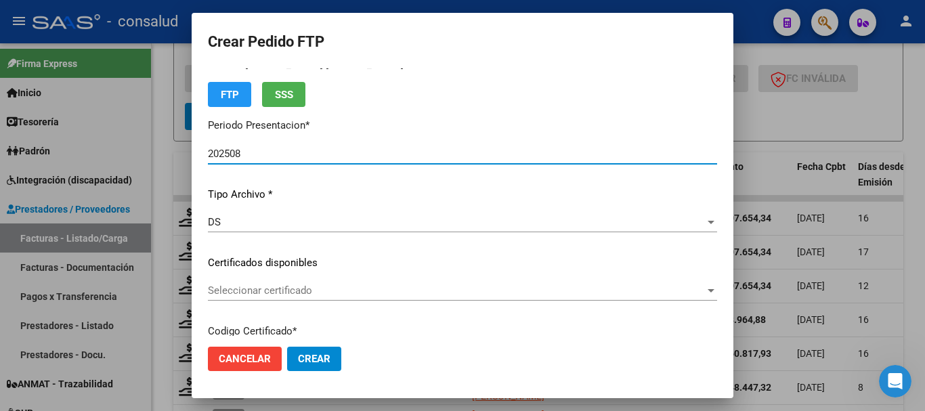
scroll to position [68, 0]
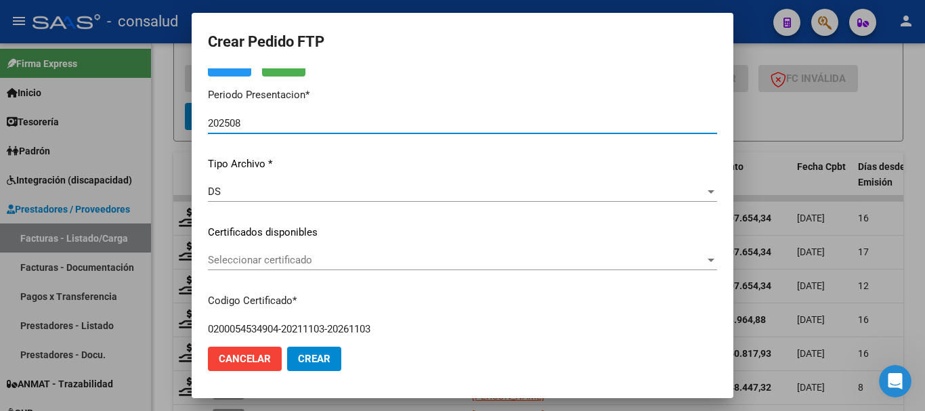
click at [263, 259] on span "Seleccionar certificado" at bounding box center [456, 260] width 497 height 12
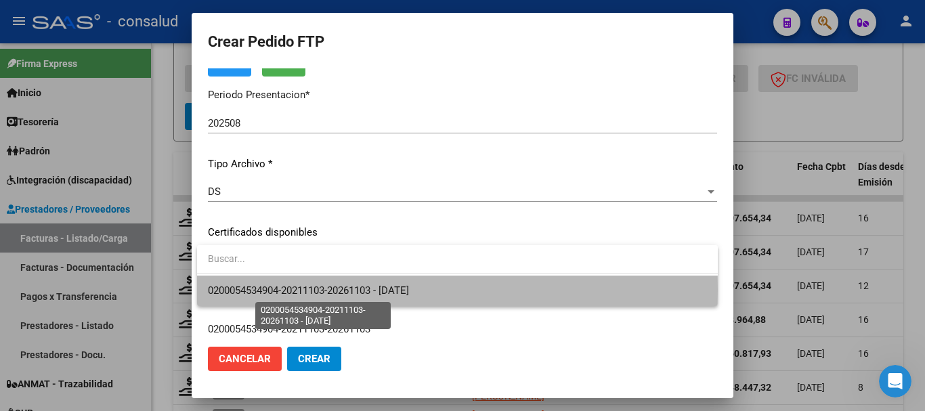
click at [267, 290] on span "0200054534904-20211103-20261103 - [DATE]" at bounding box center [308, 290] width 201 height 12
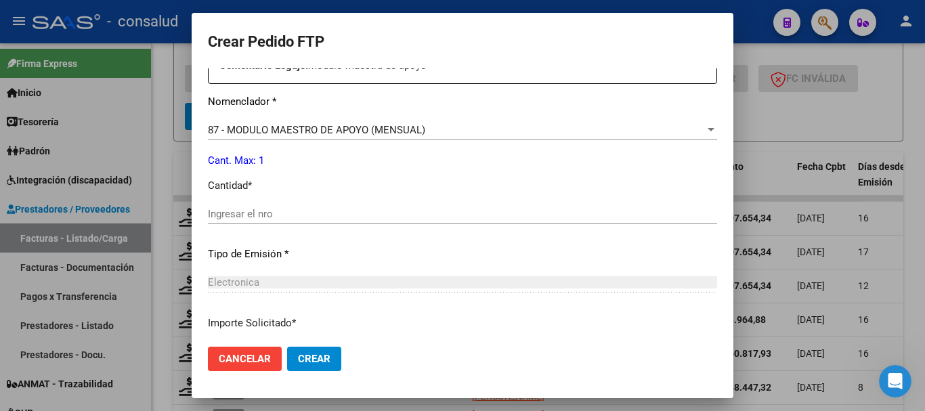
scroll to position [542, 0]
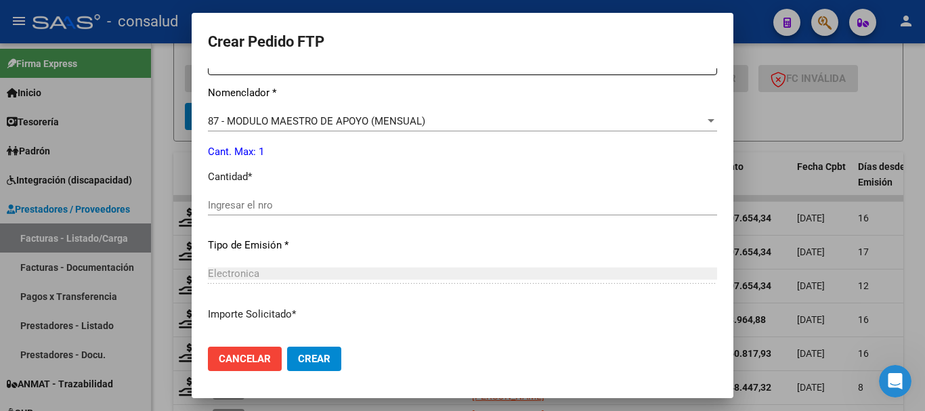
click at [251, 194] on div "Periodo Prestacion * 202508 Ingresar el Periodo Prestacion Comentario Legajo: m…" at bounding box center [462, 202] width 509 height 464
click at [251, 204] on input "Ingresar el nro" at bounding box center [462, 205] width 509 height 12
type input "1"
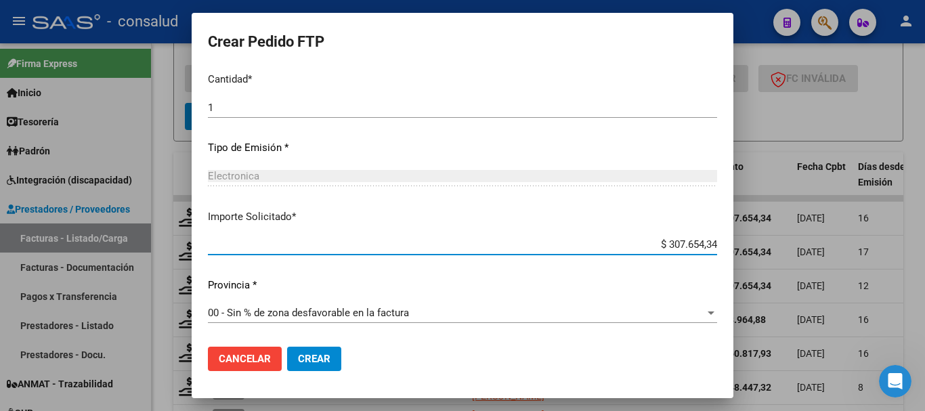
click at [322, 360] on span "Crear" at bounding box center [314, 359] width 33 height 12
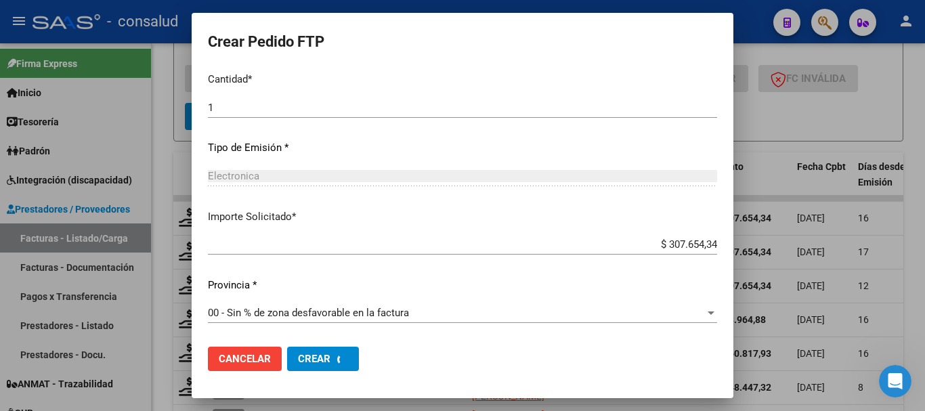
scroll to position [0, 0]
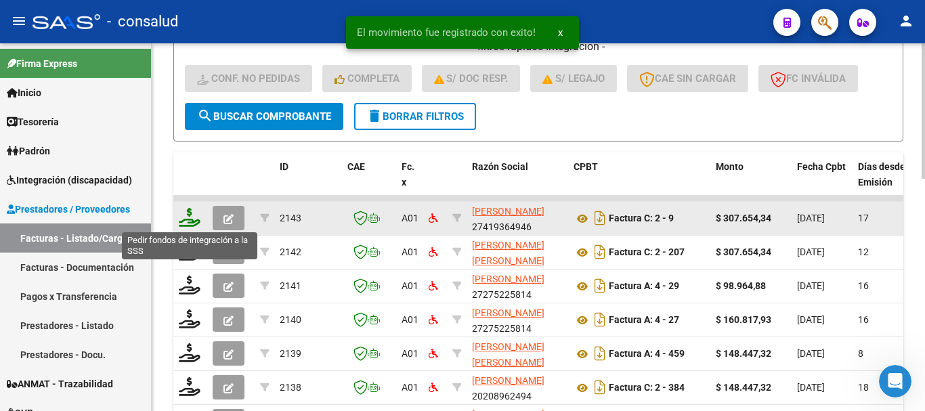
click at [186, 212] on icon at bounding box center [190, 217] width 22 height 19
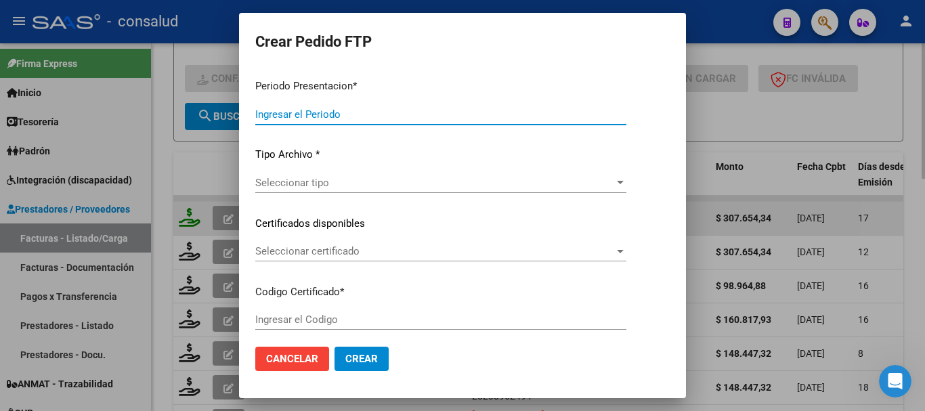
type input "202508"
type input "$ 307.654,34"
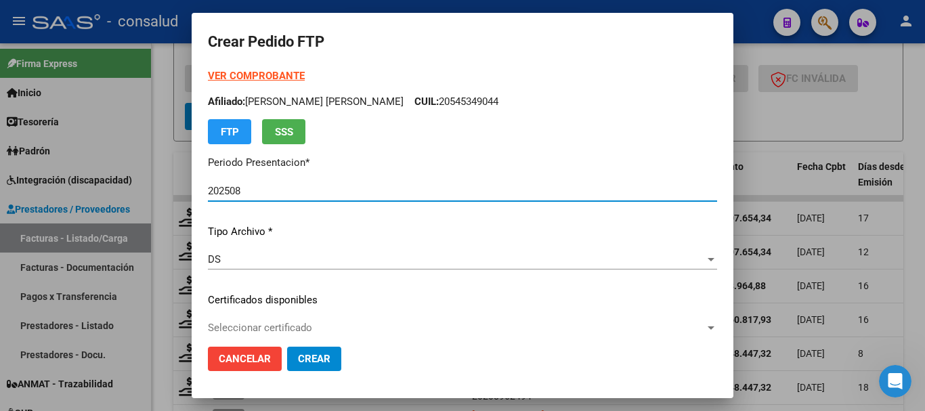
type input "0200056957335-20230522-20280522"
type input "[DATE]"
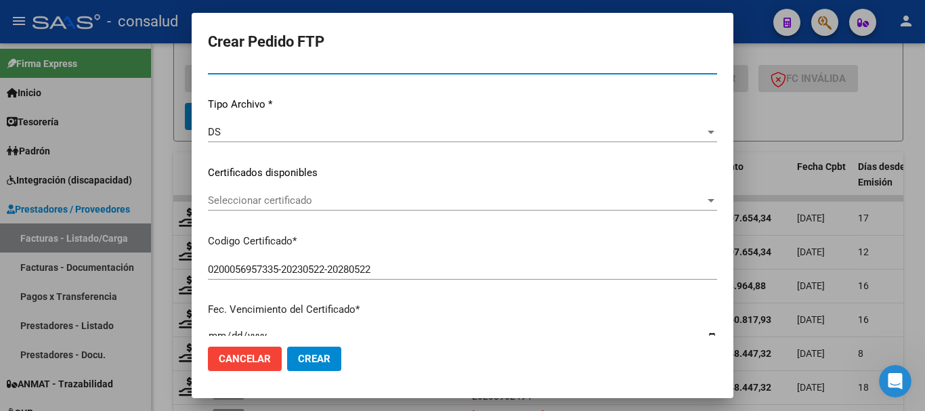
scroll to position [135, 0]
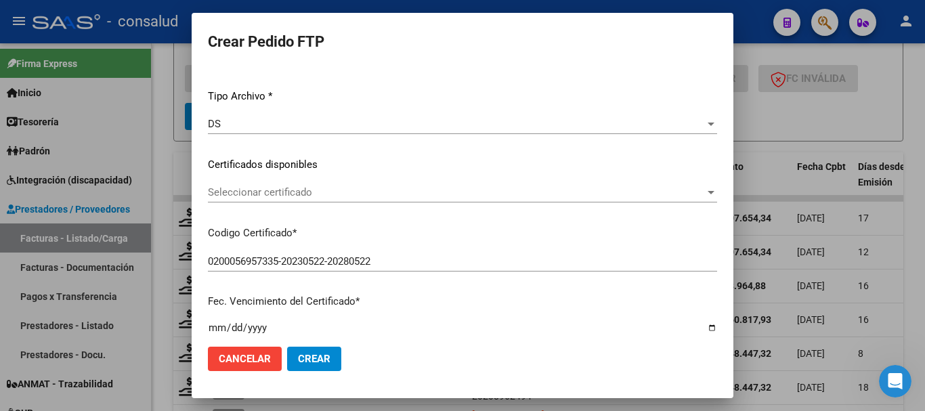
click at [337, 195] on span "Seleccionar certificado" at bounding box center [456, 192] width 497 height 12
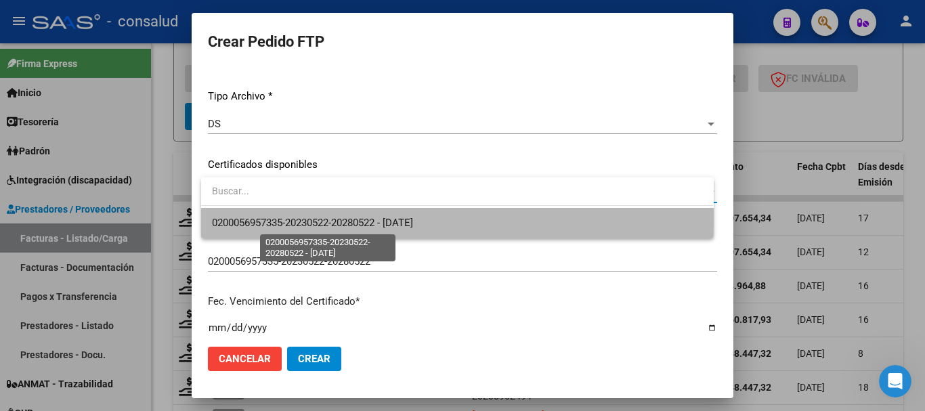
click at [347, 220] on span "0200056957335-20230522-20280522 - [DATE]" at bounding box center [312, 223] width 201 height 12
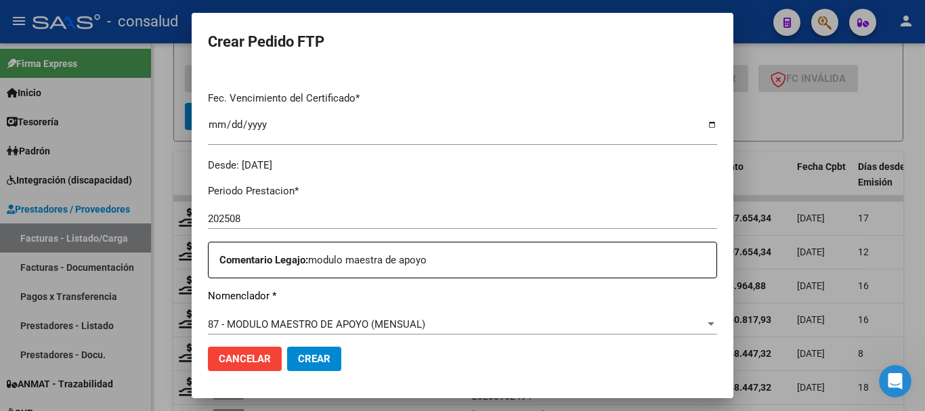
scroll to position [474, 0]
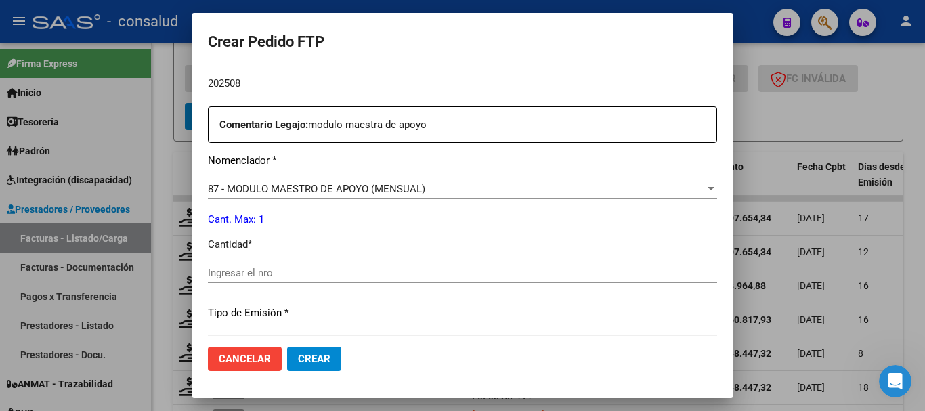
click at [332, 278] on input "Ingresar el nro" at bounding box center [462, 273] width 509 height 12
type input "1"
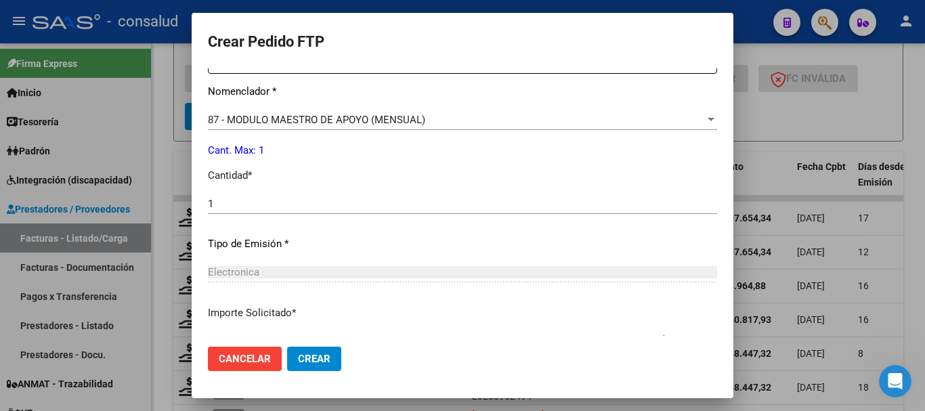
scroll to position [639, 0]
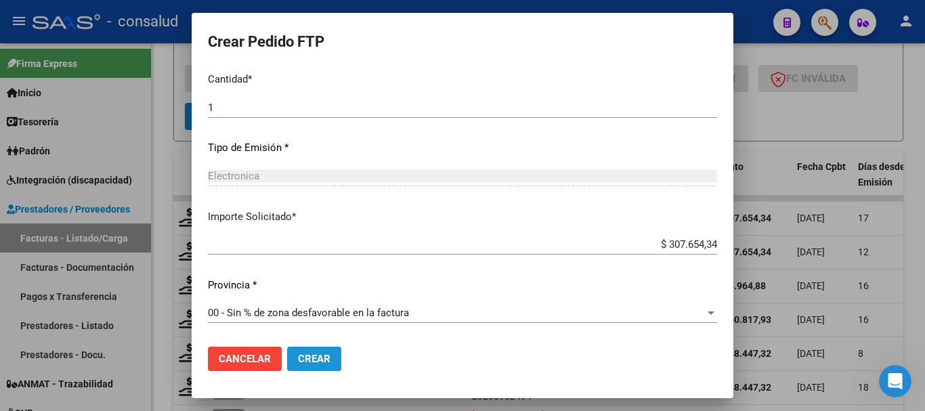
click at [322, 368] on button "Crear" at bounding box center [314, 359] width 54 height 24
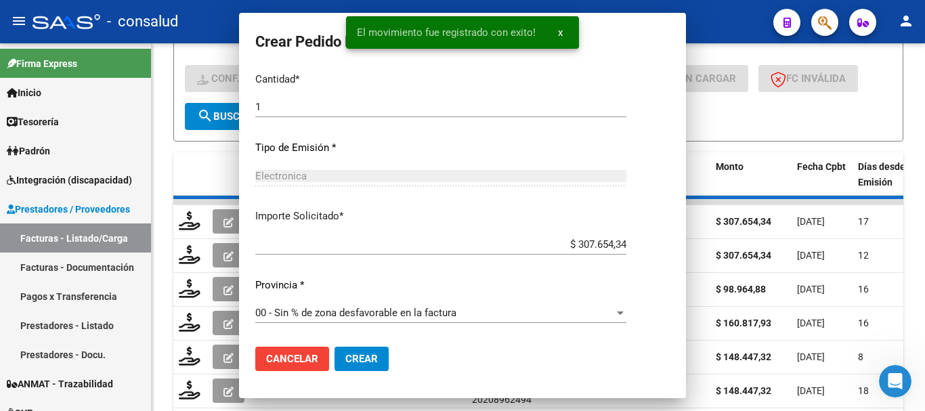
scroll to position [563, 0]
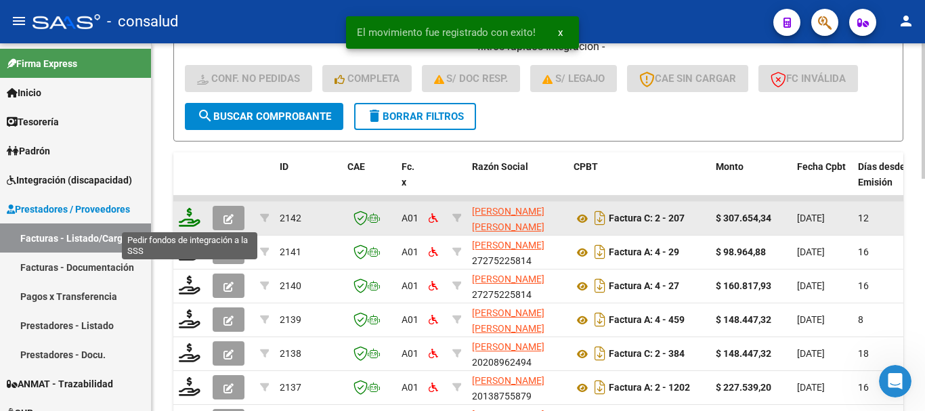
click at [194, 221] on icon at bounding box center [190, 217] width 22 height 19
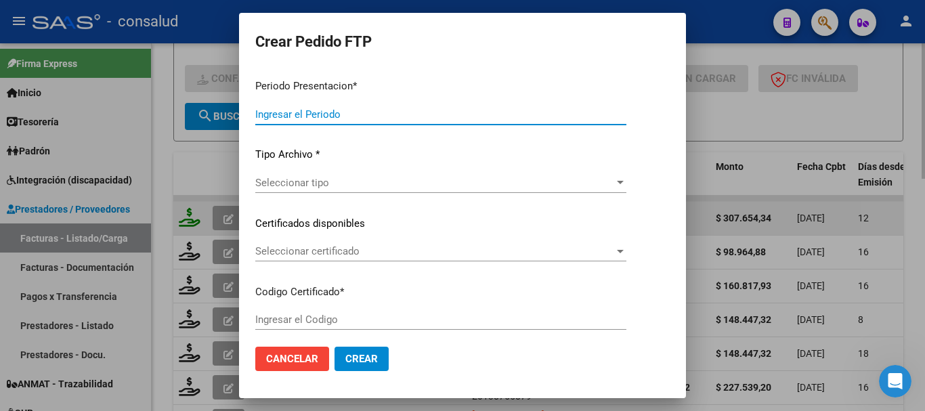
type input "202508"
type input "$ 307.654,34"
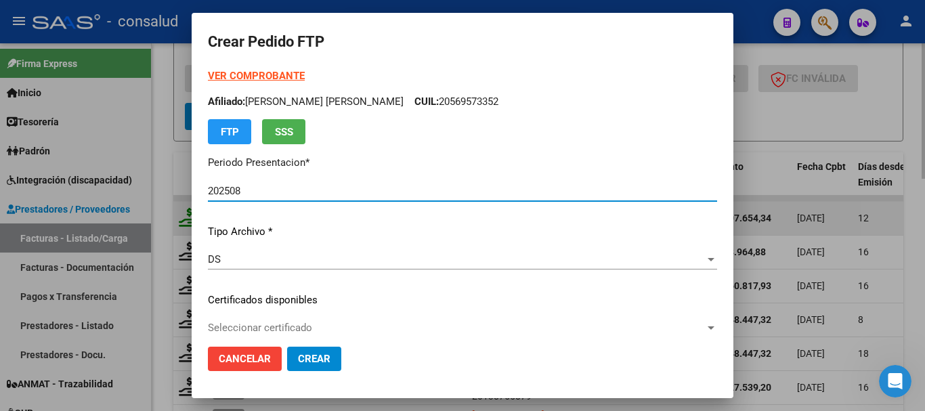
type input "0200058265420-20240226-20290226"
type input "[DATE]"
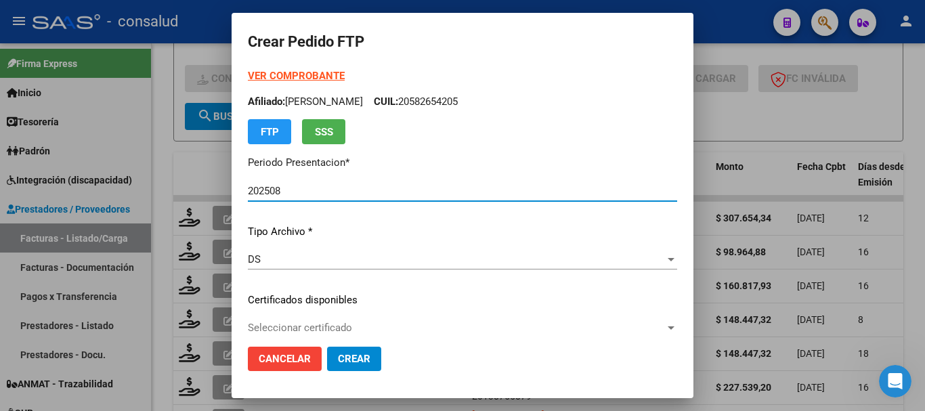
scroll to position [68, 0]
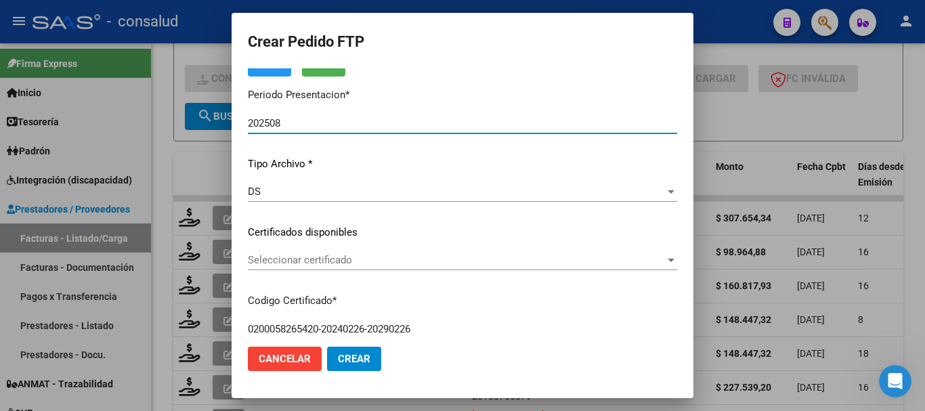
click at [259, 267] on div "Seleccionar certificado Seleccionar certificado" at bounding box center [462, 260] width 429 height 20
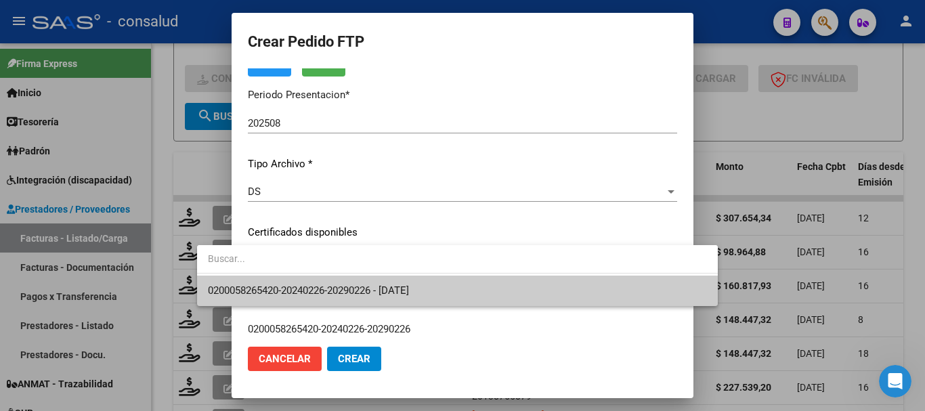
click at [261, 284] on span "0200058265420-20240226-20290226 - [DATE]" at bounding box center [457, 291] width 499 height 30
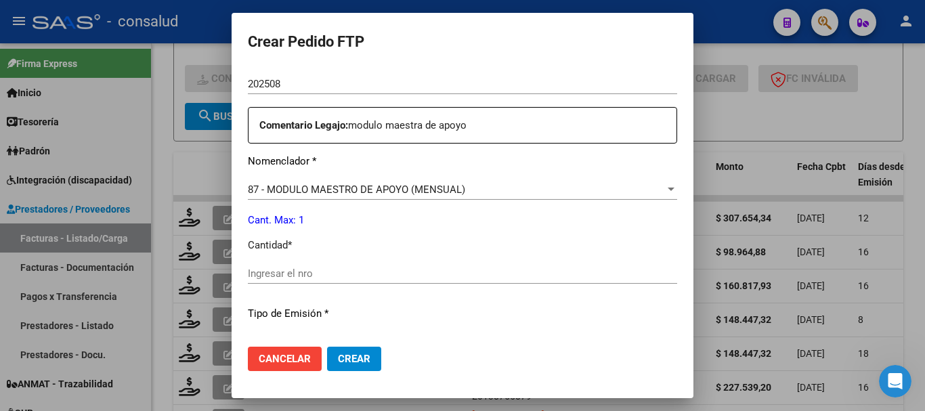
scroll to position [474, 0]
click at [265, 274] on input "Ingresar el nro" at bounding box center [462, 273] width 429 height 12
type input "1"
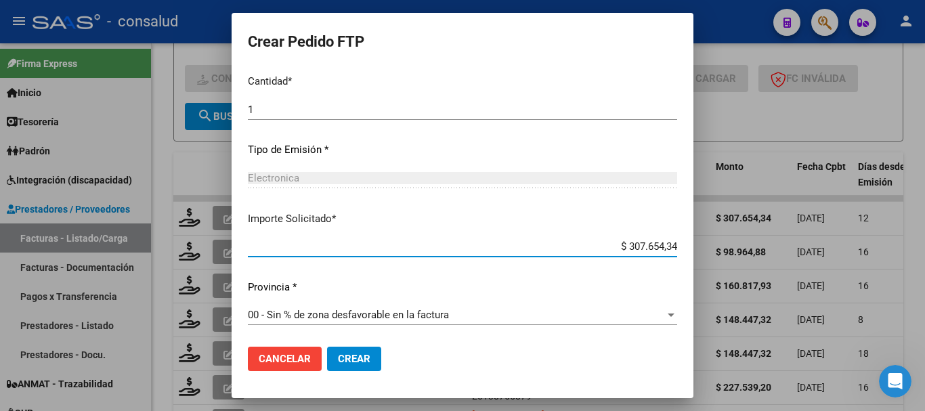
scroll to position [639, 0]
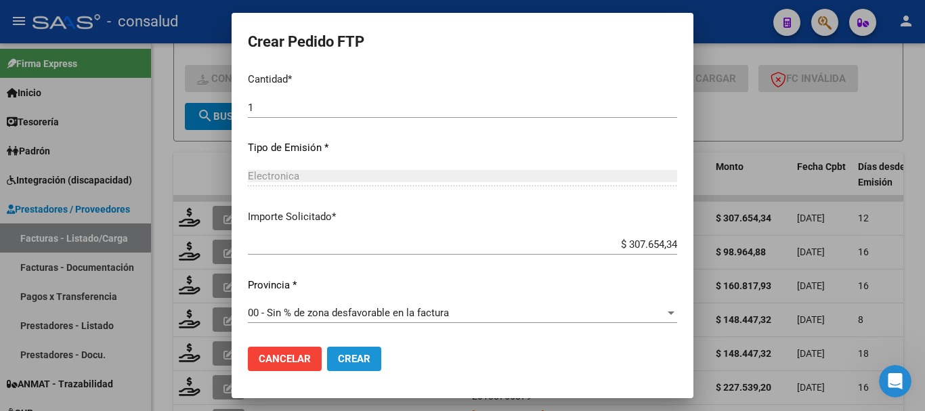
click at [338, 353] on span "Crear" at bounding box center [354, 359] width 33 height 12
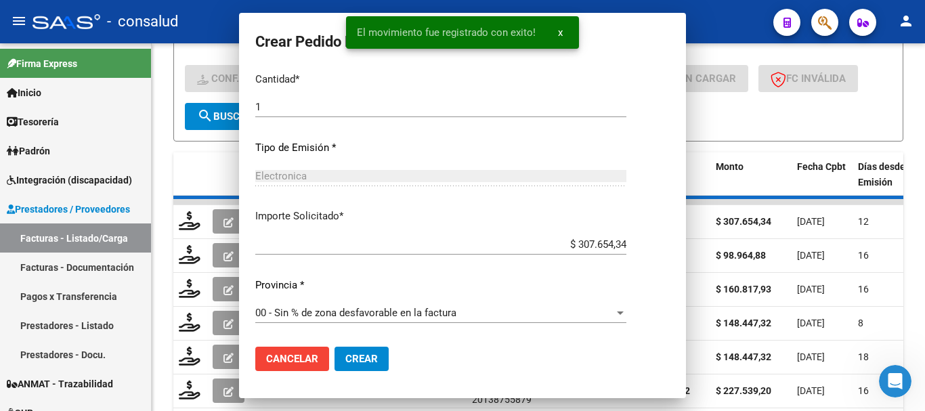
scroll to position [0, 0]
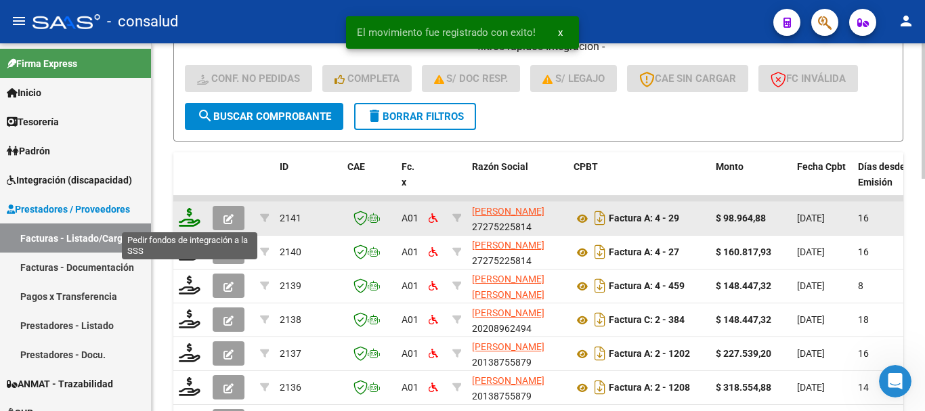
click at [190, 219] on icon at bounding box center [190, 217] width 22 height 19
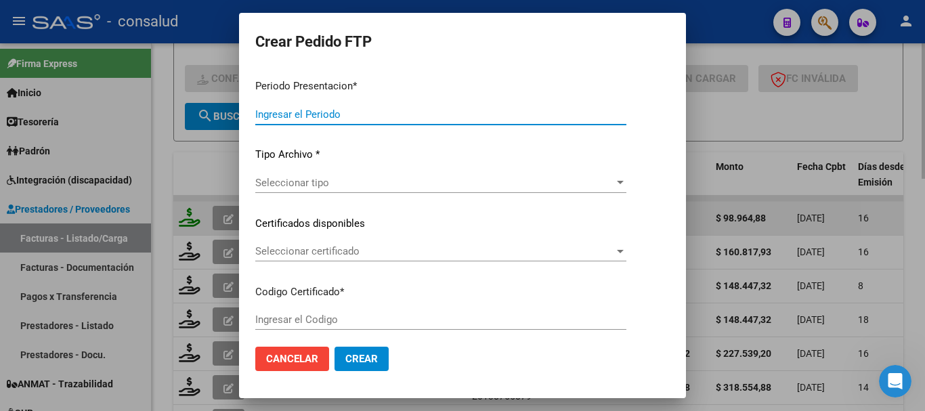
type input "202508"
type input "$ 98.964,88"
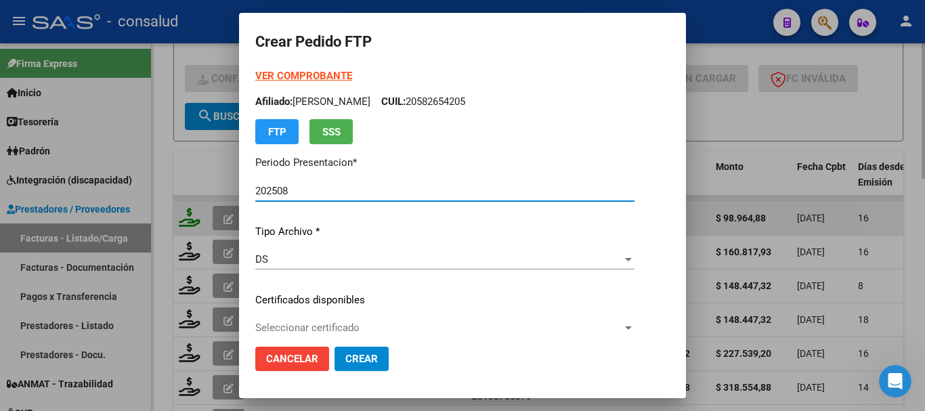
type input "0200049659110-20210316-20310316"
type input "[DATE]"
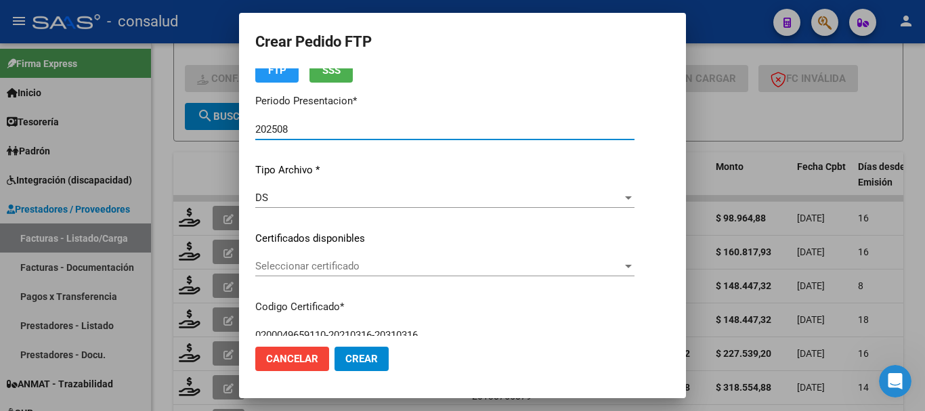
scroll to position [203, 0]
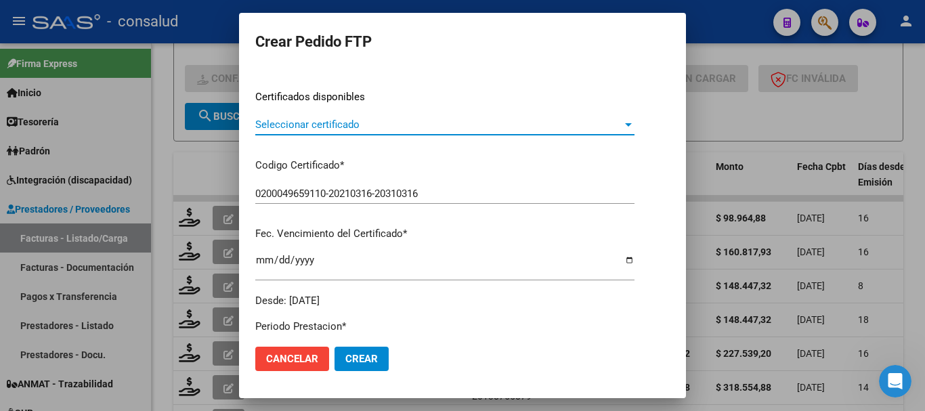
click at [374, 123] on span "Seleccionar certificado" at bounding box center [438, 124] width 367 height 12
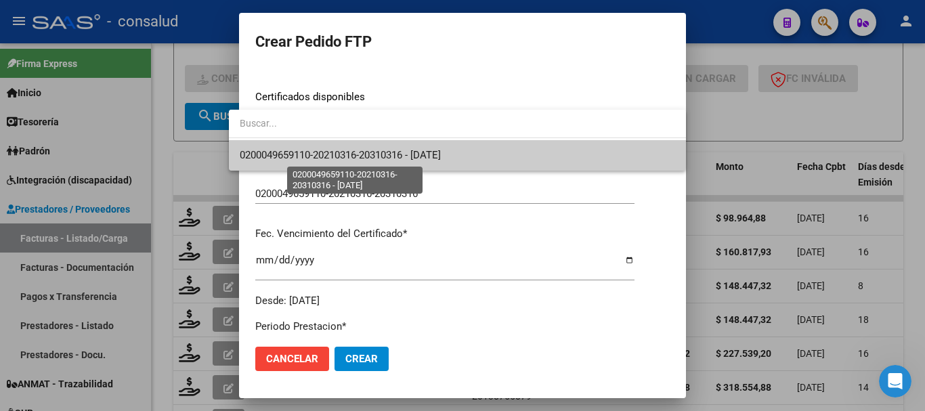
click at [386, 156] on span "0200049659110-20210316-20310316 - [DATE]" at bounding box center [340, 155] width 201 height 12
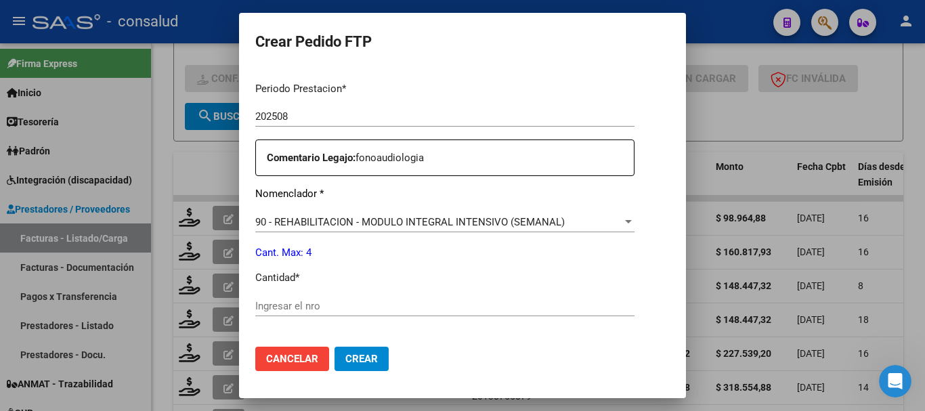
scroll to position [474, 0]
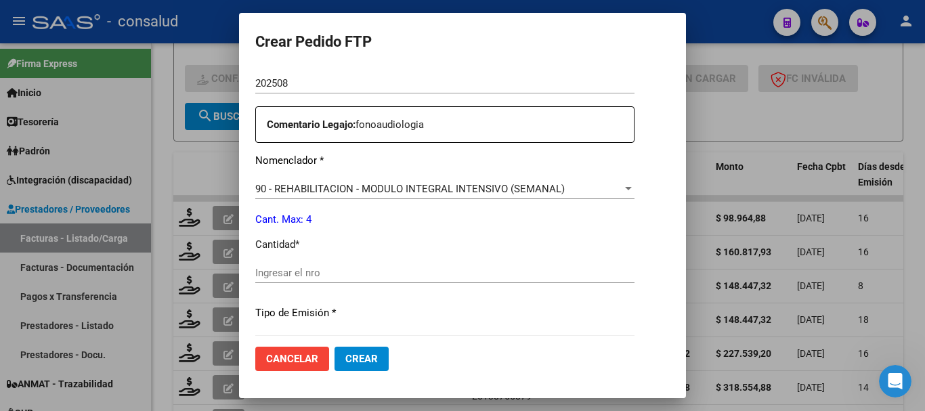
click at [334, 273] on input "Ingresar el nro" at bounding box center [444, 273] width 379 height 12
type input "4"
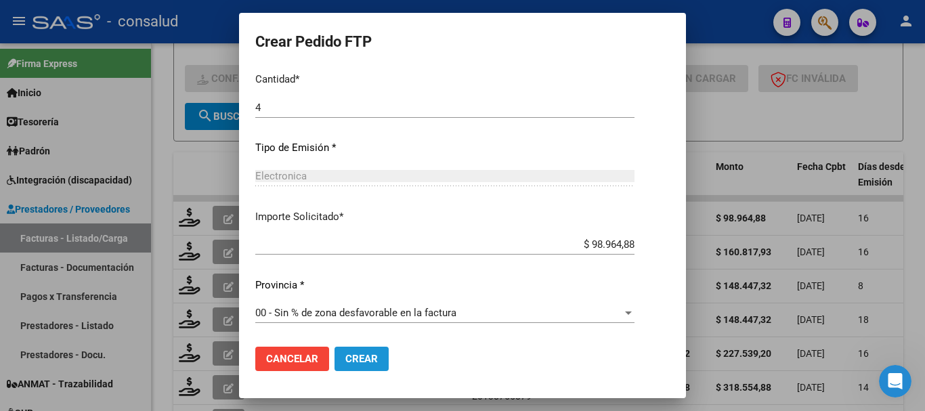
click at [349, 357] on span "Crear" at bounding box center [361, 359] width 33 height 12
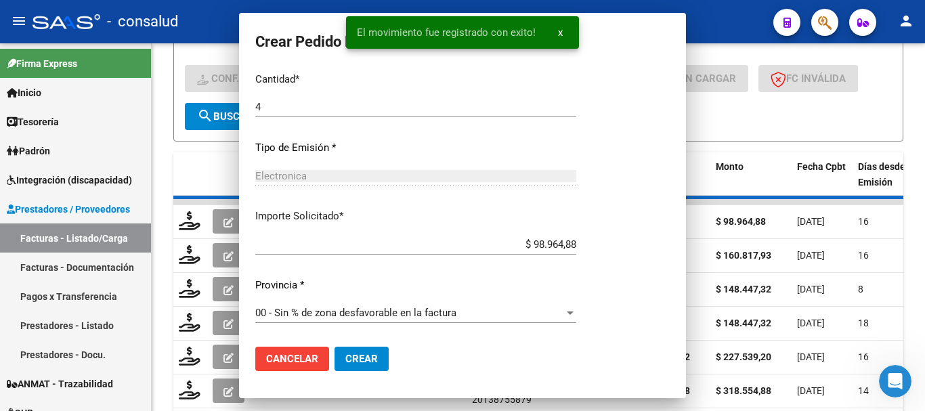
scroll to position [0, 0]
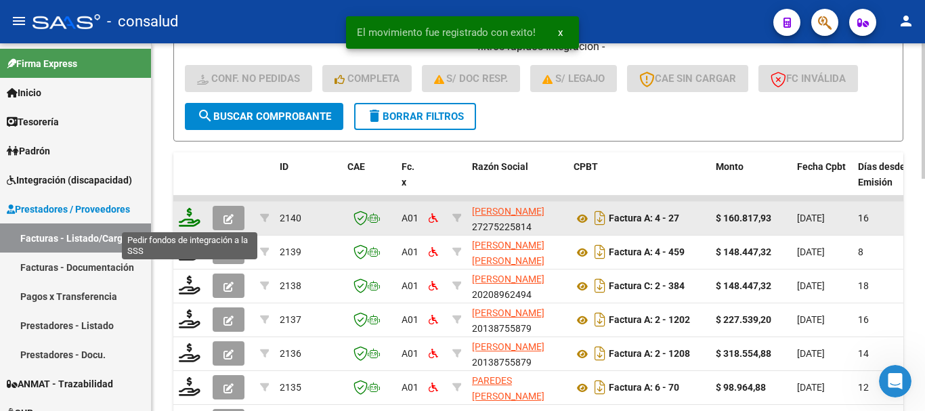
click at [182, 224] on icon at bounding box center [190, 217] width 22 height 19
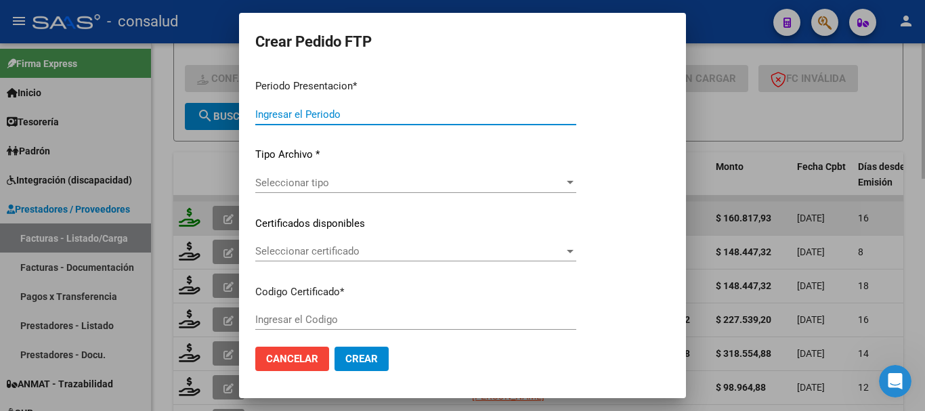
type input "202508"
type input "$ 160.817,93"
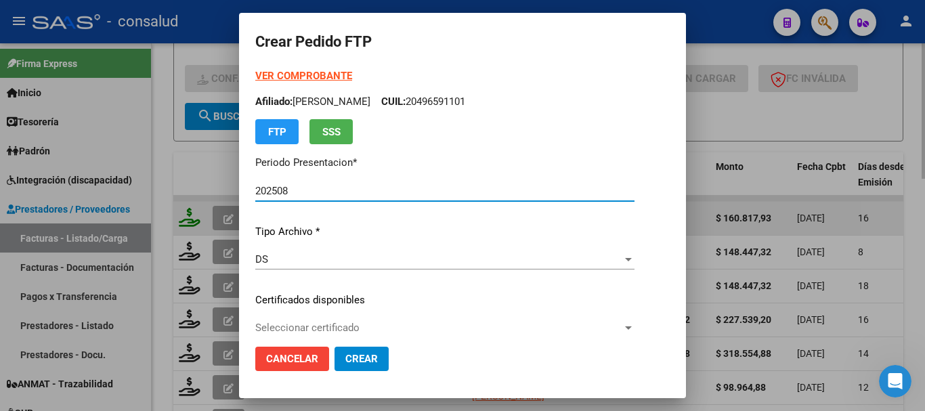
type input "0200057050176-20201030-20251030-MIS"
type input "[DATE]"
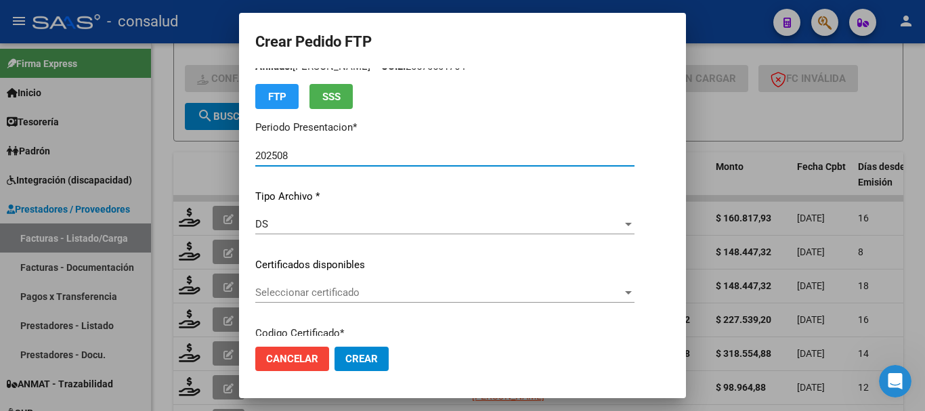
scroll to position [68, 0]
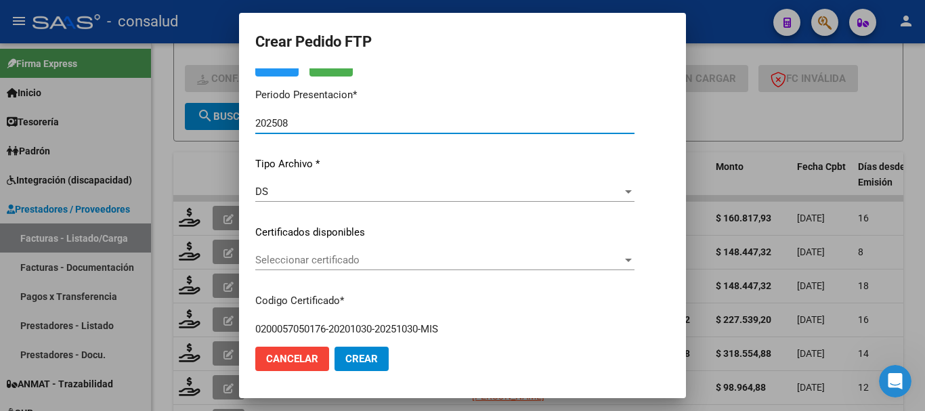
click at [345, 255] on span "Seleccionar certificado" at bounding box center [438, 260] width 367 height 12
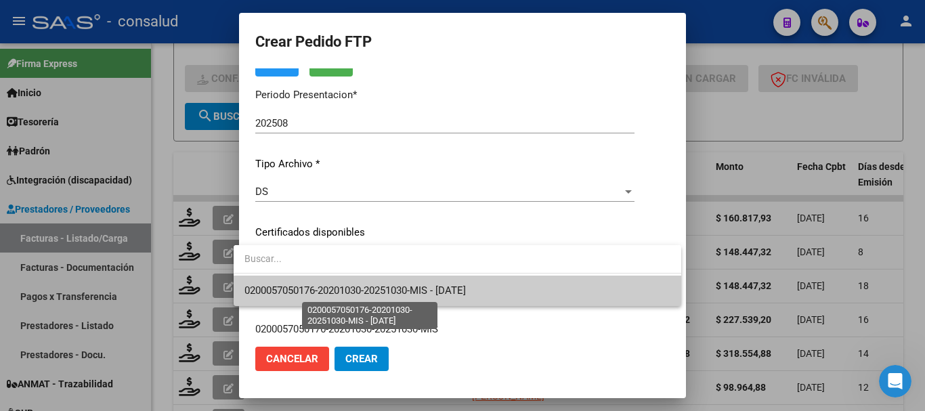
click at [360, 291] on span "0200057050176-20201030-20251030-MIS - [DATE]" at bounding box center [354, 290] width 221 height 12
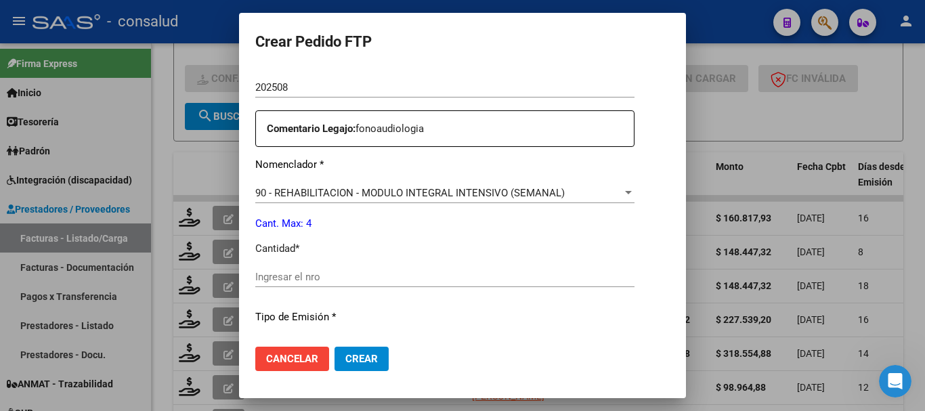
scroll to position [474, 0]
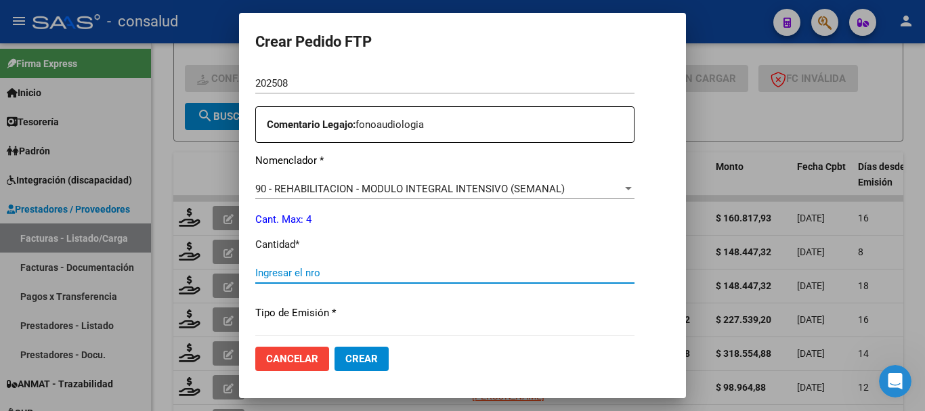
click at [388, 276] on input "Ingresar el nro" at bounding box center [444, 273] width 379 height 12
type input "4"
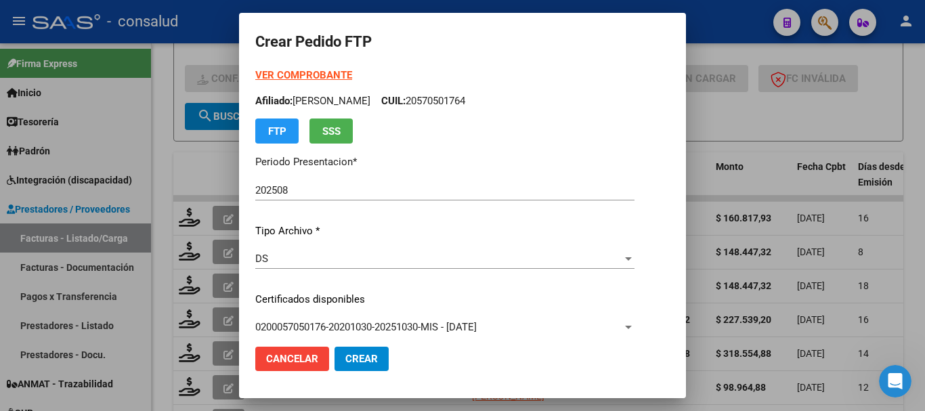
scroll to position [0, 0]
click at [311, 79] on strong "VER COMPROBANTE" at bounding box center [303, 76] width 97 height 12
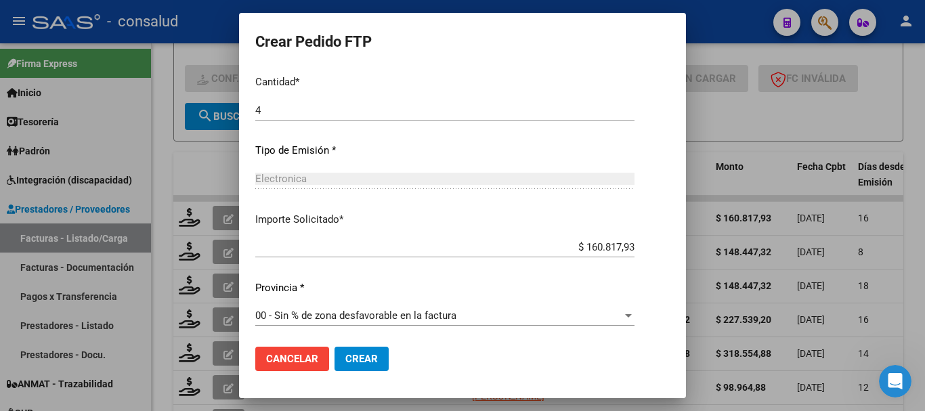
scroll to position [639, 0]
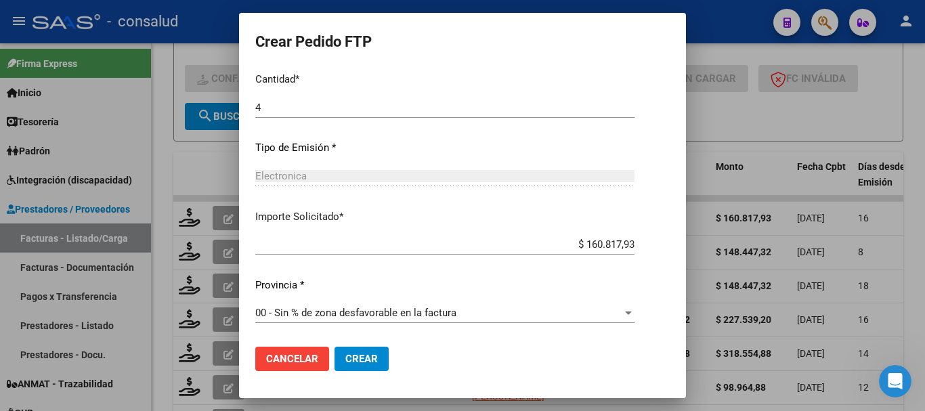
click at [345, 353] on span "Crear" at bounding box center [361, 359] width 33 height 12
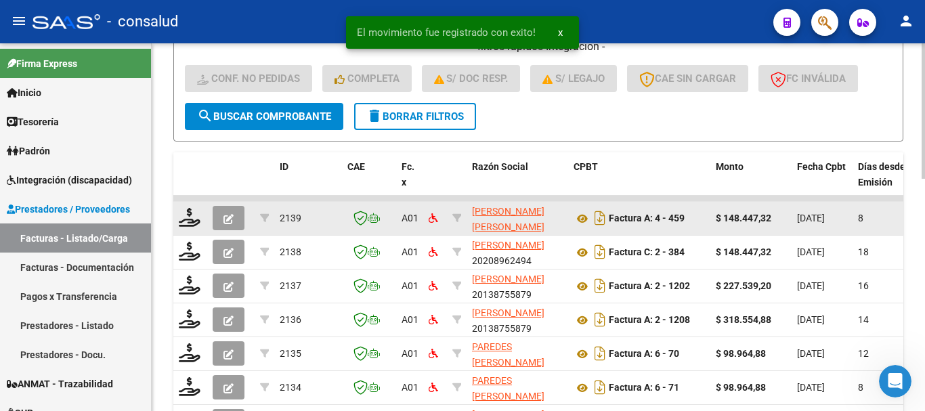
click at [177, 215] on datatable-body-cell at bounding box center [190, 218] width 34 height 33
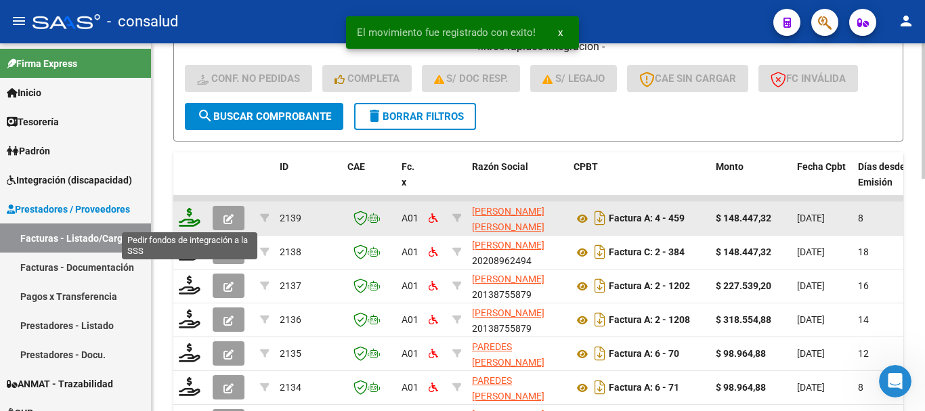
click at [186, 215] on icon at bounding box center [190, 217] width 22 height 19
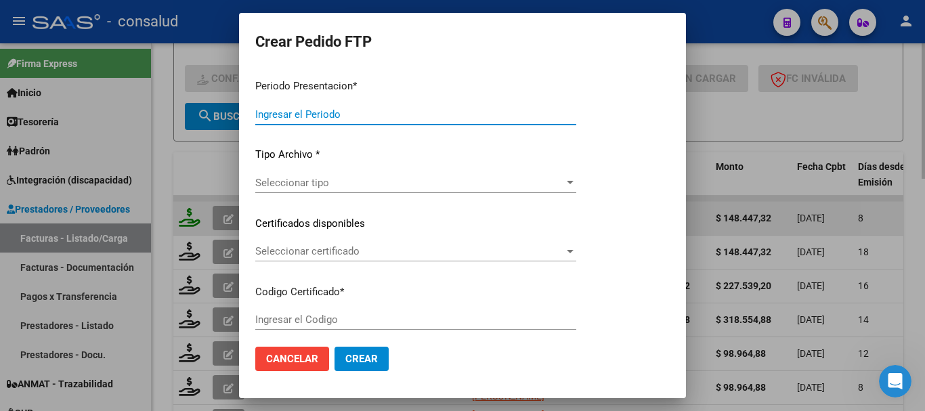
type input "202508"
type input "$ 148.447,32"
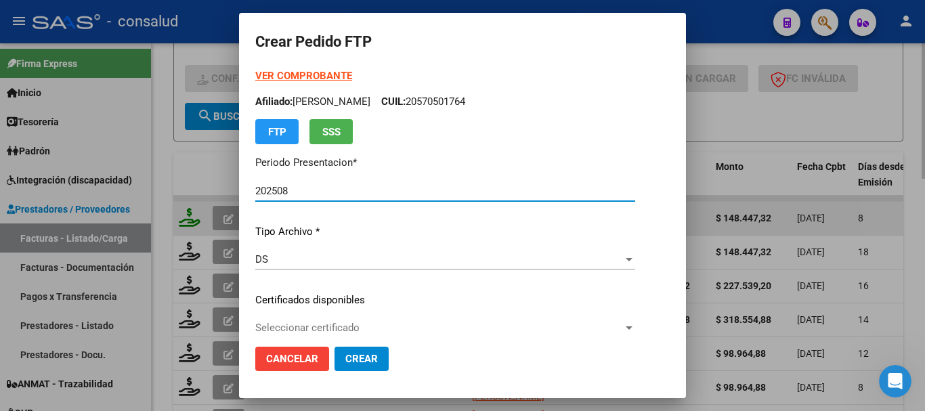
type input "0100059208280-20250321-20300321"
type input "[DATE]"
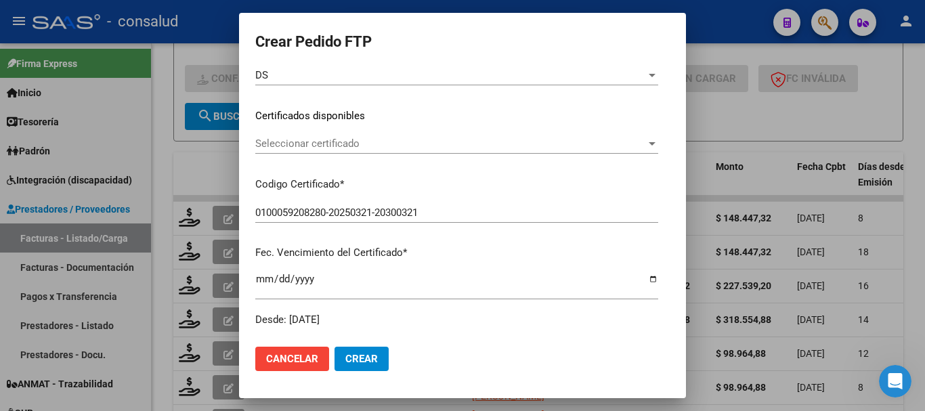
scroll to position [203, 0]
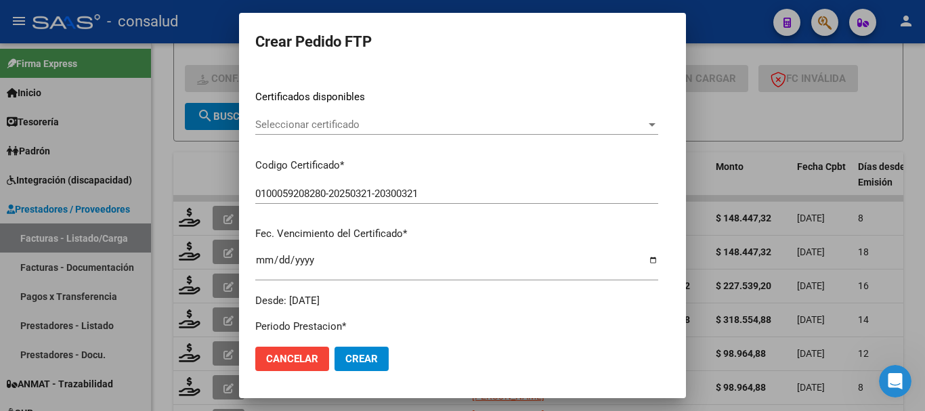
click at [349, 129] on span "Seleccionar certificado" at bounding box center [450, 124] width 391 height 12
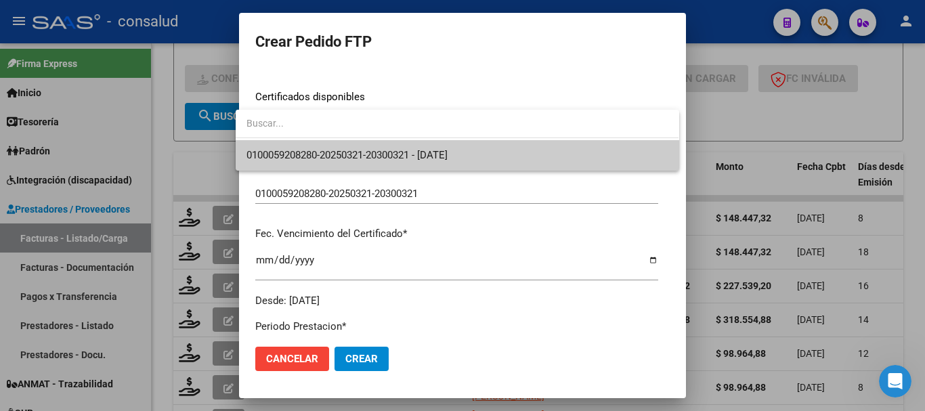
click at [361, 147] on span "0100059208280-20250321-20300321 - [DATE]" at bounding box center [456, 155] width 421 height 30
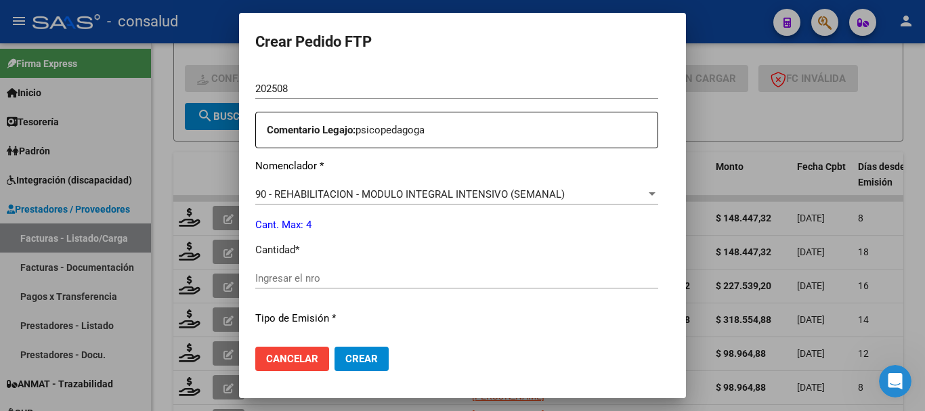
scroll to position [474, 0]
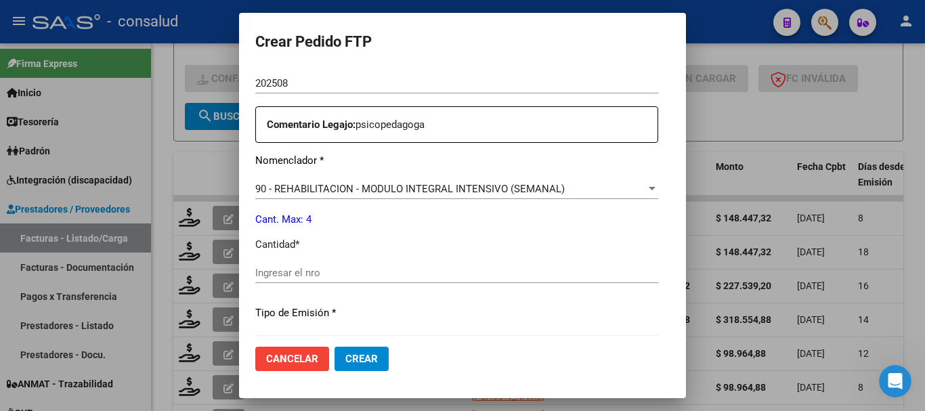
click at [374, 277] on input "Ingresar el nro" at bounding box center [456, 273] width 403 height 12
type input "4"
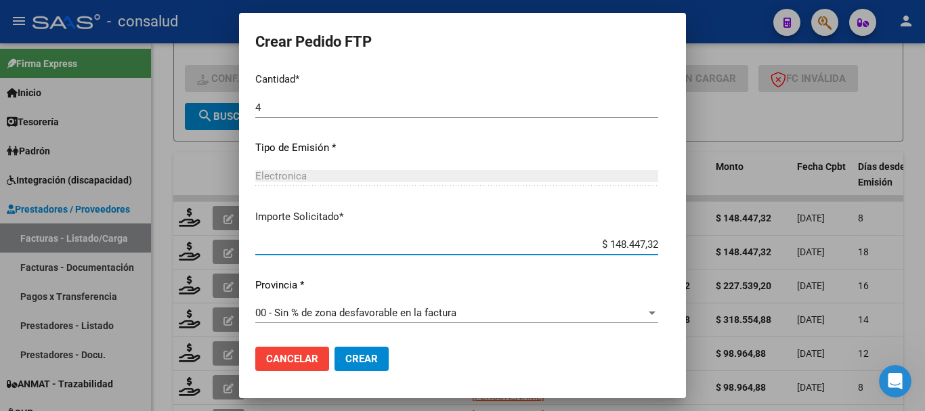
click at [365, 364] on span "Crear" at bounding box center [361, 359] width 33 height 12
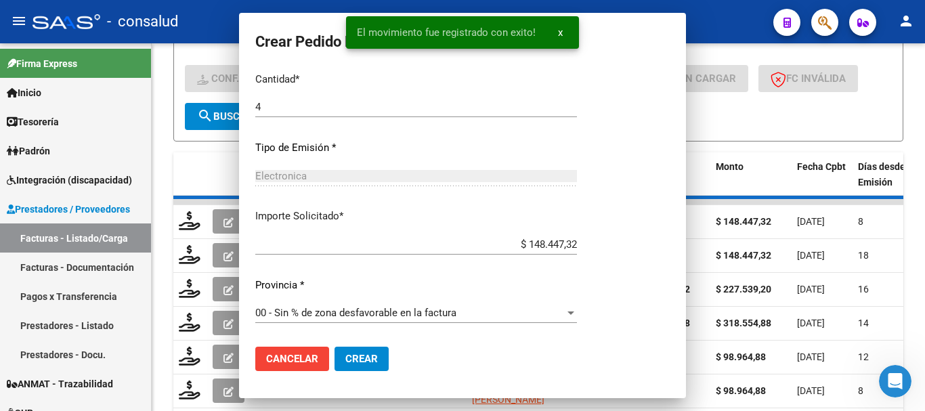
scroll to position [0, 0]
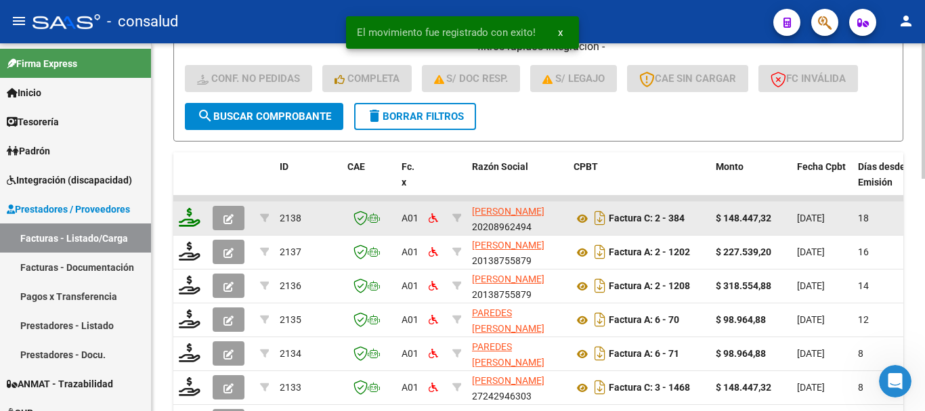
click at [188, 215] on icon at bounding box center [190, 217] width 22 height 19
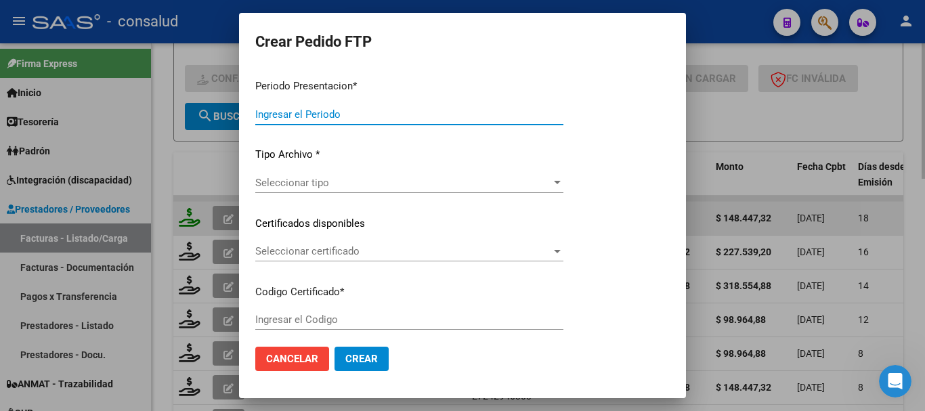
type input "202508"
type input "$ 148.447,32"
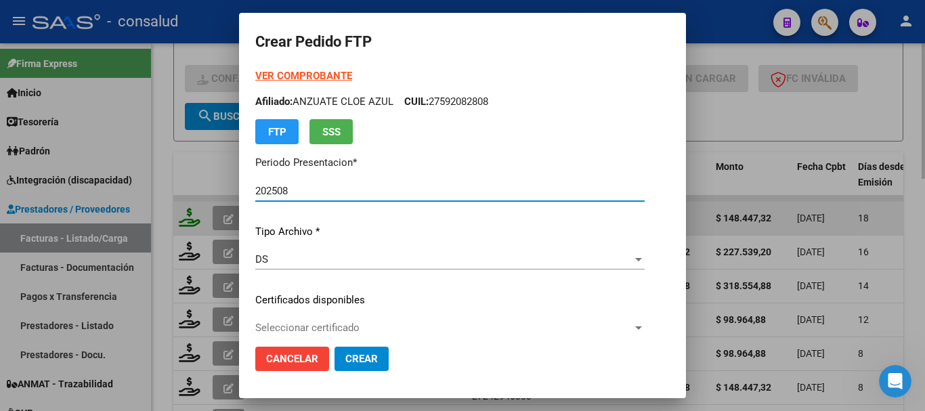
type input "0100052523542-20191031-20251031"
type input "[DATE]"
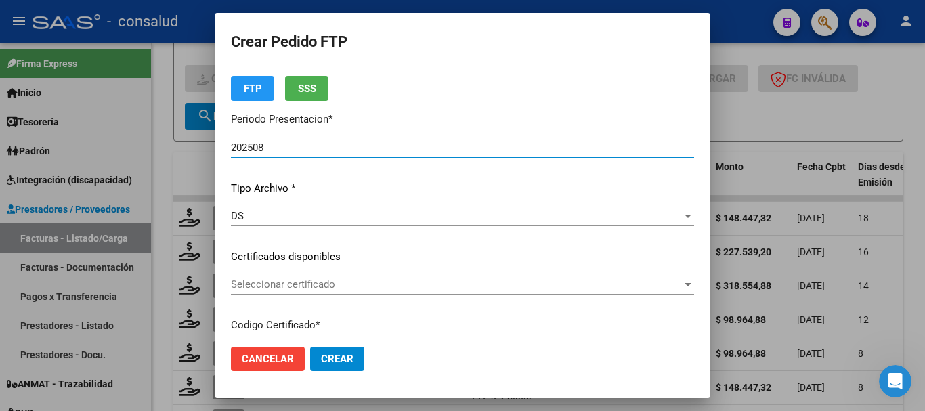
scroll to position [135, 0]
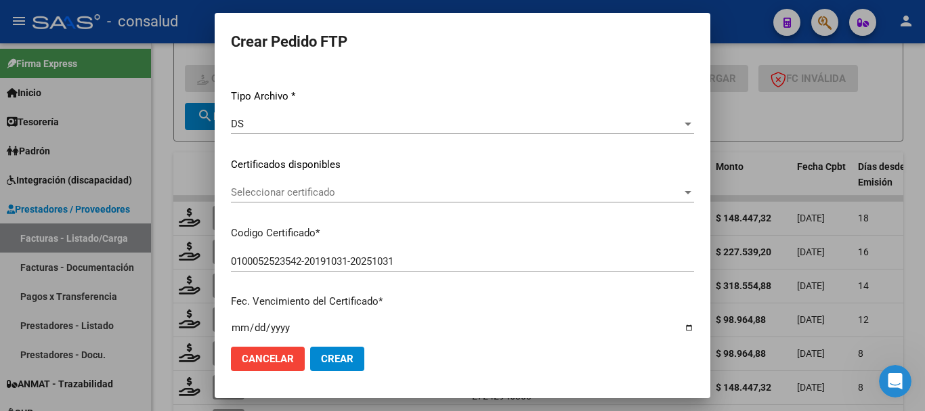
click at [299, 191] on span "Seleccionar certificado" at bounding box center [456, 192] width 451 height 12
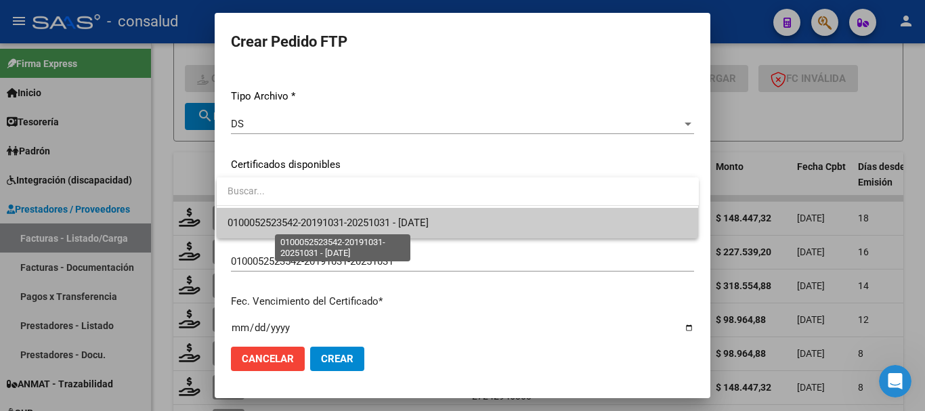
click at [295, 222] on span "0100052523542-20191031-20251031 - [DATE]" at bounding box center [328, 223] width 201 height 12
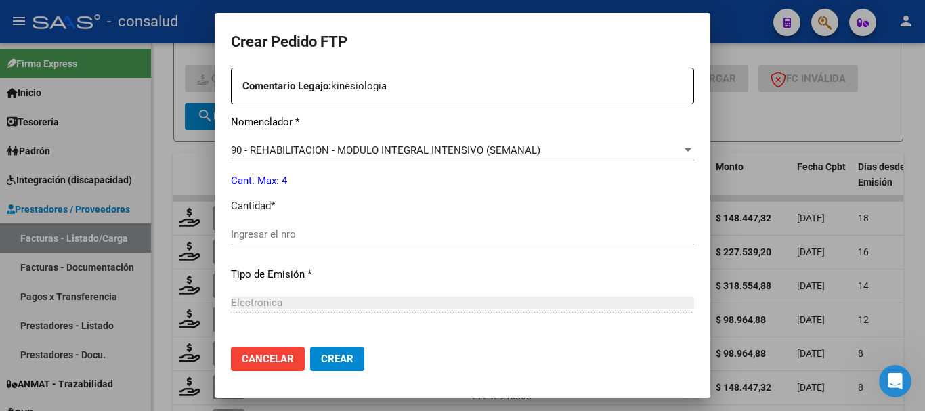
scroll to position [542, 0]
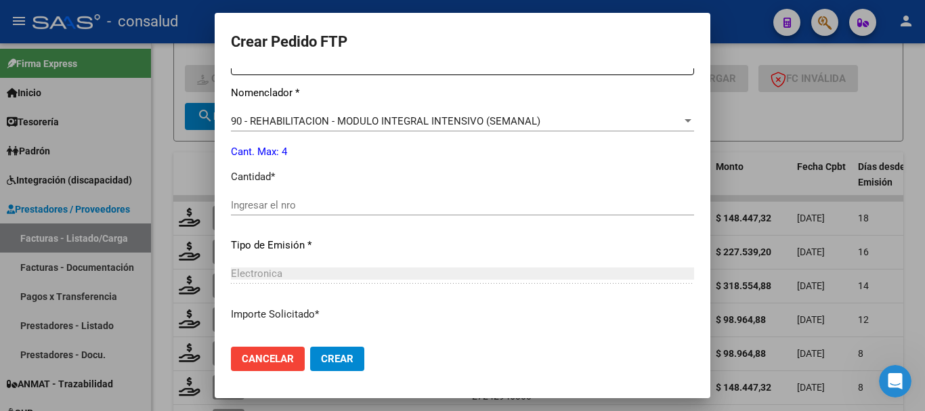
click at [309, 208] on input "Ingresar el nro" at bounding box center [462, 205] width 463 height 12
type input "4"
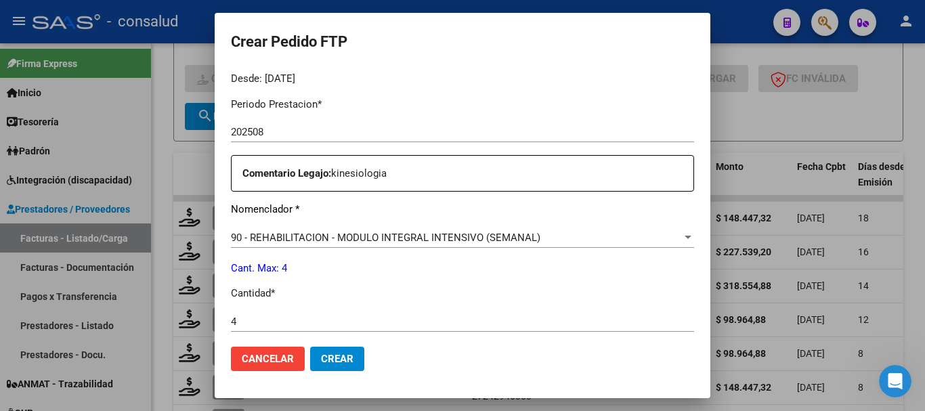
scroll to position [436, 0]
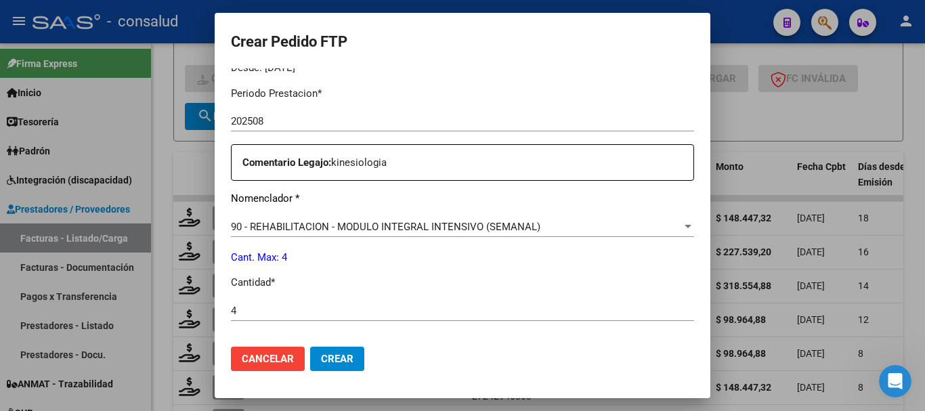
click at [342, 358] on span "Crear" at bounding box center [337, 359] width 33 height 12
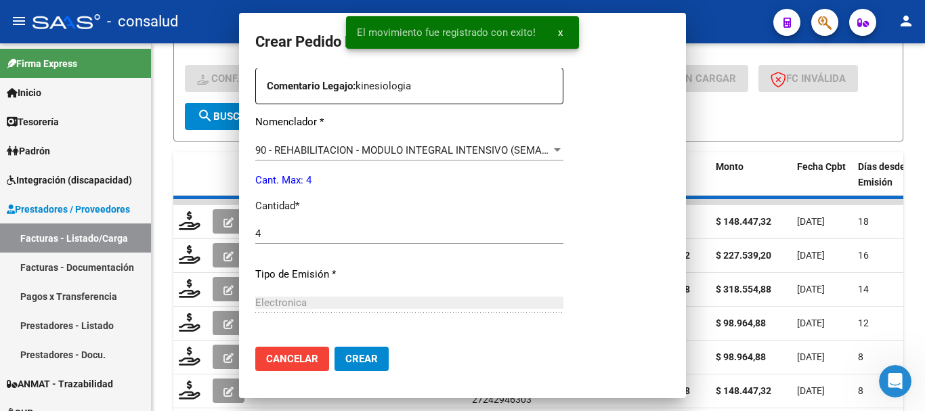
scroll to position [0, 0]
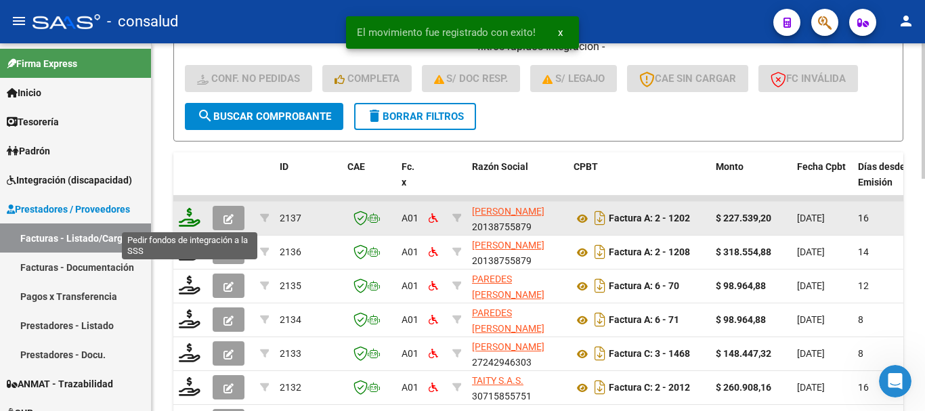
click at [186, 217] on icon at bounding box center [190, 217] width 22 height 19
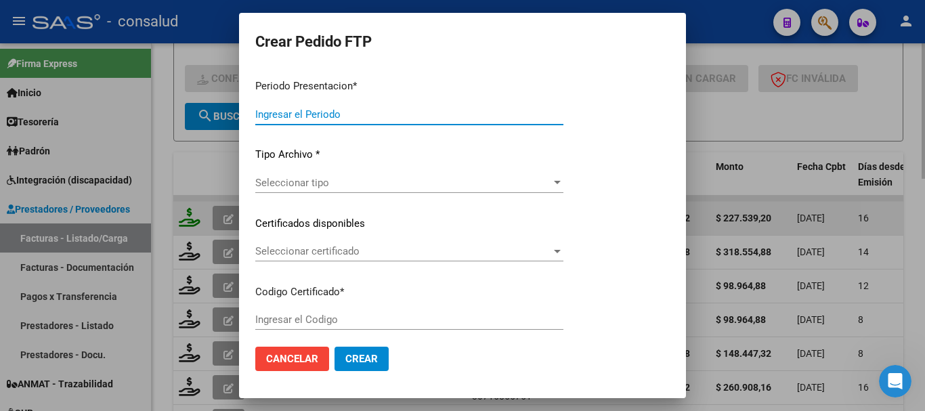
type input "202508"
type input "$ 227.539,20"
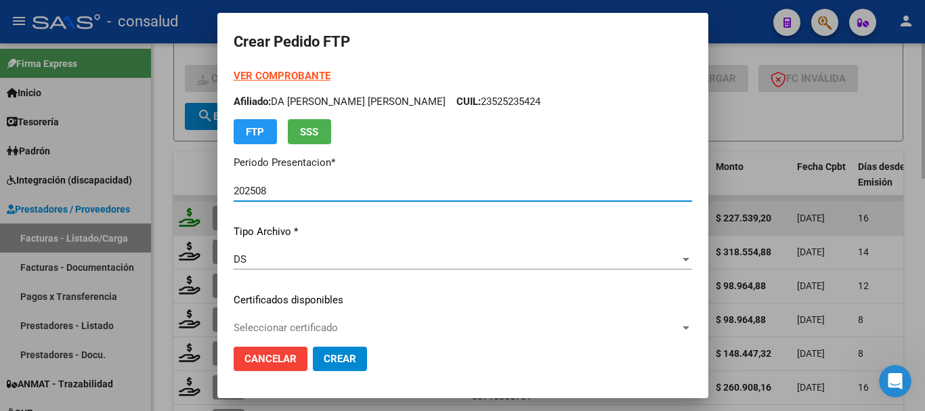
type input "0200019051451-20170801-20270801"
type input "[DATE]"
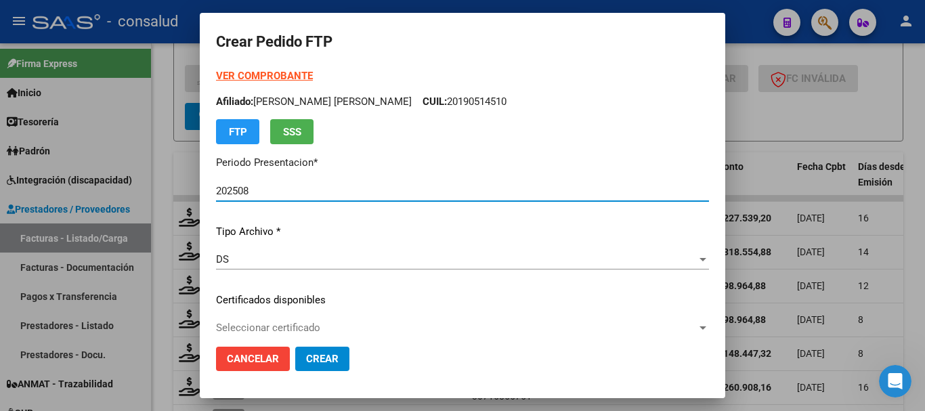
scroll to position [68, 0]
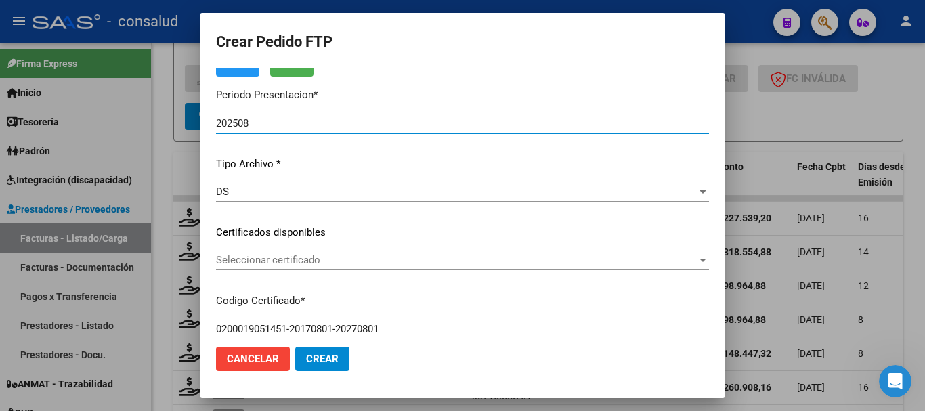
click at [263, 267] on div "Seleccionar certificado Seleccionar certificado" at bounding box center [462, 260] width 493 height 20
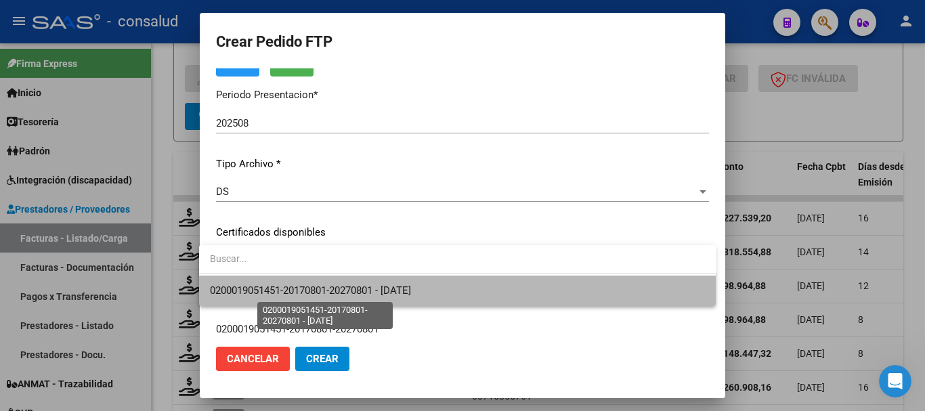
click at [266, 285] on span "0200019051451-20170801-20270801 - [DATE]" at bounding box center [310, 290] width 201 height 12
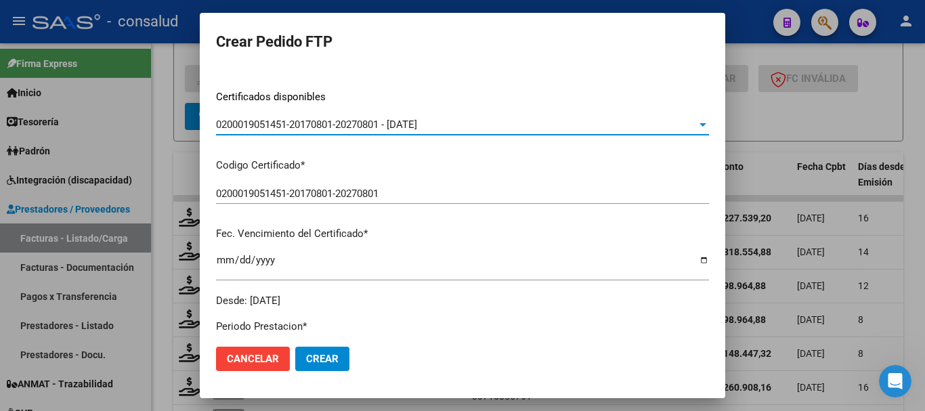
scroll to position [0, 0]
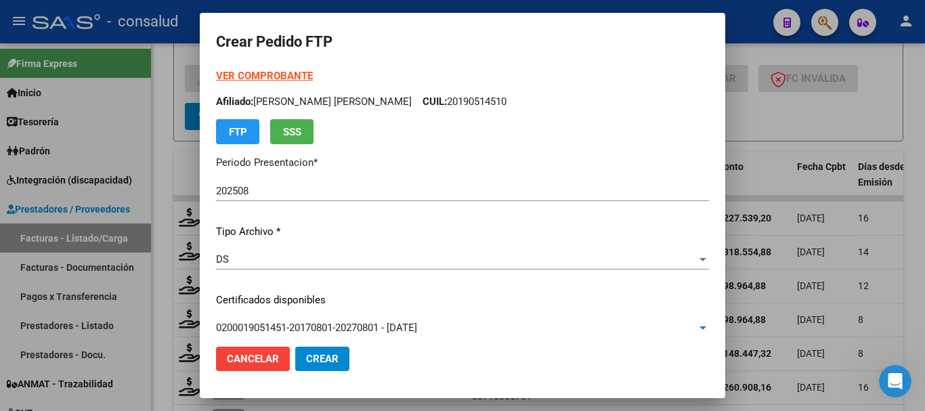
click at [268, 82] on strong "VER COMPROBANTE" at bounding box center [264, 76] width 97 height 12
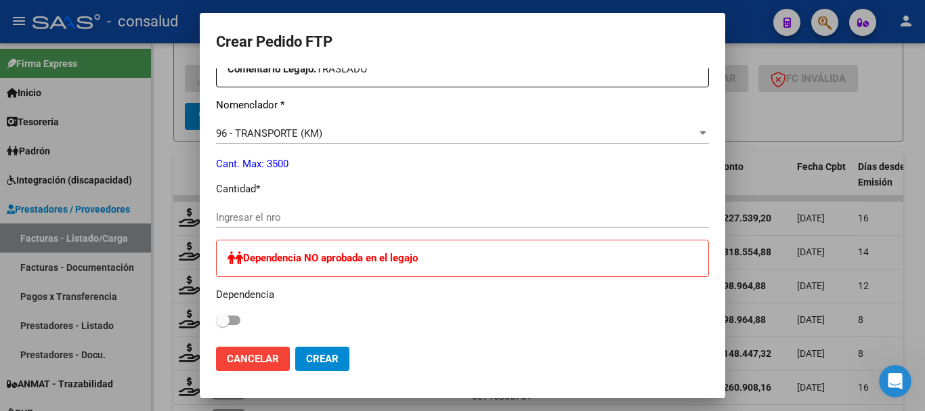
scroll to position [542, 0]
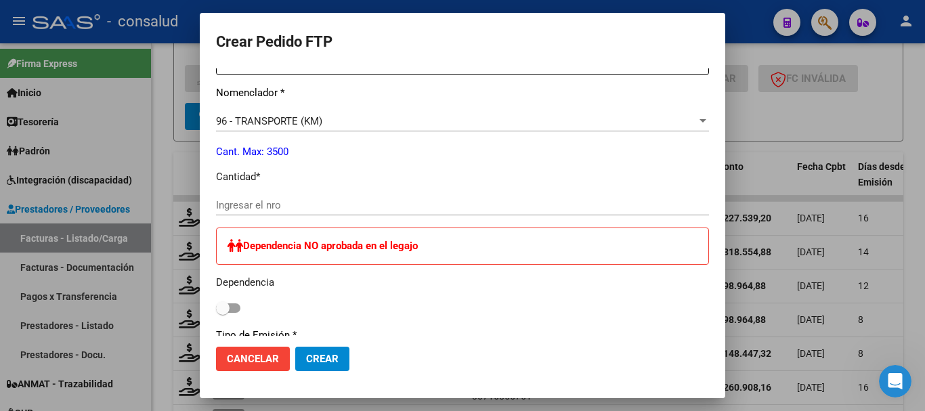
click at [315, 198] on div "Ingresar el nro" at bounding box center [462, 205] width 493 height 20
type input "420"
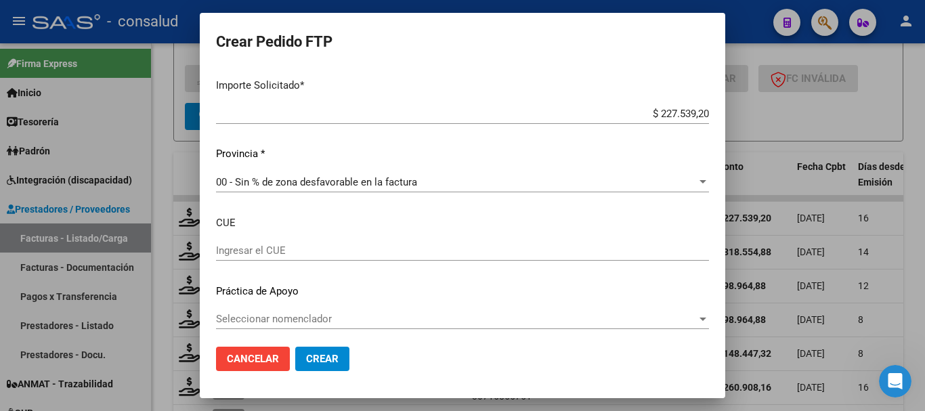
scroll to position [866, 0]
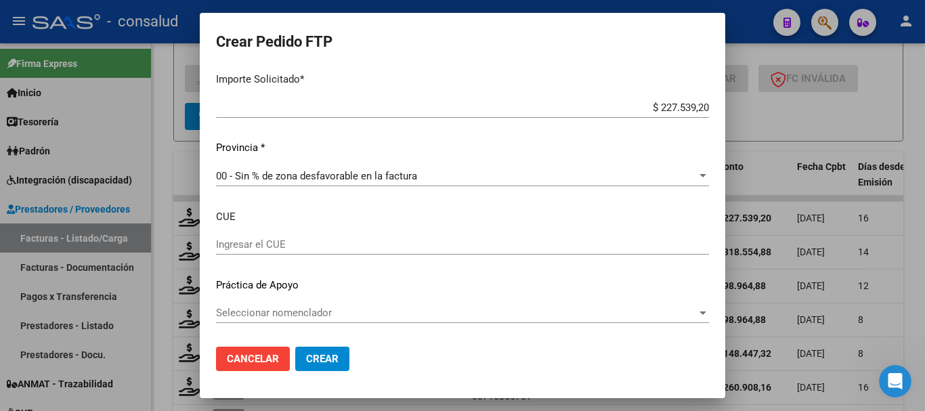
click at [324, 366] on button "Crear" at bounding box center [322, 359] width 54 height 24
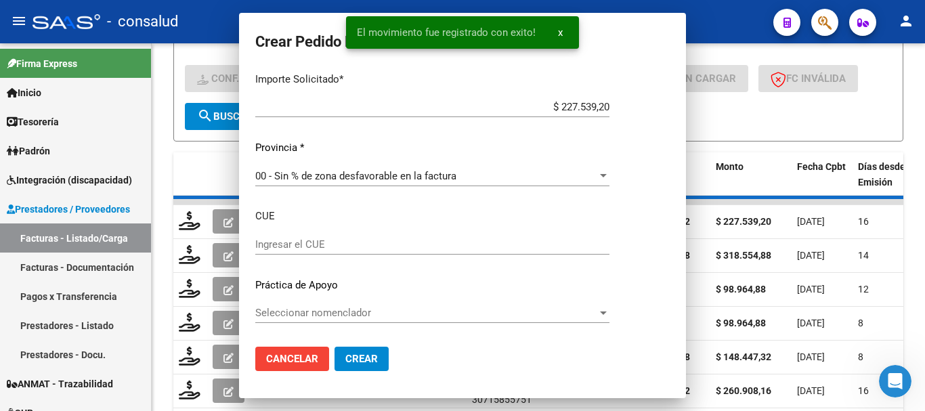
scroll to position [0, 0]
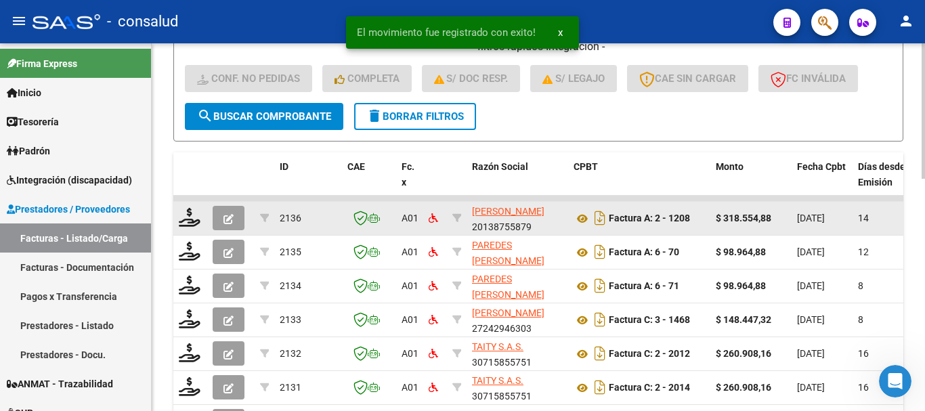
click at [190, 227] on div at bounding box center [190, 218] width 23 height 21
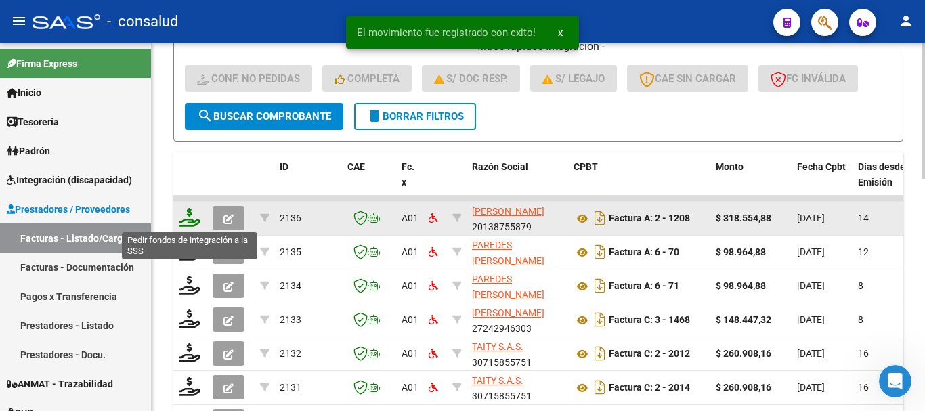
click at [190, 224] on icon at bounding box center [190, 217] width 22 height 19
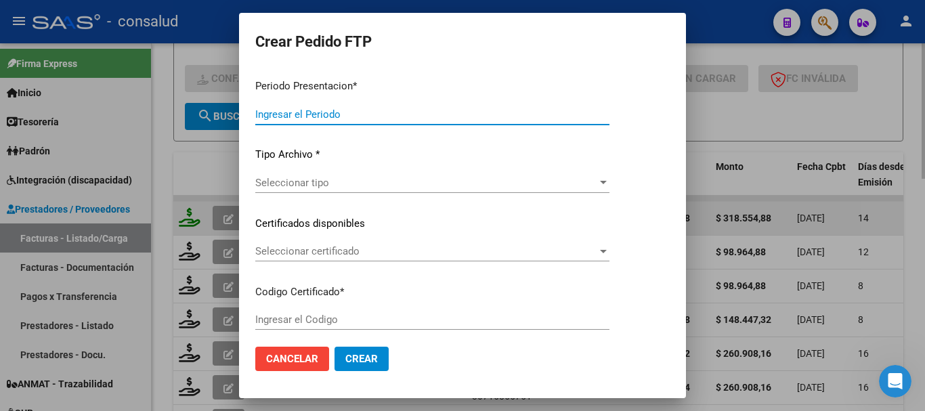
type input "202508"
type input "$ 318.554,88"
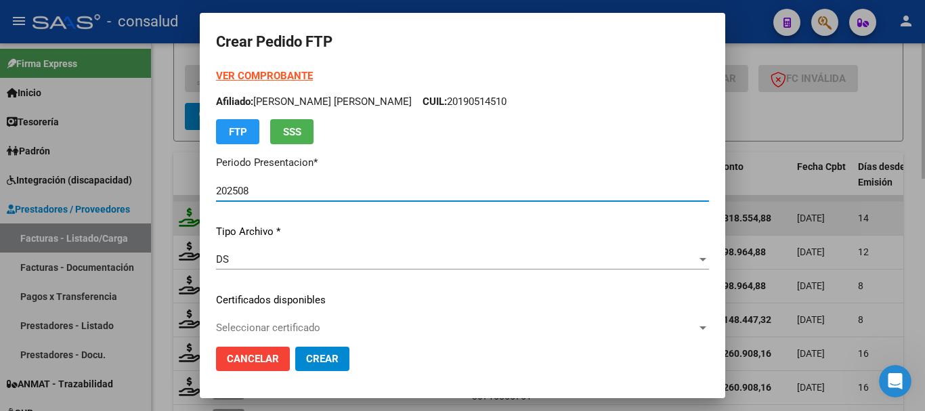
type input "0200048652840-20201015-20301015"
type input "[DATE]"
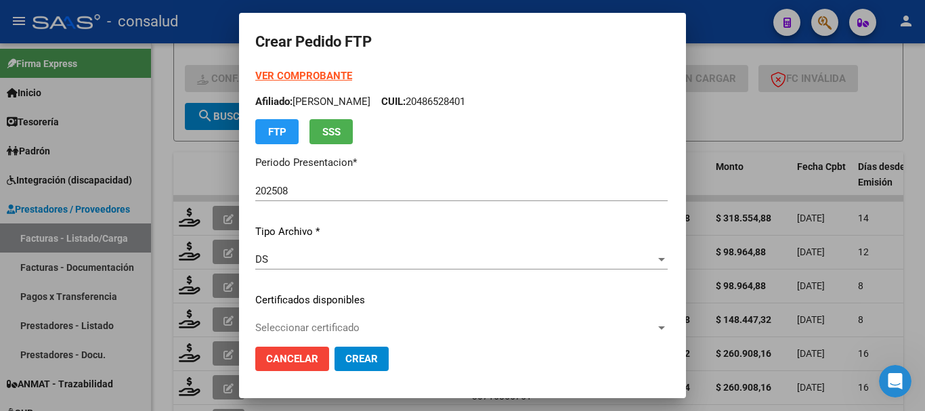
click at [255, 72] on strong "VER COMPROBANTE" at bounding box center [303, 76] width 97 height 12
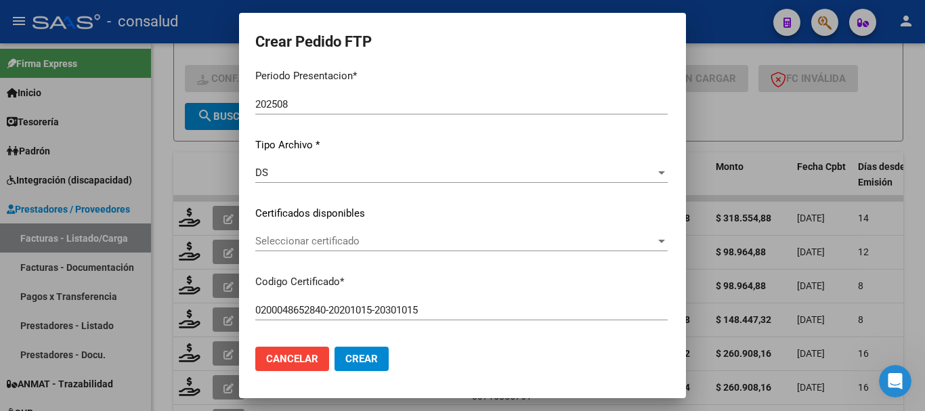
scroll to position [135, 0]
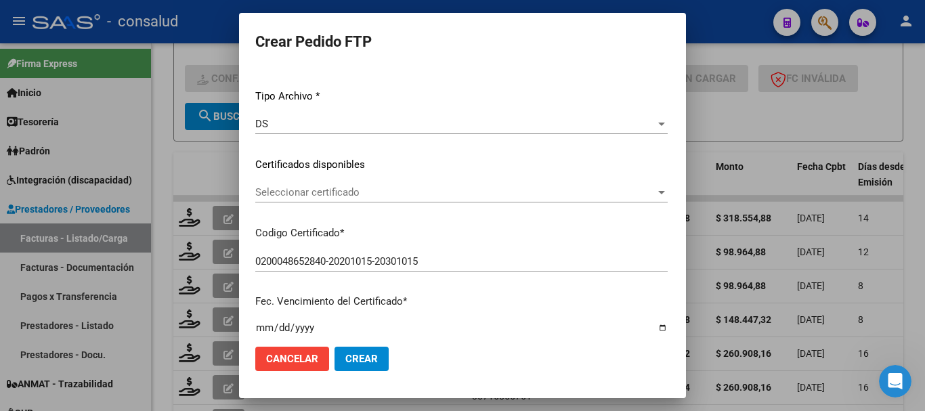
click at [354, 191] on span "Seleccionar certificado" at bounding box center [455, 192] width 400 height 12
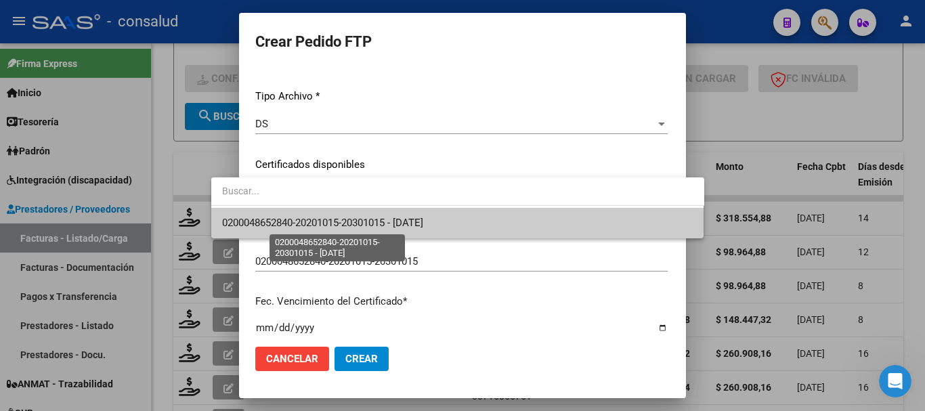
click at [374, 223] on span "0200048652840-20201015-20301015 - [DATE]" at bounding box center [322, 223] width 201 height 12
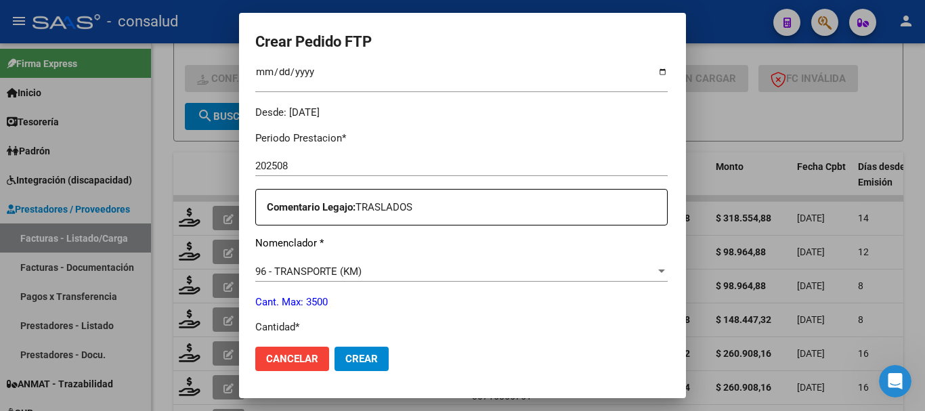
scroll to position [474, 0]
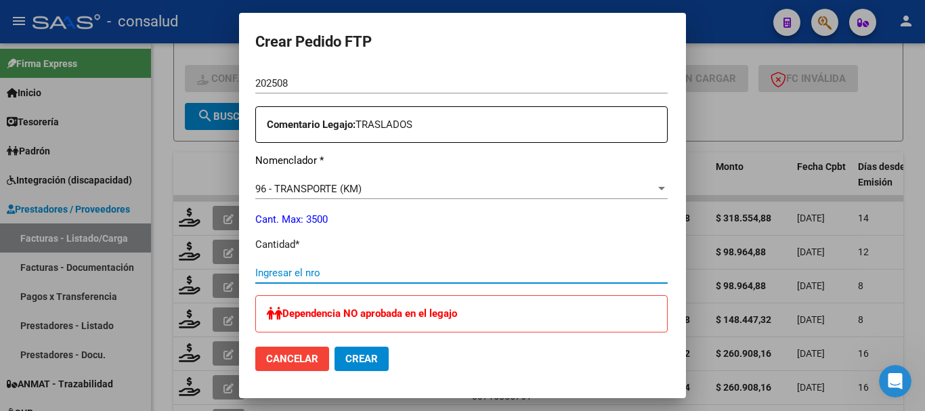
click at [328, 273] on input "Ingresar el nro" at bounding box center [461, 273] width 412 height 12
type input "588"
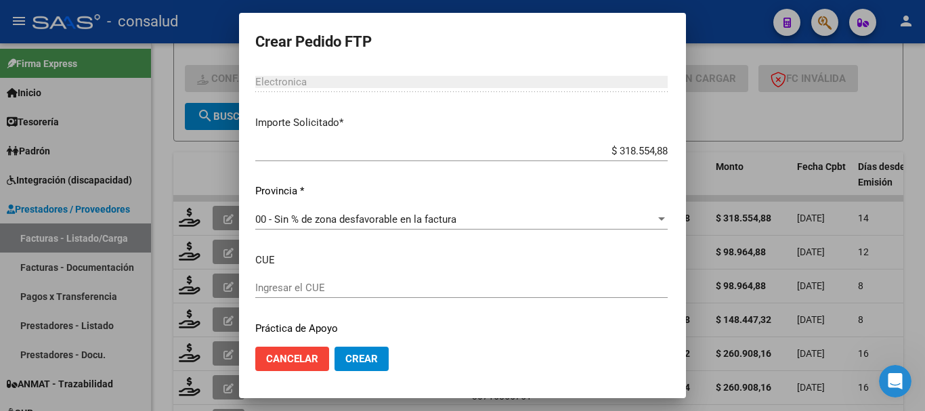
scroll to position [866, 0]
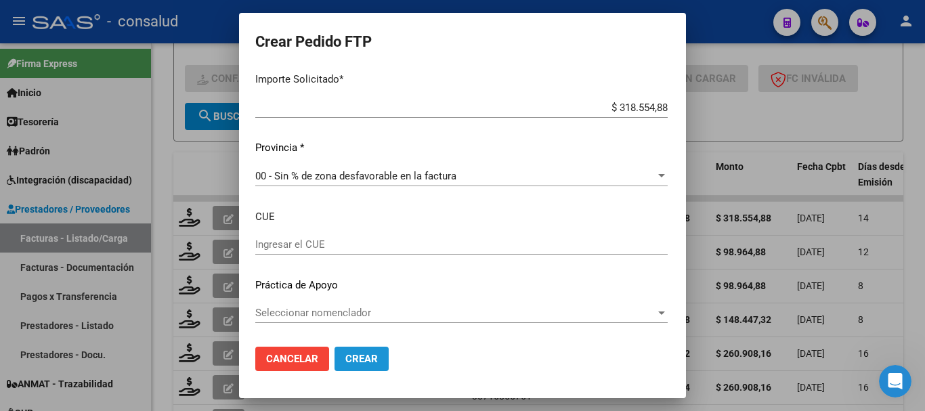
click at [345, 360] on span "Crear" at bounding box center [361, 359] width 33 height 12
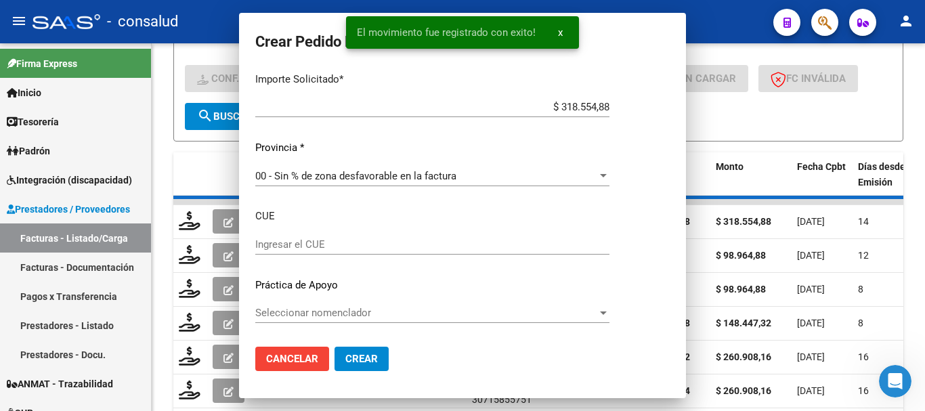
scroll to position [790, 0]
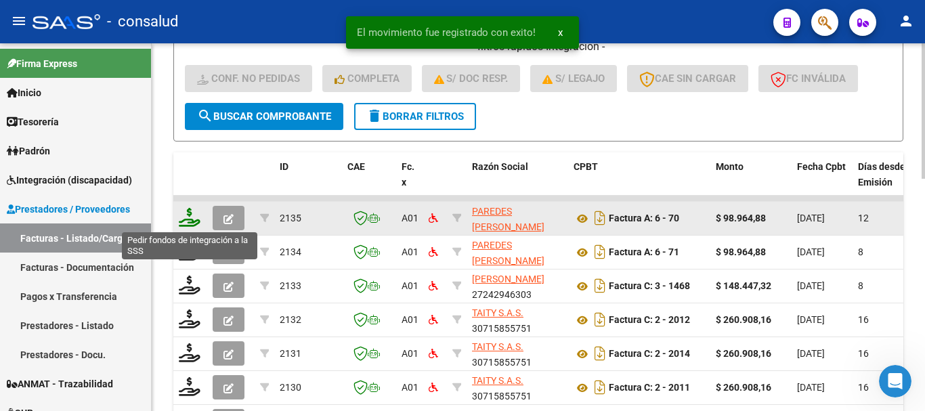
click at [179, 217] on icon at bounding box center [190, 217] width 22 height 19
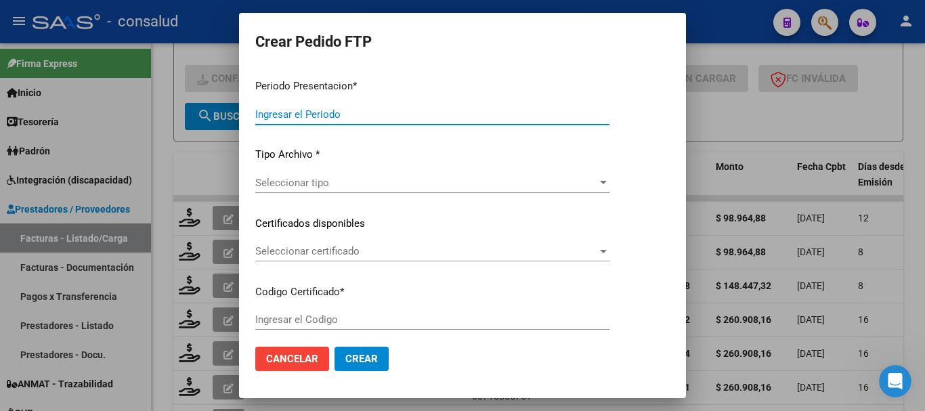
type input "202508"
type input "$ 98.964,88"
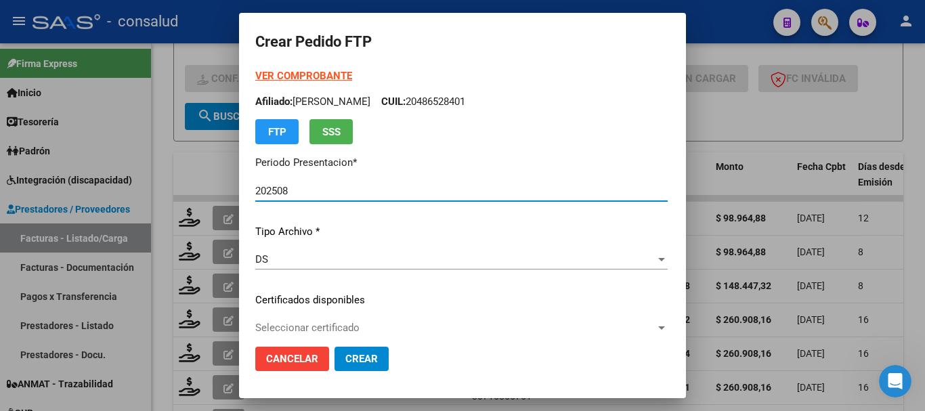
type input "0200055911280-20220503-20270503"
type input "[DATE]"
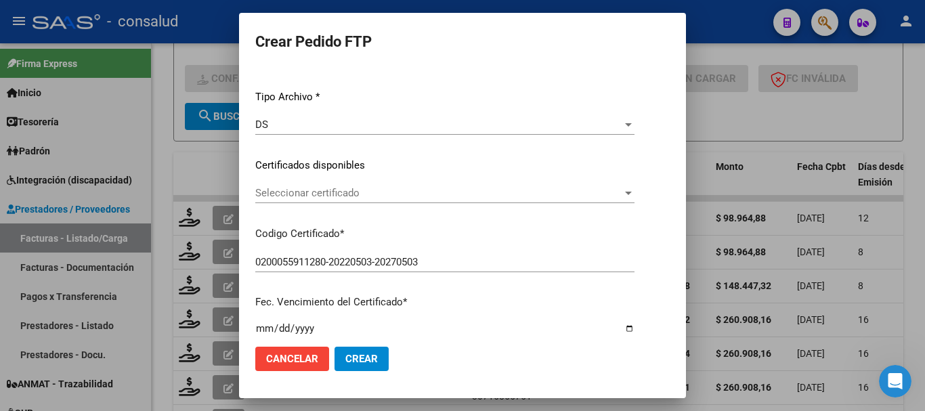
scroll to position [135, 0]
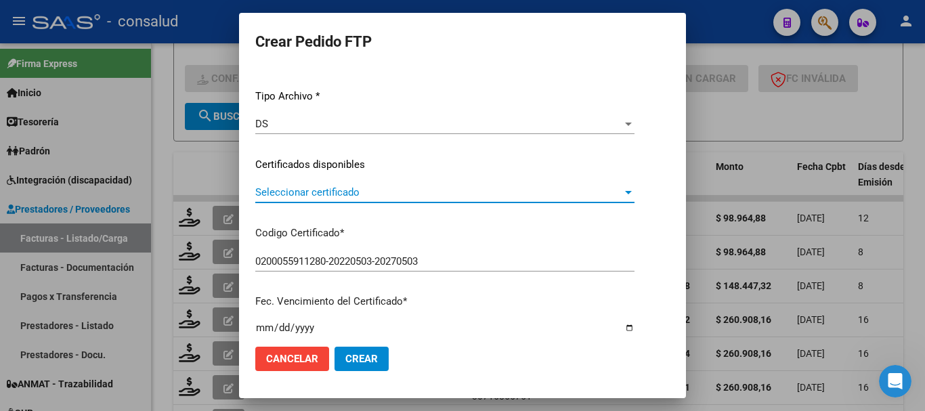
click at [326, 193] on span "Seleccionar certificado" at bounding box center [438, 192] width 367 height 12
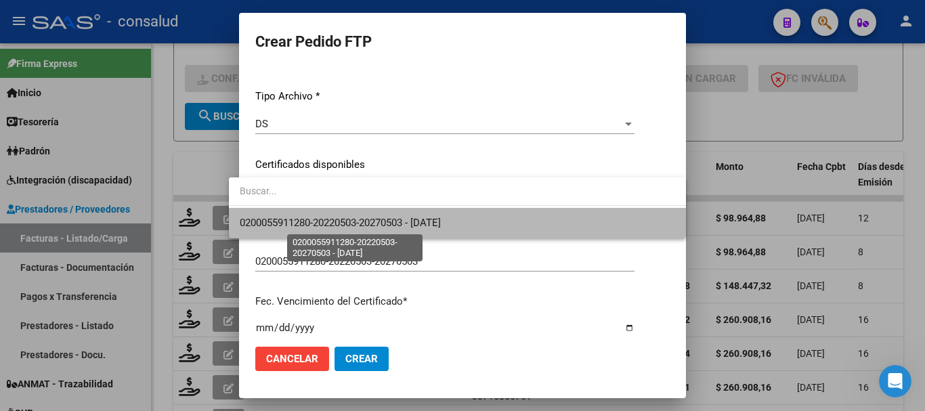
click at [340, 220] on span "0200055911280-20220503-20270503 - [DATE]" at bounding box center [340, 223] width 201 height 12
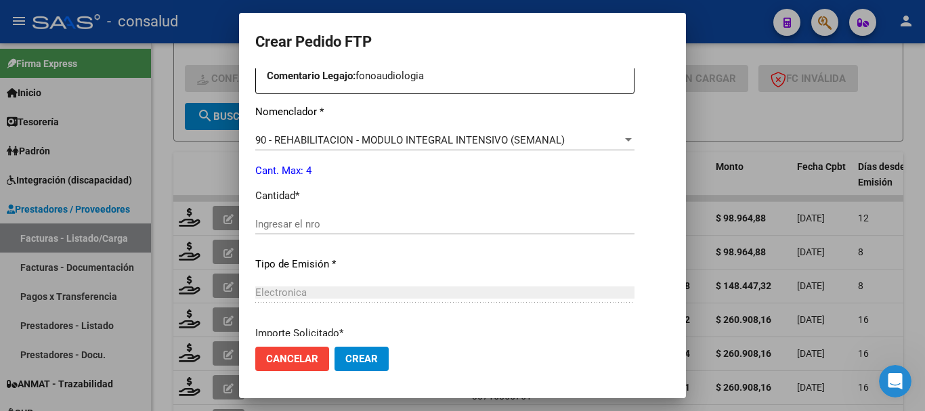
scroll to position [542, 0]
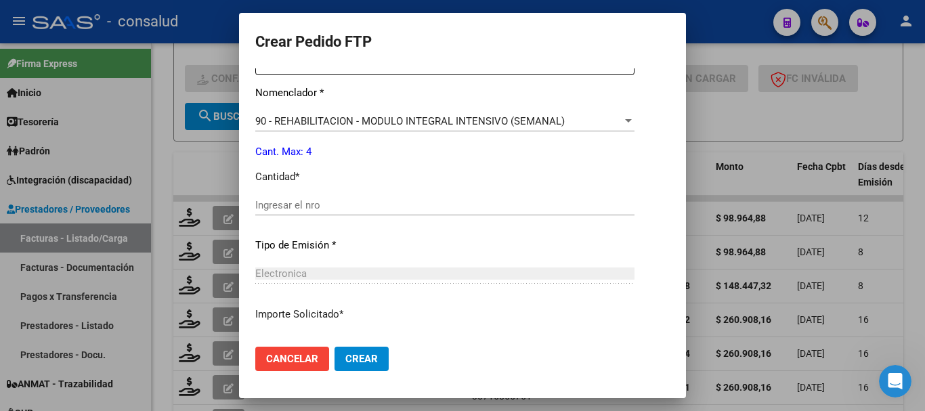
click at [349, 204] on input "Ingresar el nro" at bounding box center [444, 205] width 379 height 12
type input "4"
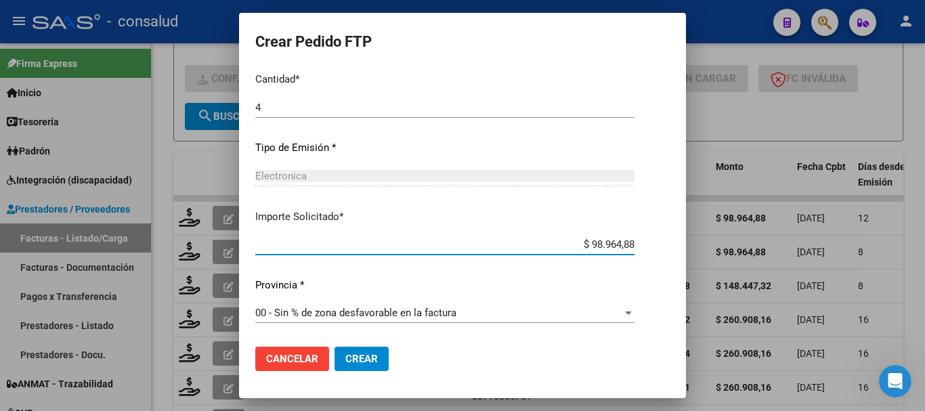
click at [360, 353] on span "Crear" at bounding box center [361, 359] width 33 height 12
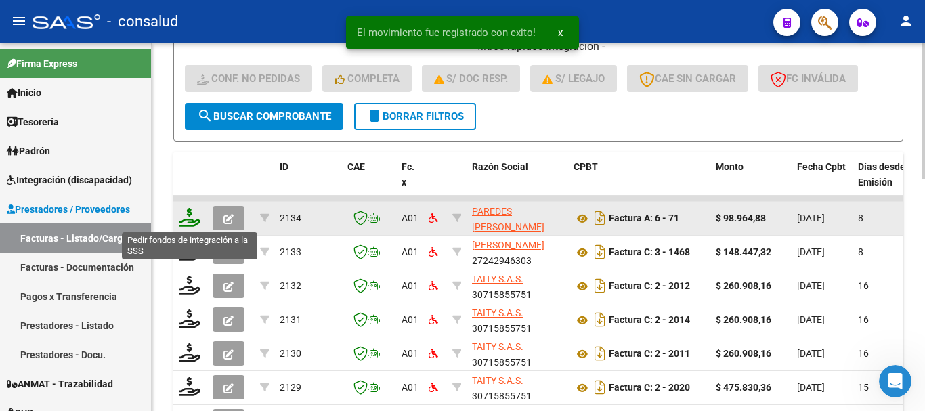
click at [186, 221] on icon at bounding box center [190, 217] width 22 height 19
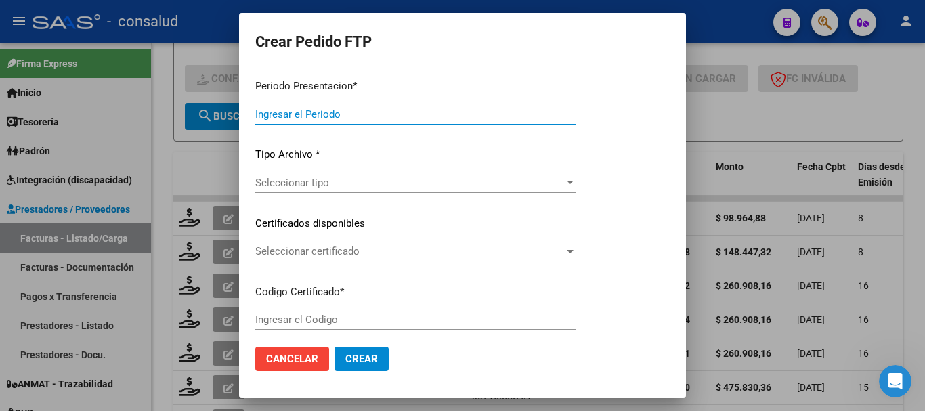
type input "202508"
type input "202507"
type input "$ 98.964,88"
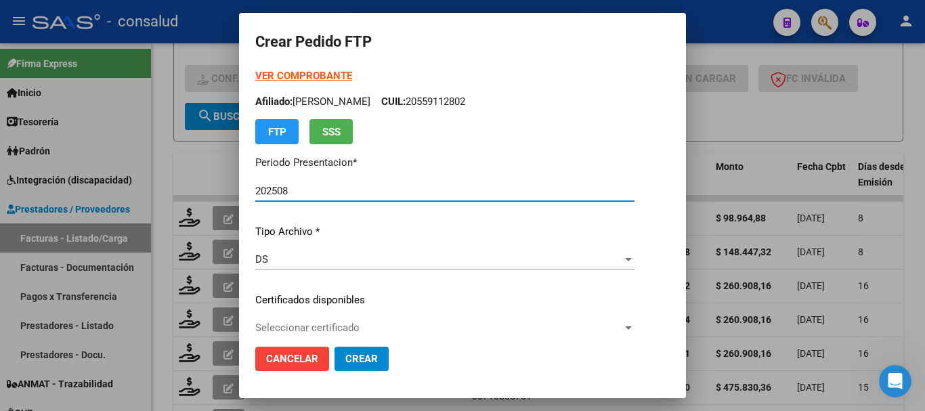
type input "0200055911280-20220503-20270503"
type input "[DATE]"
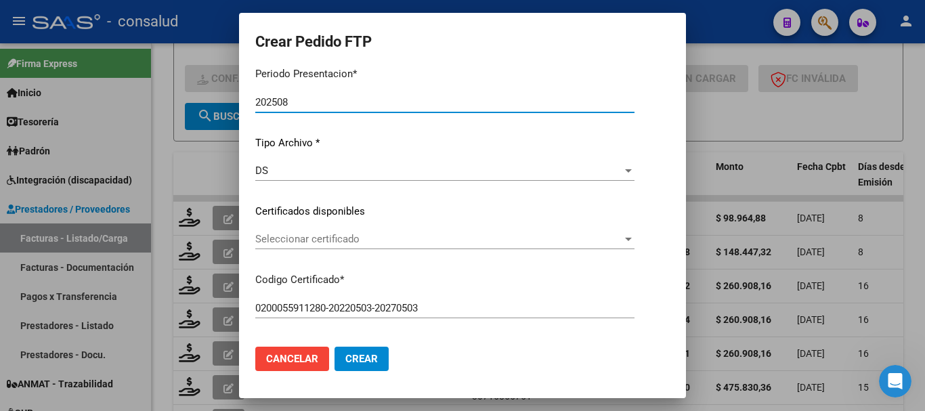
scroll to position [135, 0]
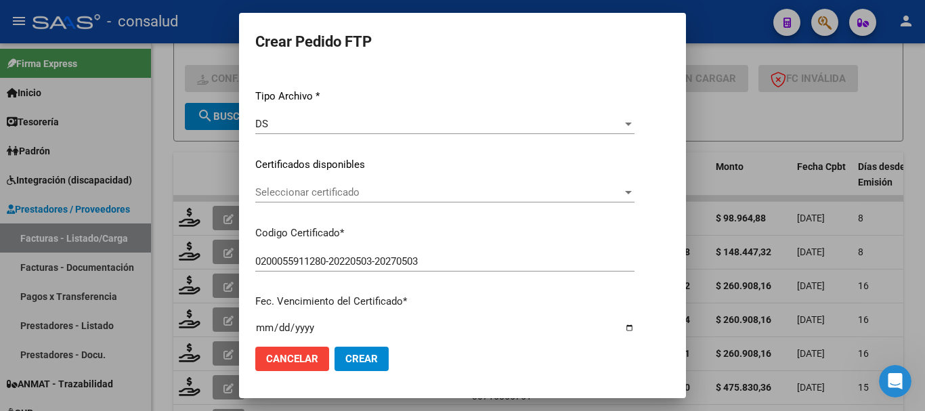
click at [375, 190] on span "Seleccionar certificado" at bounding box center [438, 192] width 367 height 12
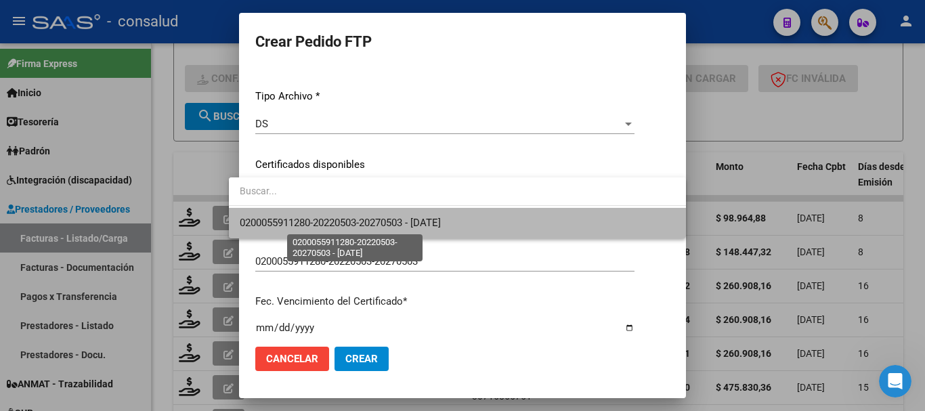
click at [380, 223] on span "0200055911280-20220503-20270503 - [DATE]" at bounding box center [340, 223] width 201 height 12
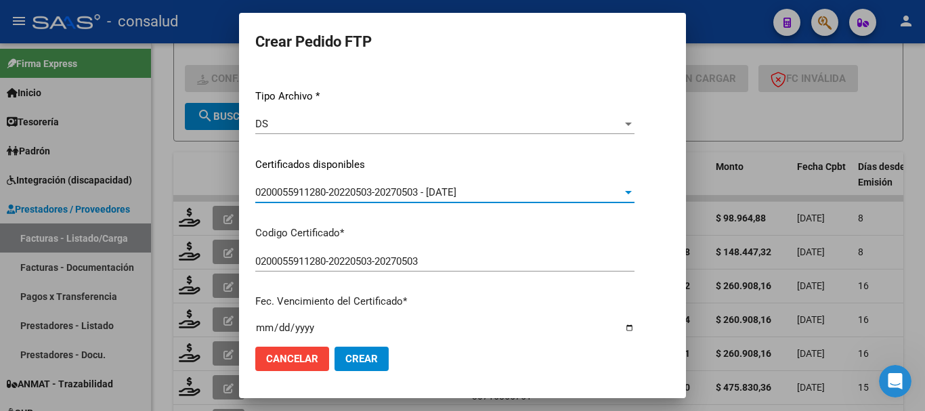
scroll to position [0, 0]
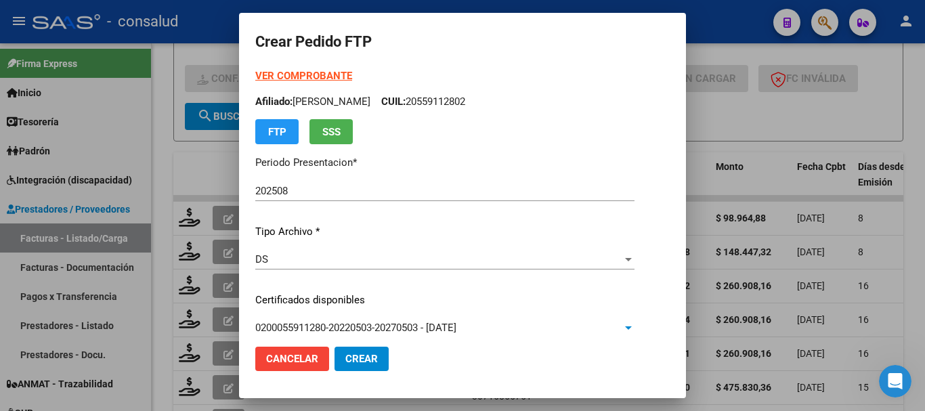
click at [302, 75] on strong "VER COMPROBANTE" at bounding box center [303, 76] width 97 height 12
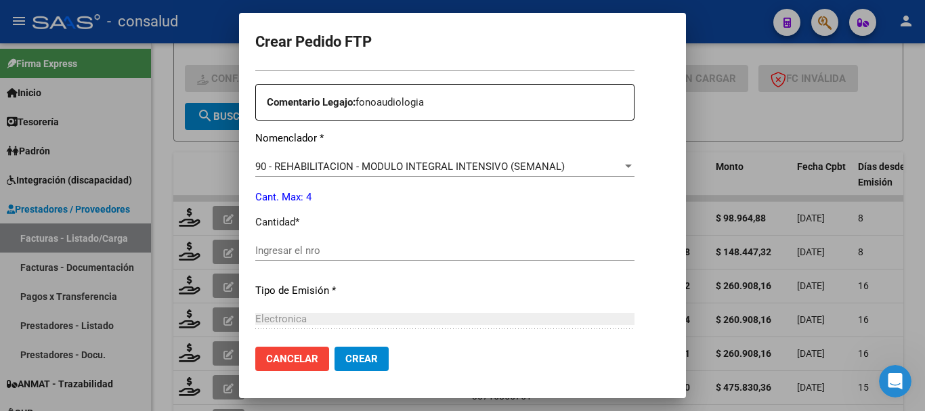
scroll to position [542, 0]
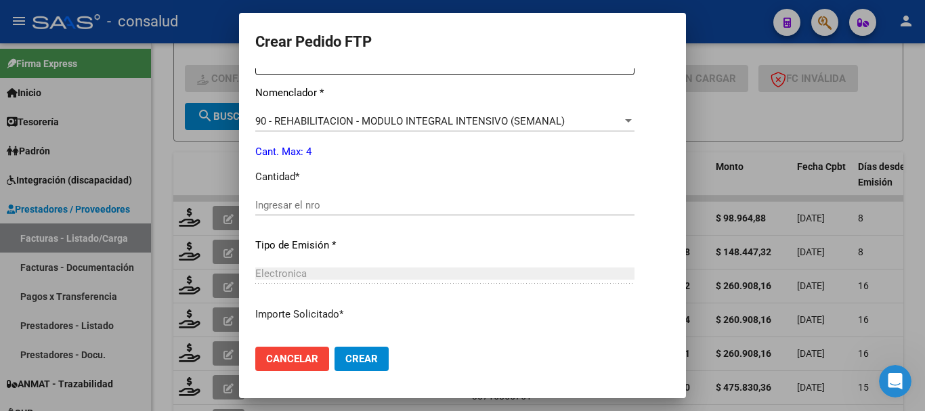
click at [316, 199] on input "Ingresar el nro" at bounding box center [444, 205] width 379 height 12
type input "4"
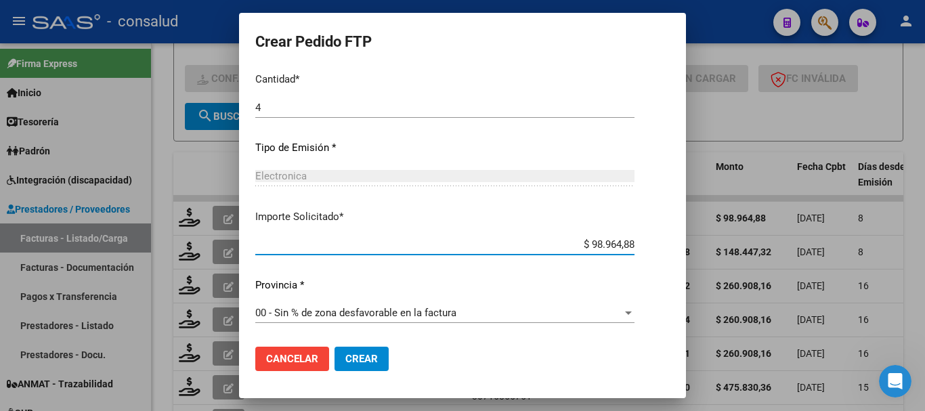
click at [345, 357] on span "Crear" at bounding box center [361, 359] width 33 height 12
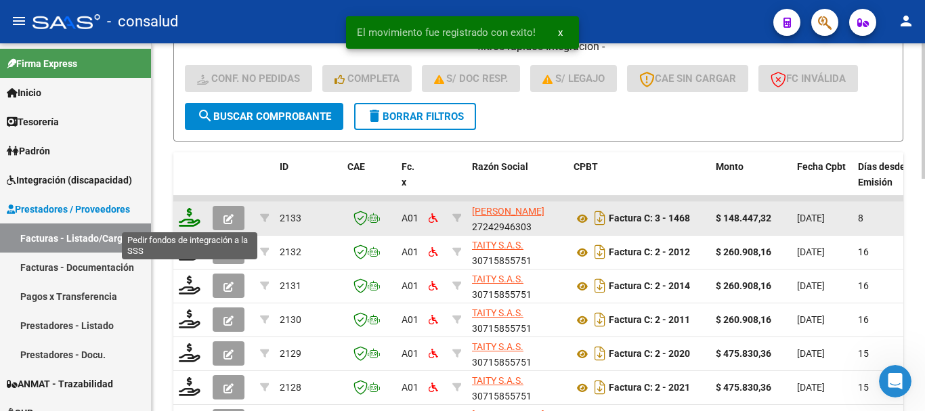
click at [190, 217] on icon at bounding box center [190, 217] width 22 height 19
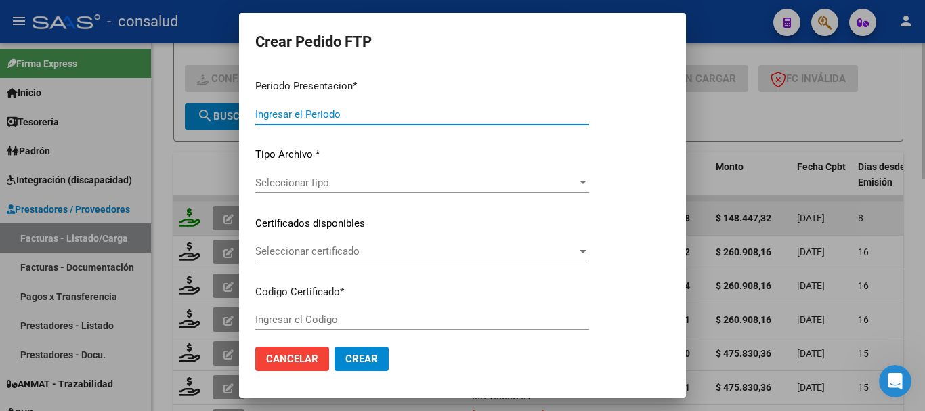
type input "202508"
type input "$ 148.447,32"
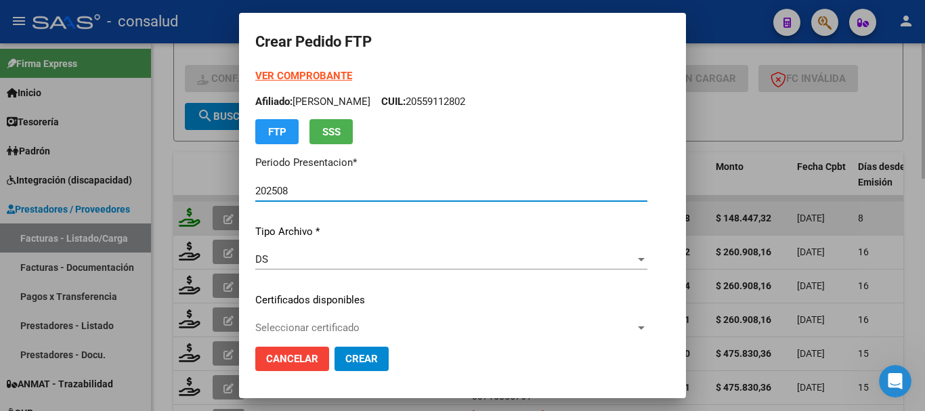
type input "0200053862364-20220125-20320125"
type input "[DATE]"
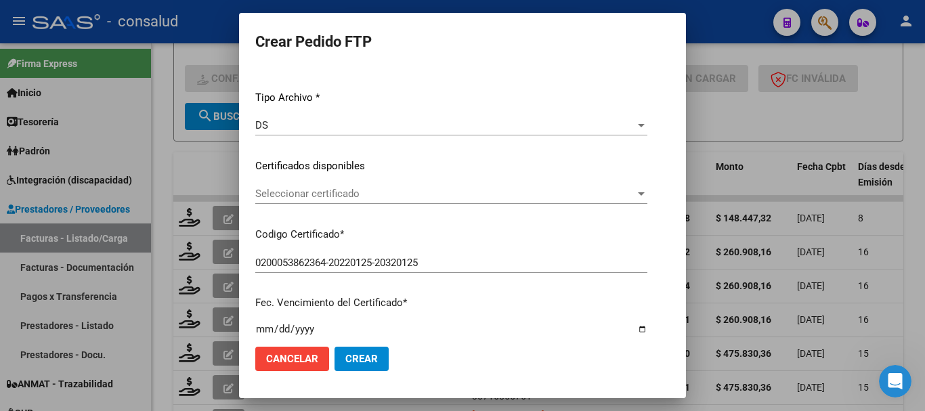
scroll to position [135, 0]
click at [301, 198] on span "Seleccionar certificado" at bounding box center [445, 192] width 380 height 12
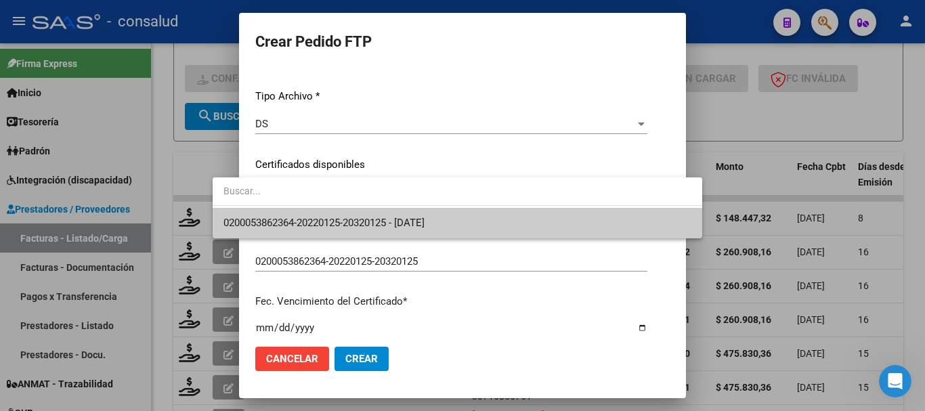
click at [312, 213] on span "0200053862364-20220125-20320125 - [DATE]" at bounding box center [457, 223] width 468 height 30
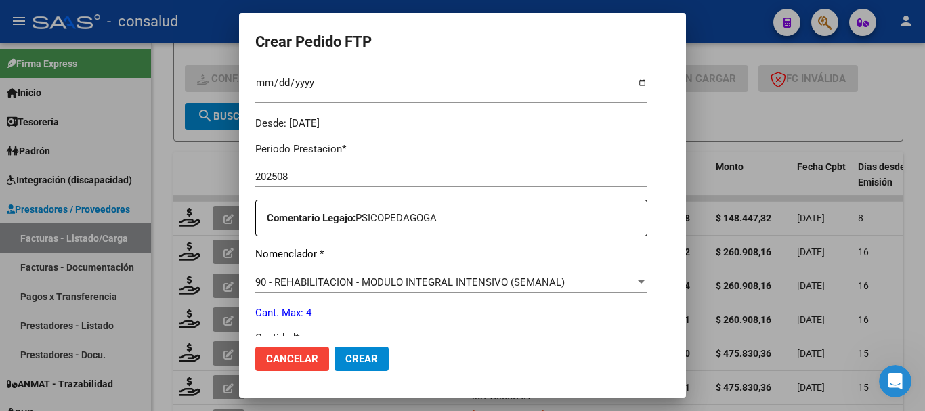
scroll to position [474, 0]
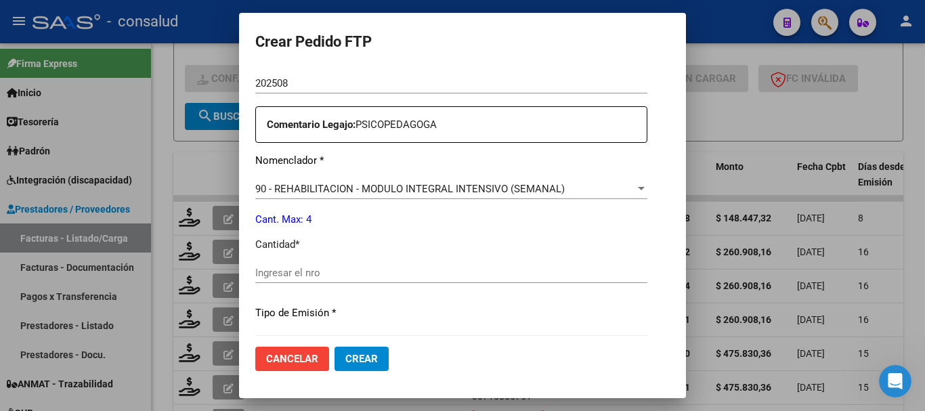
click at [352, 267] on input "Ingresar el nro" at bounding box center [451, 273] width 392 height 12
type input "4"
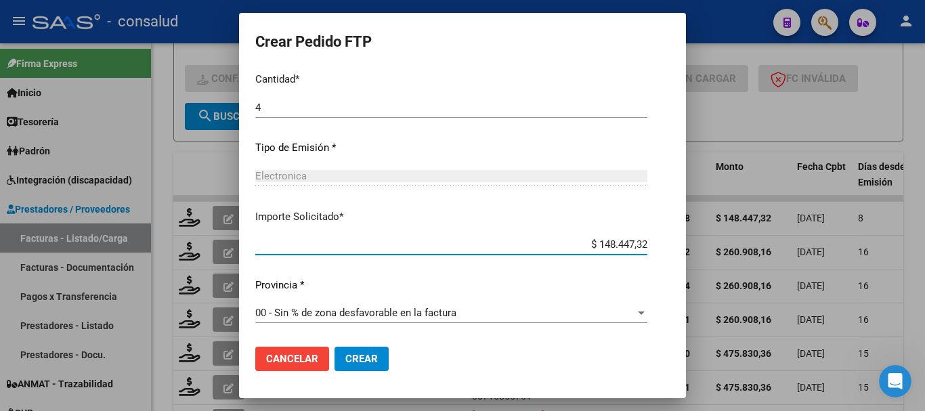
click at [345, 353] on span "Crear" at bounding box center [361, 359] width 33 height 12
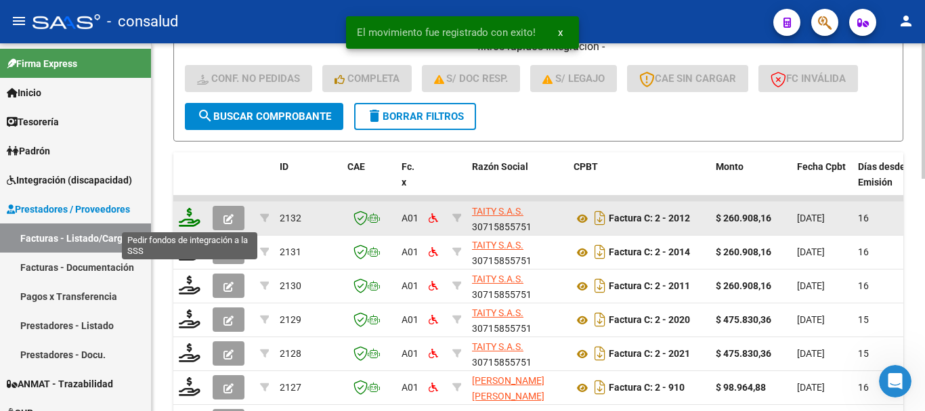
click at [188, 219] on icon at bounding box center [190, 217] width 22 height 19
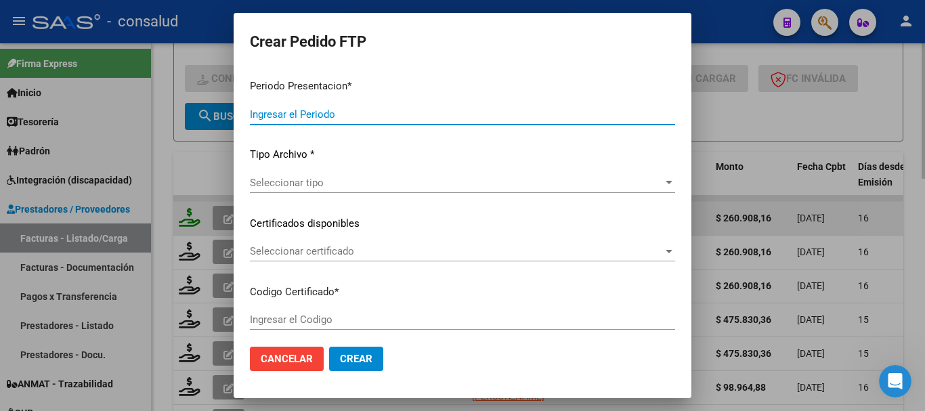
type input "202508"
type input "$ 260.908,16"
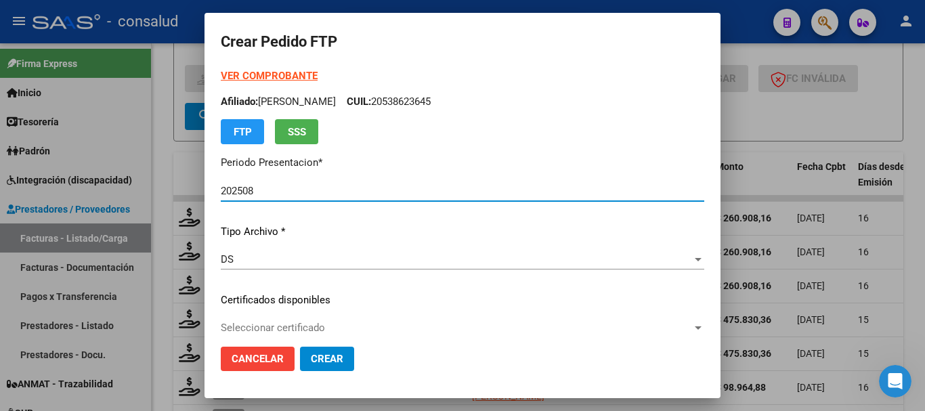
type input "0100058699726-20230306-20260306"
type input "[DATE]"
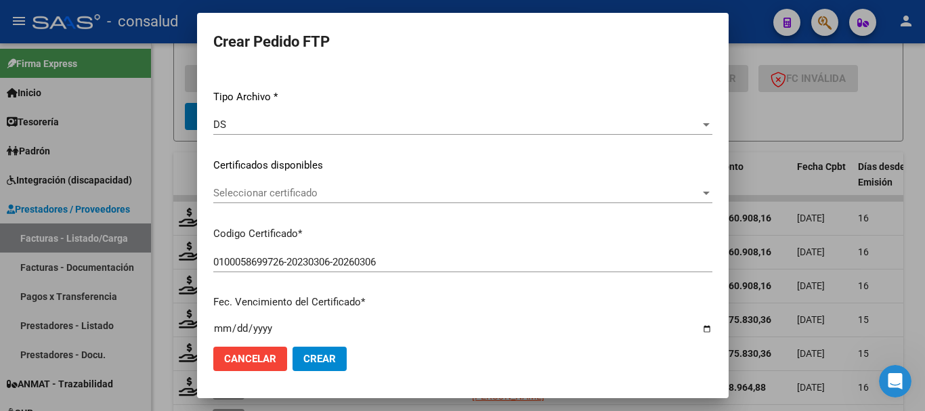
scroll to position [135, 0]
click at [299, 185] on div "Seleccionar certificado Seleccionar certificado" at bounding box center [462, 192] width 499 height 20
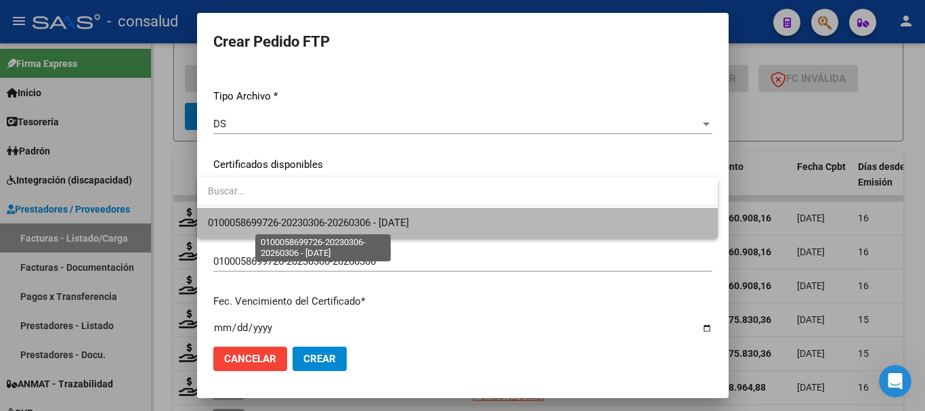
click at [299, 217] on span "0100058699726-20230306-20260306 - [DATE]" at bounding box center [308, 223] width 201 height 12
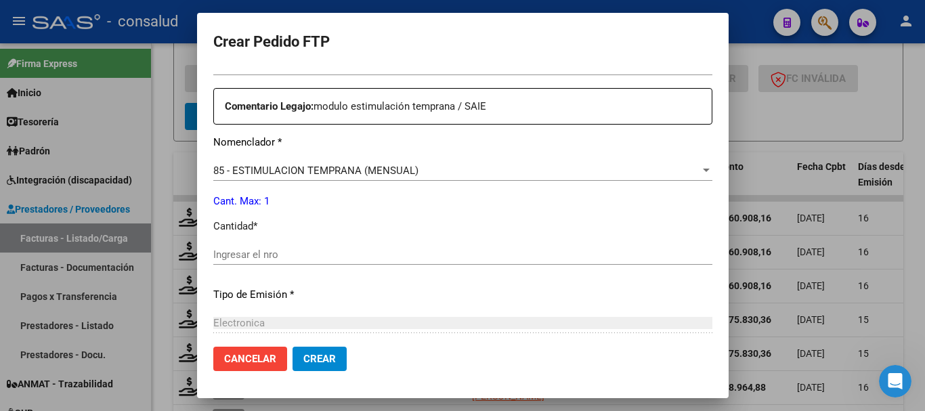
scroll to position [474, 0]
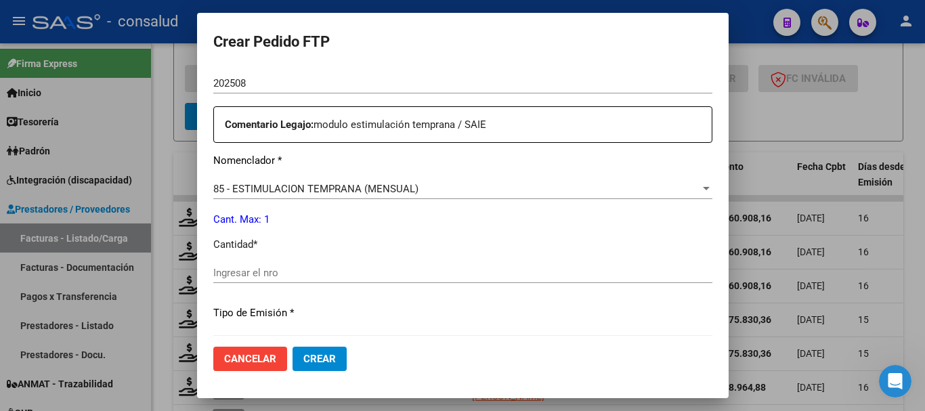
click at [261, 268] on input "Ingresar el nro" at bounding box center [462, 273] width 499 height 12
type input "1"
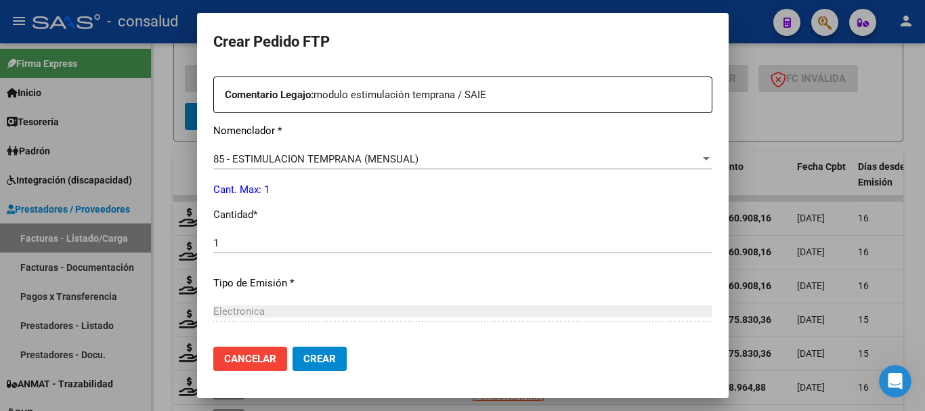
scroll to position [639, 0]
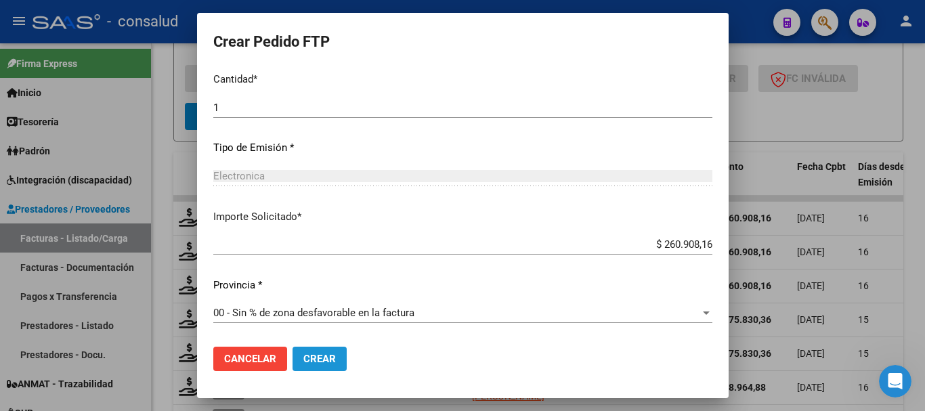
click at [339, 357] on button "Crear" at bounding box center [320, 359] width 54 height 24
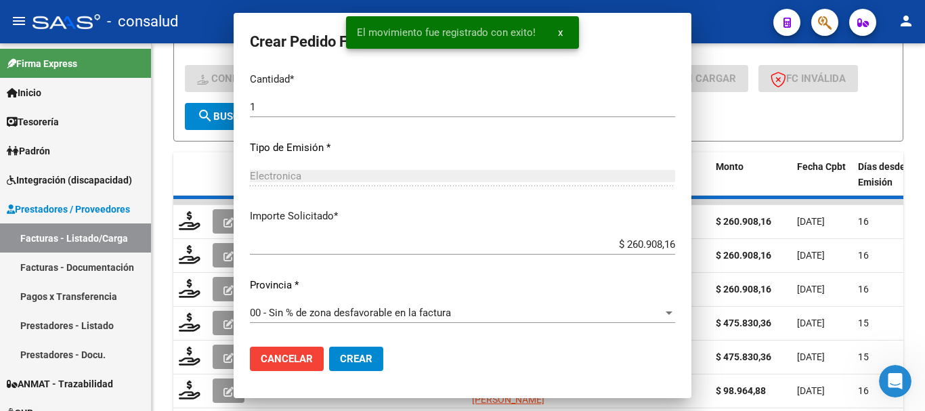
scroll to position [0, 0]
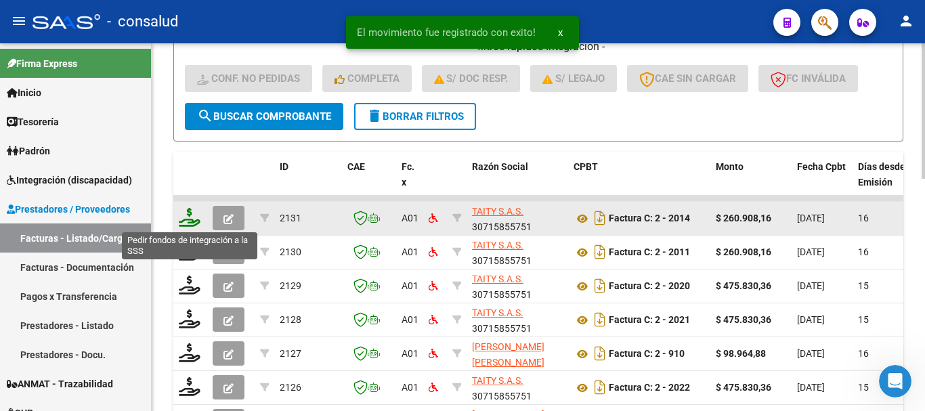
click at [184, 222] on icon at bounding box center [190, 217] width 22 height 19
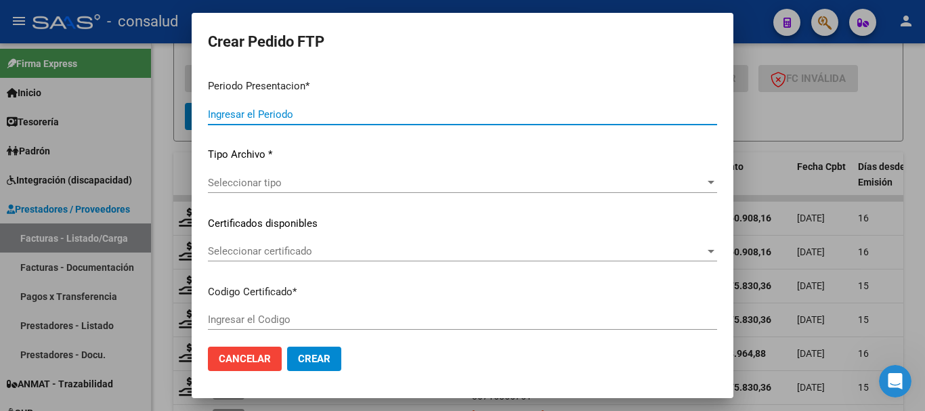
type input "202508"
type input "$ 260.908,16"
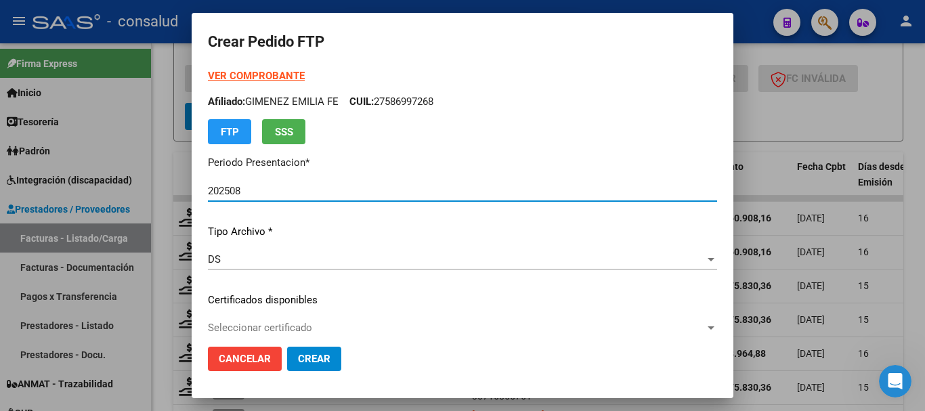
type input "0100059117090-20220822-20270822"
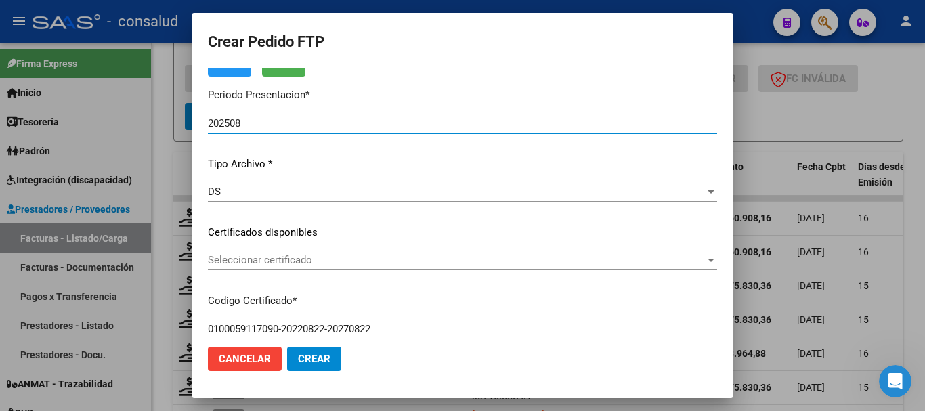
scroll to position [135, 0]
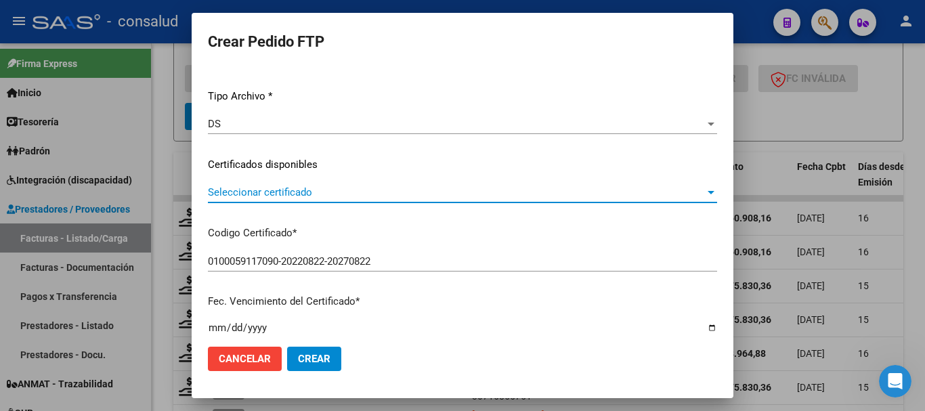
click at [332, 196] on span "Seleccionar certificado" at bounding box center [456, 192] width 497 height 12
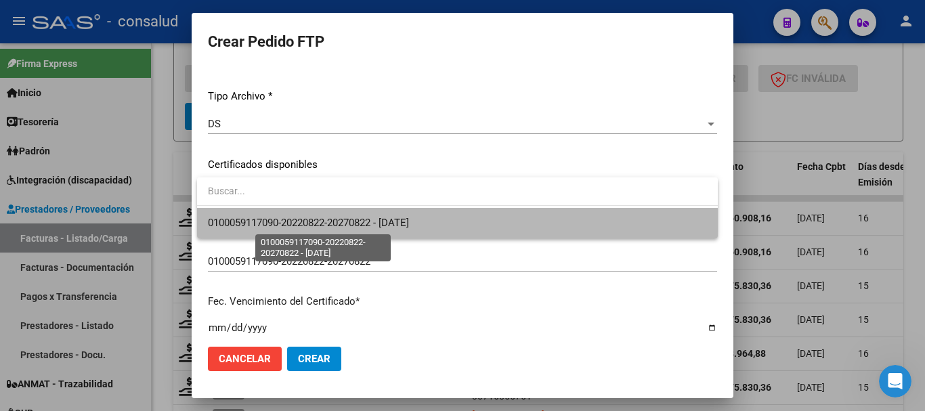
click at [337, 221] on span "0100059117090-20220822-20270822 - [DATE]" at bounding box center [308, 223] width 201 height 12
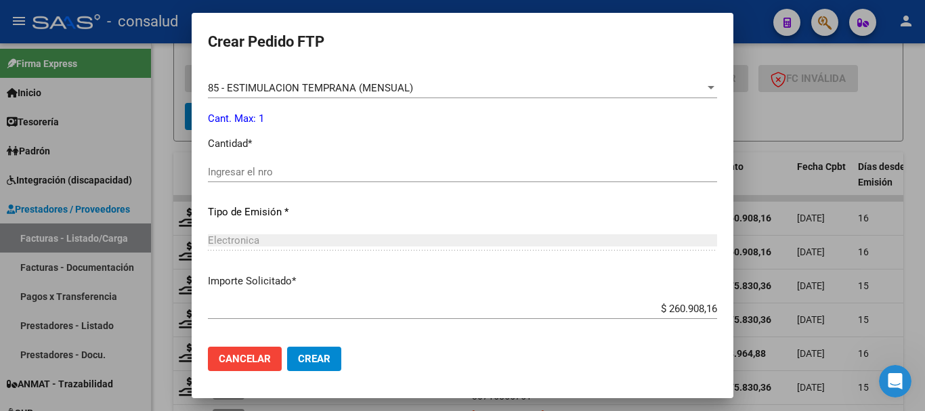
scroll to position [542, 0]
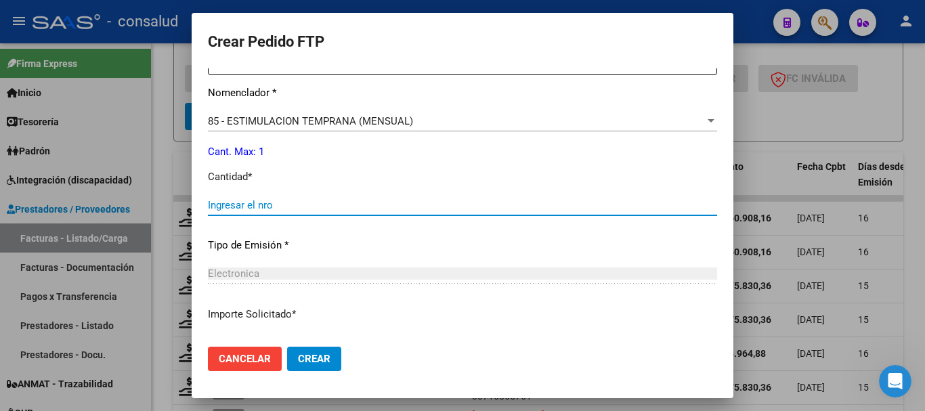
click at [345, 207] on input "Ingresar el nro" at bounding box center [462, 205] width 509 height 12
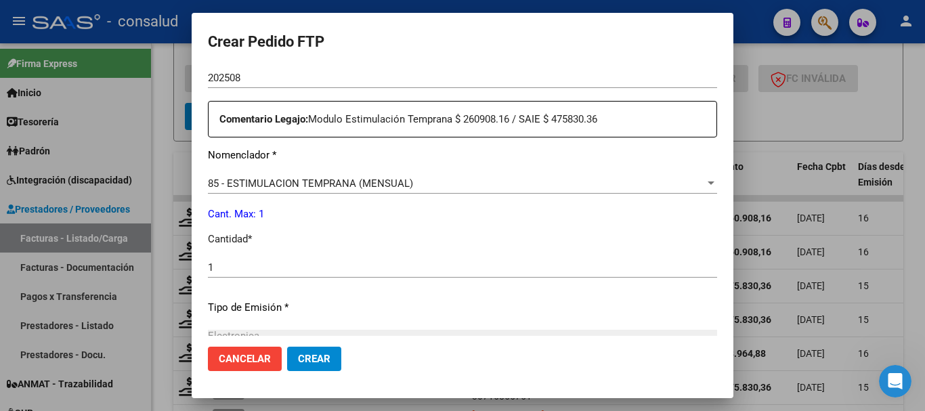
scroll to position [639, 0]
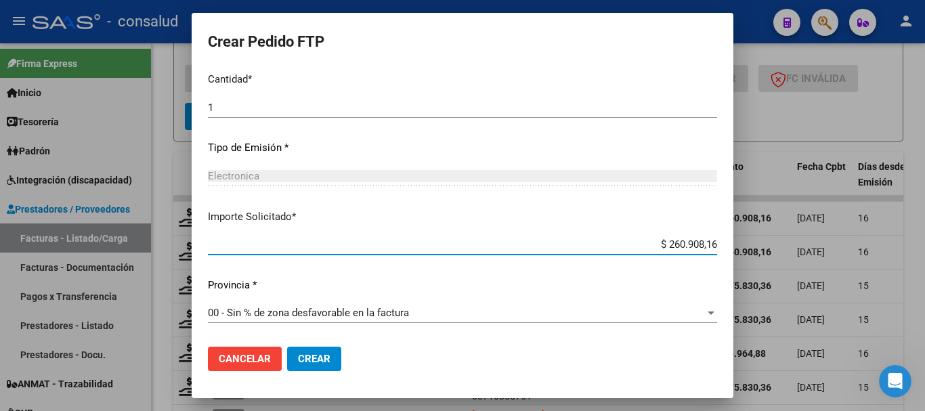
click at [309, 358] on span "Crear" at bounding box center [314, 359] width 33 height 12
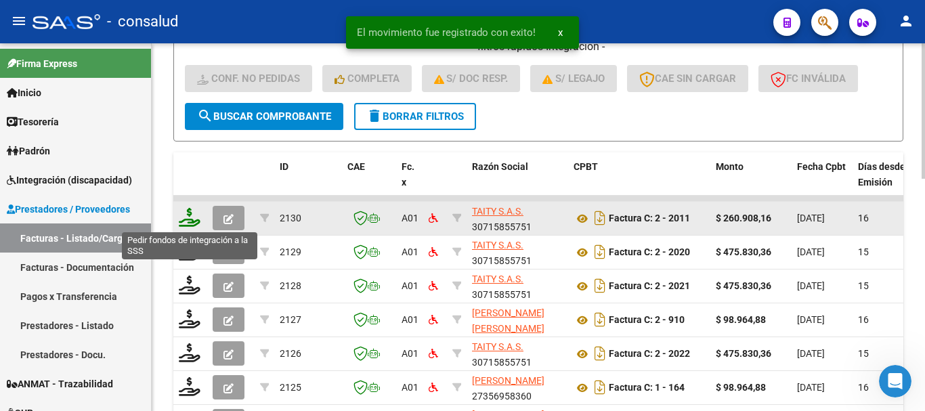
click at [188, 217] on icon at bounding box center [190, 217] width 22 height 19
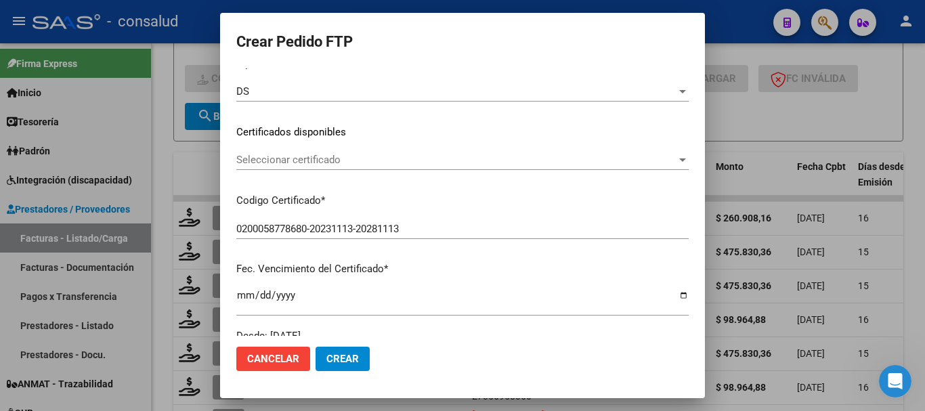
scroll to position [203, 0]
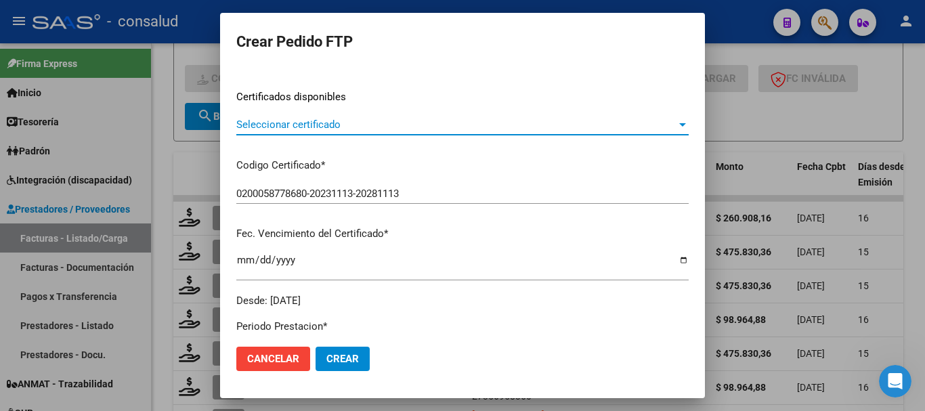
click at [335, 121] on span "Seleccionar certificado" at bounding box center [456, 124] width 440 height 12
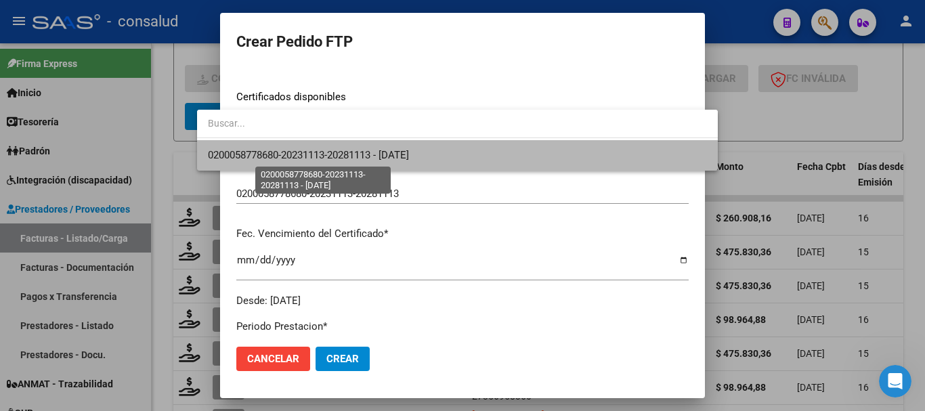
click at [342, 152] on span "0200058778680-20231113-20281113 - [DATE]" at bounding box center [308, 155] width 201 height 12
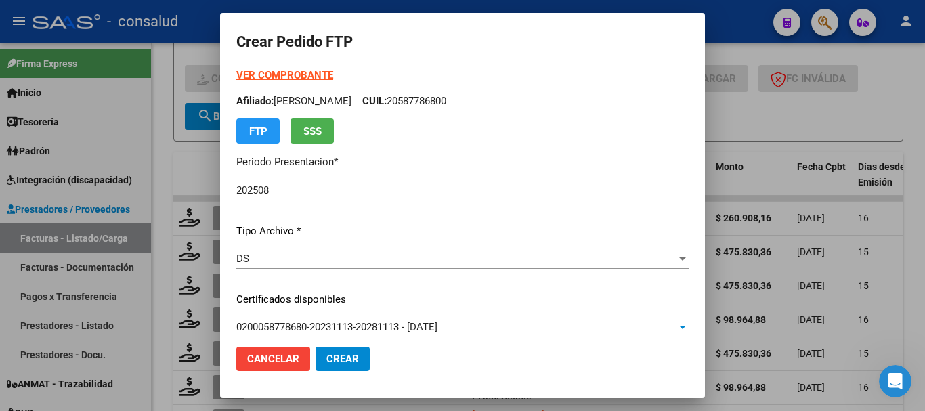
scroll to position [0, 0]
click at [240, 77] on strong "VER COMPROBANTE" at bounding box center [284, 76] width 97 height 12
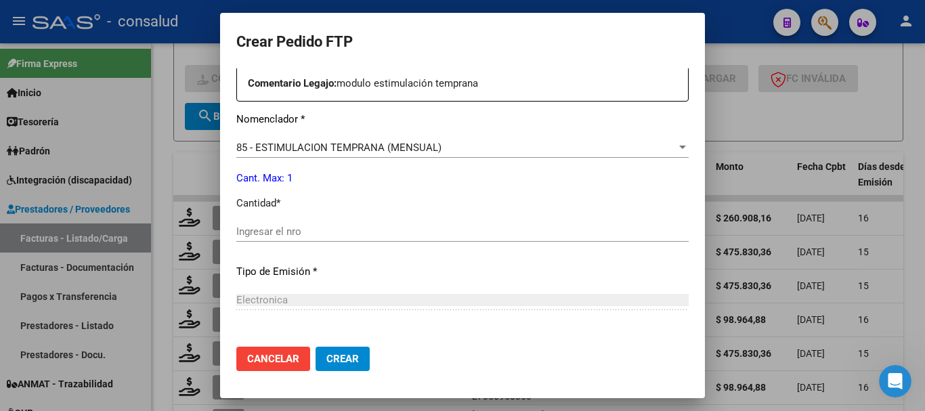
scroll to position [542, 0]
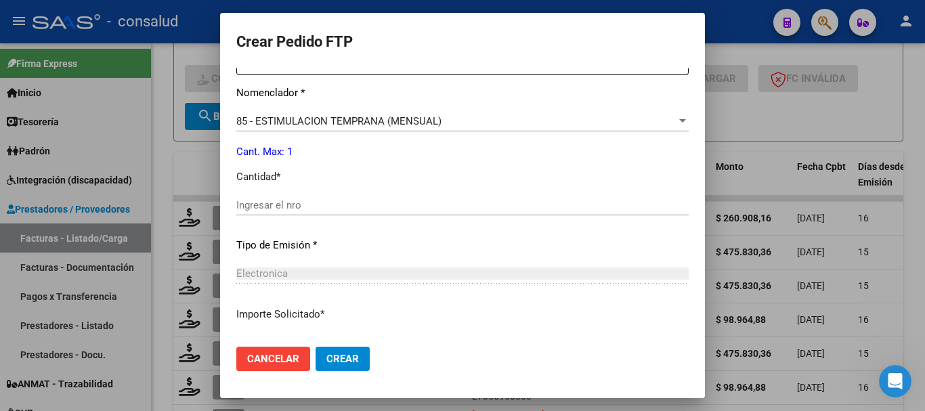
click at [278, 203] on input "Ingresar el nro" at bounding box center [462, 205] width 452 height 12
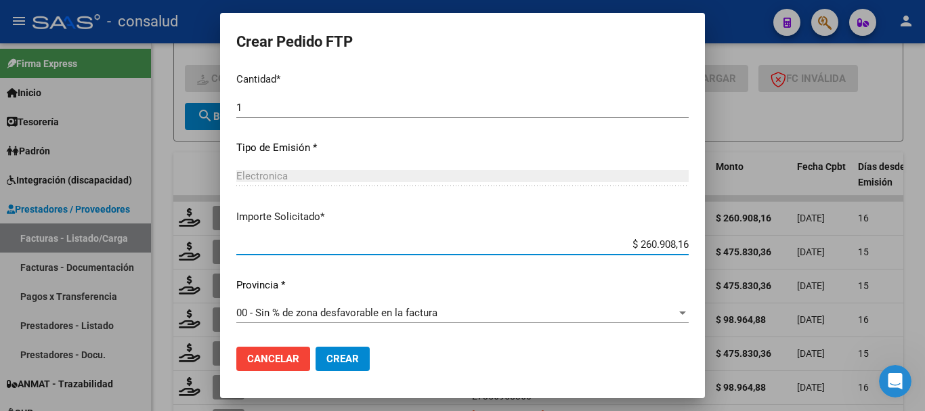
click at [326, 355] on span "Crear" at bounding box center [342, 359] width 33 height 12
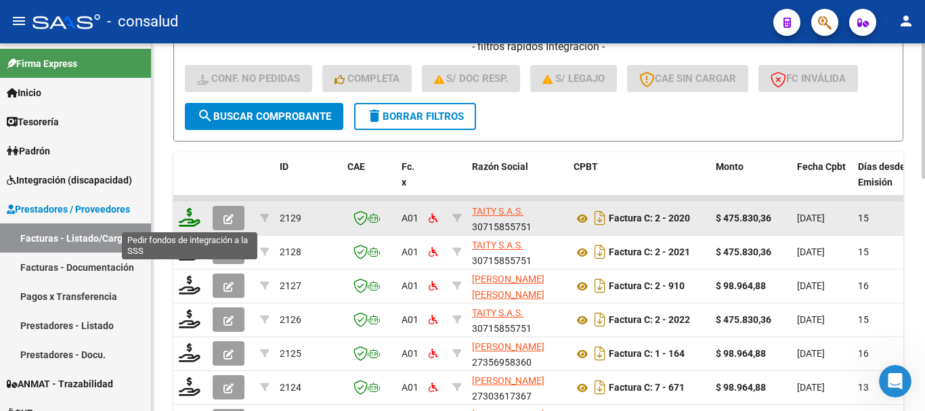
click at [192, 217] on icon at bounding box center [190, 217] width 22 height 19
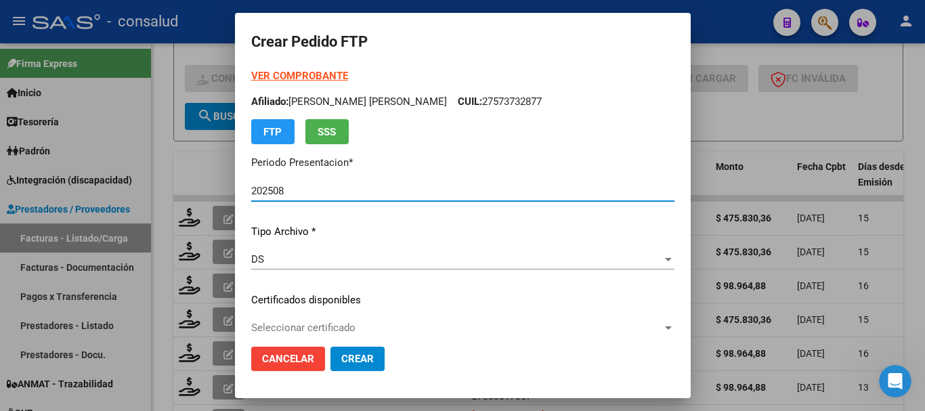
scroll to position [68, 0]
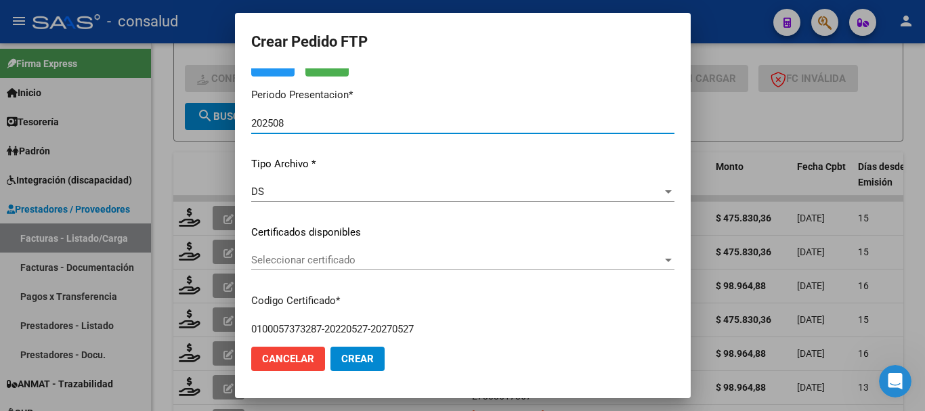
click at [309, 259] on span "Seleccionar certificado" at bounding box center [456, 260] width 411 height 12
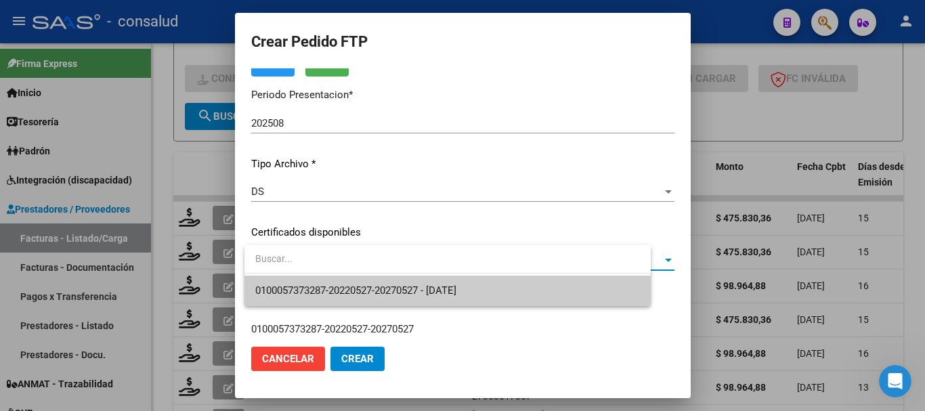
click at [339, 285] on span "0100057373287-20220527-20270527 - [DATE]" at bounding box center [355, 290] width 201 height 12
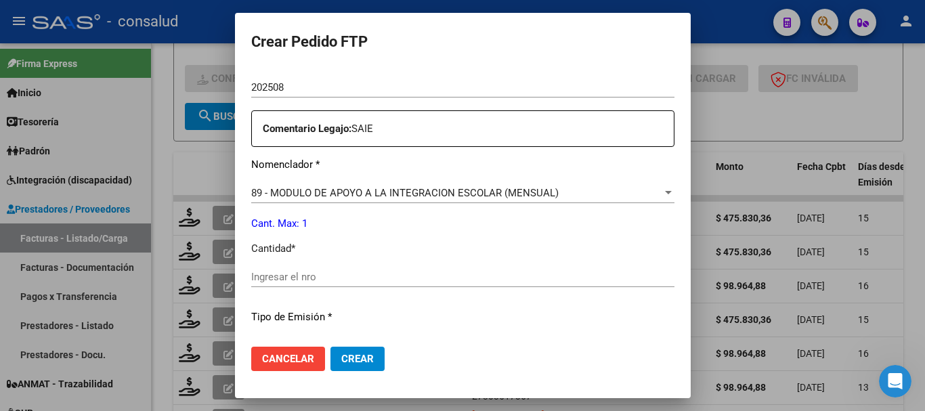
scroll to position [474, 0]
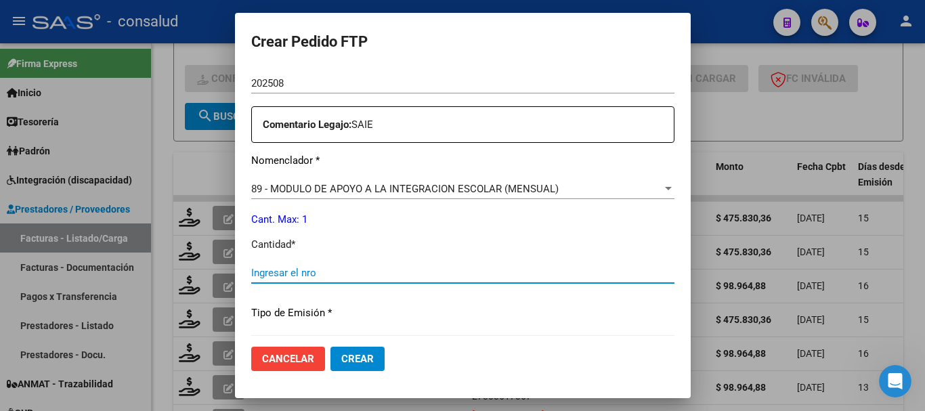
click at [347, 267] on input "Ingresar el nro" at bounding box center [462, 273] width 423 height 12
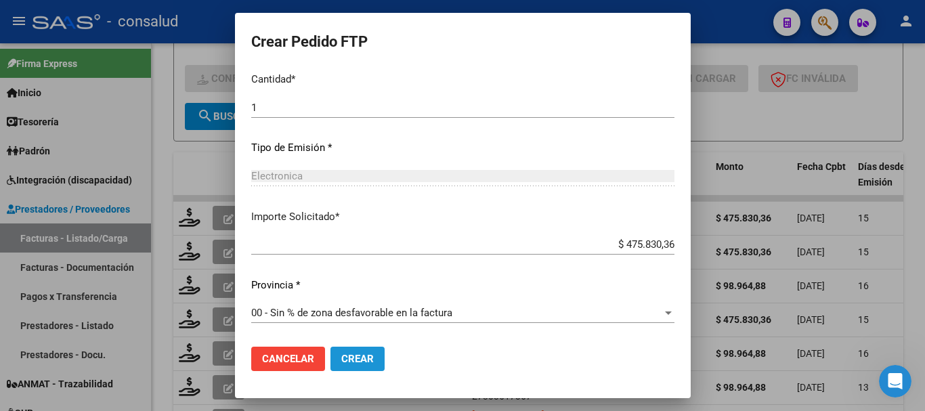
click at [368, 358] on span "Crear" at bounding box center [357, 359] width 33 height 12
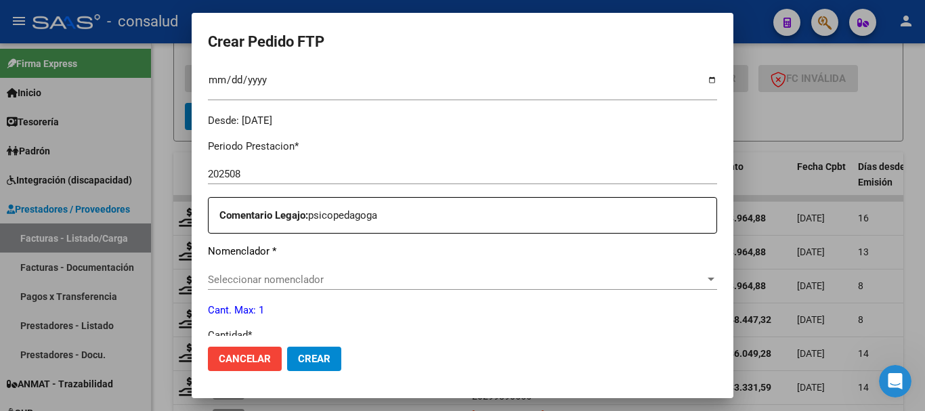
scroll to position [21, 0]
click at [414, 279] on span "Seleccionar nomenclador" at bounding box center [456, 280] width 497 height 12
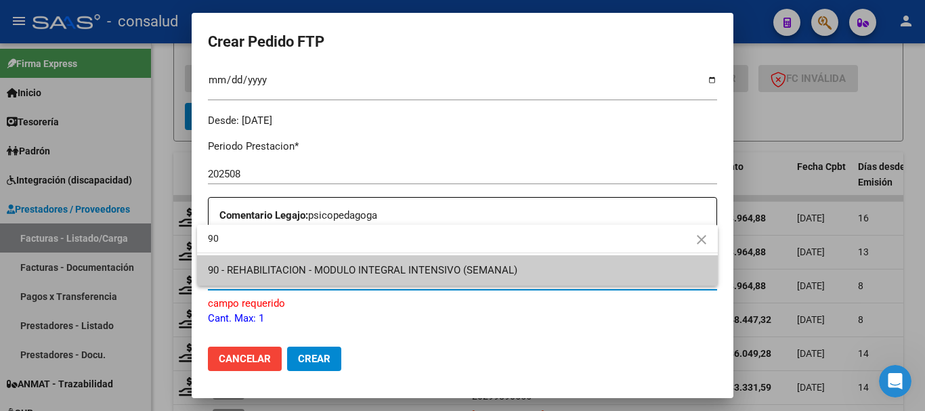
type input "90"
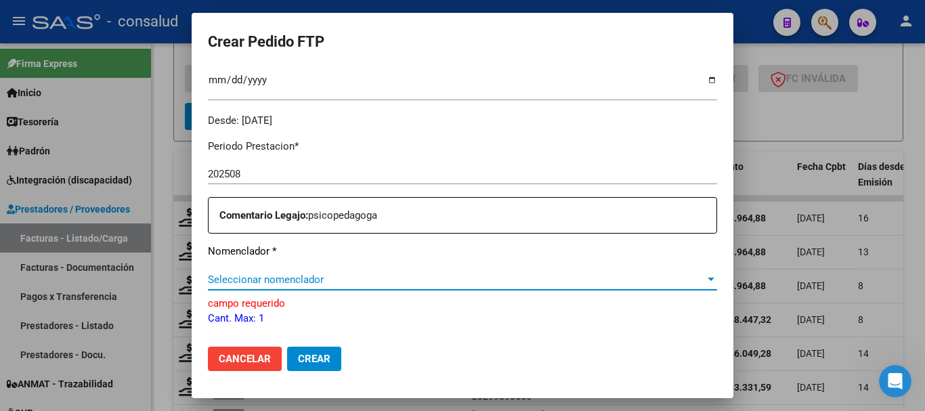
scroll to position [567, 0]
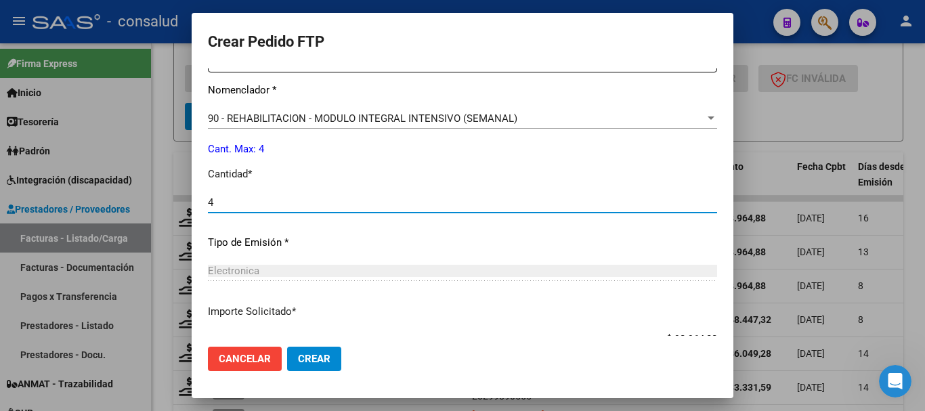
type input "4"
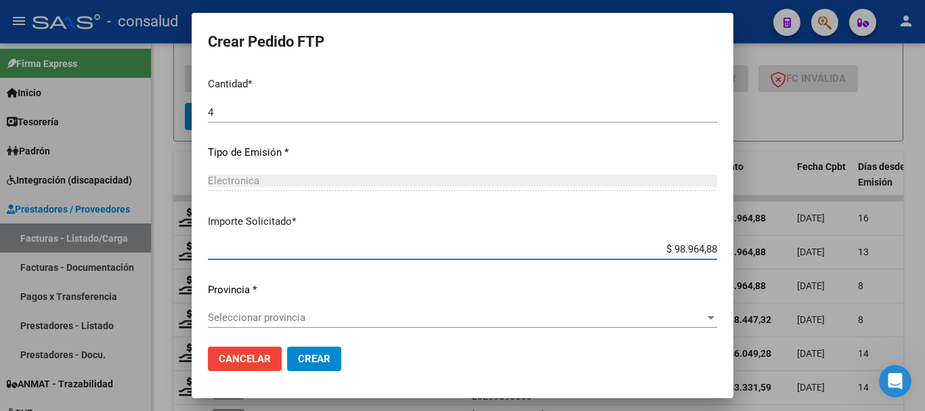
scroll to position [662, 0]
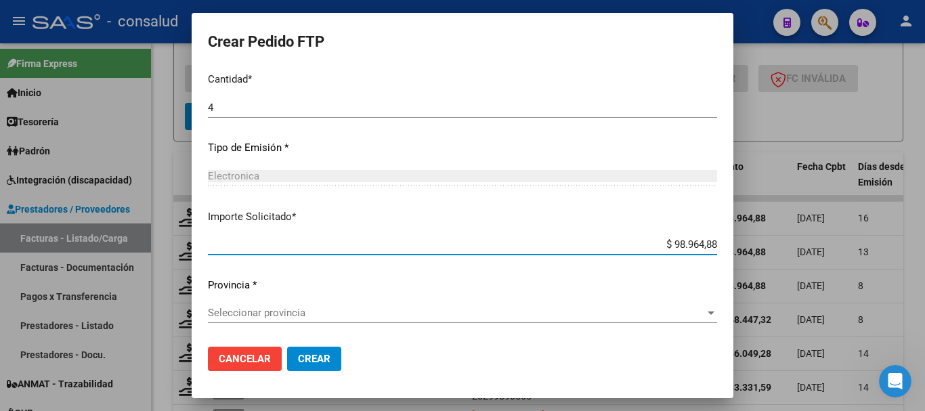
click at [332, 315] on span "Seleccionar provincia" at bounding box center [456, 313] width 497 height 12
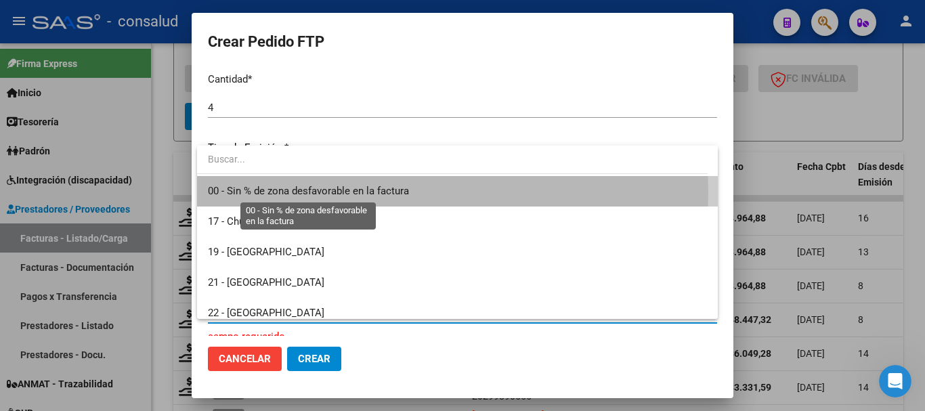
click at [363, 192] on span "00 - Sin % de zona desfavorable en la factura" at bounding box center [308, 191] width 201 height 12
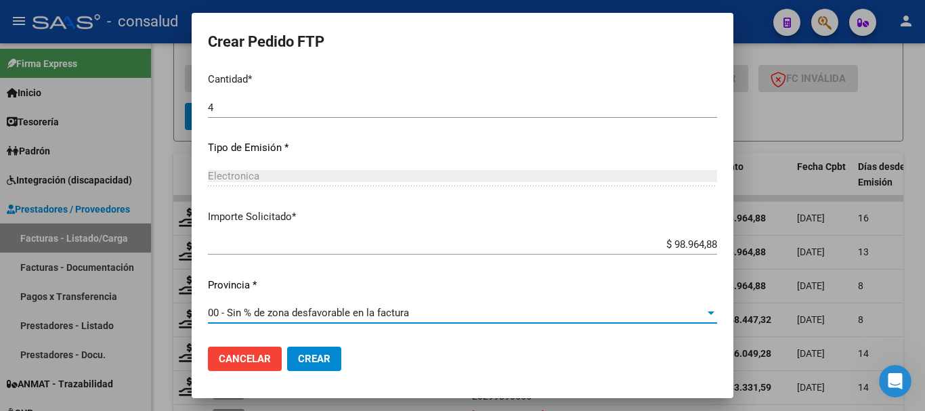
click at [330, 353] on button "Crear" at bounding box center [314, 359] width 54 height 24
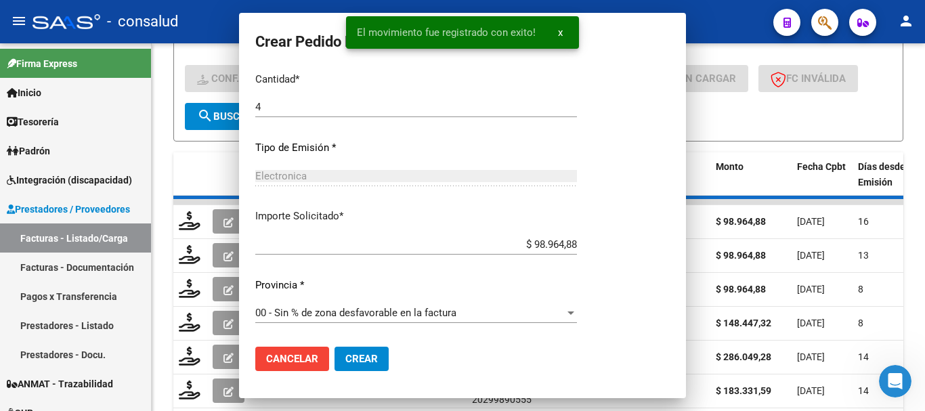
scroll to position [0, 0]
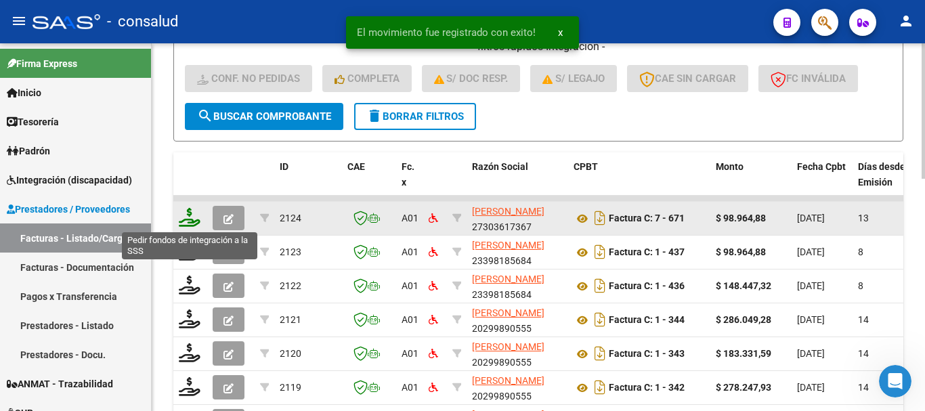
click at [191, 219] on icon at bounding box center [190, 217] width 22 height 19
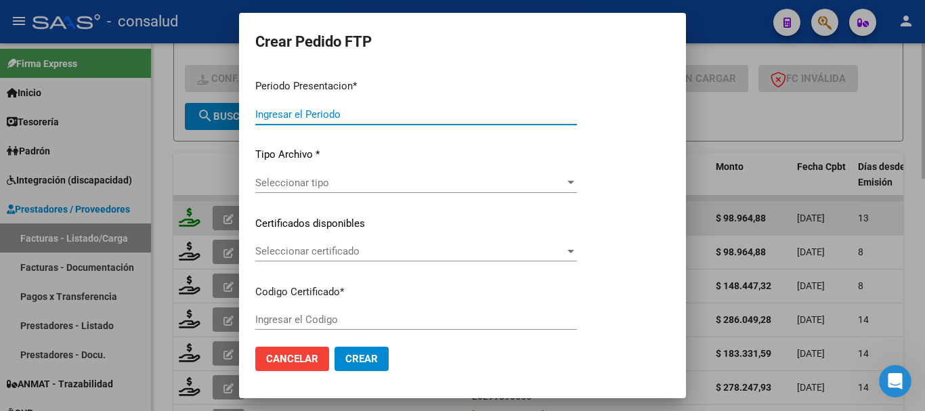
type input "202508"
type input "$ 98.964,88"
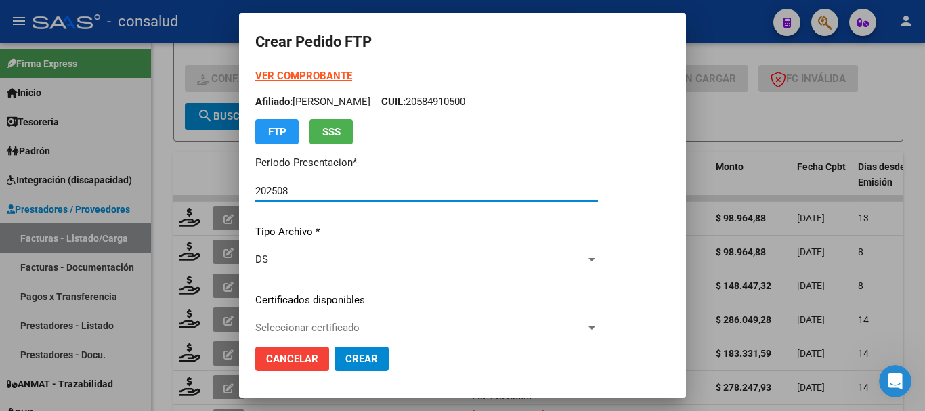
type input "0200054483009-20220704-20270704-MIS-487"
type input "2027-07-04"
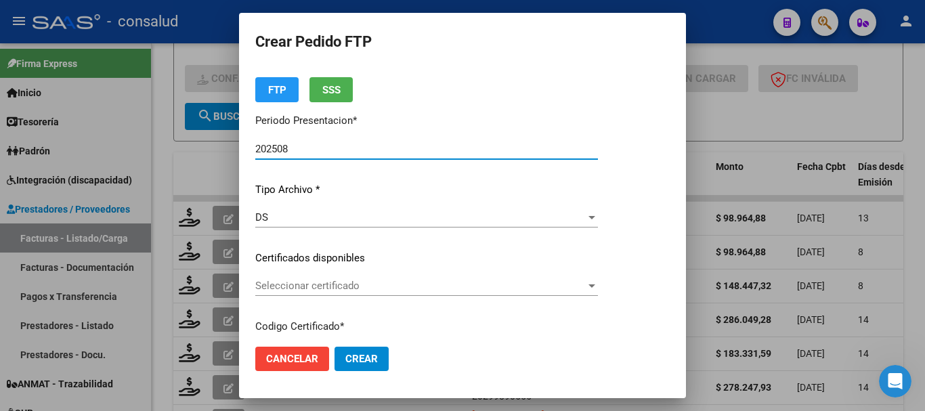
scroll to position [203, 0]
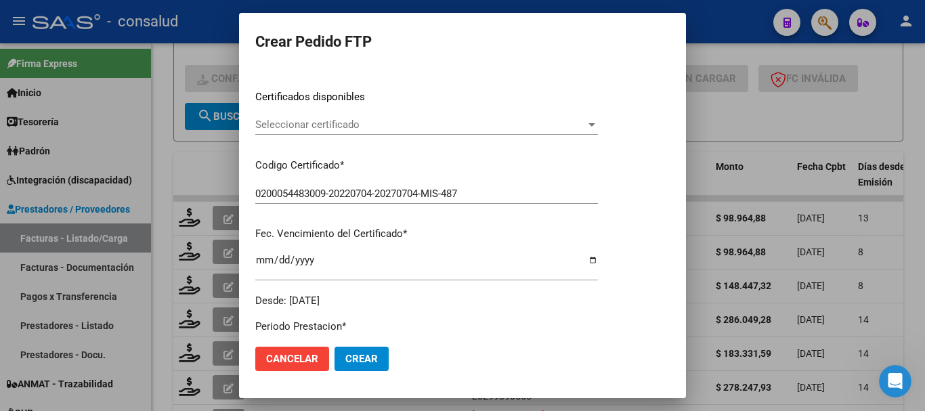
click at [360, 130] on span "Seleccionar certificado" at bounding box center [420, 124] width 330 height 12
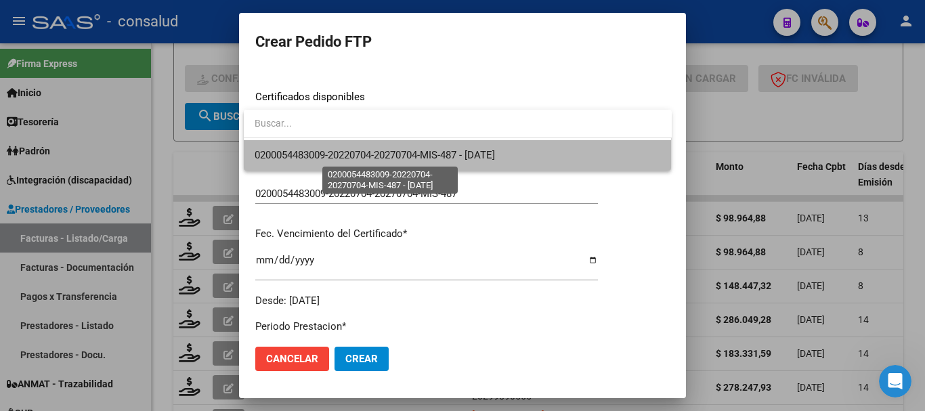
click at [368, 156] on span "0200054483009-20220704-20270704-MIS-487 - 2027-07-04" at bounding box center [375, 155] width 240 height 12
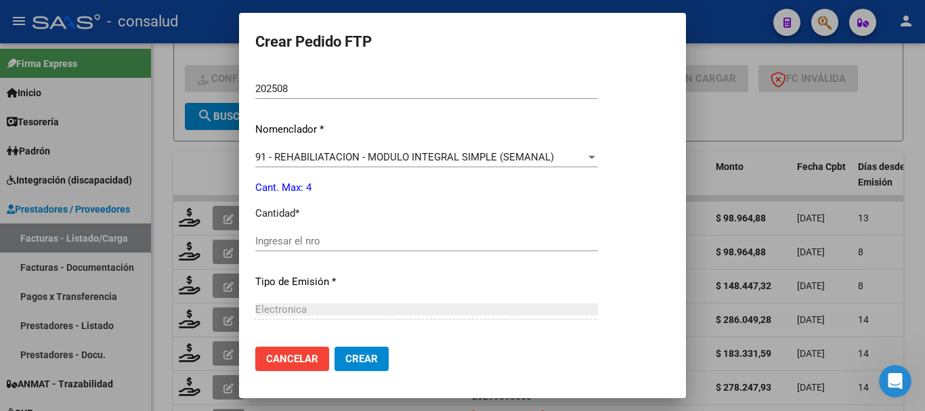
scroll to position [474, 0]
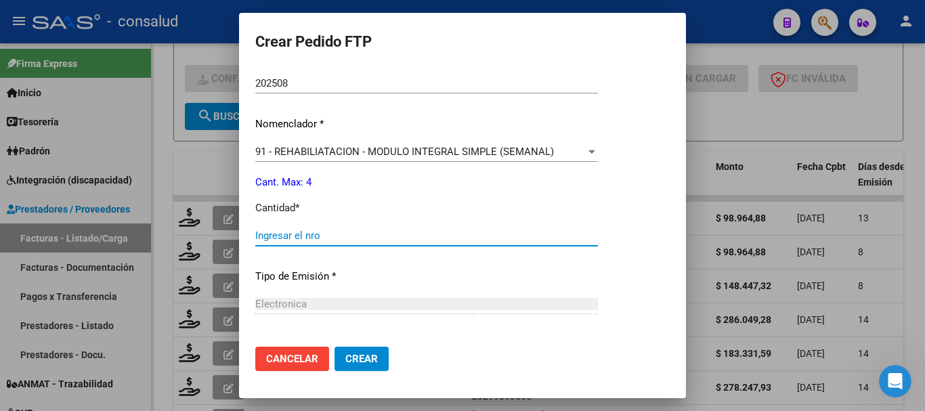
click at [343, 235] on input "Ingresar el nro" at bounding box center [426, 236] width 343 height 12
type input "4"
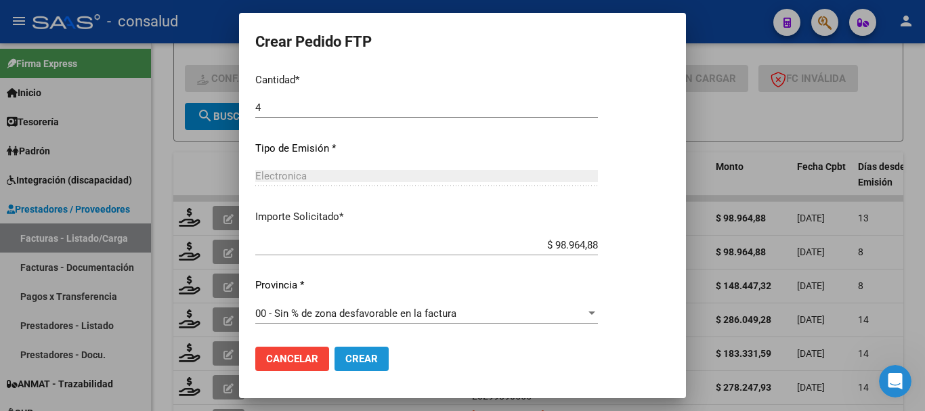
click at [372, 364] on span "Crear" at bounding box center [361, 359] width 33 height 12
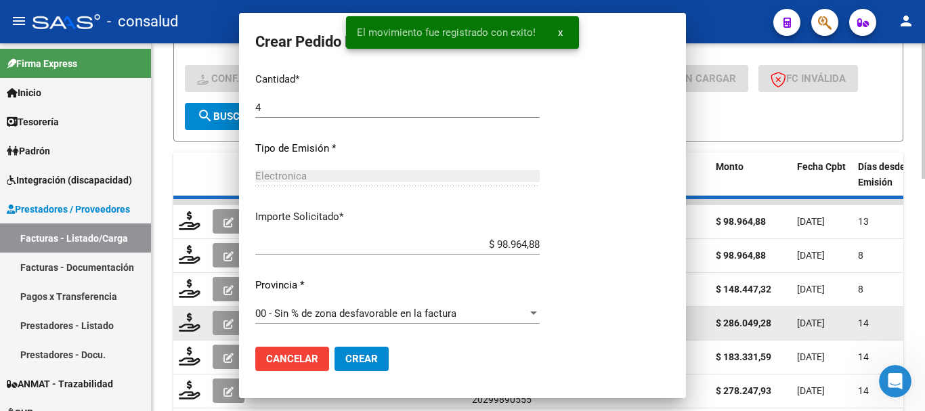
scroll to position [0, 0]
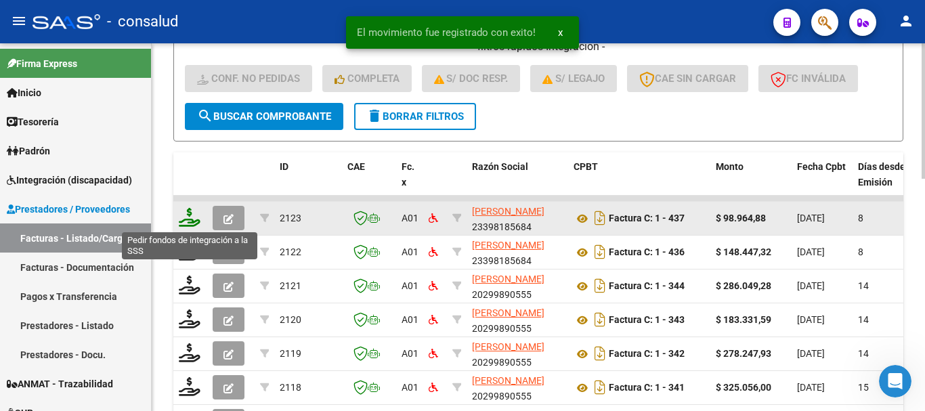
click at [187, 215] on icon at bounding box center [190, 217] width 22 height 19
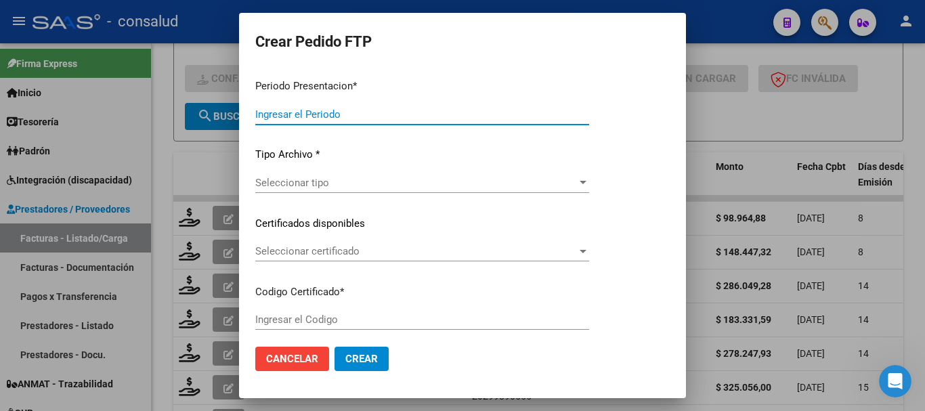
type input "202508"
type input "$ 98.964,88"
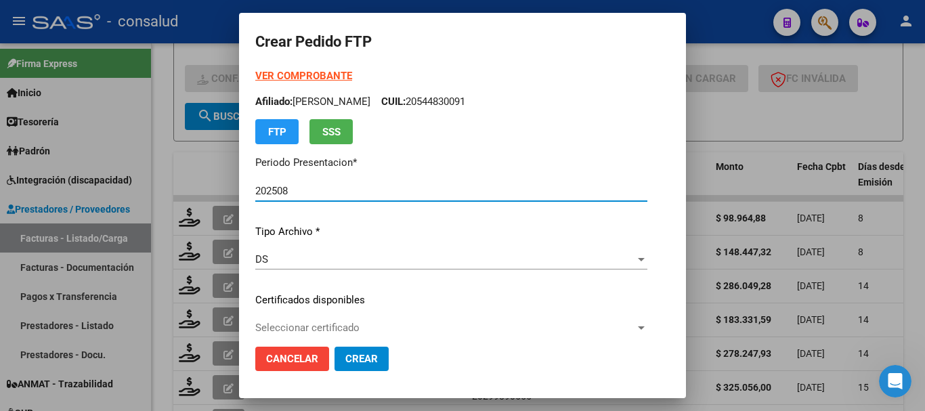
type input "0200052173025-20250527-20400527"
type input "[DATE]"
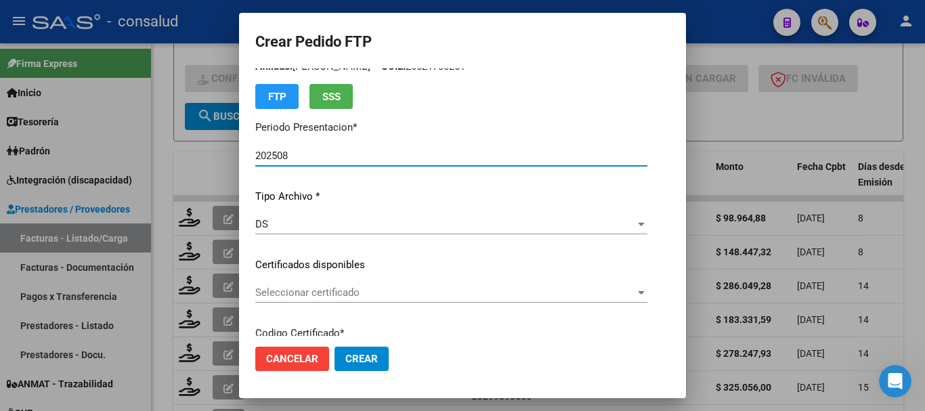
scroll to position [68, 0]
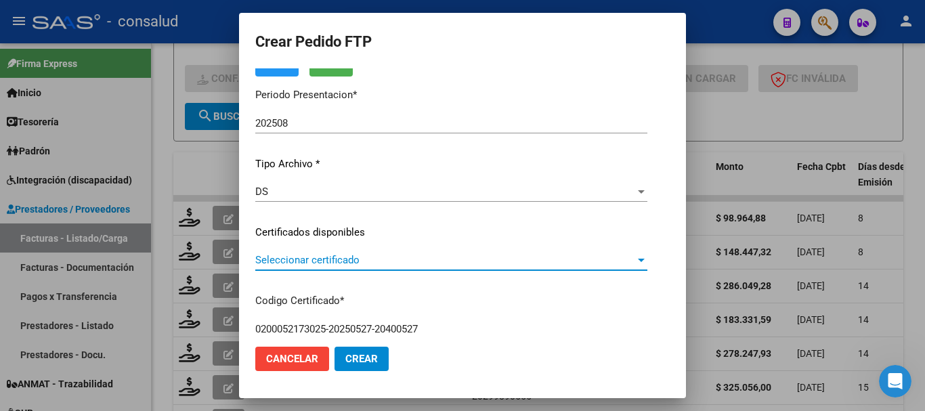
click at [399, 265] on span "Seleccionar certificado" at bounding box center [445, 260] width 380 height 12
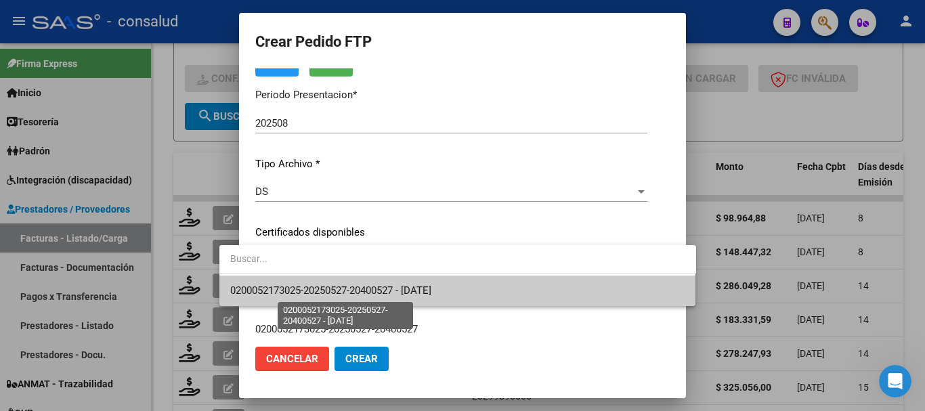
click at [407, 290] on span "0200052173025-20250527-20400527 - [DATE]" at bounding box center [330, 290] width 201 height 12
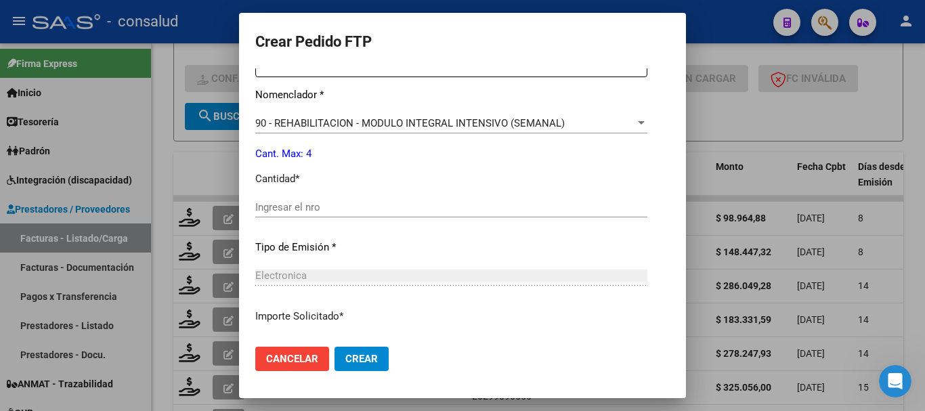
scroll to position [542, 0]
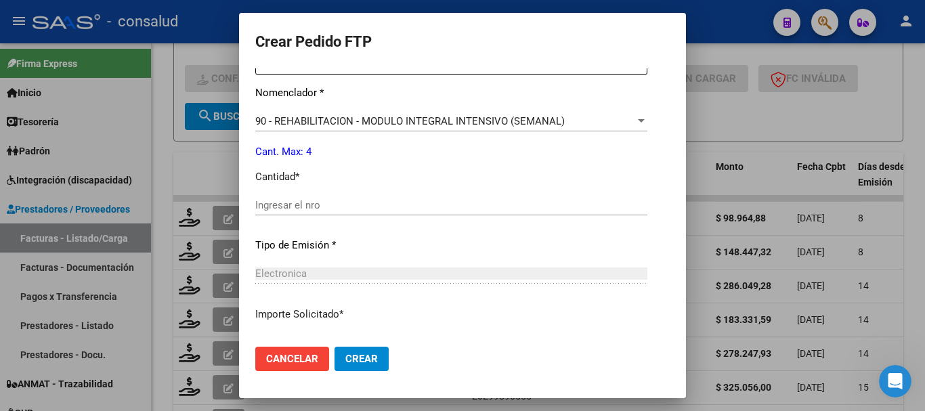
click at [331, 194] on div "Periodo Prestacion * 202508 Ingresar el Periodo Prestacion Comentario Legajo: P…" at bounding box center [451, 202] width 392 height 464
click at [337, 202] on input "Ingresar el nro" at bounding box center [451, 205] width 392 height 12
type input "4"
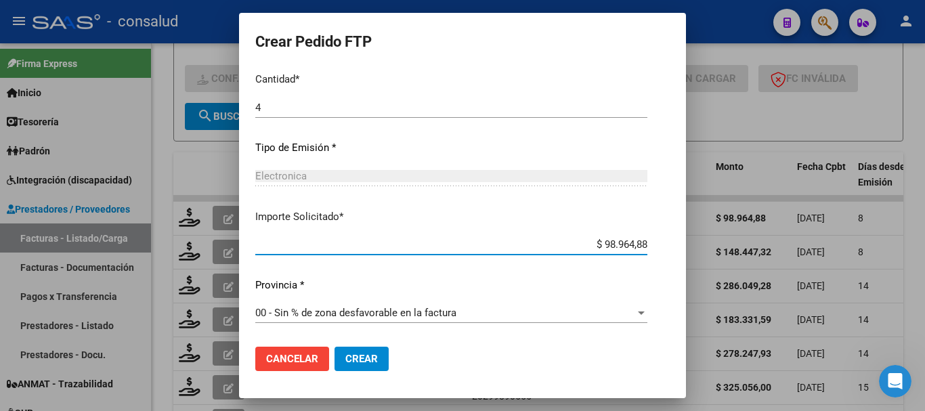
click at [345, 360] on span "Crear" at bounding box center [361, 359] width 33 height 12
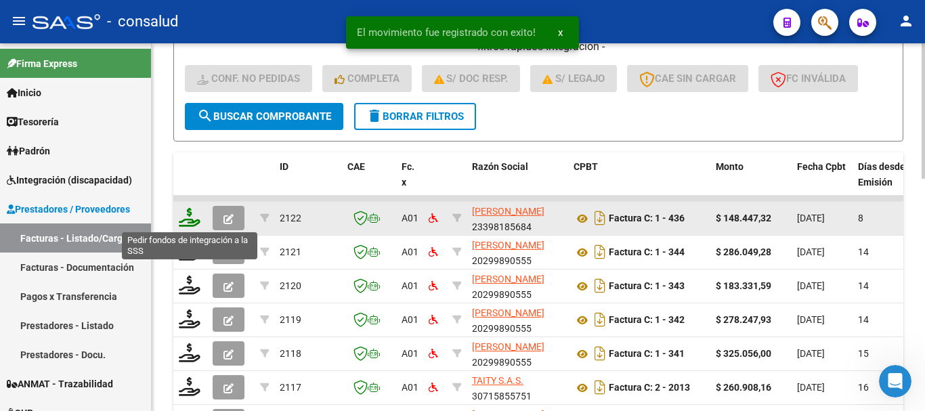
click at [190, 223] on icon at bounding box center [190, 217] width 22 height 19
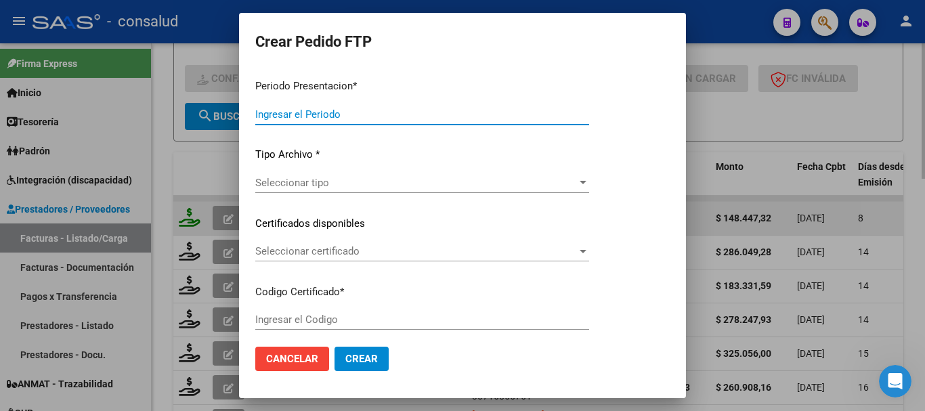
type input "202508"
type input "$ 148.447,32"
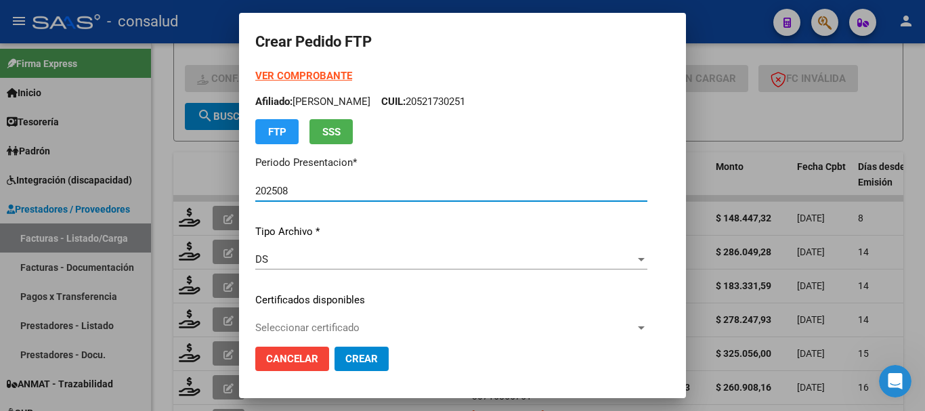
type input "0100051214464-20250603-20300603"
type input "2030-06-03"
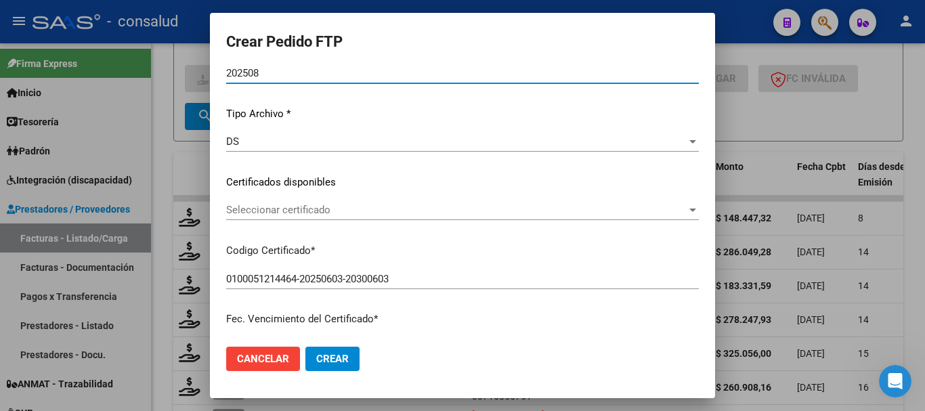
scroll to position [135, 0]
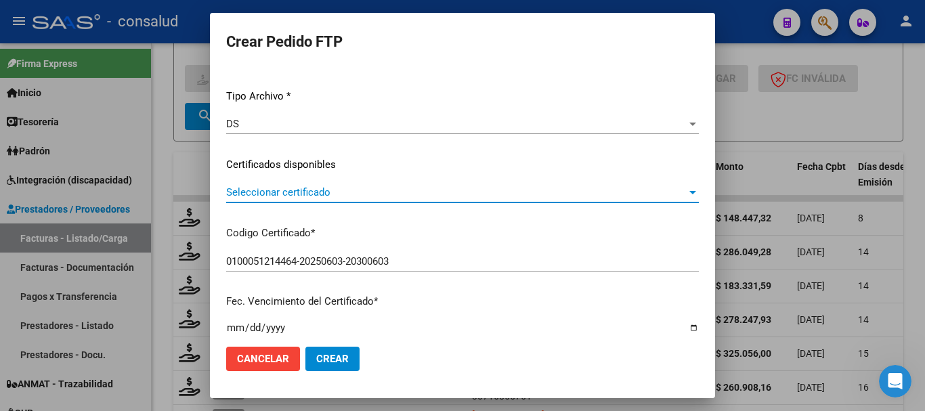
click at [335, 189] on span "Seleccionar certificado" at bounding box center [456, 192] width 460 height 12
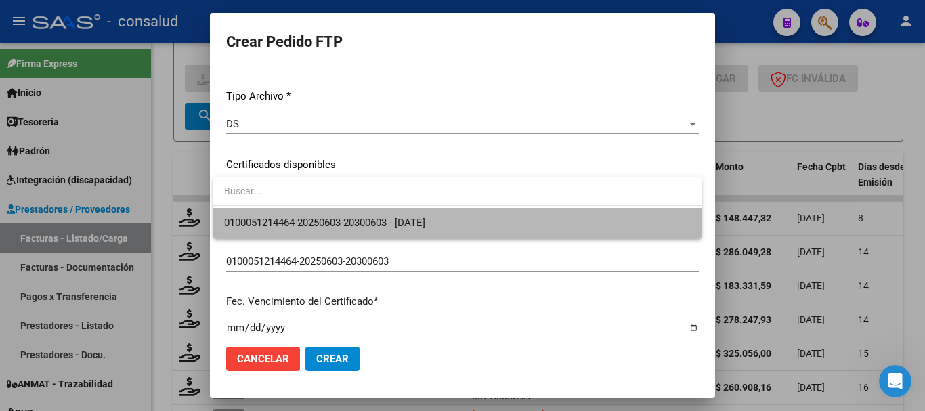
click at [337, 211] on span "0100051214464-20250603-20300603 - 2030-06-03" at bounding box center [457, 223] width 467 height 30
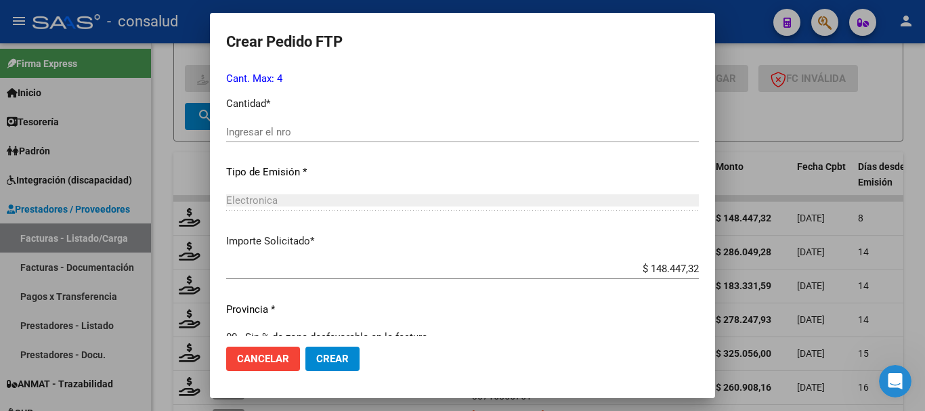
scroll to position [639, 0]
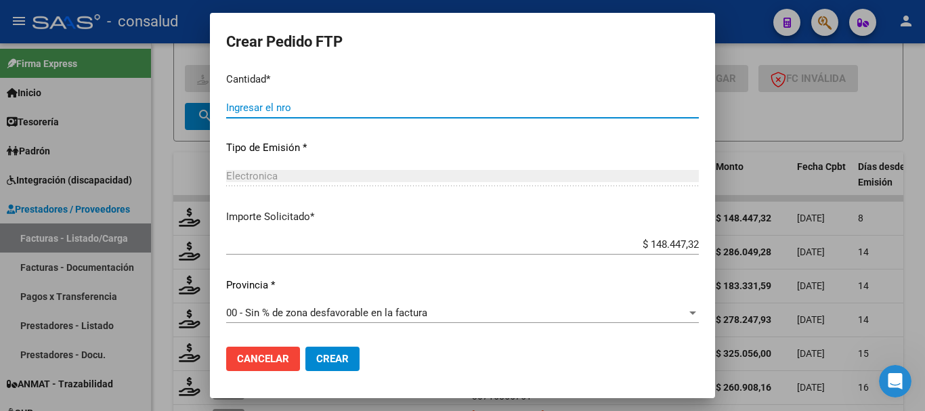
click at [323, 102] on input "Ingresar el nro" at bounding box center [462, 108] width 473 height 12
type input "4"
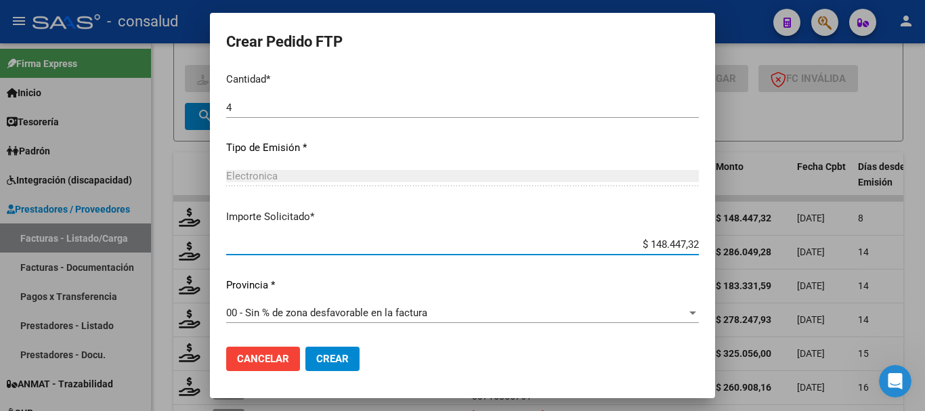
click at [337, 364] on span "Crear" at bounding box center [332, 359] width 33 height 12
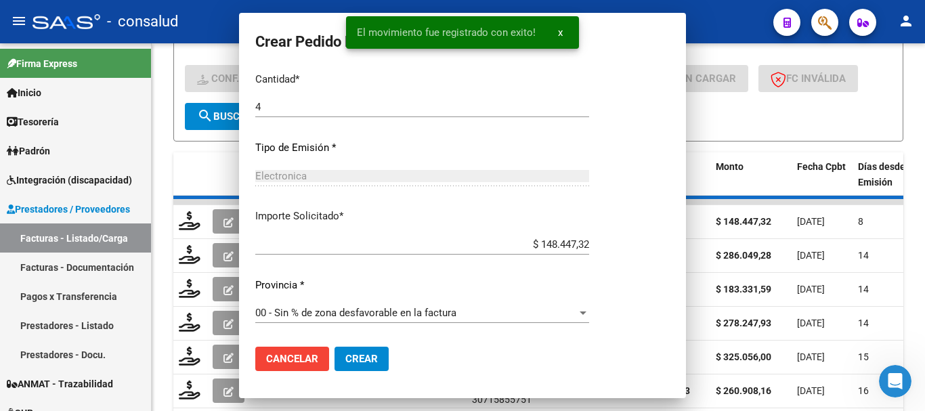
scroll to position [563, 0]
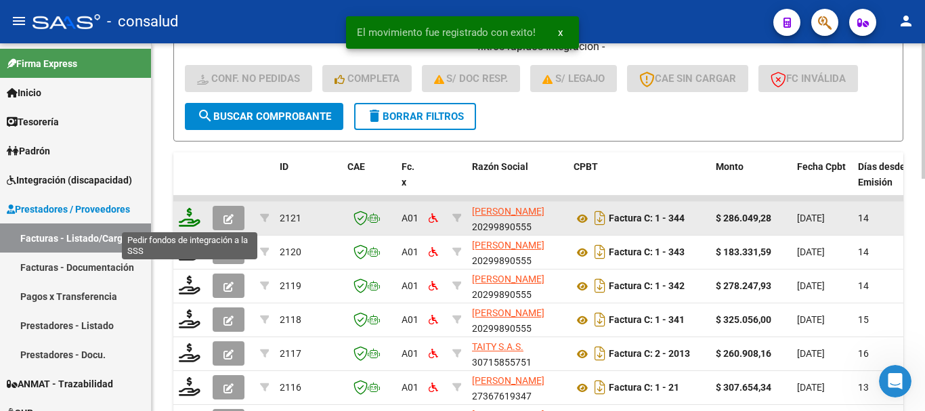
click at [187, 219] on icon at bounding box center [190, 217] width 22 height 19
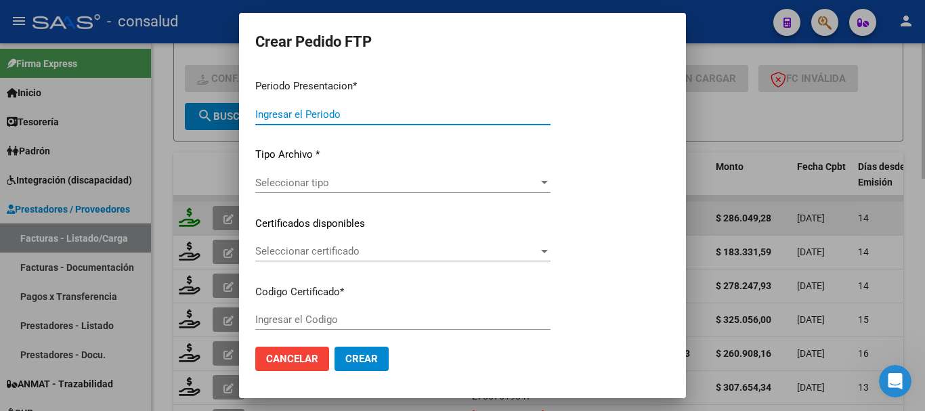
type input "202508"
type input "$ 286.049,28"
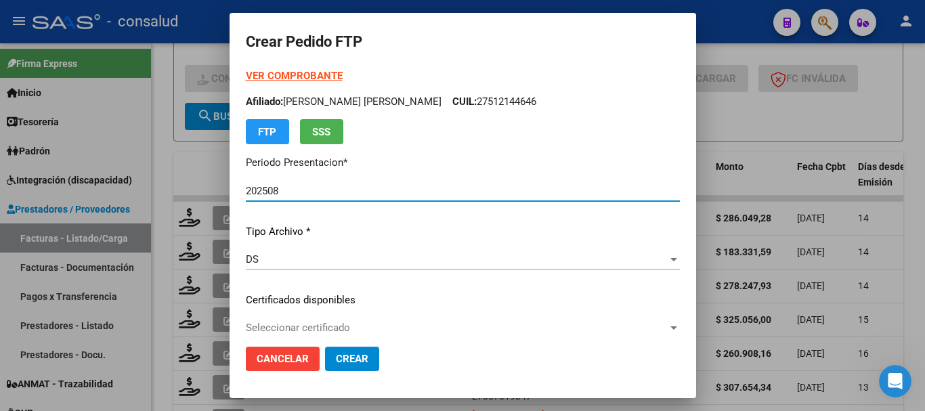
type input "0100058777202-20230213-20280213"
type input "[DATE]"
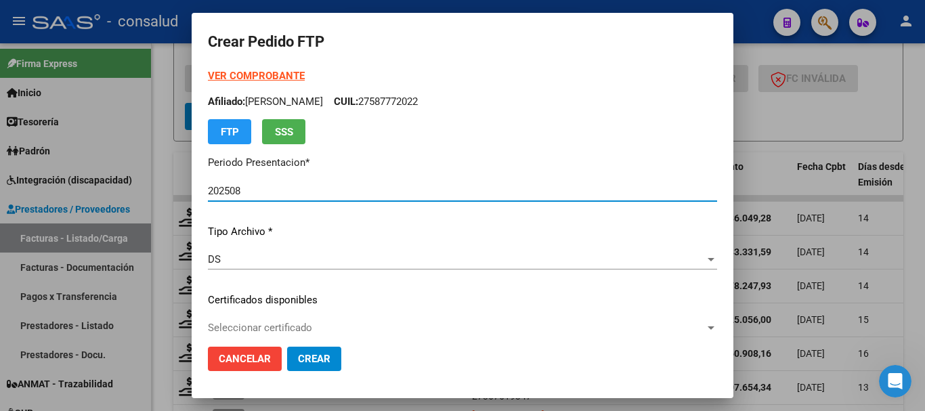
scroll to position [68, 0]
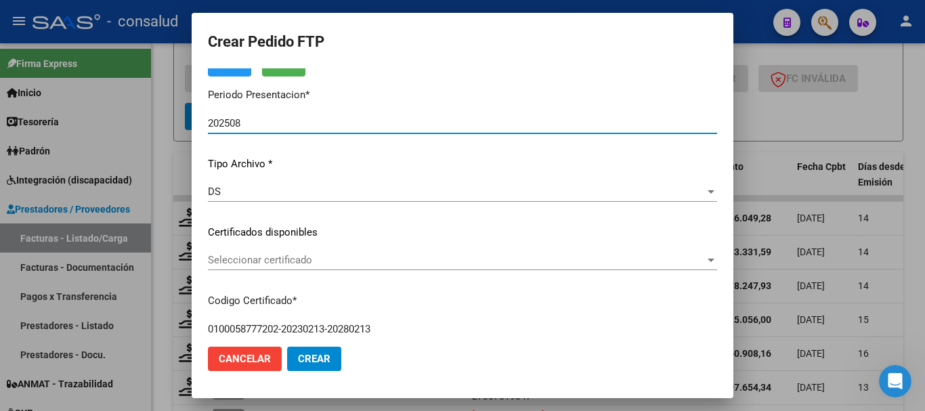
click at [374, 268] on div "Seleccionar certificado Seleccionar certificado" at bounding box center [462, 260] width 509 height 20
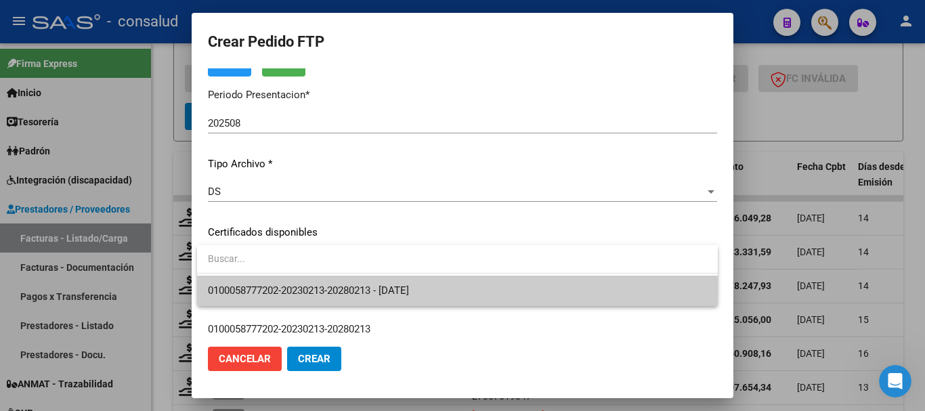
click at [378, 282] on span "0100058777202-20230213-20280213 - [DATE]" at bounding box center [457, 291] width 499 height 30
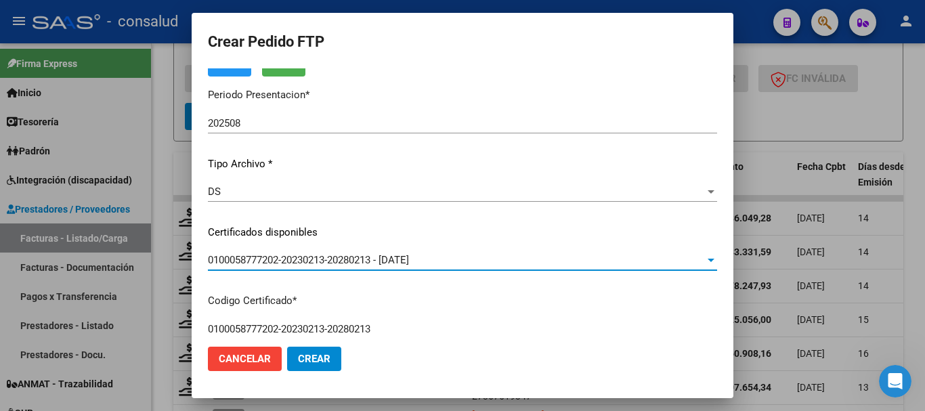
scroll to position [0, 0]
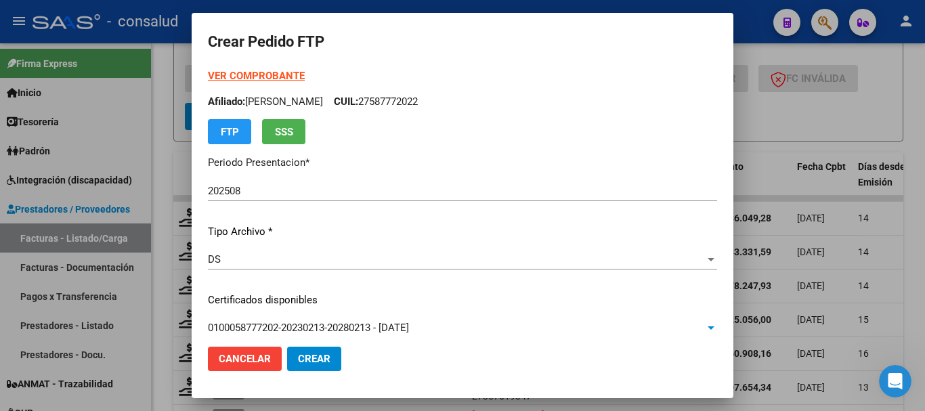
click at [275, 79] on strong "VER COMPROBANTE" at bounding box center [256, 76] width 97 height 12
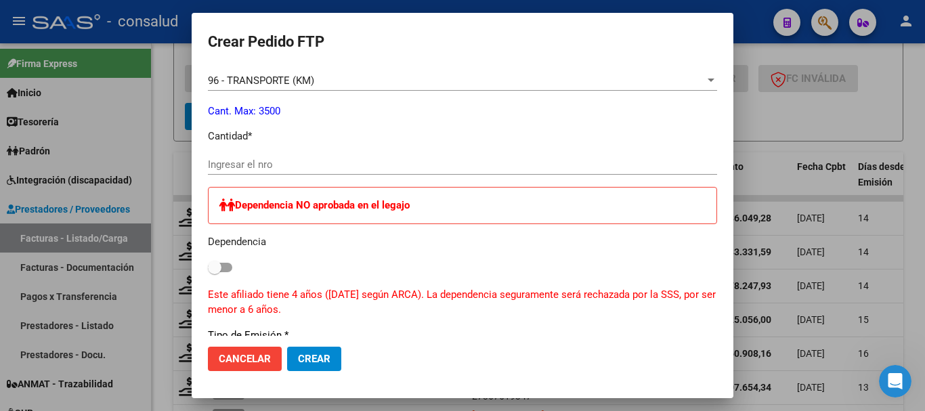
scroll to position [609, 0]
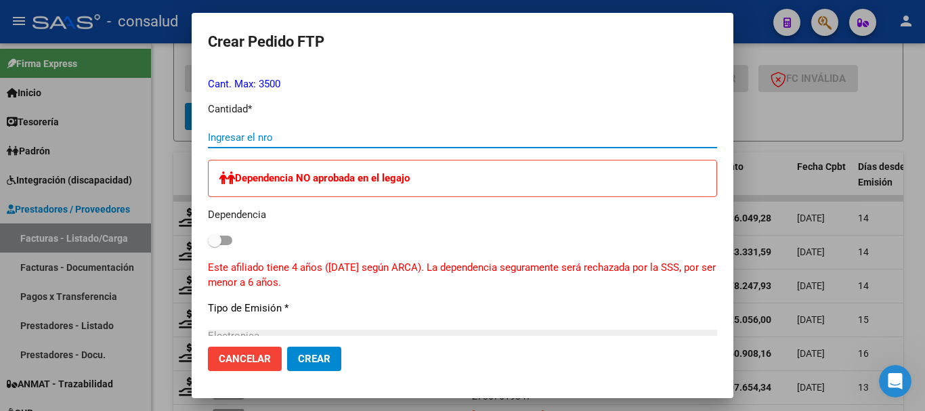
click at [378, 137] on input "Ingresar el nro" at bounding box center [462, 137] width 509 height 12
type input "528"
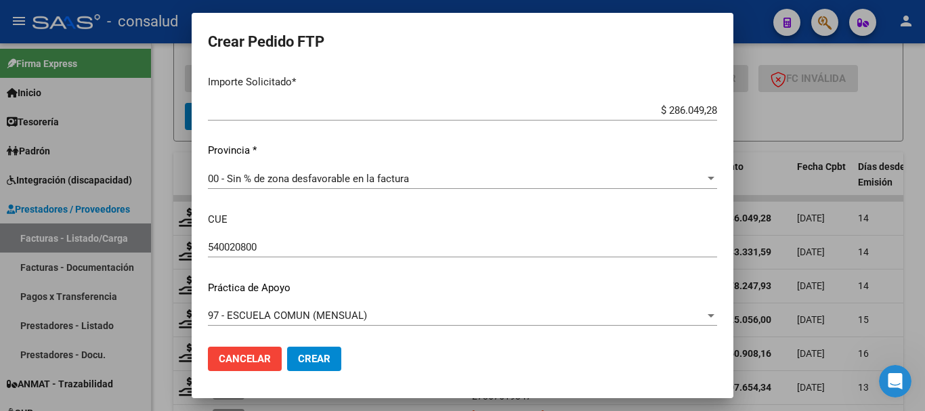
scroll to position [907, 0]
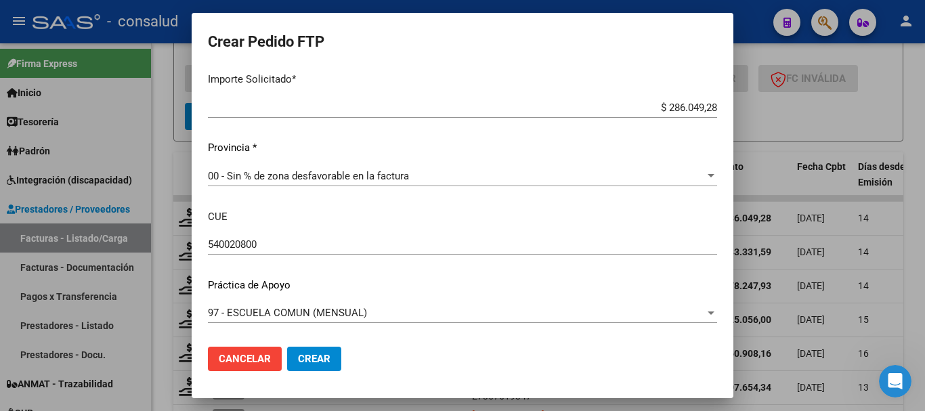
click at [326, 364] on span "Crear" at bounding box center [314, 359] width 33 height 12
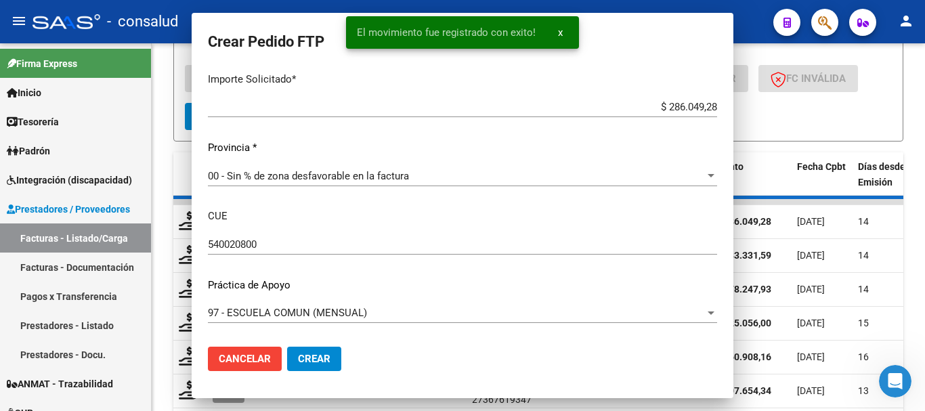
scroll to position [0, 0]
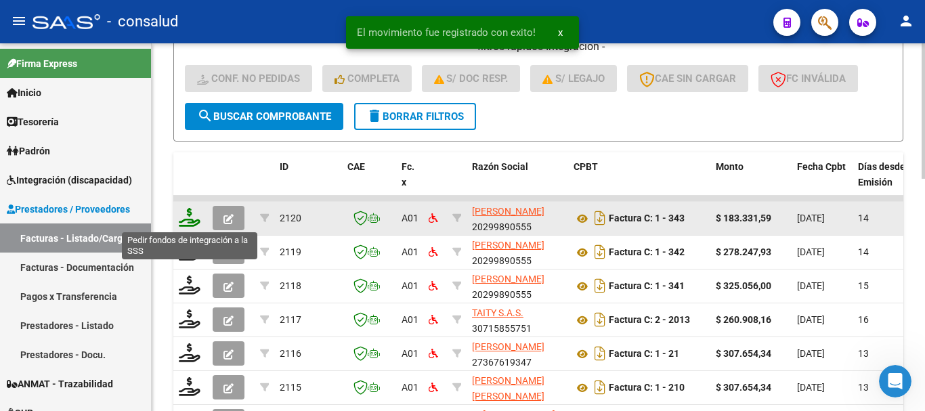
click at [186, 213] on icon at bounding box center [190, 217] width 22 height 19
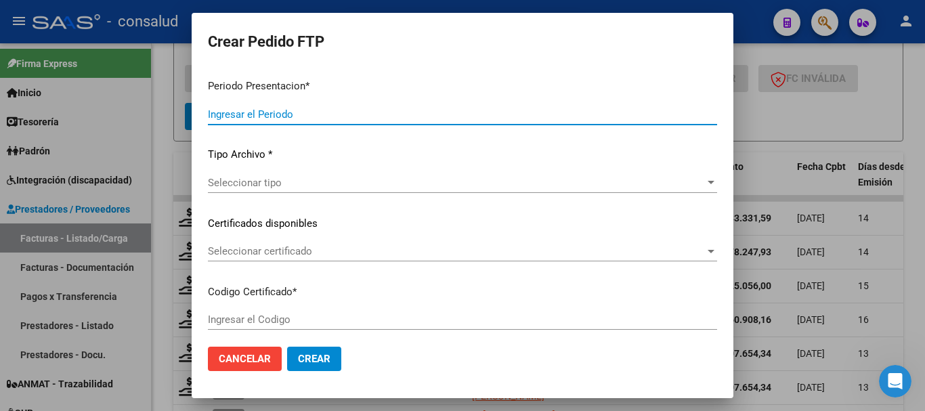
type input "202508"
type input "$ 183.331,59"
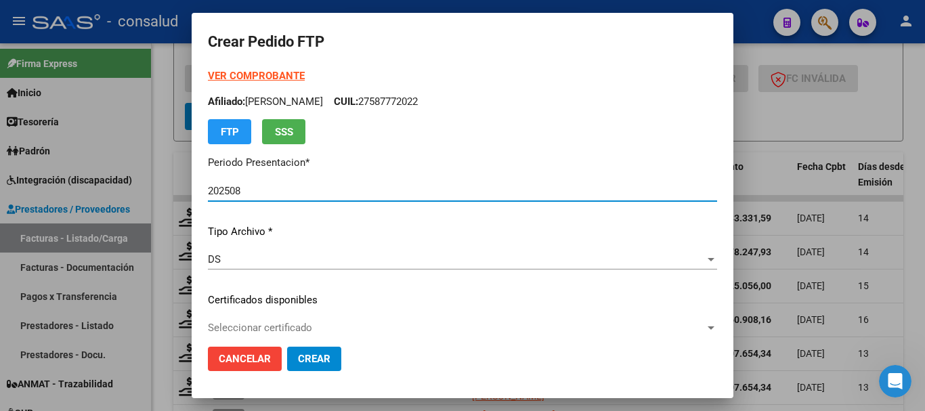
type input "0100057052533-20221207-20251207"
type input "2025-12-07"
type input "540154800"
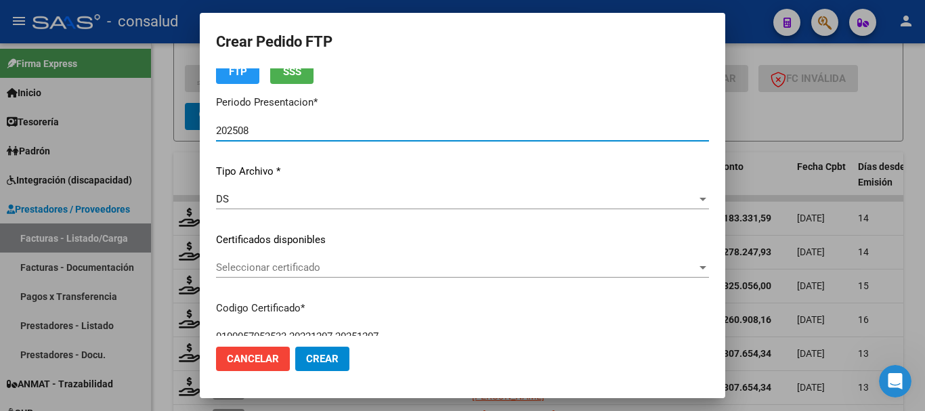
scroll to position [68, 0]
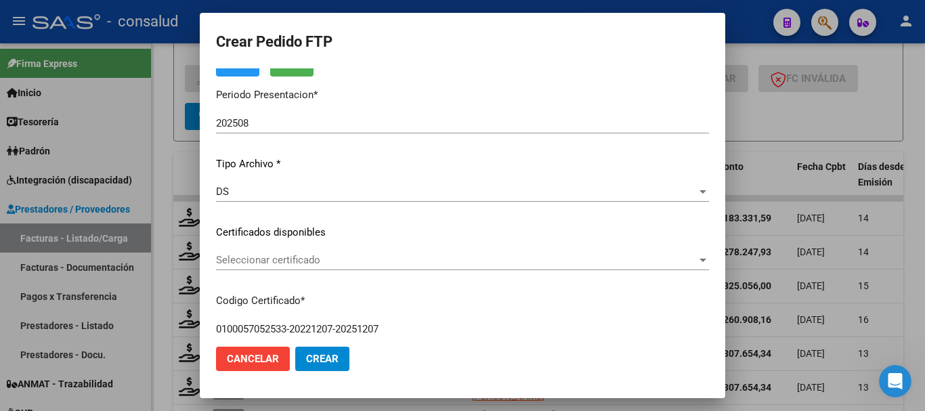
click at [341, 268] on div "Seleccionar certificado Seleccionar certificado" at bounding box center [462, 260] width 493 height 20
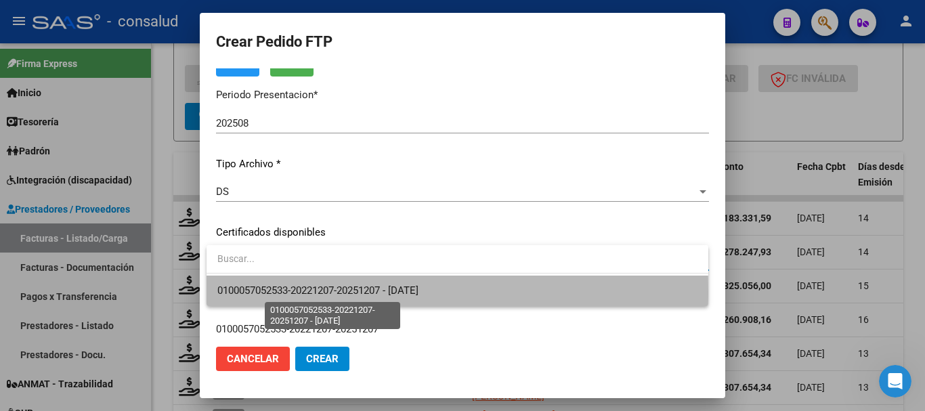
click at [370, 291] on span "0100057052533-20221207-20251207 - 2025-12-07" at bounding box center [317, 290] width 201 height 12
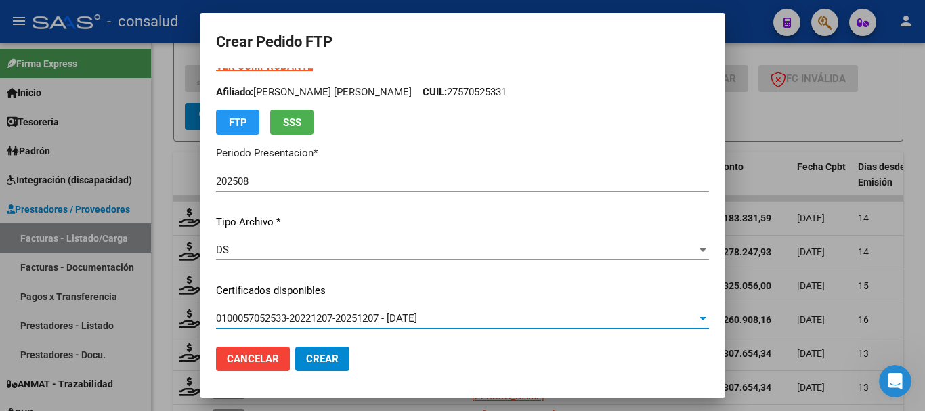
scroll to position [0, 0]
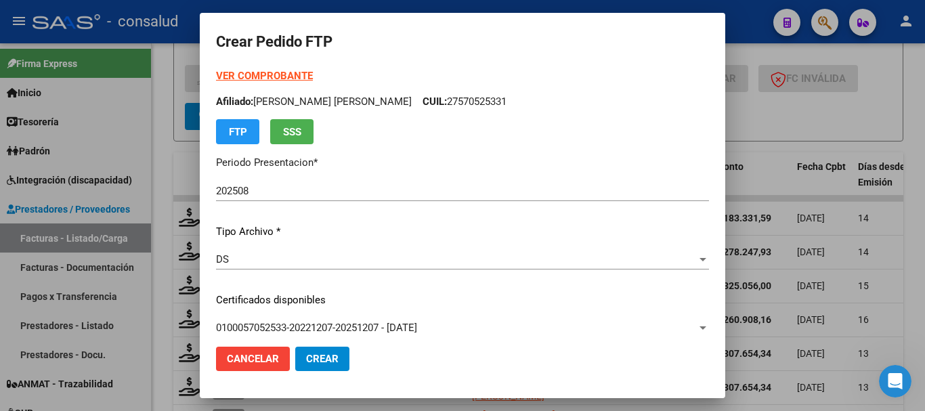
click at [240, 74] on strong "VER COMPROBANTE" at bounding box center [264, 76] width 97 height 12
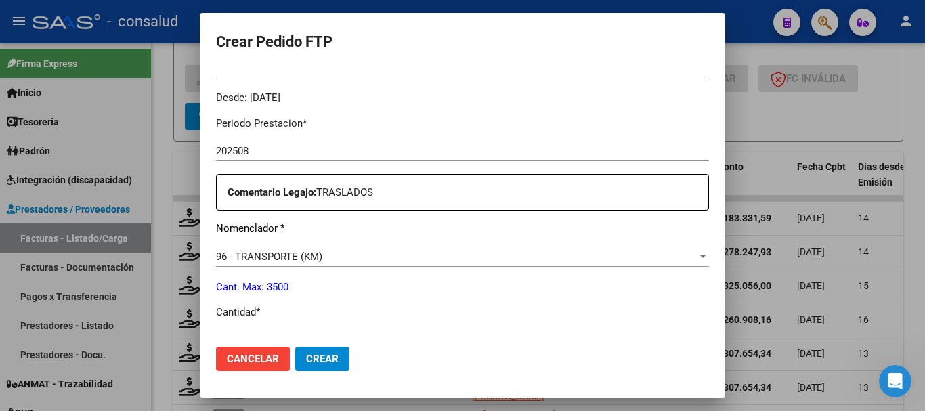
scroll to position [474, 0]
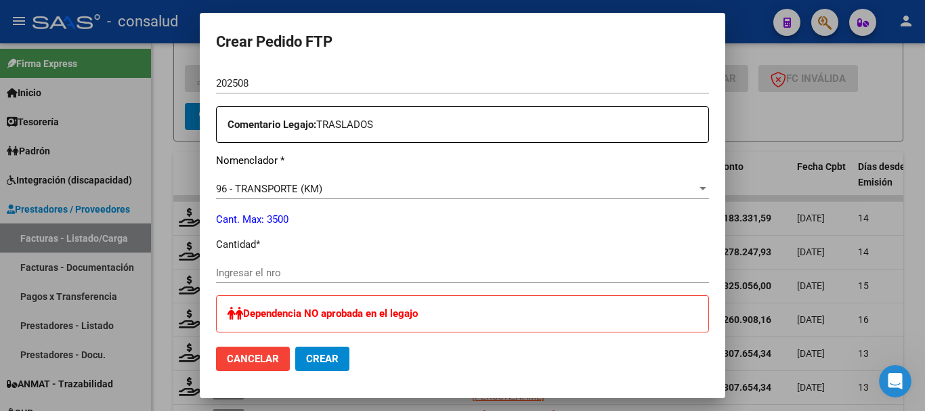
click at [312, 270] on input "Ingresar el nro" at bounding box center [462, 273] width 493 height 12
type input "338"
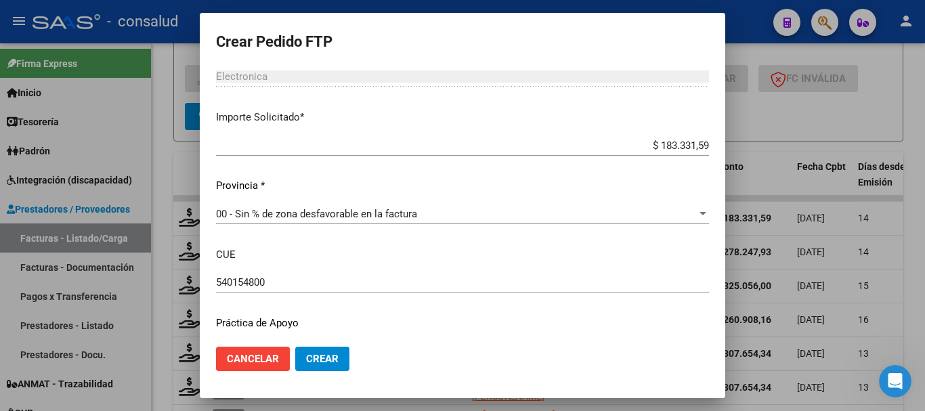
scroll to position [866, 0]
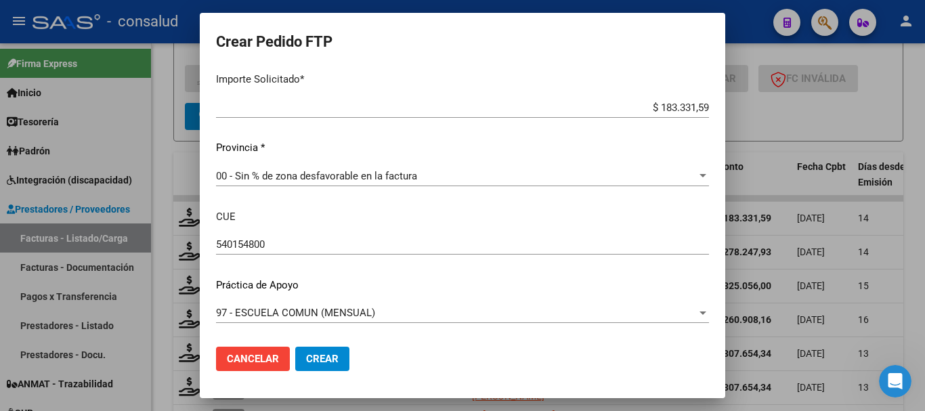
click at [339, 363] on span "Crear" at bounding box center [322, 359] width 33 height 12
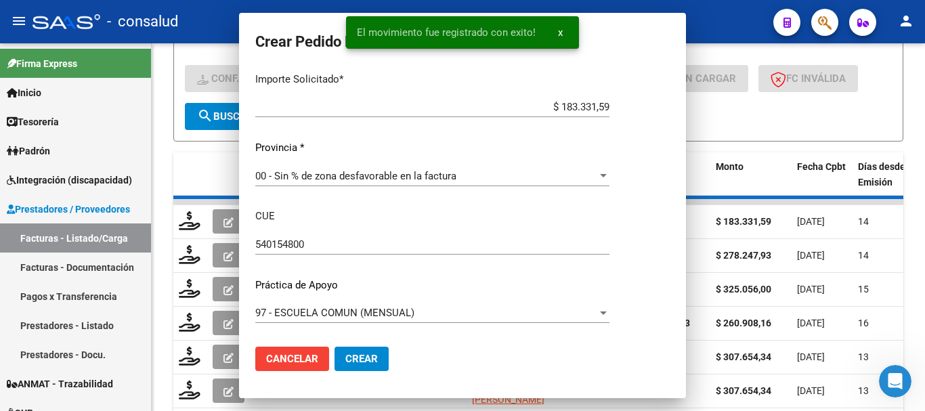
scroll to position [0, 0]
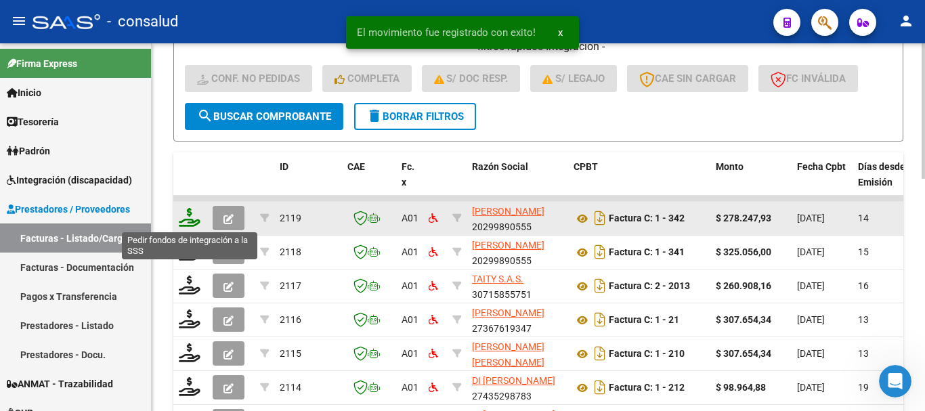
click at [191, 219] on icon at bounding box center [190, 217] width 22 height 19
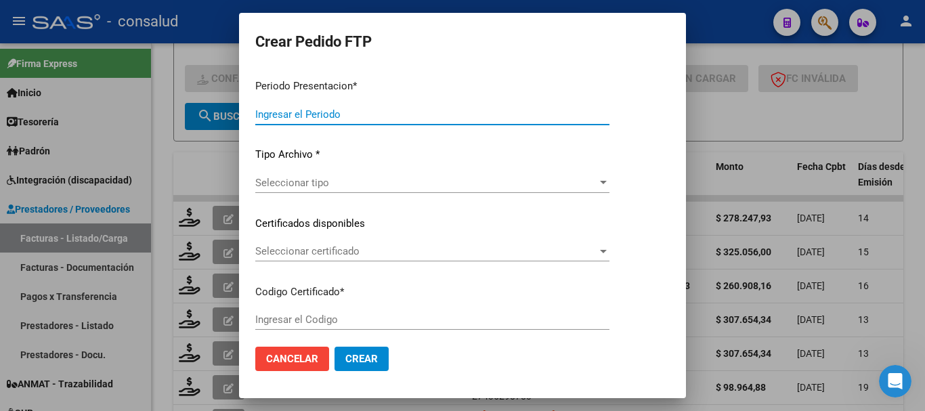
type input "202508"
type input "$ 278.247,93"
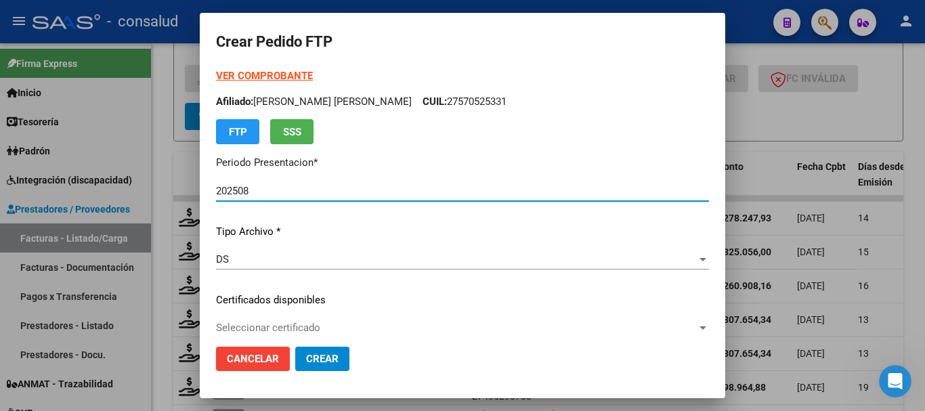
type input "0200058491054-20240419-20270419"
type input "2027-04-19"
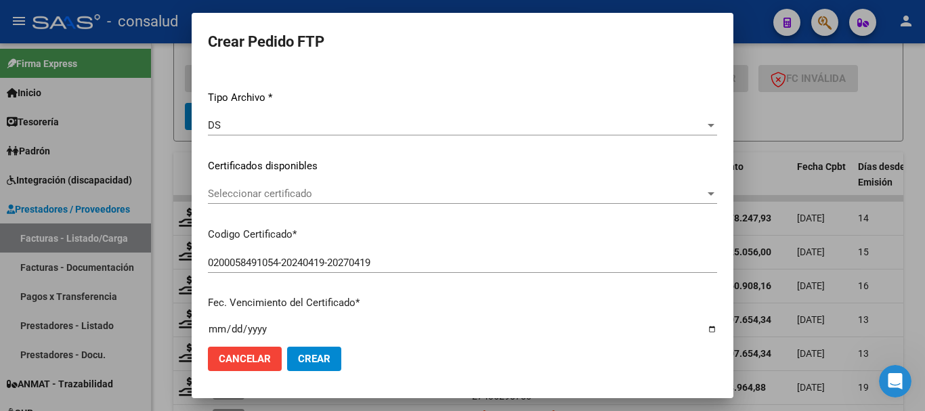
scroll to position [135, 0]
click at [376, 191] on span "Seleccionar certificado" at bounding box center [456, 192] width 497 height 12
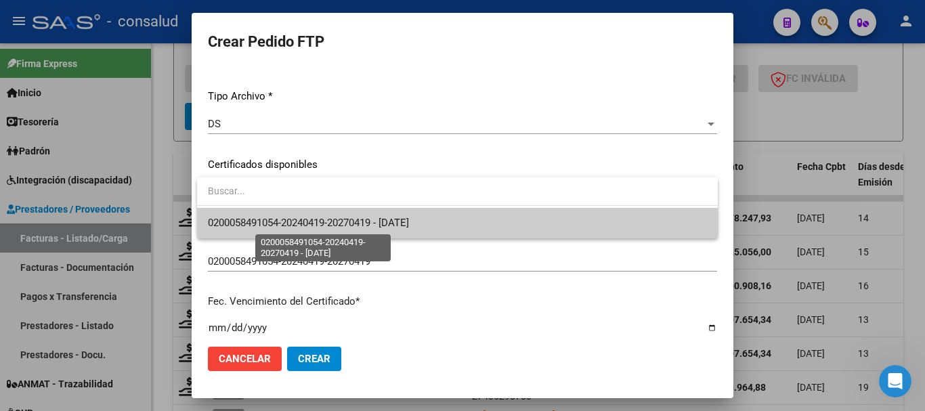
click at [409, 229] on span "0200058491054-20240419-20270419 - 2027-04-19" at bounding box center [308, 223] width 201 height 12
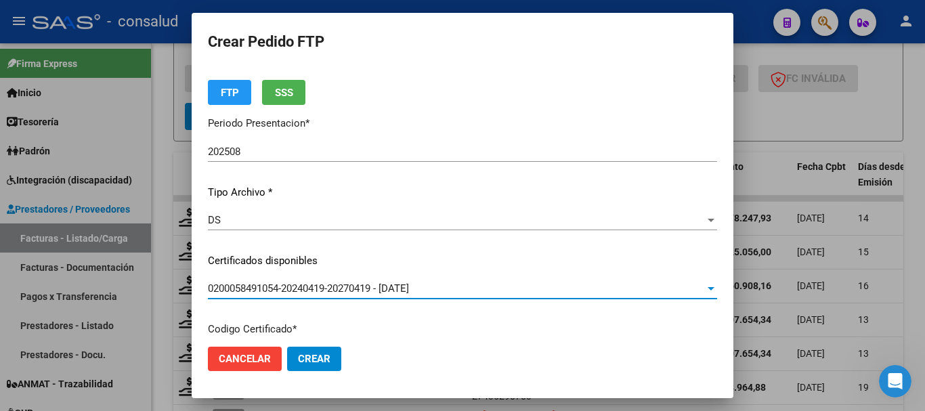
scroll to position [0, 0]
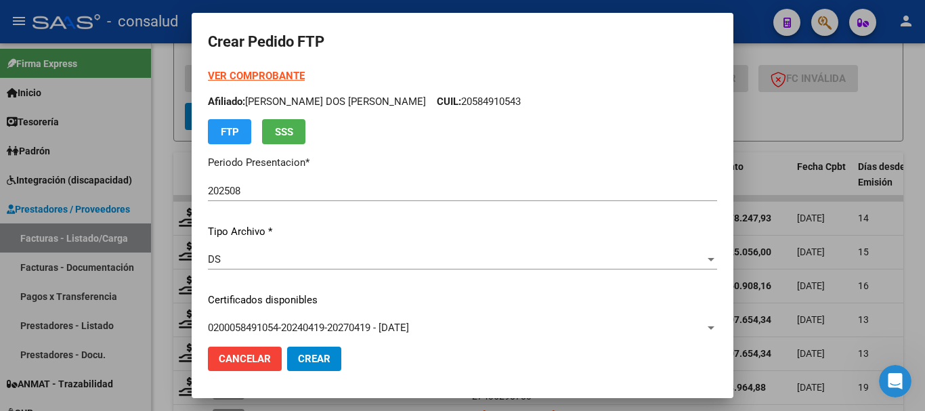
click at [246, 70] on strong "VER COMPROBANTE" at bounding box center [256, 76] width 97 height 12
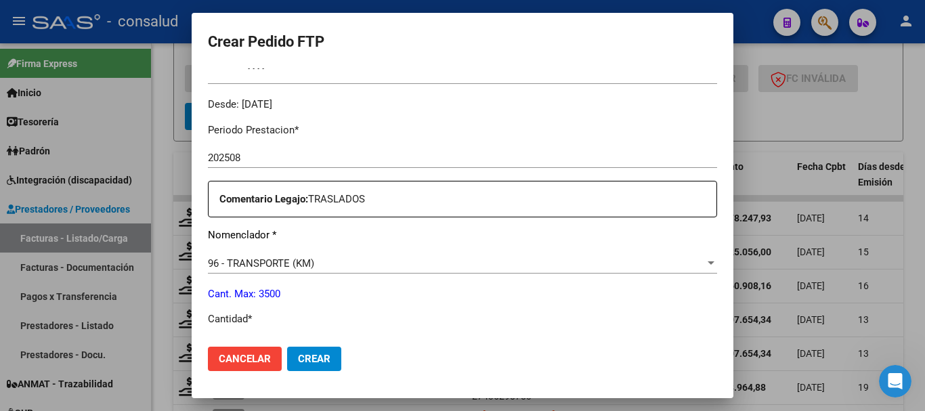
scroll to position [474, 0]
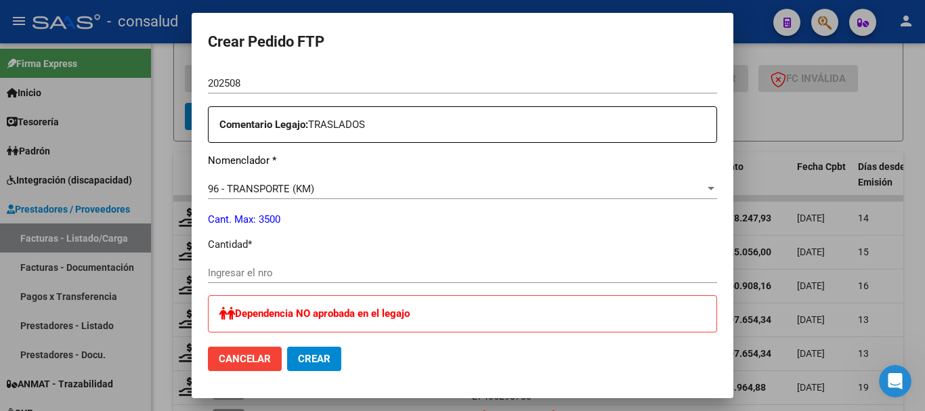
click at [313, 275] on input "Ingresar el nro" at bounding box center [462, 273] width 509 height 12
type input "513"
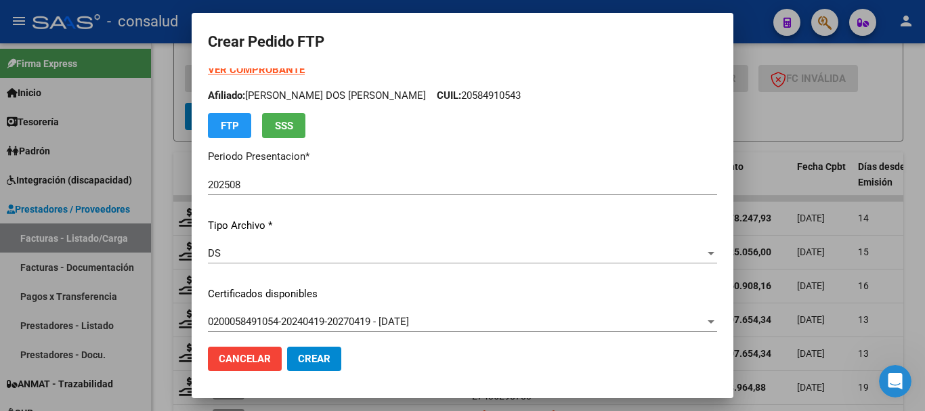
scroll to position [0, 0]
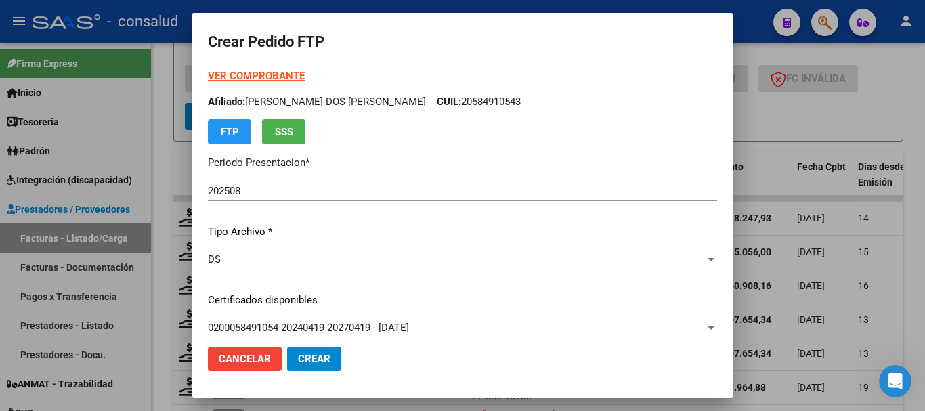
click at [276, 72] on strong "VER COMPROBANTE" at bounding box center [256, 76] width 97 height 12
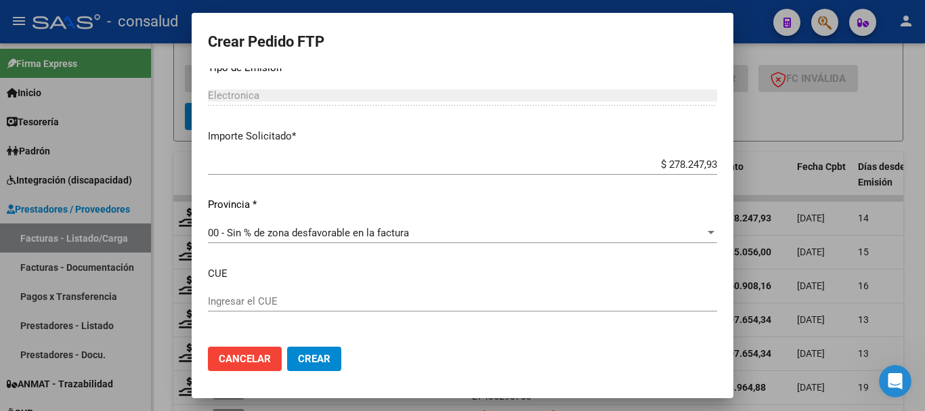
scroll to position [880, 0]
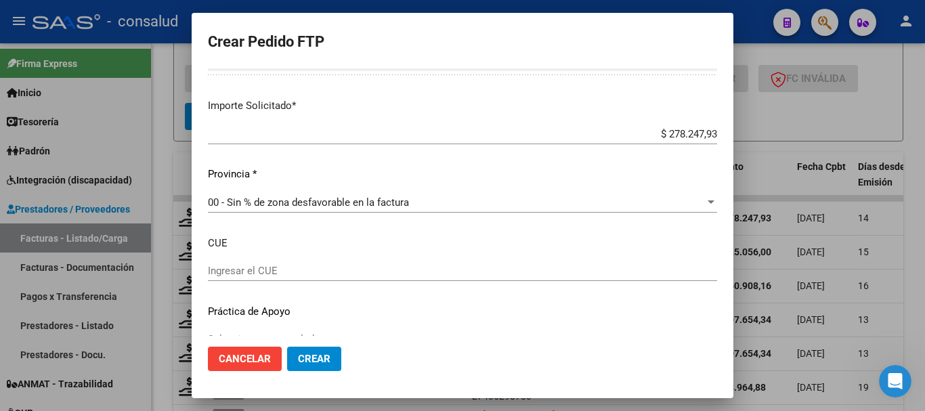
click at [323, 368] on button "Crear" at bounding box center [314, 359] width 54 height 24
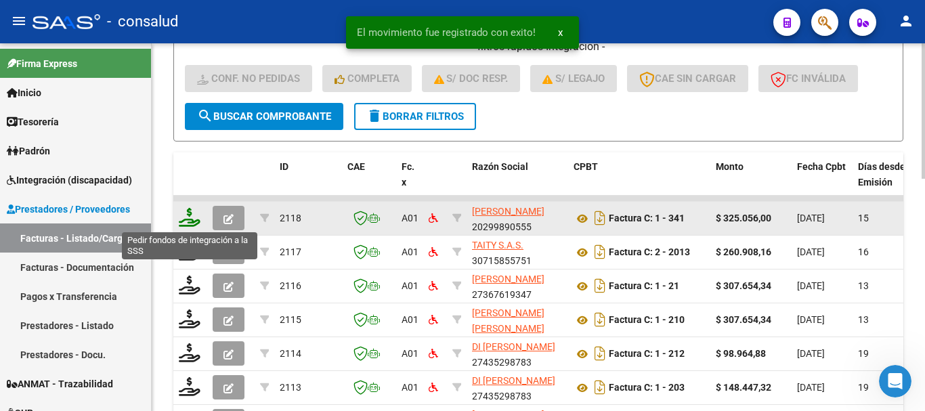
click at [186, 214] on icon at bounding box center [190, 217] width 22 height 19
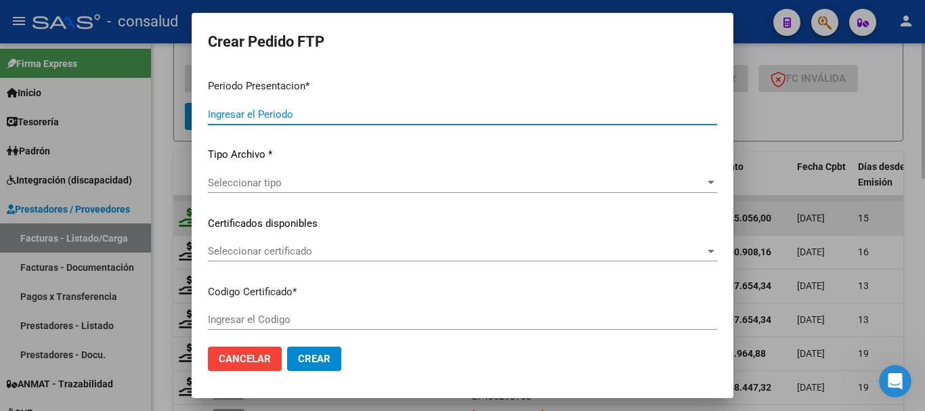
type input "202508"
type input "$ 325.056,00"
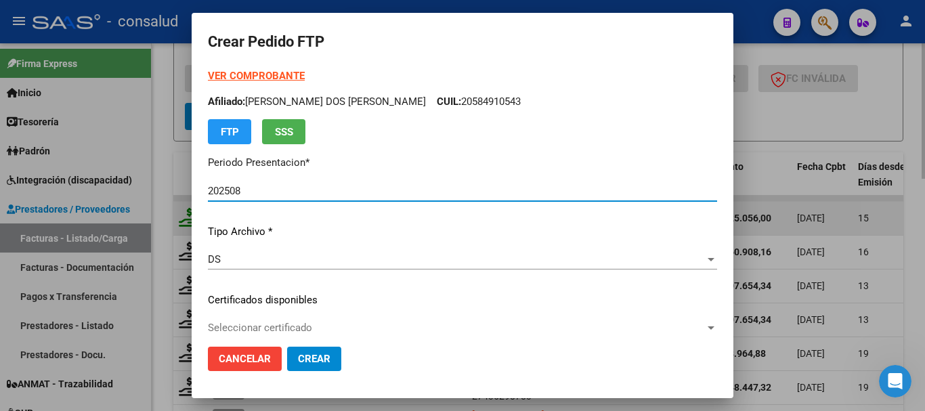
type input "0200050941688-20221206-20251206"
type input "2025-12-06"
type input "540076500"
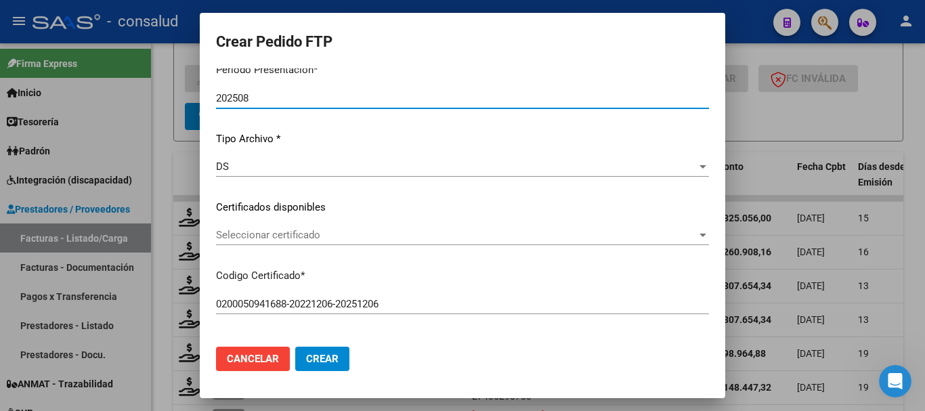
scroll to position [135, 0]
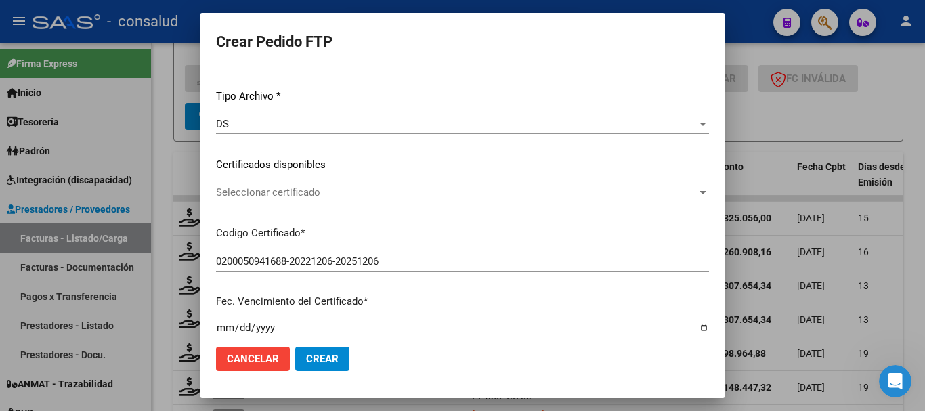
click at [293, 202] on div "Seleccionar certificado Seleccionar certificado" at bounding box center [462, 192] width 493 height 20
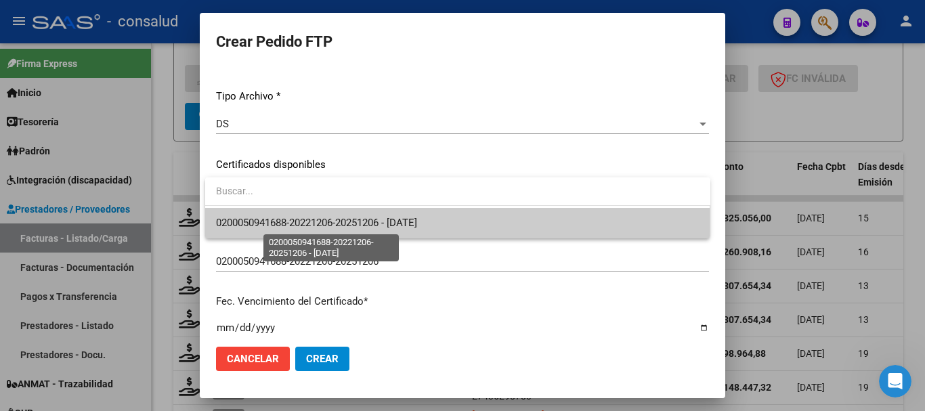
click at [304, 221] on span "0200050941688-20221206-20251206 - 2025-12-06" at bounding box center [316, 223] width 201 height 12
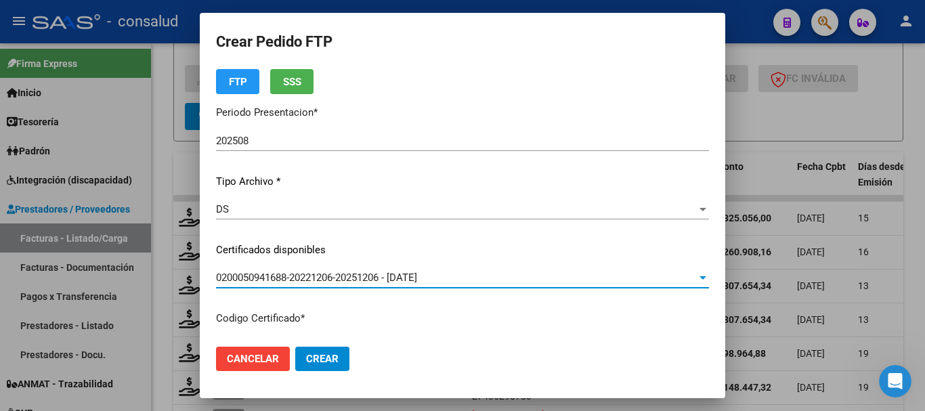
scroll to position [0, 0]
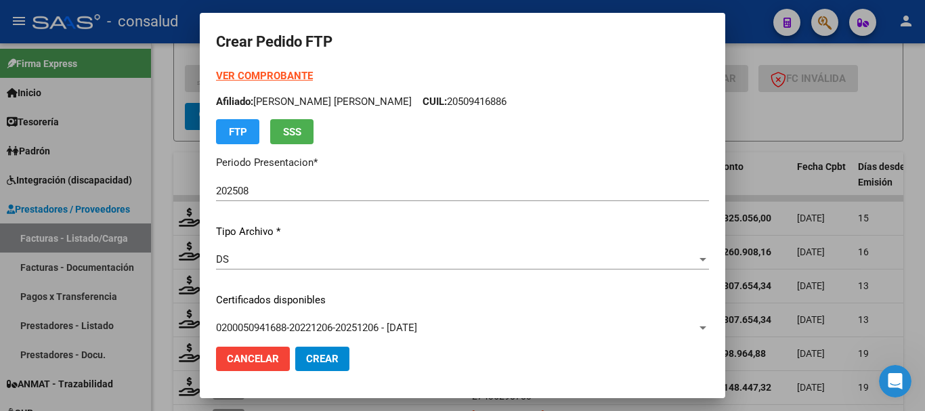
click at [265, 70] on strong "VER COMPROBANTE" at bounding box center [264, 76] width 97 height 12
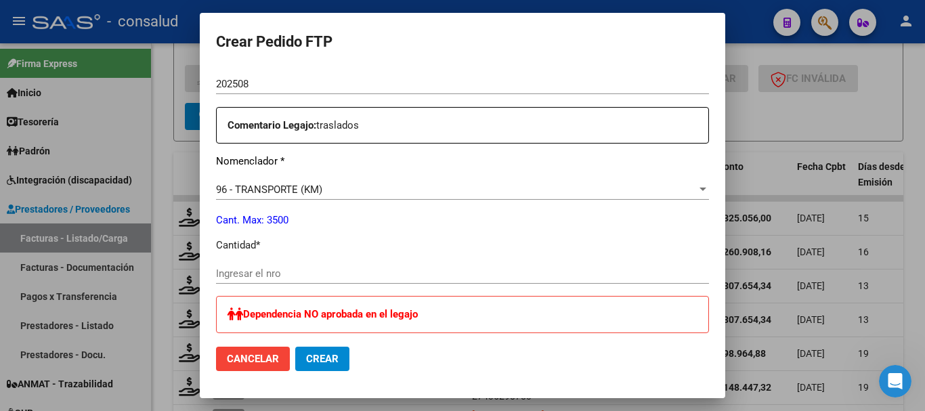
scroll to position [474, 0]
click at [328, 267] on input "Ingresar el nro" at bounding box center [462, 273] width 493 height 12
type input "600"
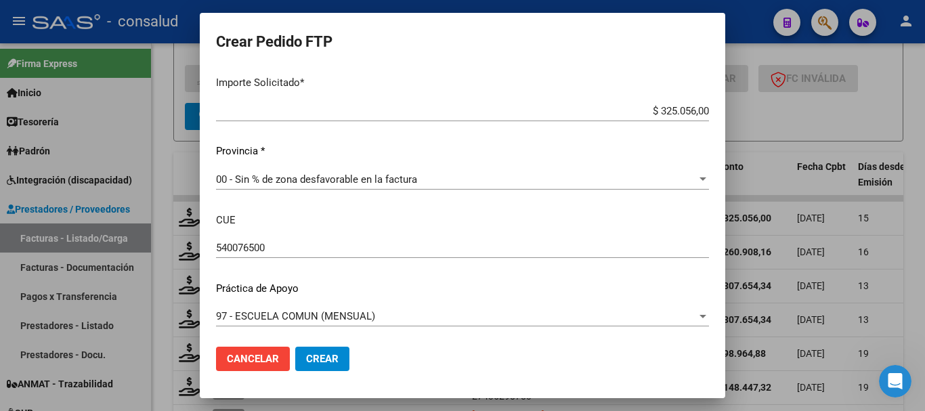
scroll to position [866, 0]
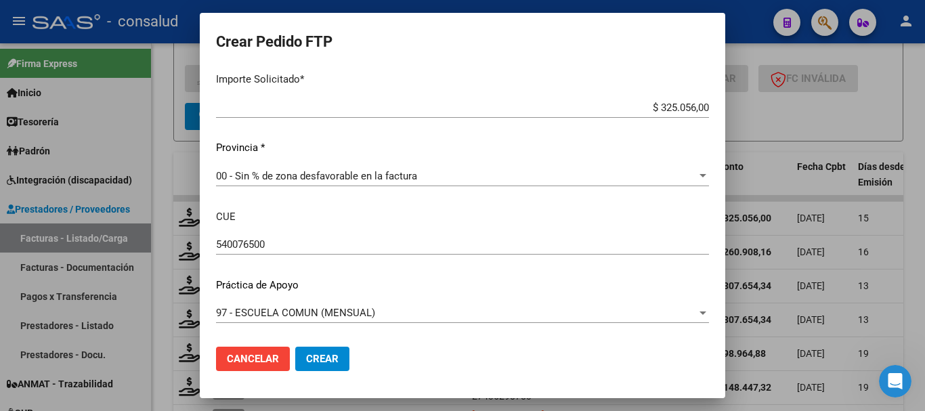
click at [316, 370] on button "Crear" at bounding box center [322, 359] width 54 height 24
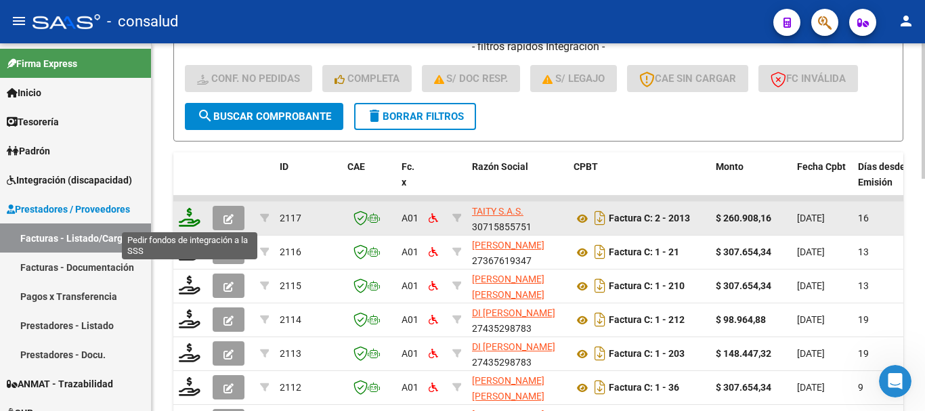
click at [188, 219] on icon at bounding box center [190, 217] width 22 height 19
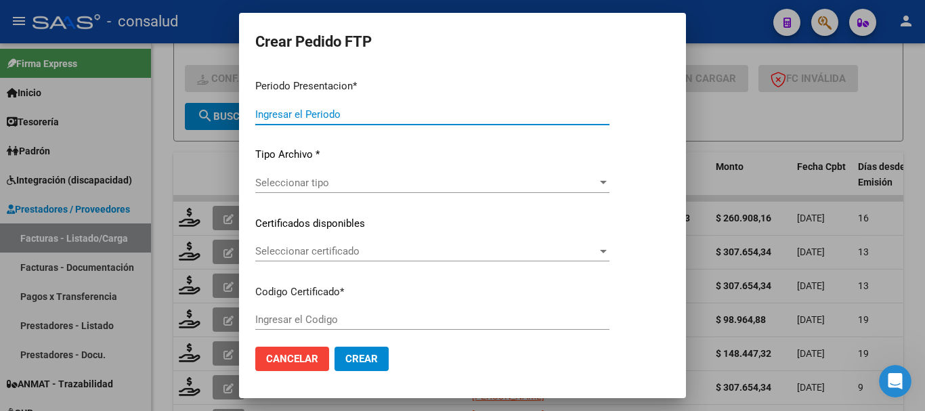
type input "202508"
type input "$ 260.908,16"
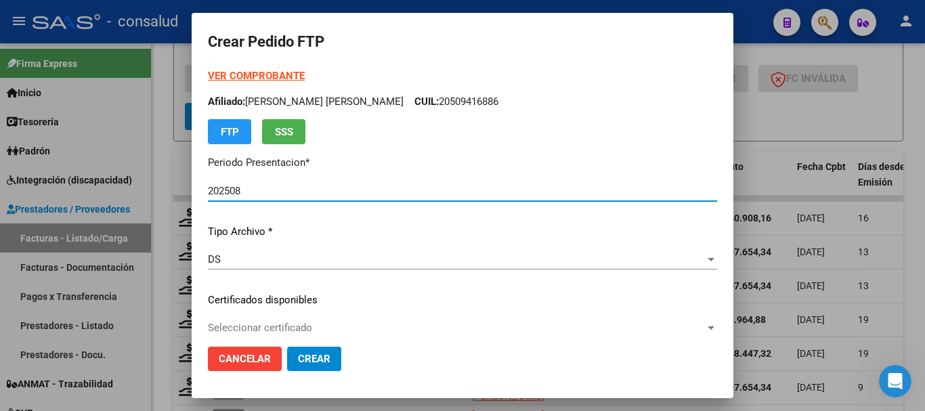
type input "0100059336475-20220822-20250822"
type input "2025-08-22"
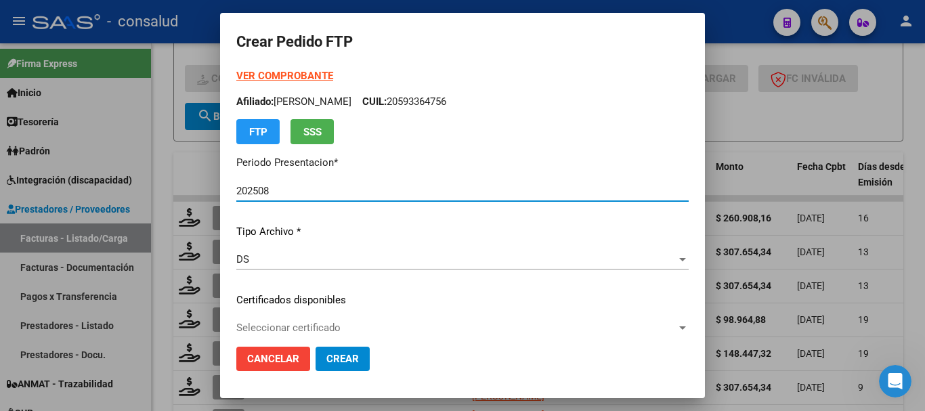
scroll to position [68, 0]
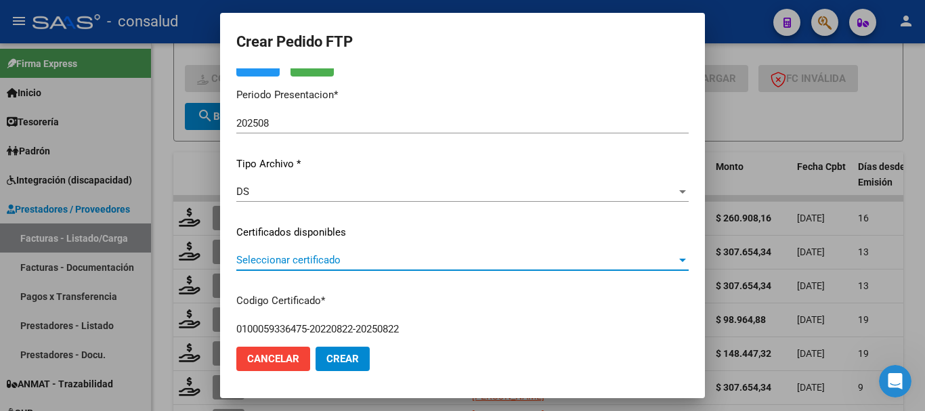
click at [319, 261] on span "Seleccionar certificado" at bounding box center [456, 260] width 440 height 12
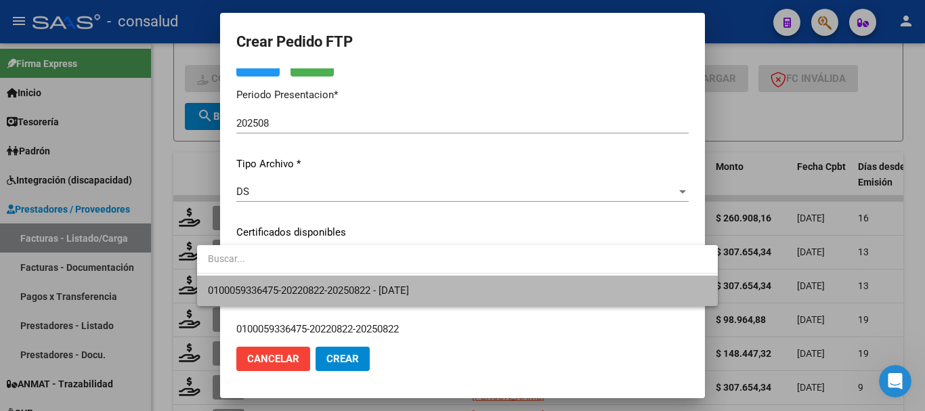
click at [344, 282] on span "0100059336475-20220822-20250822 - 2025-08-22" at bounding box center [457, 291] width 499 height 30
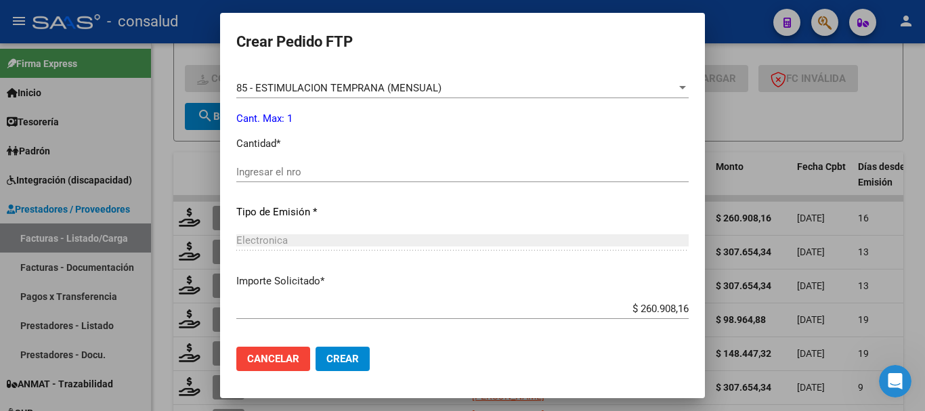
scroll to position [542, 0]
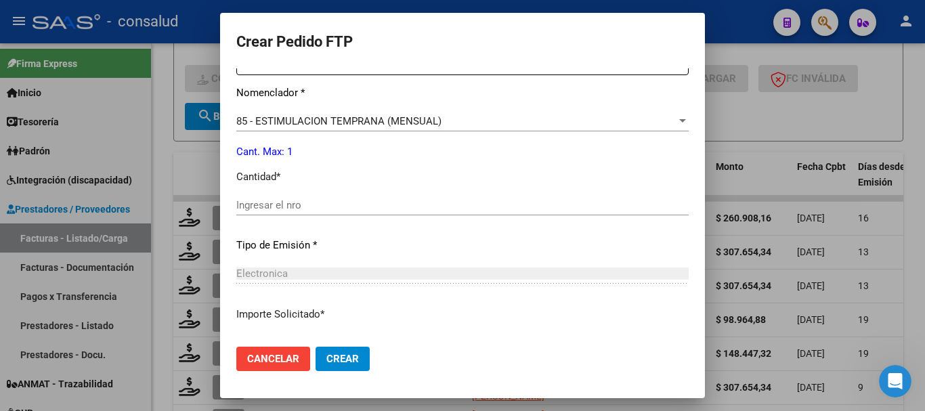
click at [308, 202] on input "Ingresar el nro" at bounding box center [462, 205] width 452 height 12
type input "1"
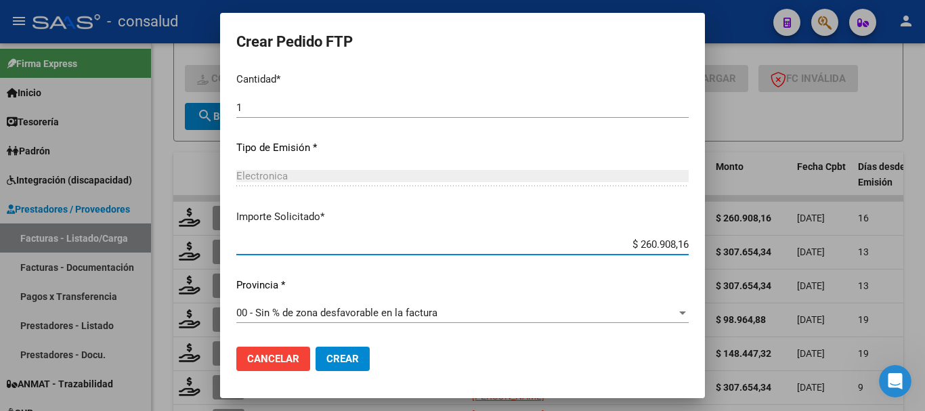
click at [295, 345] on mat-dialog-actions "Cancelar Crear" at bounding box center [462, 359] width 452 height 46
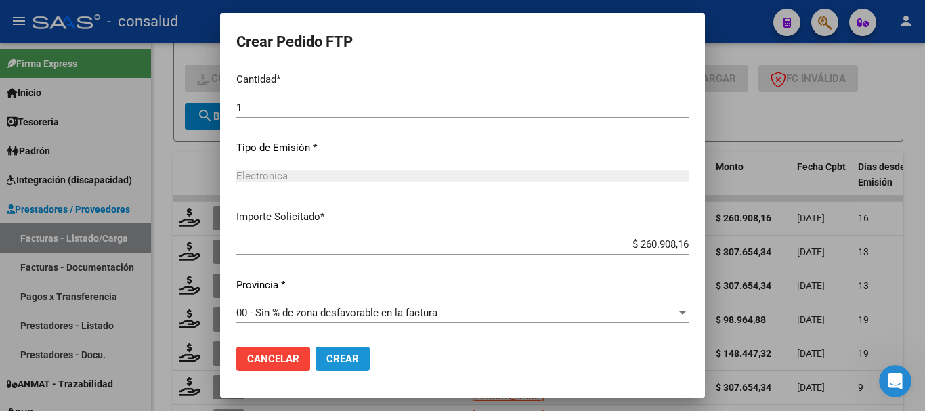
click at [326, 354] on span "Crear" at bounding box center [342, 359] width 33 height 12
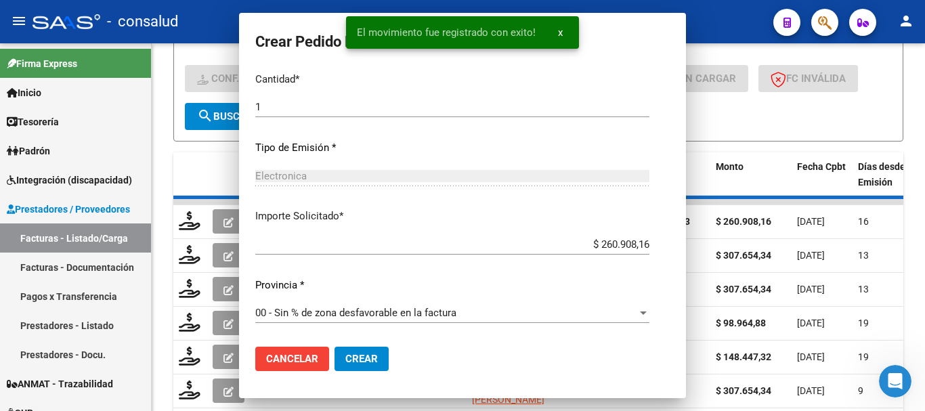
scroll to position [0, 0]
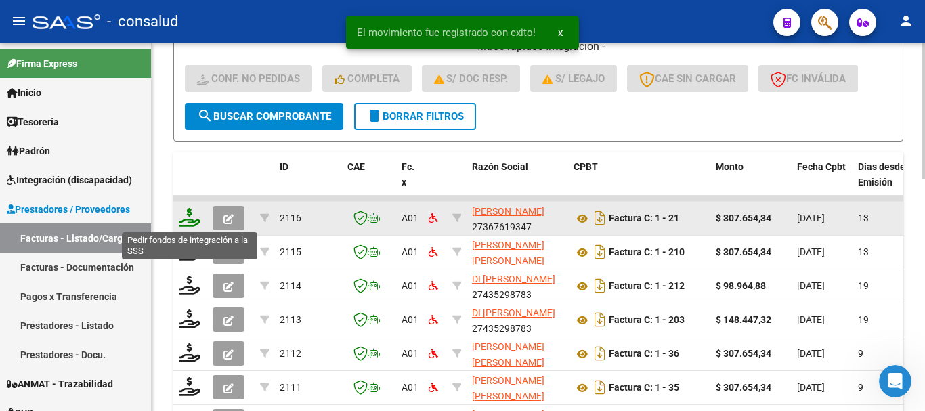
click at [185, 211] on icon at bounding box center [190, 217] width 22 height 19
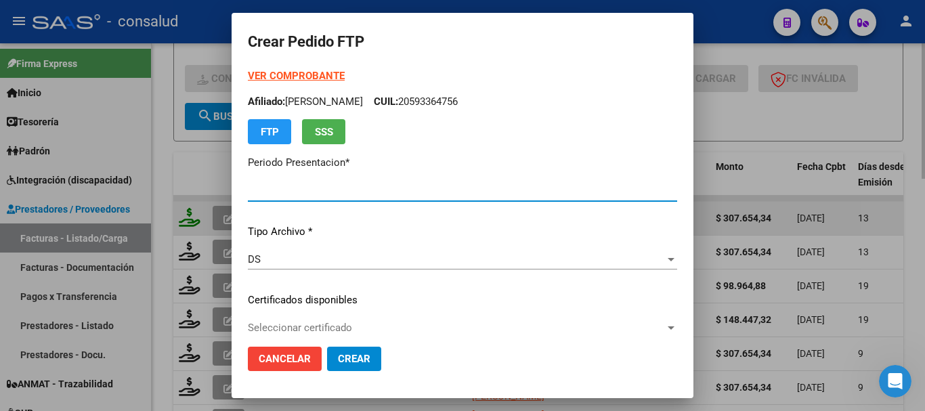
type input "202508"
type input "$ 307.654,34"
type input "0100059208280-20250321-20300321"
type input "[DATE]"
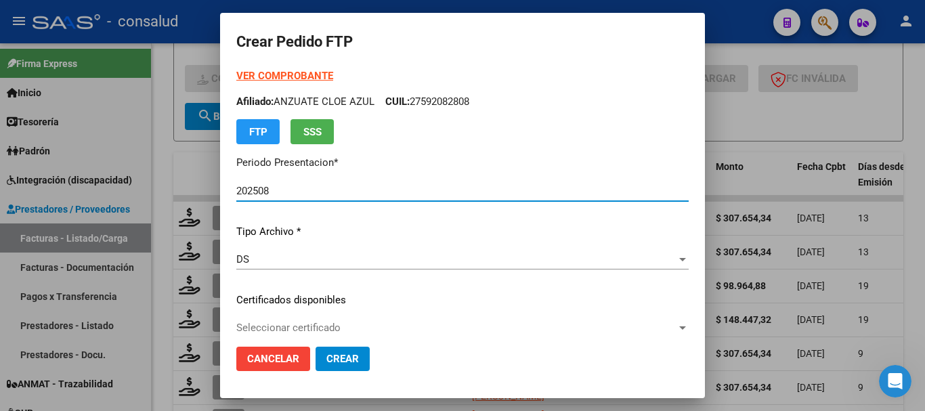
scroll to position [68, 0]
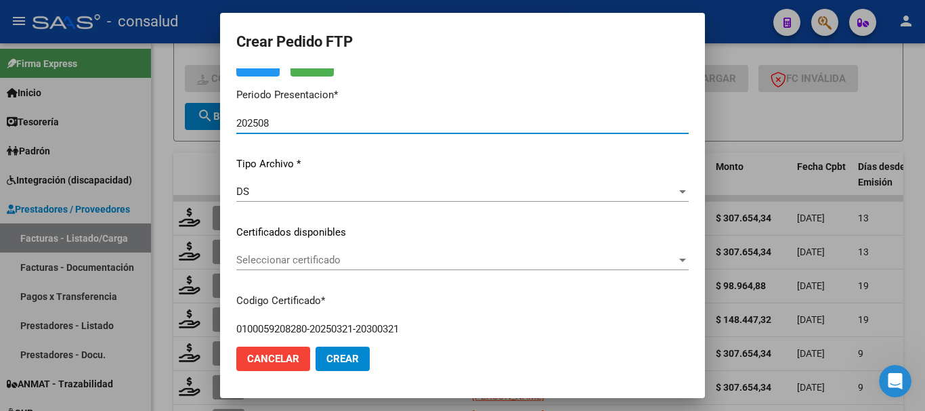
click at [351, 263] on span "Seleccionar certificado" at bounding box center [456, 260] width 440 height 12
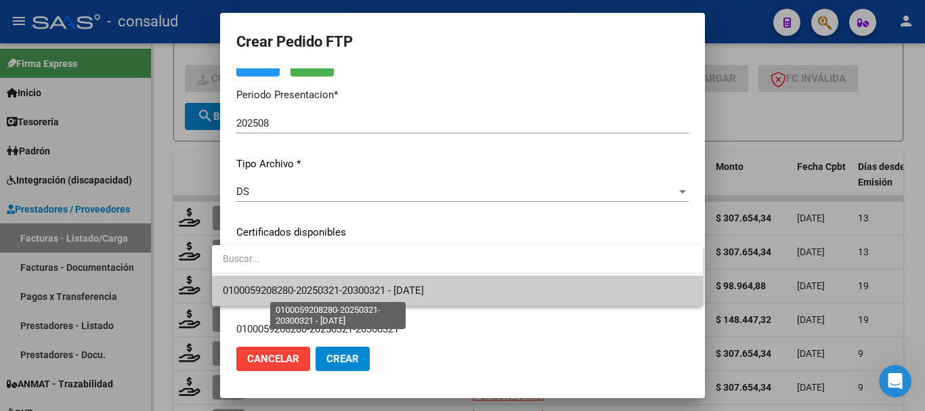
click at [360, 286] on span "0100059208280-20250321-20300321 - [DATE]" at bounding box center [323, 290] width 201 height 12
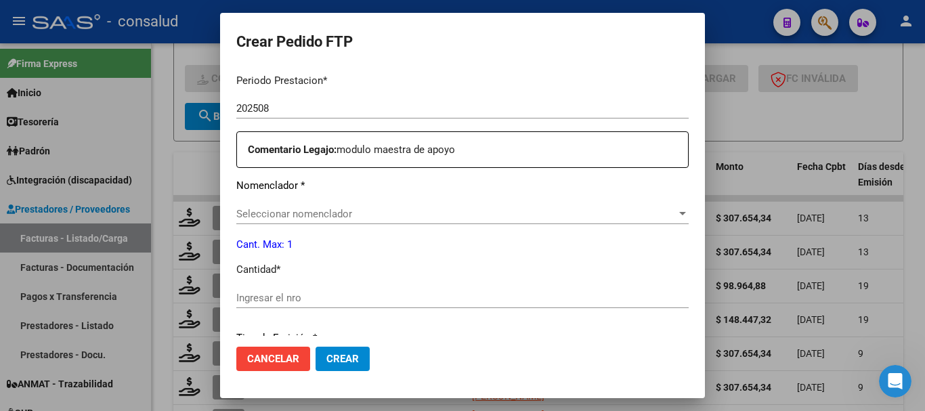
scroll to position [474, 0]
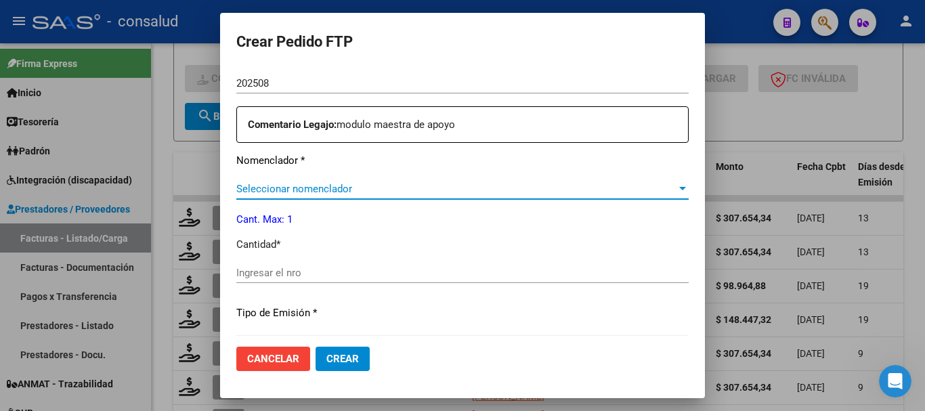
click at [351, 188] on span "Seleccionar nomenclador" at bounding box center [456, 189] width 440 height 12
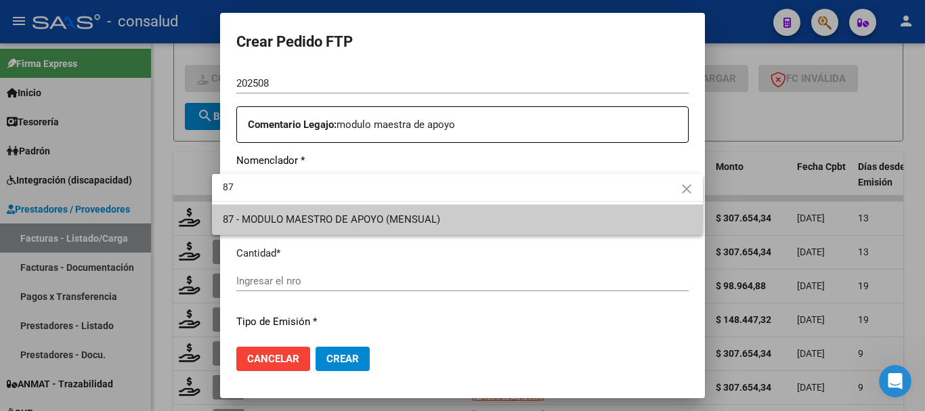
type input "87"
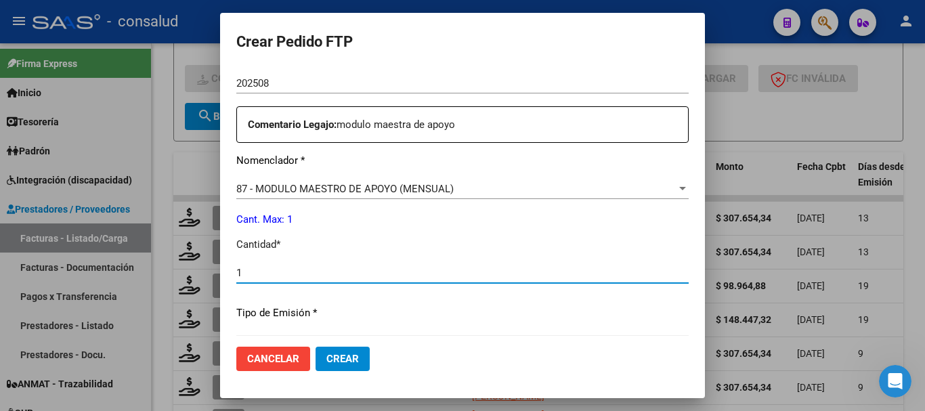
type input "1"
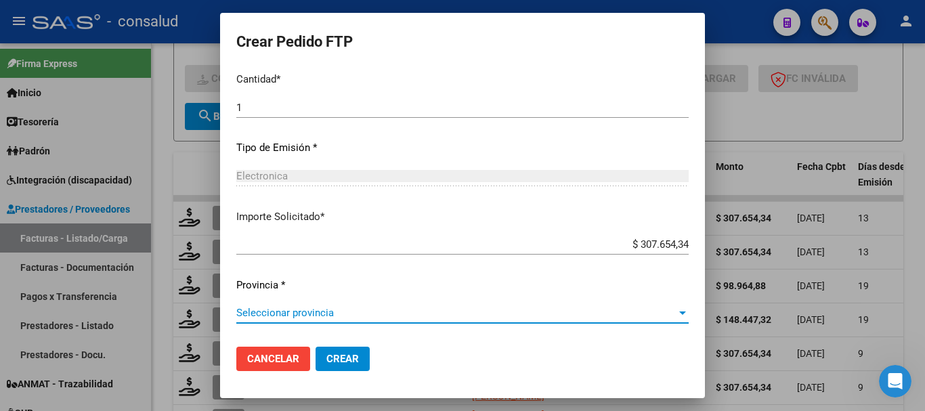
click at [301, 303] on div "Seleccionar provincia Seleccionar provincia" at bounding box center [462, 313] width 452 height 20
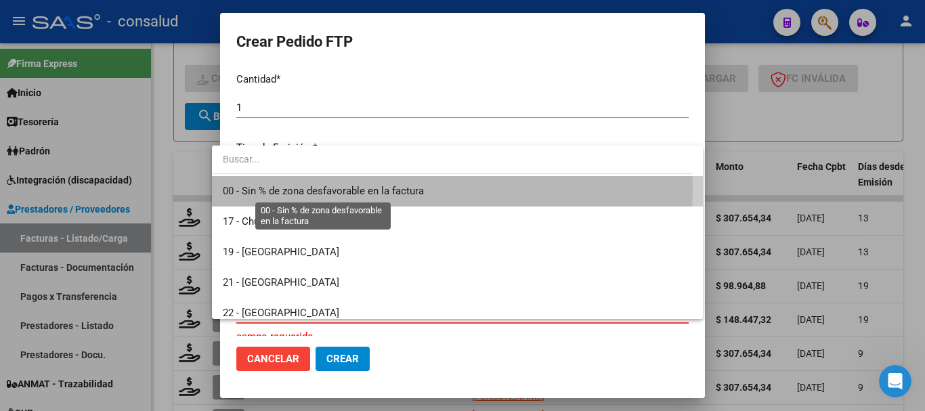
click at [316, 192] on span "00 - Sin % de zona desfavorable en la factura" at bounding box center [323, 191] width 201 height 12
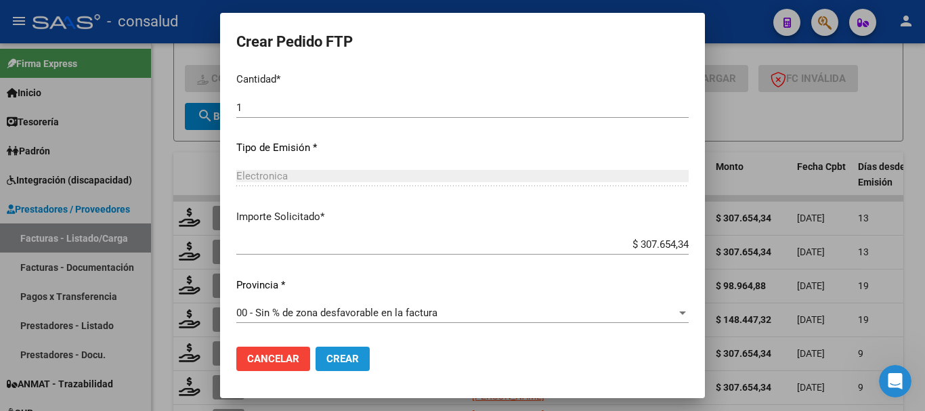
click at [339, 368] on button "Crear" at bounding box center [343, 359] width 54 height 24
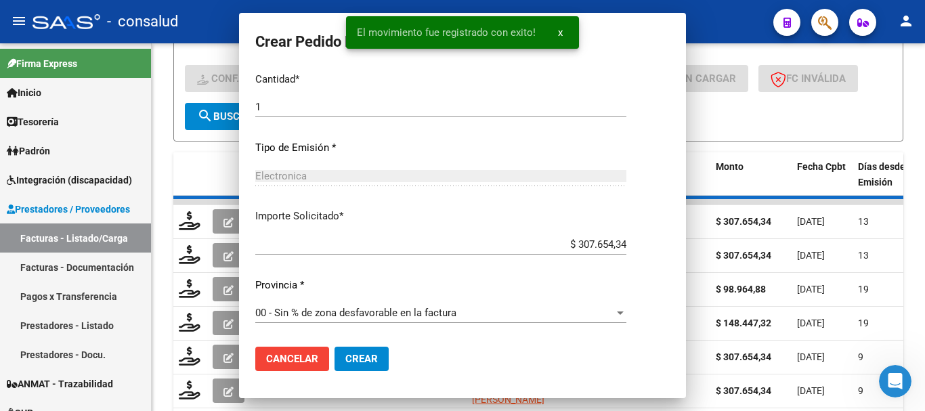
scroll to position [563, 0]
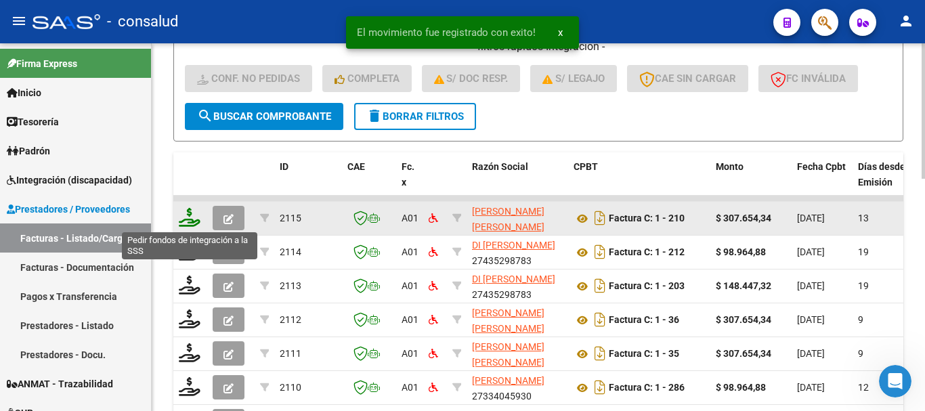
click at [194, 215] on icon at bounding box center [190, 217] width 22 height 19
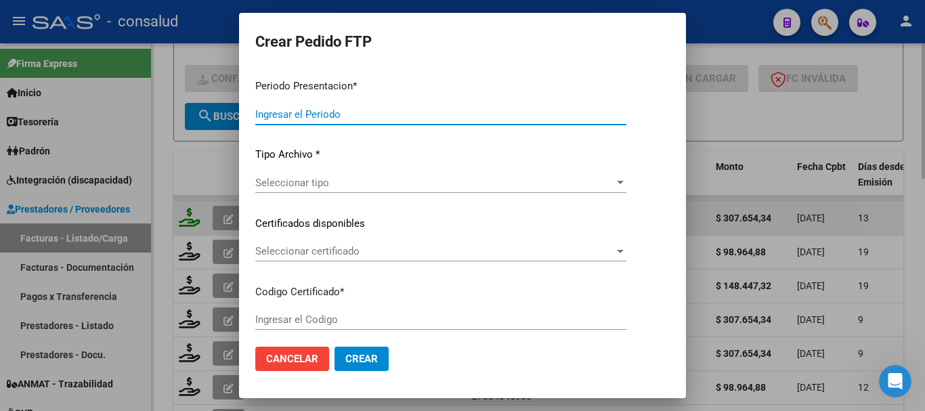
type input "202508"
type input "$ 307.654,34"
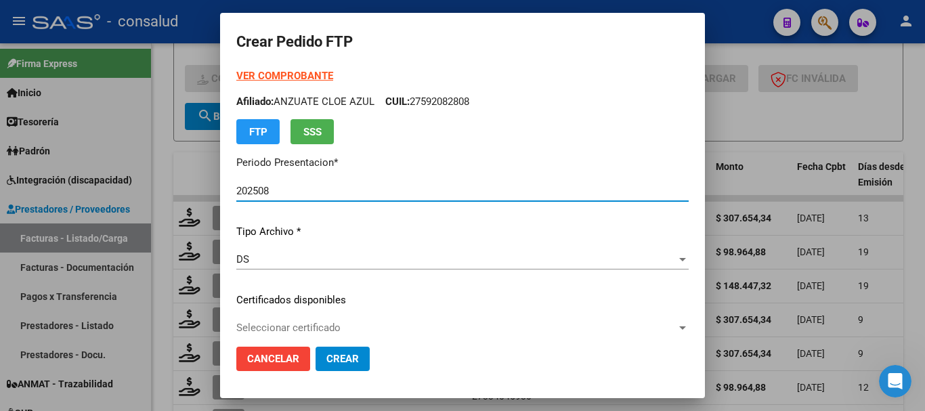
type input "0200056024056-20211109-20261109"
type input "2026-11-09"
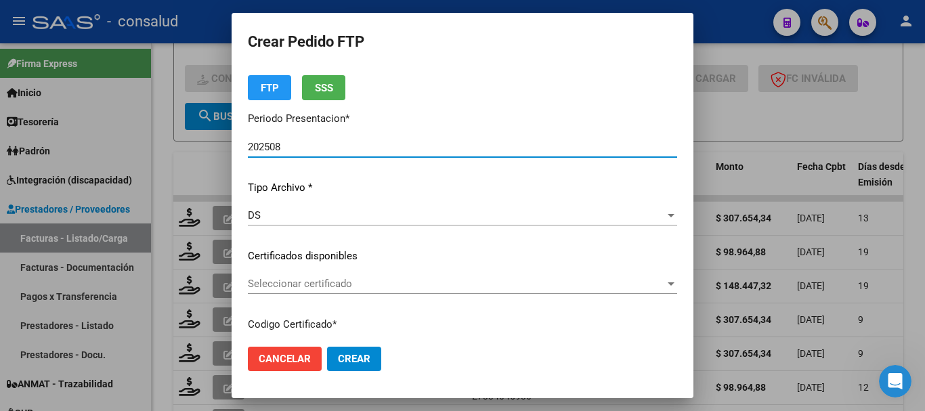
scroll to position [68, 0]
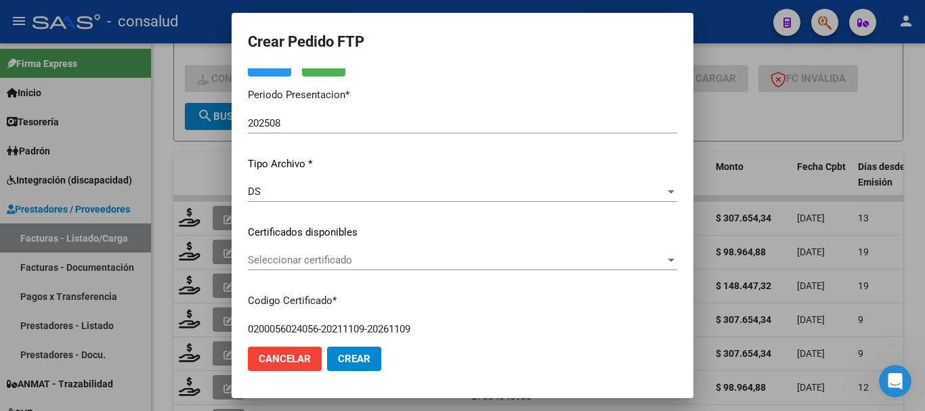
click at [363, 253] on div "Seleccionar certificado Seleccionar certificado" at bounding box center [462, 260] width 429 height 20
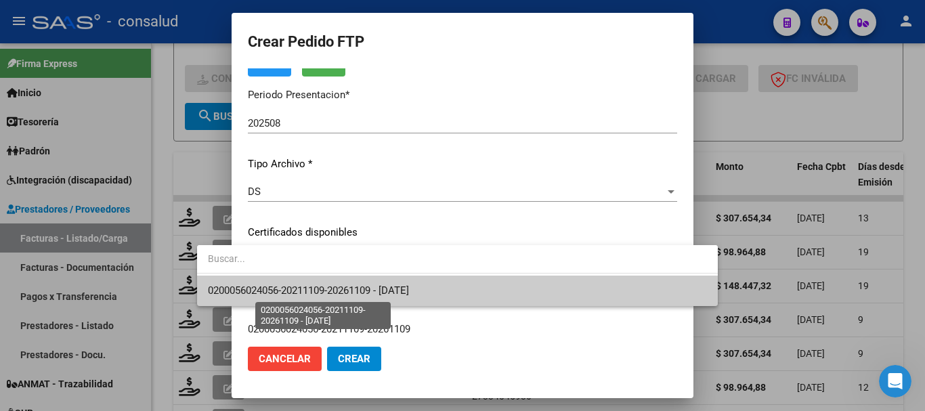
click at [383, 293] on span "0200056024056-20211109-20261109 - 2026-11-09" at bounding box center [308, 290] width 201 height 12
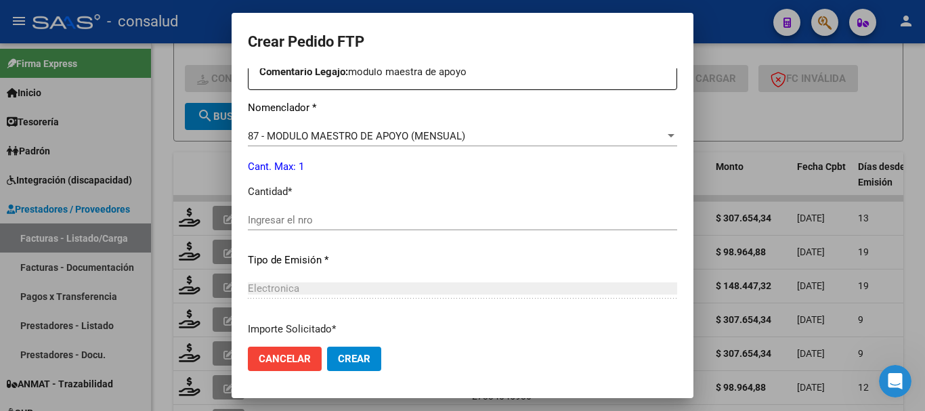
scroll to position [542, 0]
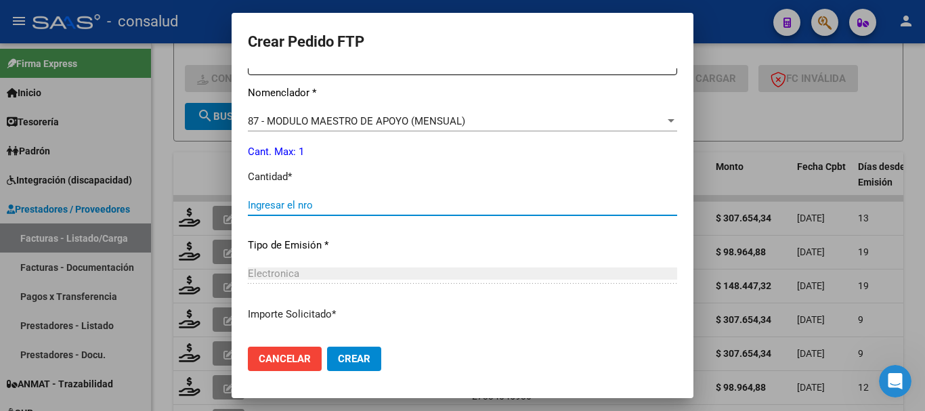
click at [308, 204] on input "Ingresar el nro" at bounding box center [462, 205] width 429 height 12
type input "1"
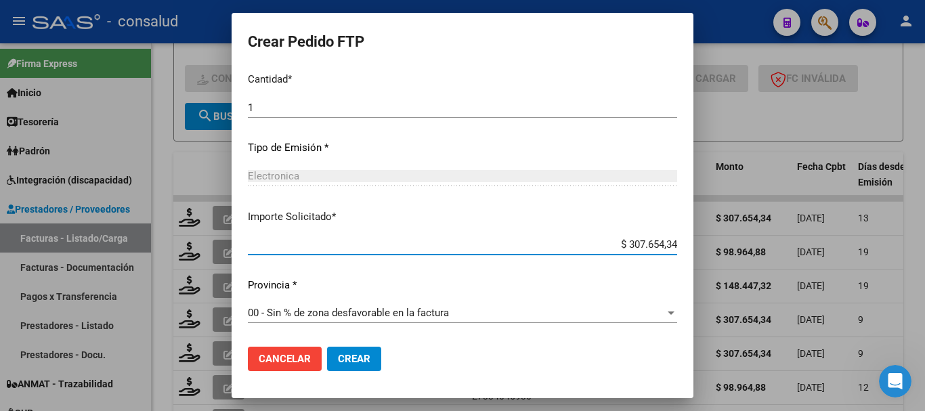
click at [338, 358] on span "Crear" at bounding box center [354, 359] width 33 height 12
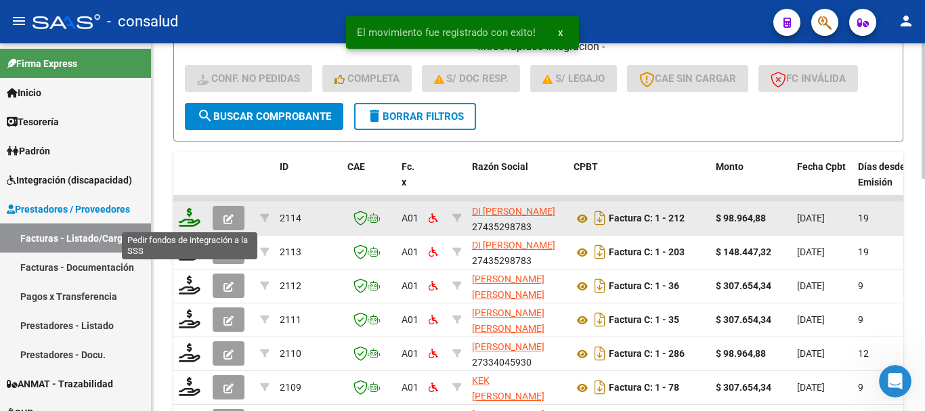
click at [181, 211] on icon at bounding box center [190, 217] width 22 height 19
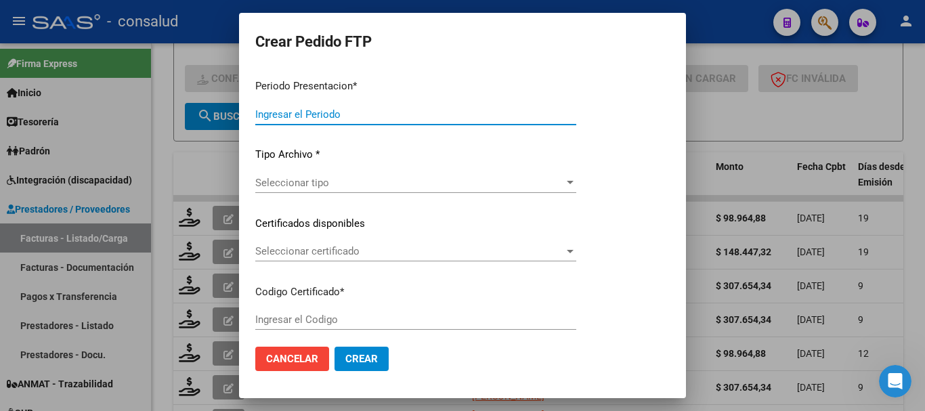
type input "202508"
type input "$ 98.964,88"
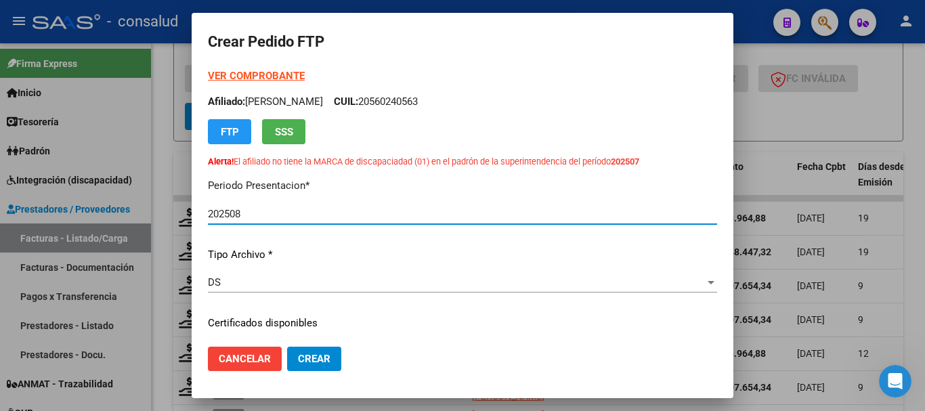
type input "0200058491050-20250710-20270710"
type input "[DATE]"
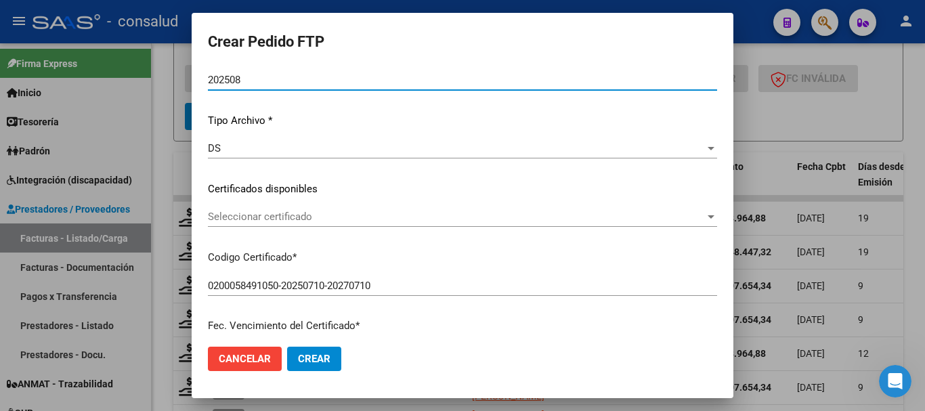
scroll to position [135, 0]
click at [341, 223] on div "Seleccionar certificado Seleccionar certificado" at bounding box center [462, 215] width 509 height 20
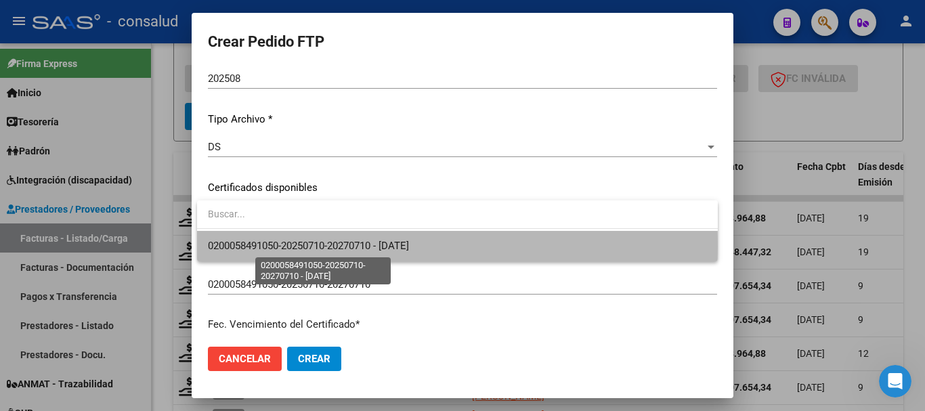
click at [357, 246] on span "0200058491050-20250710-20270710 - [DATE]" at bounding box center [308, 246] width 201 height 12
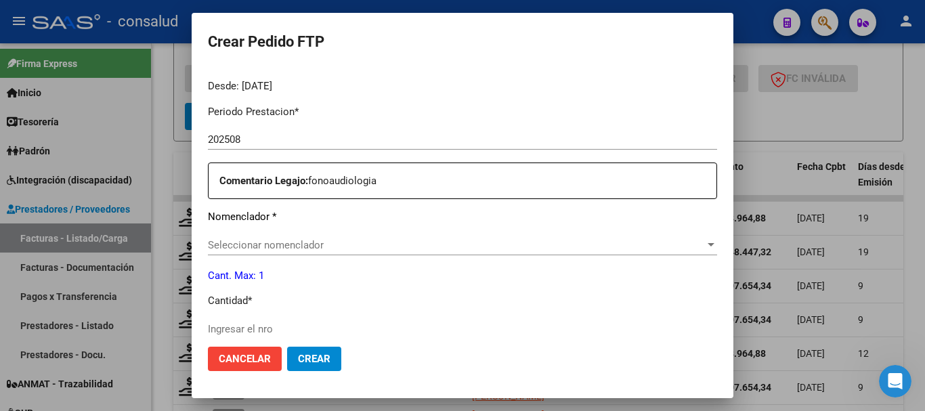
scroll to position [474, 0]
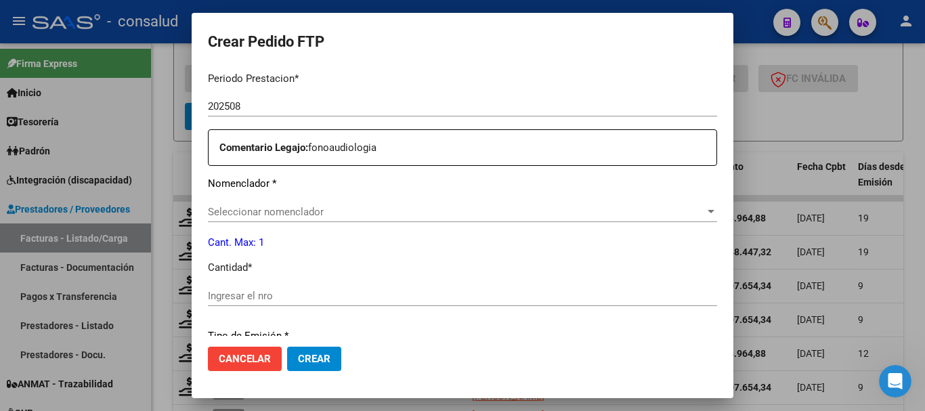
click at [330, 213] on span "Seleccionar nomenclador" at bounding box center [456, 212] width 497 height 12
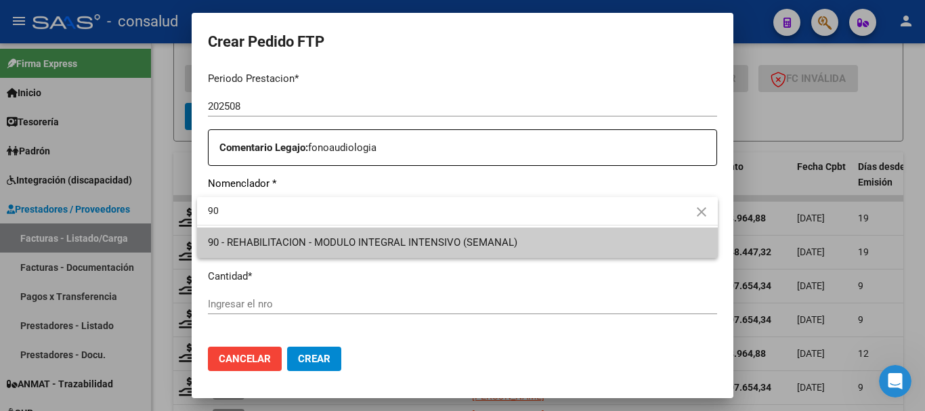
type input "90"
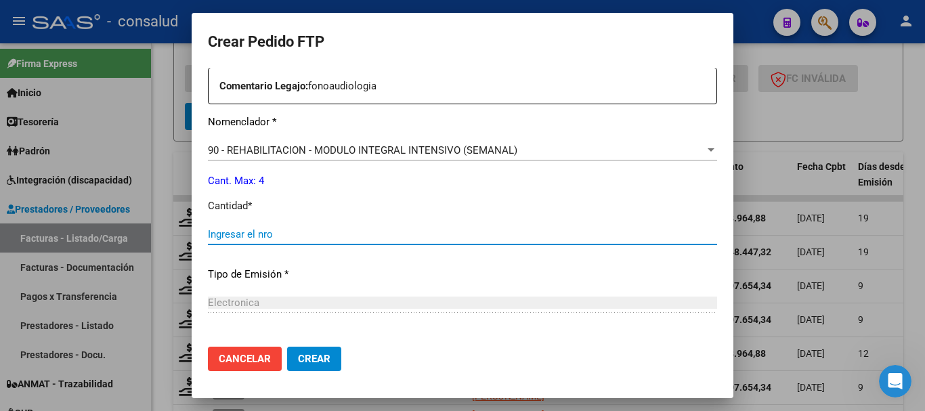
scroll to position [609, 0]
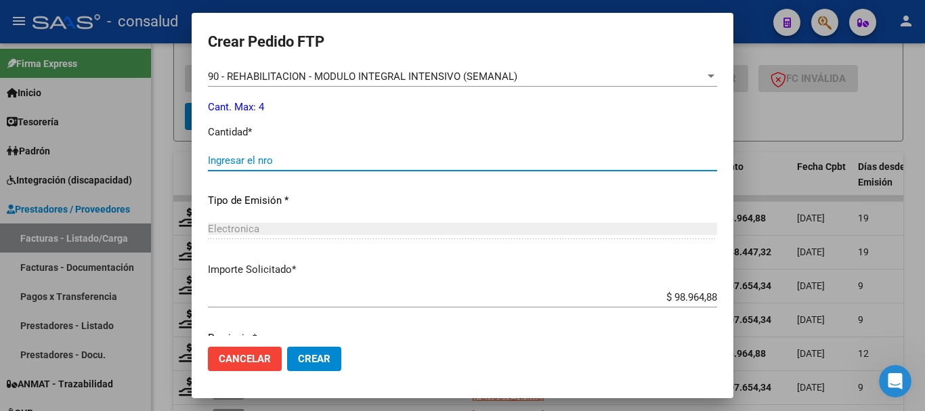
click at [274, 159] on input "Ingresar el nro" at bounding box center [462, 160] width 509 height 12
type input "4"
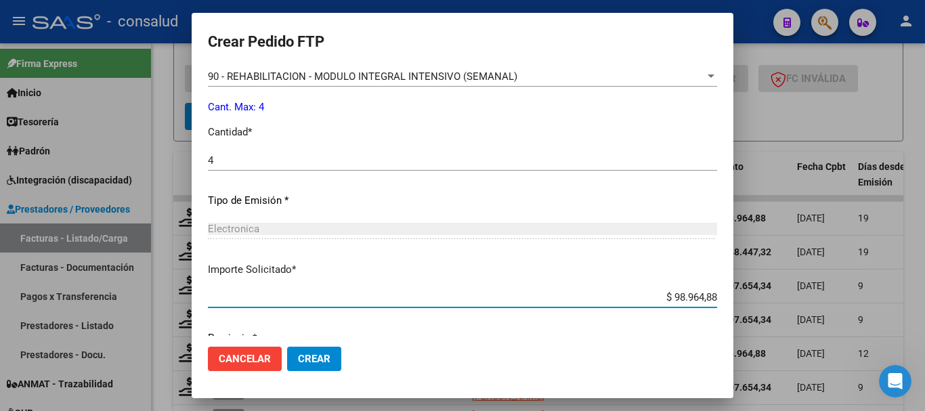
scroll to position [662, 0]
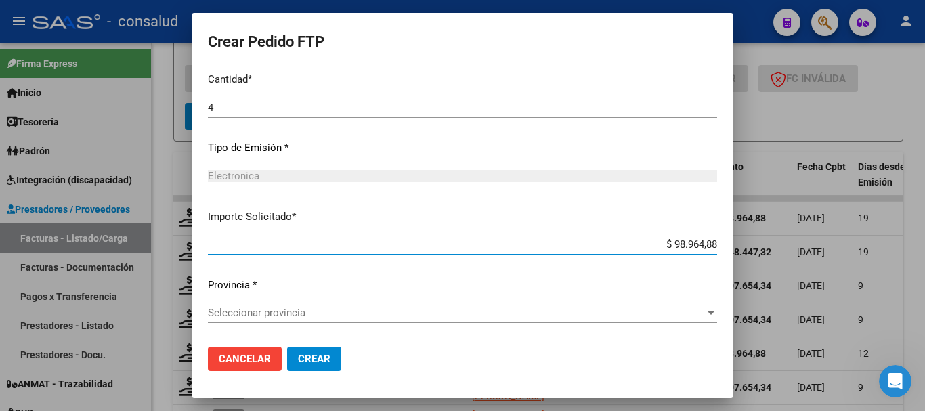
click at [347, 311] on span "Seleccionar provincia" at bounding box center [456, 313] width 497 height 12
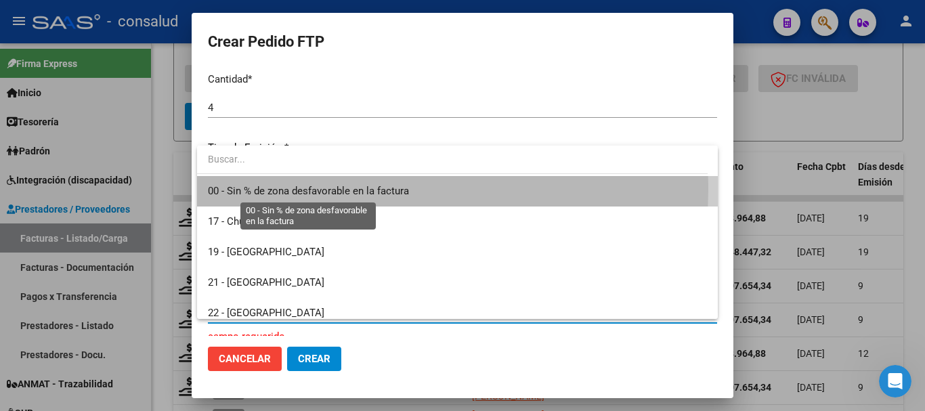
drag, startPoint x: 351, startPoint y: 190, endPoint x: 351, endPoint y: 204, distance: 14.9
click at [351, 189] on span "00 - Sin % de zona desfavorable en la factura" at bounding box center [308, 191] width 201 height 12
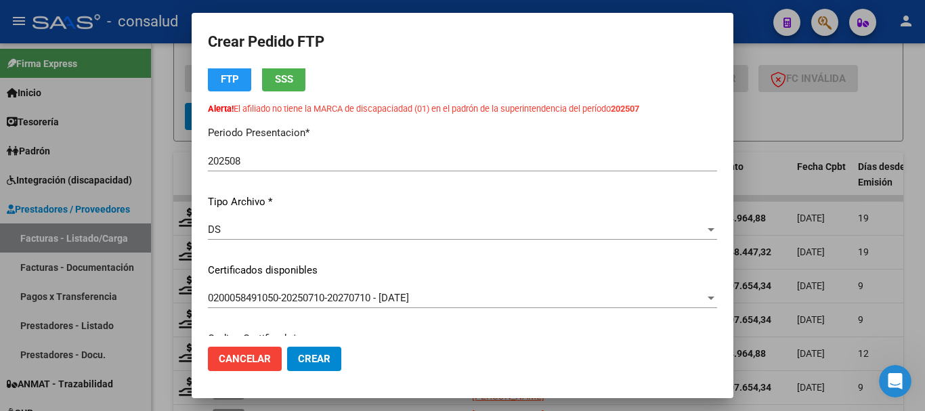
scroll to position [121, 0]
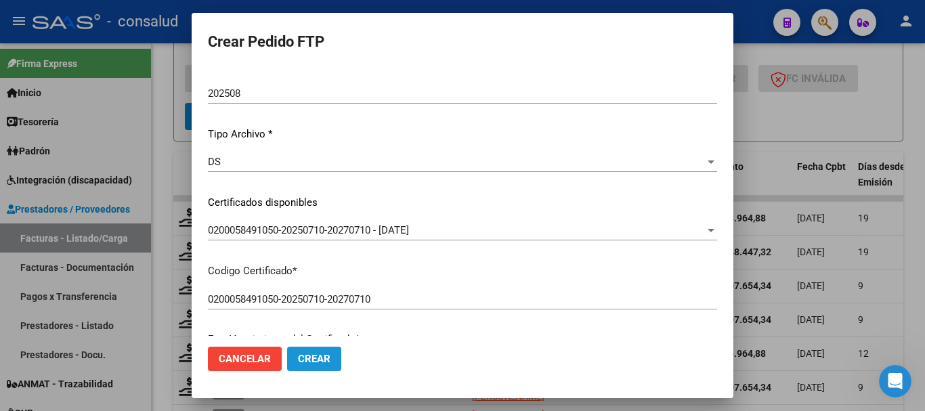
click at [320, 353] on span "Crear" at bounding box center [314, 359] width 33 height 12
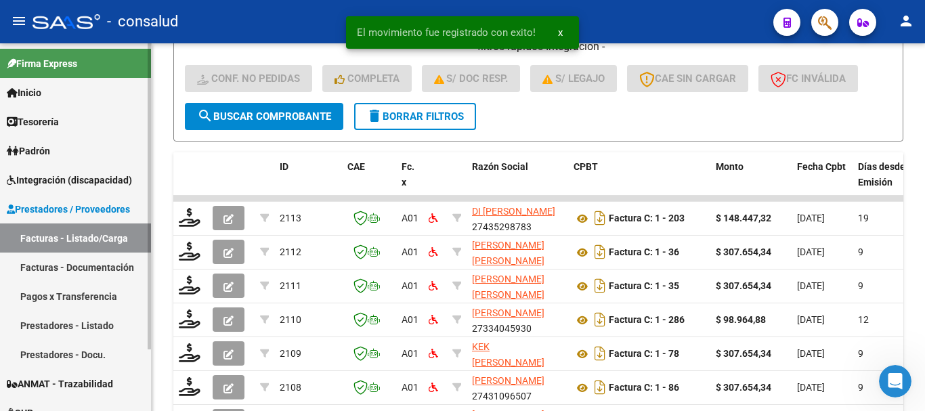
click at [36, 177] on span "Integración (discapacidad)" at bounding box center [69, 180] width 125 height 15
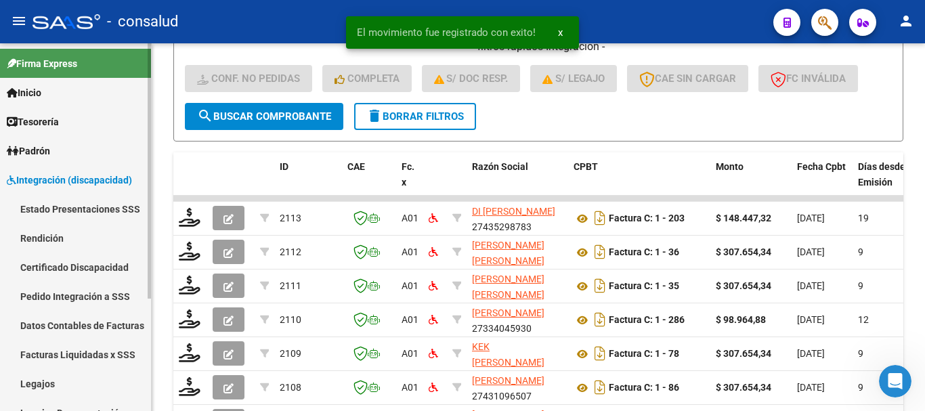
click at [40, 384] on link "Legajos" at bounding box center [75, 383] width 151 height 29
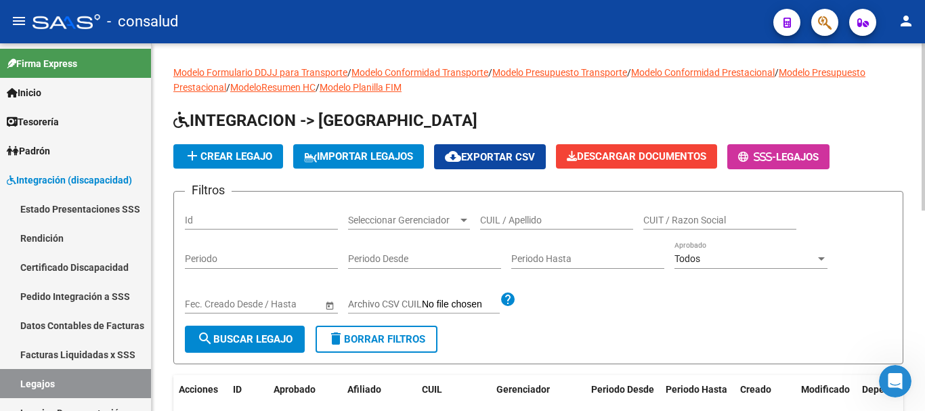
click at [581, 222] on input "CUIL / Apellido" at bounding box center [556, 221] width 153 height 12
type input "SAUCEDO"
click at [272, 340] on span "search Buscar Legajo" at bounding box center [244, 339] width 95 height 12
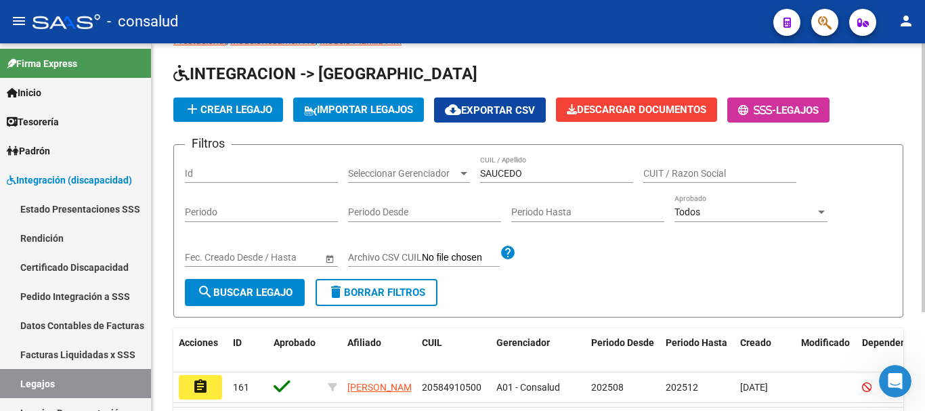
scroll to position [135, 0]
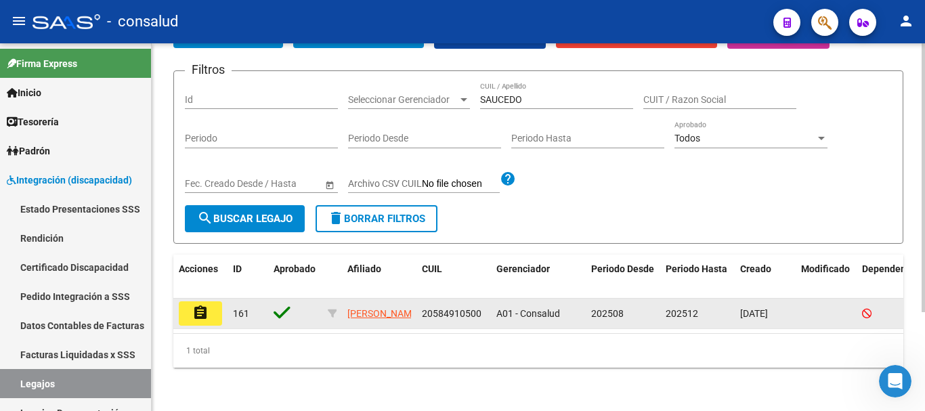
click at [195, 305] on mat-icon "assignment" at bounding box center [200, 313] width 16 height 16
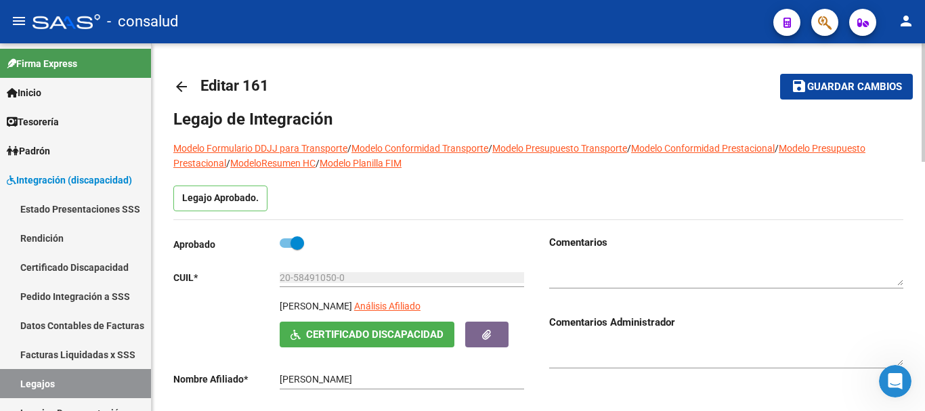
click at [320, 334] on span "Certificado Discapacidad" at bounding box center [374, 335] width 137 height 12
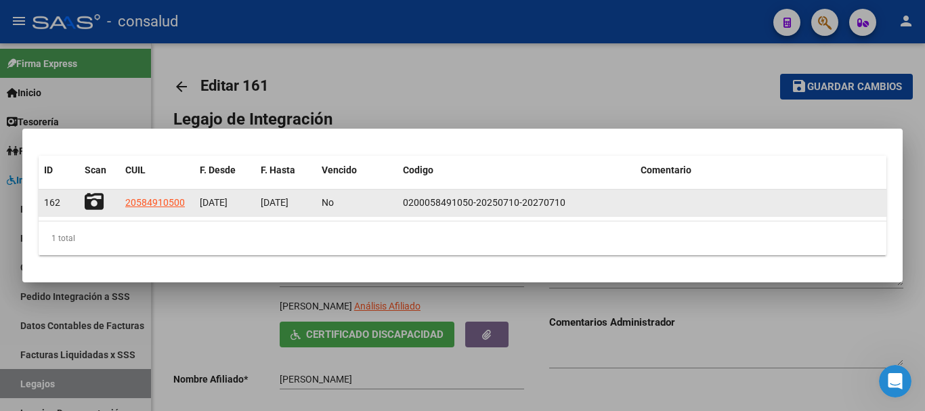
click at [89, 198] on icon at bounding box center [94, 201] width 19 height 19
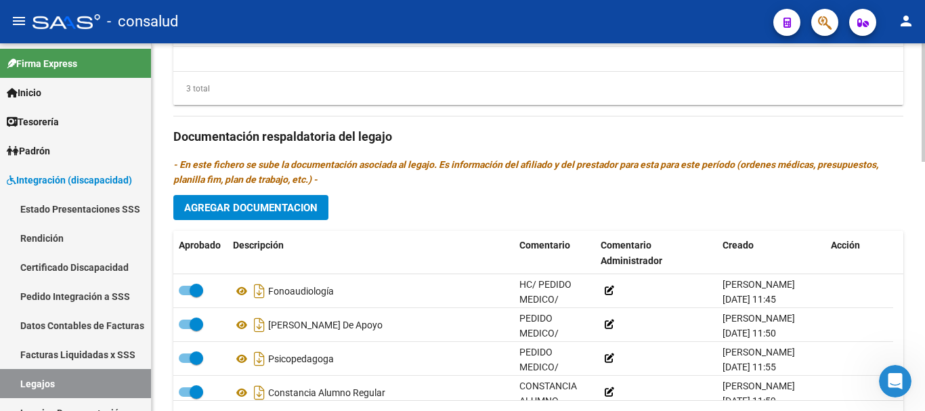
scroll to position [773, 0]
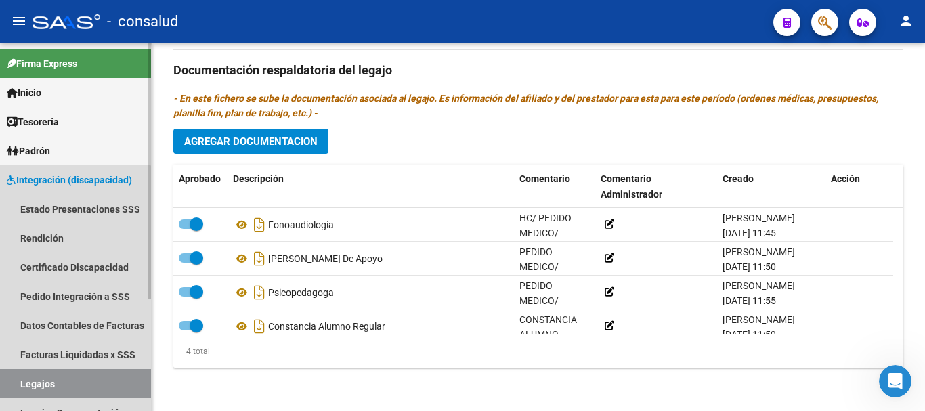
click at [64, 385] on link "Legajos" at bounding box center [75, 383] width 151 height 29
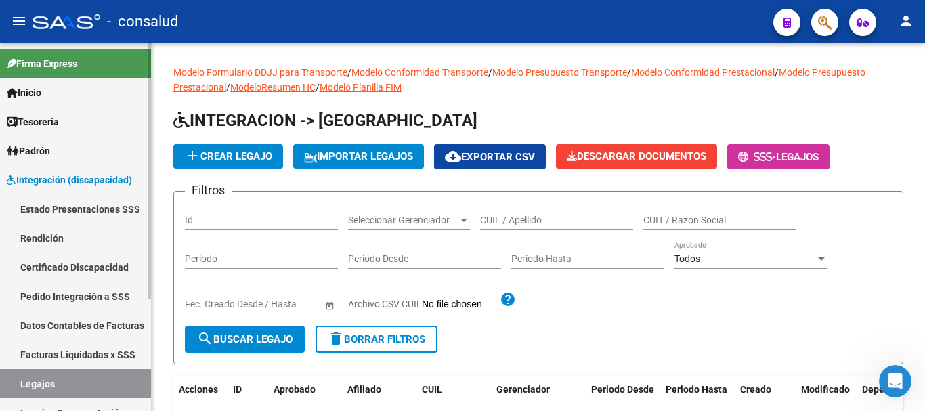
click at [87, 181] on span "Integración (discapacidad)" at bounding box center [69, 180] width 125 height 15
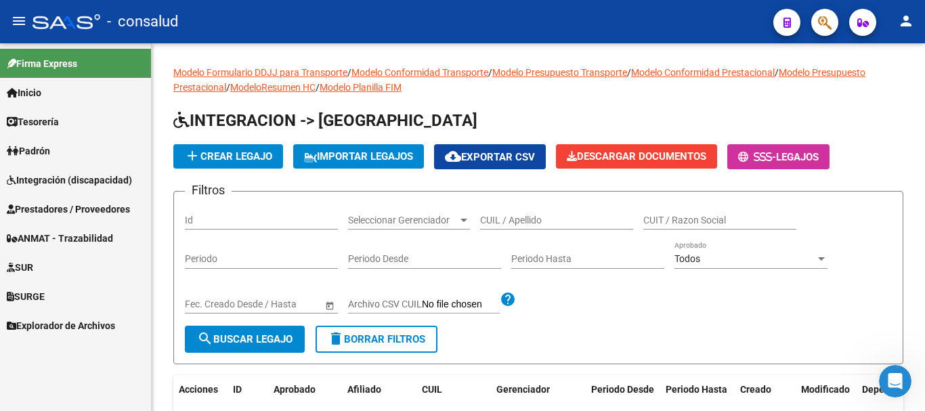
click at [80, 210] on span "Prestadores / Proveedores" at bounding box center [68, 209] width 123 height 15
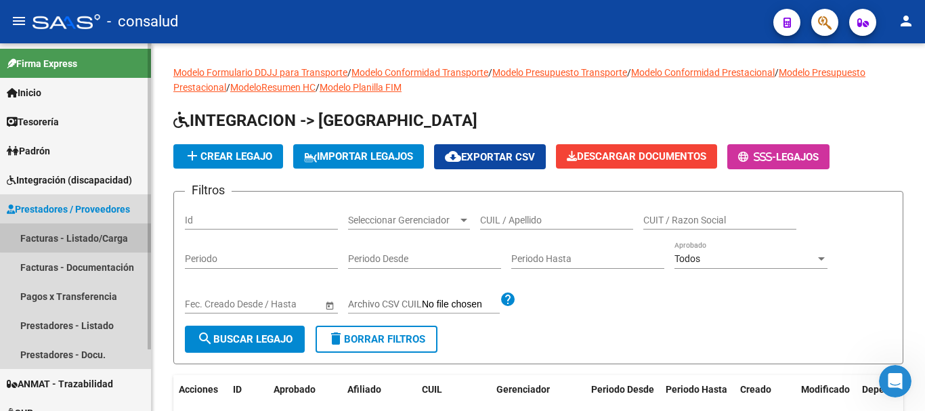
click at [76, 234] on link "Facturas - Listado/Carga" at bounding box center [75, 237] width 151 height 29
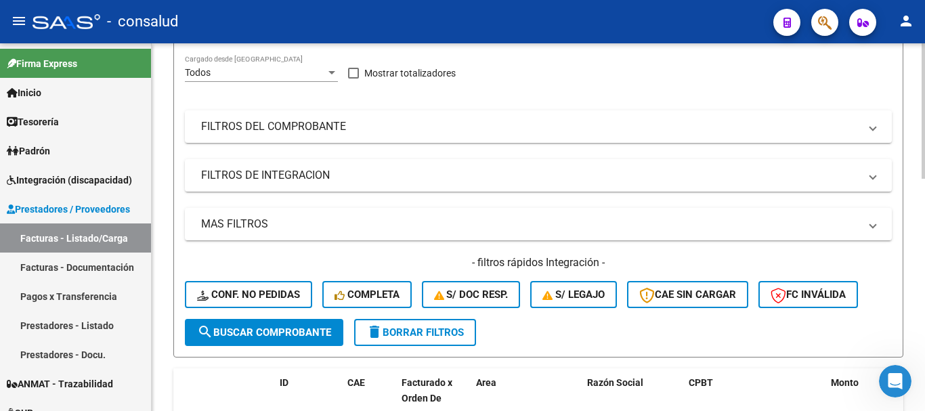
scroll to position [271, 0]
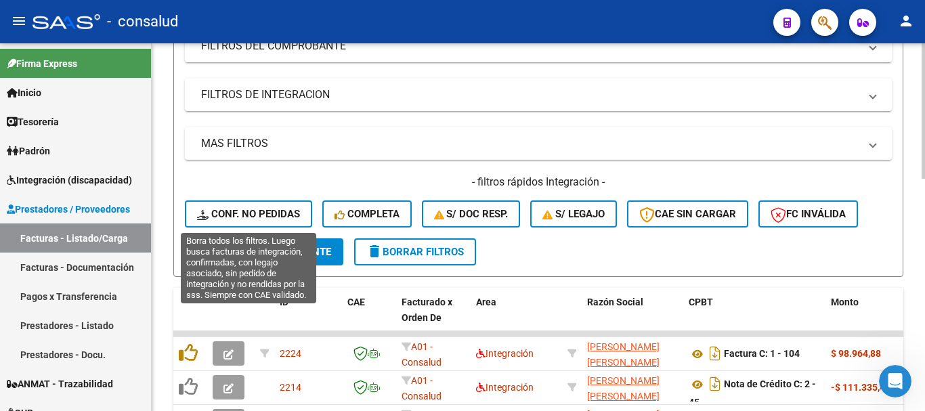
click at [240, 213] on span "Conf. no pedidas" at bounding box center [248, 214] width 103 height 12
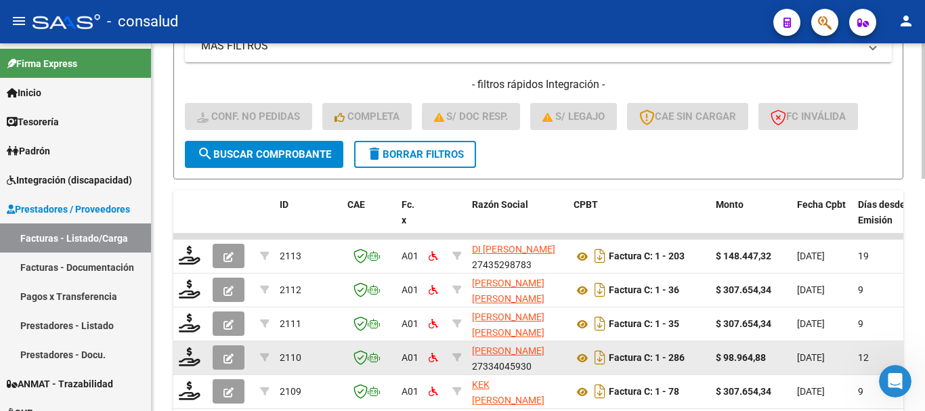
scroll to position [406, 0]
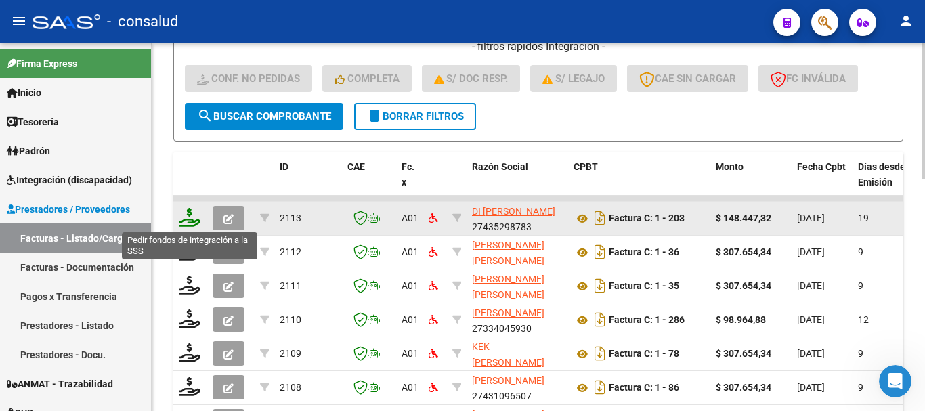
click at [184, 218] on icon at bounding box center [190, 217] width 22 height 19
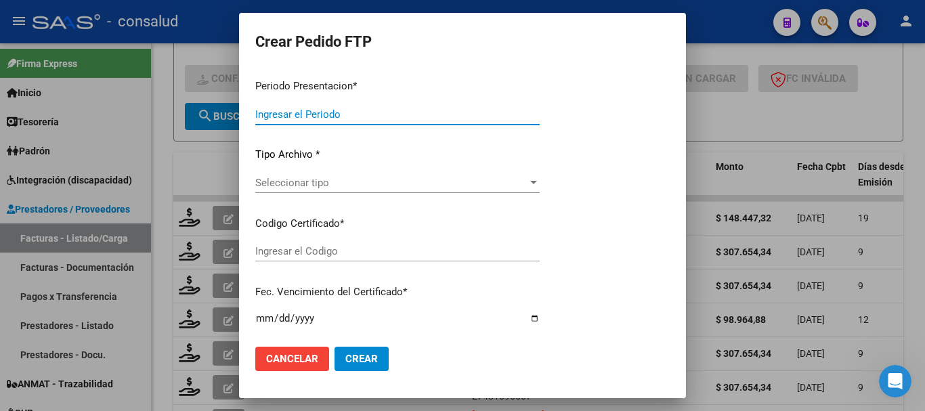
type input "202508"
type input "$ 148.447,32"
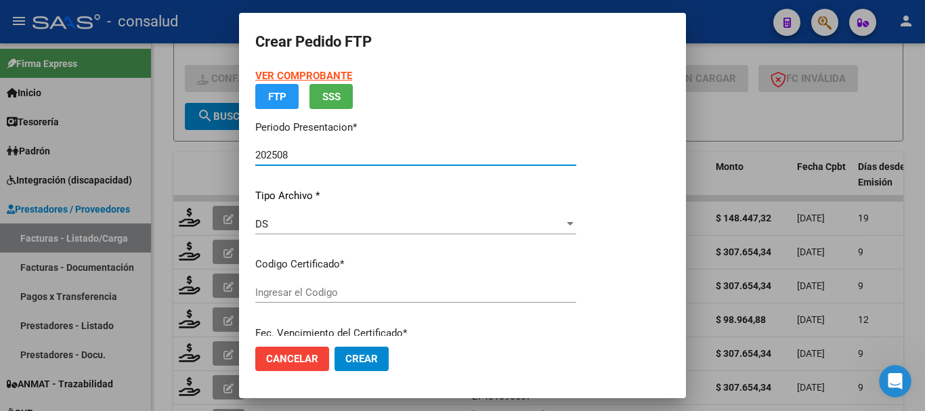
type input "0100056511242-20241108-20291108"
type input "2029-11-08"
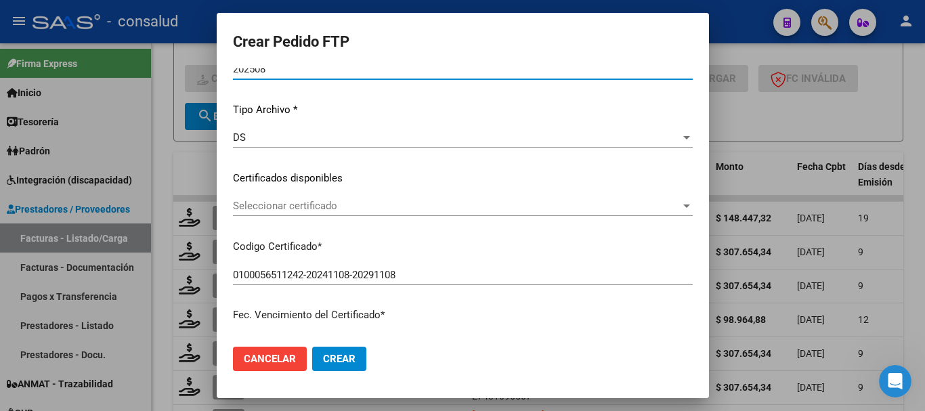
scroll to position [135, 0]
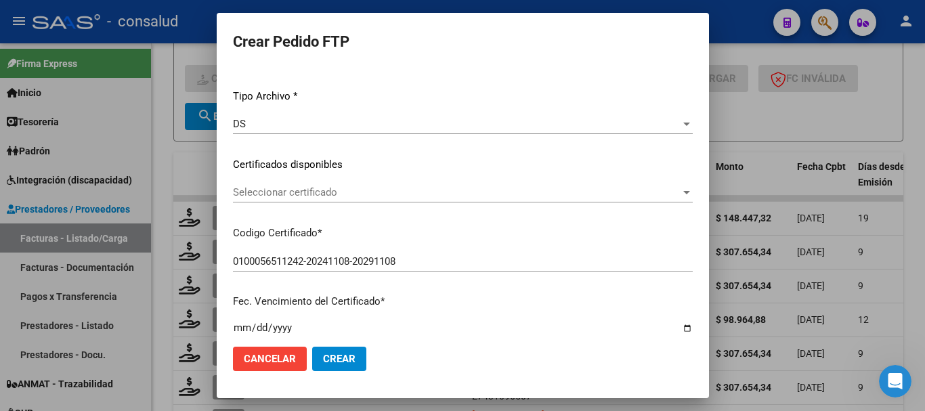
click at [337, 195] on span "Seleccionar certificado" at bounding box center [457, 192] width 448 height 12
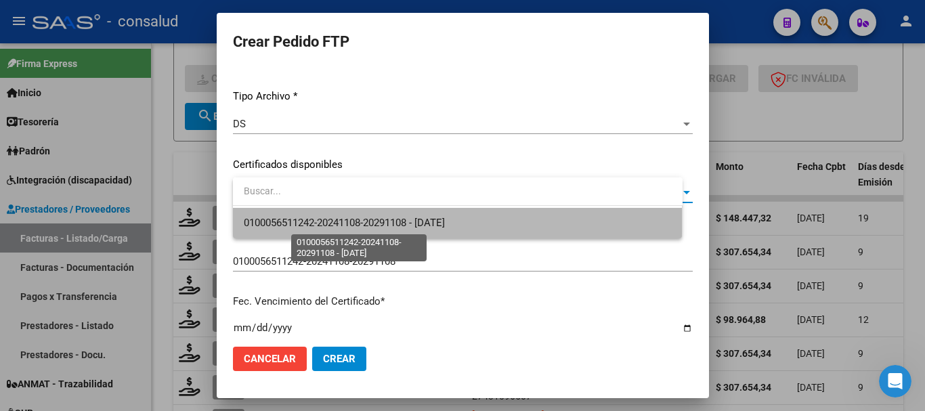
click at [355, 225] on span "0100056511242-20241108-20291108 - 2029-11-08" at bounding box center [344, 223] width 201 height 12
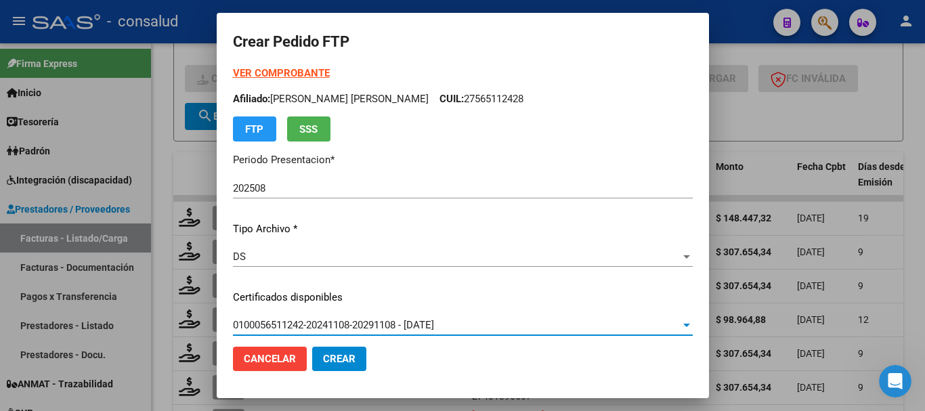
scroll to position [0, 0]
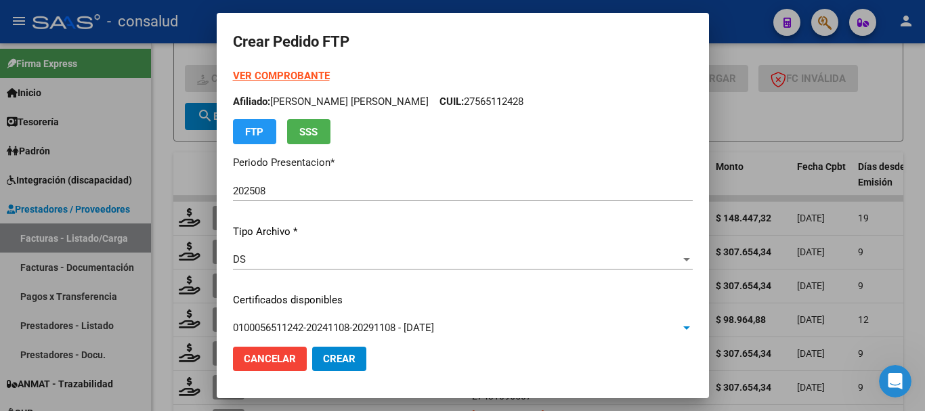
click at [284, 76] on strong "VER COMPROBANTE" at bounding box center [281, 76] width 97 height 12
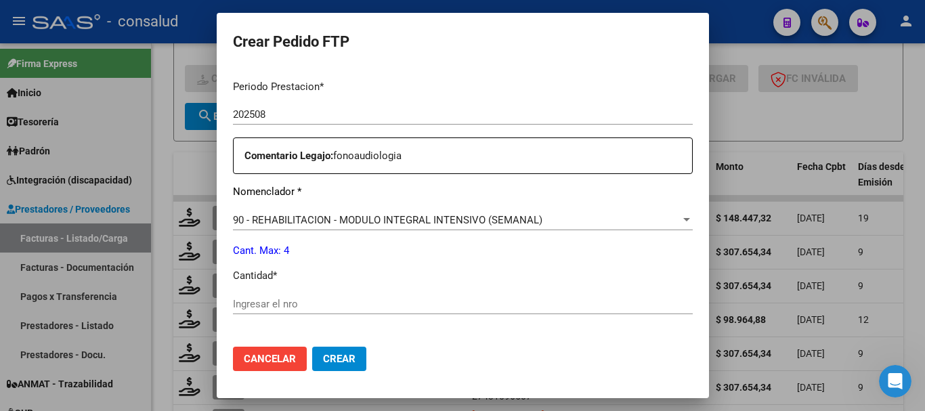
scroll to position [474, 0]
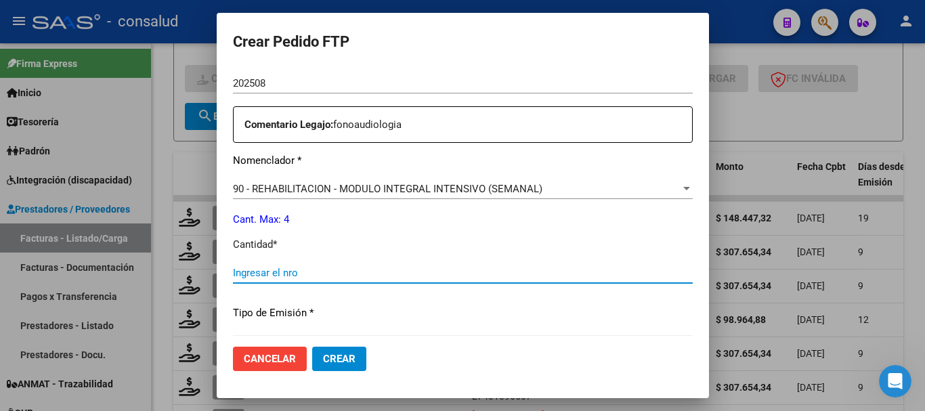
click at [346, 269] on input "Ingresar el nro" at bounding box center [463, 273] width 460 height 12
type input "4"
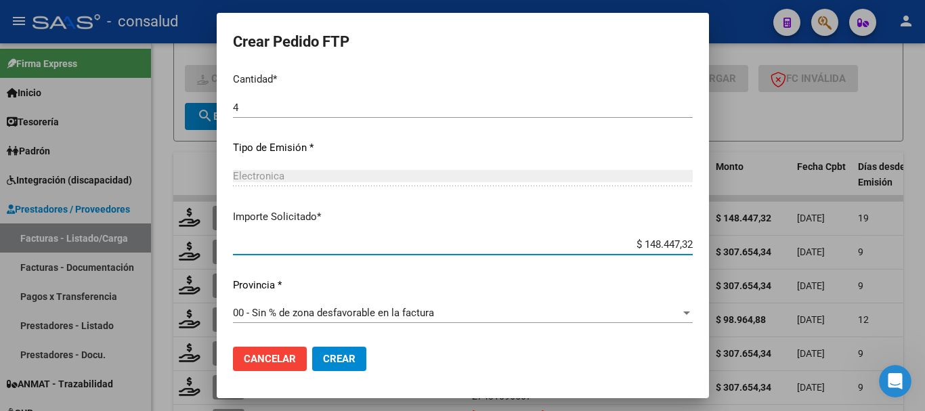
click at [355, 366] on button "Crear" at bounding box center [339, 359] width 54 height 24
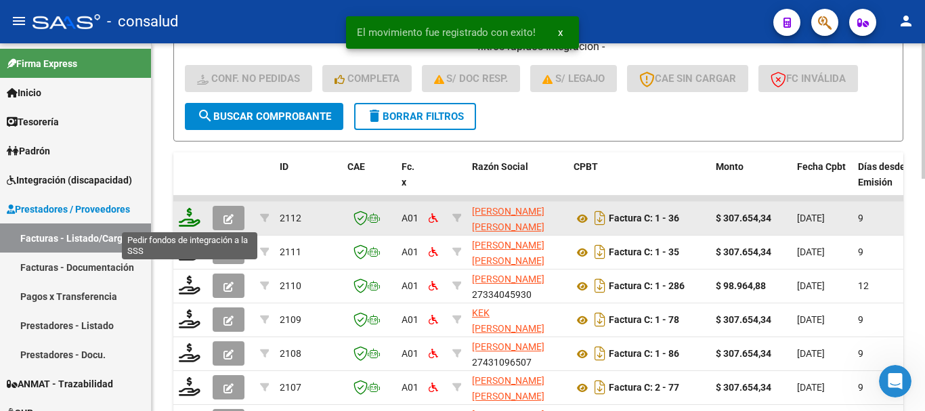
click at [188, 223] on icon at bounding box center [190, 217] width 22 height 19
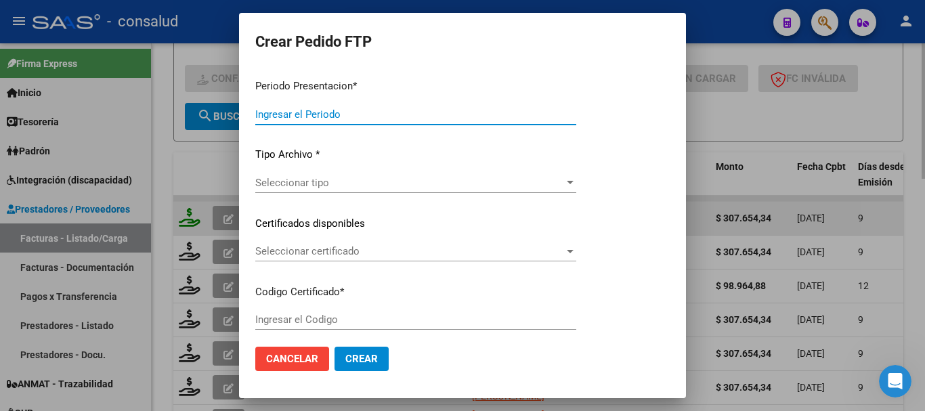
type input "202508"
type input "$ 307.654,34"
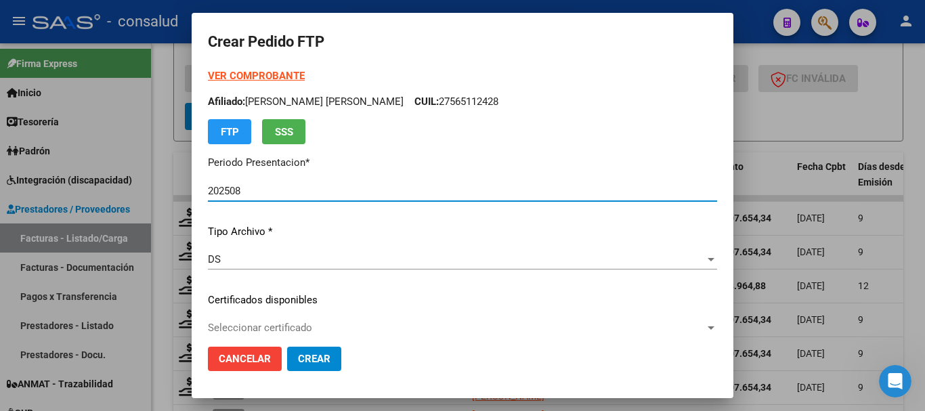
type input "0200050819190-20191205-20251205"
type input "[DATE]"
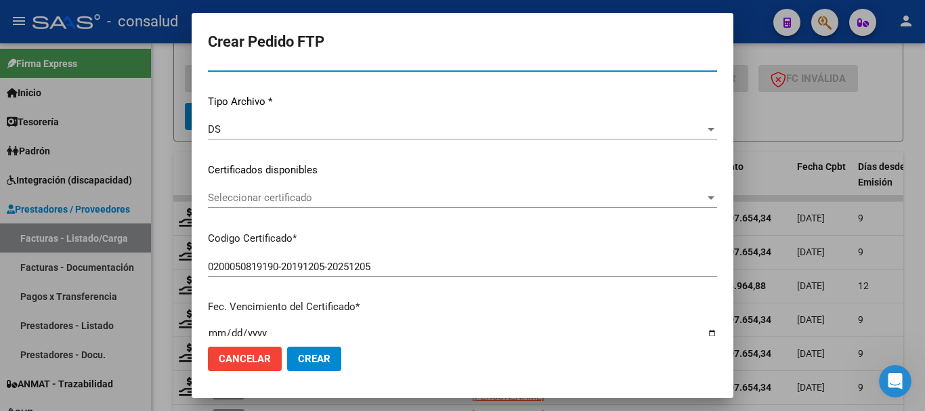
scroll to position [135, 0]
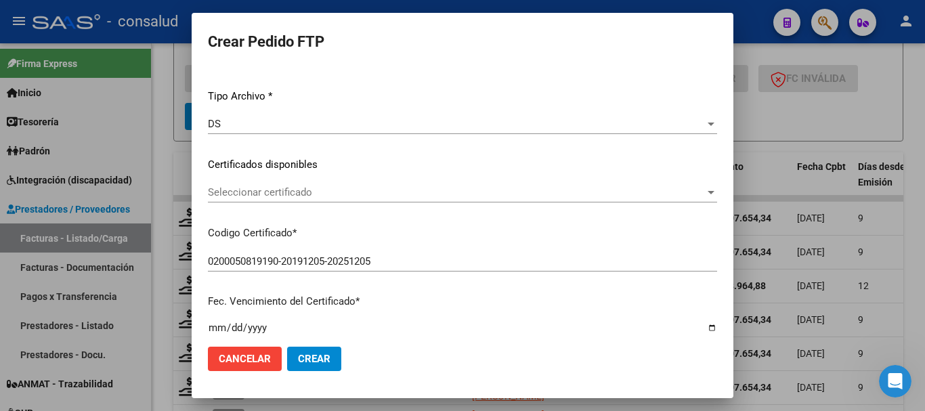
click at [345, 190] on span "Seleccionar certificado" at bounding box center [456, 192] width 497 height 12
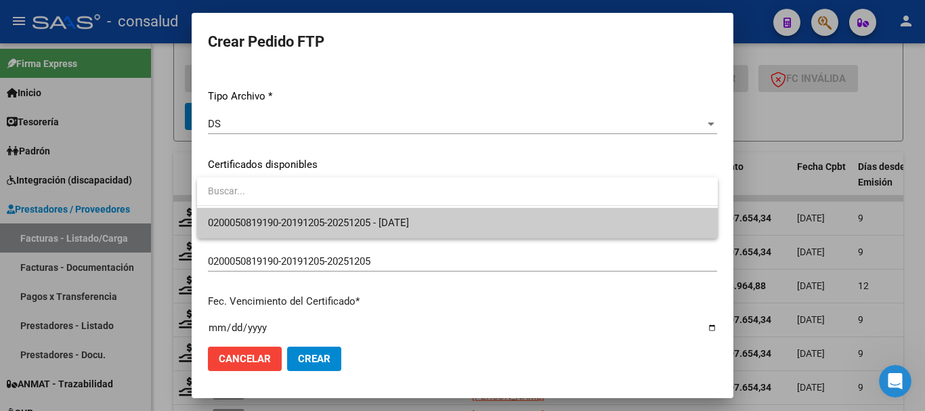
click at [377, 232] on span "0200050819190-20191205-20251205 - [DATE]" at bounding box center [457, 223] width 499 height 30
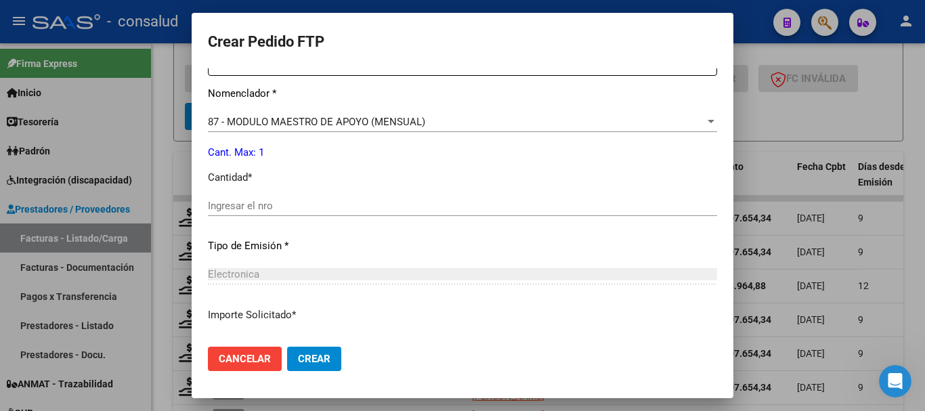
scroll to position [542, 0]
click at [347, 203] on input "Ingresar el nro" at bounding box center [462, 205] width 509 height 12
type input "1"
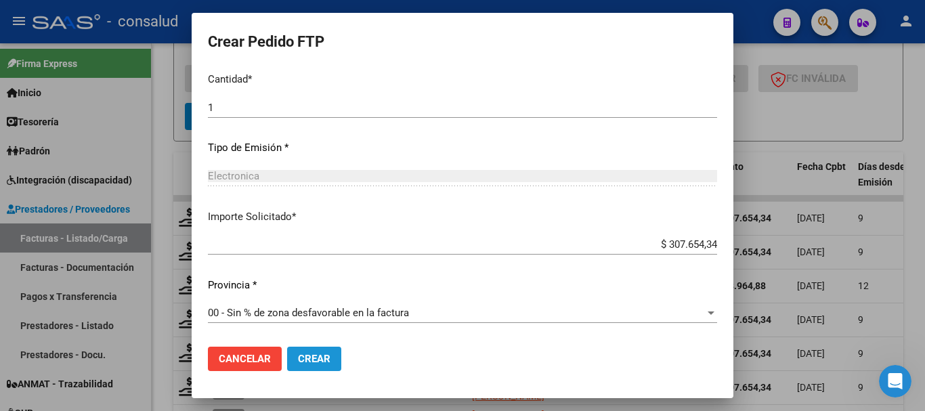
click at [325, 360] on span "Crear" at bounding box center [314, 359] width 33 height 12
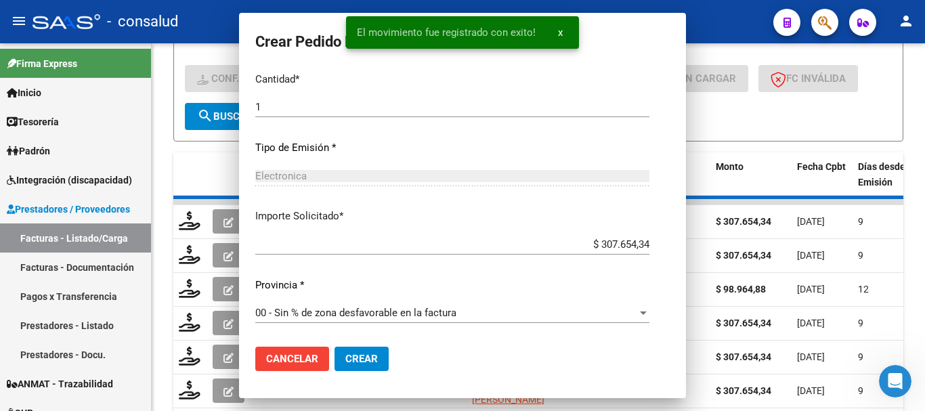
scroll to position [563, 0]
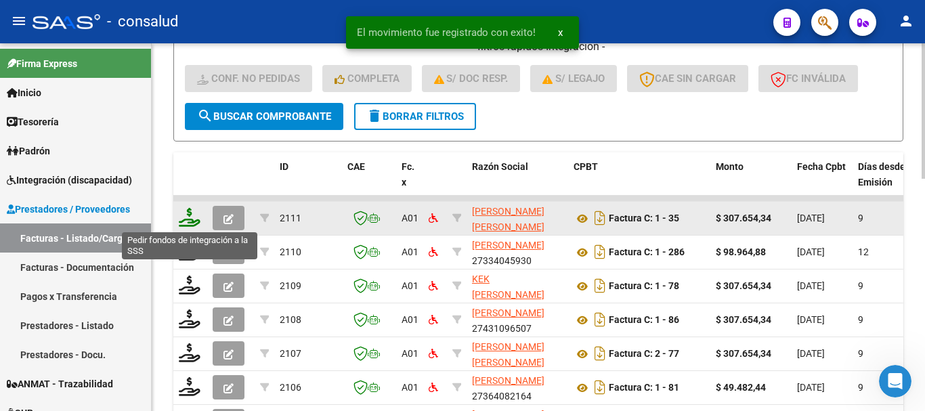
click at [188, 223] on icon at bounding box center [190, 217] width 22 height 19
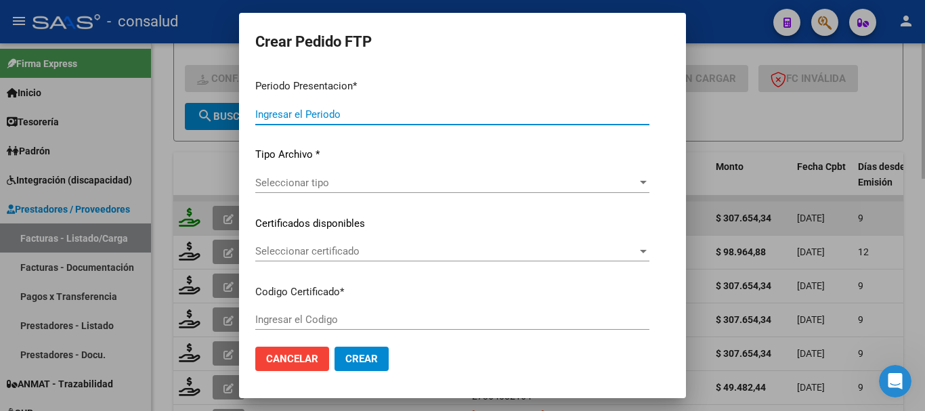
type input "202508"
type input "202507"
type input "$ 307.654,34"
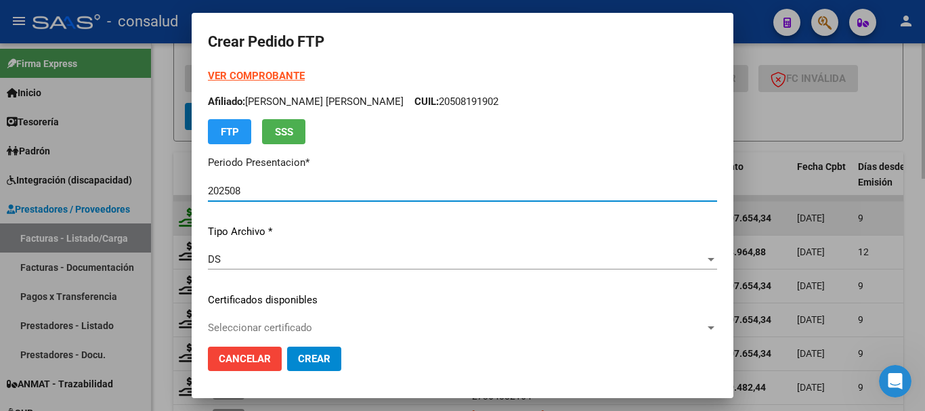
type input "0200050819190-20191205-20251205"
type input "[DATE]"
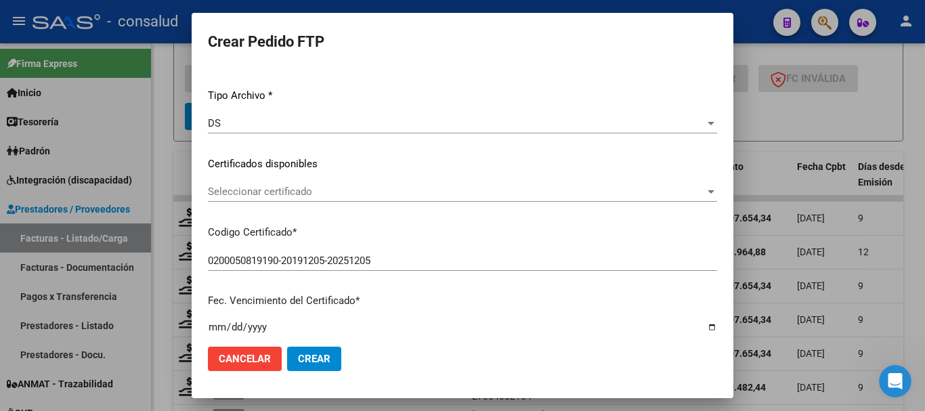
scroll to position [135, 0]
click at [345, 188] on span "Seleccionar certificado" at bounding box center [456, 192] width 497 height 12
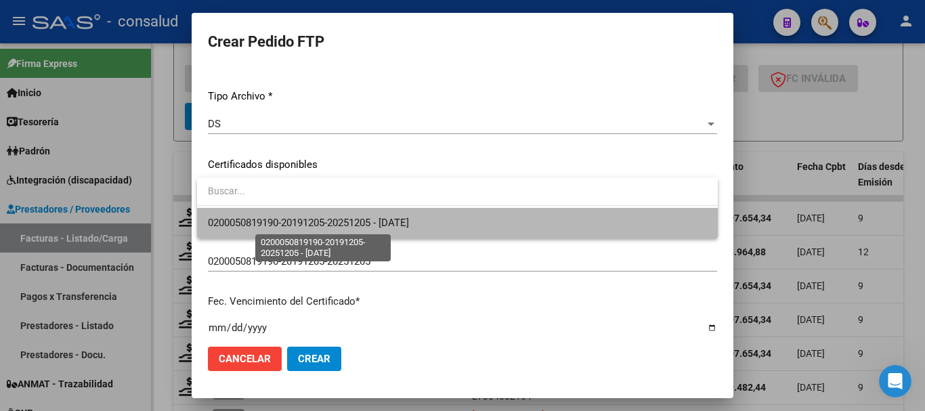
click at [349, 221] on span "0200050819190-20191205-20251205 - [DATE]" at bounding box center [308, 223] width 201 height 12
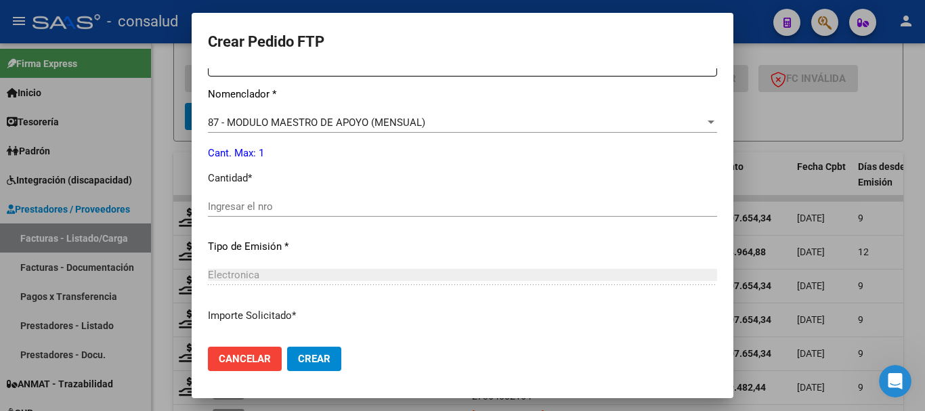
scroll to position [542, 0]
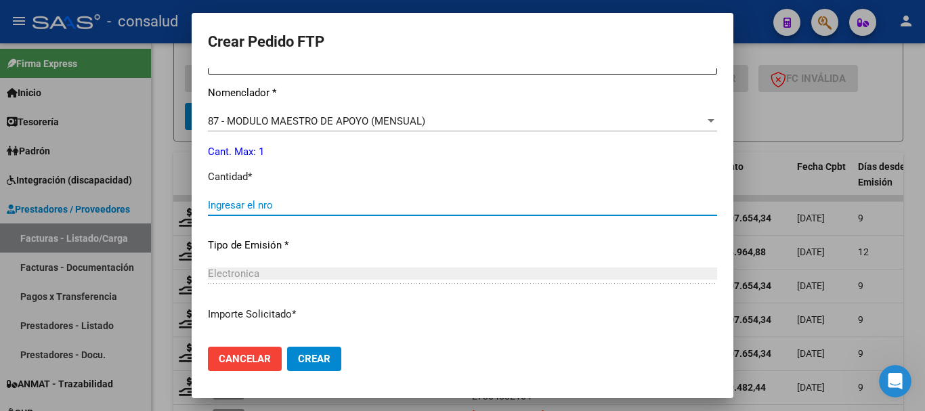
click at [349, 204] on input "Ingresar el nro" at bounding box center [462, 205] width 509 height 12
type input "1"
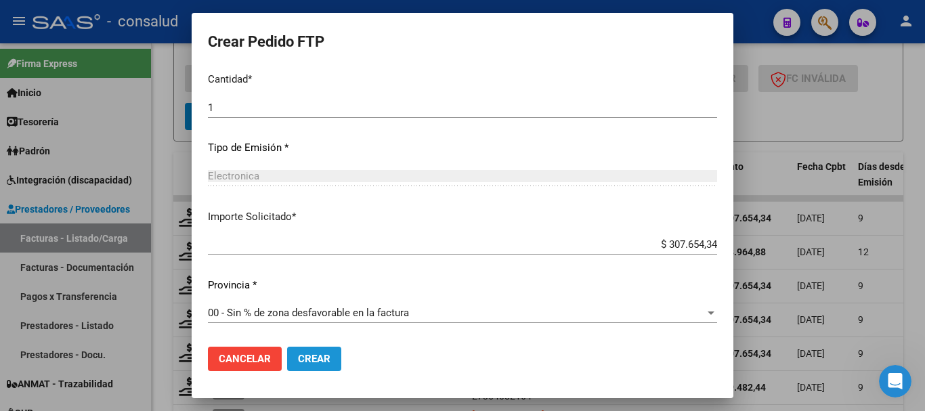
click at [317, 365] on button "Crear" at bounding box center [314, 359] width 54 height 24
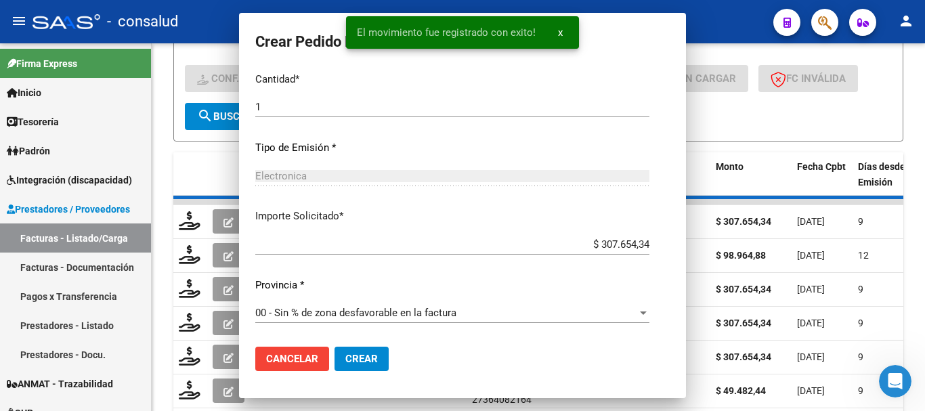
scroll to position [0, 0]
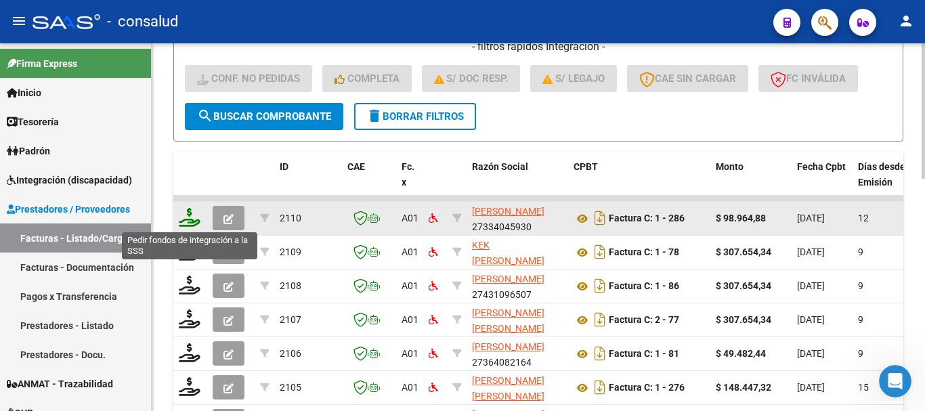
click at [188, 216] on icon at bounding box center [190, 217] width 22 height 19
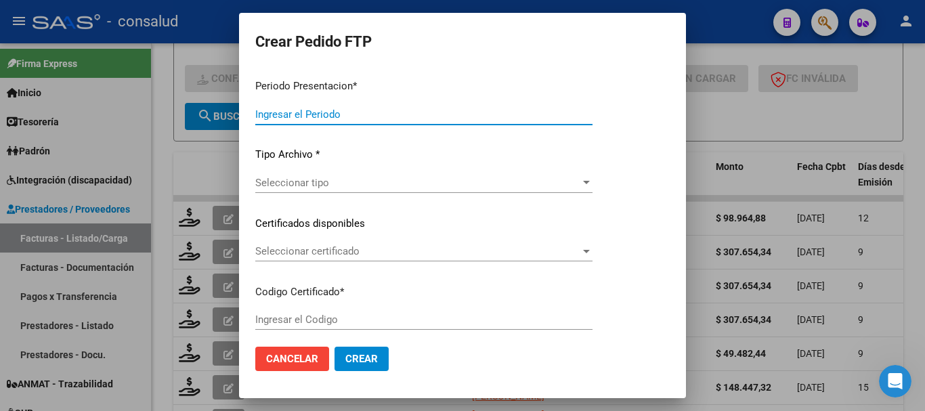
type input "202508"
type input "$ 98.964,88"
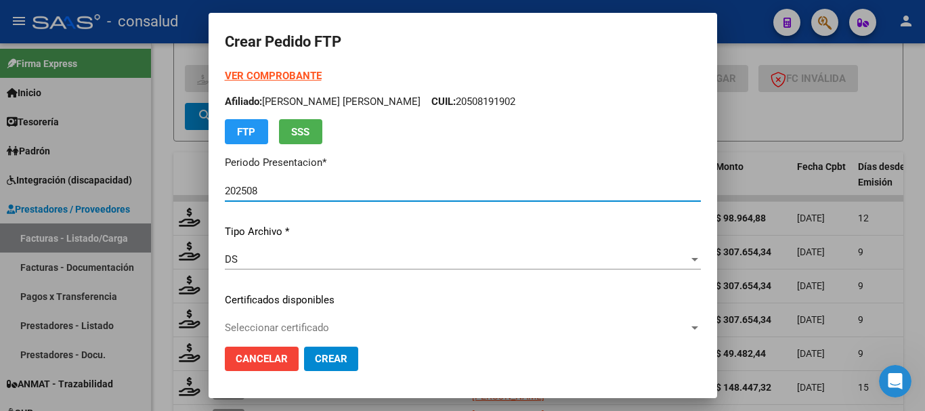
type input "0200058321982-20240629-20290629"
type input "2029-06-29"
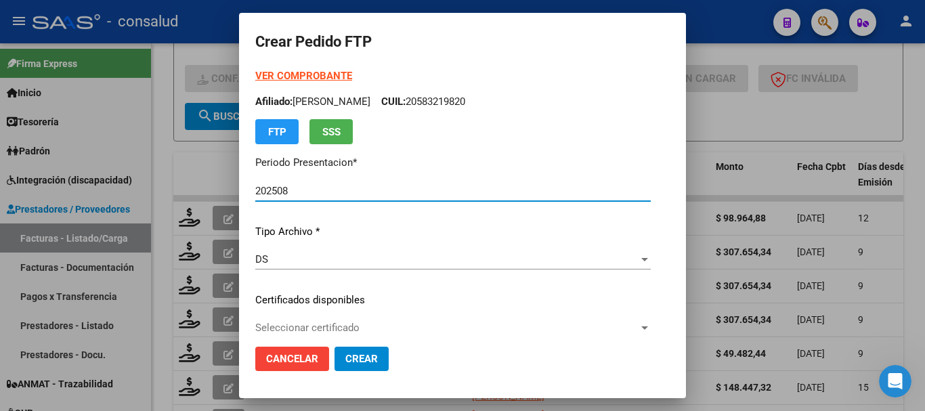
scroll to position [68, 0]
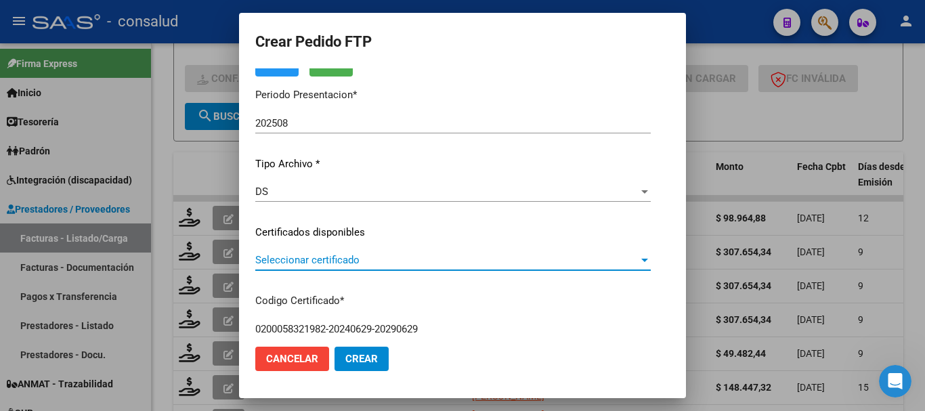
click at [362, 261] on span "Seleccionar certificado" at bounding box center [446, 260] width 383 height 12
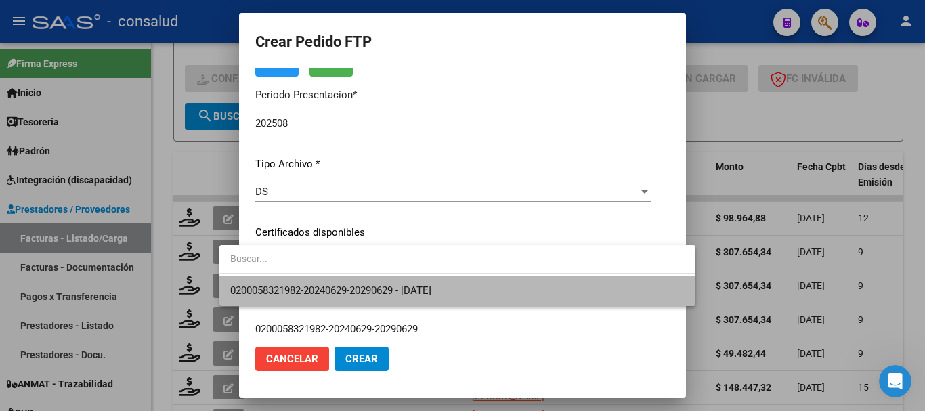
click at [398, 284] on span "0200058321982-20240629-20290629 - 2029-06-29" at bounding box center [457, 291] width 454 height 30
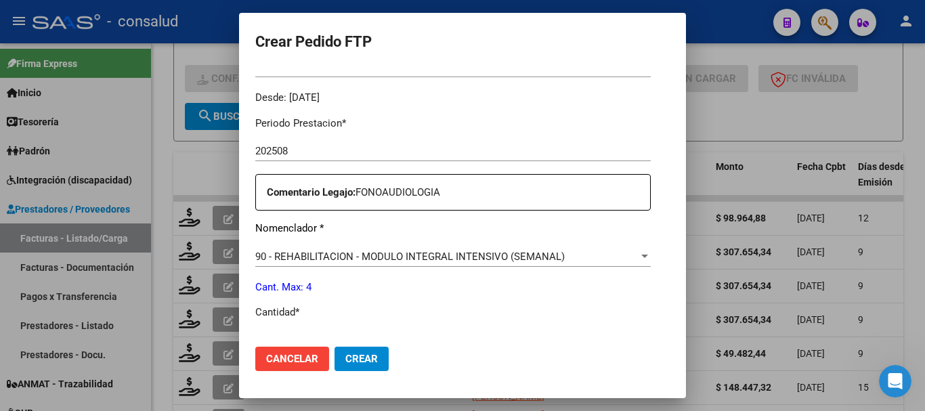
scroll to position [474, 0]
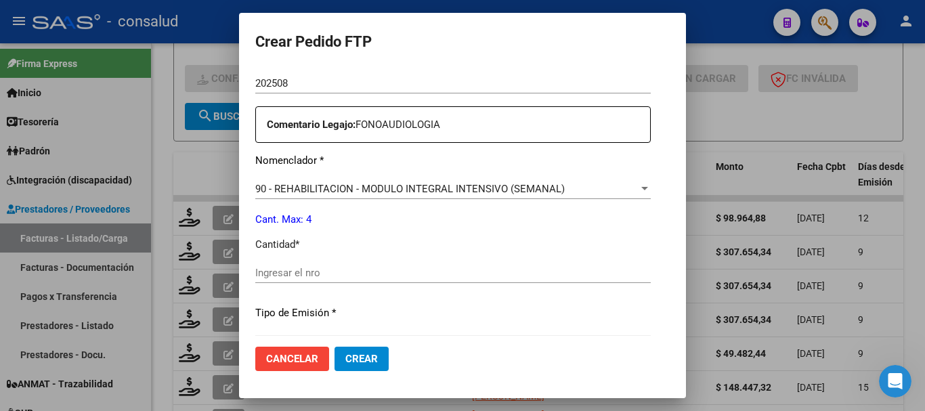
click at [378, 267] on input "Ingresar el nro" at bounding box center [452, 273] width 395 height 12
type input "4"
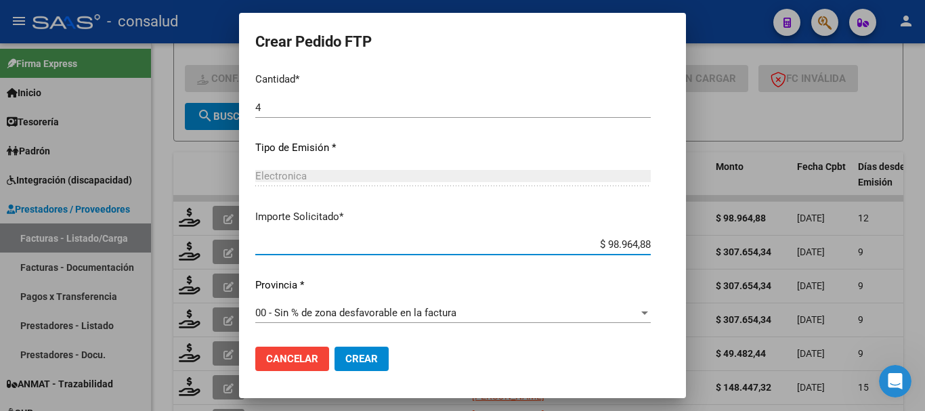
click at [345, 360] on span "Crear" at bounding box center [361, 359] width 33 height 12
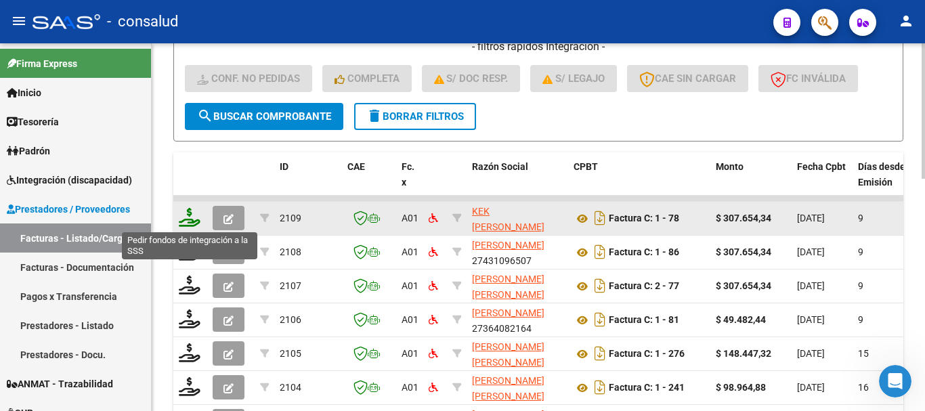
click at [194, 211] on icon at bounding box center [190, 217] width 22 height 19
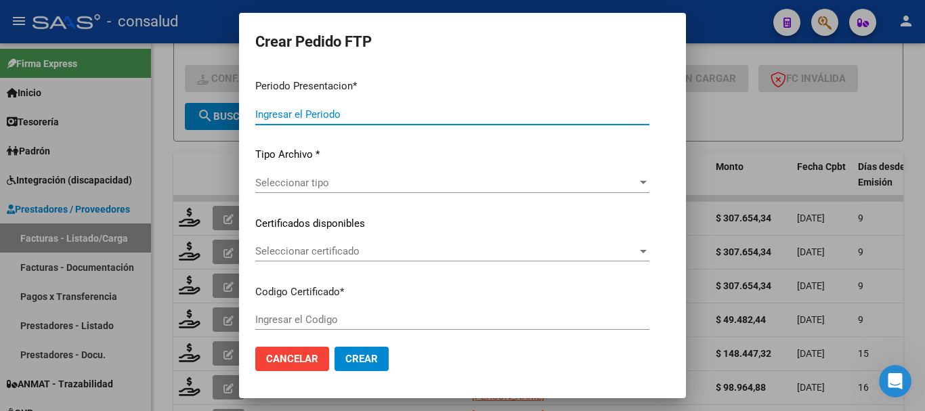
type input "202508"
type input "$ 307.654,34"
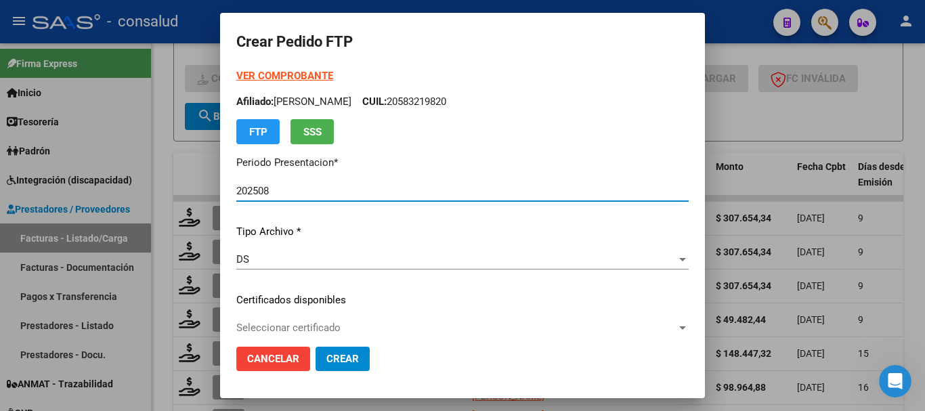
type input "0200055618033-20231121-20281121"
type input "[DATE]"
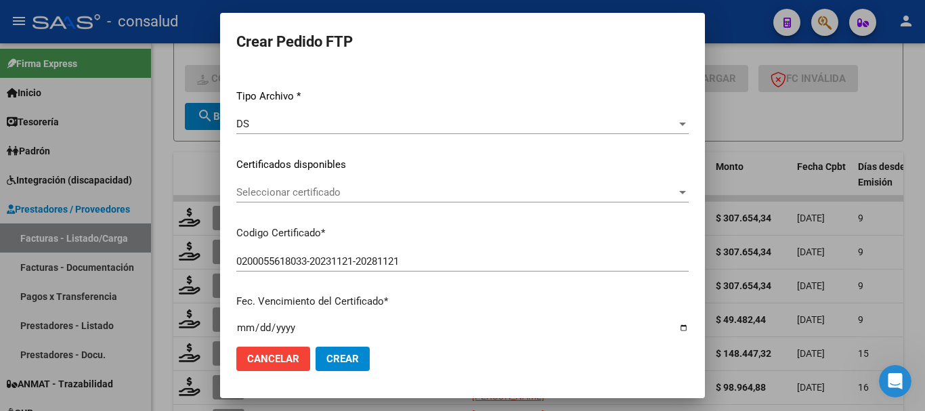
click at [372, 194] on span "Seleccionar certificado" at bounding box center [456, 192] width 440 height 12
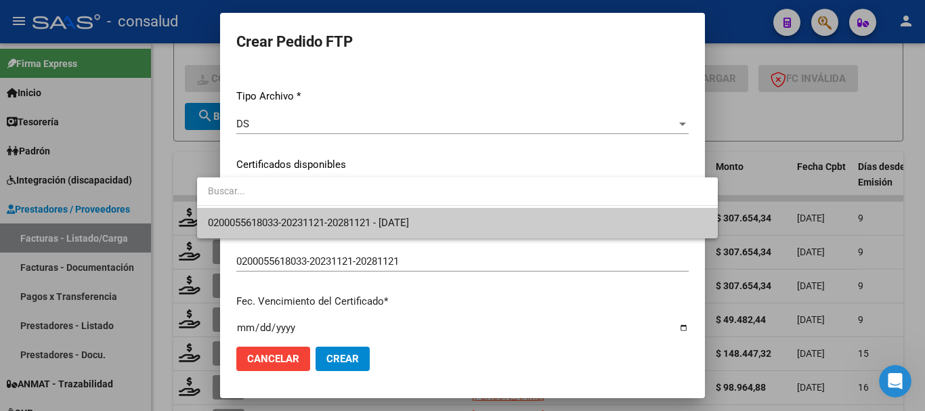
click at [377, 216] on span "0200055618033-20231121-20281121 - [DATE]" at bounding box center [457, 223] width 499 height 30
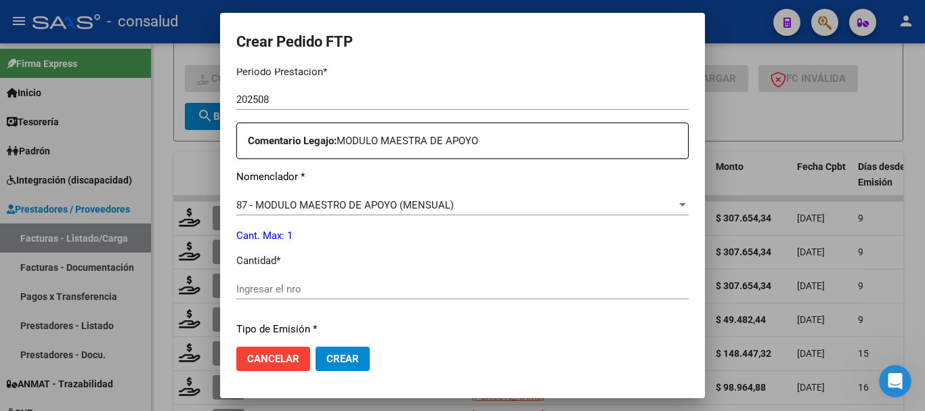
scroll to position [474, 0]
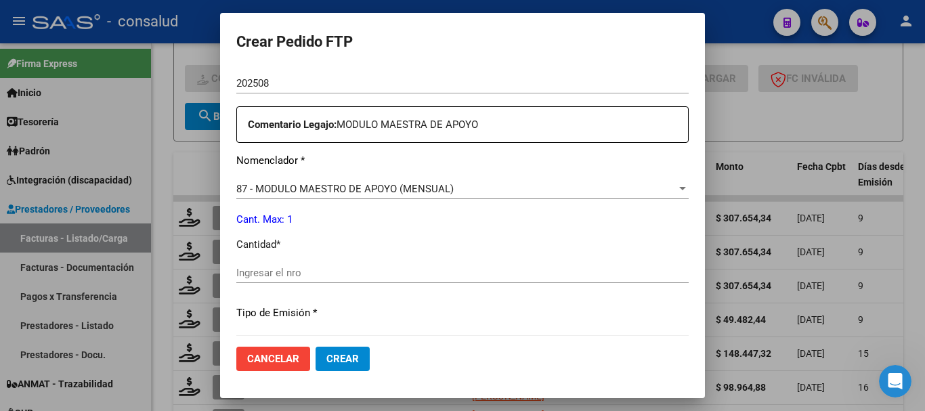
click at [311, 272] on input "Ingresar el nro" at bounding box center [462, 273] width 452 height 12
type input "1"
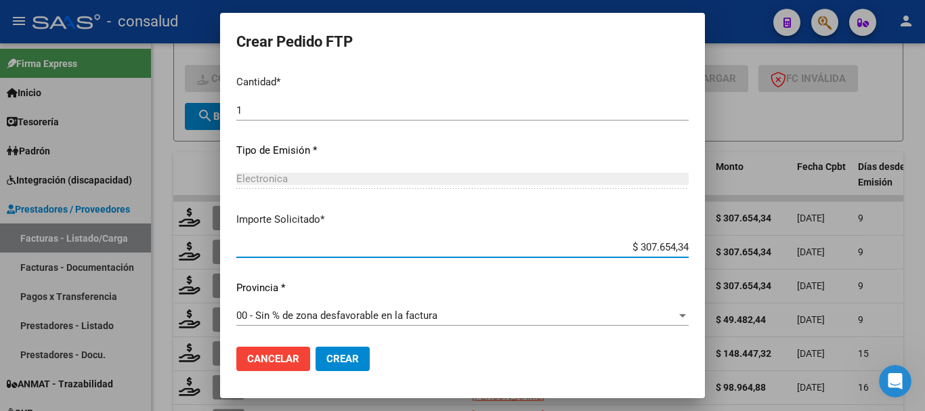
scroll to position [639, 0]
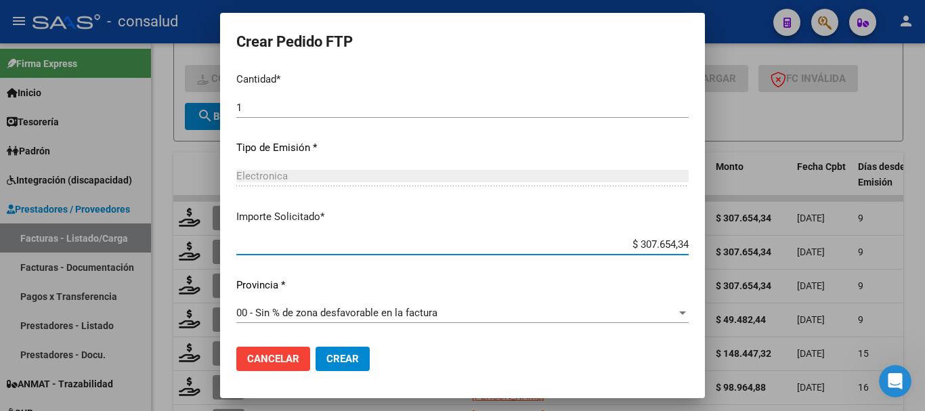
click at [326, 353] on span "Crear" at bounding box center [342, 359] width 33 height 12
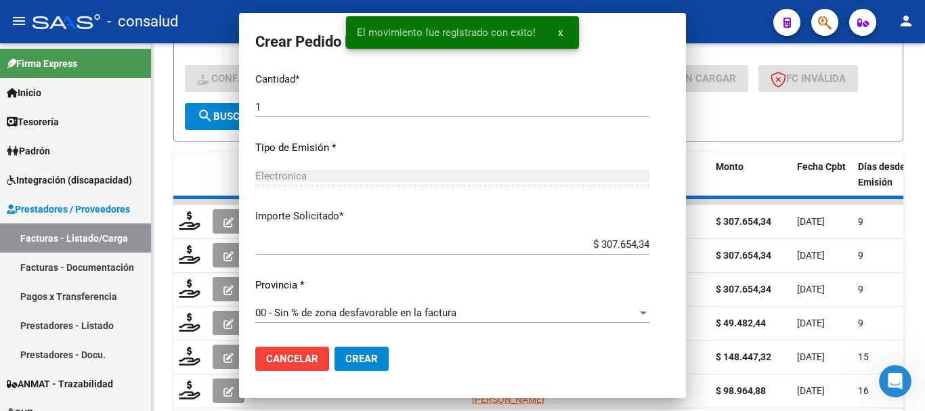
scroll to position [0, 0]
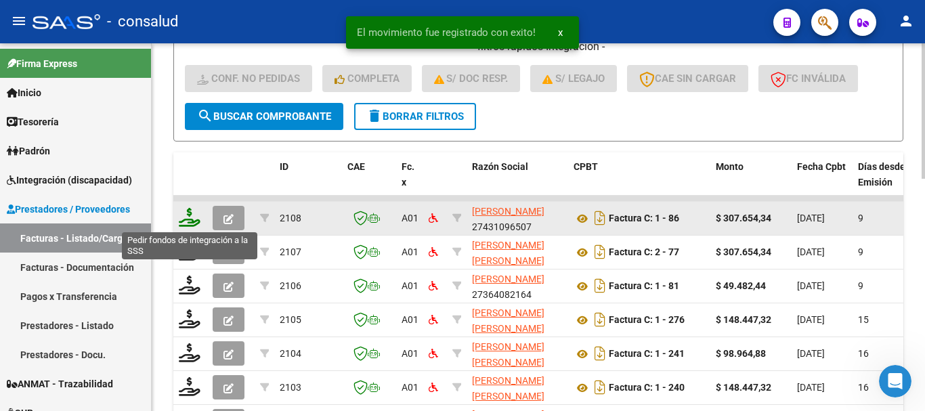
click at [188, 217] on icon at bounding box center [190, 217] width 22 height 19
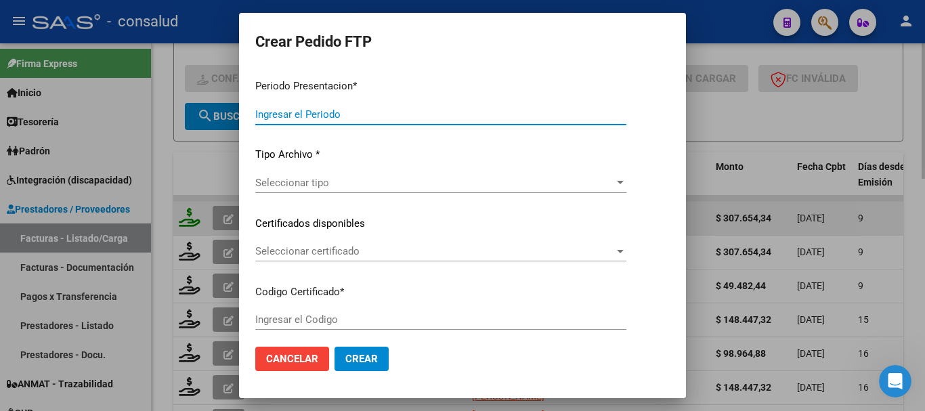
type input "202508"
type input "$ 307.654,34"
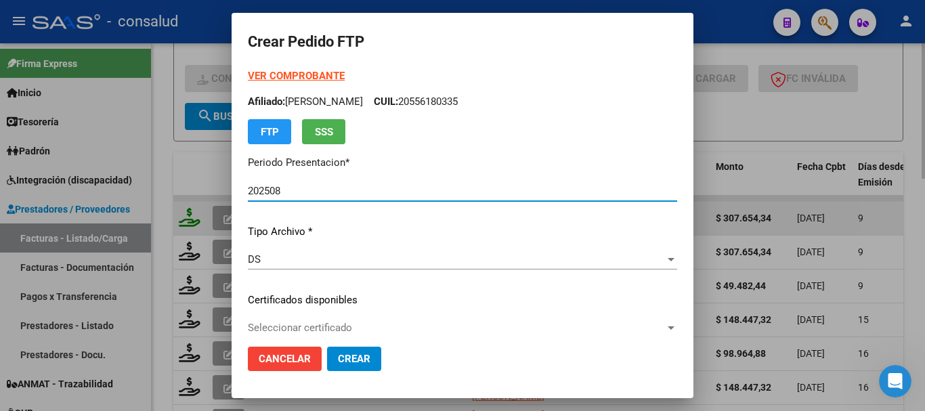
type input "0200057729306-20230830-20280830"
type input "2028-08-30"
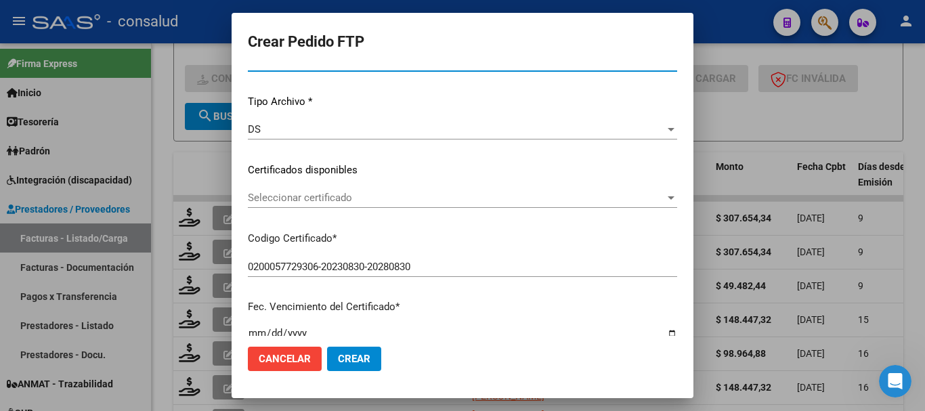
scroll to position [135, 0]
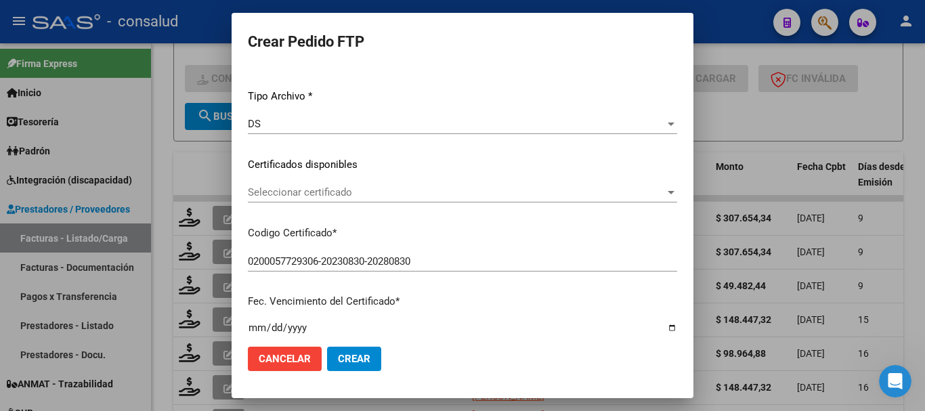
click at [374, 192] on span "Seleccionar certificado" at bounding box center [456, 192] width 417 height 12
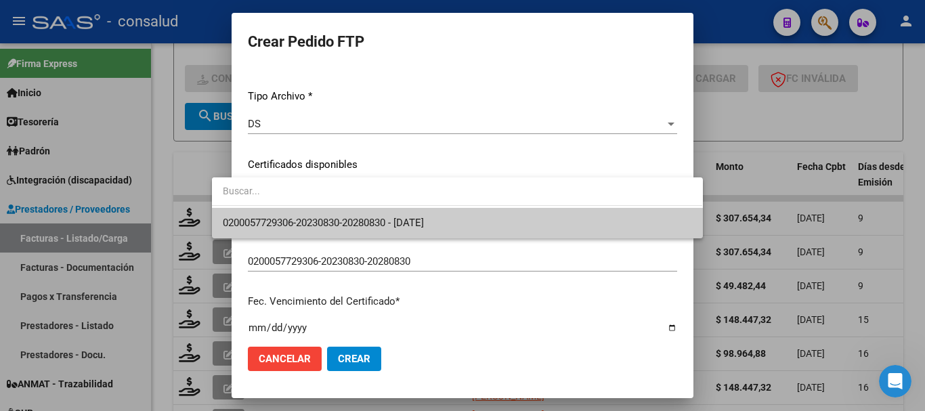
drag, startPoint x: 382, startPoint y: 207, endPoint x: 385, endPoint y: 218, distance: 11.2
click at [382, 209] on div "0200057729306-20230830-20280830 - 2028-08-30" at bounding box center [457, 207] width 490 height 61
click at [385, 220] on span "0200057729306-20230830-20280830 - 2028-08-30" at bounding box center [323, 223] width 201 height 12
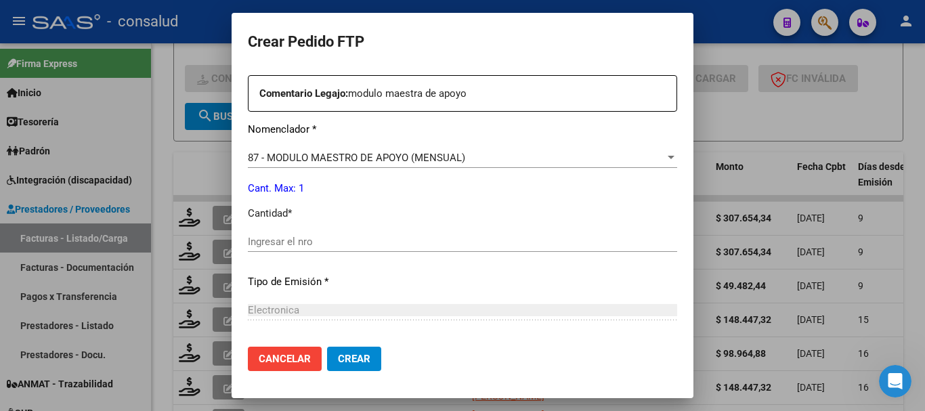
scroll to position [504, 0]
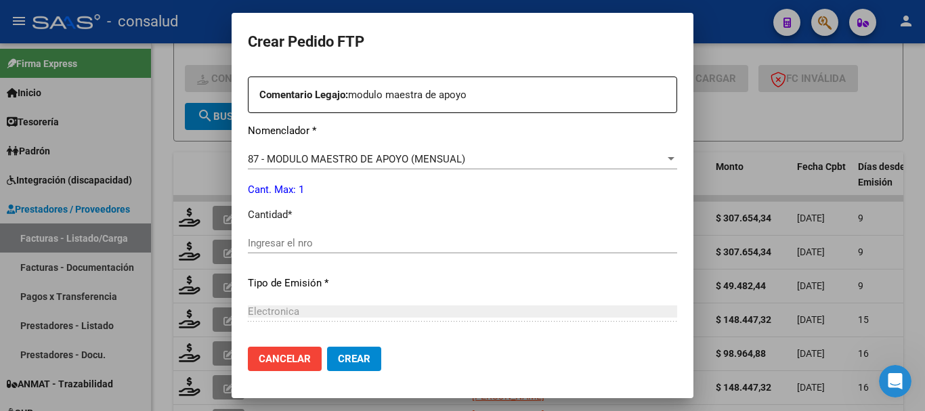
click at [394, 234] on div "Ingresar el nro" at bounding box center [462, 243] width 429 height 20
type input "1"
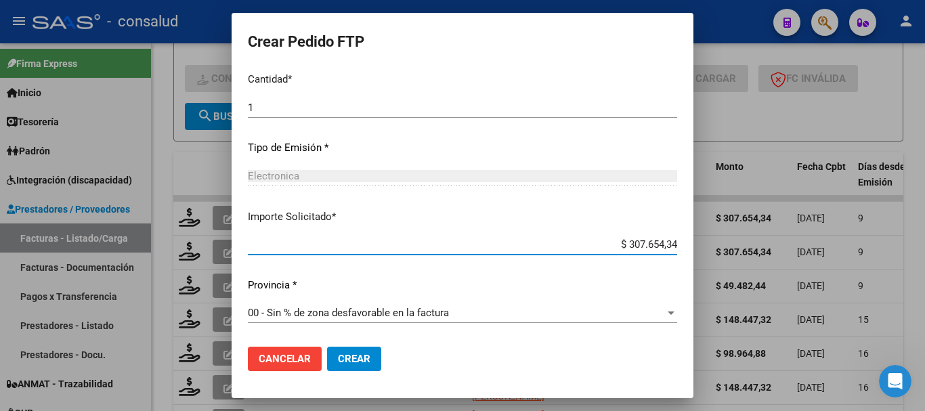
click at [344, 360] on span "Crear" at bounding box center [354, 359] width 33 height 12
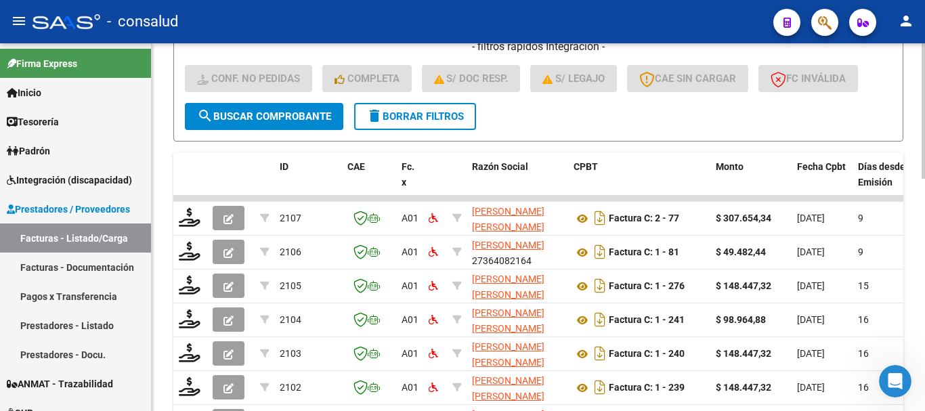
click at [442, 123] on button "delete Borrar Filtros" at bounding box center [415, 116] width 122 height 27
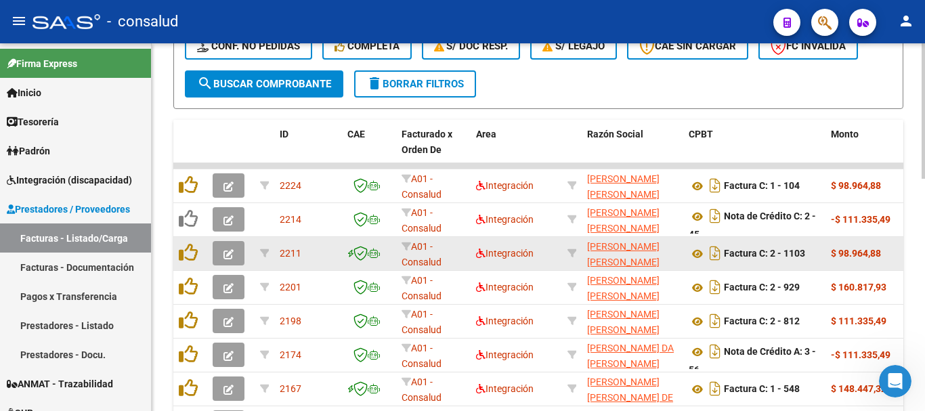
scroll to position [406, 0]
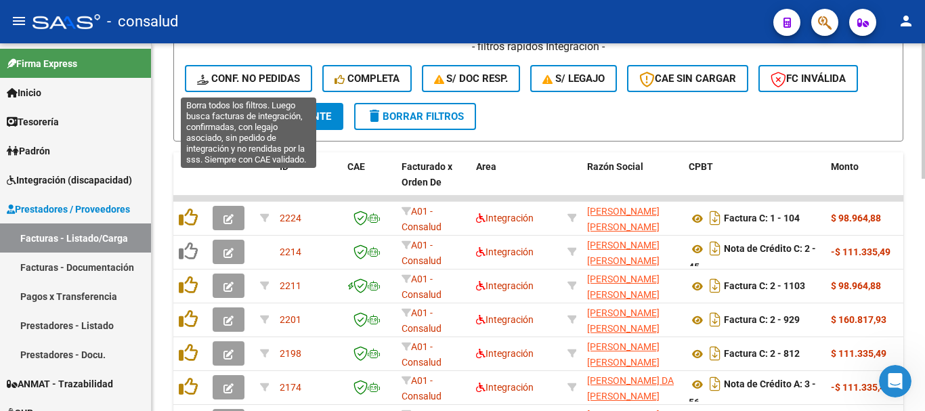
click at [241, 81] on span "Conf. no pedidas" at bounding box center [248, 78] width 103 height 12
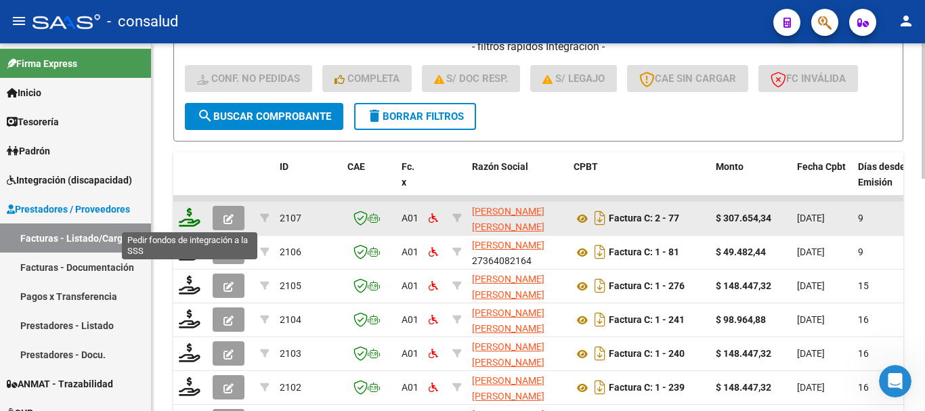
click at [179, 220] on icon at bounding box center [190, 217] width 22 height 19
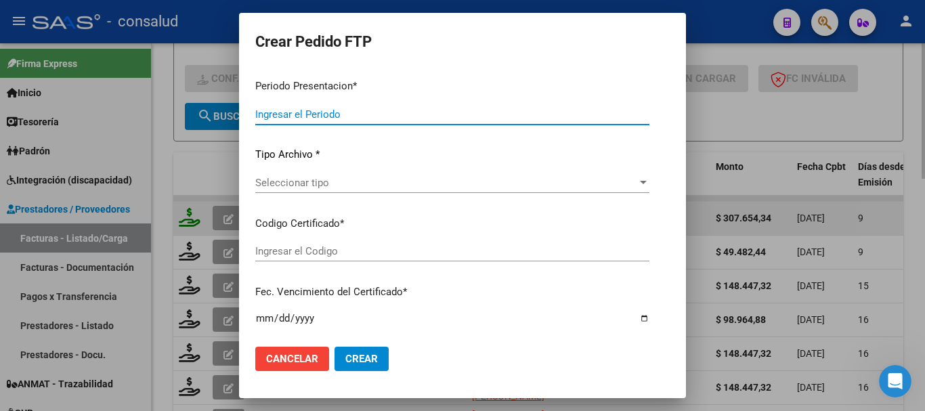
type input "202508"
type input "$ 307.654,34"
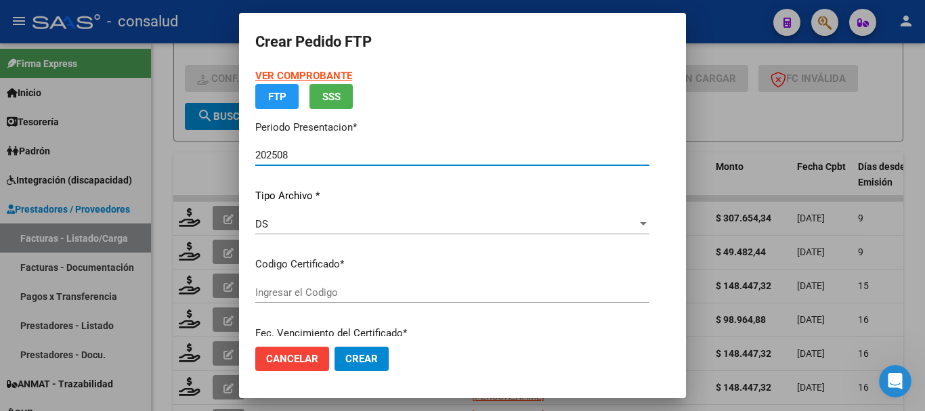
type input "0200056955575-20210819-20240819"
type input "2025-08-19"
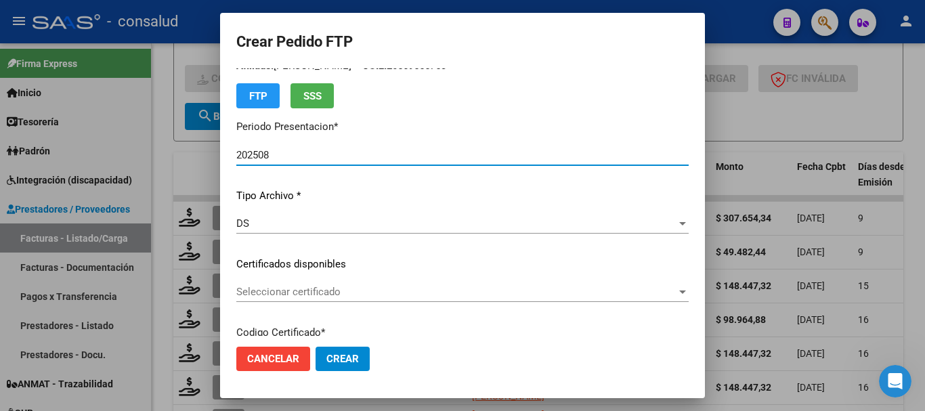
scroll to position [68, 0]
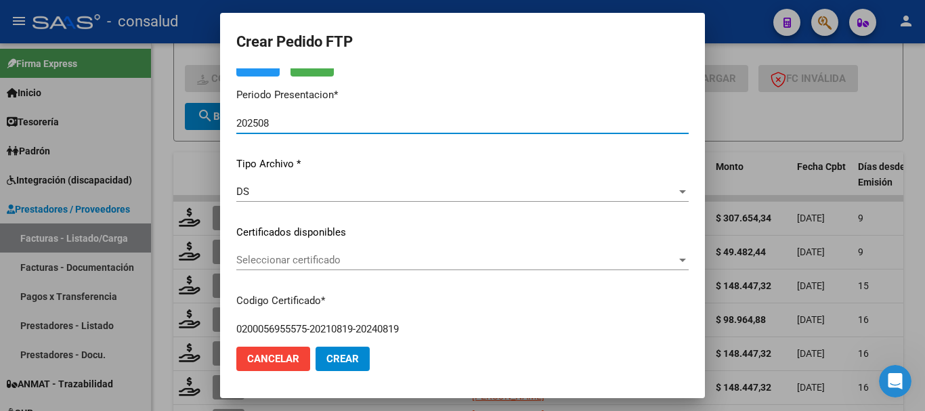
click at [285, 260] on span "Seleccionar certificado" at bounding box center [456, 260] width 440 height 12
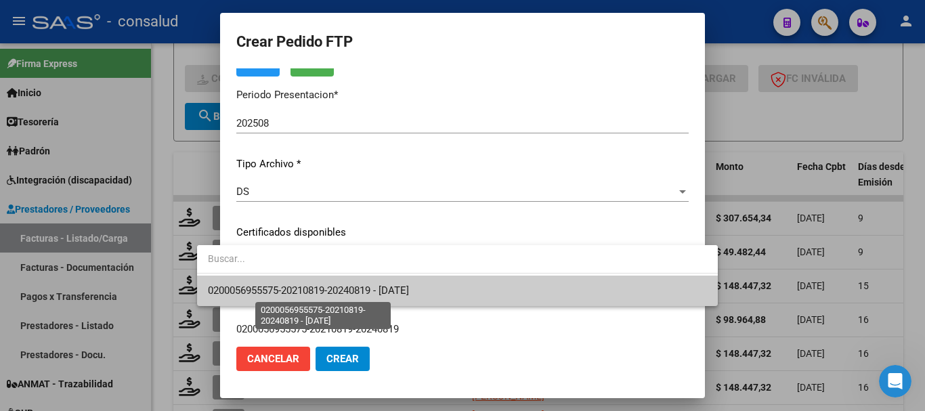
click at [299, 286] on span "0200056955575-20210819-20240819 - 2025-08-19" at bounding box center [308, 290] width 201 height 12
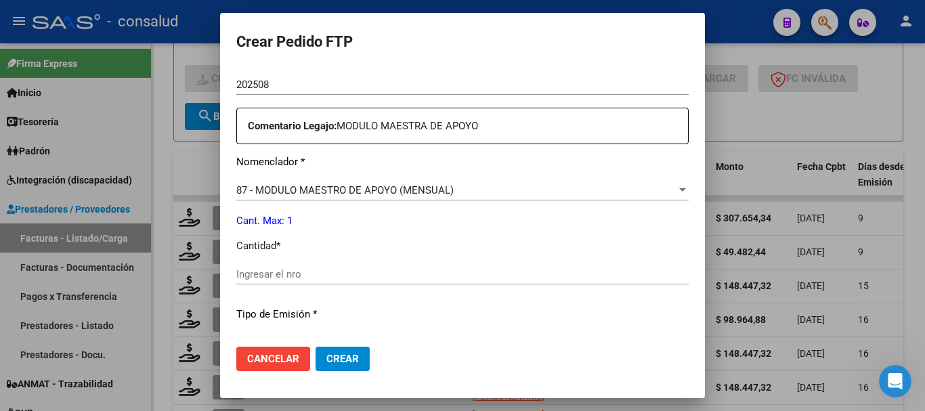
scroll to position [474, 0]
click at [303, 265] on div "Ingresar el nro" at bounding box center [462, 273] width 452 height 20
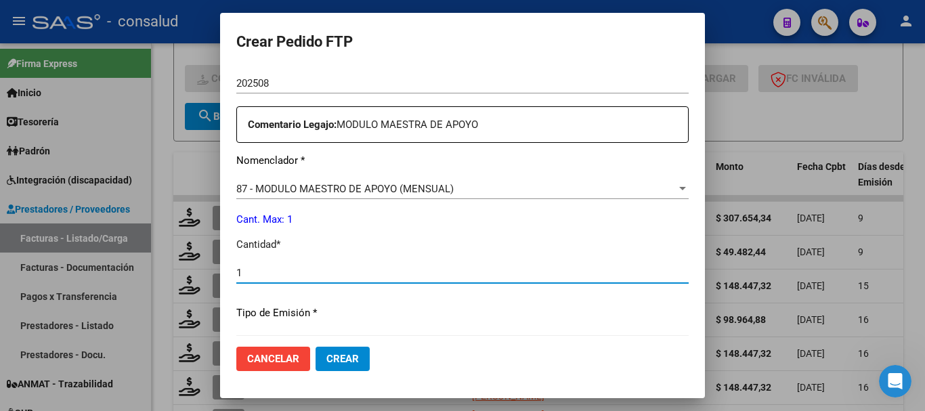
type input "1"
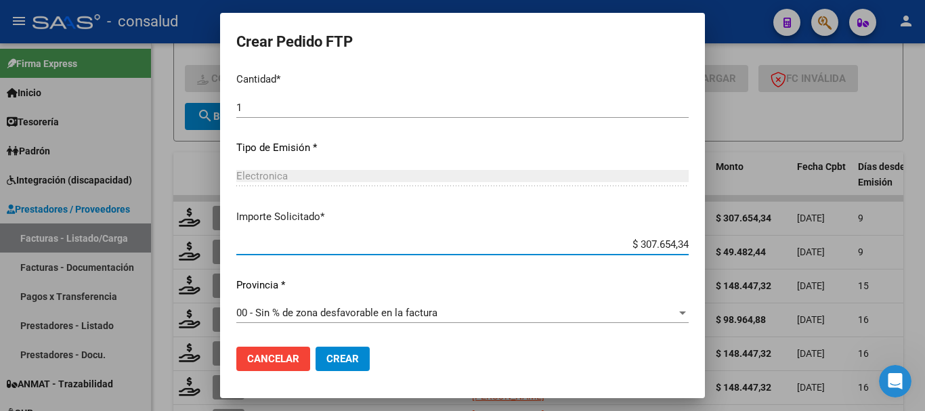
click at [326, 364] on span "Crear" at bounding box center [342, 359] width 33 height 12
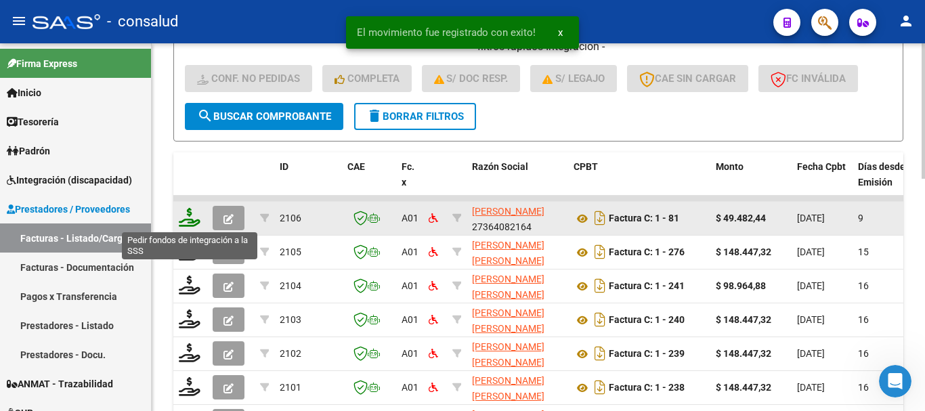
click at [181, 219] on icon at bounding box center [190, 217] width 22 height 19
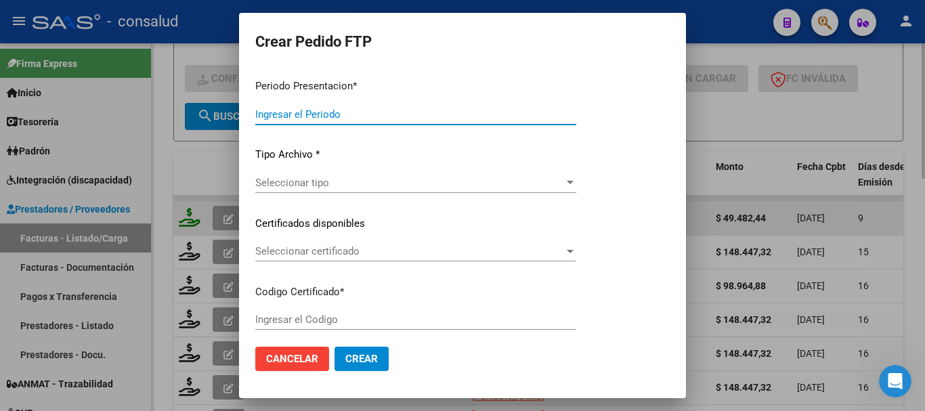
type input "202508"
type input "$ 49.482,44"
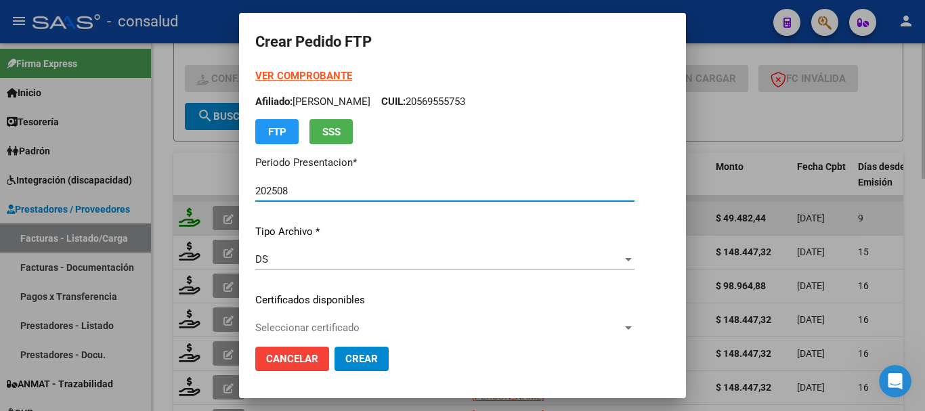
type input "0100057486733-20240919-20290919"
type input "2029-09-19"
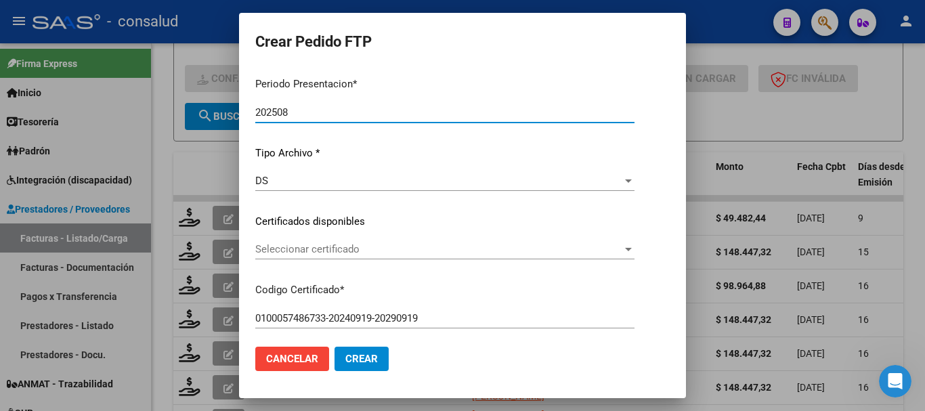
scroll to position [135, 0]
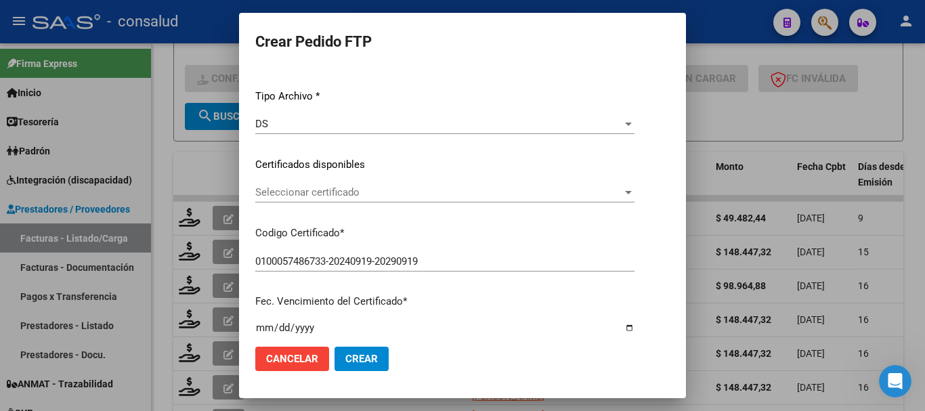
click at [337, 195] on span "Seleccionar certificado" at bounding box center [438, 192] width 367 height 12
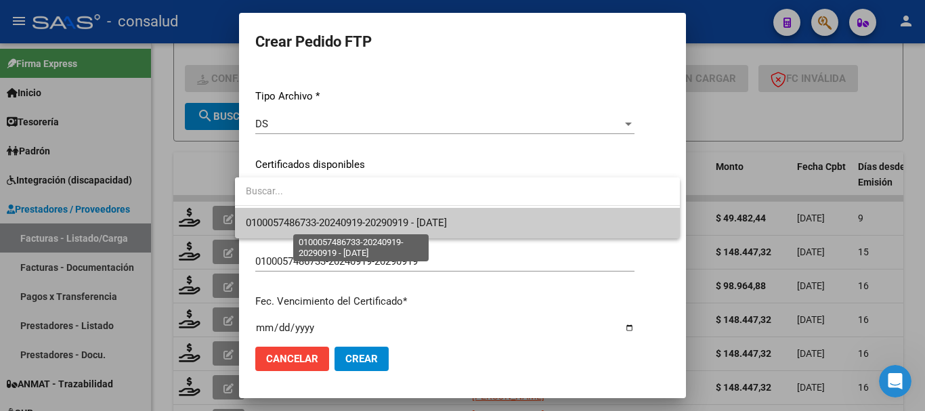
click at [343, 223] on span "0100057486733-20240919-20290919 - 2029-09-19" at bounding box center [346, 223] width 201 height 12
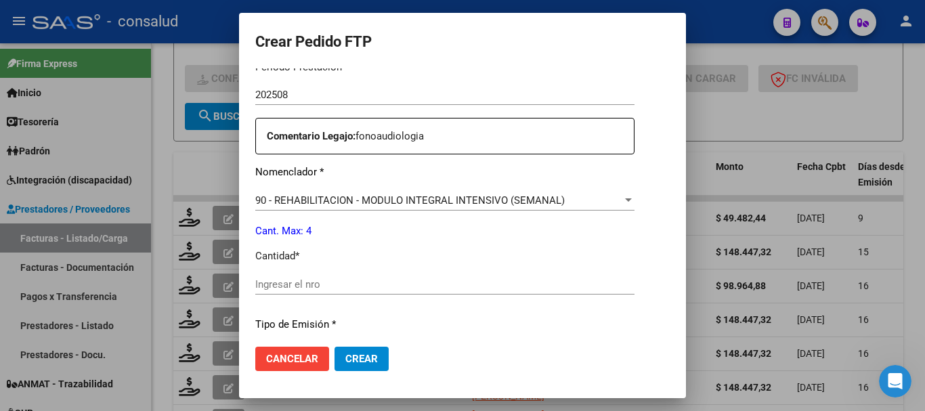
scroll to position [542, 0]
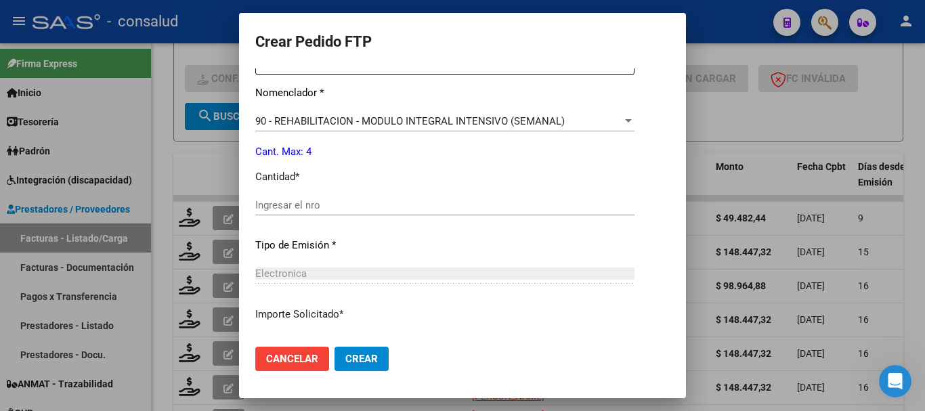
click at [343, 205] on input "Ingresar el nro" at bounding box center [444, 205] width 379 height 12
type input "4"
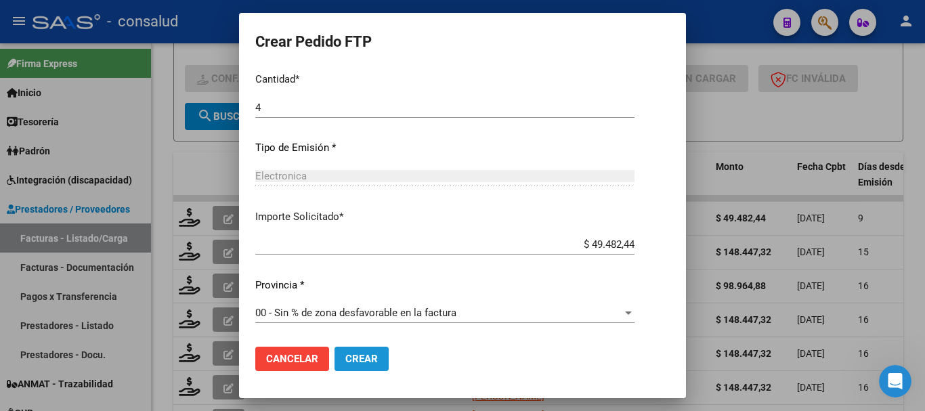
click at [361, 354] on span "Crear" at bounding box center [361, 359] width 33 height 12
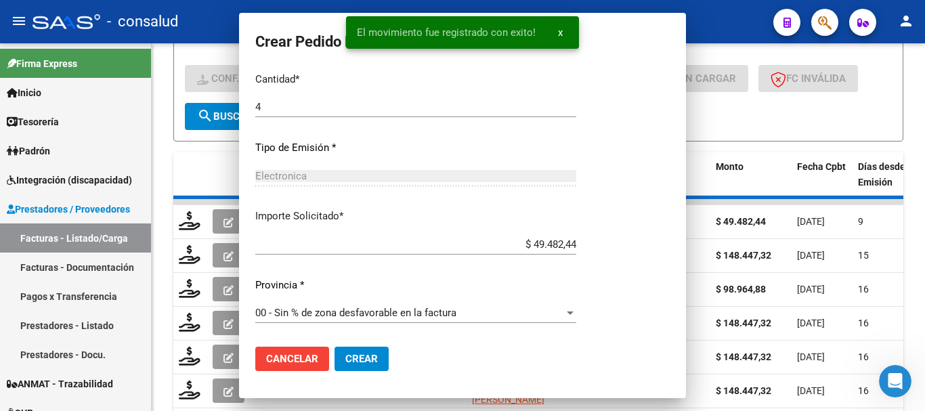
scroll to position [0, 0]
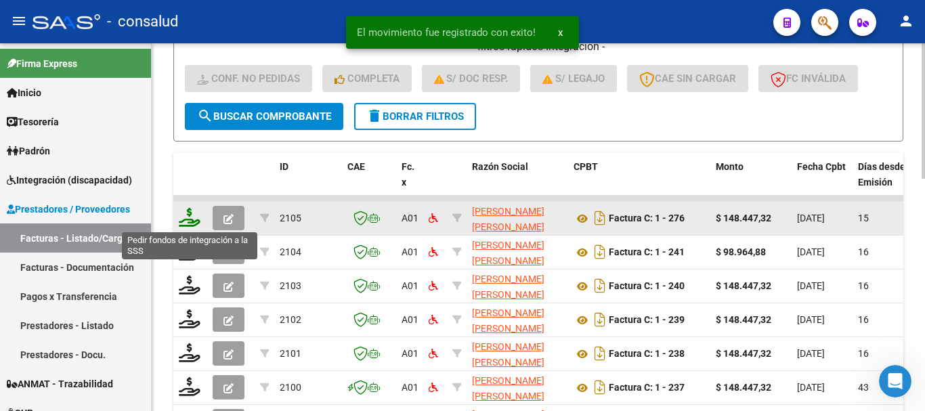
click at [194, 215] on icon at bounding box center [190, 217] width 22 height 19
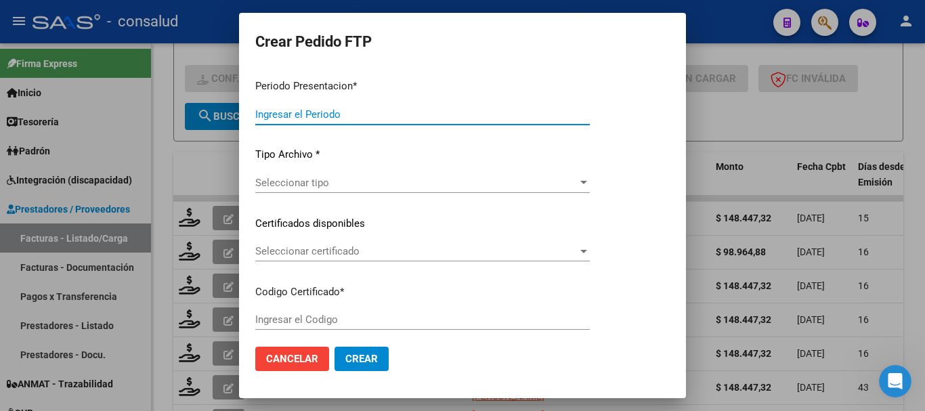
type input "202508"
type input "$ 148.447,32"
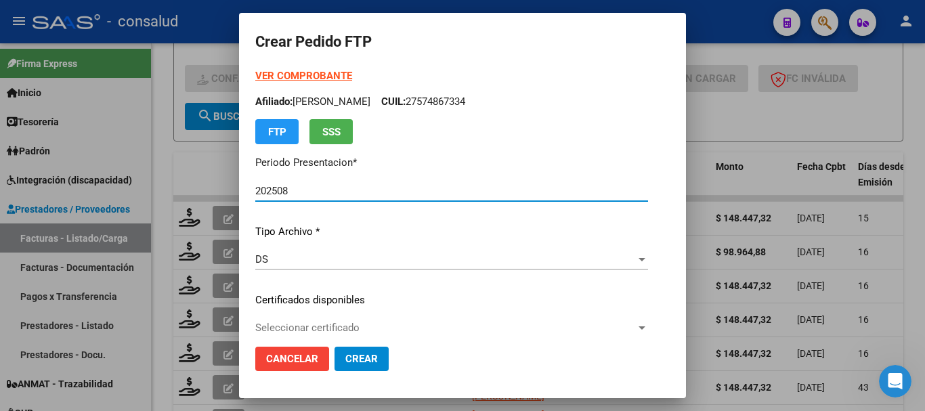
type input "0100052301424-20190704-20290704"
type input "2029-07-04"
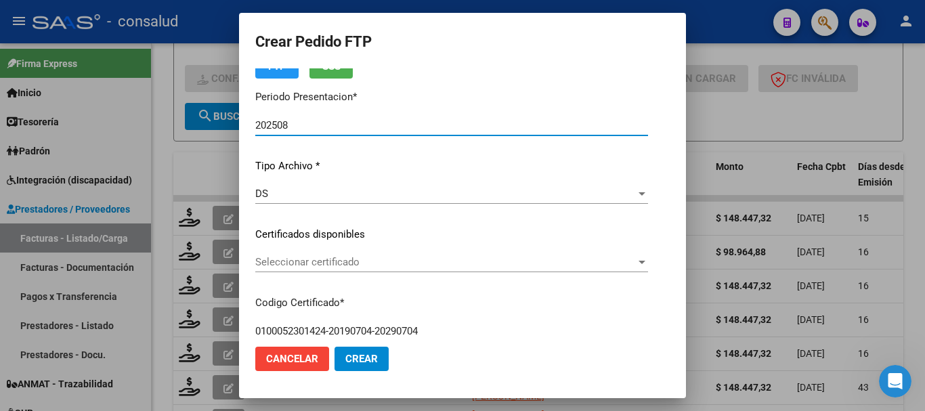
scroll to position [203, 0]
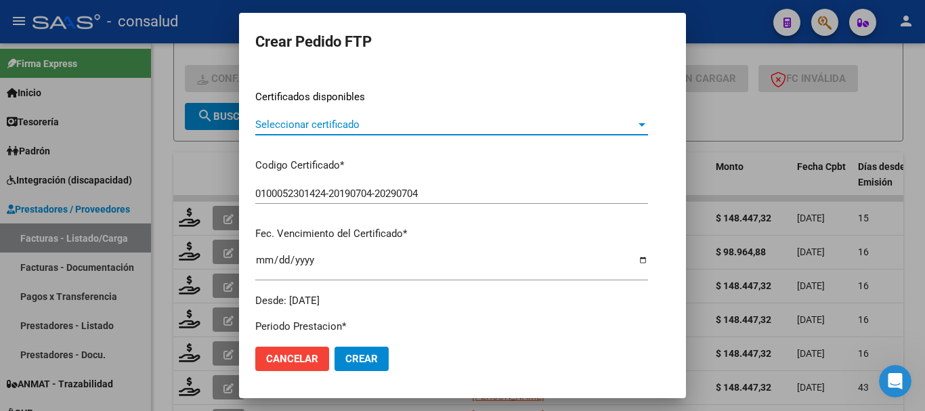
click at [343, 130] on span "Seleccionar certificado" at bounding box center [445, 124] width 381 height 12
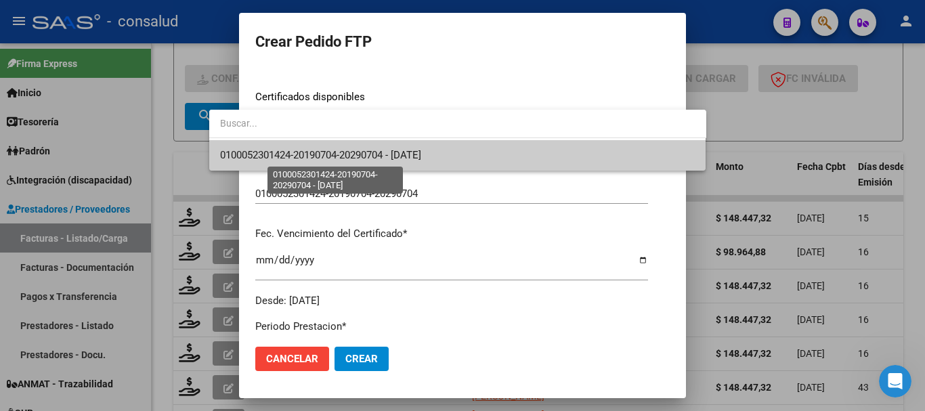
click at [345, 154] on span "0100052301424-20190704-20290704 - 2029-07-04" at bounding box center [320, 155] width 201 height 12
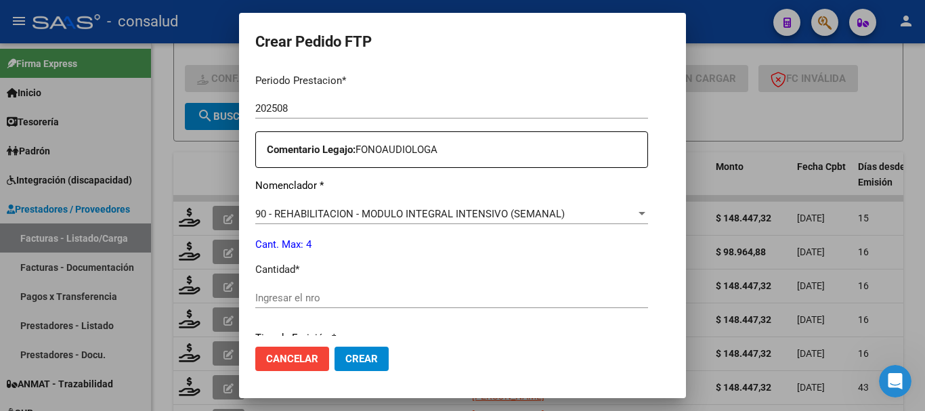
scroll to position [474, 0]
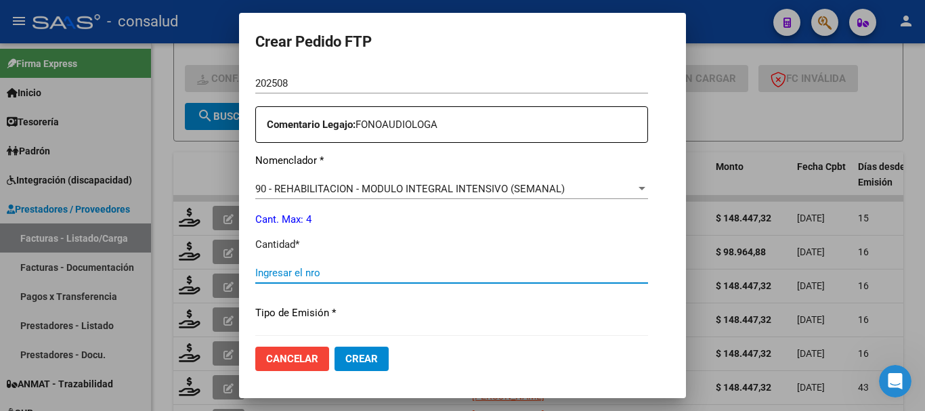
click at [368, 269] on input "Ingresar el nro" at bounding box center [451, 273] width 393 height 12
type input "4"
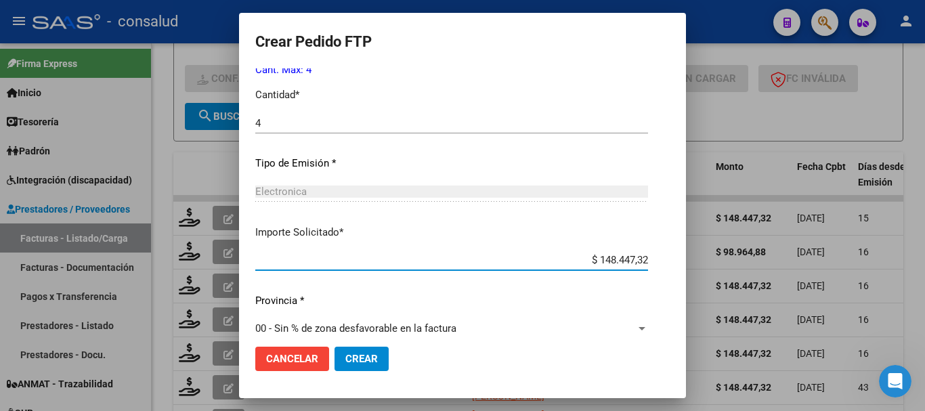
scroll to position [639, 0]
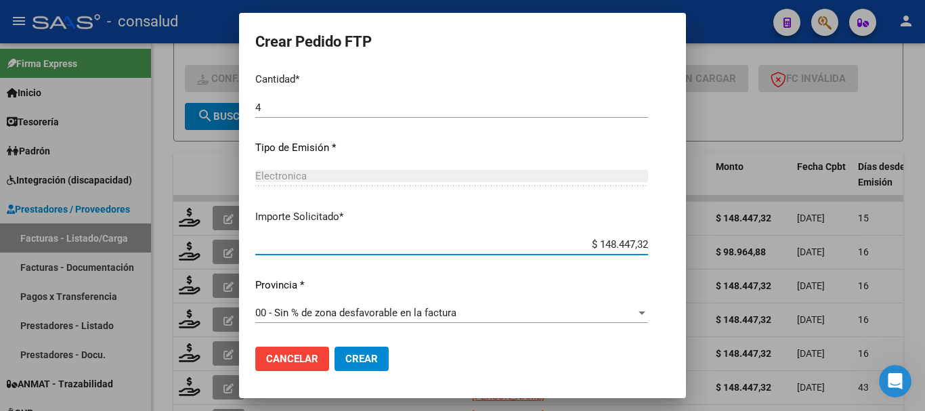
click at [345, 362] on span "Crear" at bounding box center [361, 359] width 33 height 12
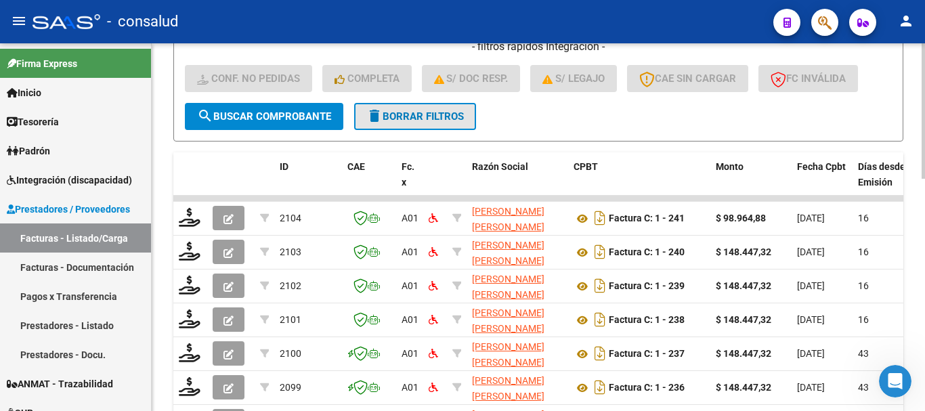
click at [414, 114] on span "delete Borrar Filtros" at bounding box center [415, 116] width 98 height 12
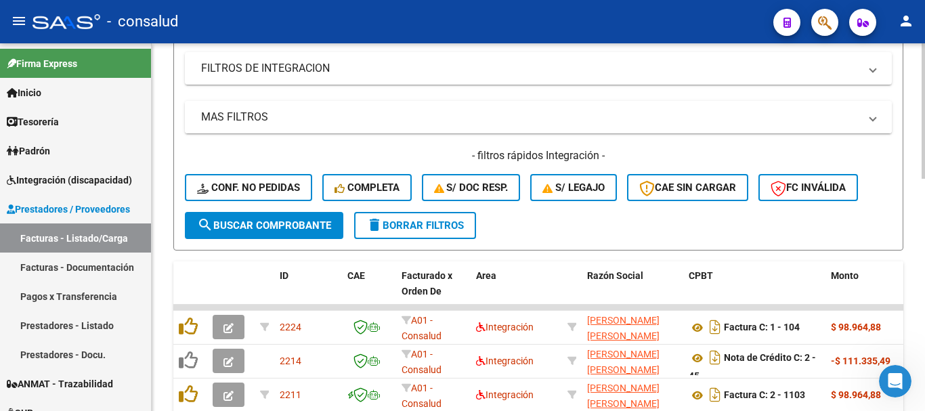
scroll to position [406, 0]
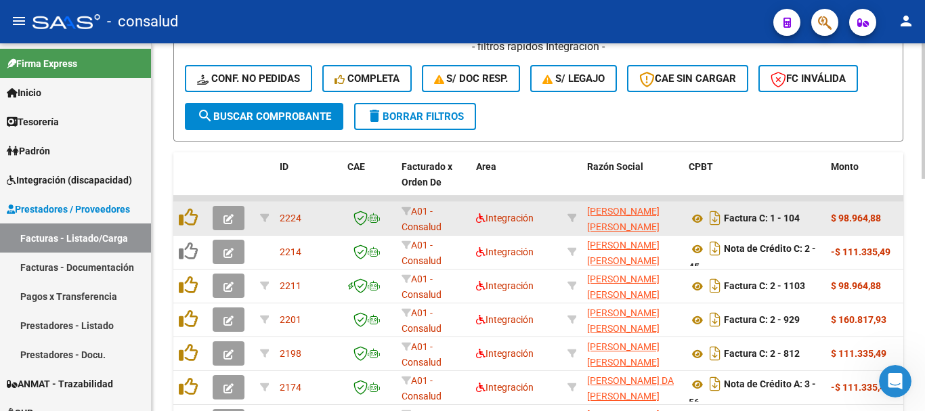
click at [230, 216] on icon "button" at bounding box center [228, 219] width 10 height 10
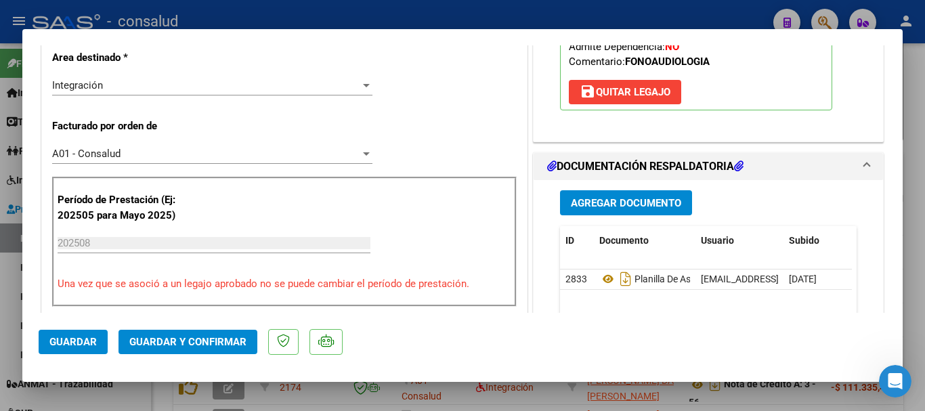
scroll to position [339, 0]
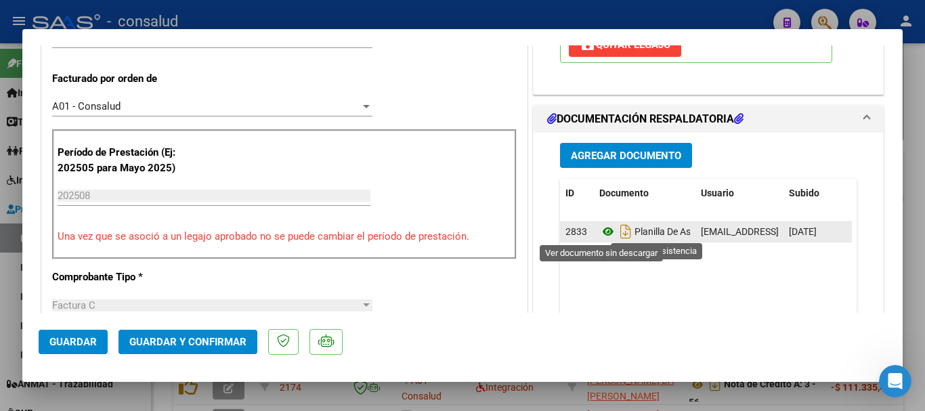
click at [605, 232] on icon at bounding box center [608, 231] width 18 height 16
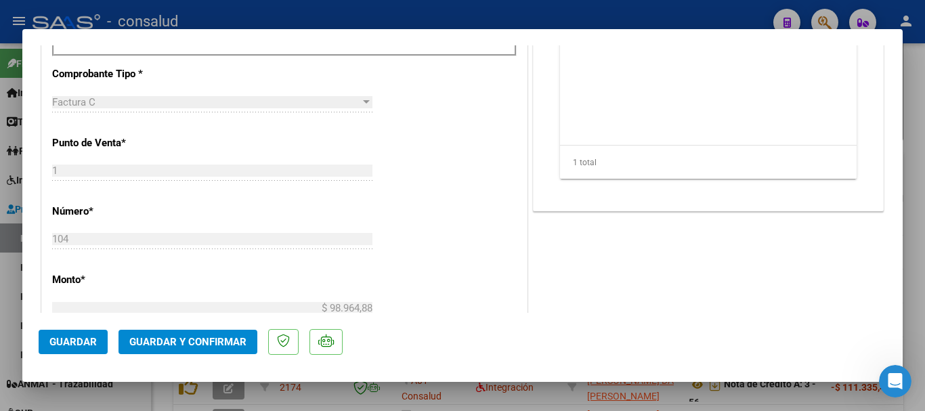
scroll to position [677, 0]
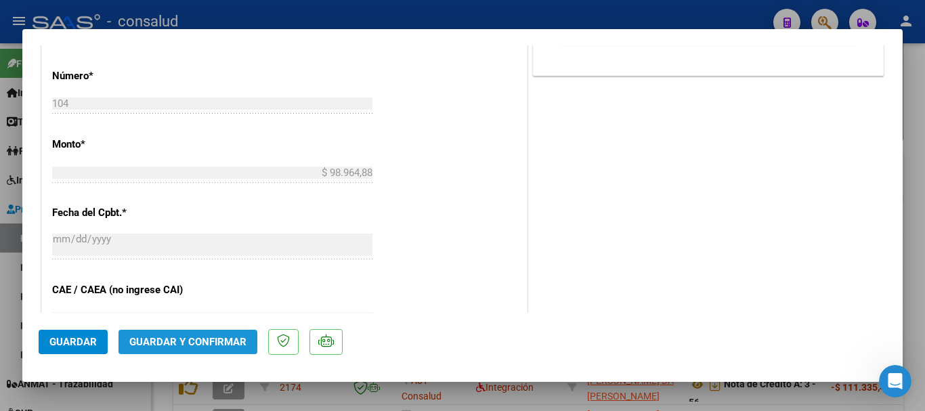
click at [217, 339] on span "Guardar y Confirmar" at bounding box center [187, 342] width 117 height 12
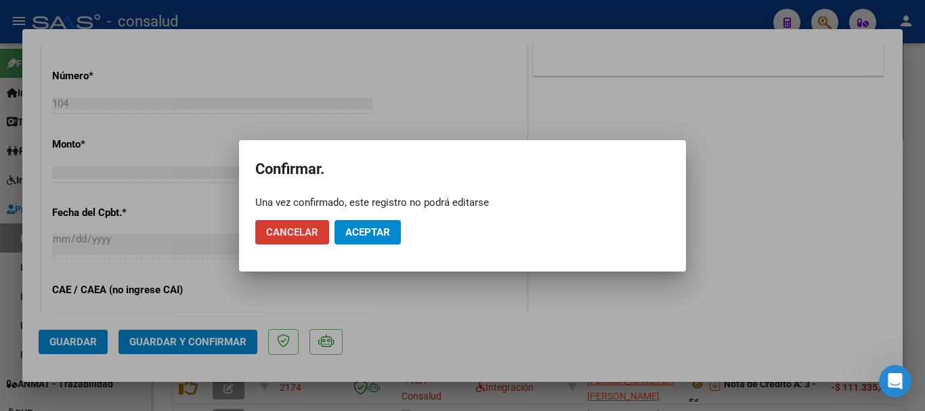
click at [345, 232] on span "Aceptar" at bounding box center [367, 232] width 45 height 12
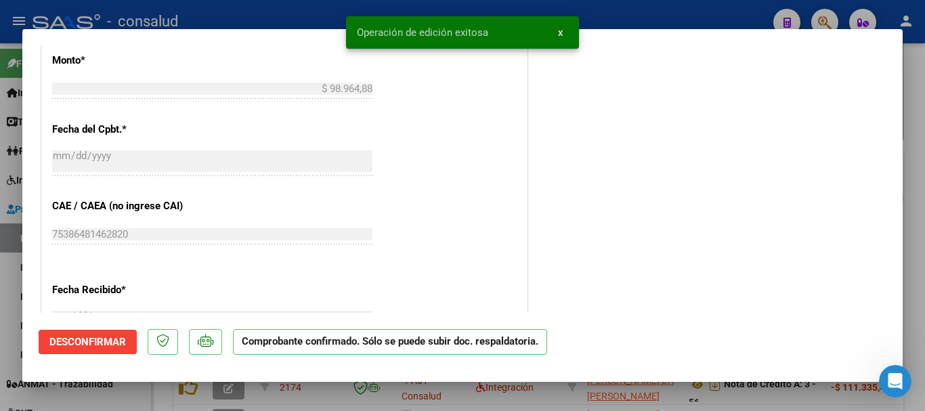
type input "$ 0,00"
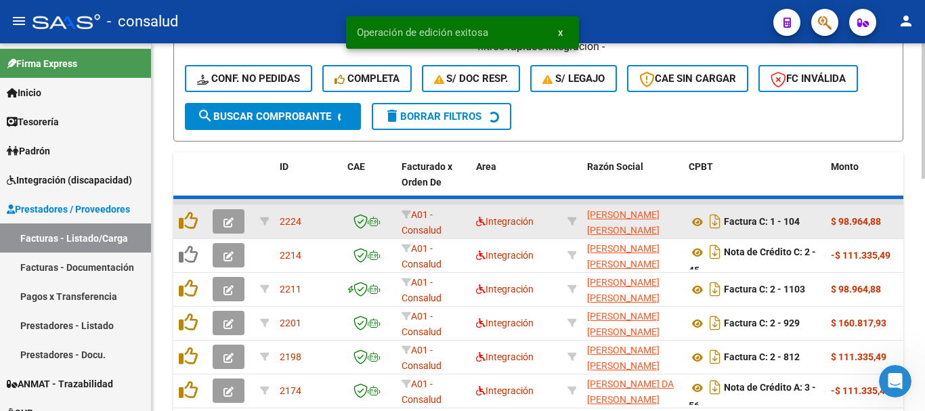
scroll to position [406, 0]
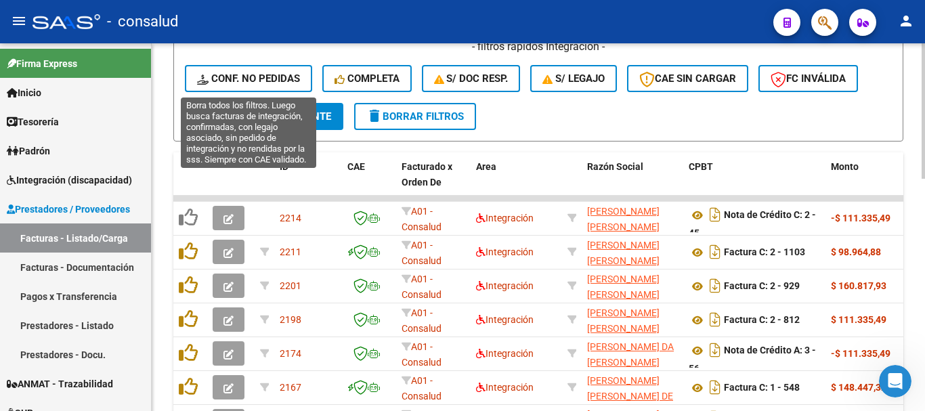
click at [232, 71] on button "Conf. no pedidas" at bounding box center [248, 78] width 127 height 27
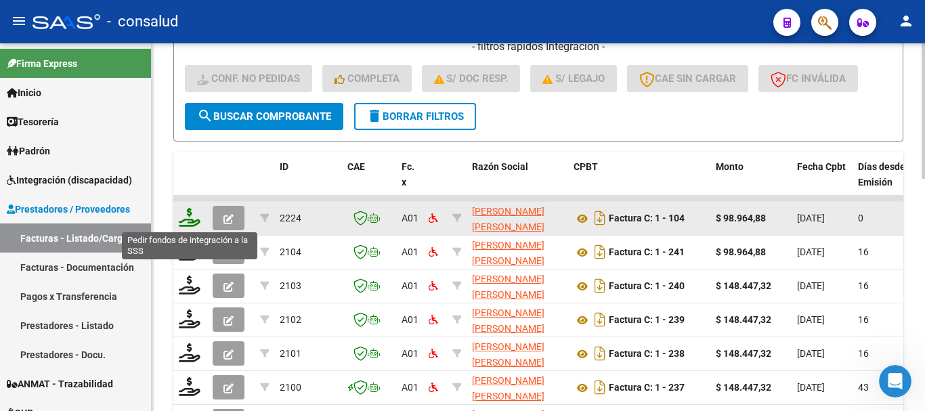
click at [192, 222] on icon at bounding box center [190, 217] width 22 height 19
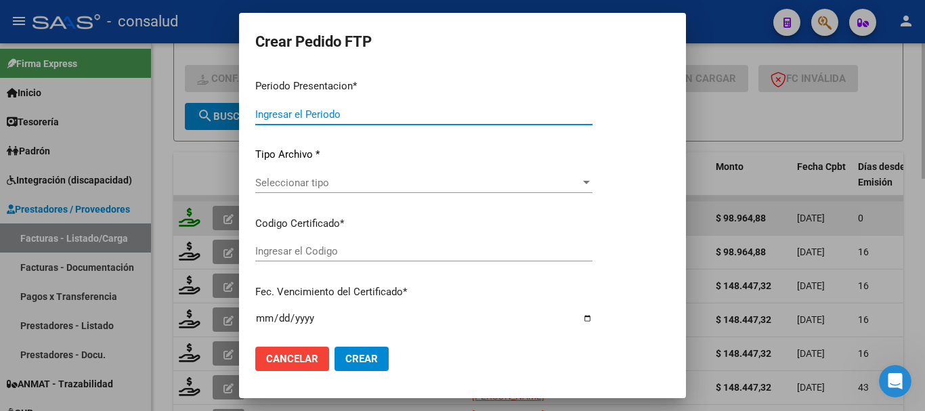
type input "202508"
type input "$ 98.964,88"
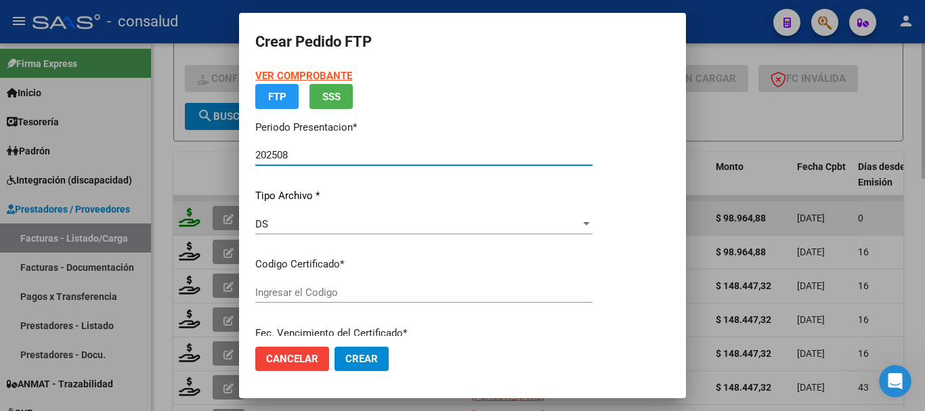
type input "0200049136904-20210806-20310806"
type input "2031-08-06"
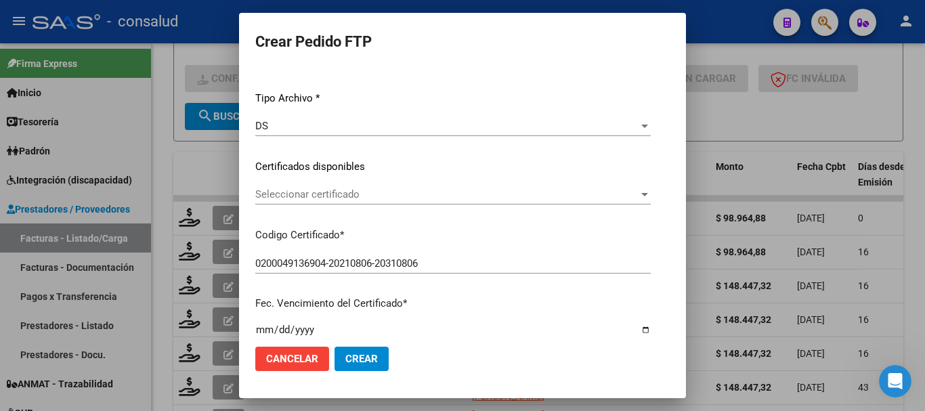
scroll to position [135, 0]
click at [320, 179] on div "VER COMPROBANTE ARCA Padrón Afiliado: TYMOÑKO SEBASTIAN ALEJANDRO CUIL: 2049136…" at bounding box center [452, 154] width 395 height 443
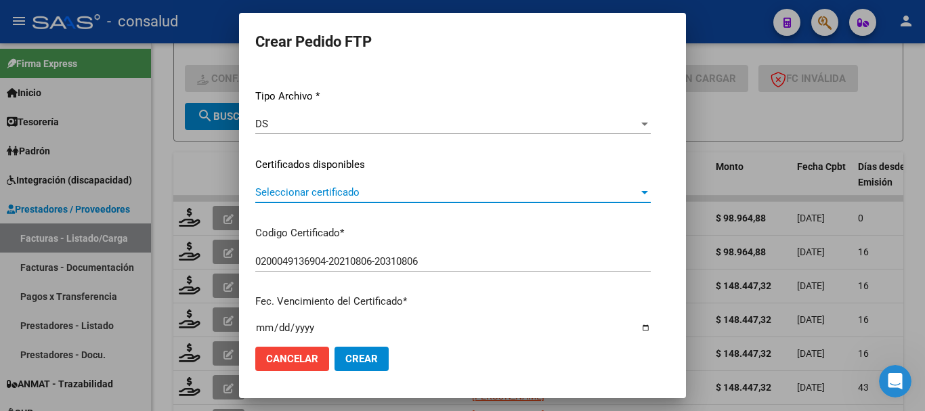
click at [320, 188] on span "Seleccionar certificado" at bounding box center [446, 192] width 383 height 12
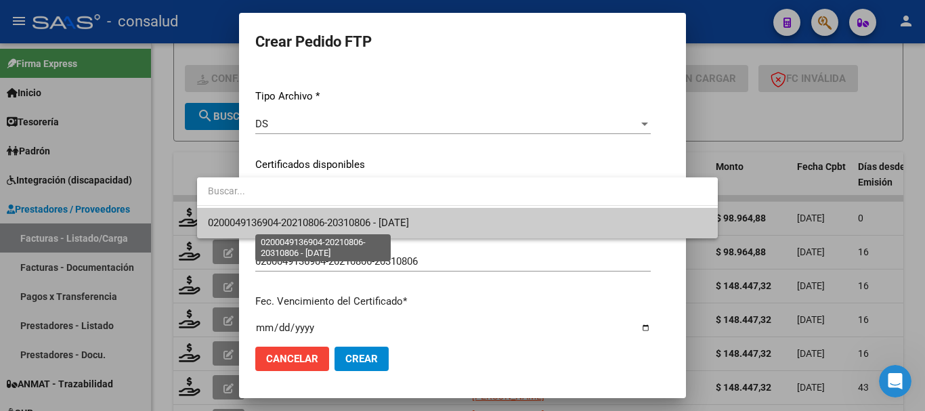
click at [332, 221] on span "0200049136904-20210806-20310806 - 2031-08-06" at bounding box center [308, 223] width 201 height 12
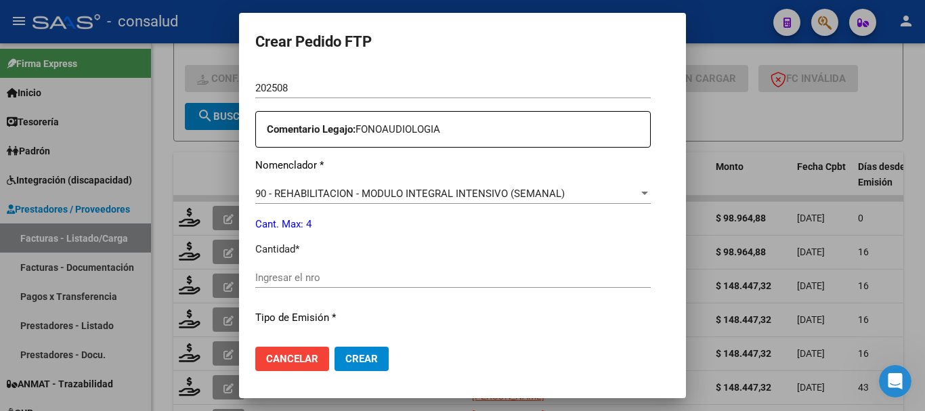
scroll to position [474, 0]
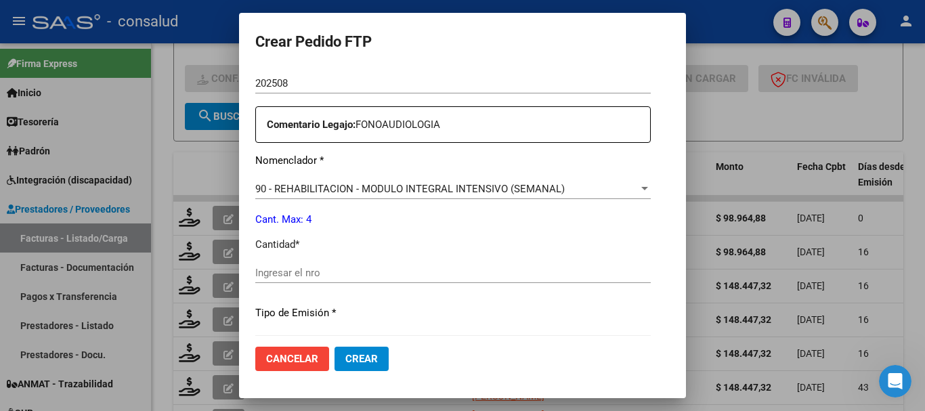
click at [326, 276] on input "Ingresar el nro" at bounding box center [452, 273] width 395 height 12
type input "4"
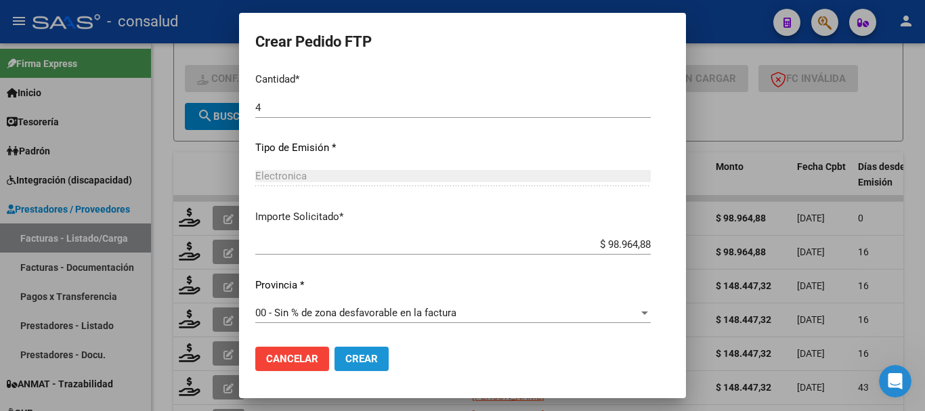
click at [335, 366] on button "Crear" at bounding box center [362, 359] width 54 height 24
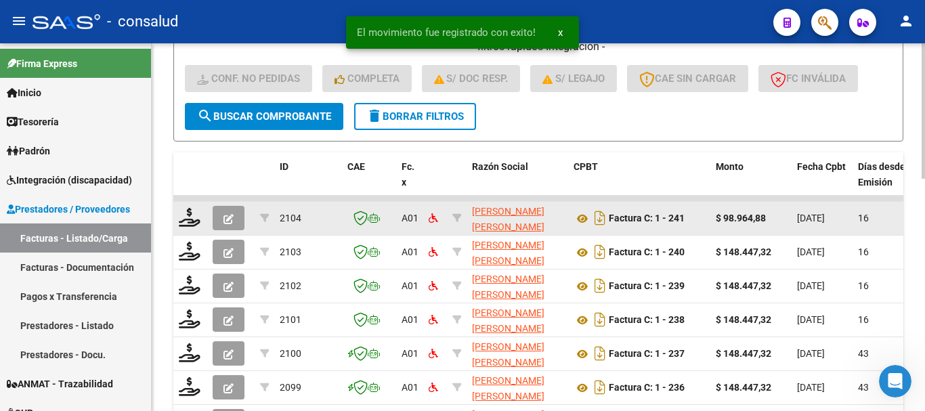
click at [189, 227] on div at bounding box center [190, 218] width 23 height 21
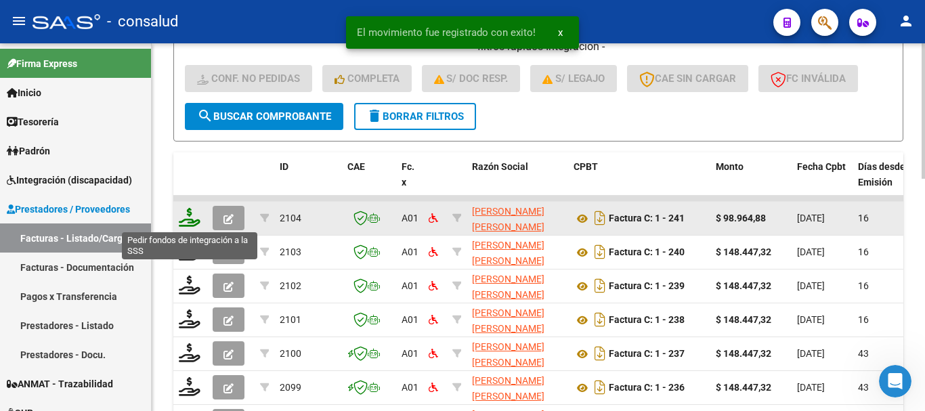
click at [191, 223] on icon at bounding box center [190, 217] width 22 height 19
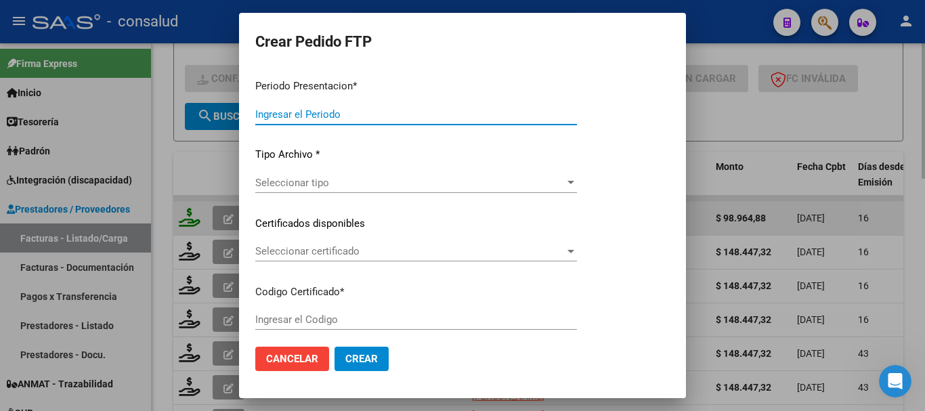
type input "202508"
type input "$ 98.964,88"
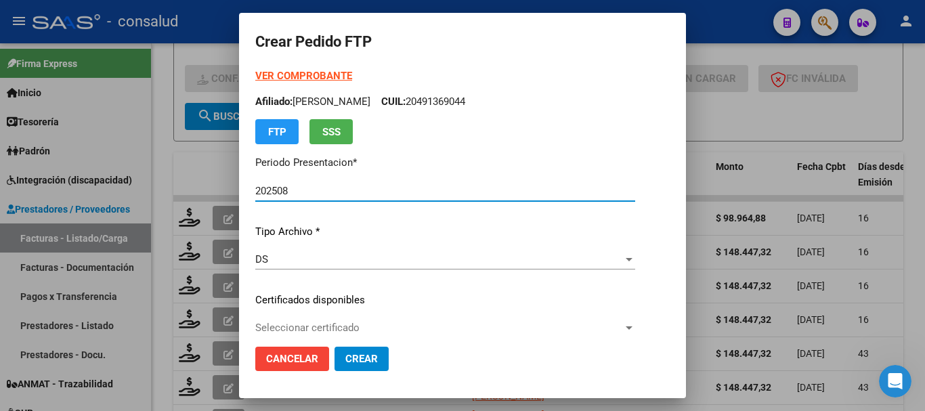
type input "0200054233962-20241218-20341218"
type input "2034-12-18"
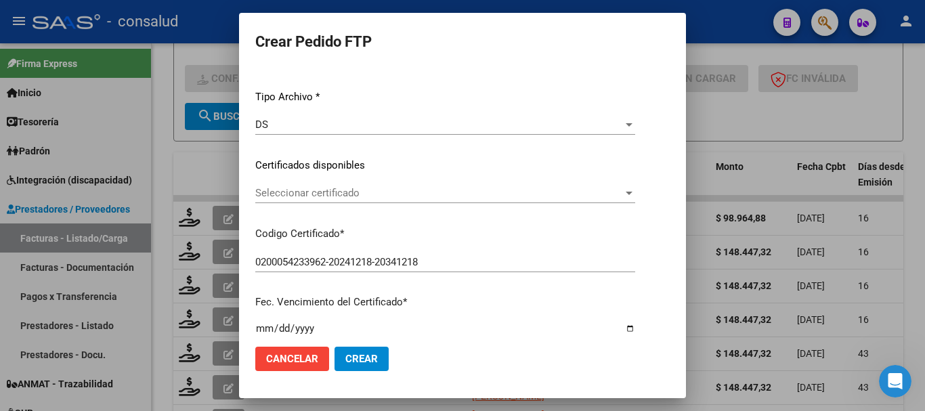
scroll to position [135, 0]
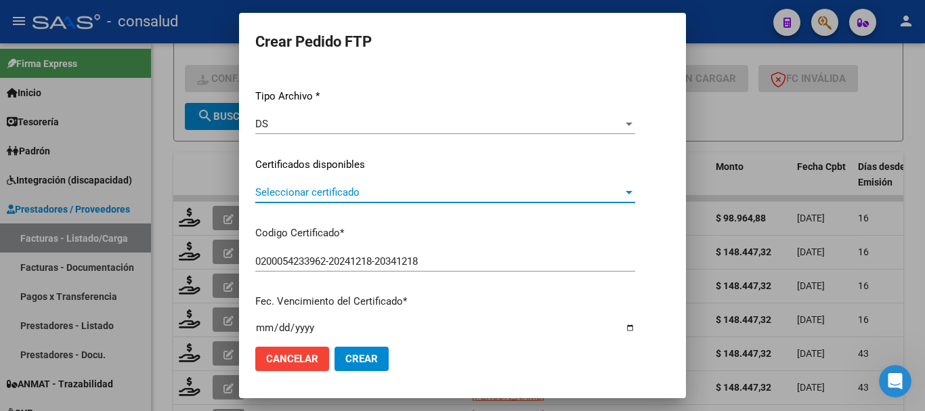
click at [324, 196] on span "Seleccionar certificado" at bounding box center [439, 192] width 368 height 12
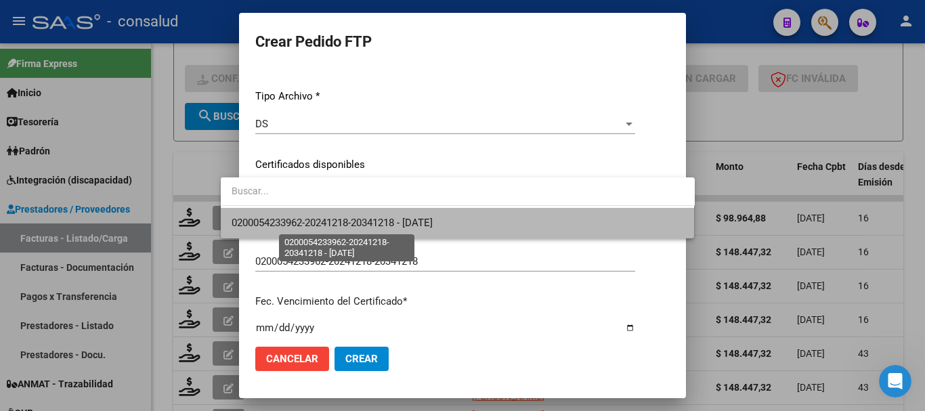
click at [326, 224] on span "0200054233962-20241218-20341218 - 2034-12-18" at bounding box center [332, 223] width 201 height 12
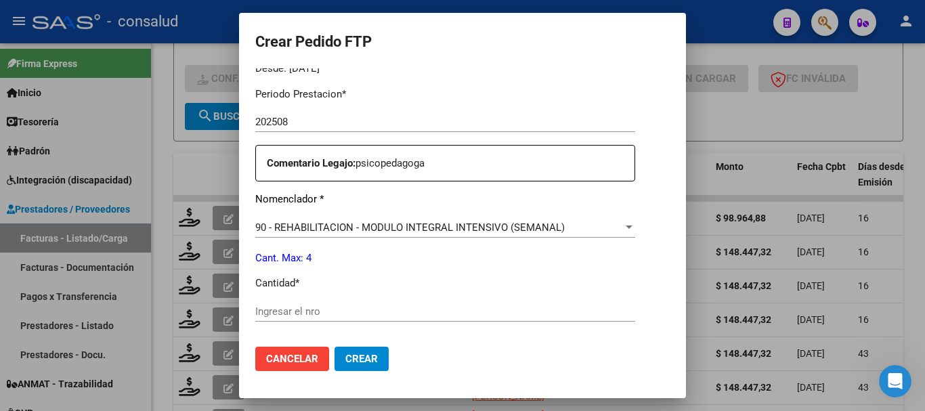
scroll to position [474, 0]
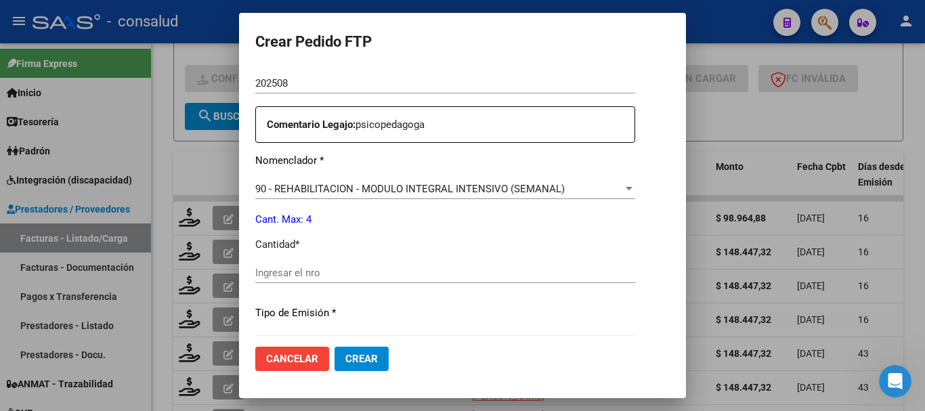
click at [288, 270] on input "Ingresar el nro" at bounding box center [445, 273] width 380 height 12
type input "4"
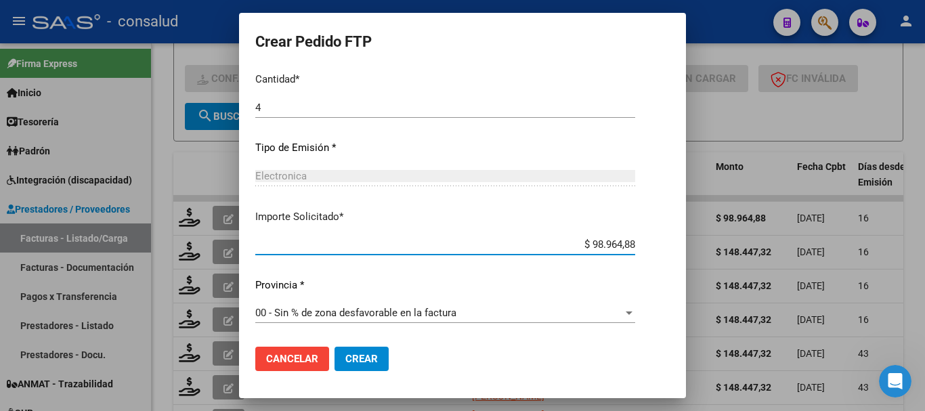
click at [351, 366] on button "Crear" at bounding box center [362, 359] width 54 height 24
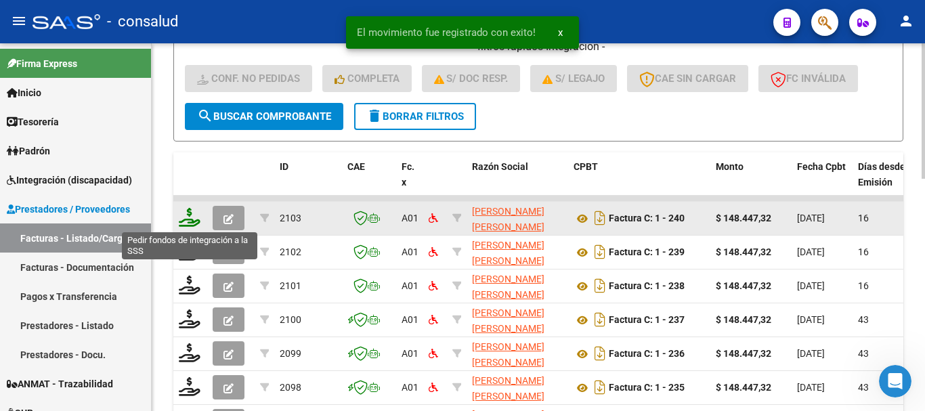
click at [194, 217] on icon at bounding box center [190, 217] width 22 height 19
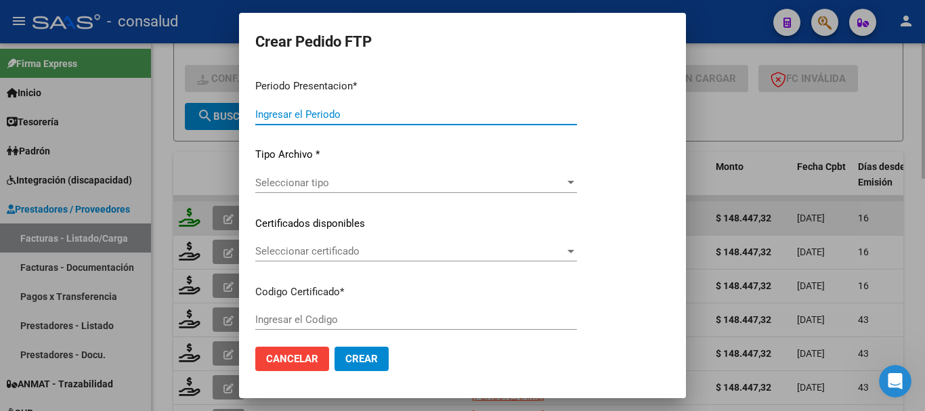
type input "202508"
type input "$ 148.447,32"
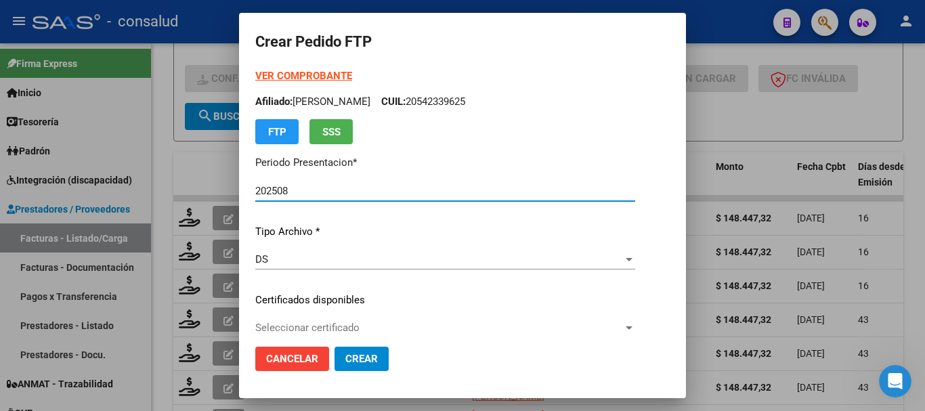
type input "0200058419003-20231003-20281003"
type input "2028-10-03"
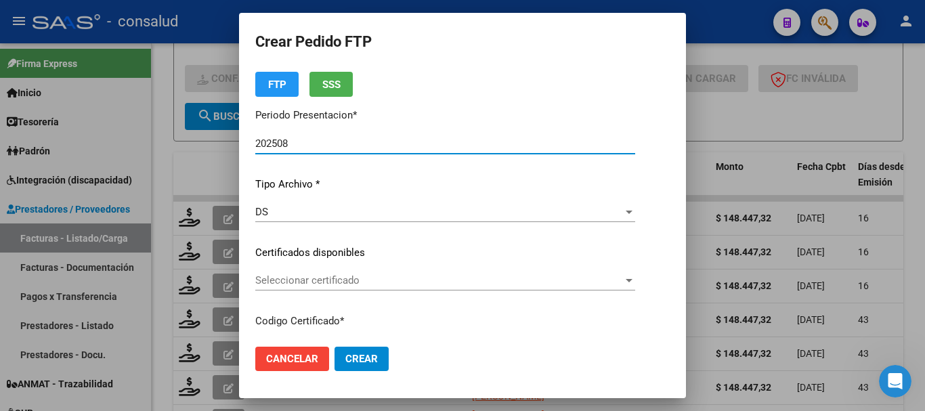
scroll to position [135, 0]
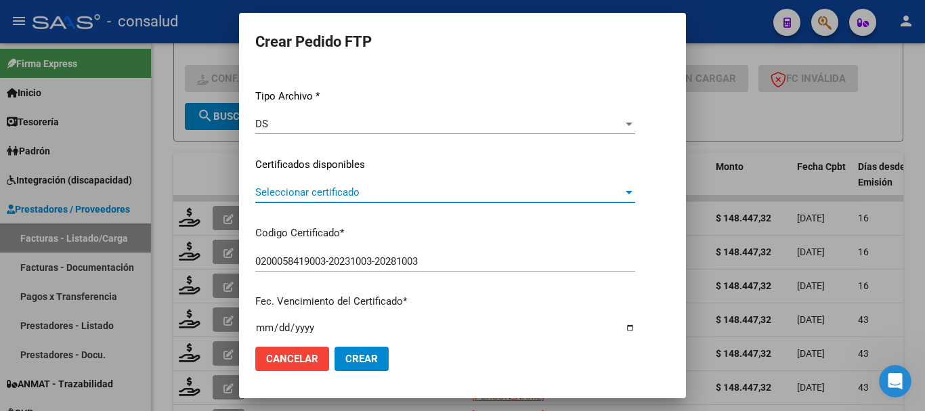
click at [276, 196] on span "Seleccionar certificado" at bounding box center [439, 192] width 368 height 12
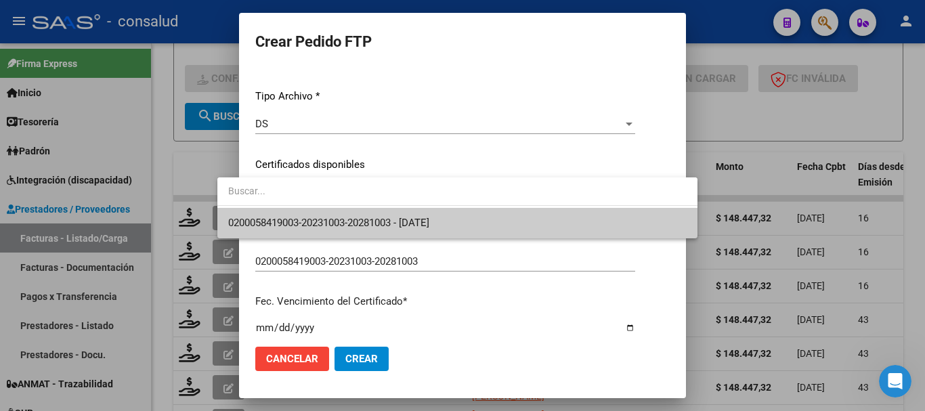
click at [276, 211] on span "0200058419003-20231003-20281003 - 2028-10-03" at bounding box center [457, 223] width 458 height 30
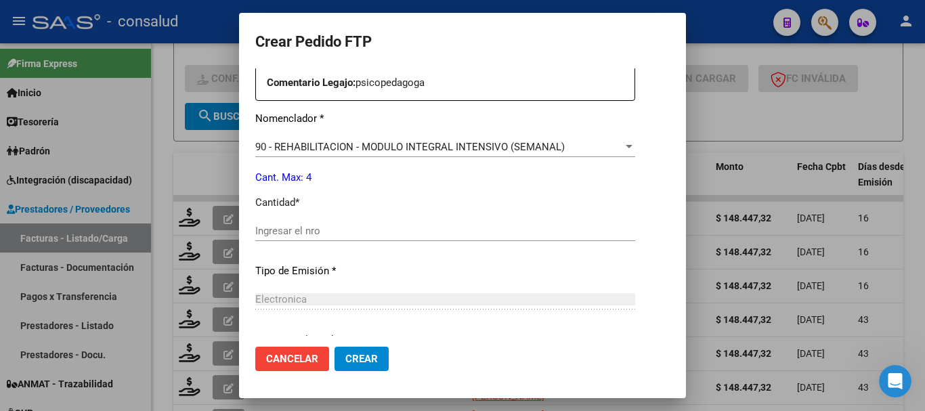
scroll to position [542, 0]
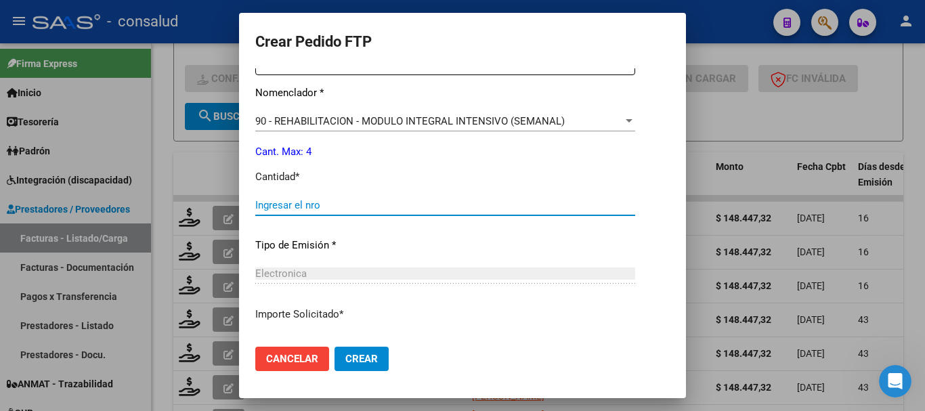
click at [272, 204] on input "Ingresar el nro" at bounding box center [445, 205] width 380 height 12
type input "4"
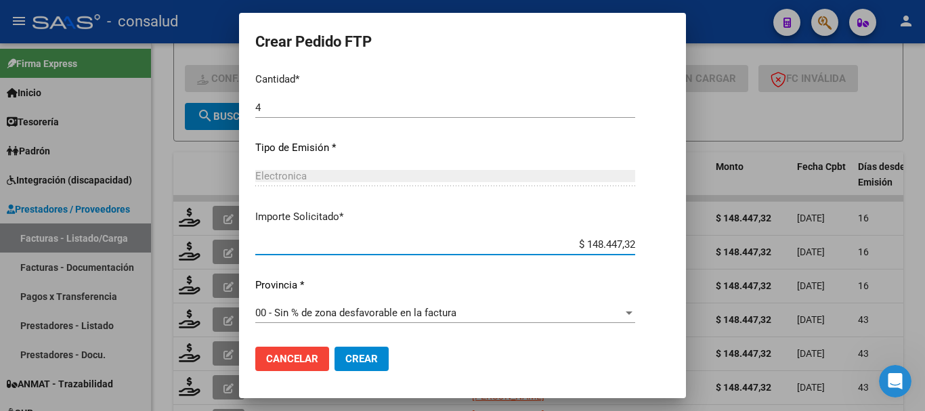
click at [351, 364] on button "Crear" at bounding box center [362, 359] width 54 height 24
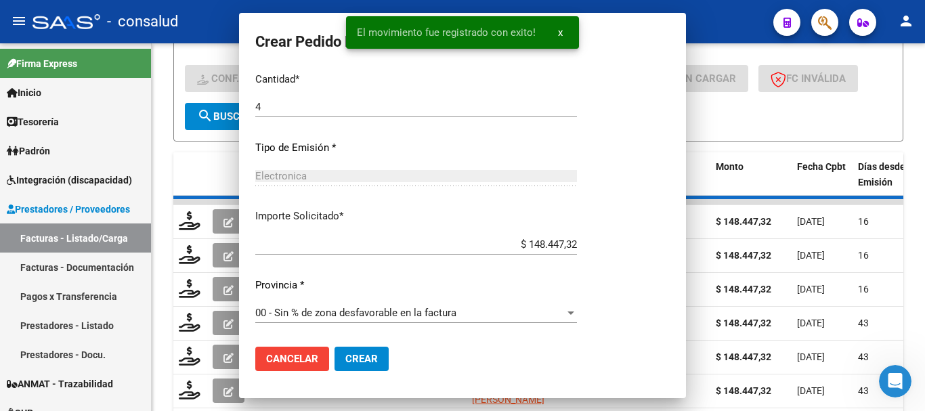
scroll to position [0, 0]
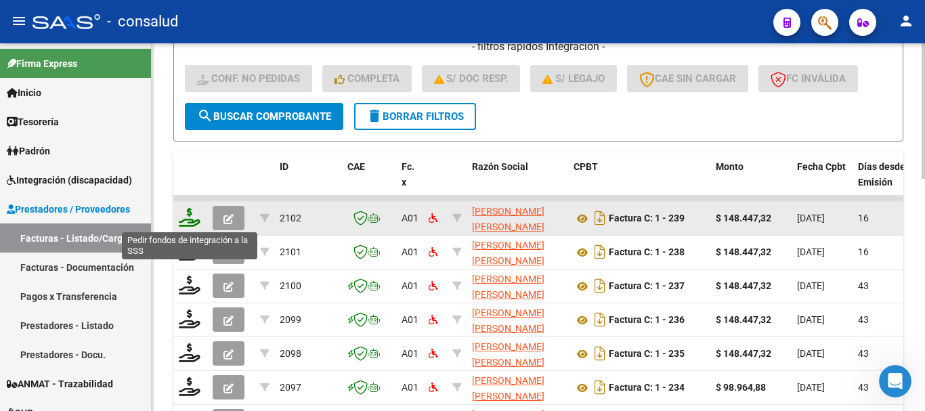
click at [190, 221] on icon at bounding box center [190, 217] width 22 height 19
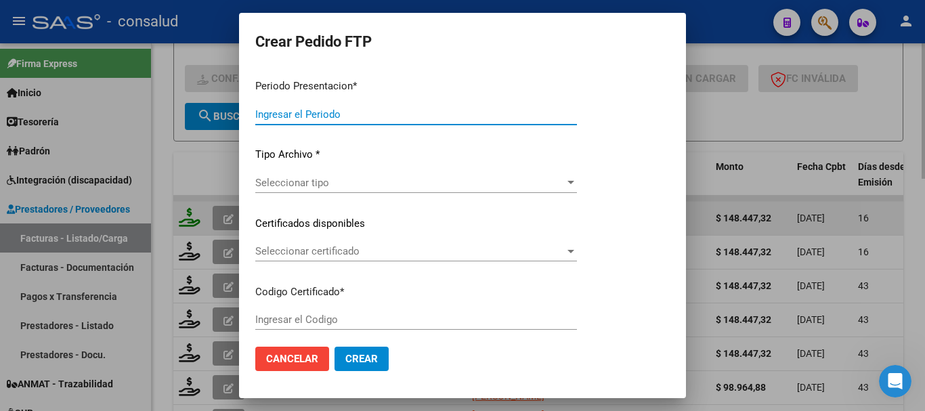
type input "202508"
type input "$ 148.447,32"
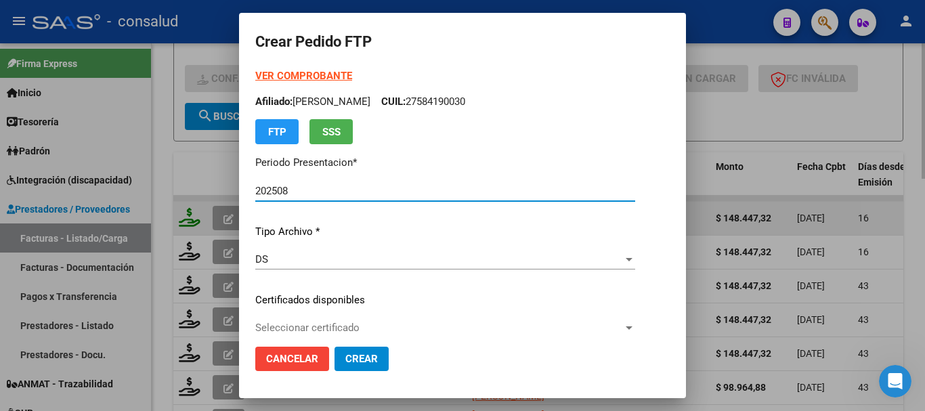
type input "0200049872344-20160928-20260928"
type input "2026-09-28"
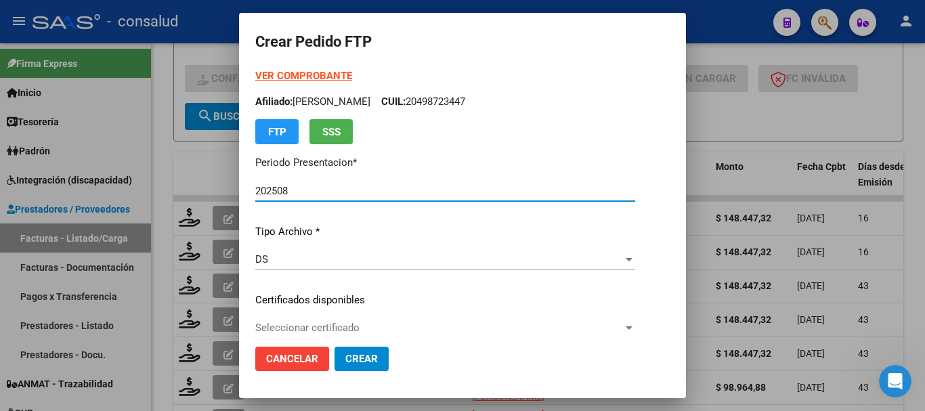
scroll to position [203, 0]
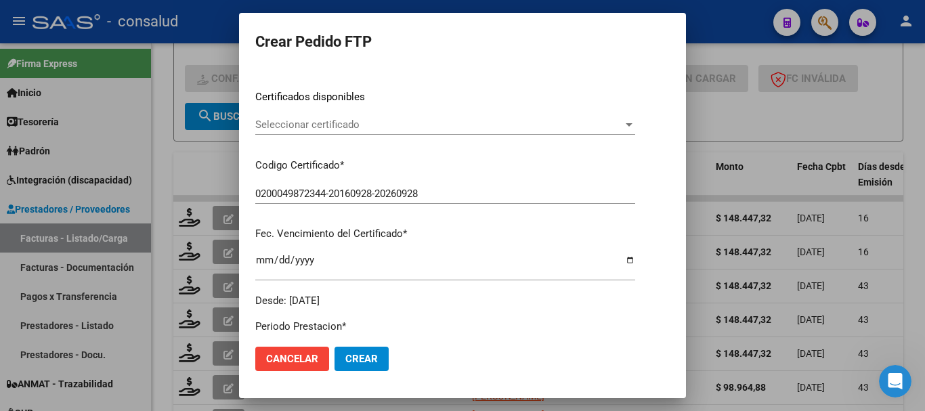
click at [353, 128] on span "Seleccionar certificado" at bounding box center [439, 124] width 368 height 12
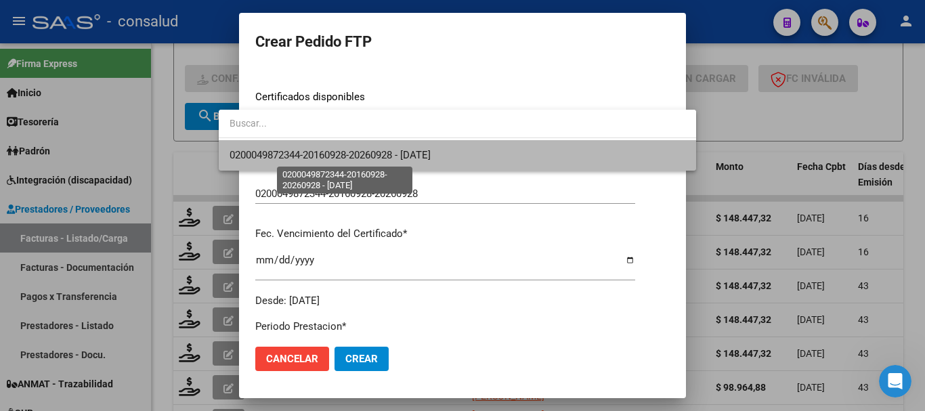
click at [357, 156] on span "0200049872344-20160928-20260928 - 2026-09-28" at bounding box center [330, 155] width 201 height 12
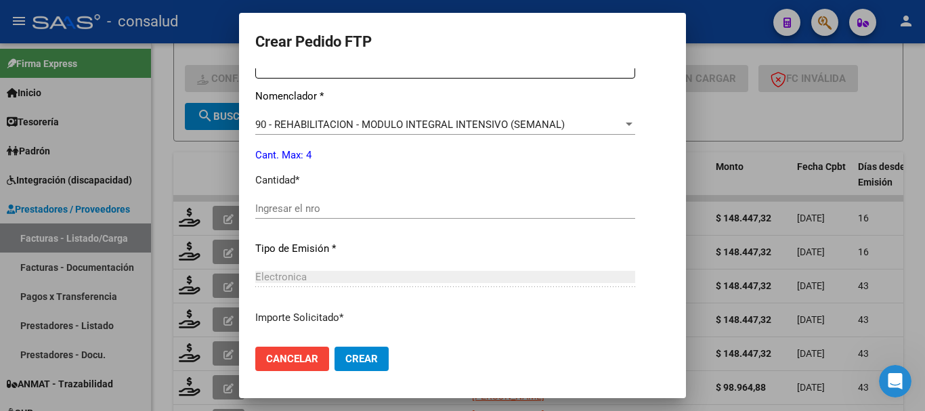
scroll to position [542, 0]
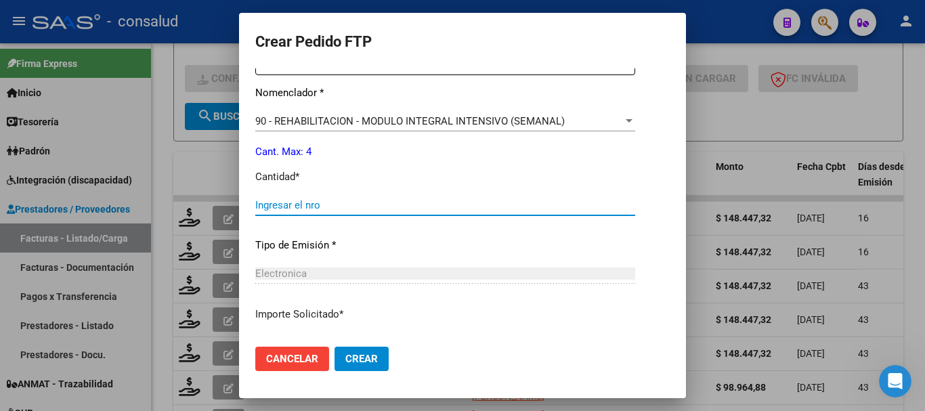
click at [302, 202] on input "Ingresar el nro" at bounding box center [445, 205] width 380 height 12
type input "4"
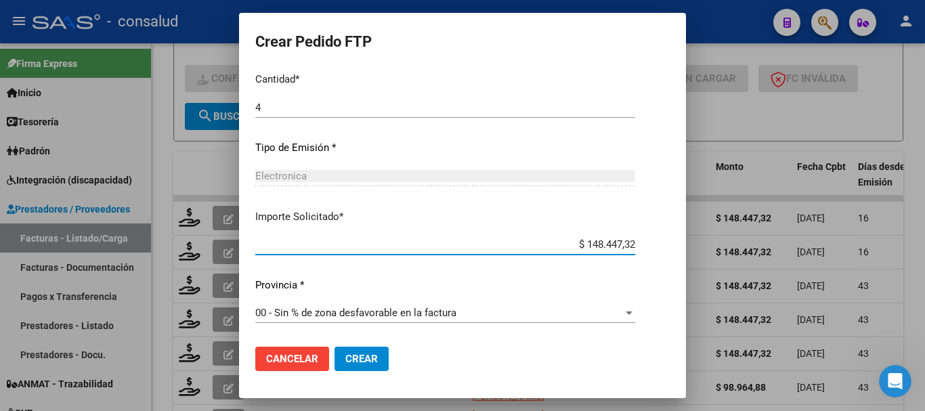
click at [345, 354] on span "Crear" at bounding box center [361, 359] width 33 height 12
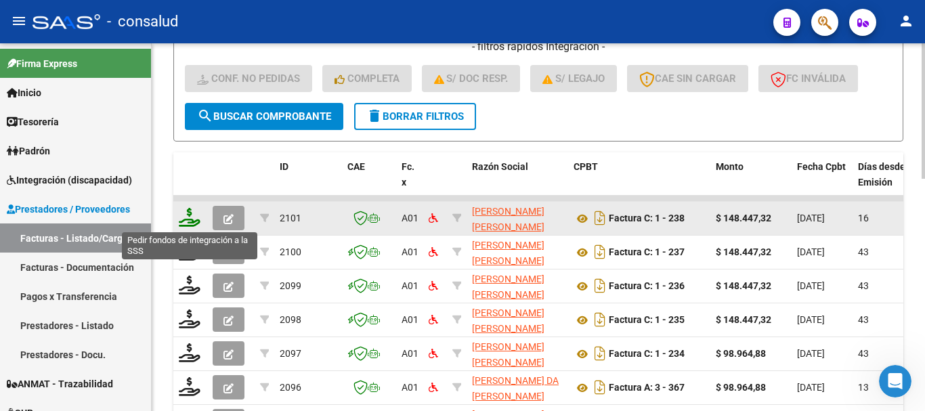
click at [190, 217] on icon at bounding box center [190, 217] width 22 height 19
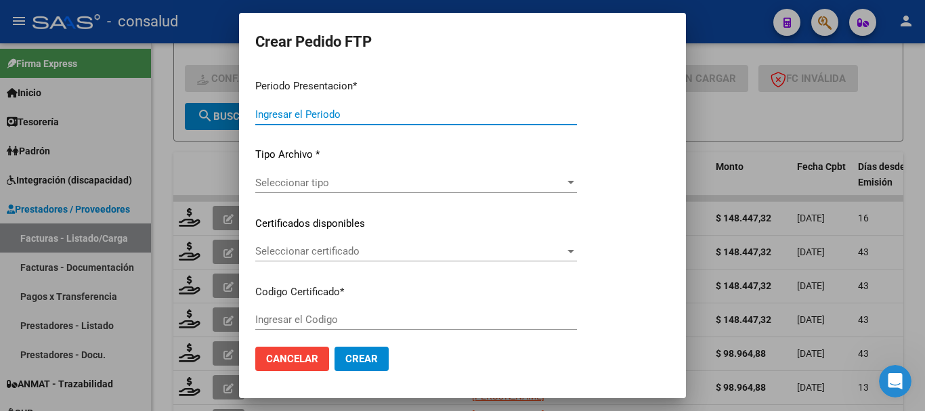
type input "202508"
type input "$ 148.447,32"
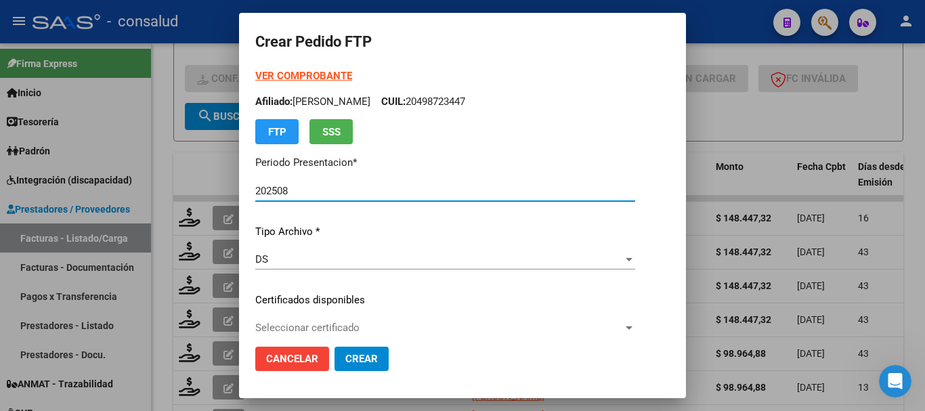
type input "0200056024056-20211109-20261109"
type input "2026-11-09"
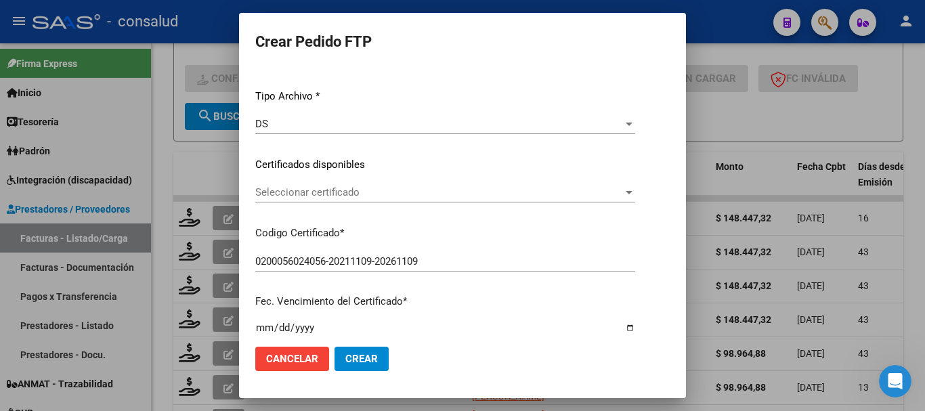
click at [342, 196] on span "Seleccionar certificado" at bounding box center [439, 192] width 368 height 12
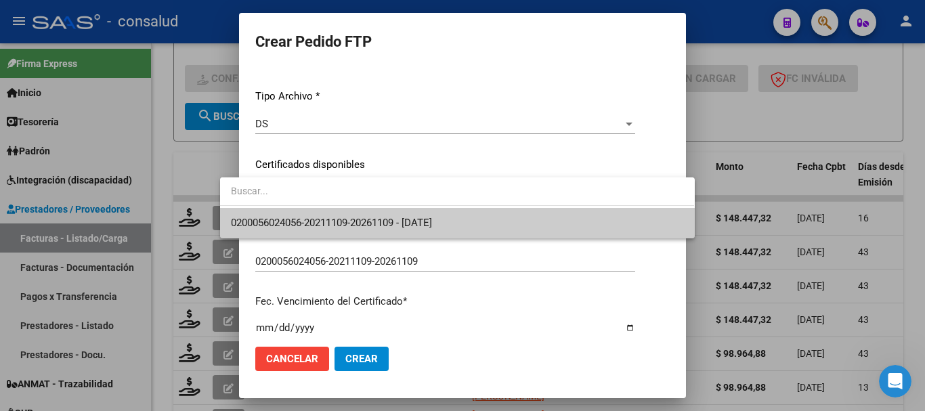
click at [354, 236] on span "0200056024056-20211109-20261109 - 2026-11-09" at bounding box center [457, 223] width 452 height 30
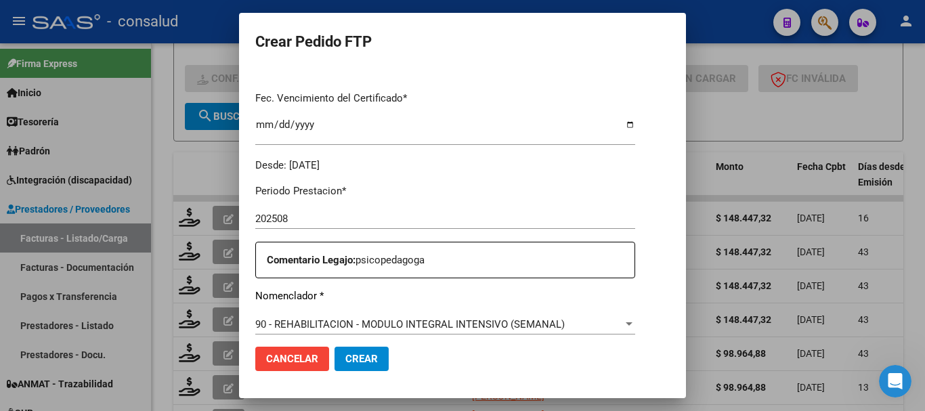
scroll to position [474, 0]
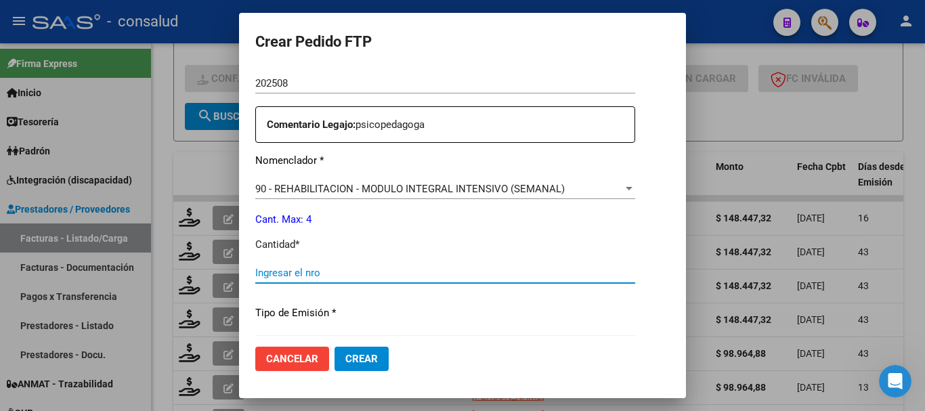
click at [352, 276] on input "Ingresar el nro" at bounding box center [445, 273] width 380 height 12
type input "4"
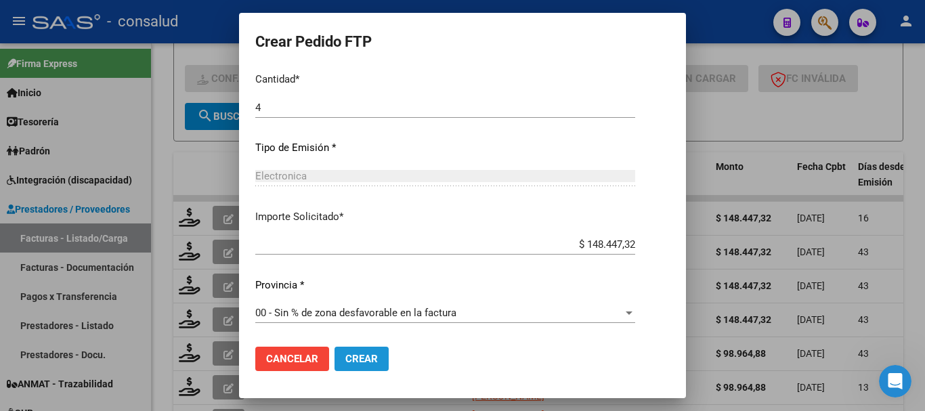
click at [345, 359] on span "Crear" at bounding box center [361, 359] width 33 height 12
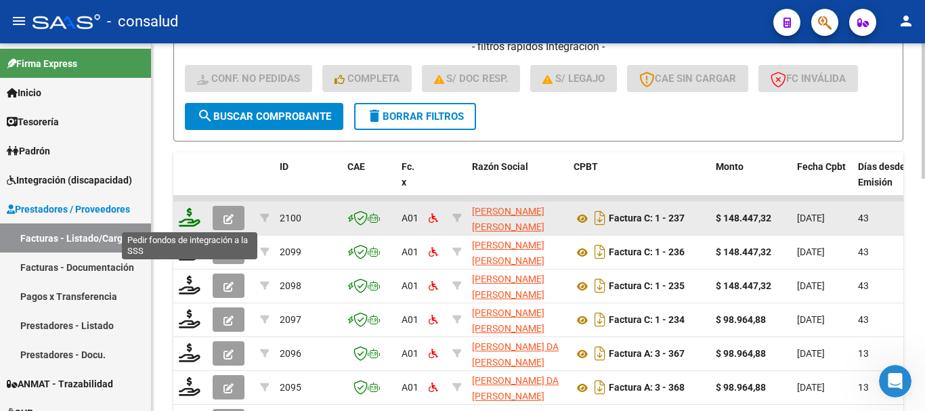
click at [192, 223] on icon at bounding box center [190, 217] width 22 height 19
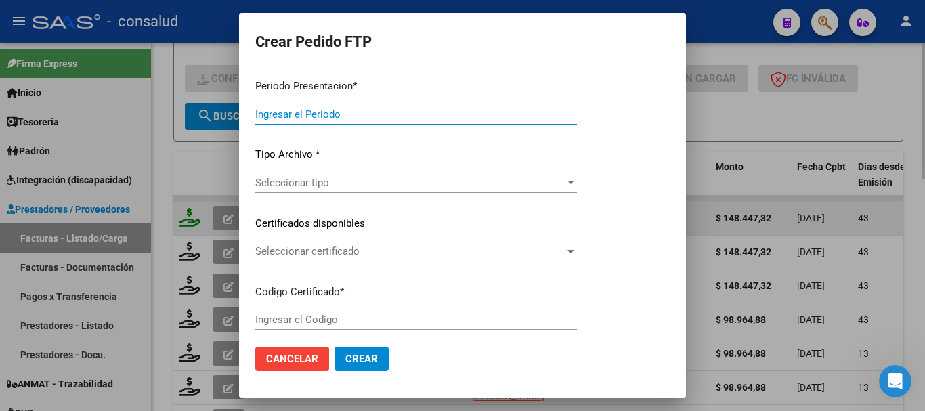
type input "202508"
type input "202507"
type input "$ 148.447,32"
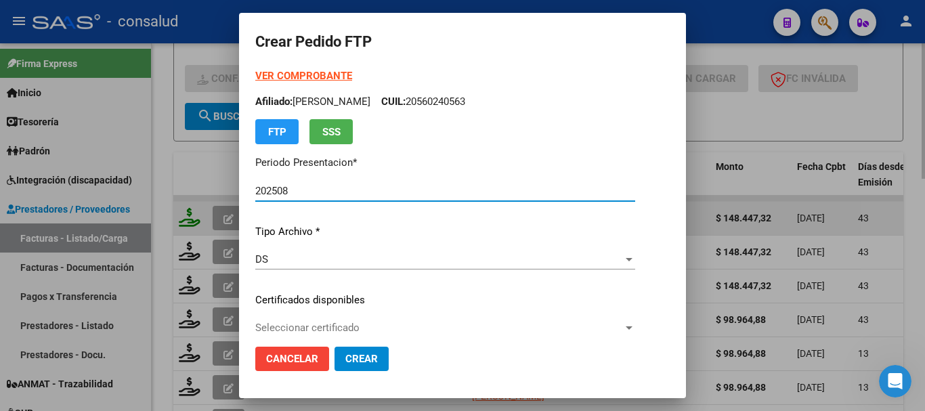
type input "0200058419003-20231003-20281003"
type input "2028-10-03"
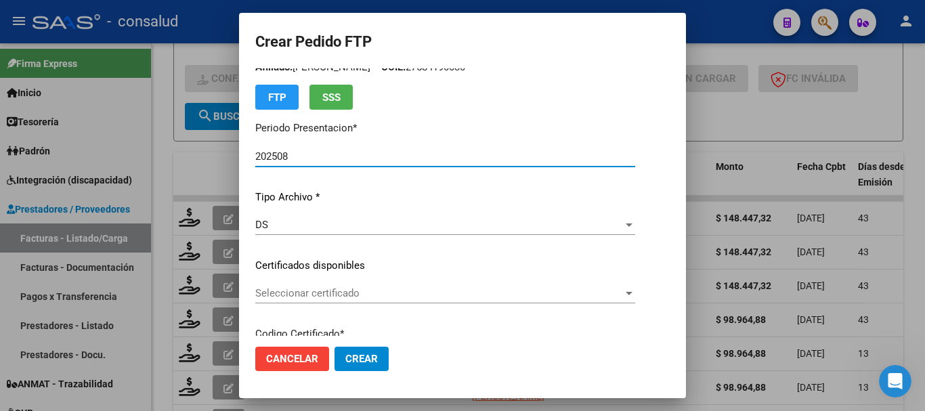
scroll to position [68, 0]
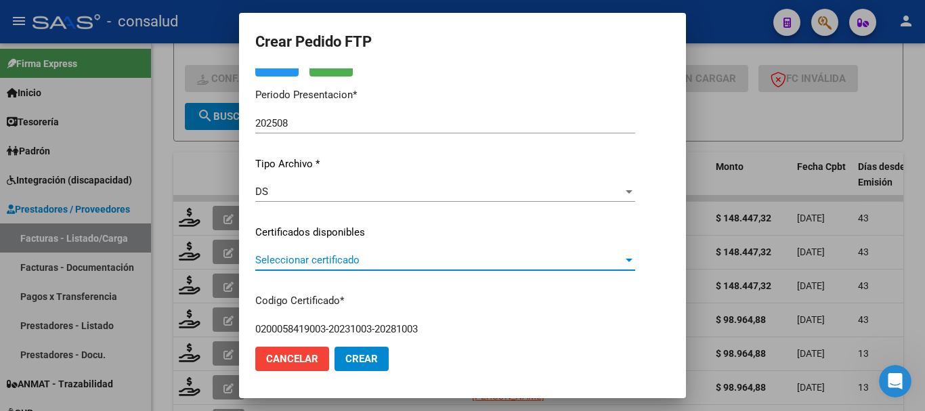
click at [322, 258] on span "Seleccionar certificado" at bounding box center [439, 260] width 368 height 12
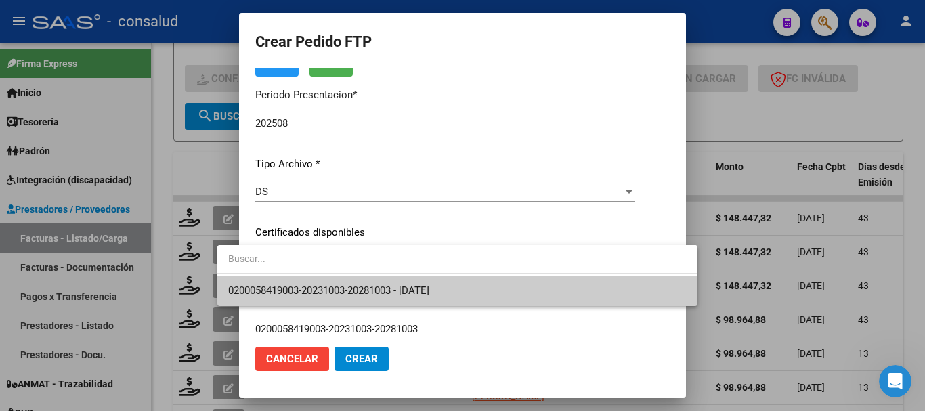
click at [345, 273] on div at bounding box center [457, 259] width 480 height 28
click at [347, 282] on span "0200058419003-20231003-20281003 - 2028-10-03" at bounding box center [457, 291] width 458 height 30
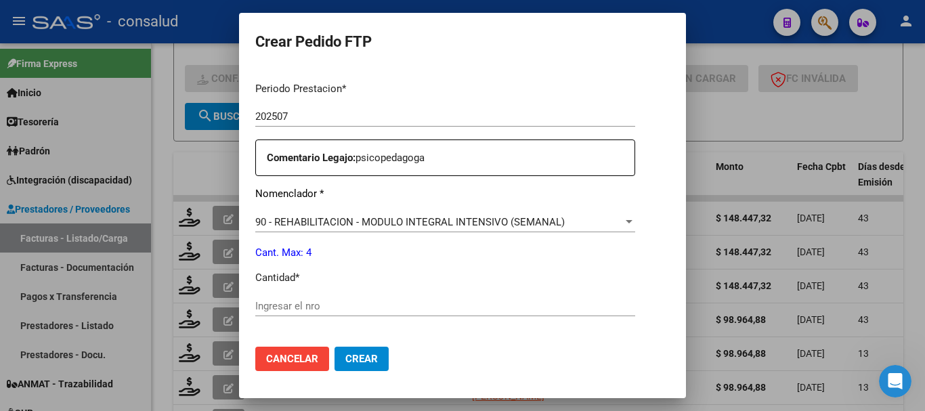
scroll to position [474, 0]
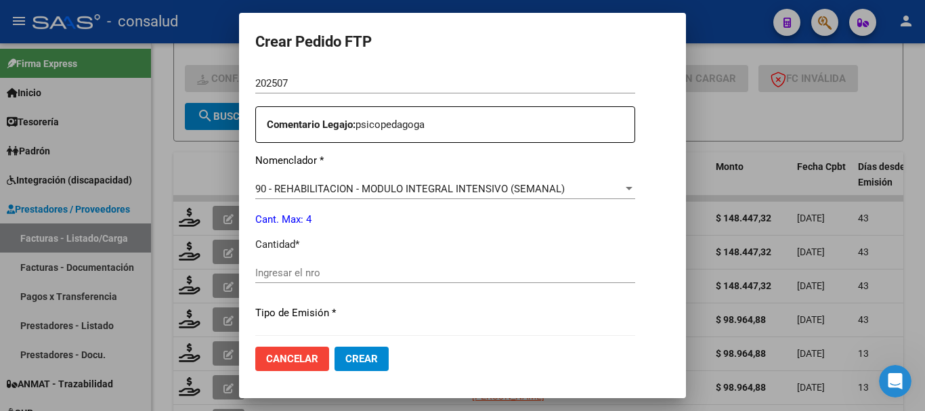
click at [345, 278] on input "Ingresar el nro" at bounding box center [445, 273] width 380 height 12
type input "4"
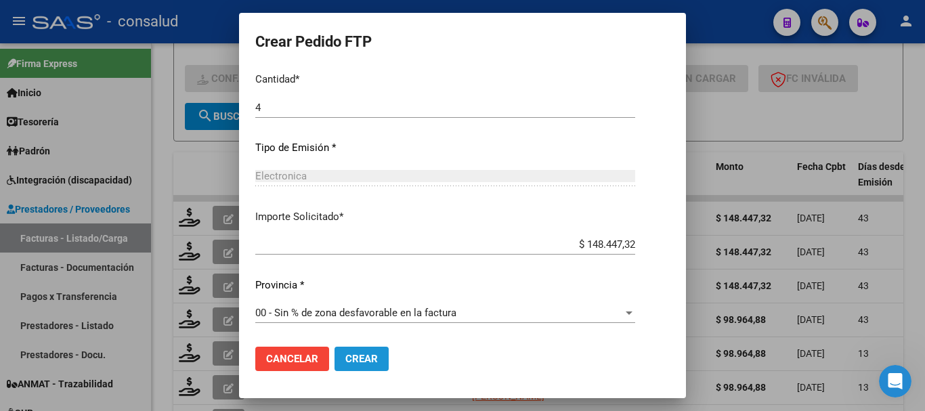
click at [345, 364] on span "Crear" at bounding box center [361, 359] width 33 height 12
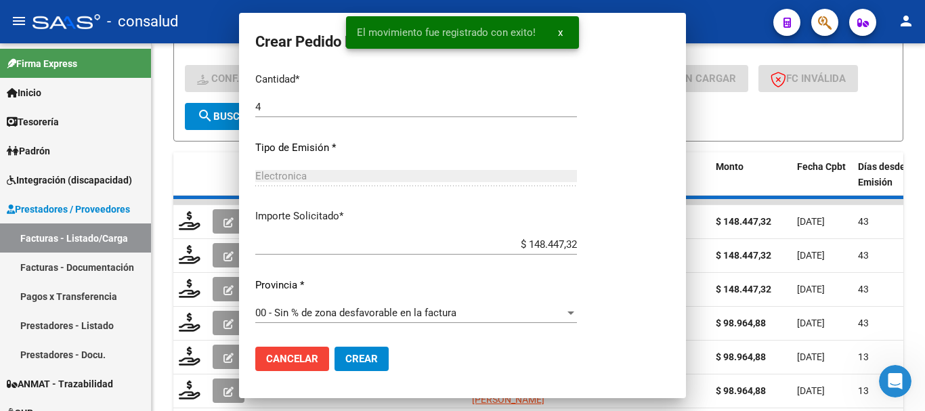
scroll to position [0, 0]
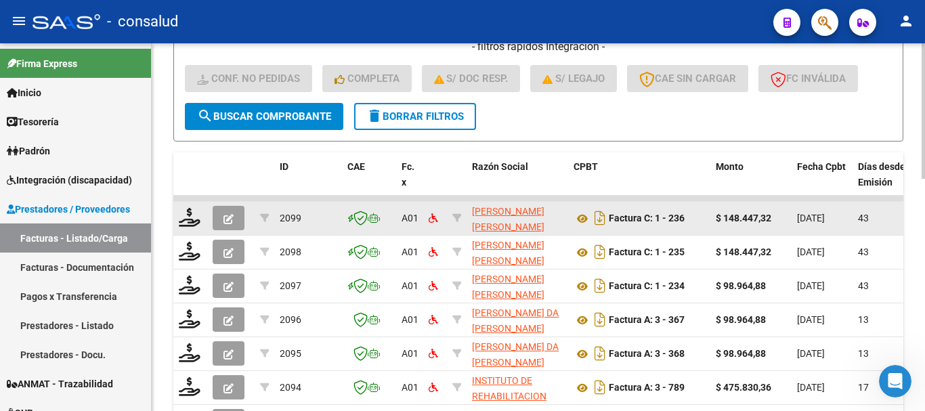
click at [177, 216] on datatable-body-cell at bounding box center [190, 218] width 34 height 33
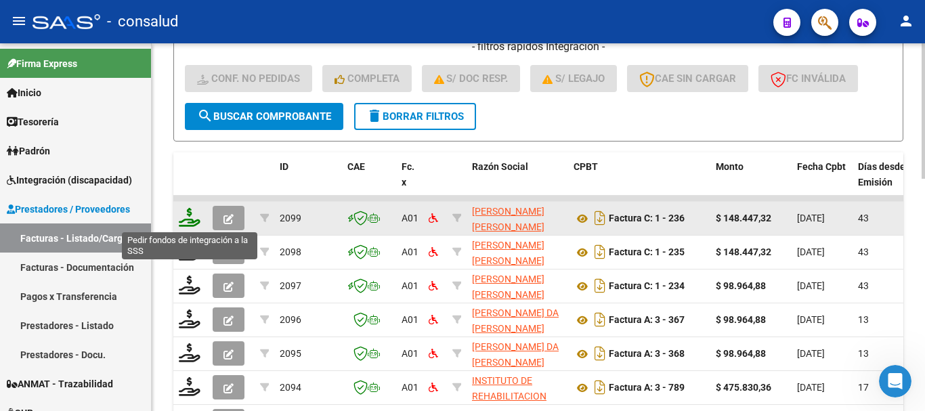
click at [180, 218] on icon at bounding box center [190, 217] width 22 height 19
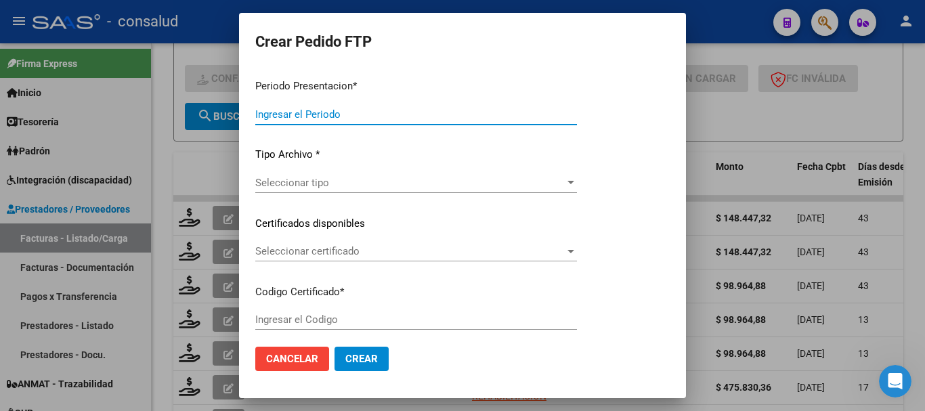
type input "202508"
type input "202507"
type input "$ 148.447,32"
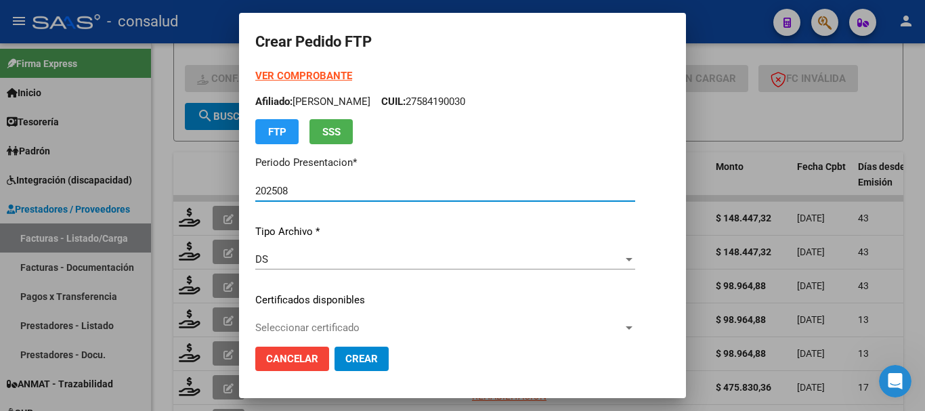
type input "0200056024056-20211109-20261109"
type input "2026-11-09"
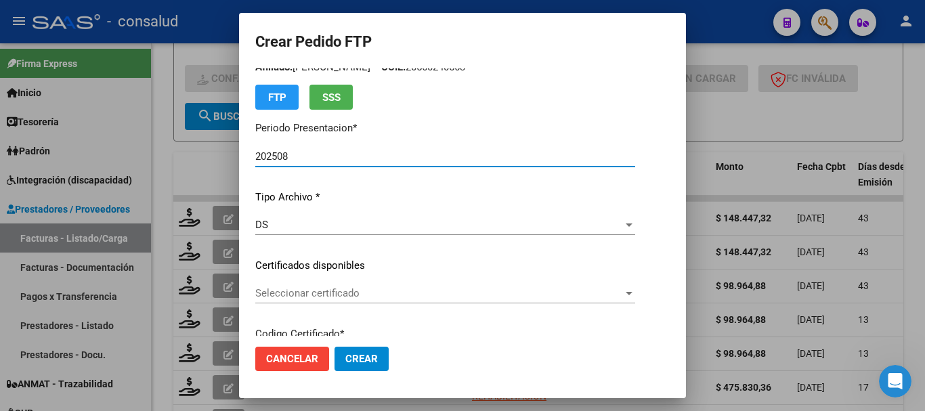
scroll to position [68, 0]
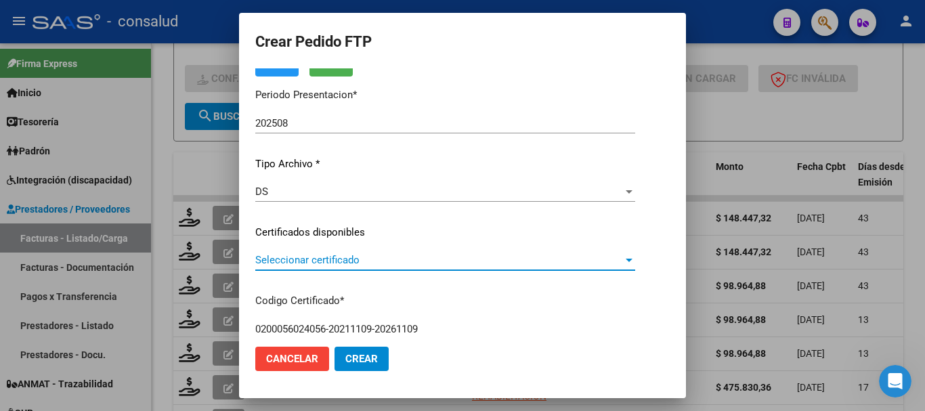
click at [400, 262] on span "Seleccionar certificado" at bounding box center [439, 260] width 368 height 12
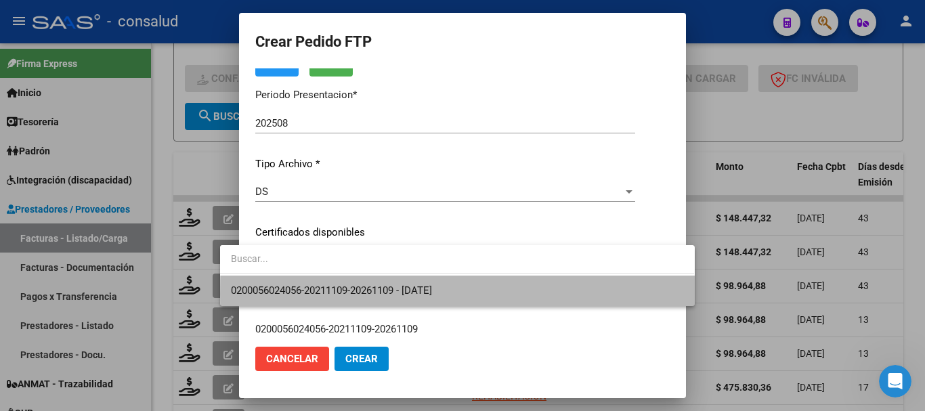
click at [494, 294] on span "0200056024056-20211109-20261109 - 2026-11-09" at bounding box center [457, 291] width 452 height 30
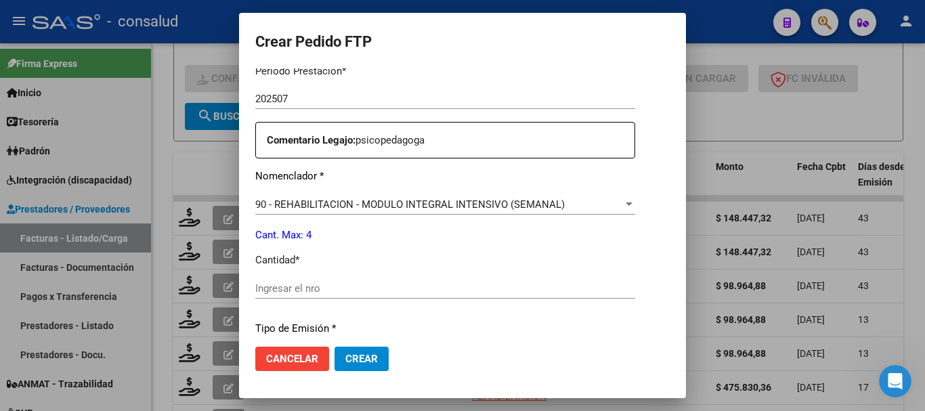
scroll to position [474, 0]
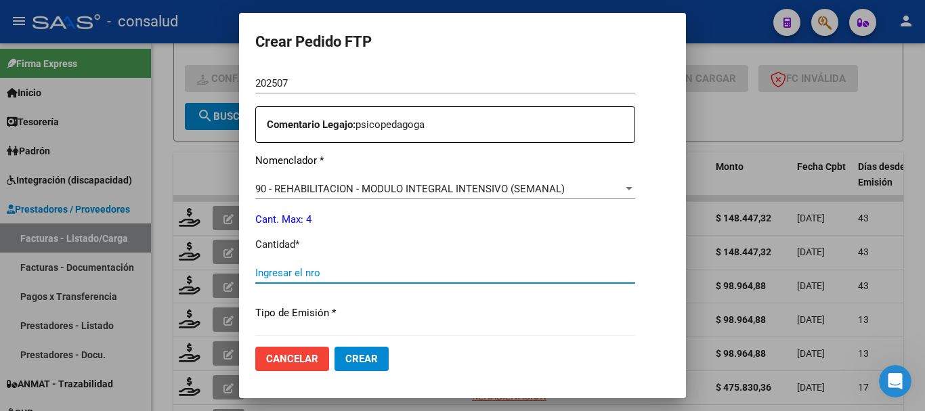
click at [385, 274] on input "Ingresar el nro" at bounding box center [445, 273] width 380 height 12
type input "4"
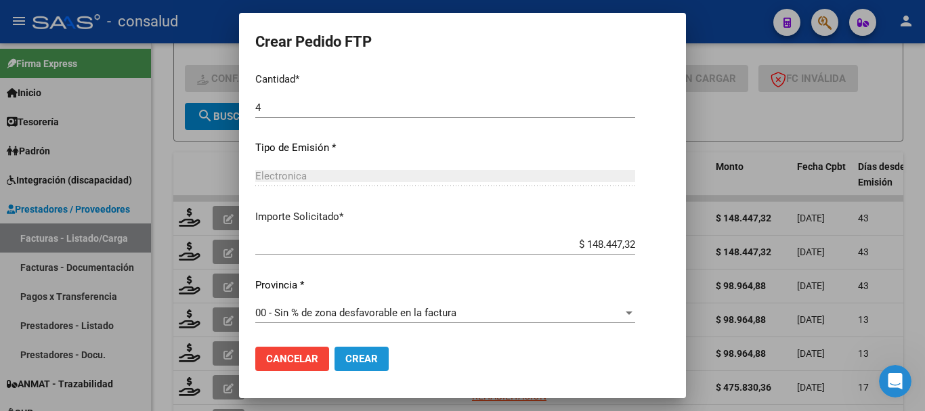
click at [341, 367] on button "Crear" at bounding box center [362, 359] width 54 height 24
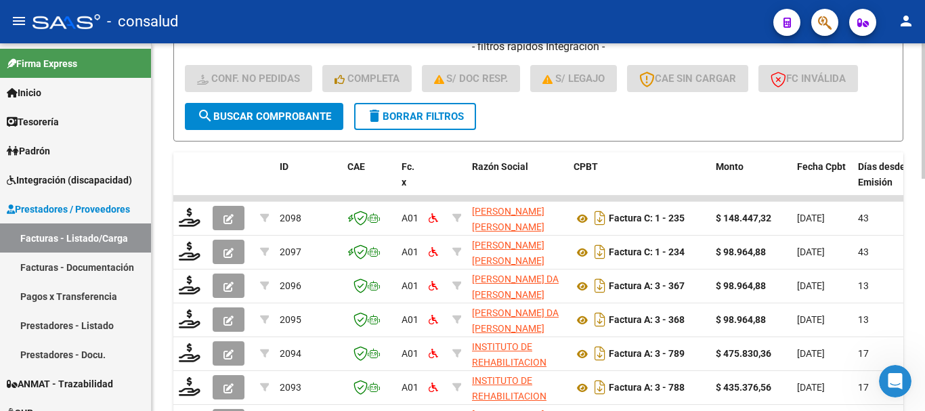
click at [375, 122] on mat-icon "delete" at bounding box center [374, 116] width 16 height 16
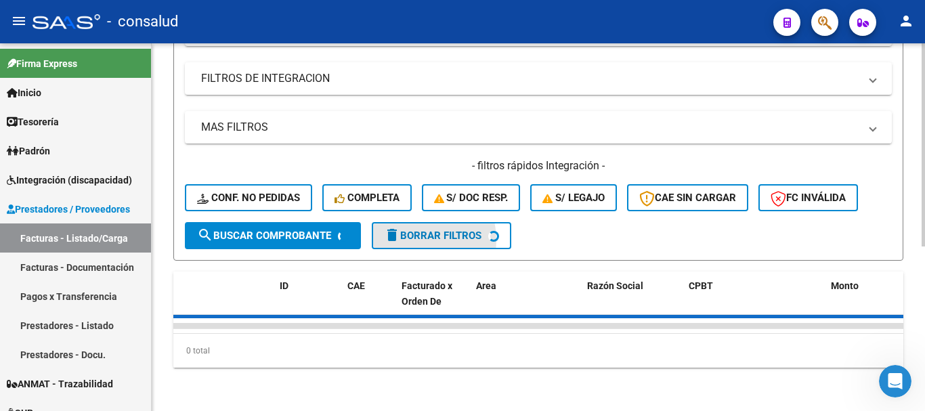
scroll to position [297, 0]
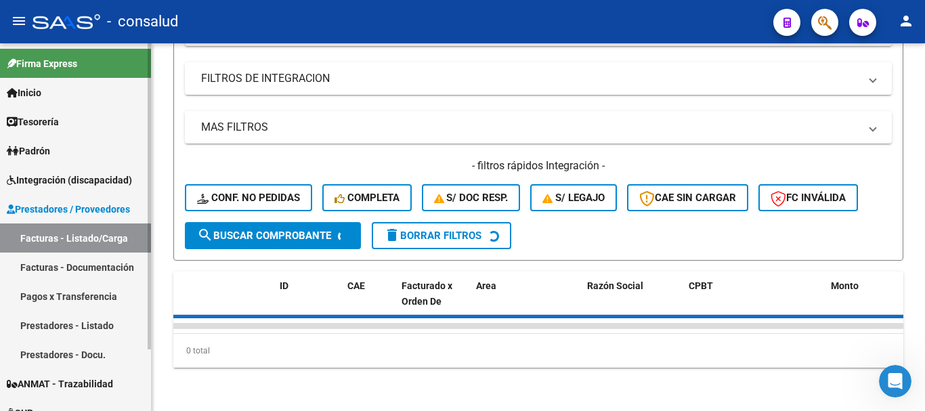
click at [79, 181] on span "Integración (discapacidad)" at bounding box center [69, 180] width 125 height 15
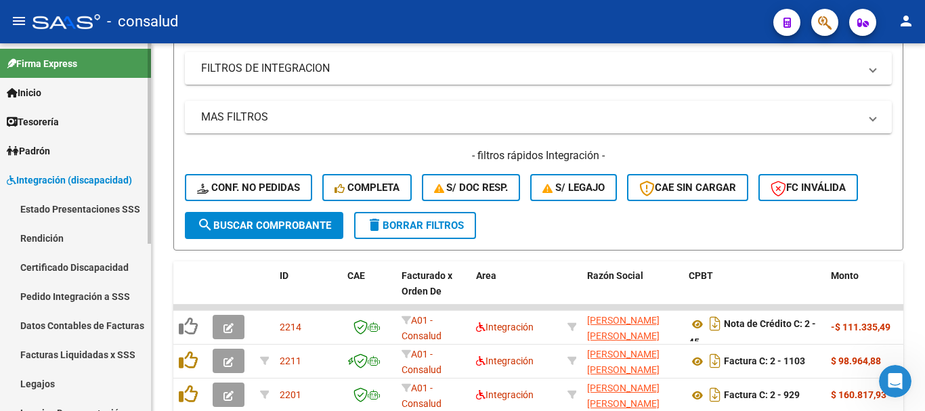
scroll to position [406, 0]
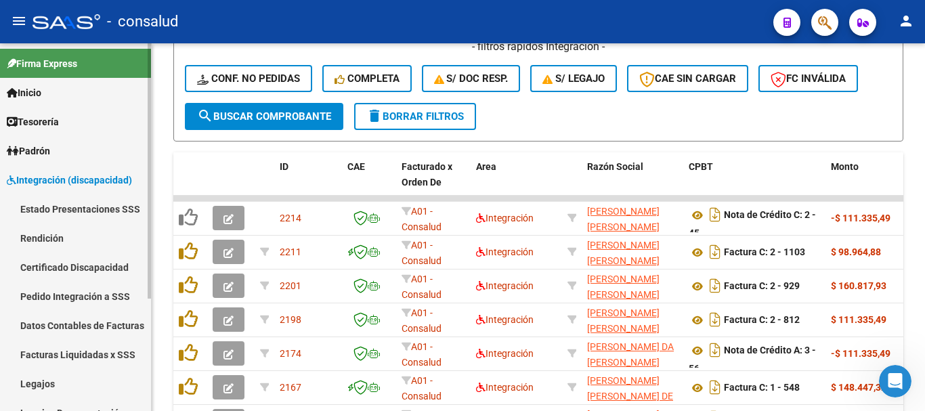
click at [81, 379] on link "Legajos" at bounding box center [75, 383] width 151 height 29
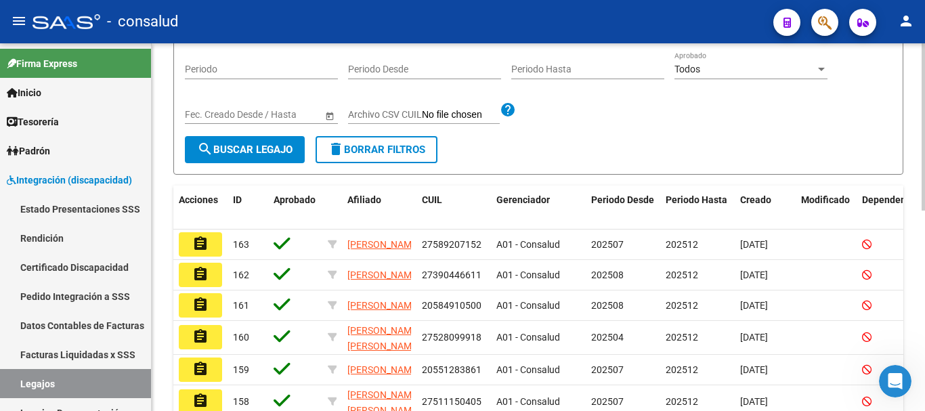
scroll to position [135, 0]
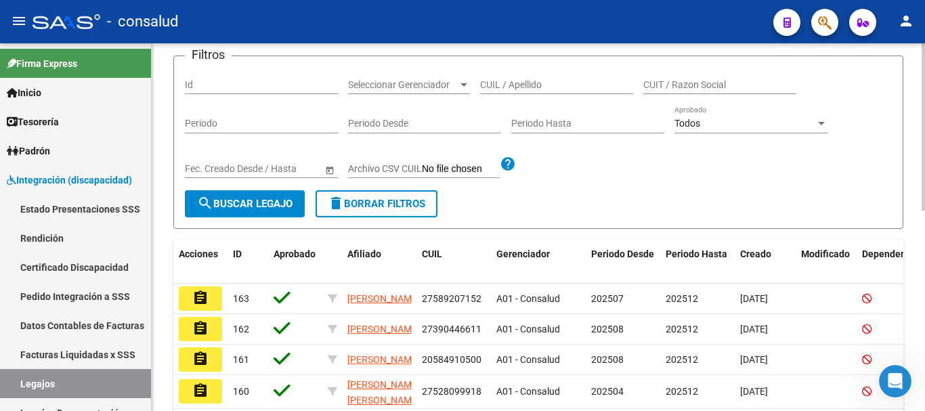
click at [533, 89] on input "CUIL / Apellido" at bounding box center [556, 85] width 153 height 12
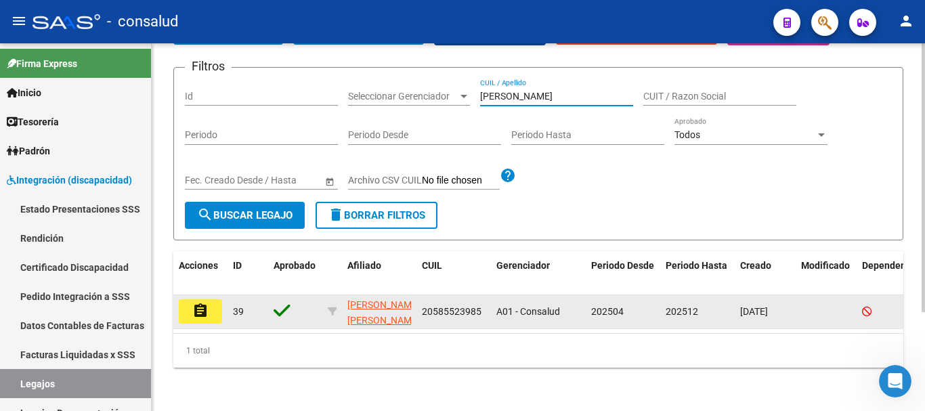
type input "MOURA"
click at [183, 301] on button "assignment" at bounding box center [200, 311] width 43 height 24
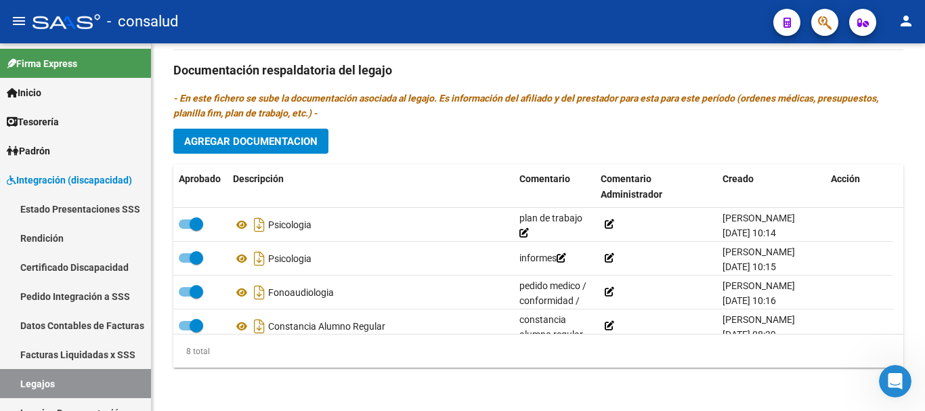
scroll to position [150, 0]
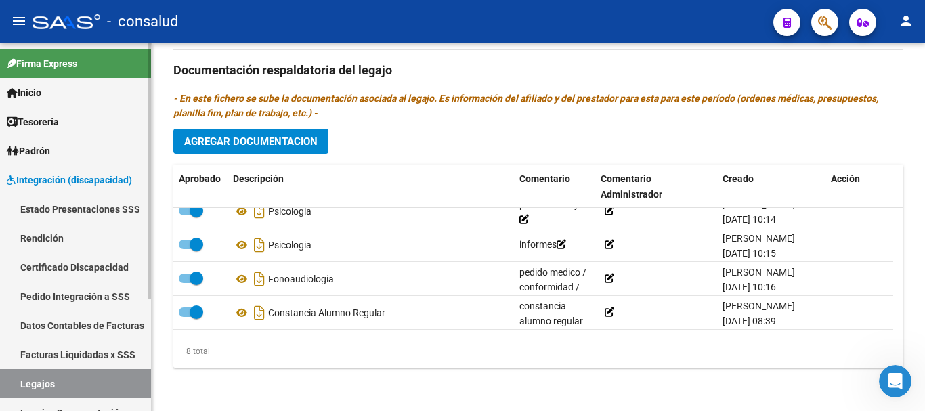
click at [64, 380] on link "Legajos" at bounding box center [75, 383] width 151 height 29
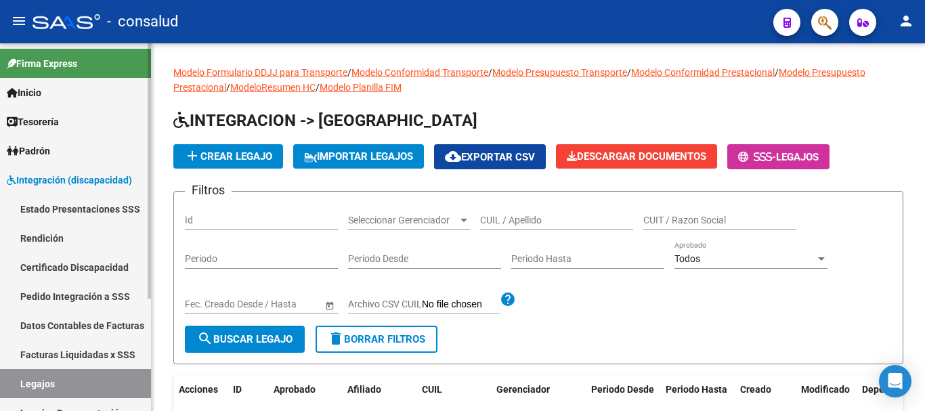
click at [79, 377] on link "Legajos" at bounding box center [75, 383] width 151 height 29
click at [540, 217] on input "CUIL / Apellido" at bounding box center [556, 221] width 153 height 12
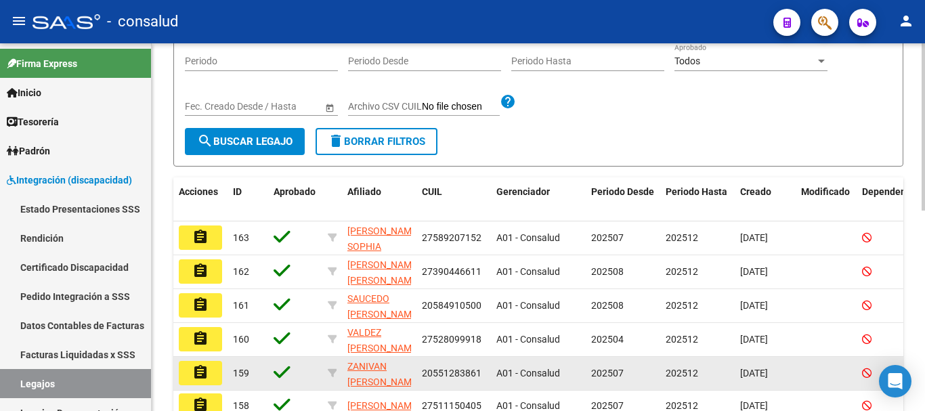
scroll to position [102, 0]
